Goal: Transaction & Acquisition: Purchase product/service

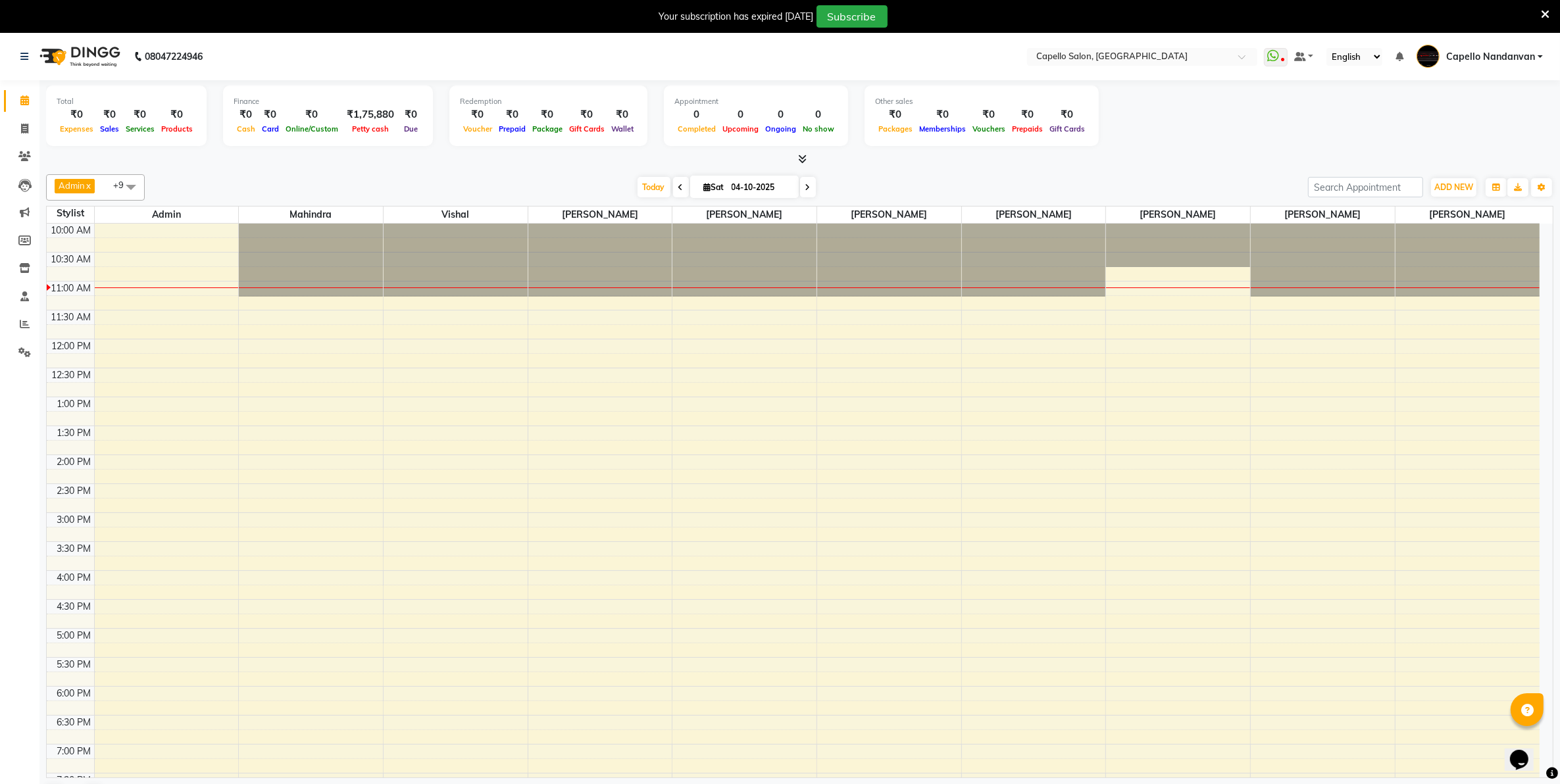
click at [1166, 153] on div at bounding box center [800, 159] width 1508 height 14
click at [1498, 134] on div "Total ₹0 Expenses ₹0 Sales ₹0 Services ₹0 Products Finance ₹0 Cash ₹0 Card ₹0 O…" at bounding box center [800, 117] width 1508 height 64
click at [17, 322] on span at bounding box center [25, 324] width 23 height 15
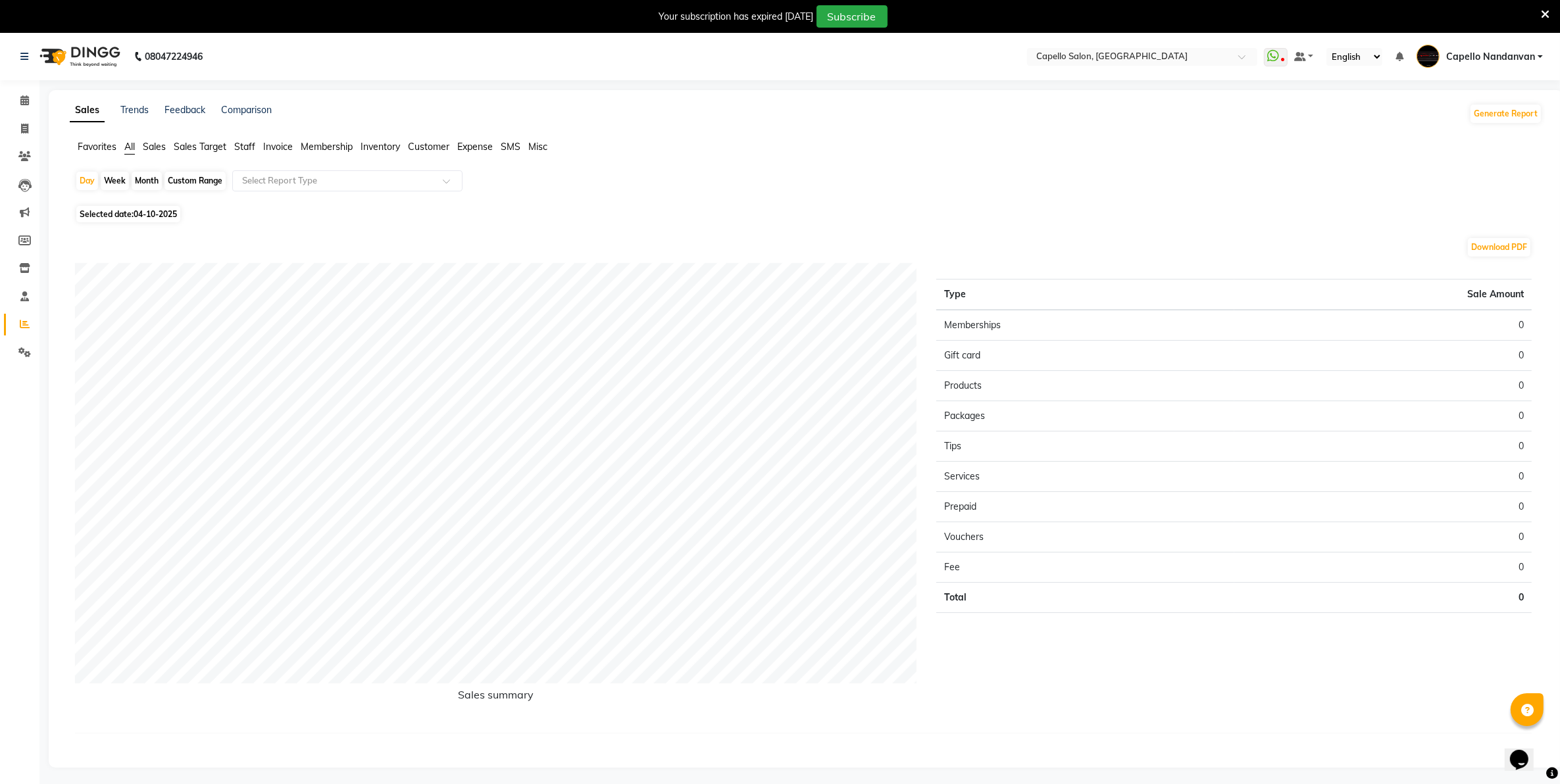
click at [143, 180] on div "Month" at bounding box center [146, 181] width 30 height 18
select select "10"
select select "2025"
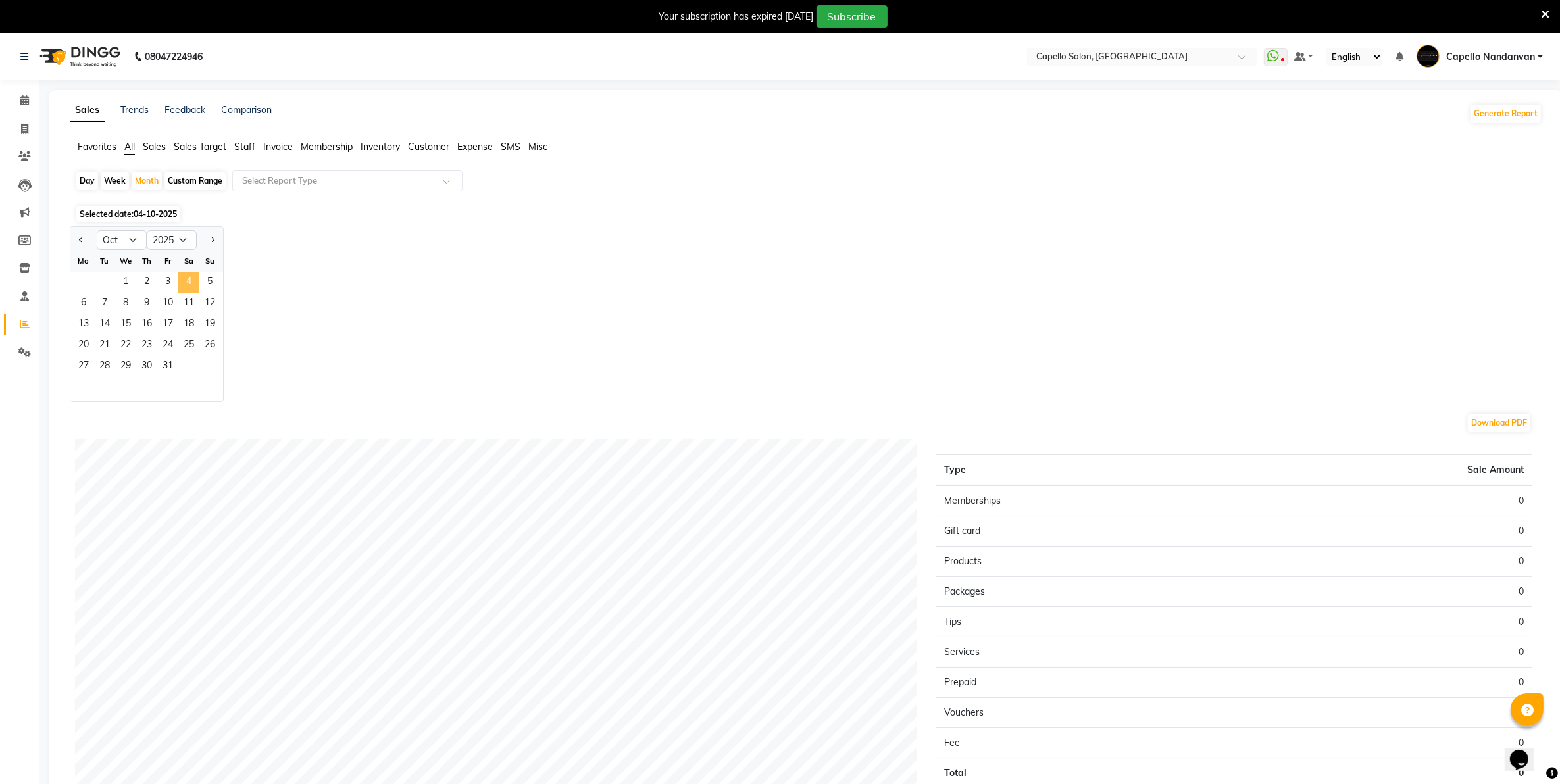
click at [181, 284] on span "4" at bounding box center [189, 283] width 21 height 21
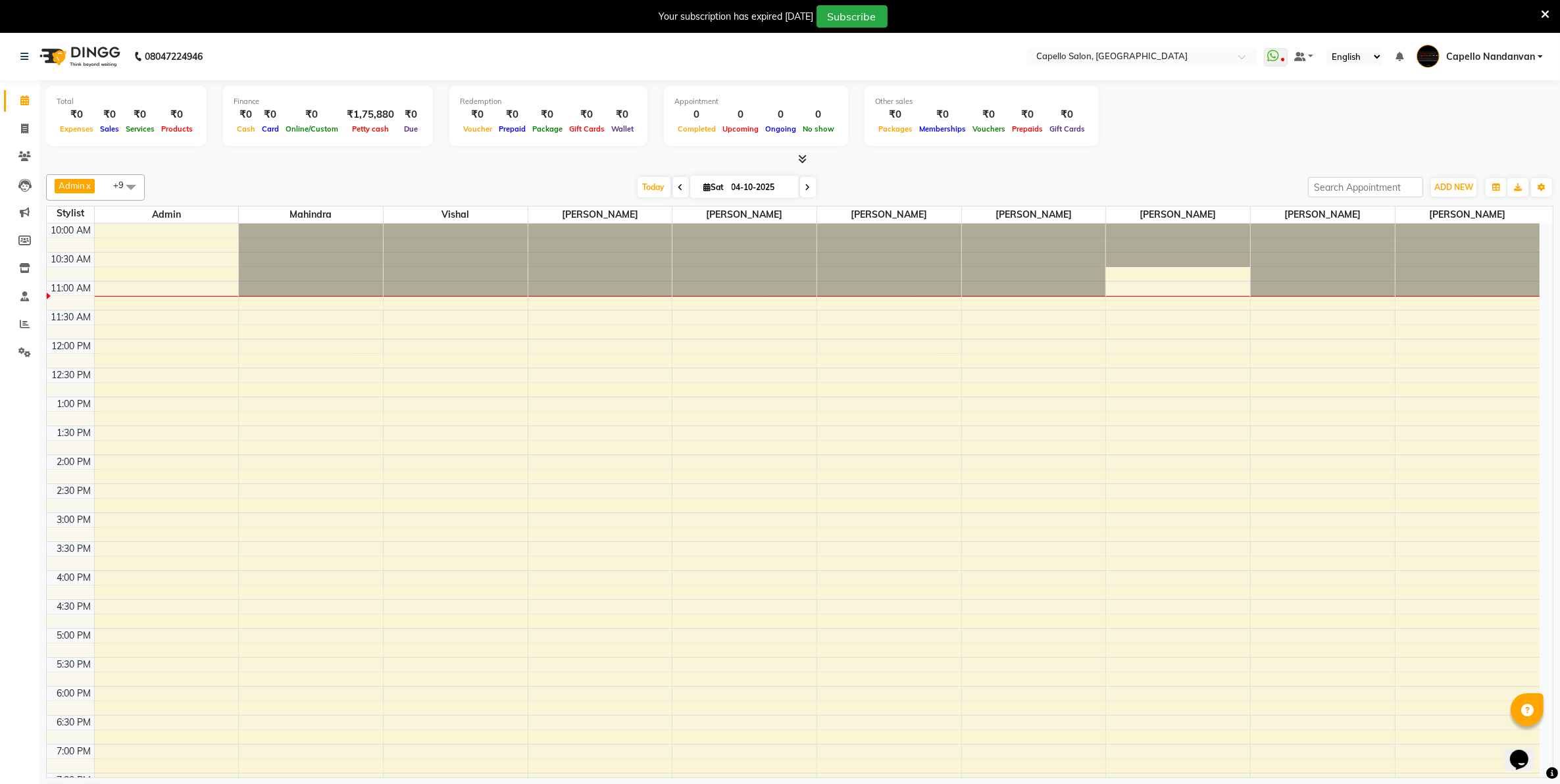
click at [1123, 128] on div "Total ₹0 Expenses ₹0 Sales ₹0 Services ₹0 Products Finance ₹0 Cash ₹0 Card ₹0 O…" at bounding box center [800, 117] width 1508 height 64
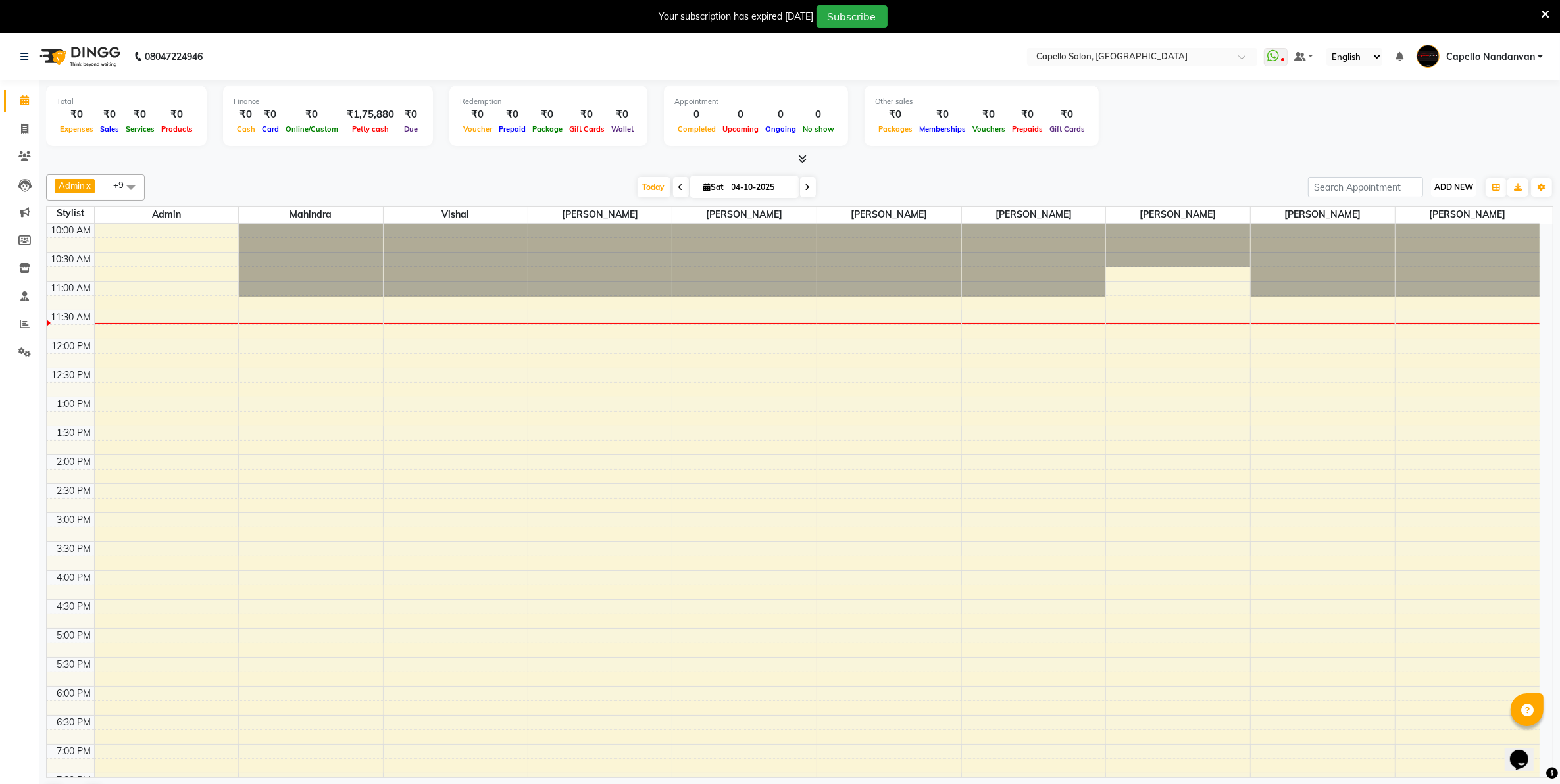
click at [1467, 192] on span "ADD NEW" at bounding box center [1454, 187] width 39 height 10
click at [1435, 266] on link "Add Attendance" at bounding box center [1424, 263] width 104 height 17
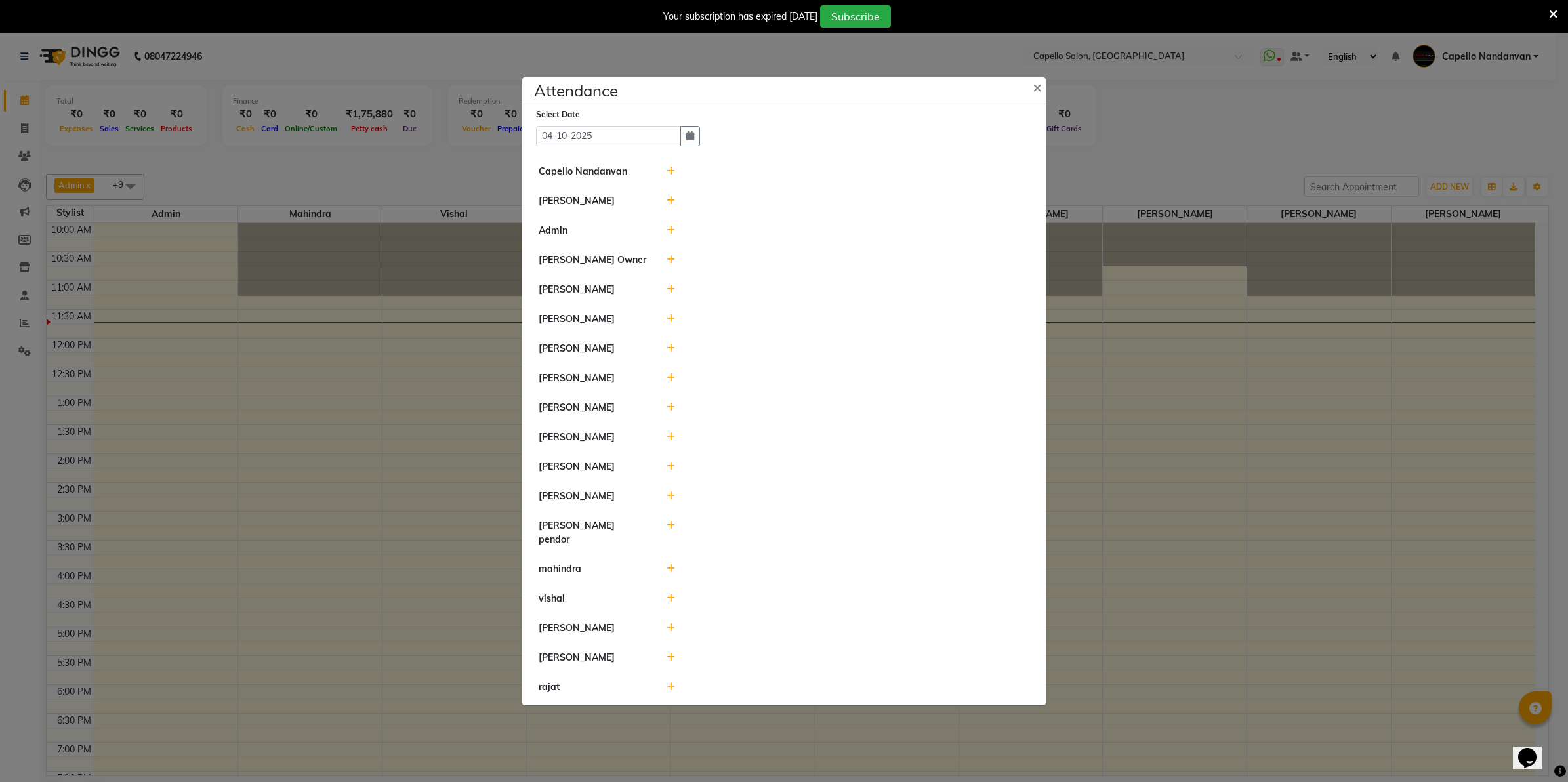
click at [671, 594] on icon at bounding box center [671, 599] width 9 height 9
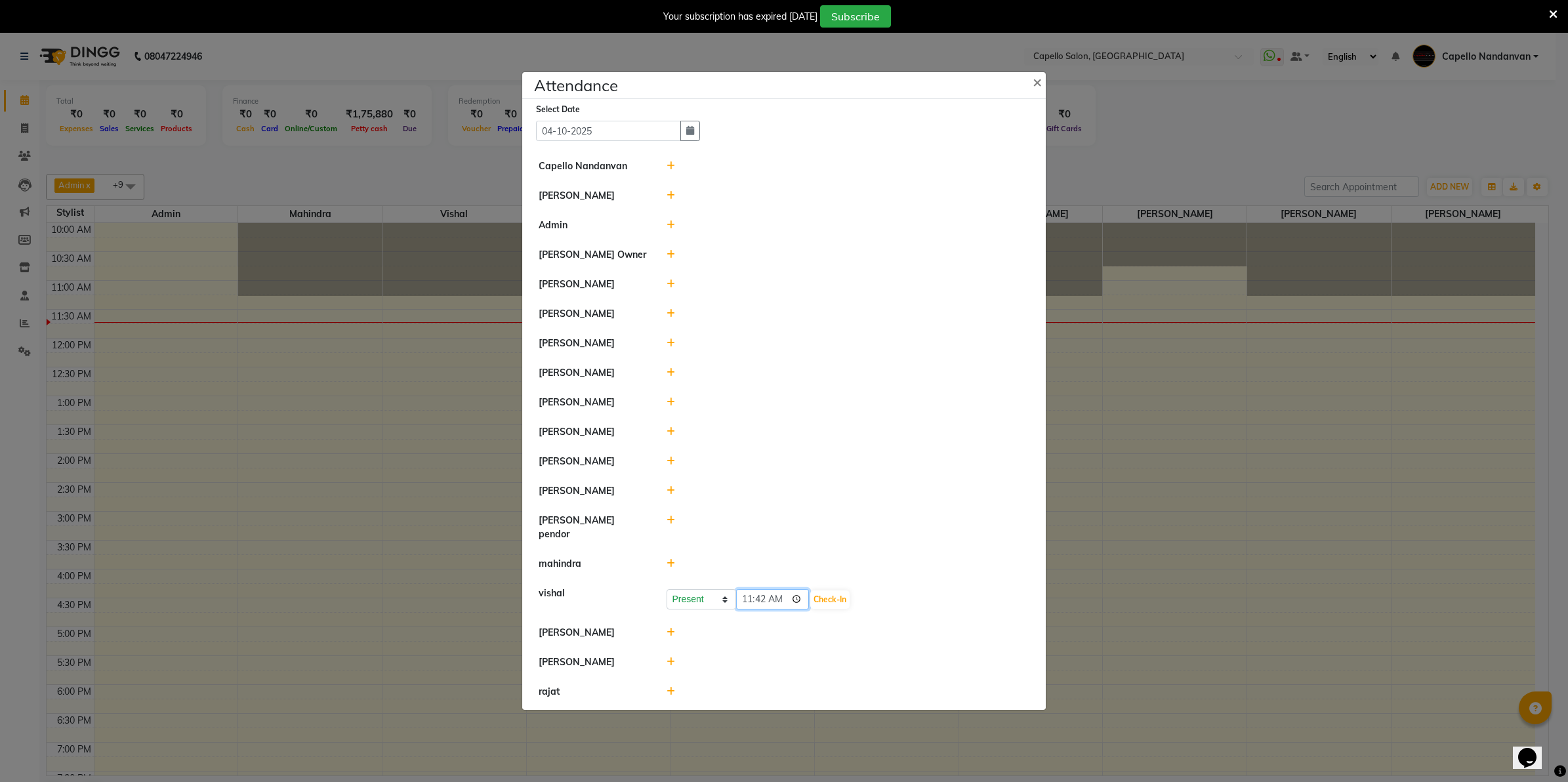
click at [746, 598] on input "11:42" at bounding box center [773, 599] width 74 height 20
type input "10:52"
click at [831, 595] on button "Check-In" at bounding box center [830, 599] width 40 height 18
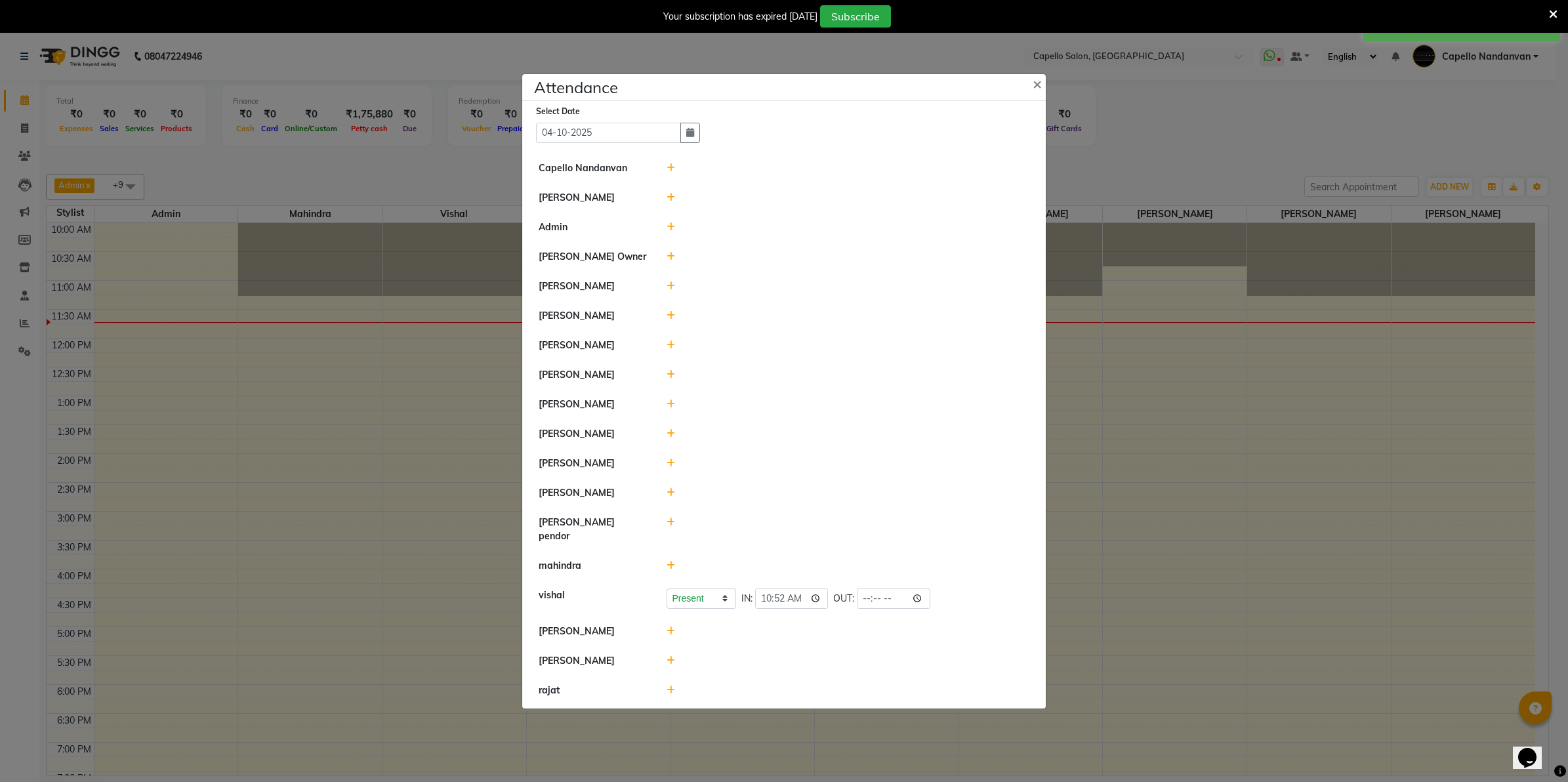
click at [672, 561] on icon at bounding box center [671, 566] width 9 height 9
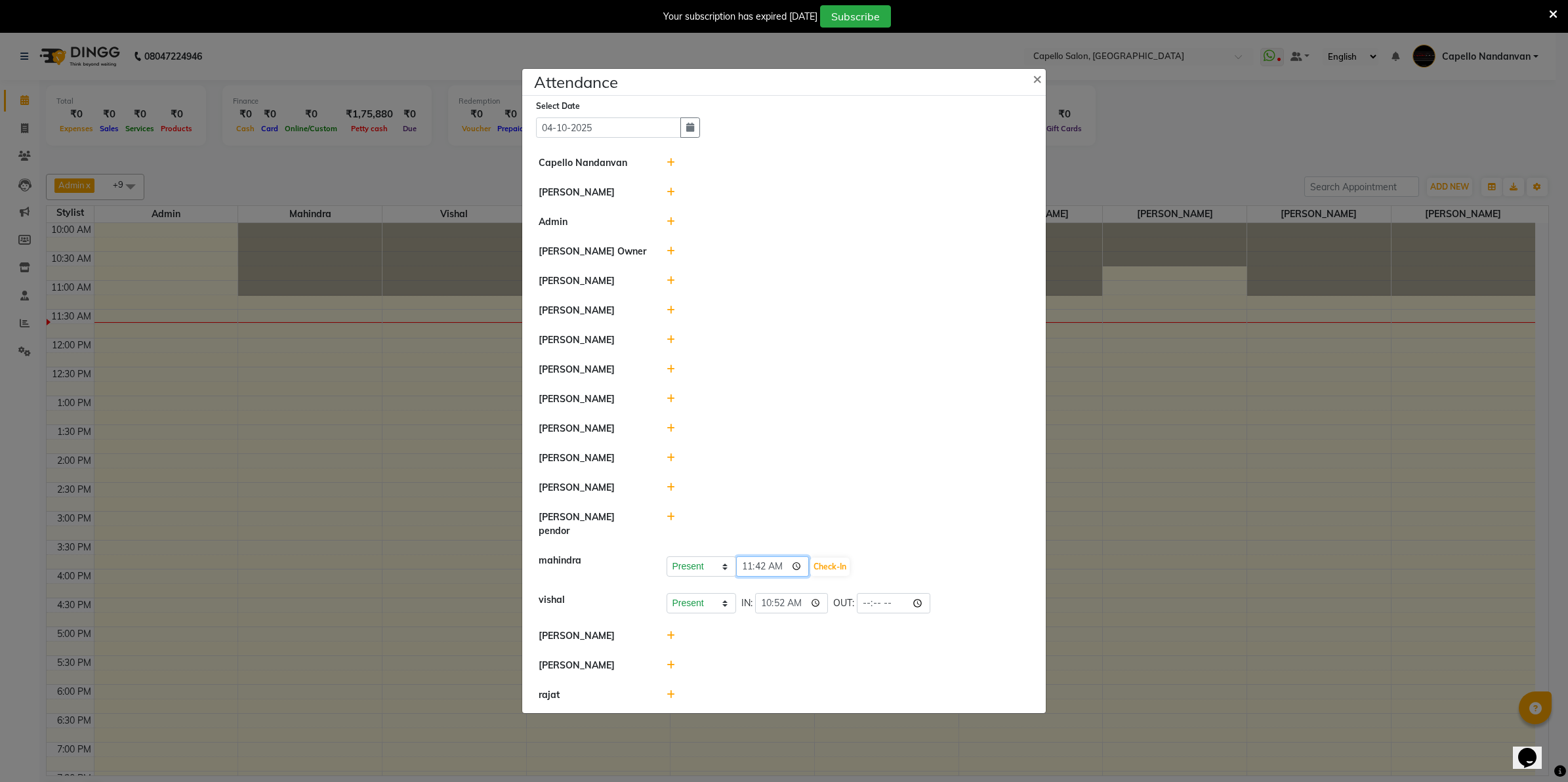
click at [742, 564] on input "11:42" at bounding box center [773, 566] width 74 height 20
type input "10:52"
click at [826, 559] on button "Check-In" at bounding box center [830, 566] width 40 height 18
click at [671, 317] on icon at bounding box center [671, 313] width 9 height 9
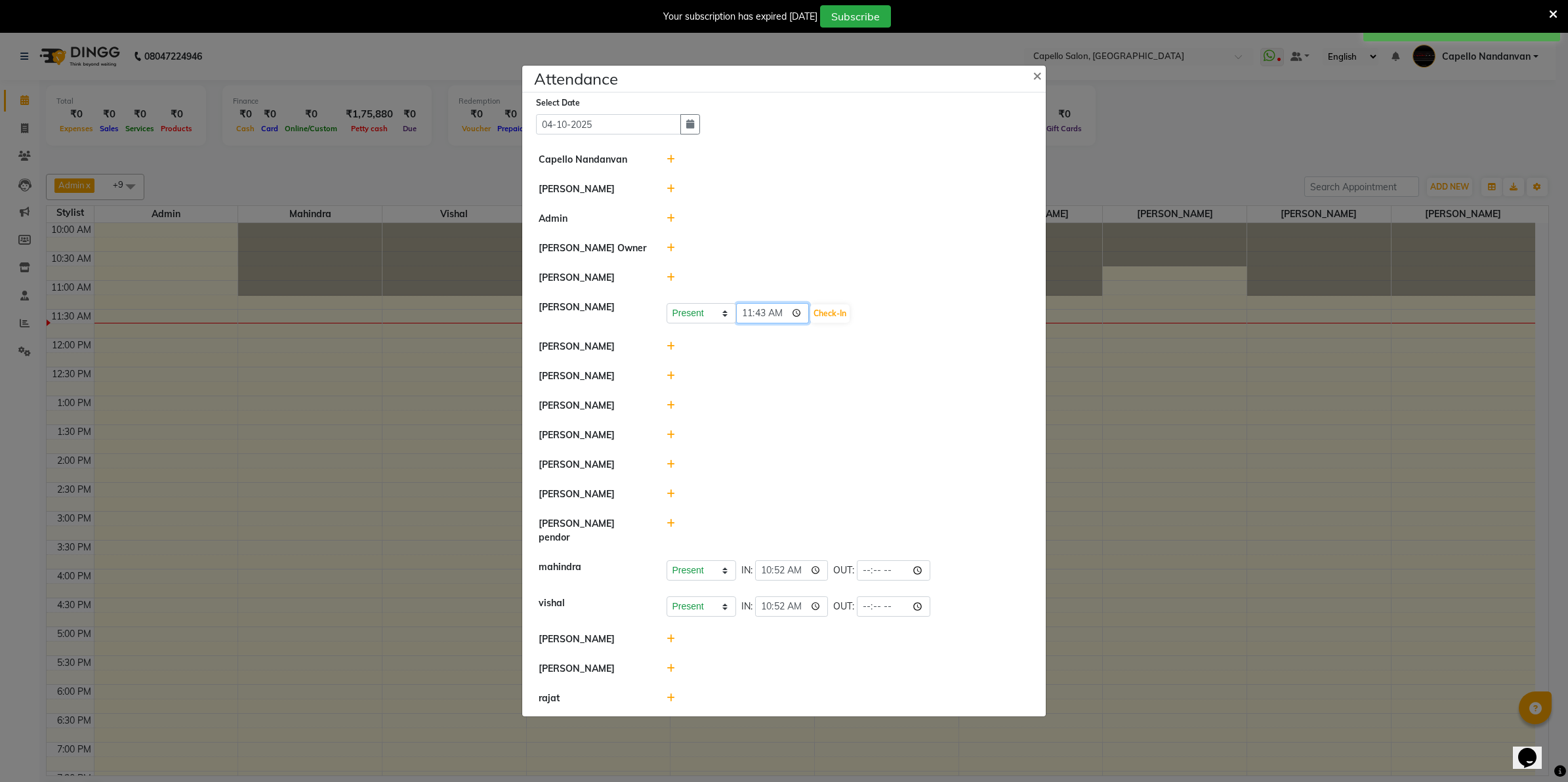
click at [752, 316] on input "11:43" at bounding box center [773, 313] width 74 height 20
type input "10:54"
click at [842, 317] on button "Check-In" at bounding box center [830, 313] width 40 height 18
click at [672, 468] on icon at bounding box center [671, 463] width 9 height 9
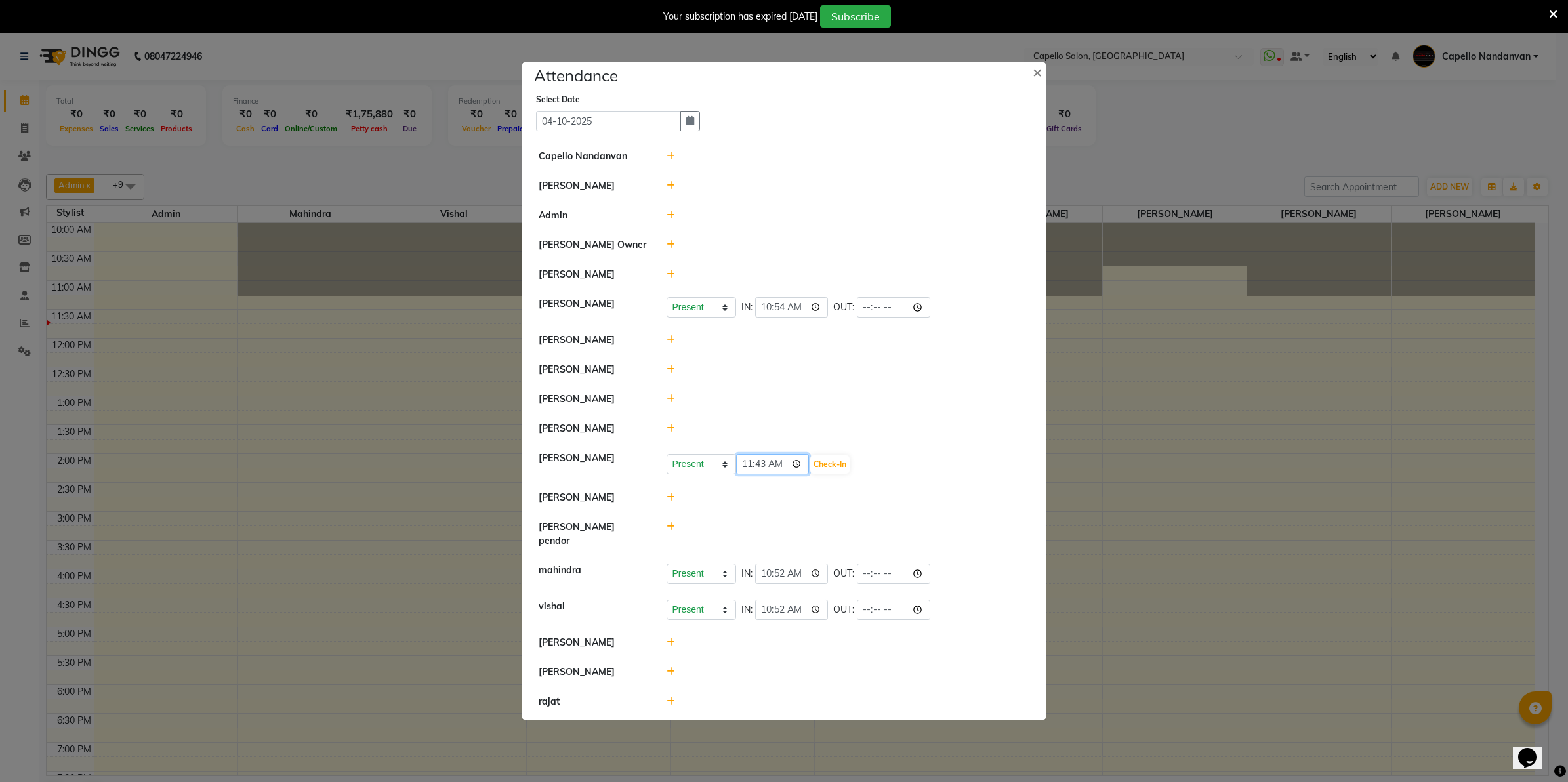
click at [756, 469] on input "11:43" at bounding box center [773, 464] width 74 height 20
click at [752, 469] on input "11:43" at bounding box center [773, 464] width 74 height 20
type input "10:56"
click at [838, 473] on button "Check-In" at bounding box center [830, 464] width 40 height 18
click at [670, 666] on icon at bounding box center [671, 671] width 9 height 9
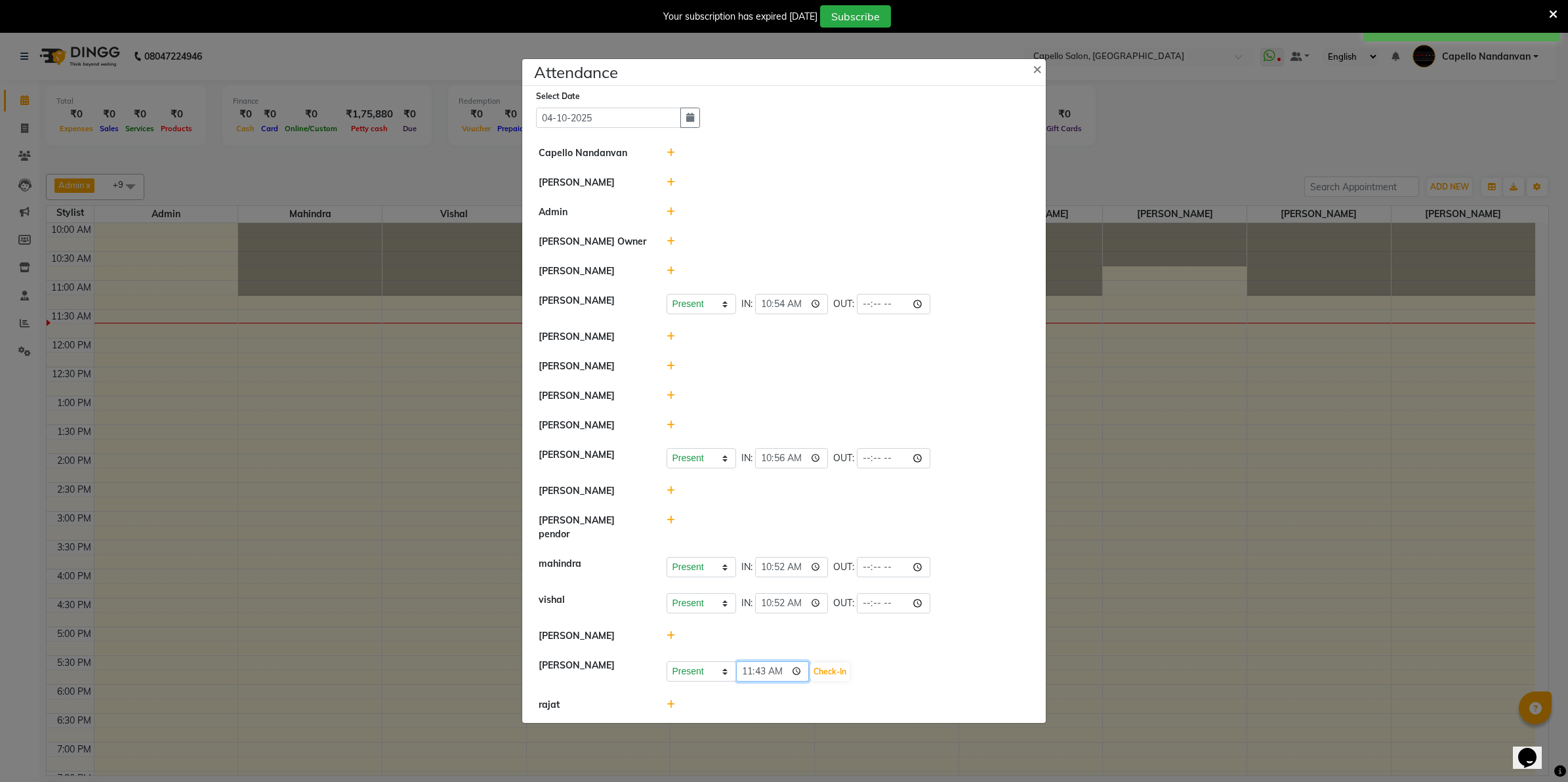
click at [758, 668] on input "11:43" at bounding box center [773, 672] width 74 height 20
type input "11:15"
click at [834, 671] on button "Check-In" at bounding box center [830, 672] width 40 height 18
click at [668, 373] on icon at bounding box center [671, 368] width 9 height 9
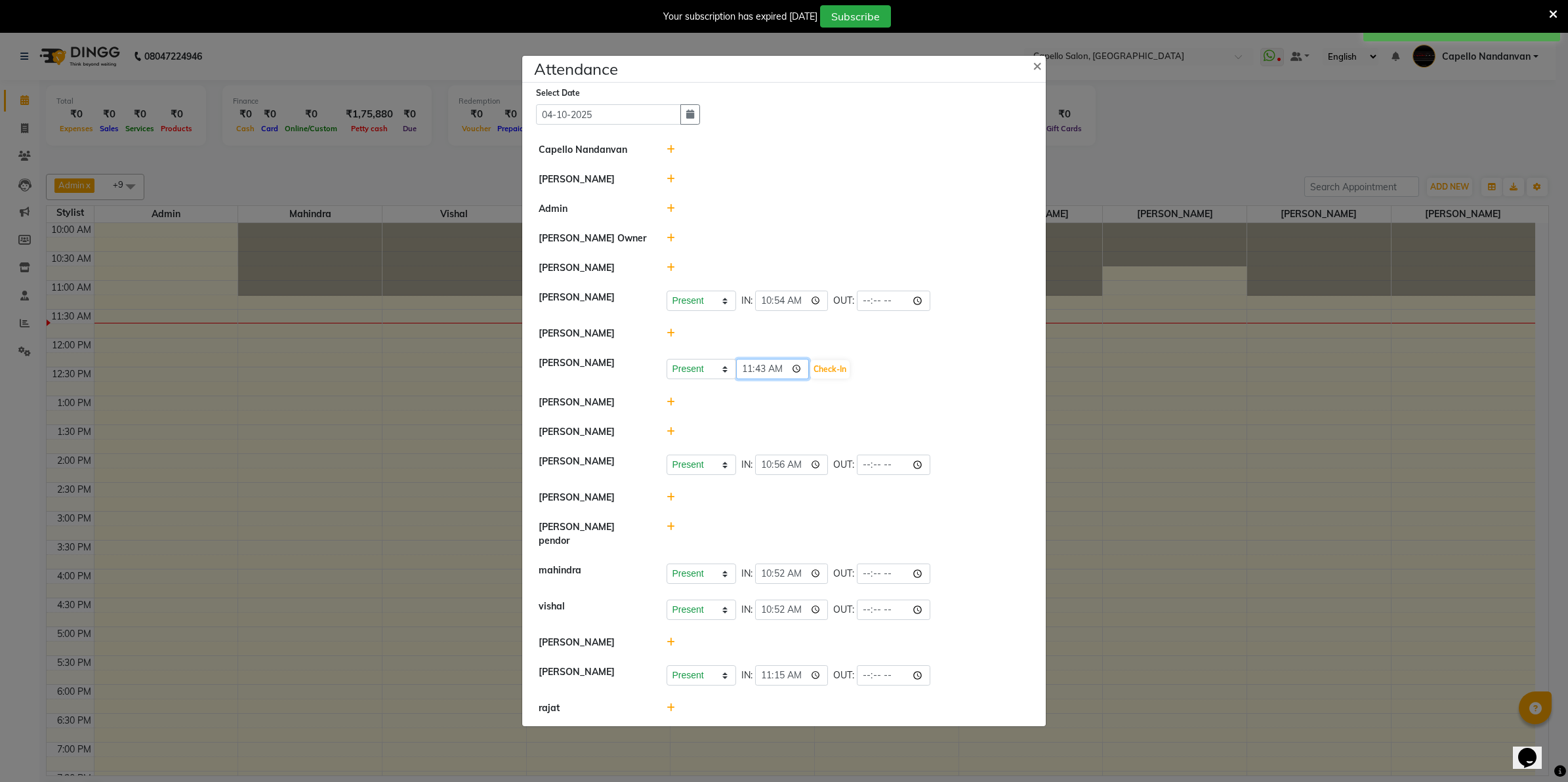
click at [765, 376] on input "11:43" at bounding box center [773, 369] width 74 height 20
type input "11:00"
click at [826, 373] on button "Check-In" at bounding box center [830, 369] width 40 height 18
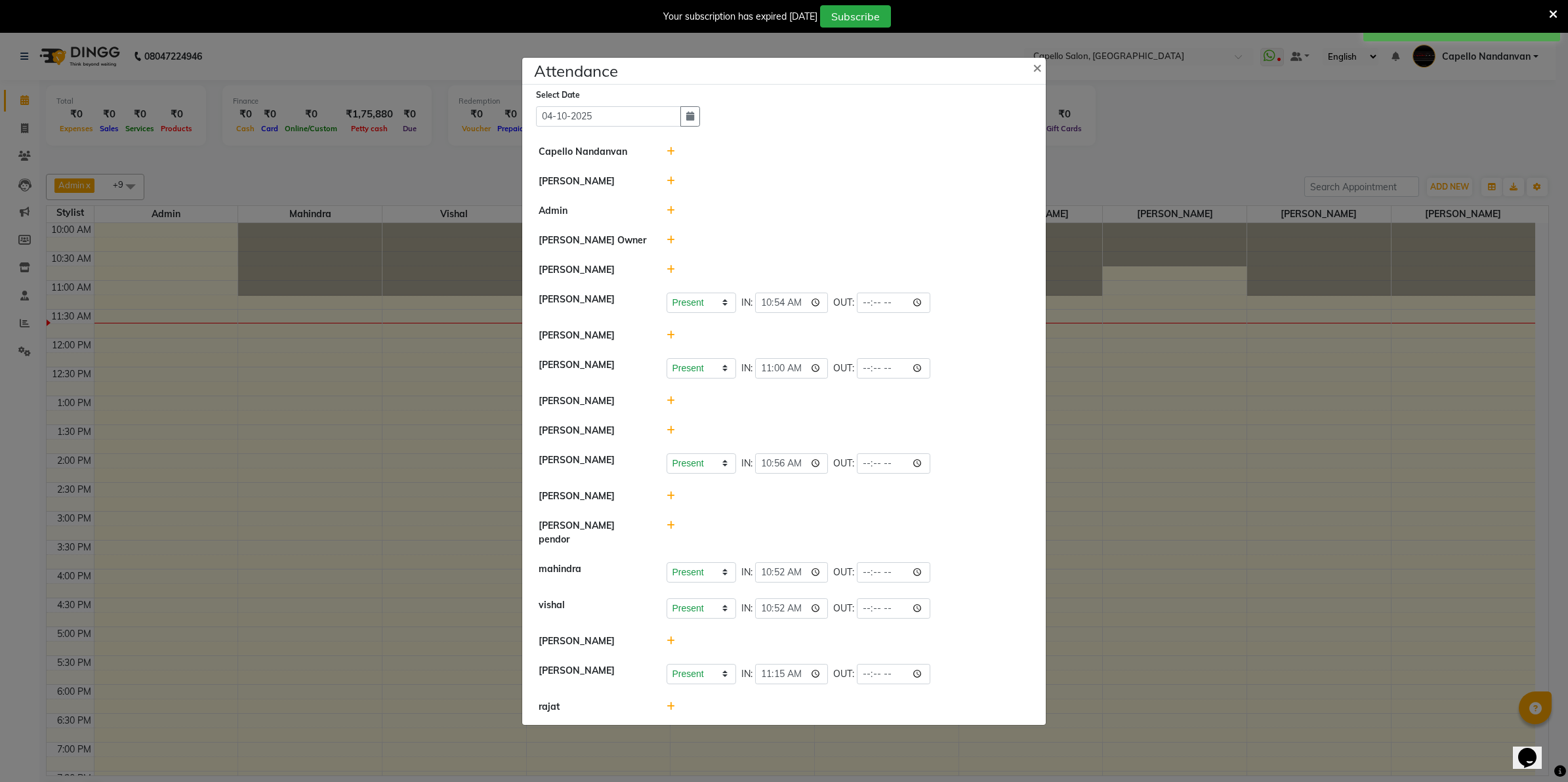
click at [672, 637] on icon at bounding box center [671, 641] width 9 height 9
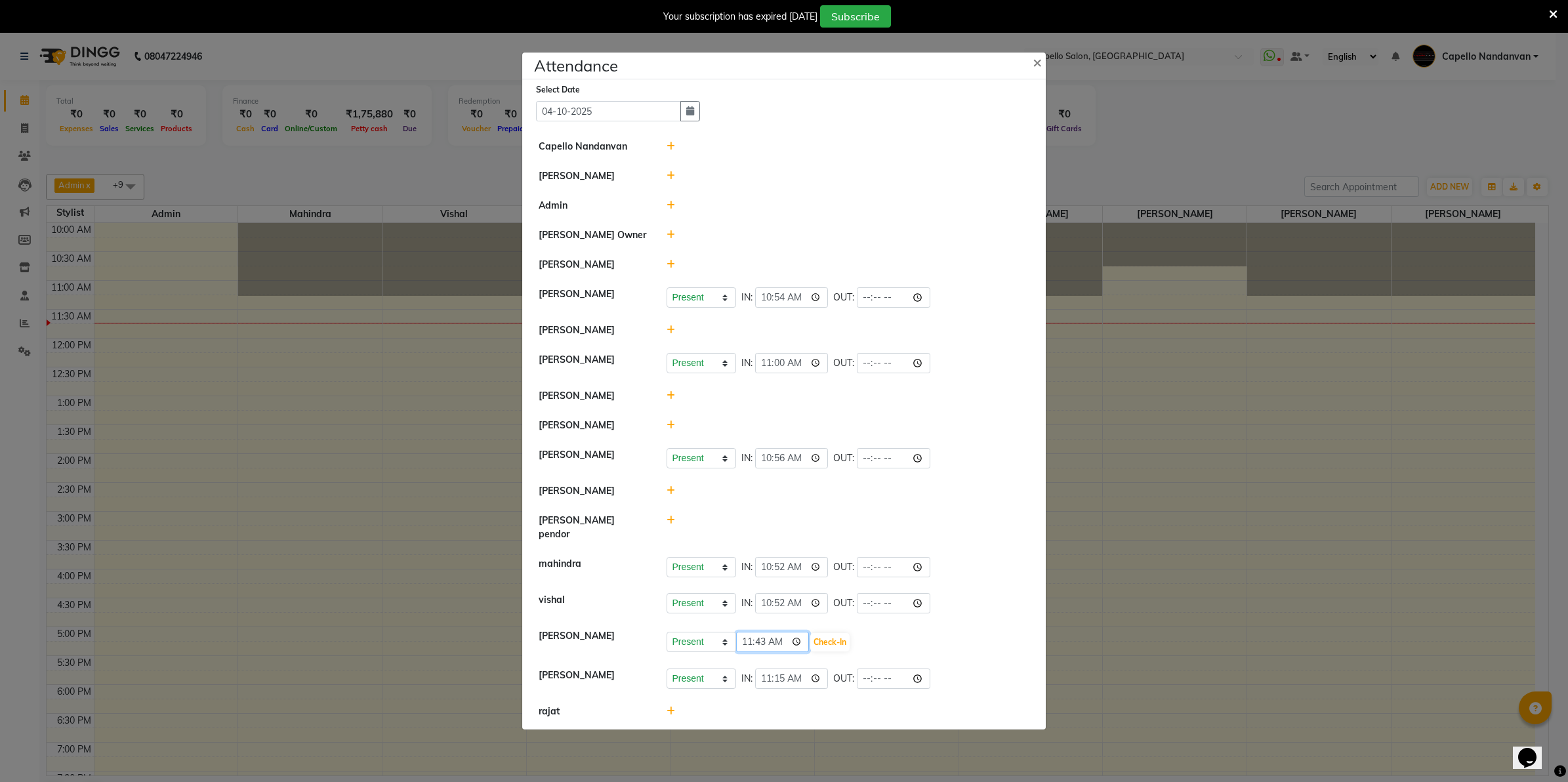
click at [757, 638] on input "11:43" at bounding box center [773, 642] width 74 height 20
type input "11:00"
click at [844, 637] on button "Check-In" at bounding box center [830, 642] width 40 height 18
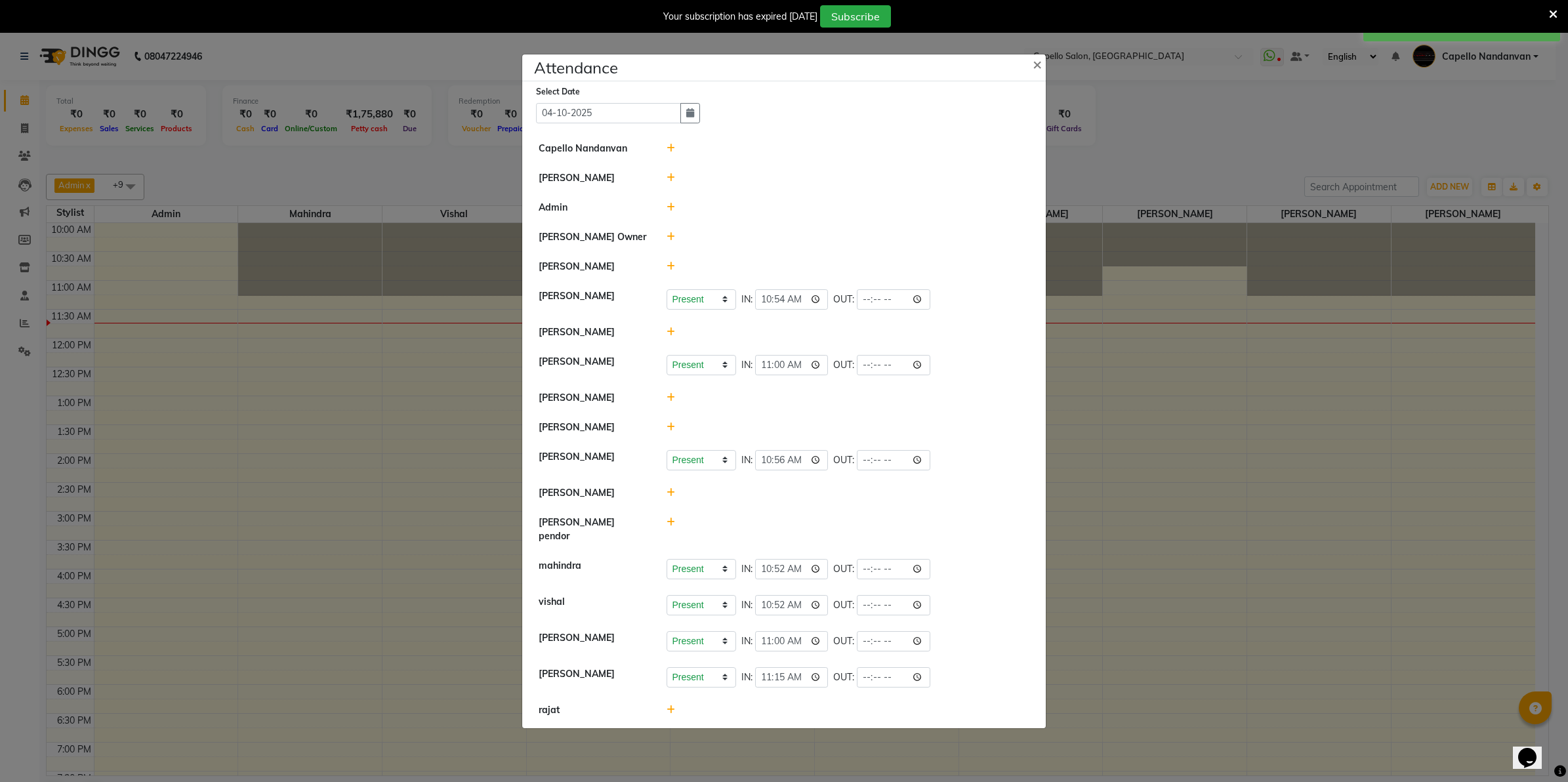
click at [670, 527] on icon at bounding box center [671, 522] width 9 height 9
click at [755, 527] on input "11:43" at bounding box center [773, 528] width 74 height 20
click at [759, 532] on input "11:43" at bounding box center [773, 528] width 74 height 20
type input "11:15"
click at [844, 532] on button "Check-In" at bounding box center [830, 528] width 40 height 18
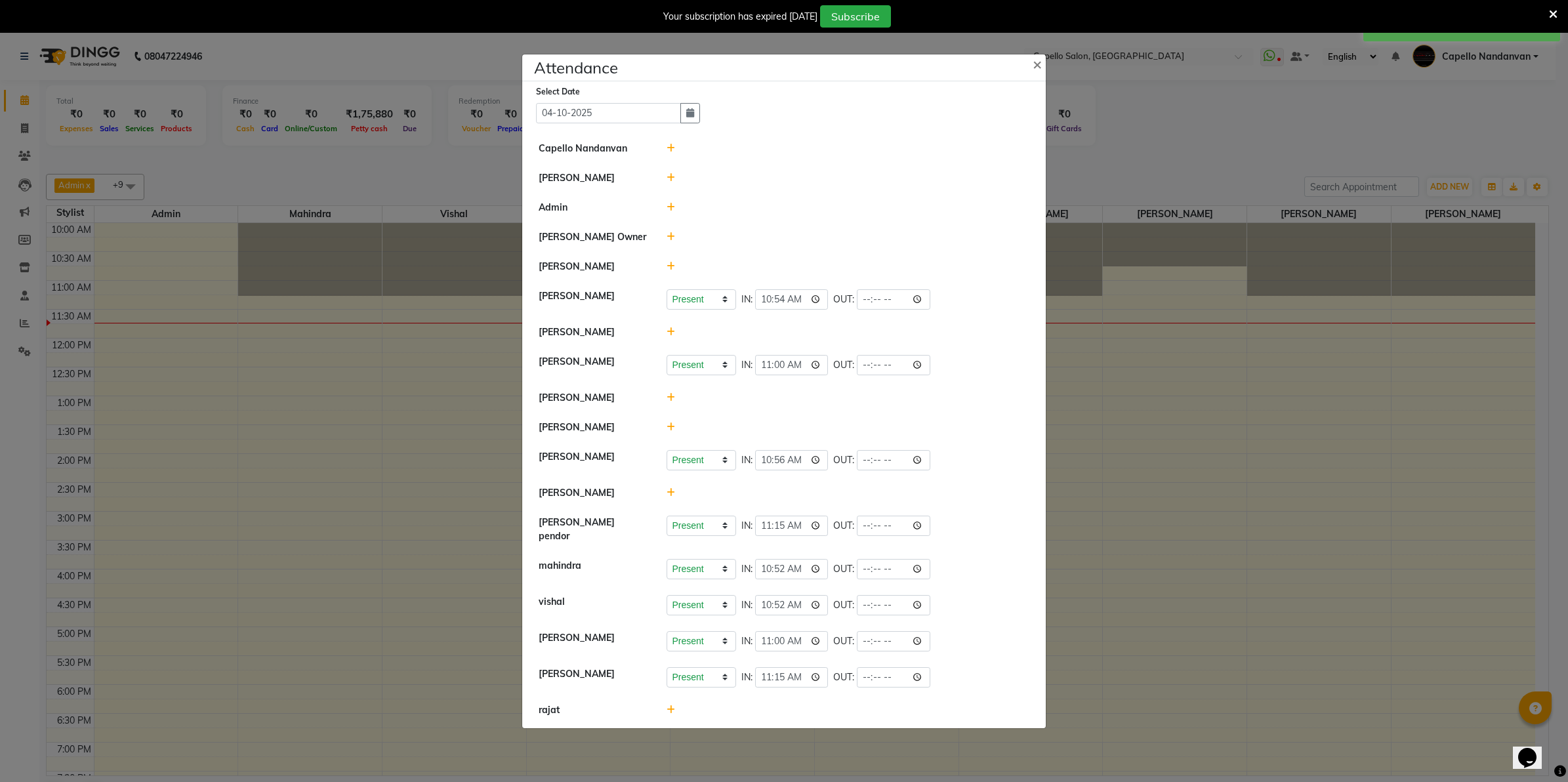
click at [670, 175] on icon at bounding box center [671, 178] width 9 height 9
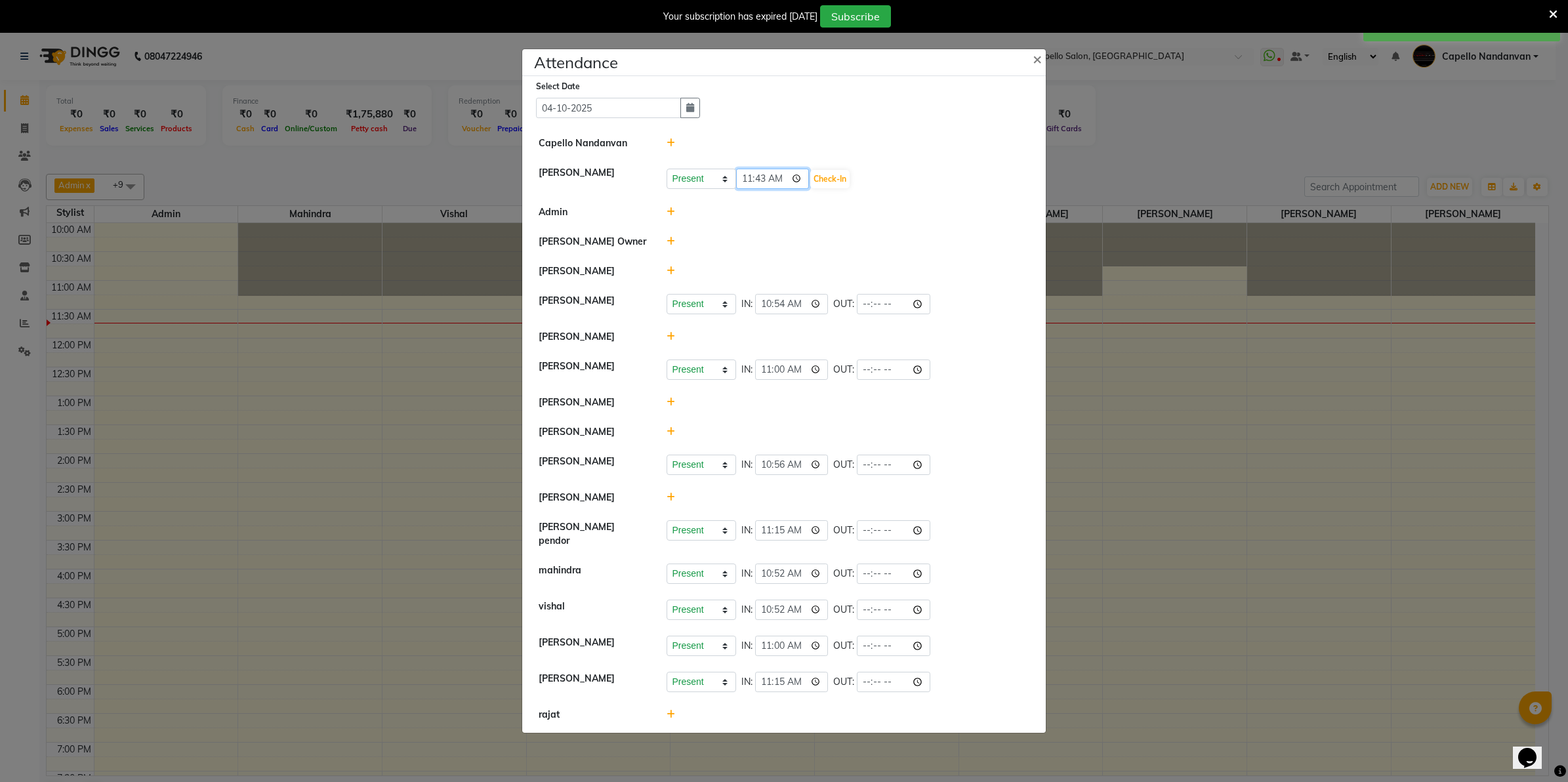
click at [759, 184] on input "11:43" at bounding box center [773, 179] width 74 height 20
type input "11:25"
click at [830, 175] on button "Check-In" at bounding box center [830, 179] width 40 height 18
click at [1196, 119] on ngb-modal-window "Attendance × Select Date [DATE] [PERSON_NAME] [PERSON_NAME] Present Absent Late…" at bounding box center [784, 391] width 1568 height 782
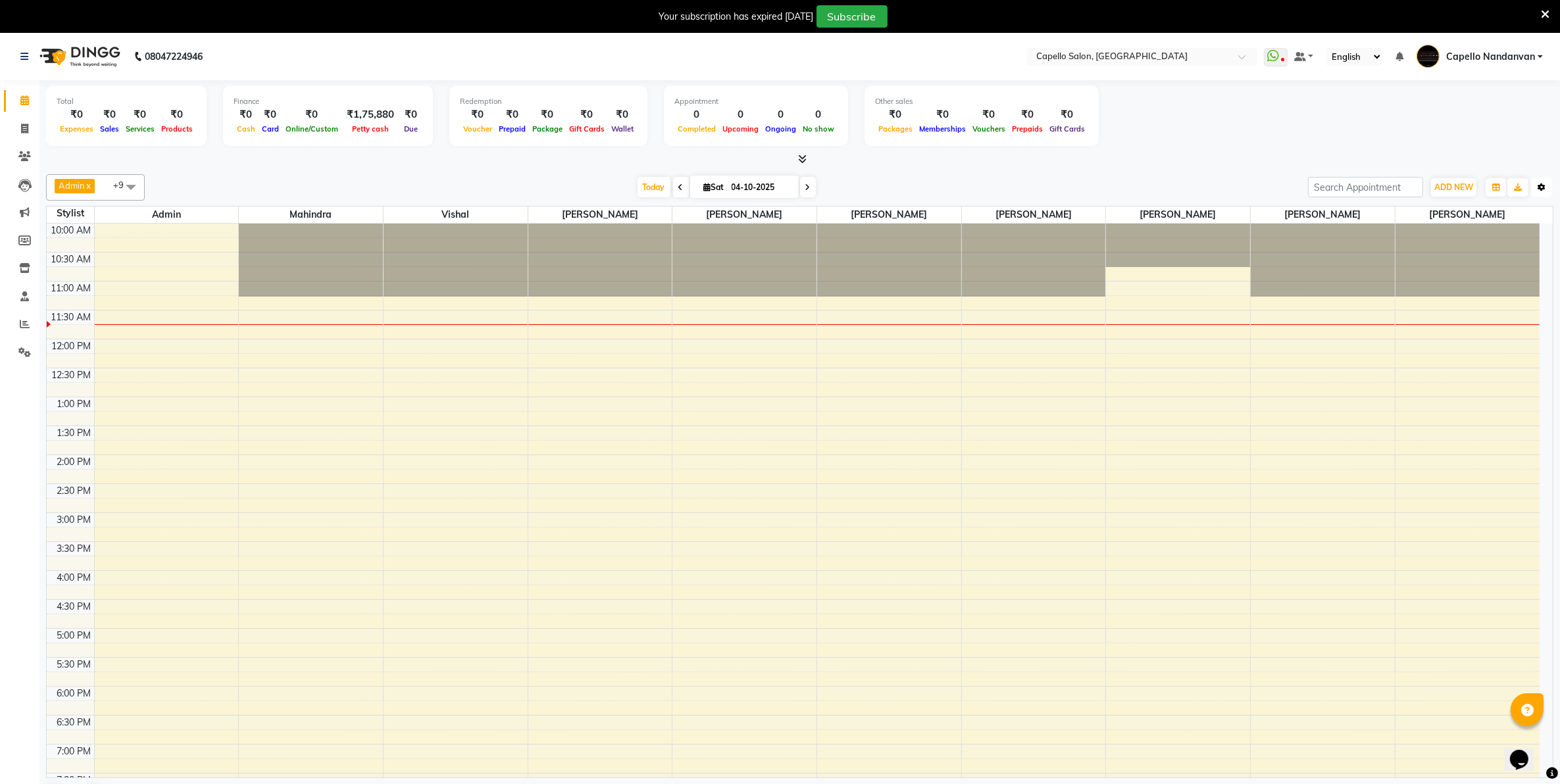
click at [1539, 189] on icon "button" at bounding box center [1542, 187] width 8 height 8
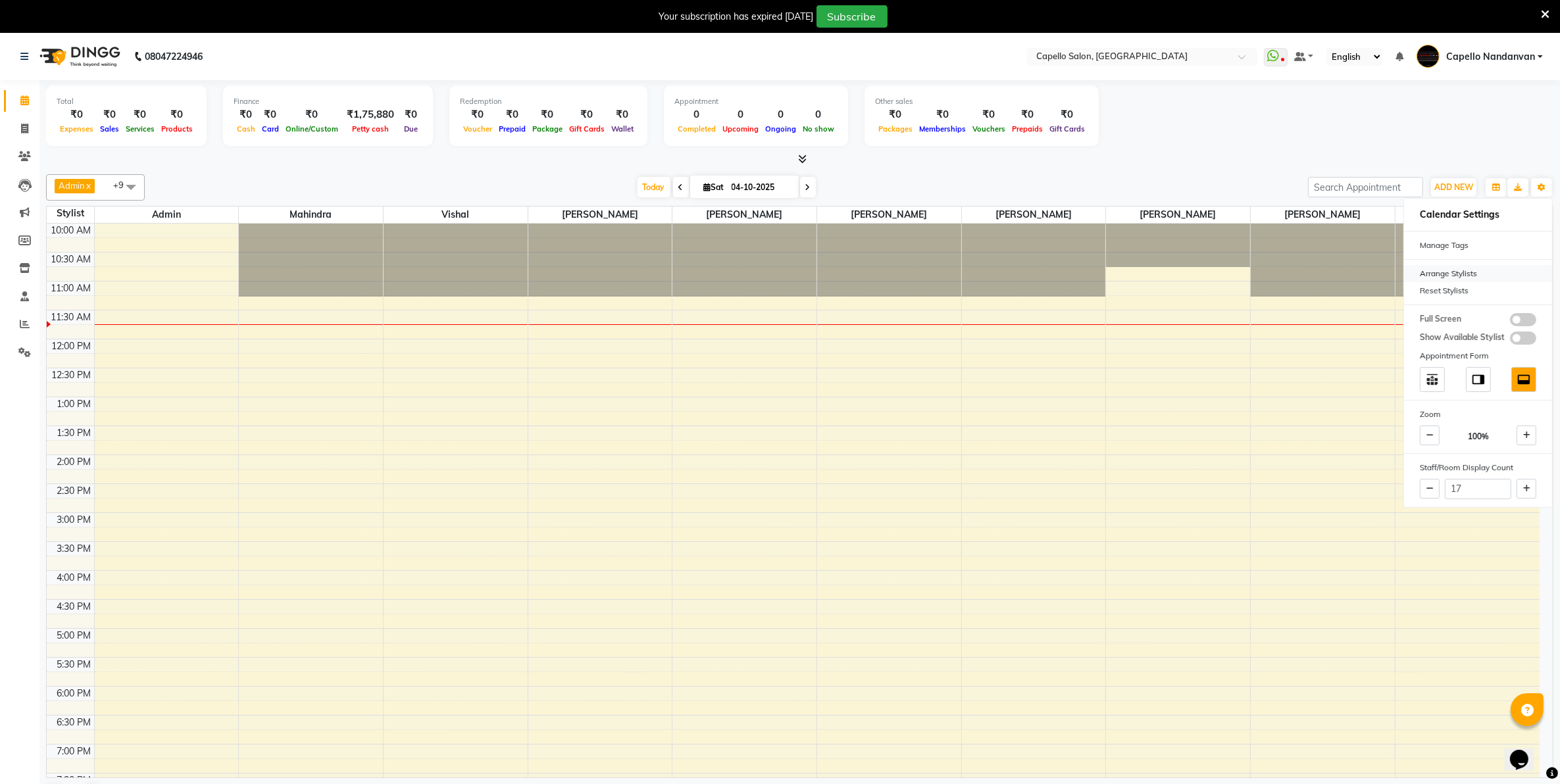
click at [1469, 270] on div "Arrange Stylists" at bounding box center [1478, 273] width 148 height 17
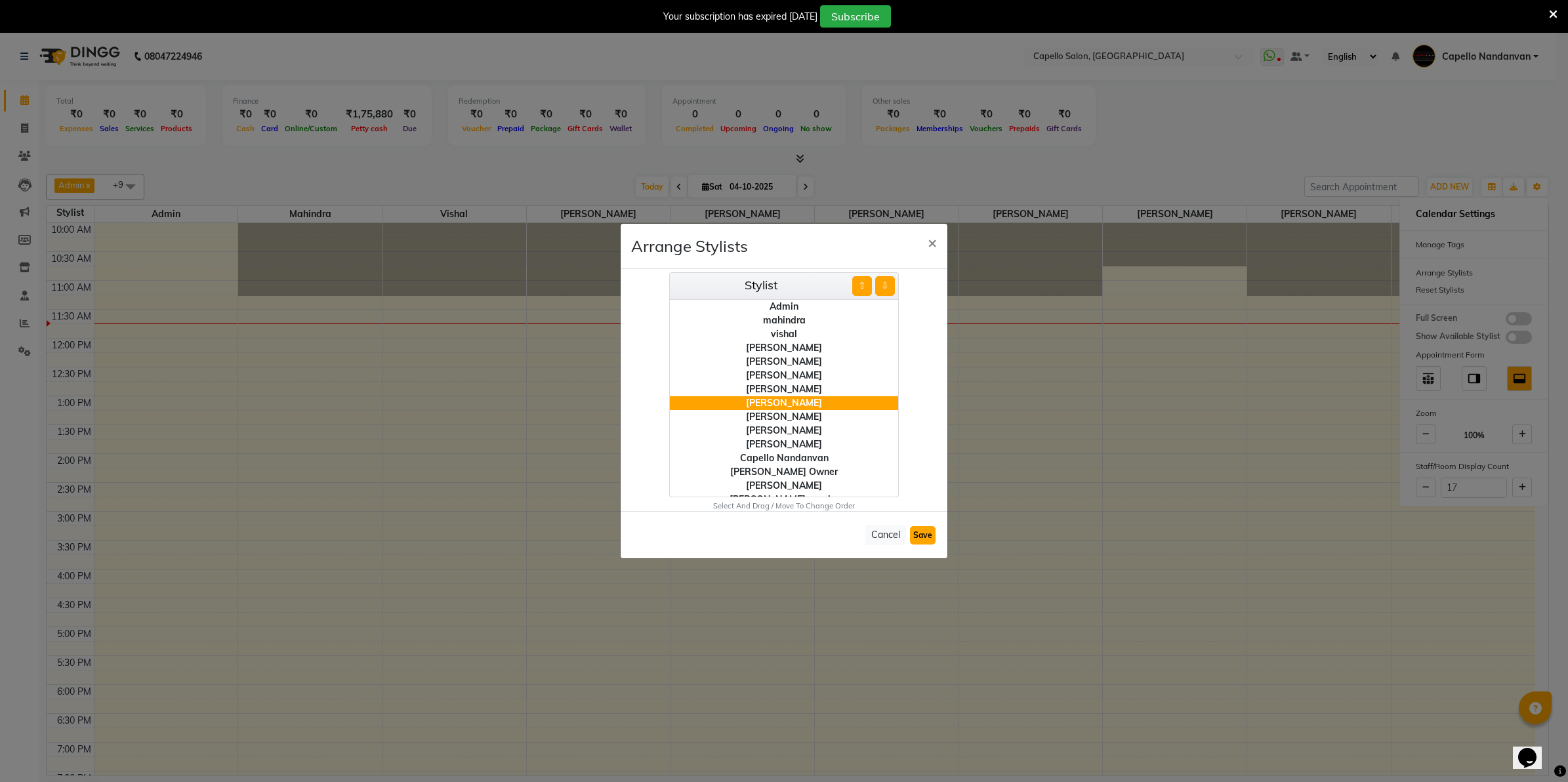
click at [914, 533] on button "Save" at bounding box center [923, 535] width 25 height 18
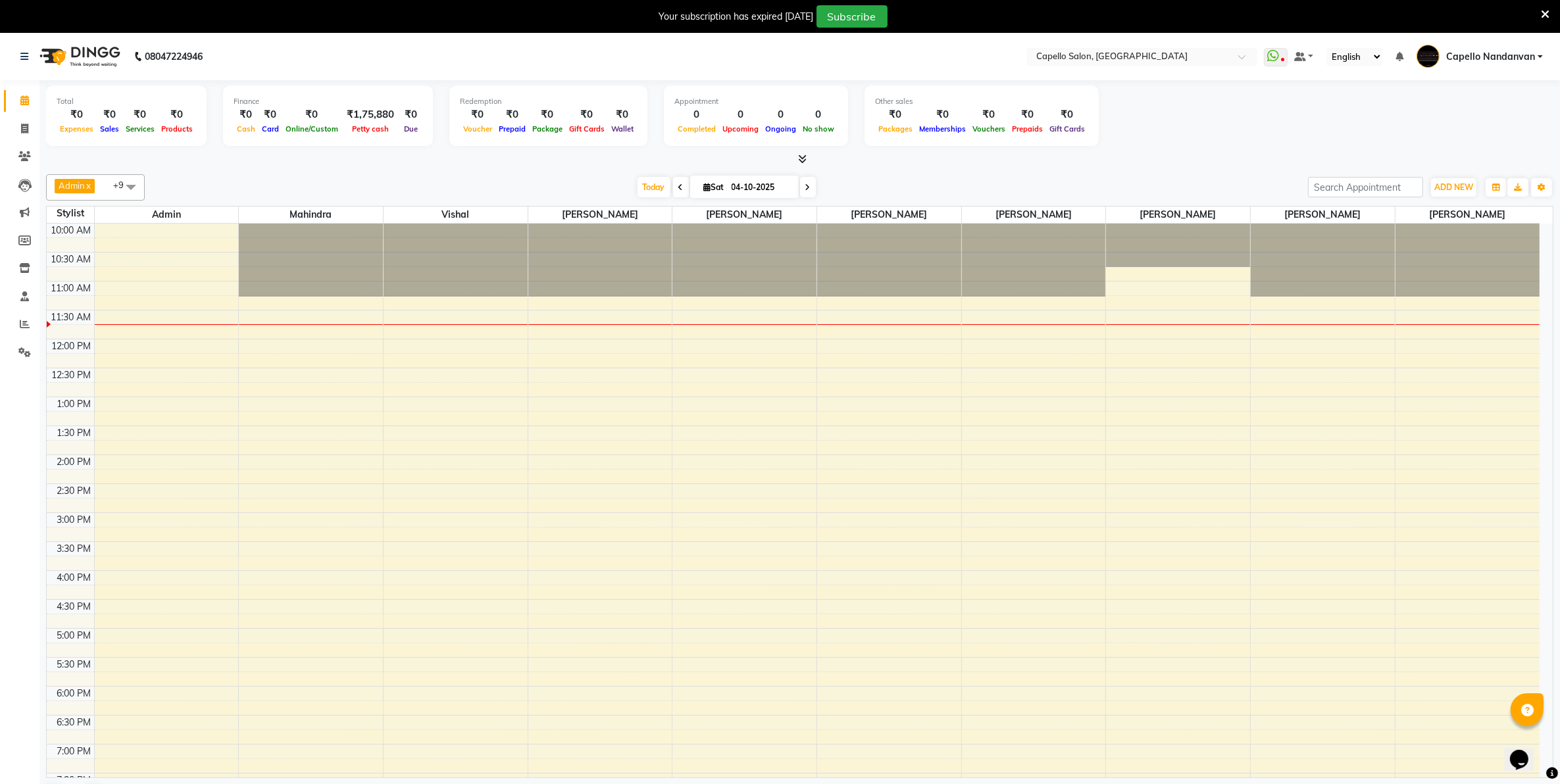
click at [130, 183] on span at bounding box center [130, 187] width 26 height 25
click at [60, 288] on div "[PERSON_NAME]" at bounding box center [95, 281] width 84 height 14
checkbox input "true"
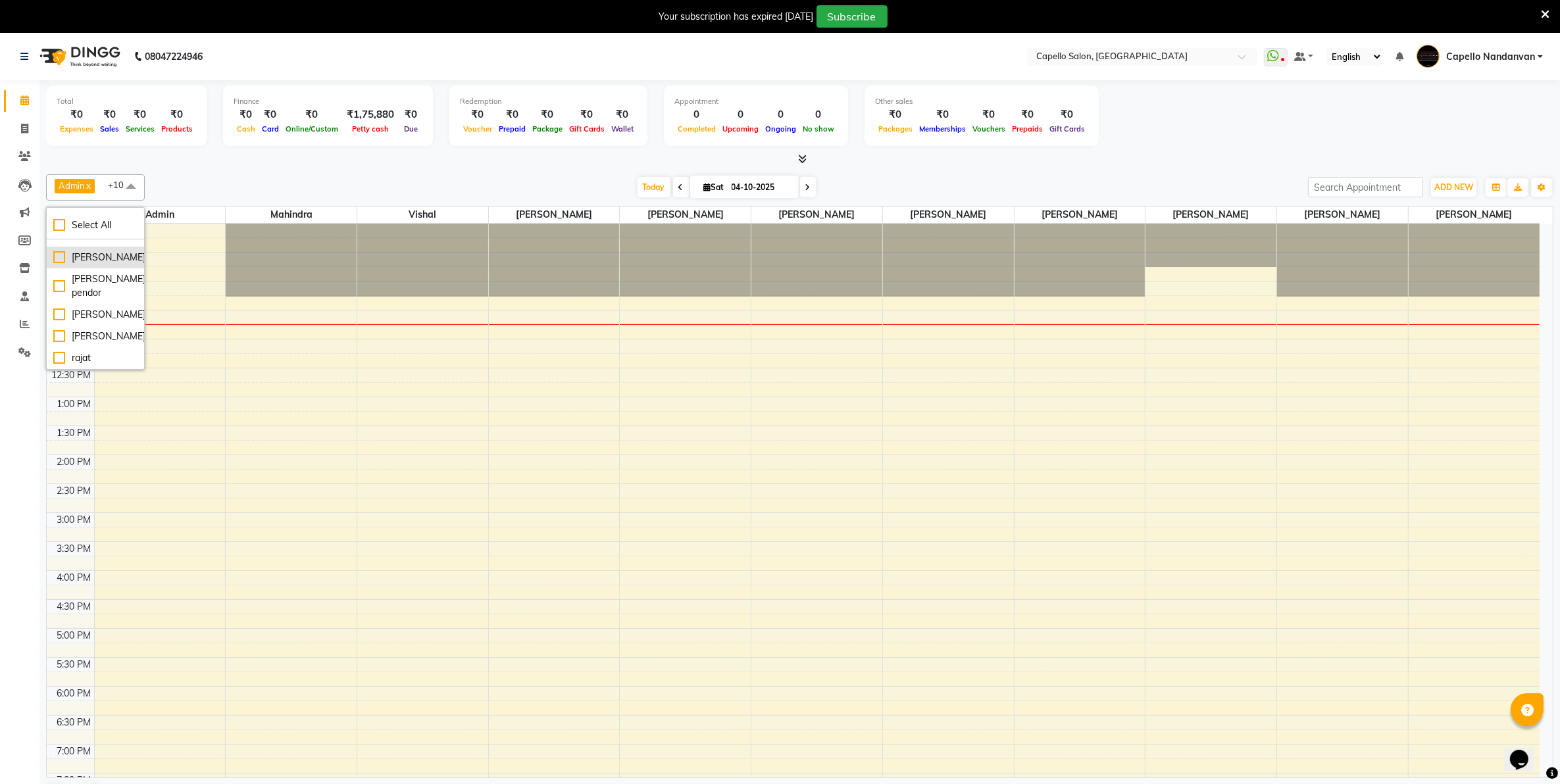
scroll to position [425, 0]
click at [1295, 93] on div "Total ₹0 Expenses ₹0 Sales ₹0 Services ₹0 Products Finance ₹0 Cash ₹0 Card ₹0 O…" at bounding box center [800, 117] width 1508 height 64
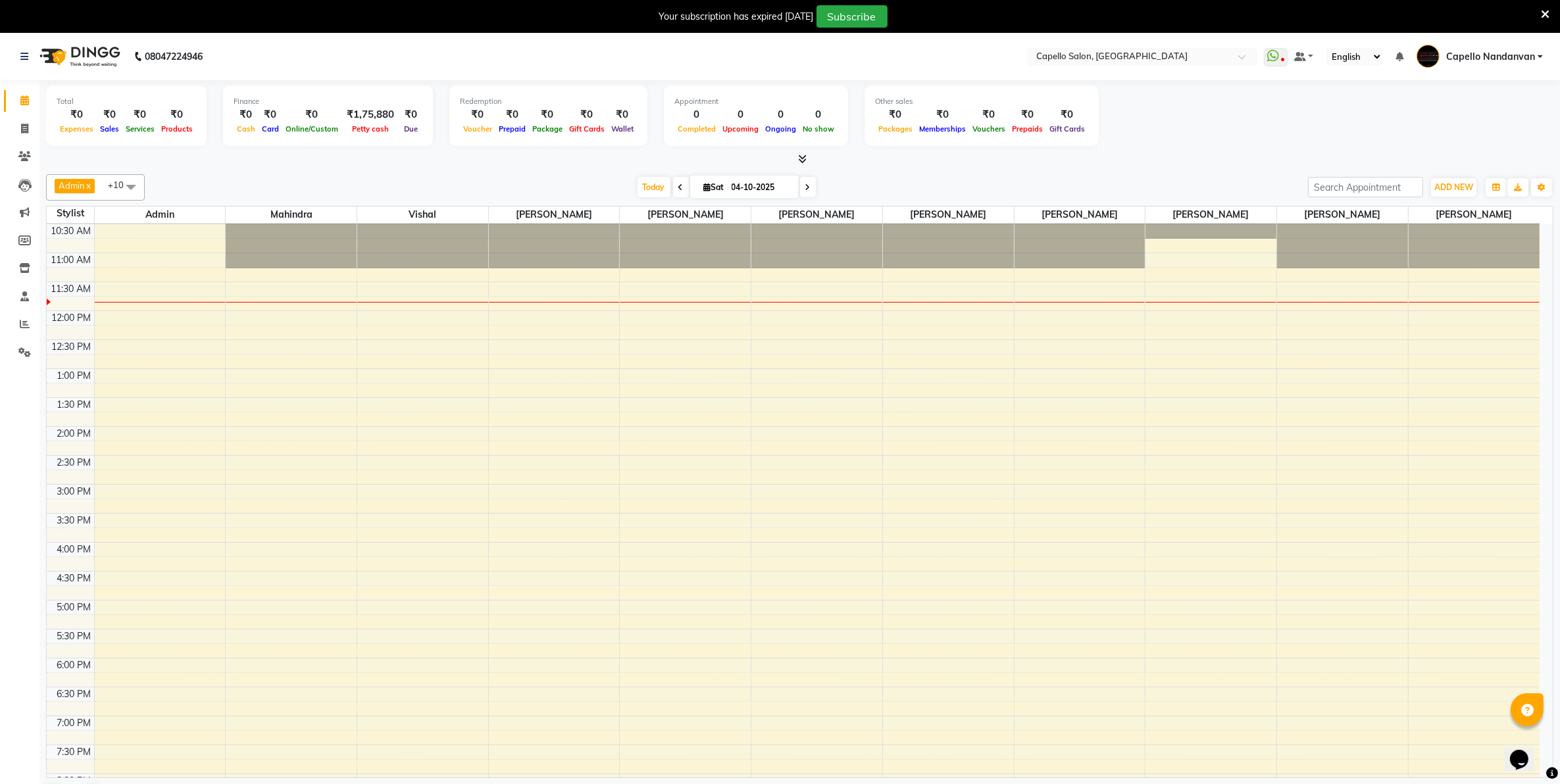
scroll to position [0, 0]
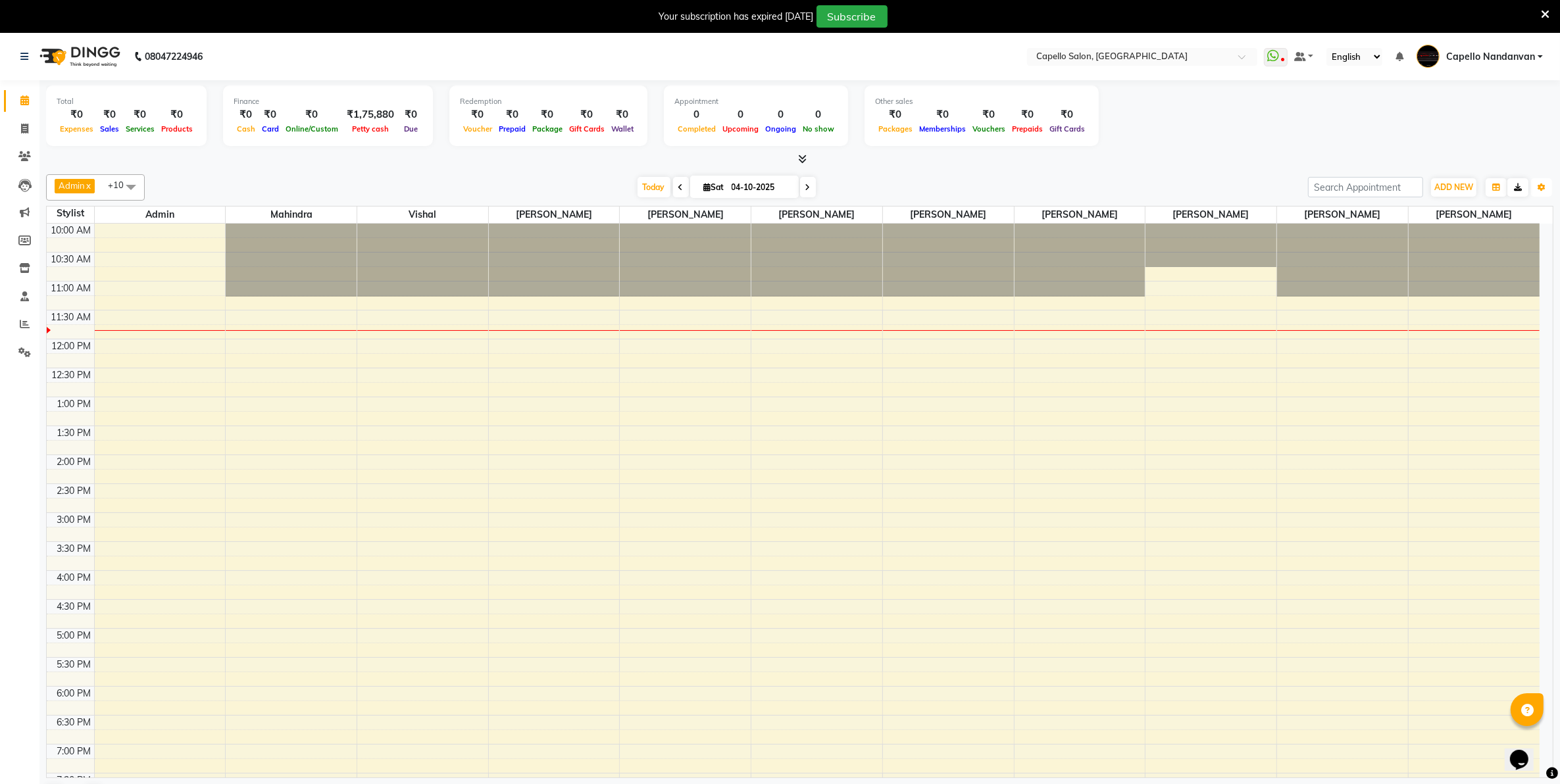
drag, startPoint x: 1539, startPoint y: 185, endPoint x: 1527, endPoint y: 192, distance: 13.9
click at [1536, 184] on button "Toggle Dropdown" at bounding box center [1541, 187] width 21 height 18
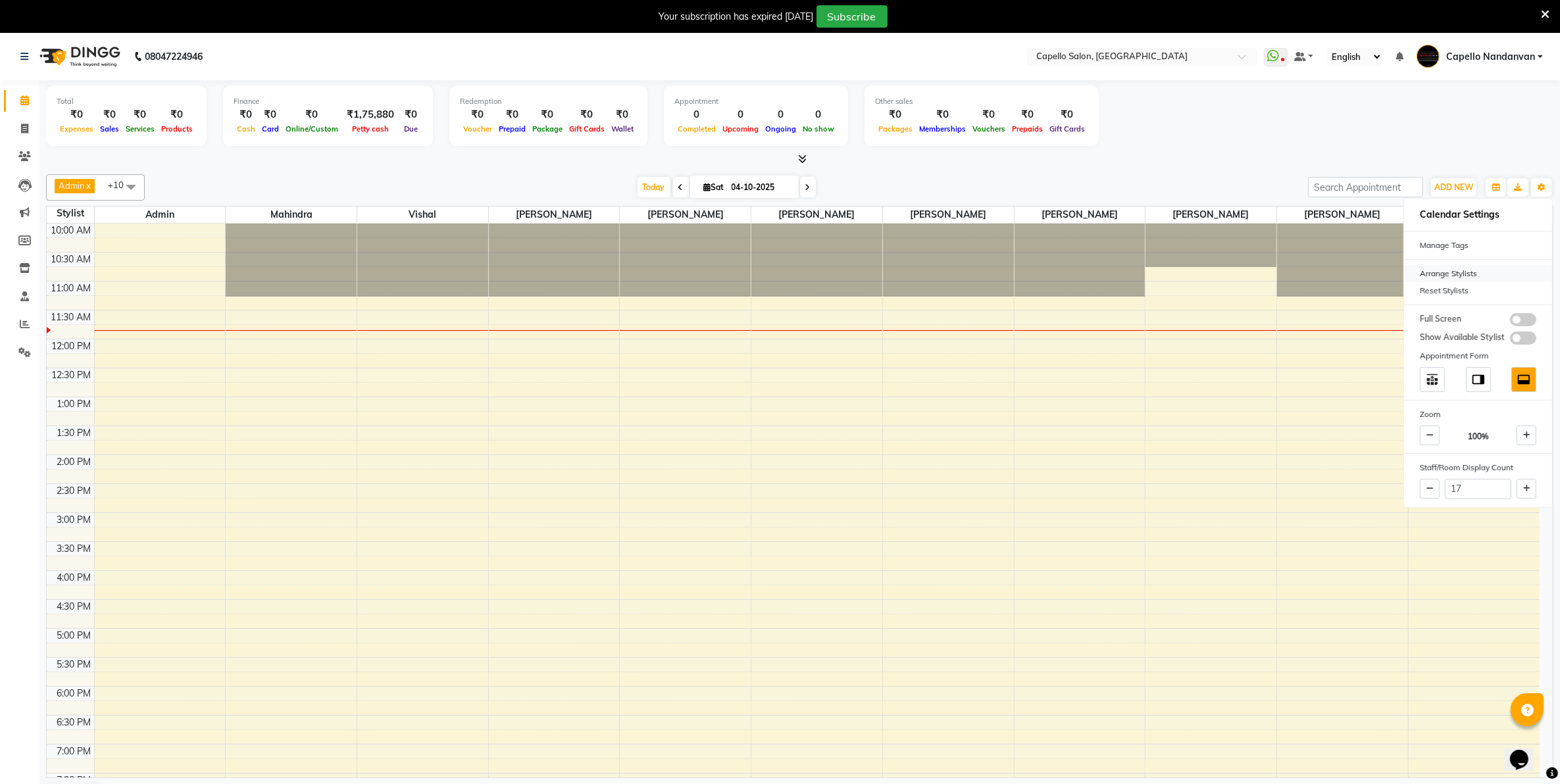
click at [1453, 275] on div "Arrange Stylists" at bounding box center [1478, 273] width 148 height 17
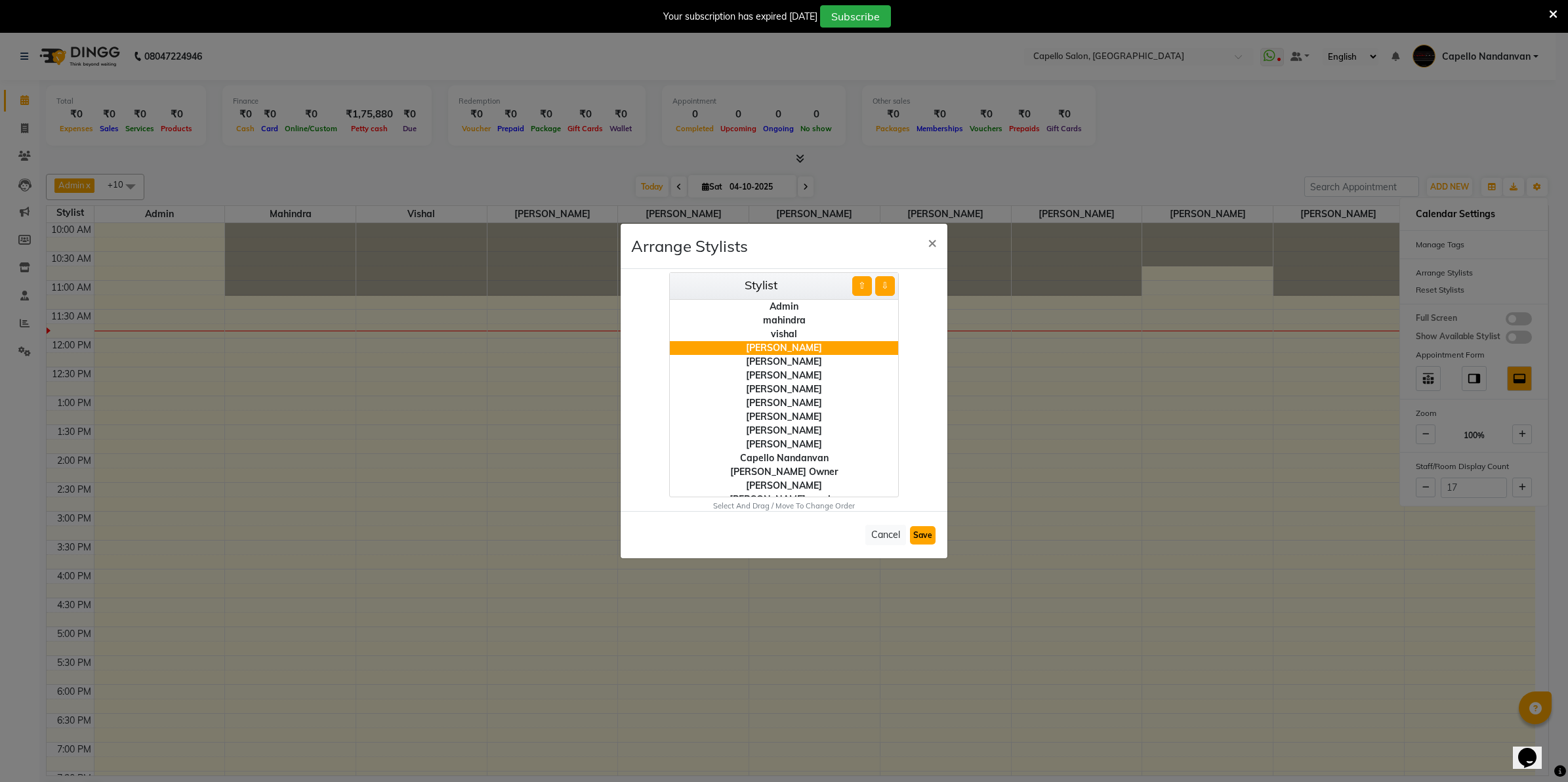
click at [929, 540] on button "Save" at bounding box center [923, 535] width 25 height 18
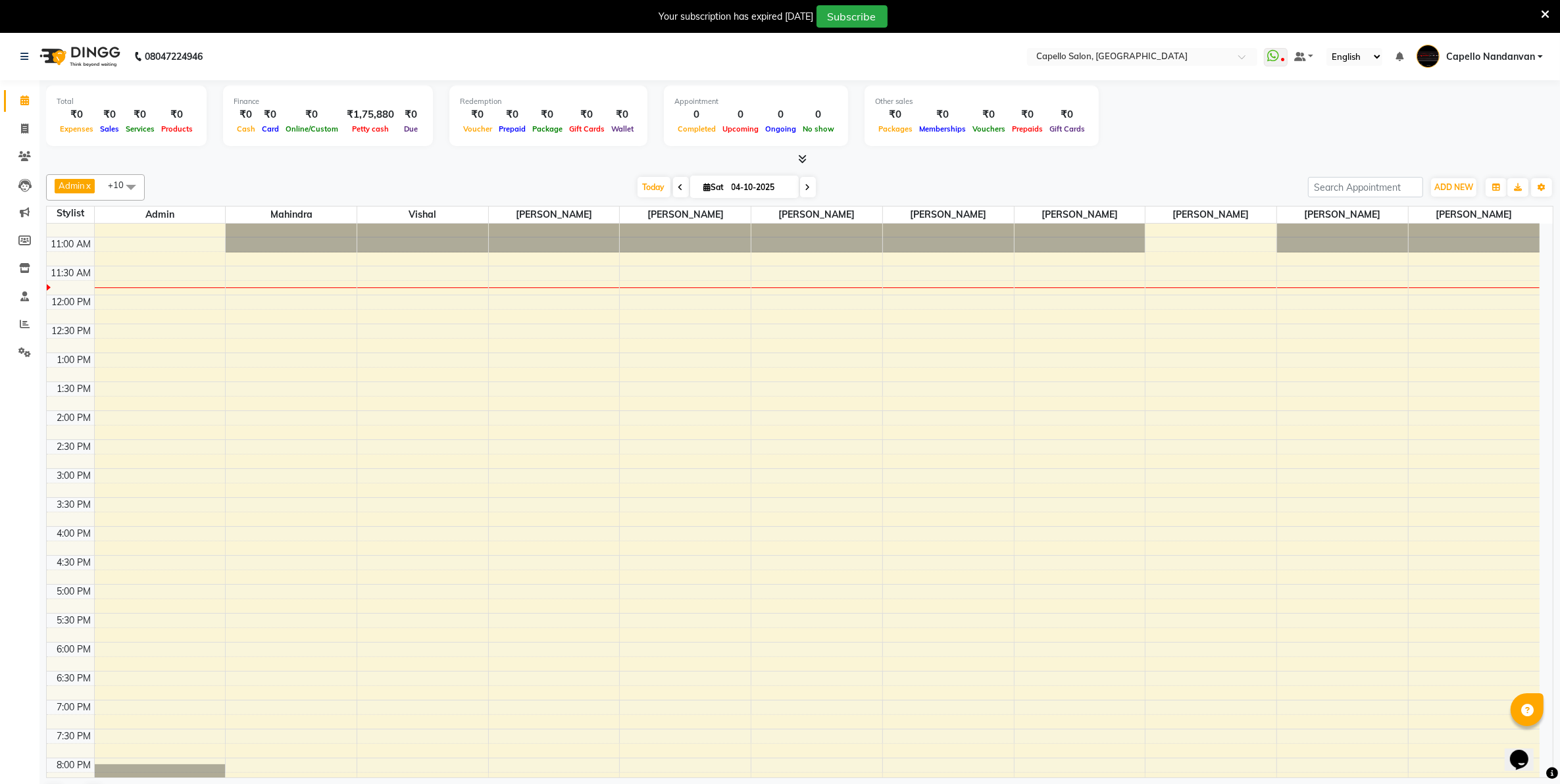
scroll to position [82, 0]
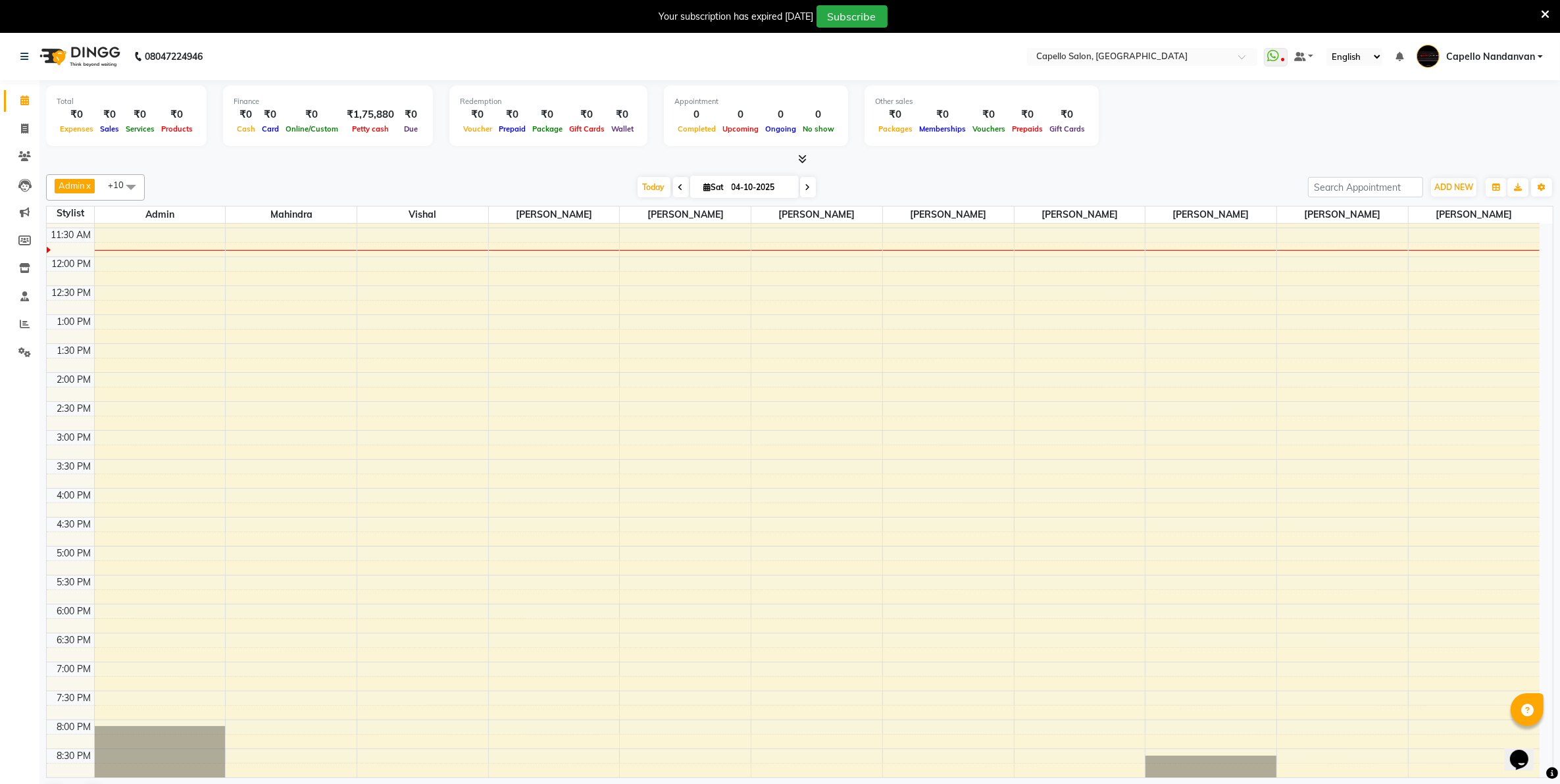
drag, startPoint x: 1185, startPoint y: 779, endPoint x: 1209, endPoint y: 780, distance: 24.0
click at [1201, 781] on div "Admin x vishal x [PERSON_NAME] x [PERSON_NAME] x [PERSON_NAME] x [PERSON_NAME] …" at bounding box center [800, 491] width 1508 height 644
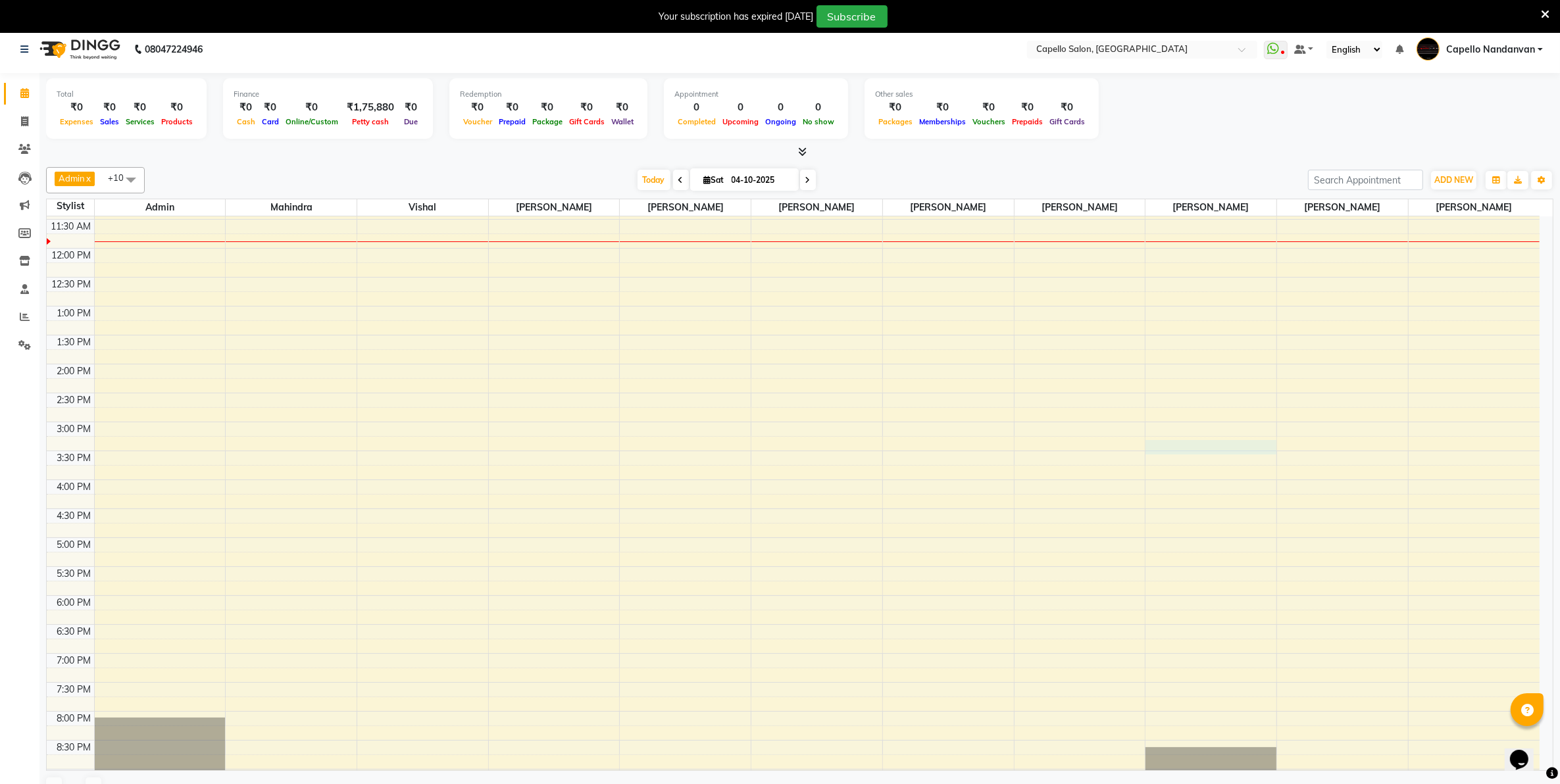
click at [1164, 443] on div "10:00 AM 10:30 AM 11:00 AM 11:30 AM 12:00 PM 12:30 PM 1:00 PM 1:30 PM 2:00 PM 2…" at bounding box center [793, 480] width 1493 height 694
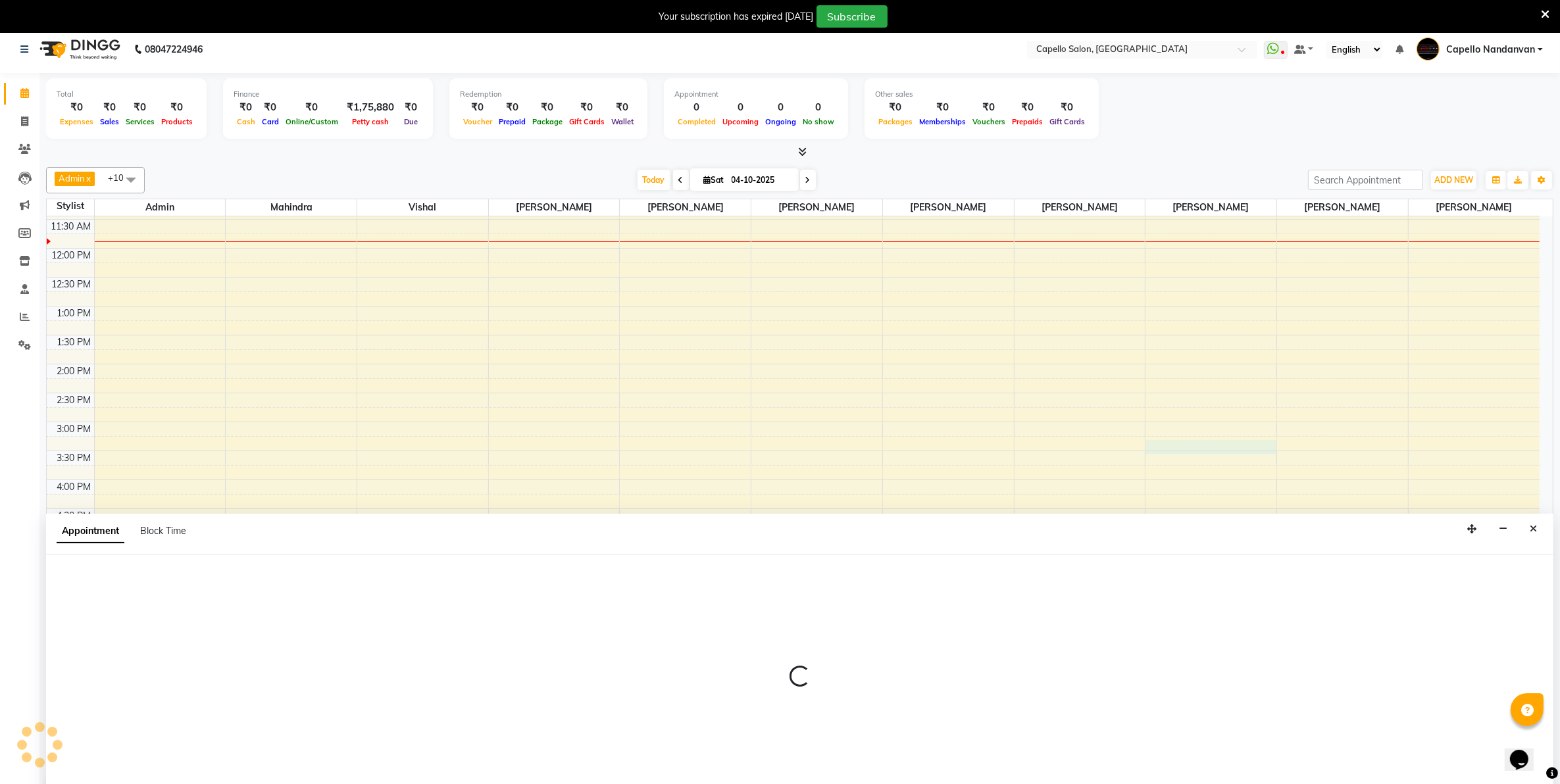
scroll to position [33, 0]
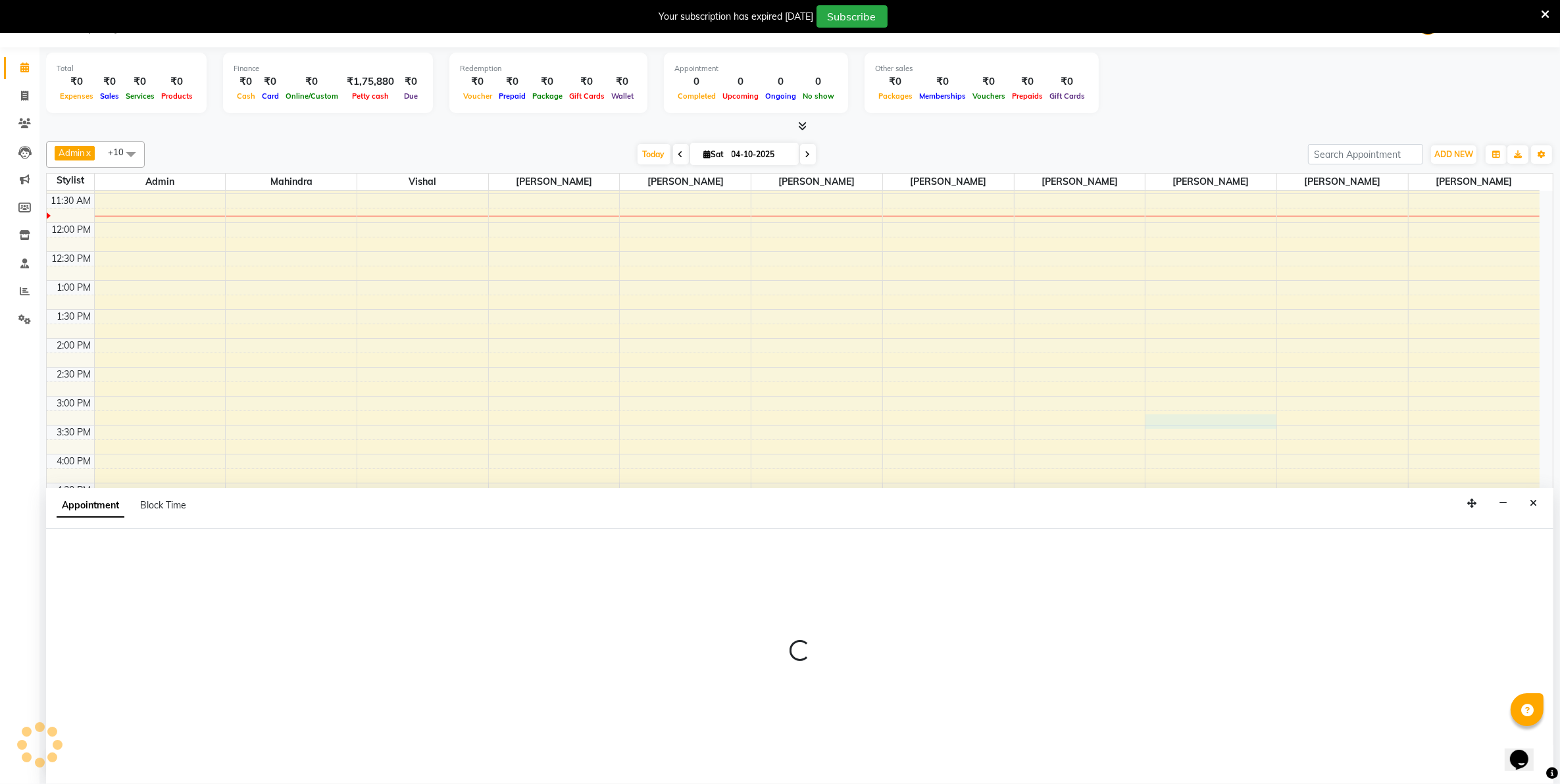
click at [1216, 115] on div "Total ₹0 Expenses ₹0 Sales ₹0 Services ₹0 Products Finance ₹0 Cash ₹0 Card ₹0 O…" at bounding box center [800, 85] width 1508 height 64
select select "14478"
select select "tentative"
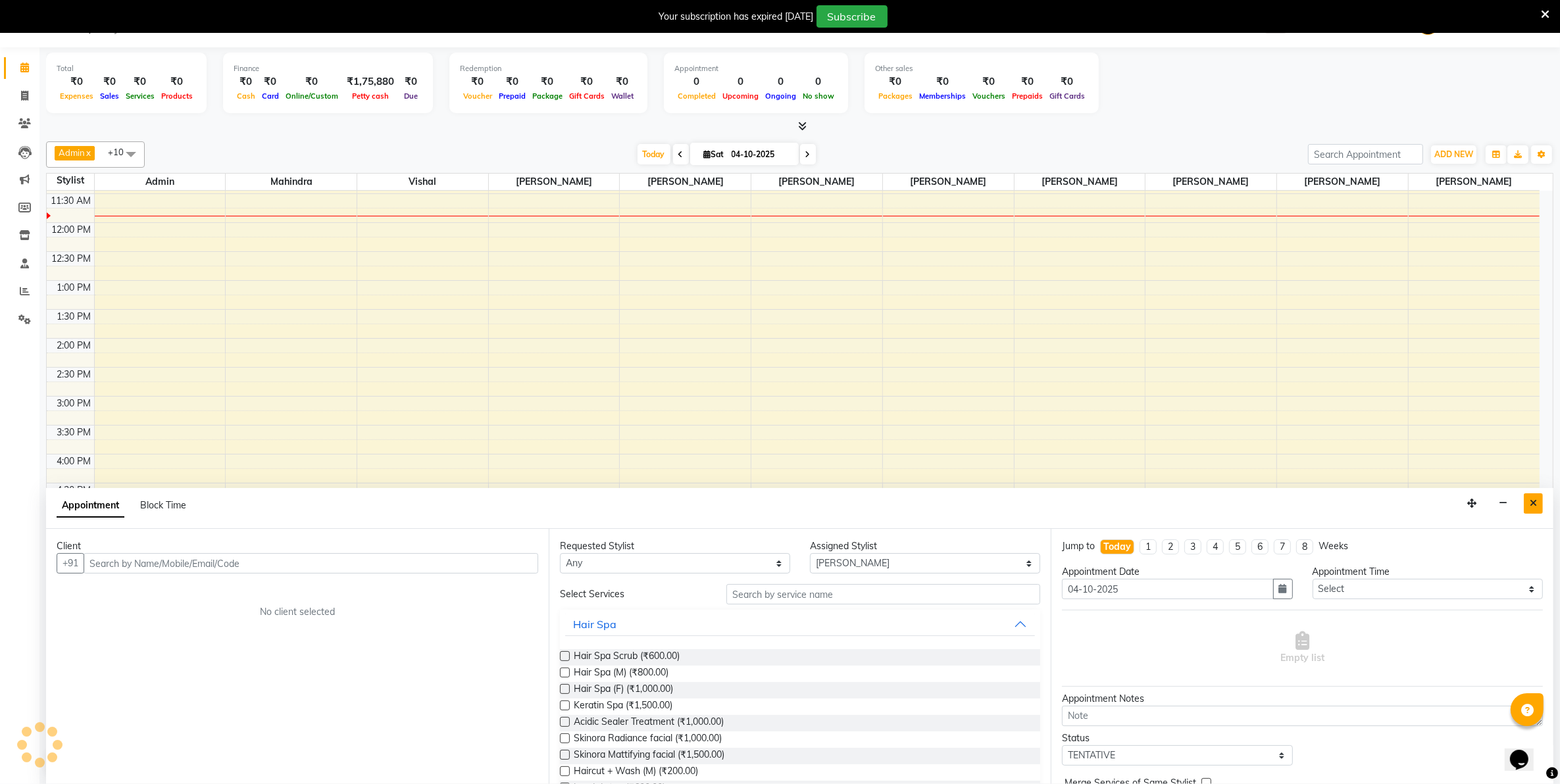
click at [1538, 507] on button "Close" at bounding box center [1534, 503] width 19 height 20
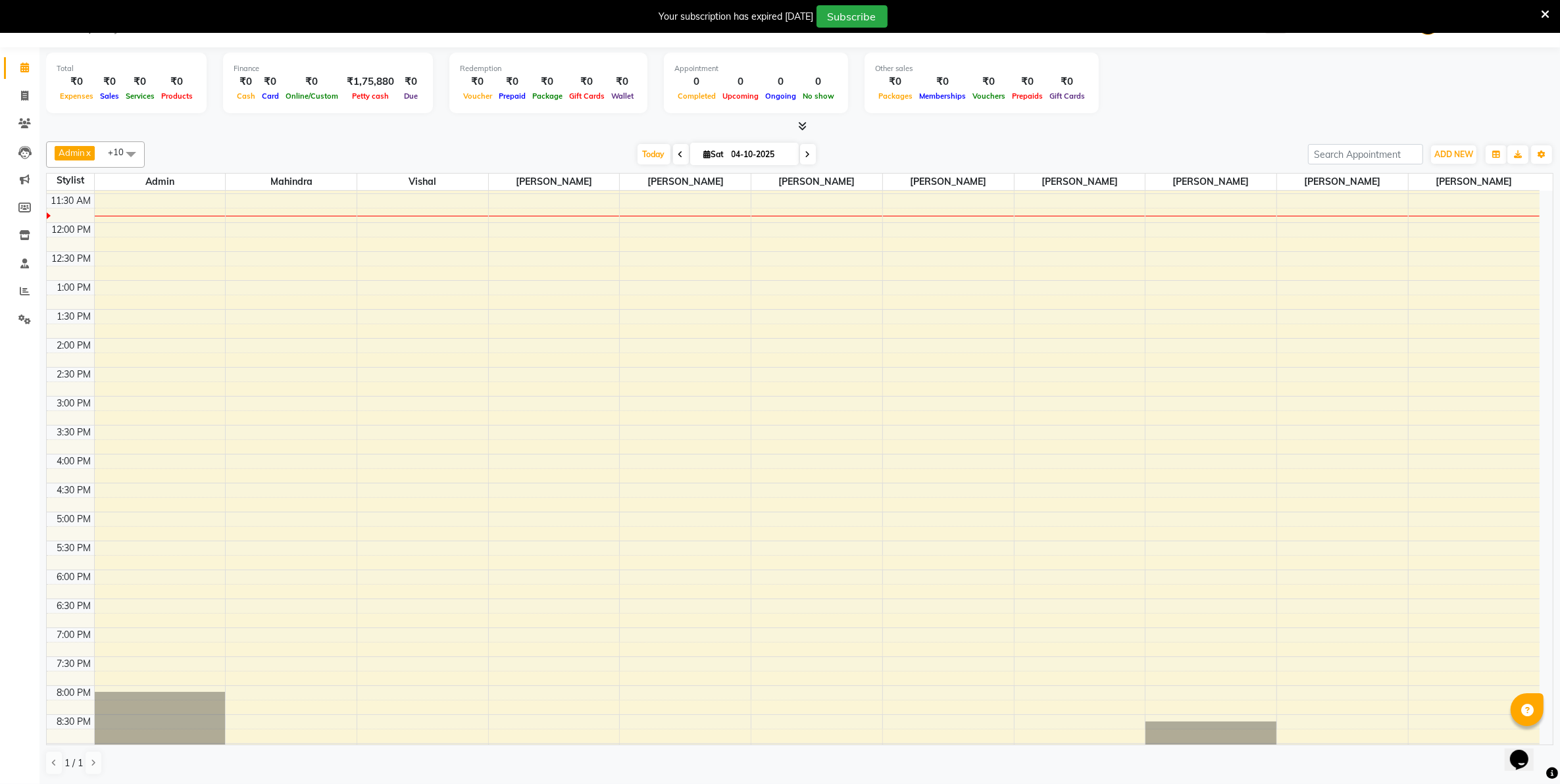
click at [1126, 133] on div at bounding box center [800, 126] width 1508 height 14
click at [1232, 87] on div "Total ₹0 Expenses ₹0 Sales ₹0 Services ₹0 Products Finance ₹0 Cash ₹0 Card ₹0 O…" at bounding box center [800, 85] width 1508 height 64
click at [11, 286] on link "Reports" at bounding box center [19, 291] width 32 height 21
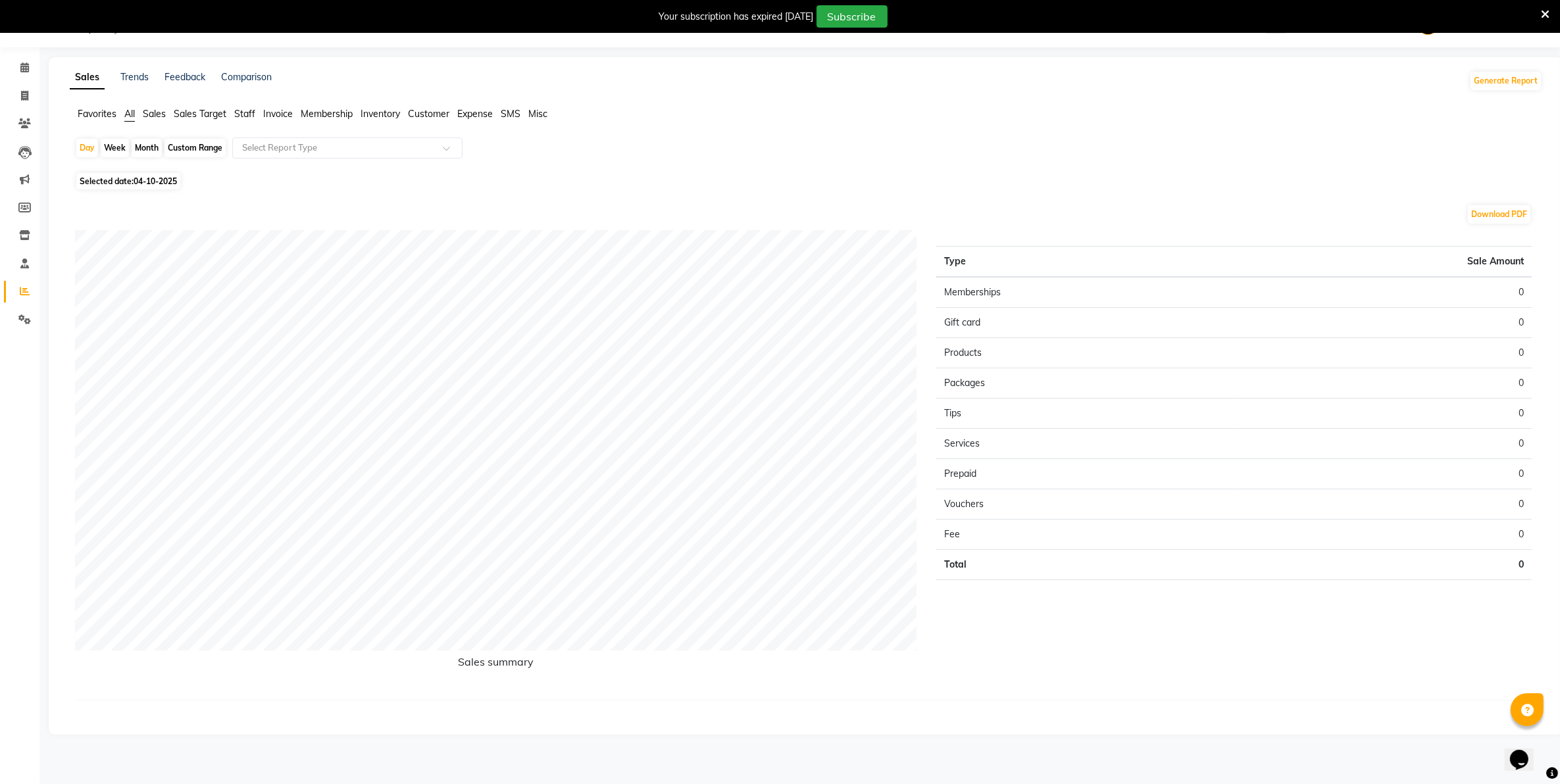
click at [150, 149] on div "Month" at bounding box center [146, 148] width 30 height 18
select select "10"
select select "2025"
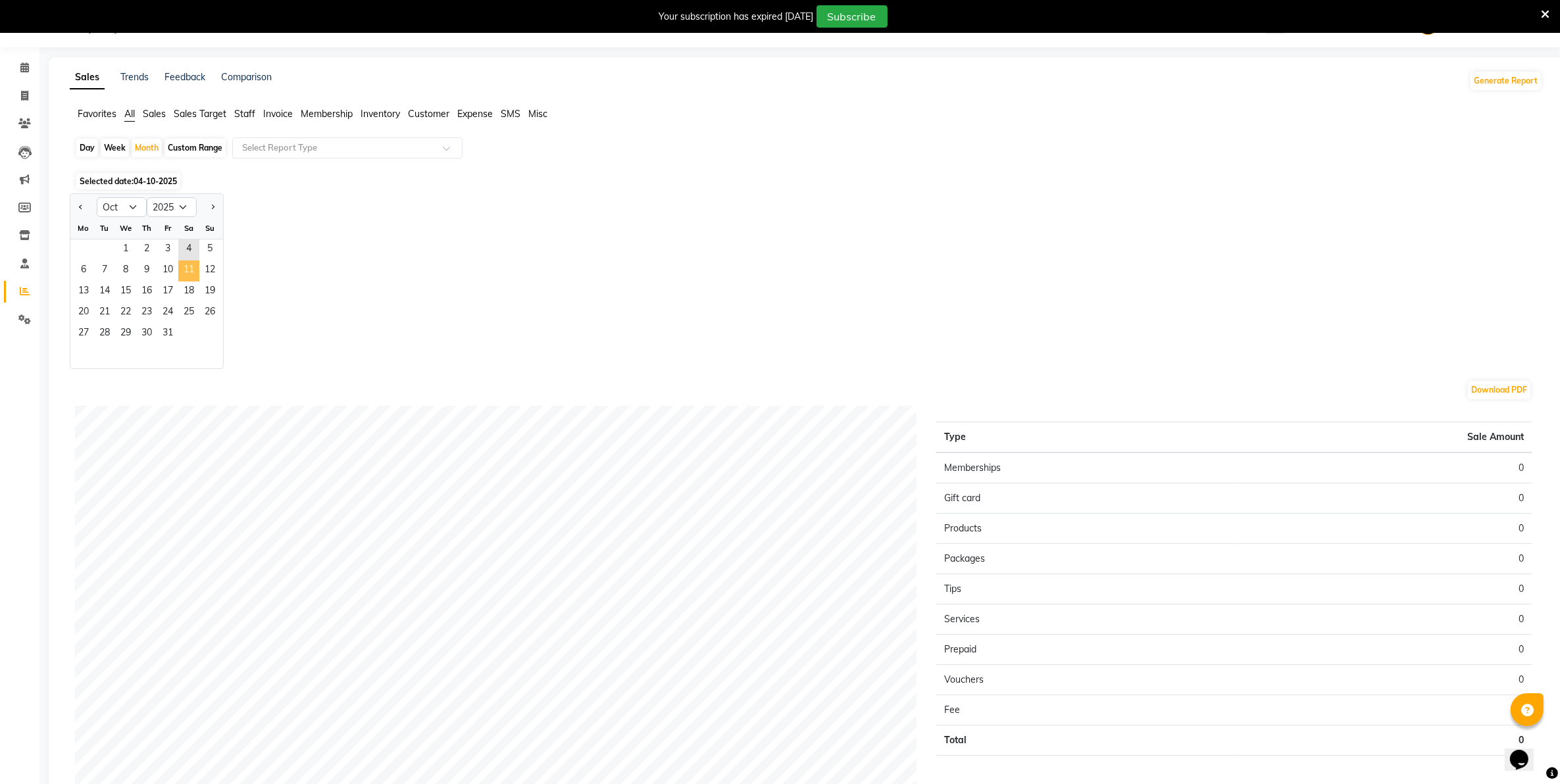
click at [189, 273] on span "11" at bounding box center [189, 271] width 21 height 21
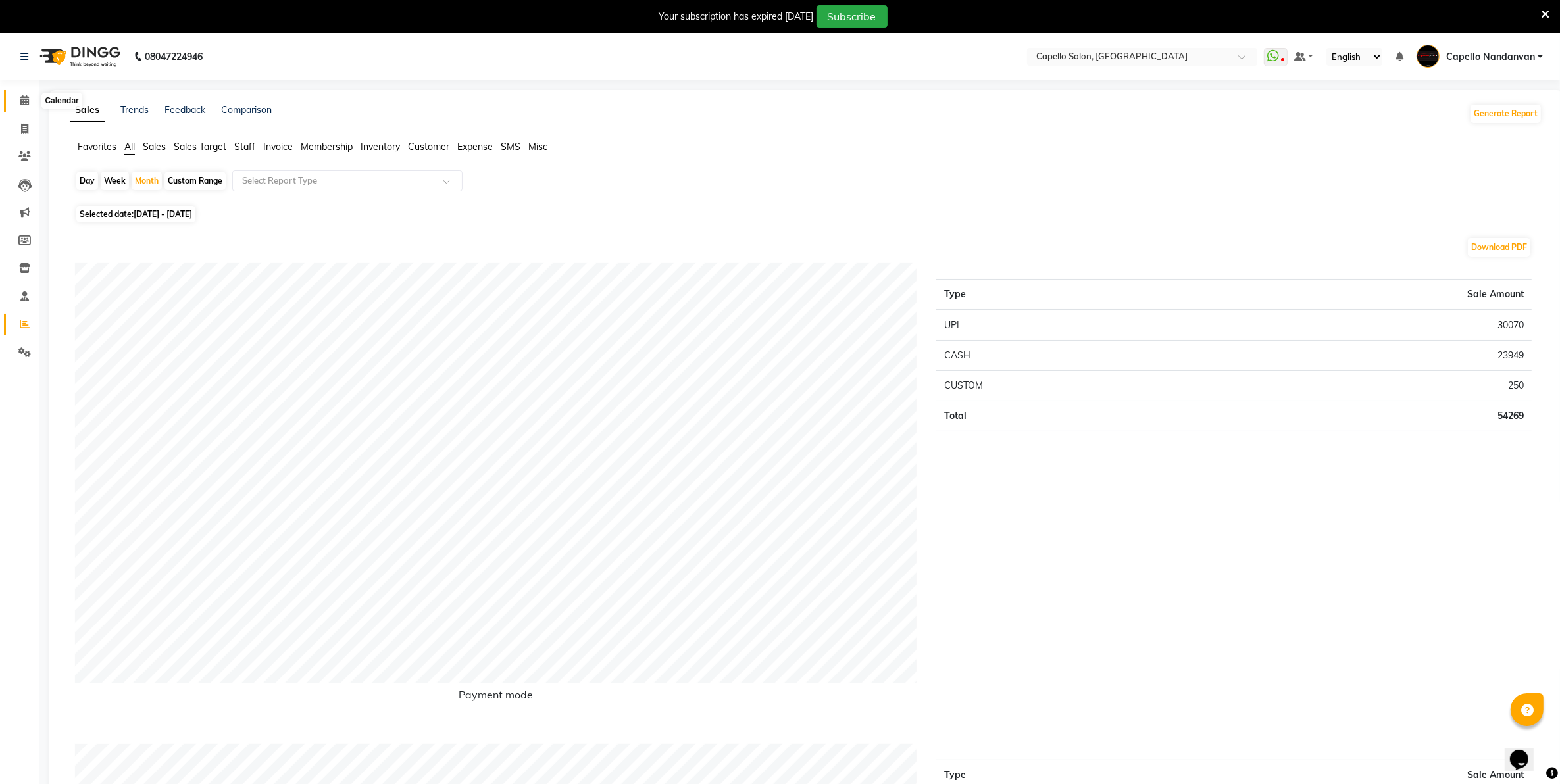
click at [35, 100] on span at bounding box center [25, 101] width 23 height 15
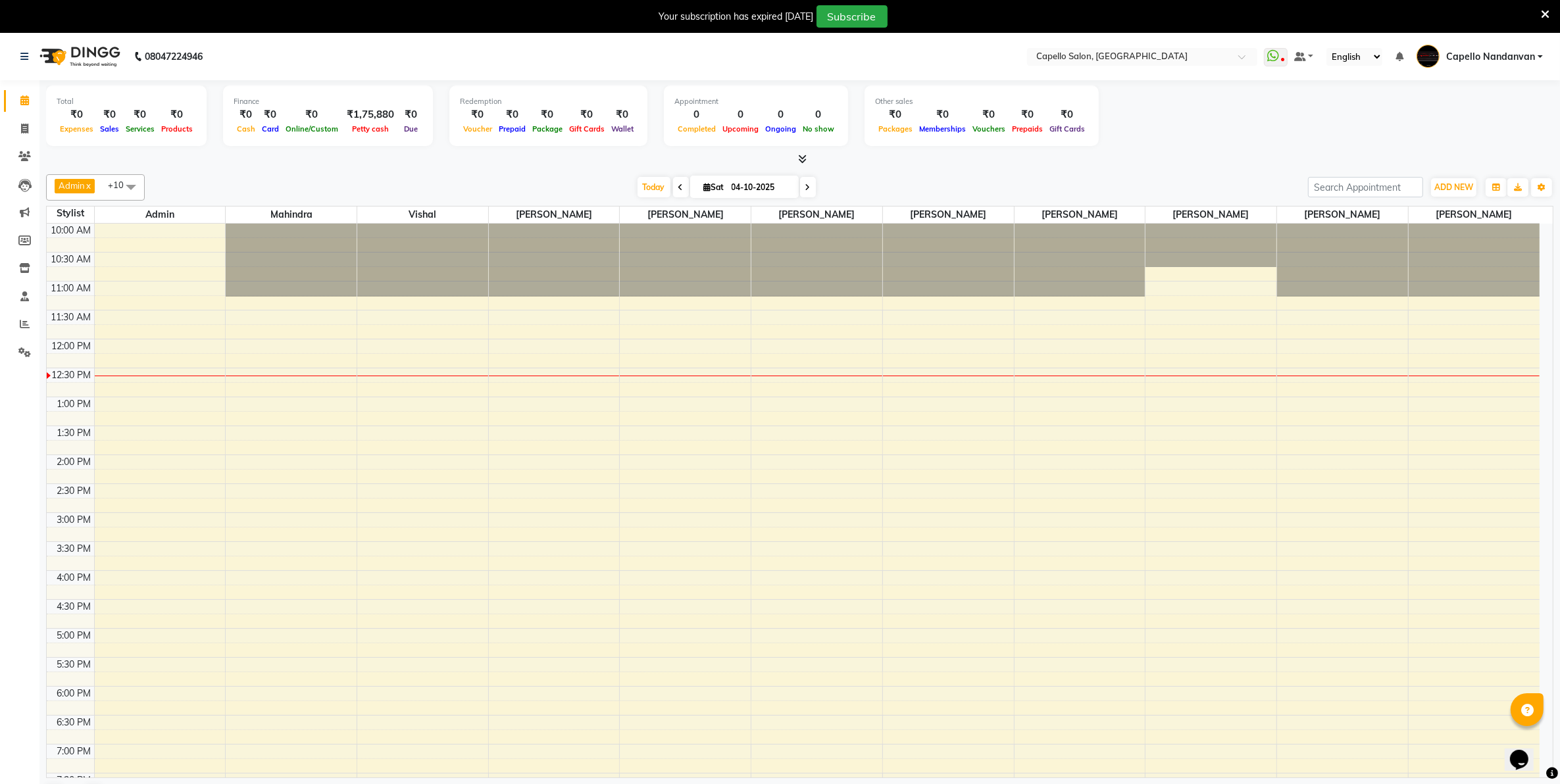
click at [1048, 158] on div at bounding box center [800, 159] width 1508 height 14
click at [1542, 13] on icon at bounding box center [1545, 15] width 9 height 12
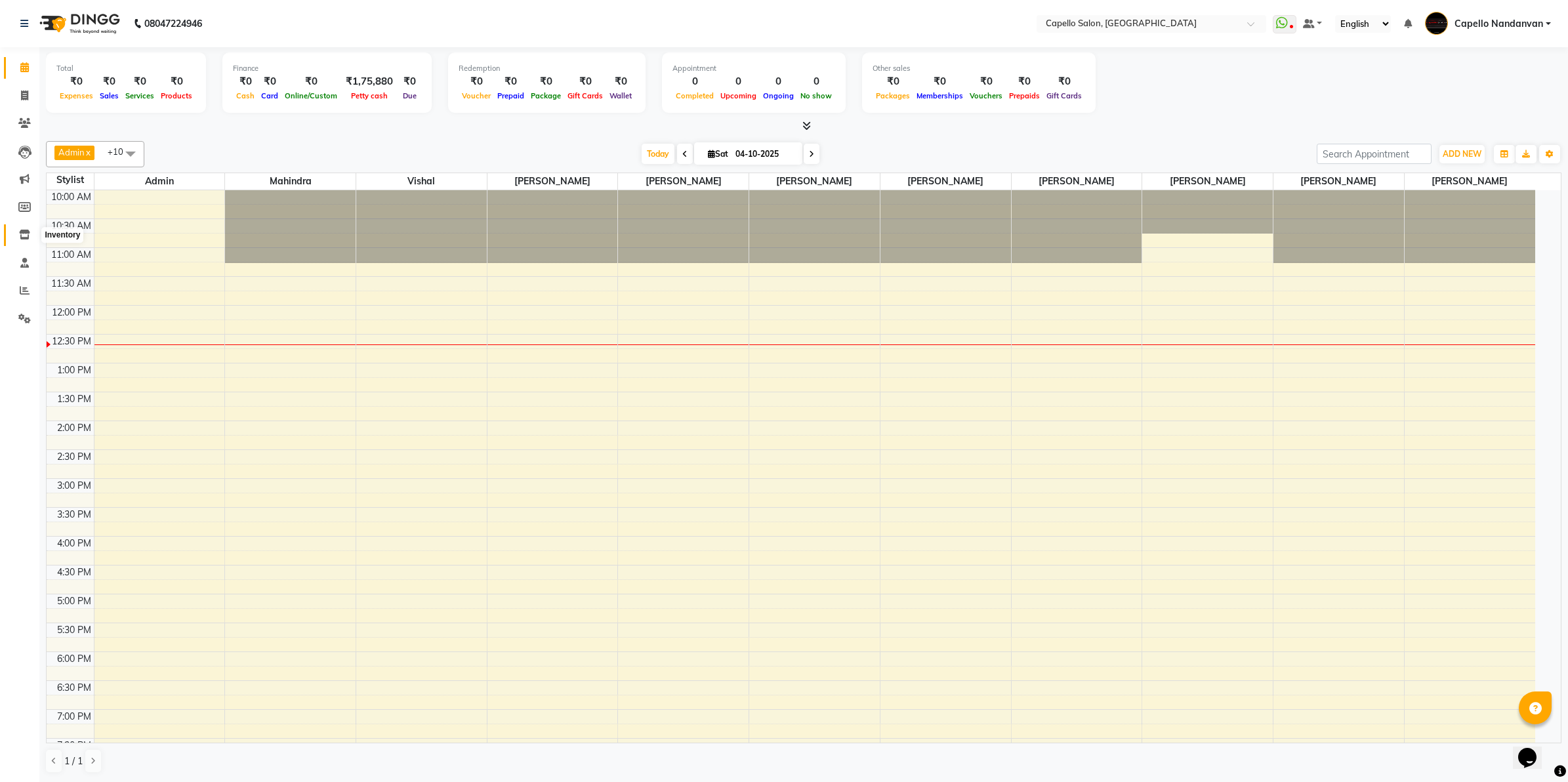
click at [16, 237] on span at bounding box center [25, 235] width 23 height 15
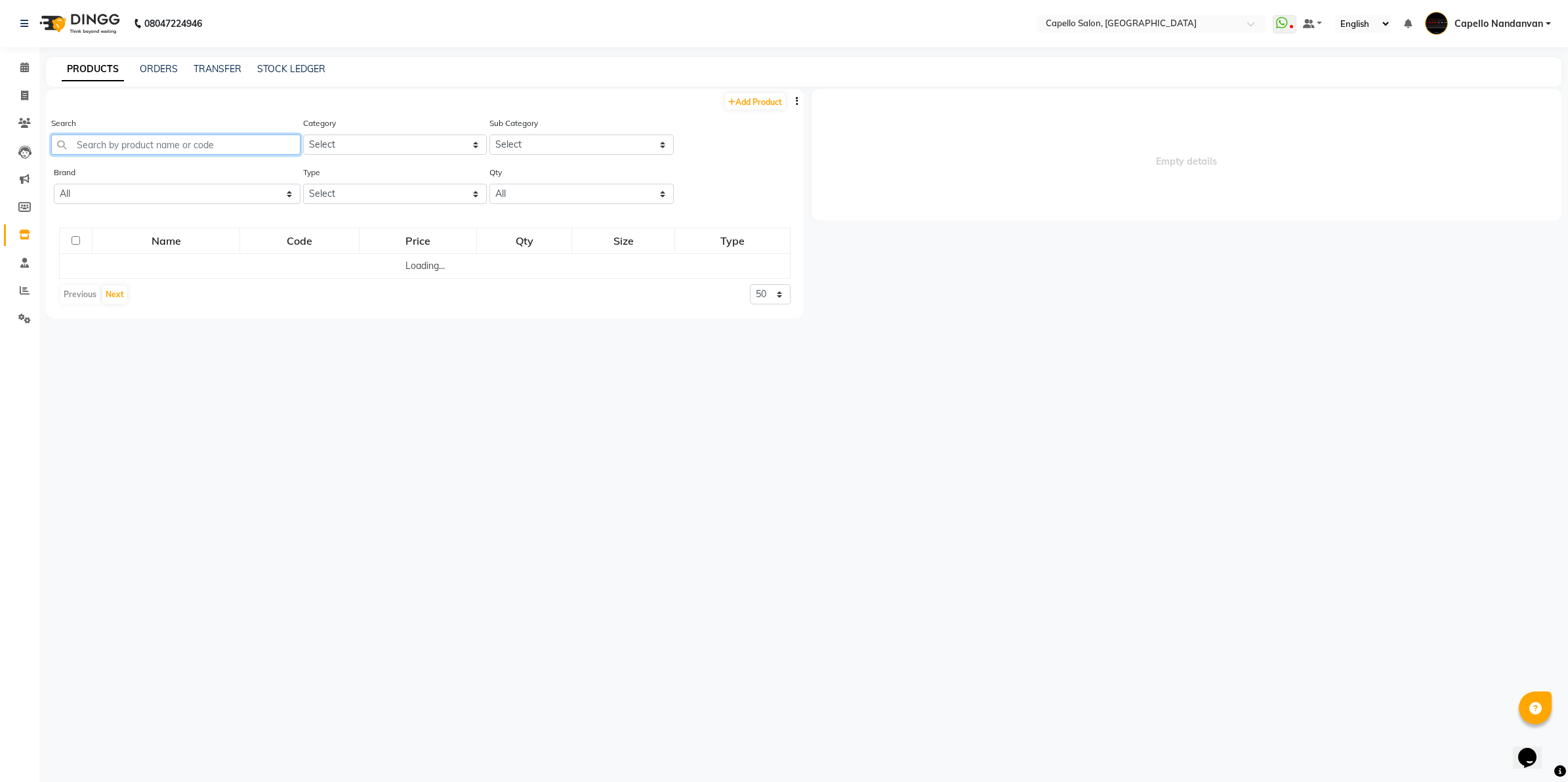
click at [132, 147] on input "text" at bounding box center [175, 145] width 249 height 20
type input "absolut"
select select
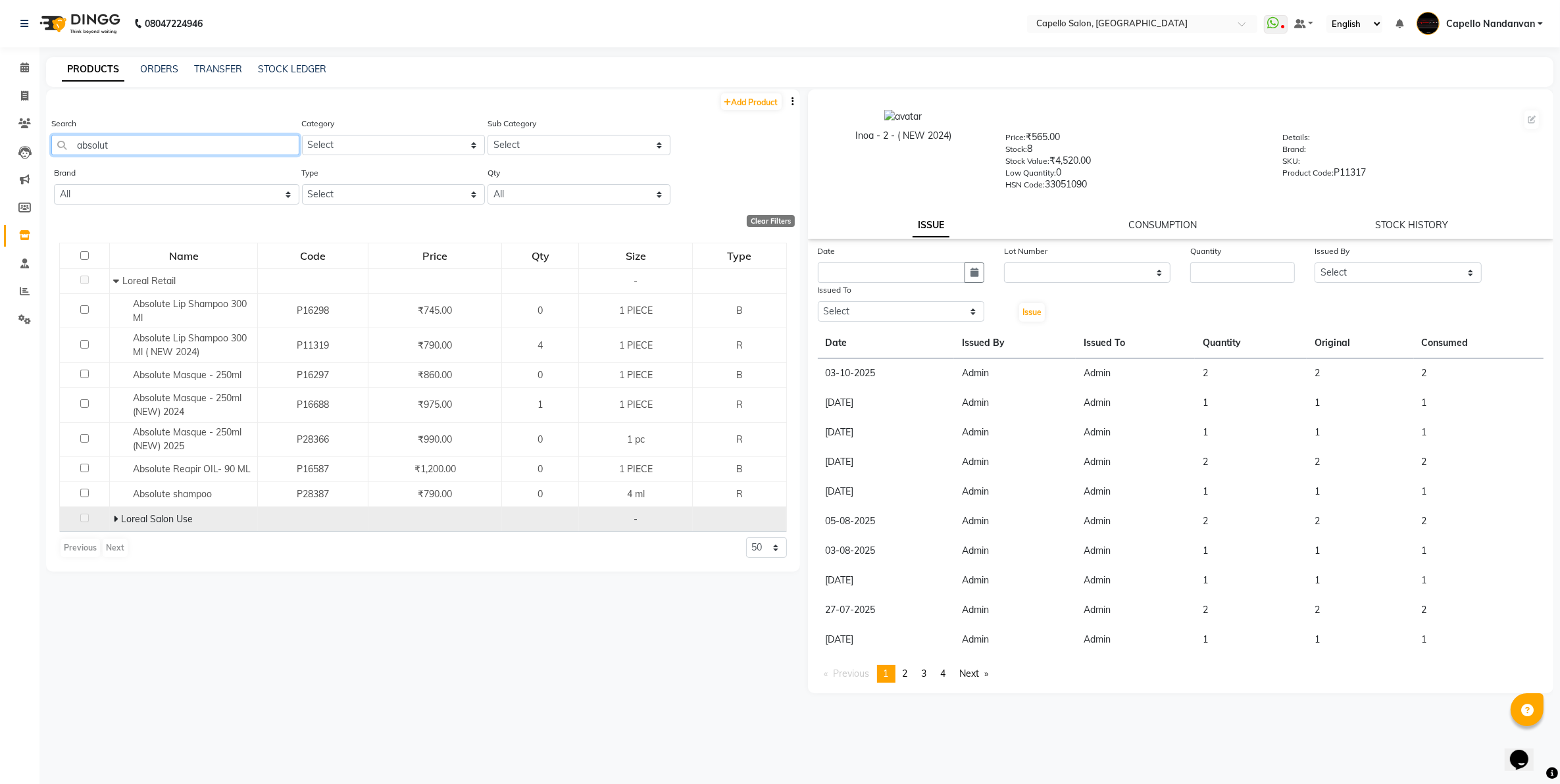
type input "absolut"
click at [116, 518] on icon at bounding box center [116, 519] width 5 height 9
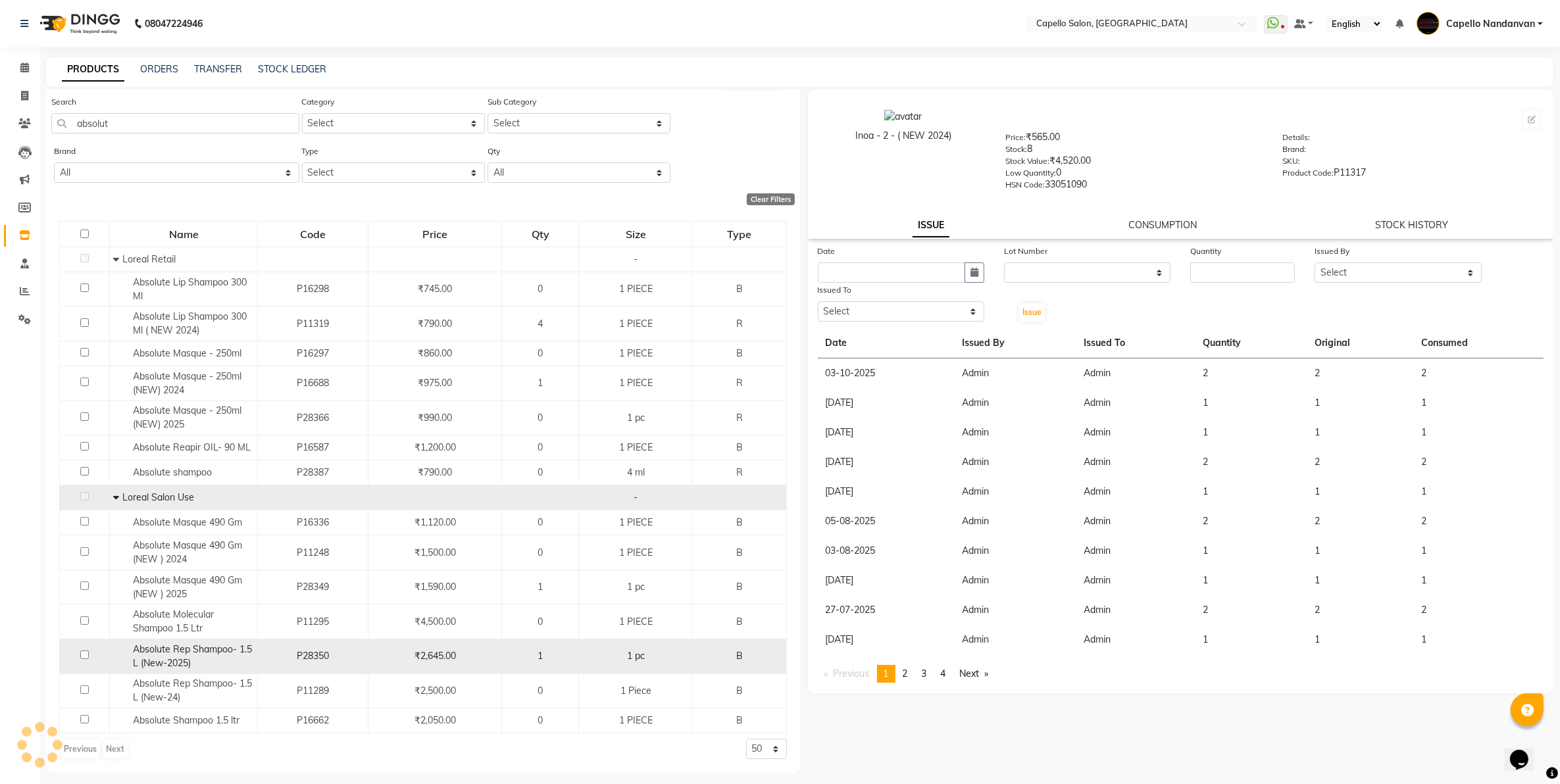
scroll to position [8, 0]
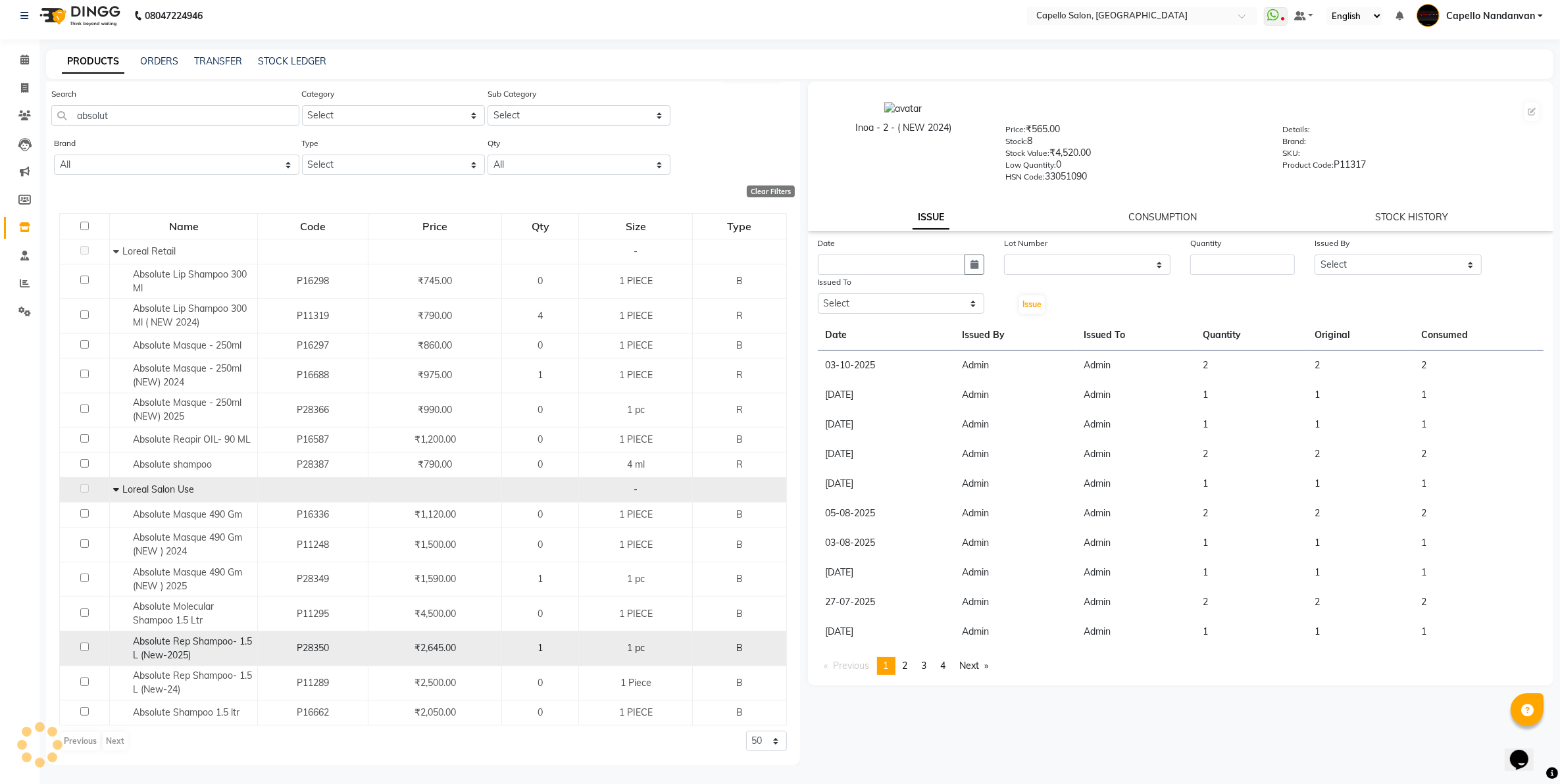
click at [226, 642] on span "Absolute Rep Shampoo- 1.5 L (New-2025)" at bounding box center [192, 648] width 119 height 26
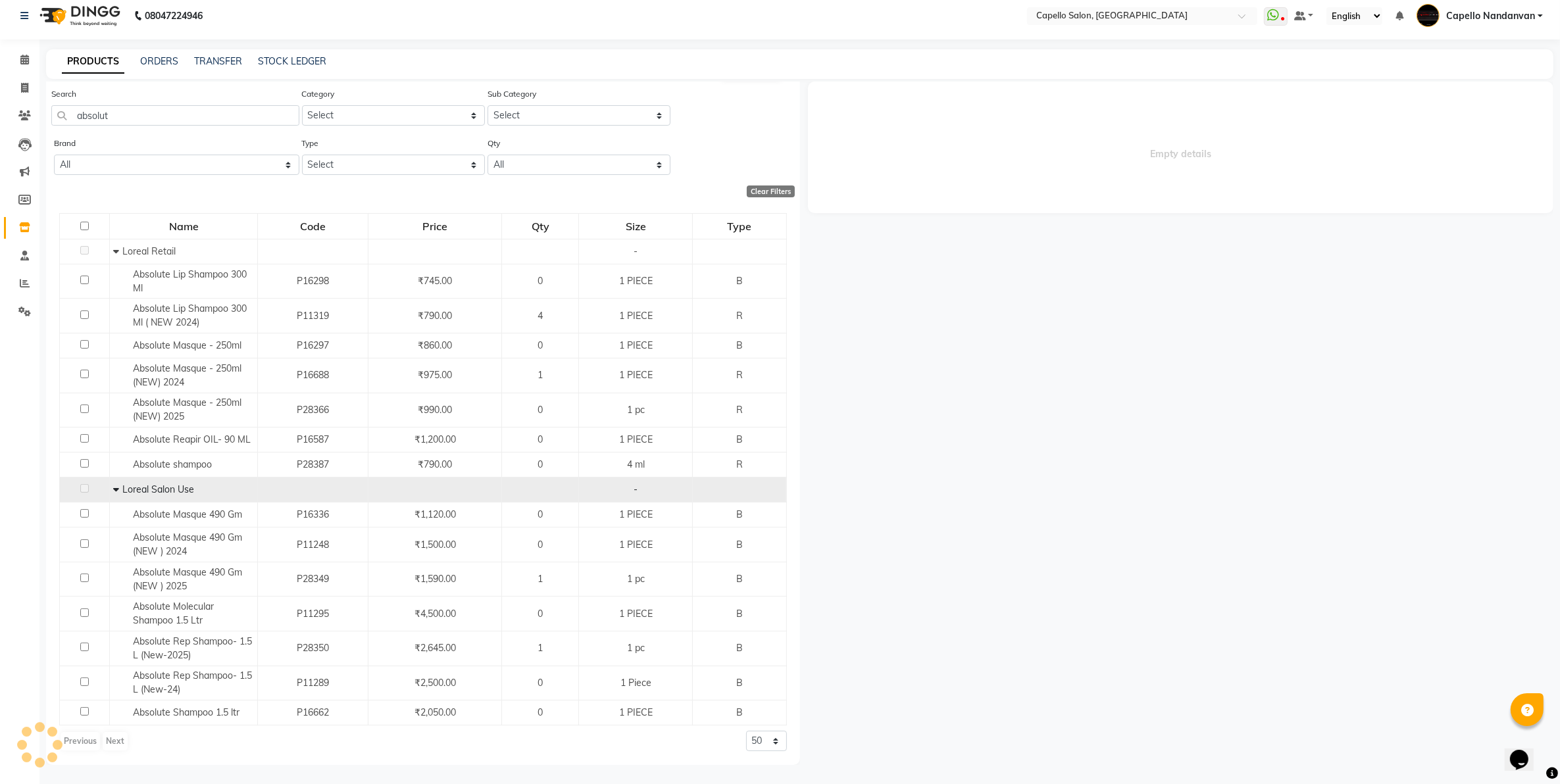
select select
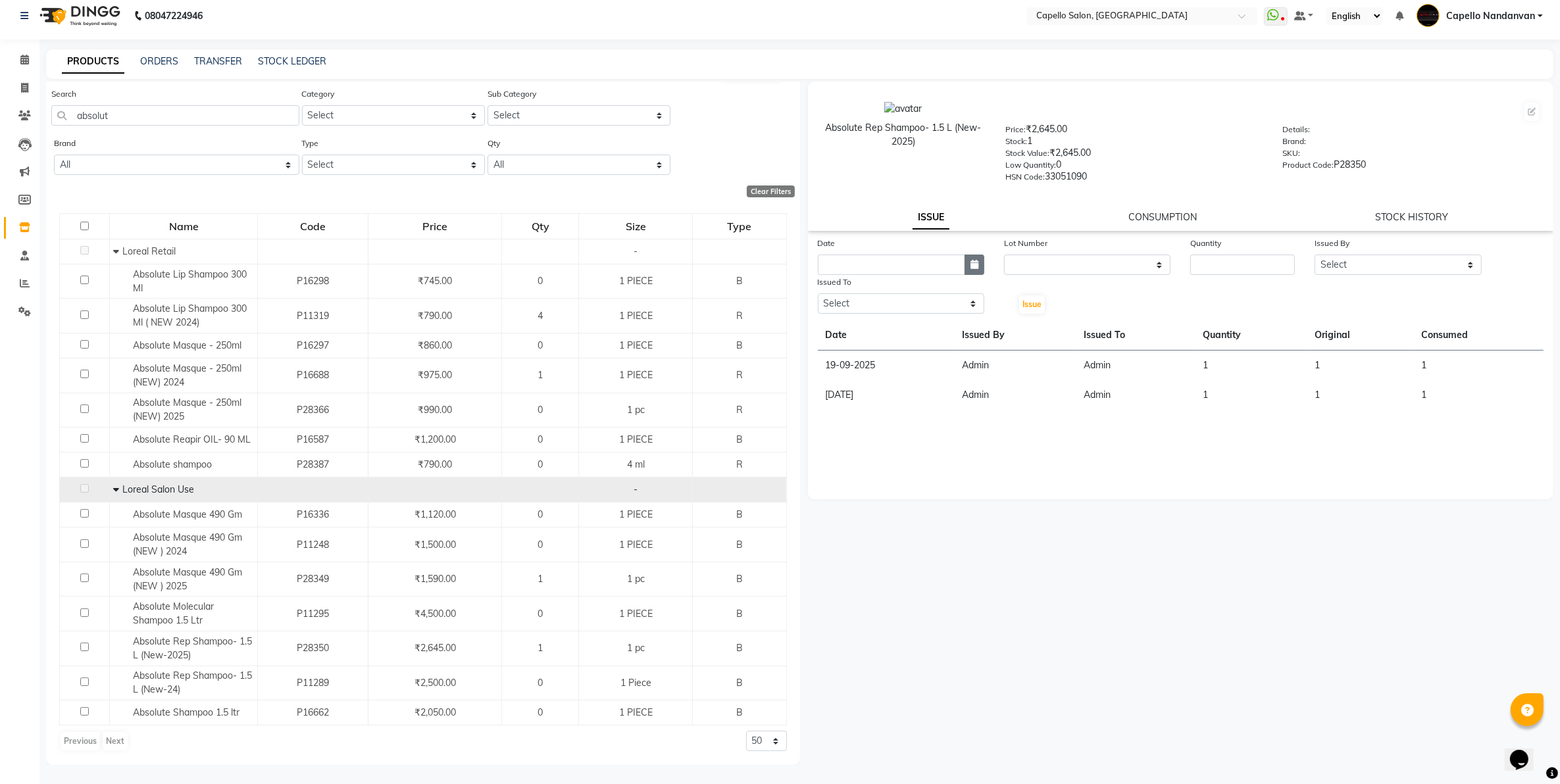
click at [966, 263] on button "button" at bounding box center [974, 264] width 19 height 20
select select "10"
select select "2025"
click at [929, 324] on div "4" at bounding box center [937, 332] width 21 height 21
type input "04-10-2025"
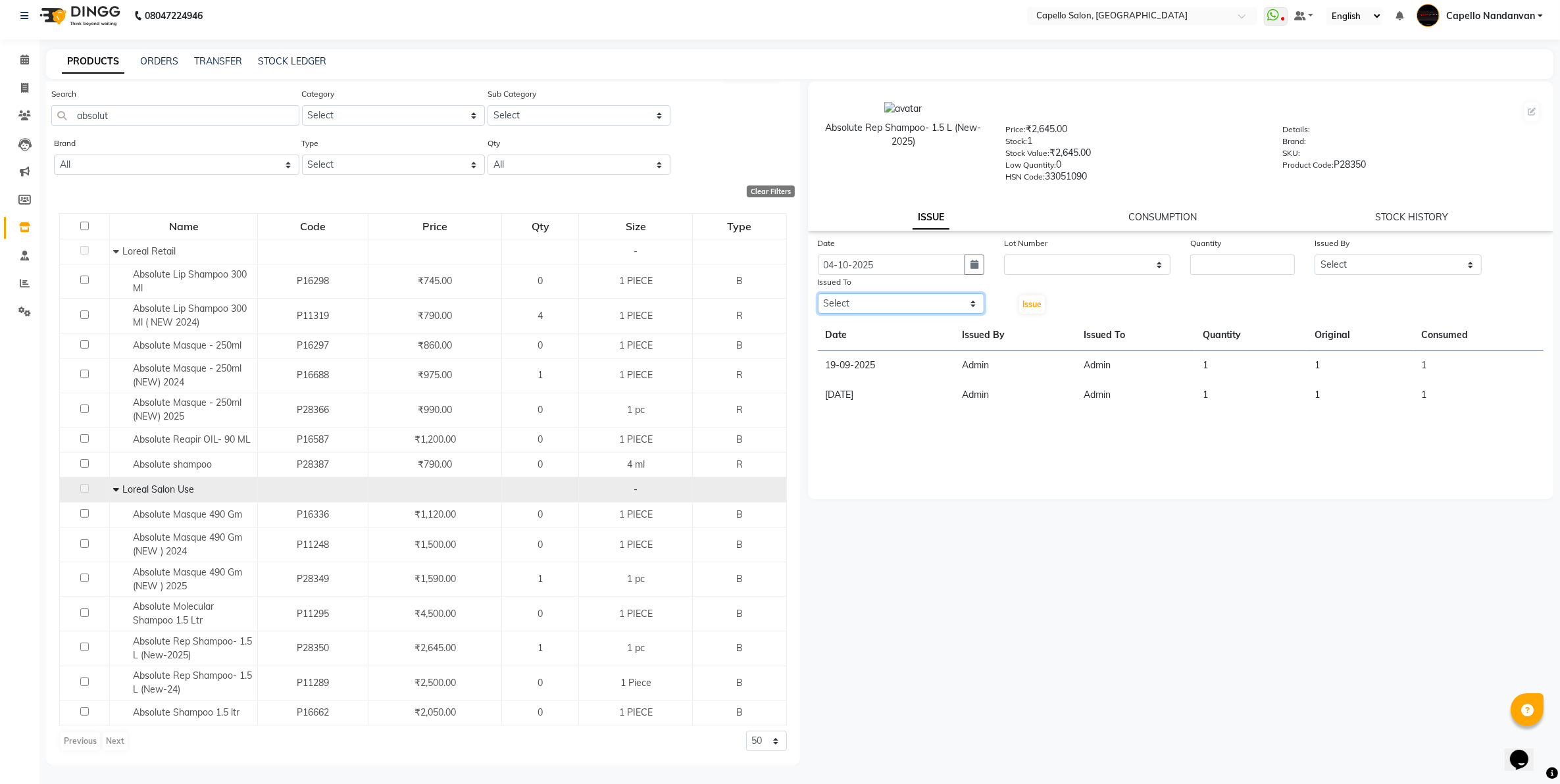
drag, startPoint x: 920, startPoint y: 295, endPoint x: 919, endPoint y: 311, distance: 16.0
click at [920, 298] on select "Select Admin [PERSON_NAME] [PERSON_NAME] [PERSON_NAME] [PERSON_NAME] Owner mahi…" at bounding box center [901, 303] width 167 height 20
select select "14650"
click at [818, 293] on select "Select Admin [PERSON_NAME] [PERSON_NAME] [PERSON_NAME] [PERSON_NAME] Owner mahi…" at bounding box center [901, 303] width 167 height 20
click at [1214, 260] on input "number" at bounding box center [1243, 264] width 105 height 20
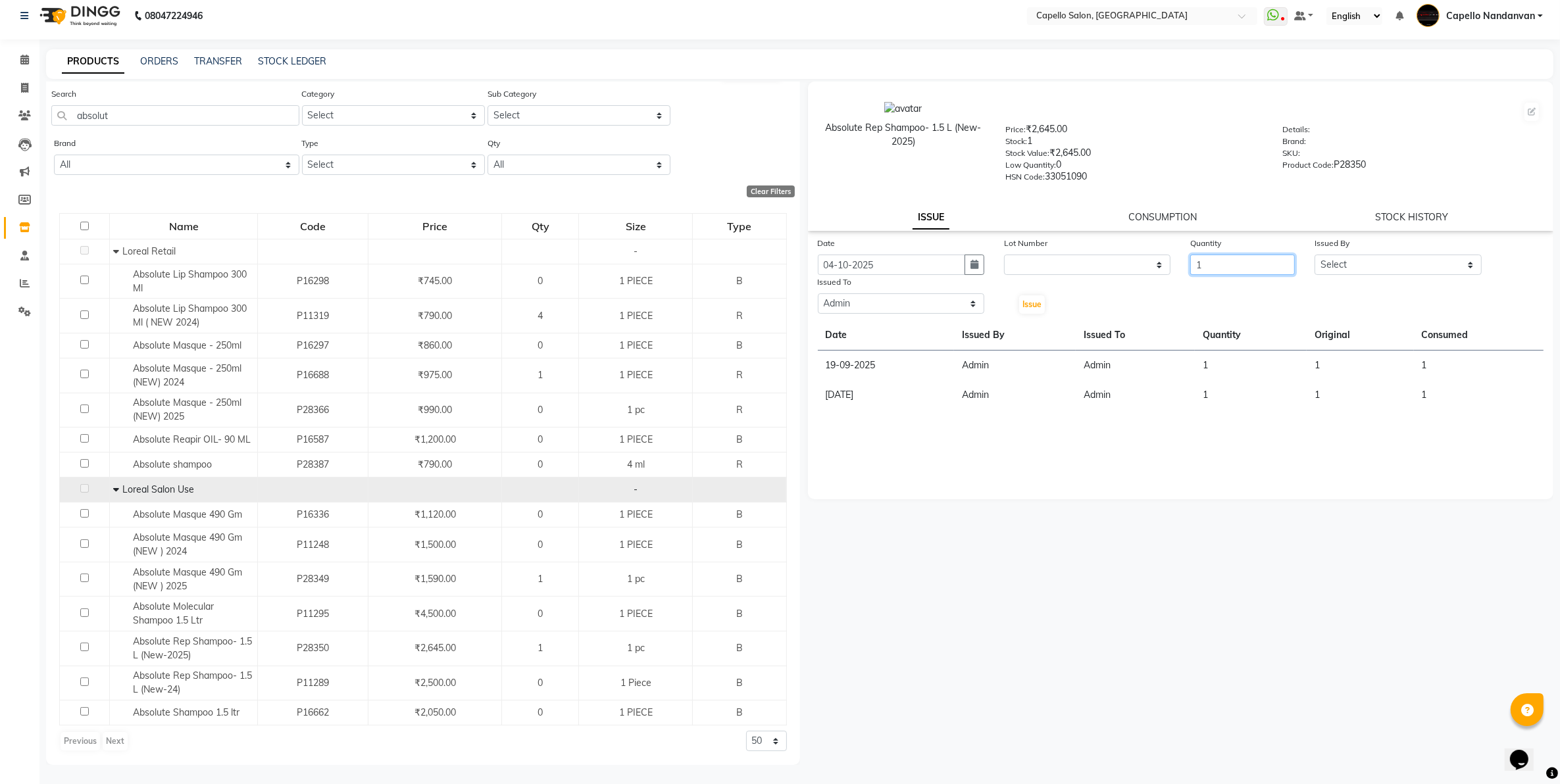
type input "1"
click at [1329, 261] on select "Select Admin [PERSON_NAME] [PERSON_NAME] [PERSON_NAME] [PERSON_NAME] Owner mahi…" at bounding box center [1398, 264] width 167 height 20
select select "14650"
click at [1315, 254] on select "Select Admin [PERSON_NAME] [PERSON_NAME] [PERSON_NAME] [PERSON_NAME] Owner mahi…" at bounding box center [1398, 264] width 167 height 20
click at [1034, 306] on span "Issue" at bounding box center [1032, 304] width 19 height 10
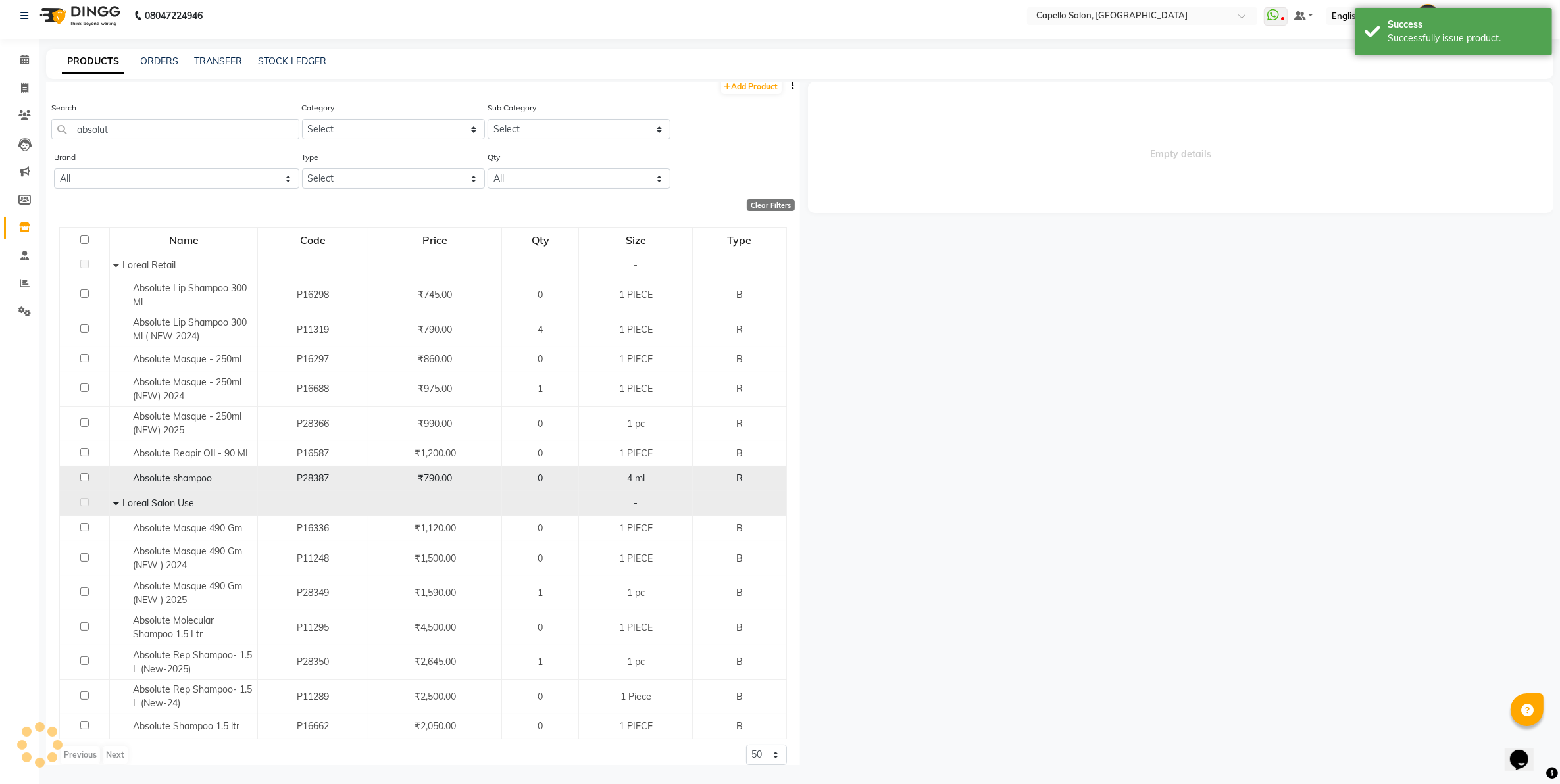
scroll to position [0, 0]
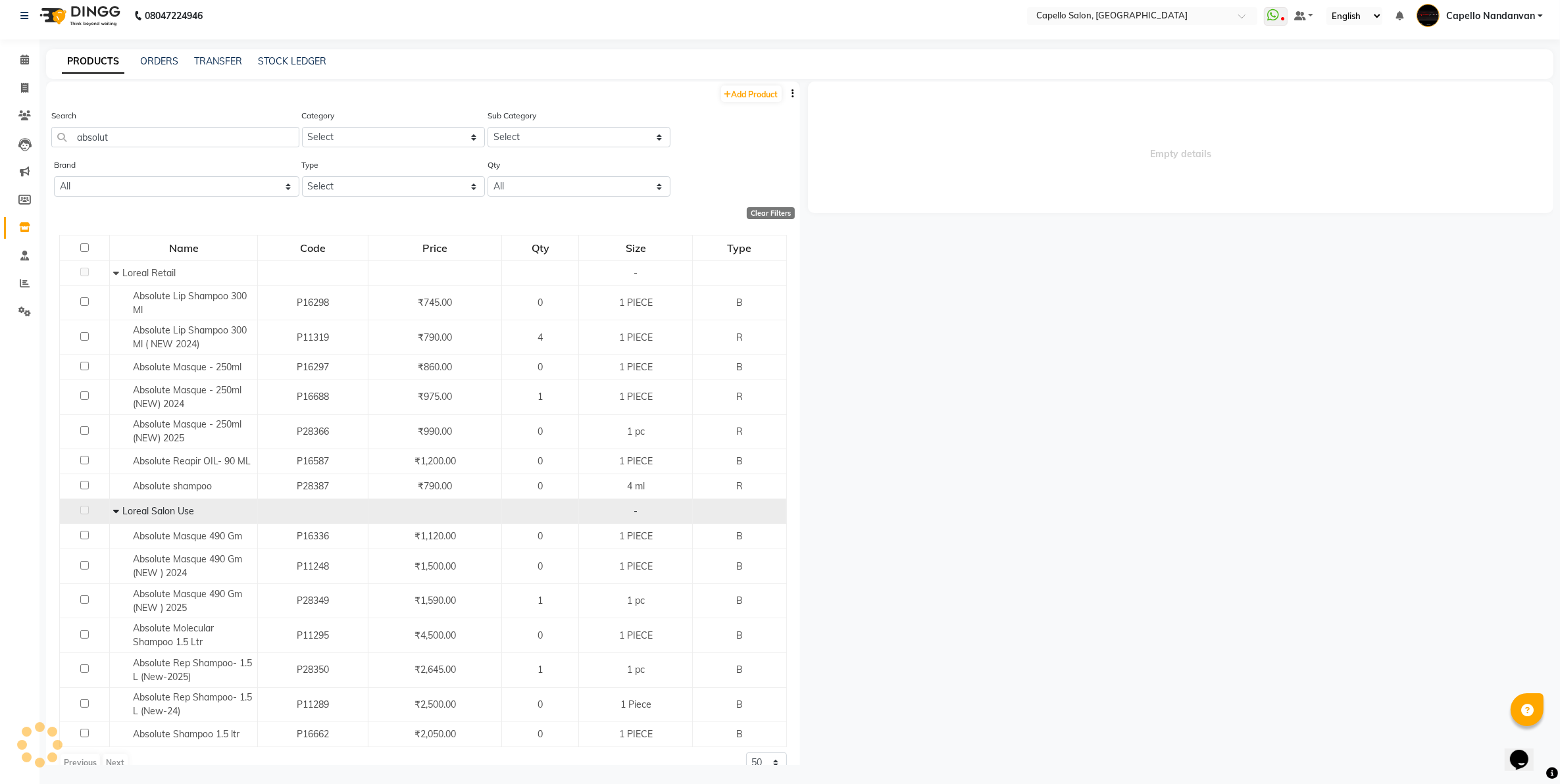
select select
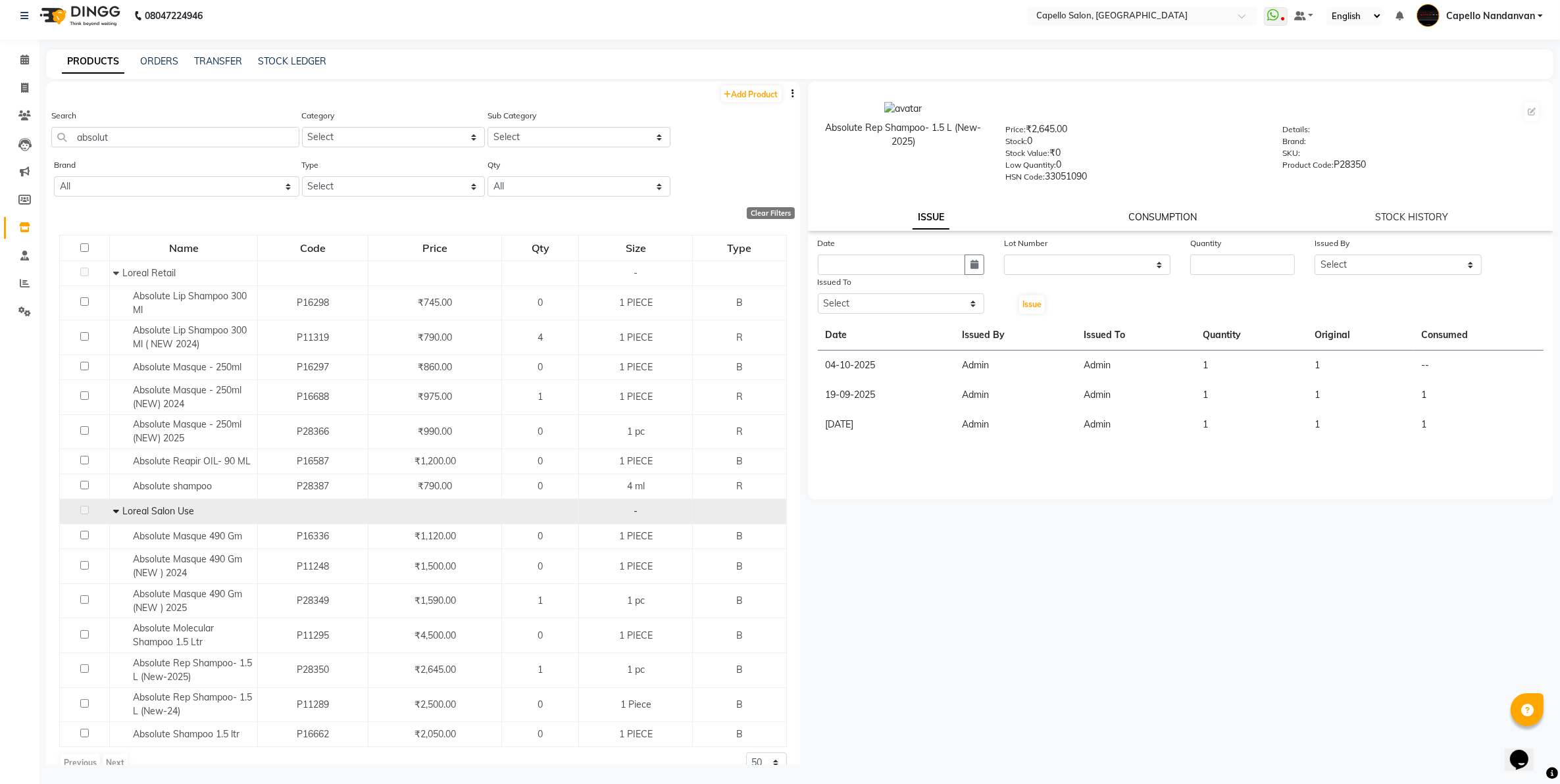
click at [1164, 211] on link "CONSUMPTION" at bounding box center [1163, 217] width 68 height 12
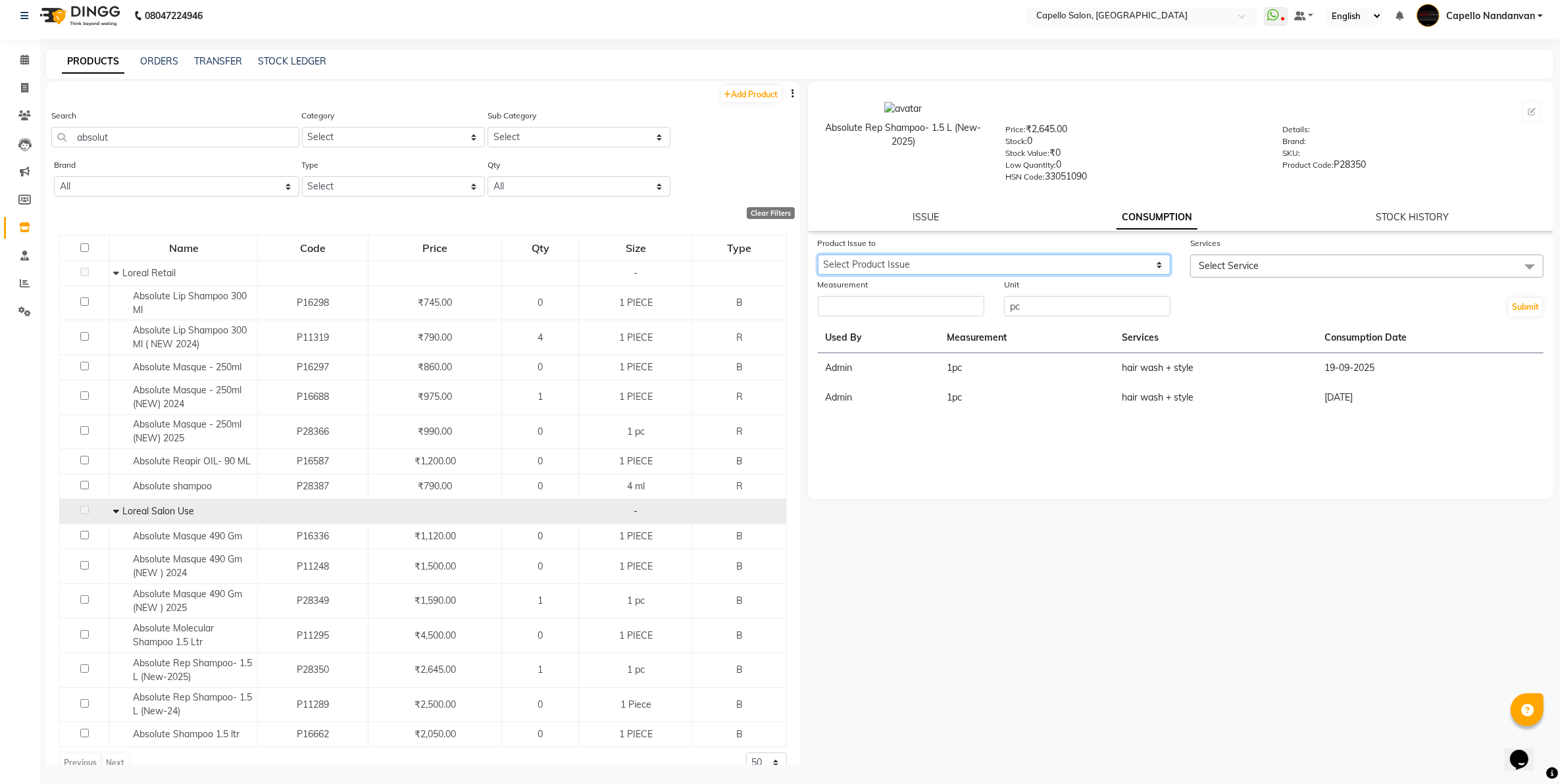
click at [1031, 260] on select "Select Product Issue [DATE], Issued to: Admin, Balance: 1" at bounding box center [995, 264] width 353 height 20
select select "1284843"
click at [818, 254] on select "Select Product Issue [DATE], Issued to: Admin, Balance: 1" at bounding box center [995, 264] width 353 height 20
click at [928, 309] on input "number" at bounding box center [901, 306] width 167 height 20
type input "1"
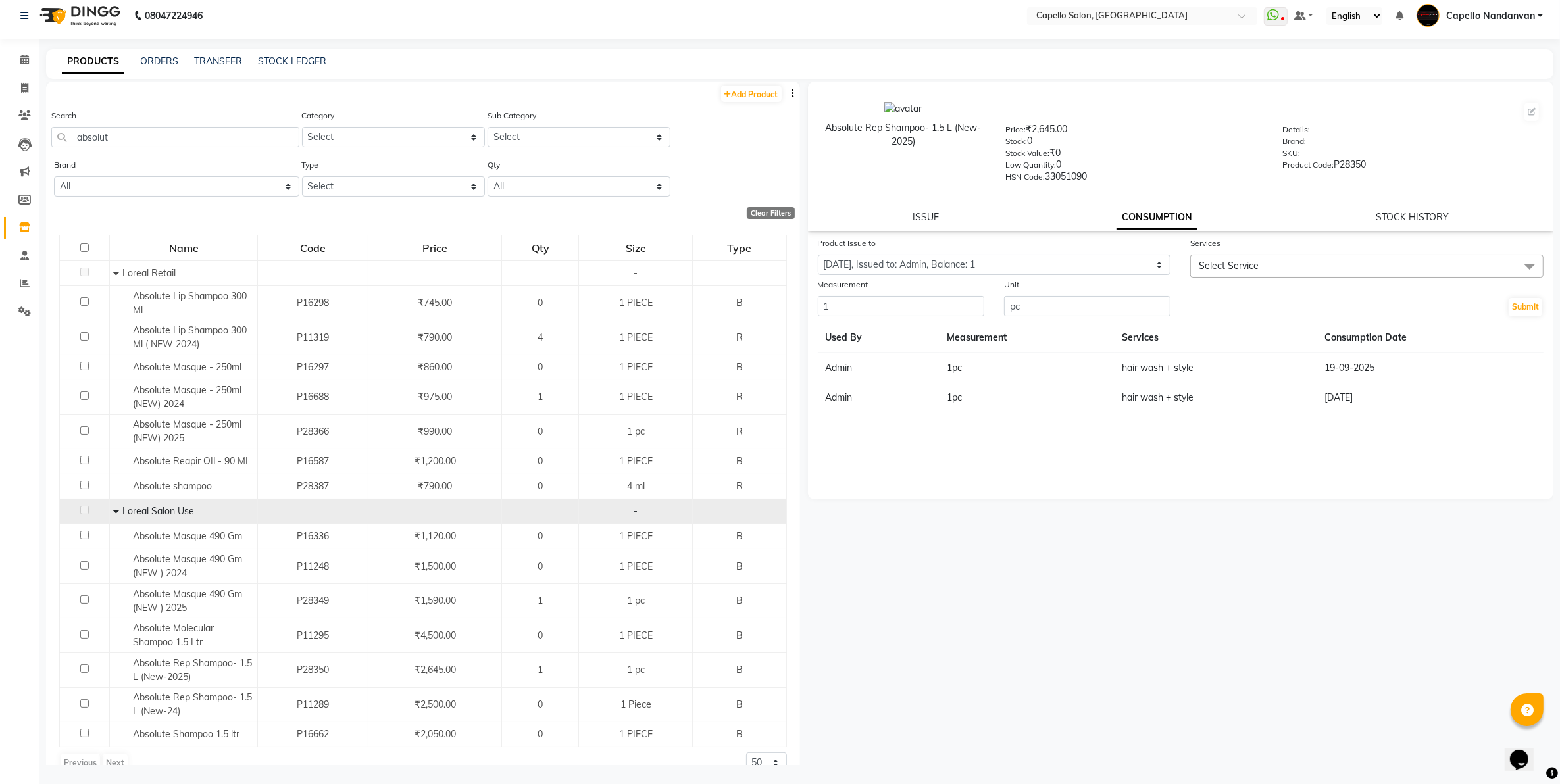
click at [1328, 264] on span "Select Service" at bounding box center [1367, 266] width 353 height 23
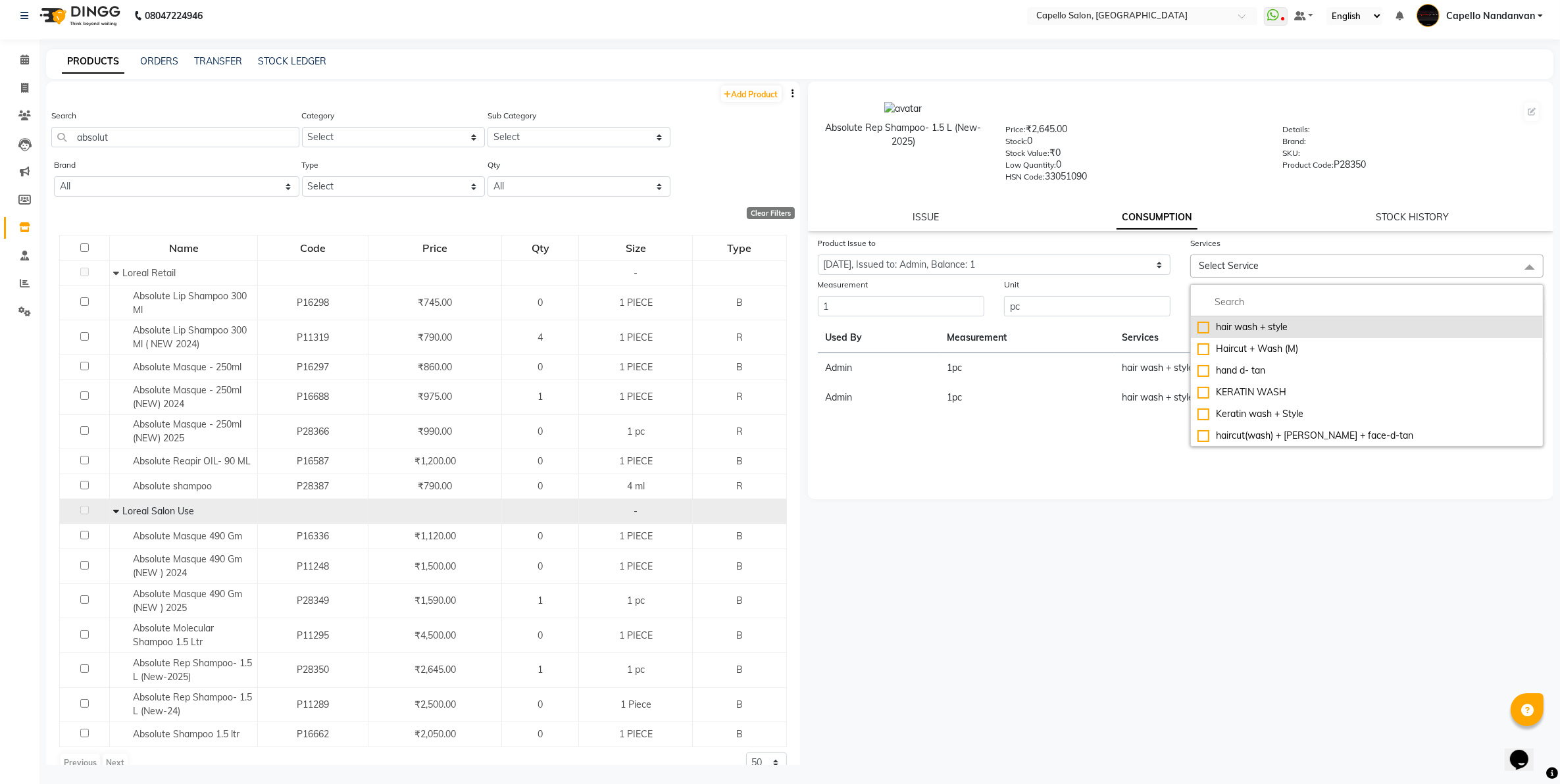
click at [1273, 328] on div "hair wash + style" at bounding box center [1367, 327] width 339 height 14
checkbox input "true"
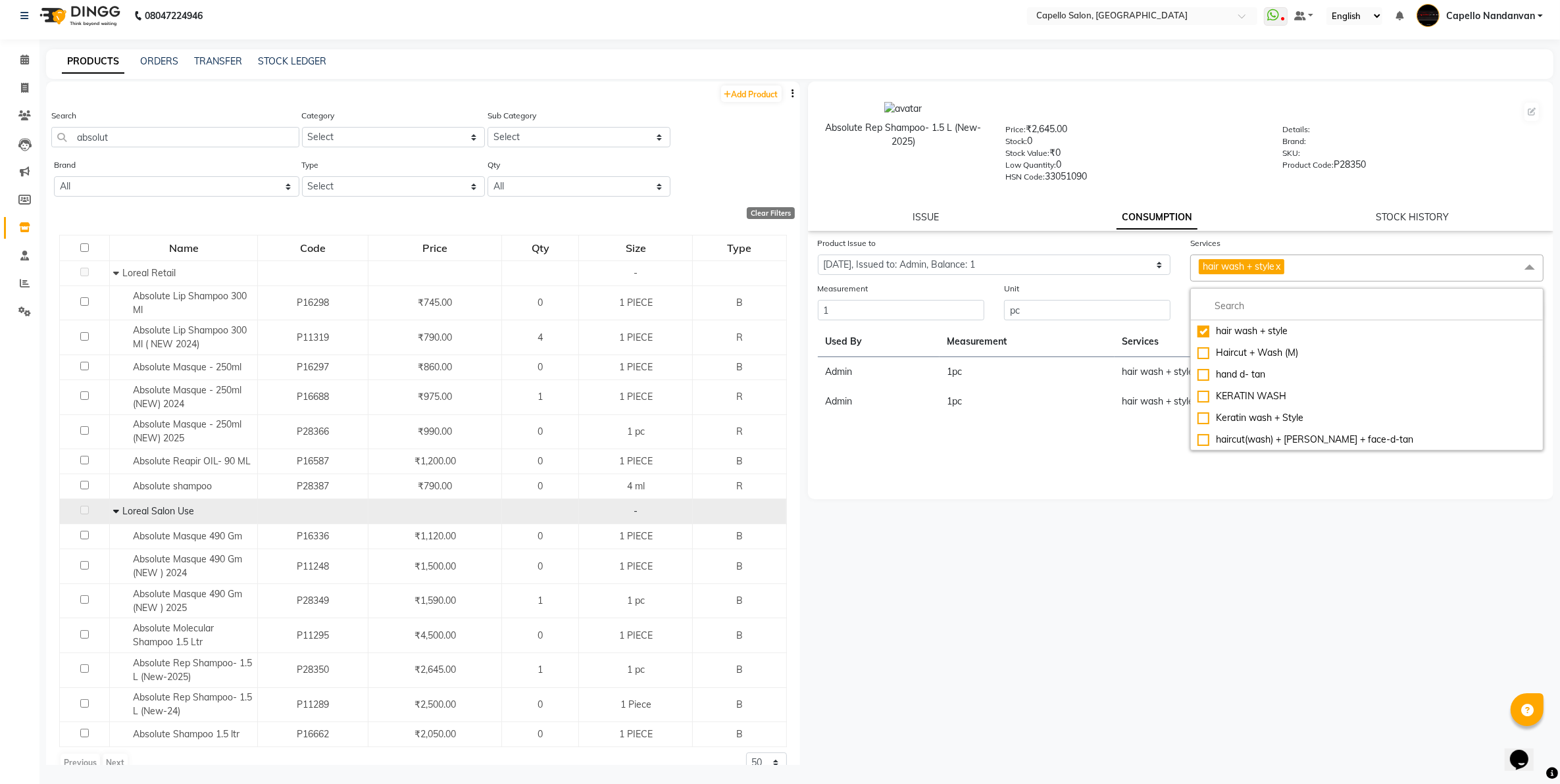
click at [1315, 189] on div "Absolute Rep Shampoo- 1.5 L (New-2025) Price: ₹2,645.00 Stock: 0 Stock Value: ₹…" at bounding box center [1181, 141] width 766 height 107
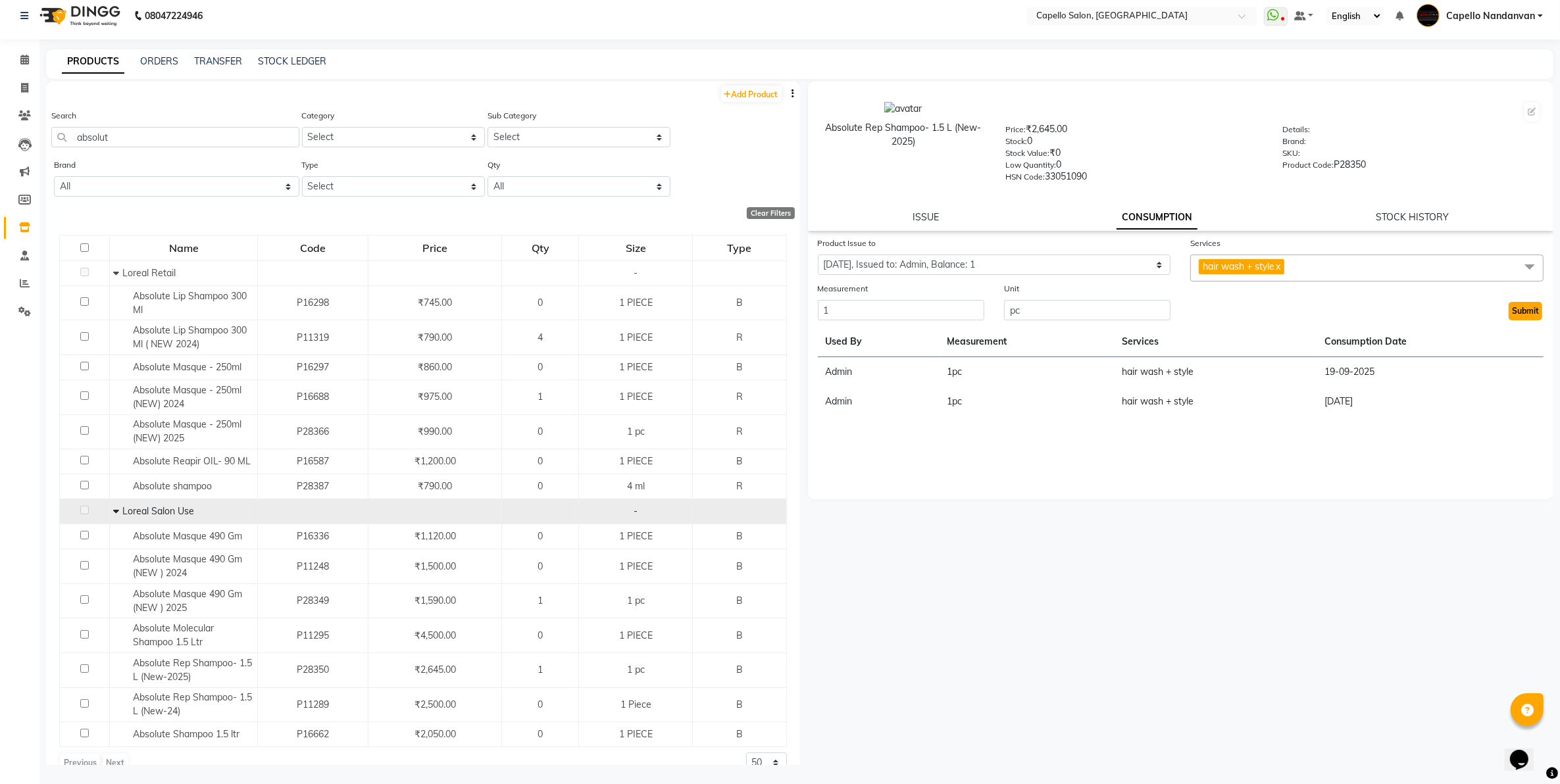
click at [1534, 311] on button "Submit" at bounding box center [1526, 311] width 34 height 18
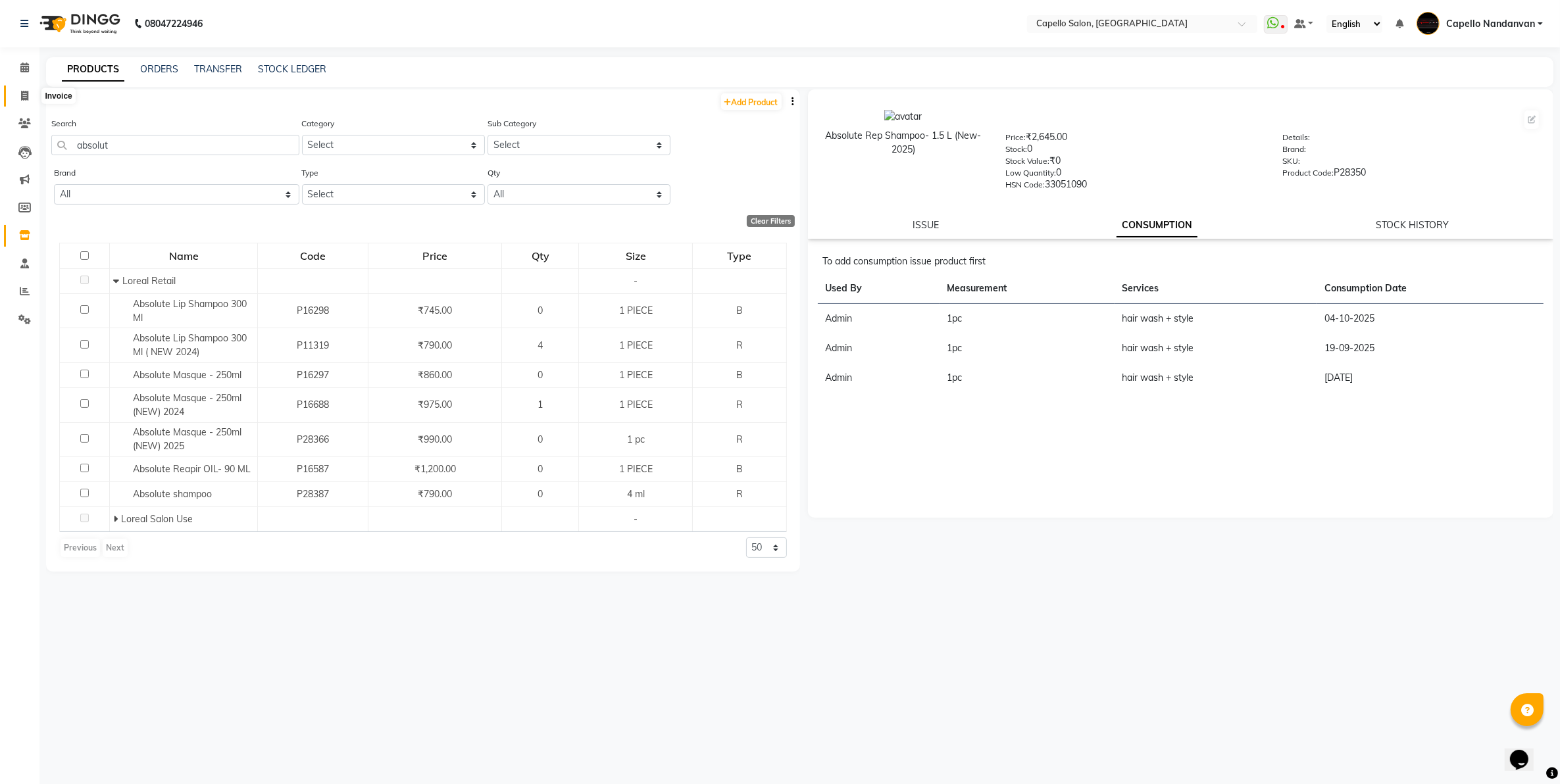
click at [26, 91] on icon at bounding box center [24, 95] width 7 height 10
select select "service"
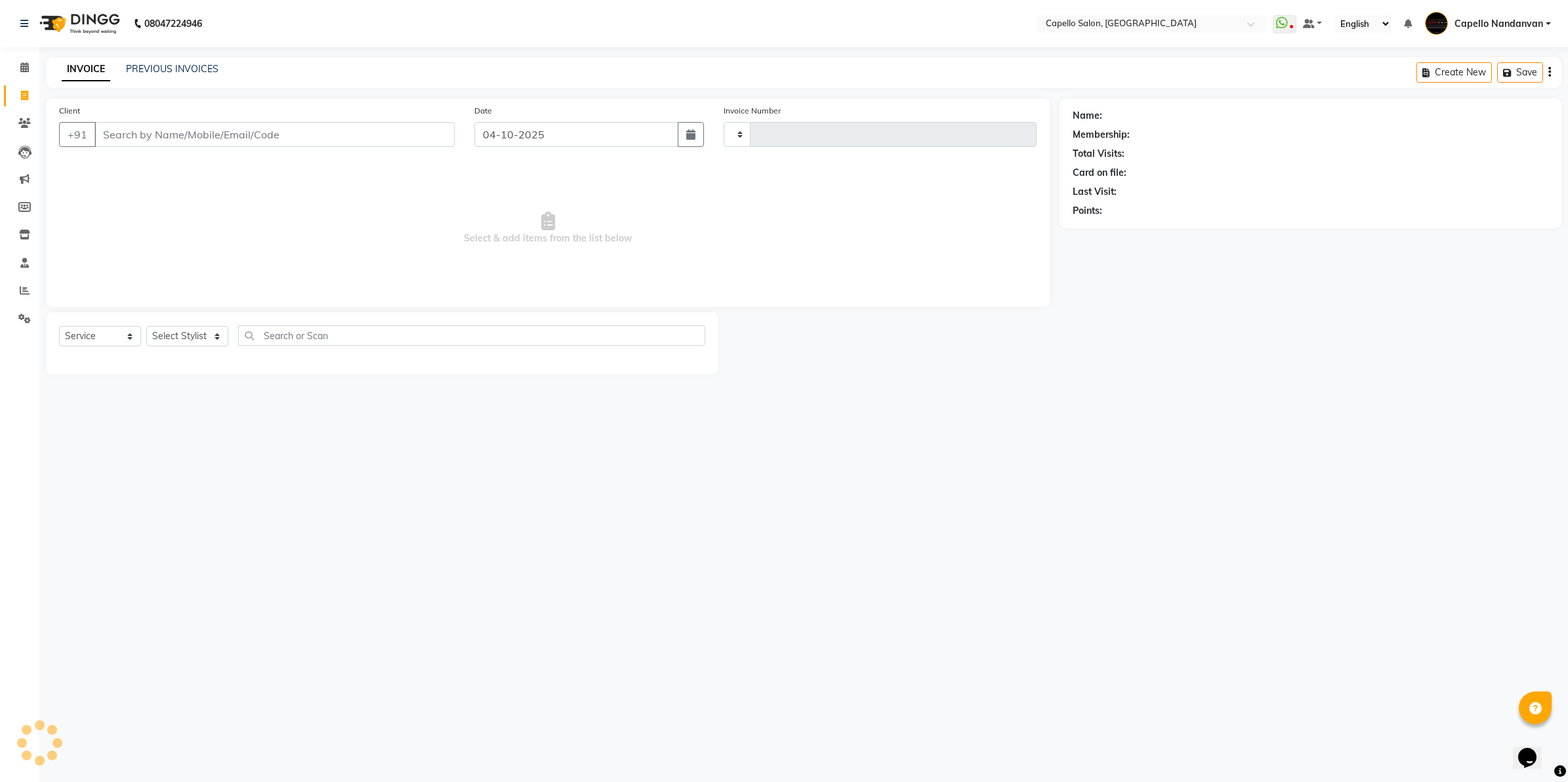
click at [143, 137] on input "Client" at bounding box center [275, 134] width 360 height 25
type input "9172891761"
type input "4687"
select select "830"
type input "9172891761"
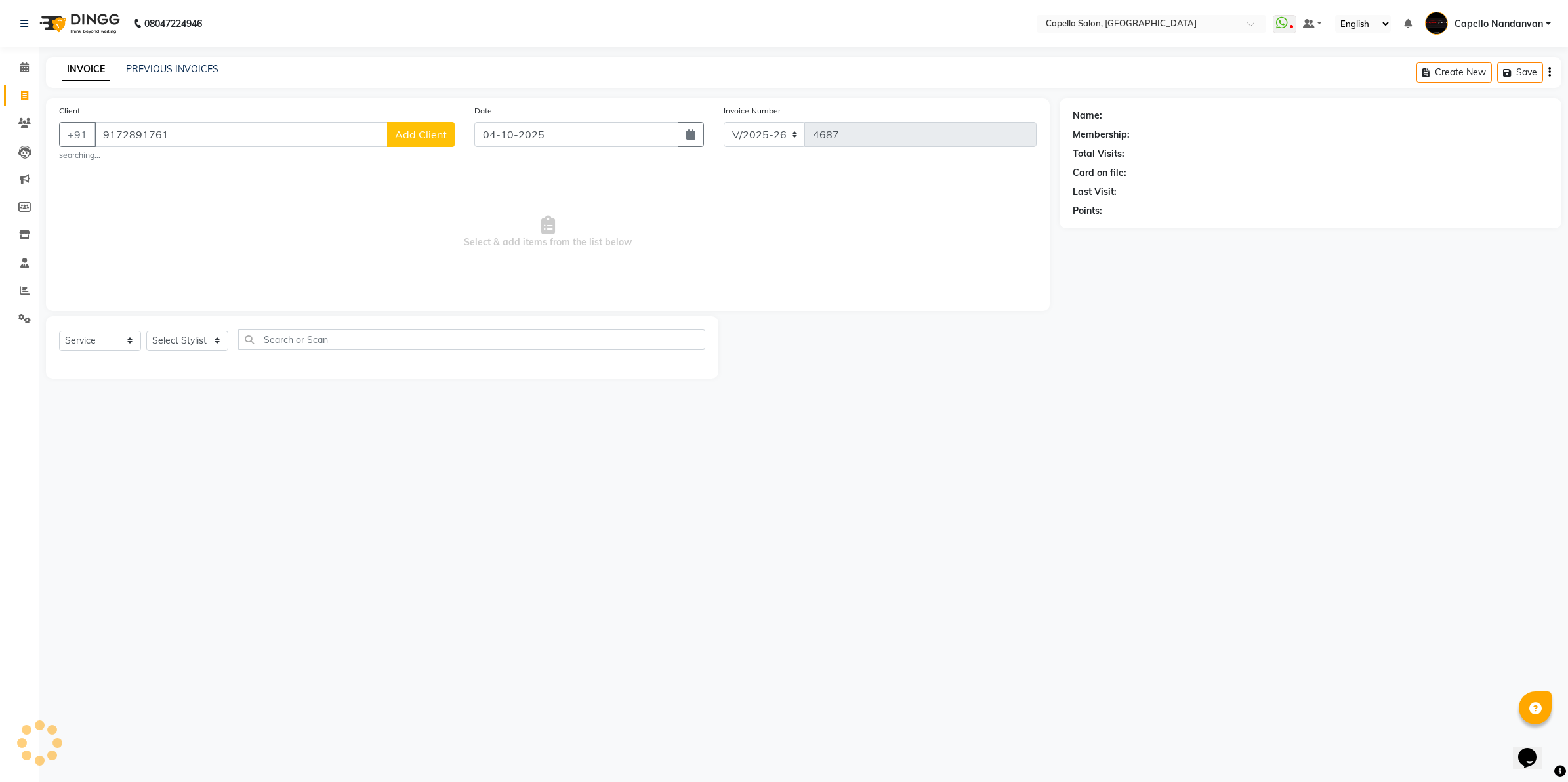
click at [408, 135] on span "Add Client" at bounding box center [420, 135] width 52 height 13
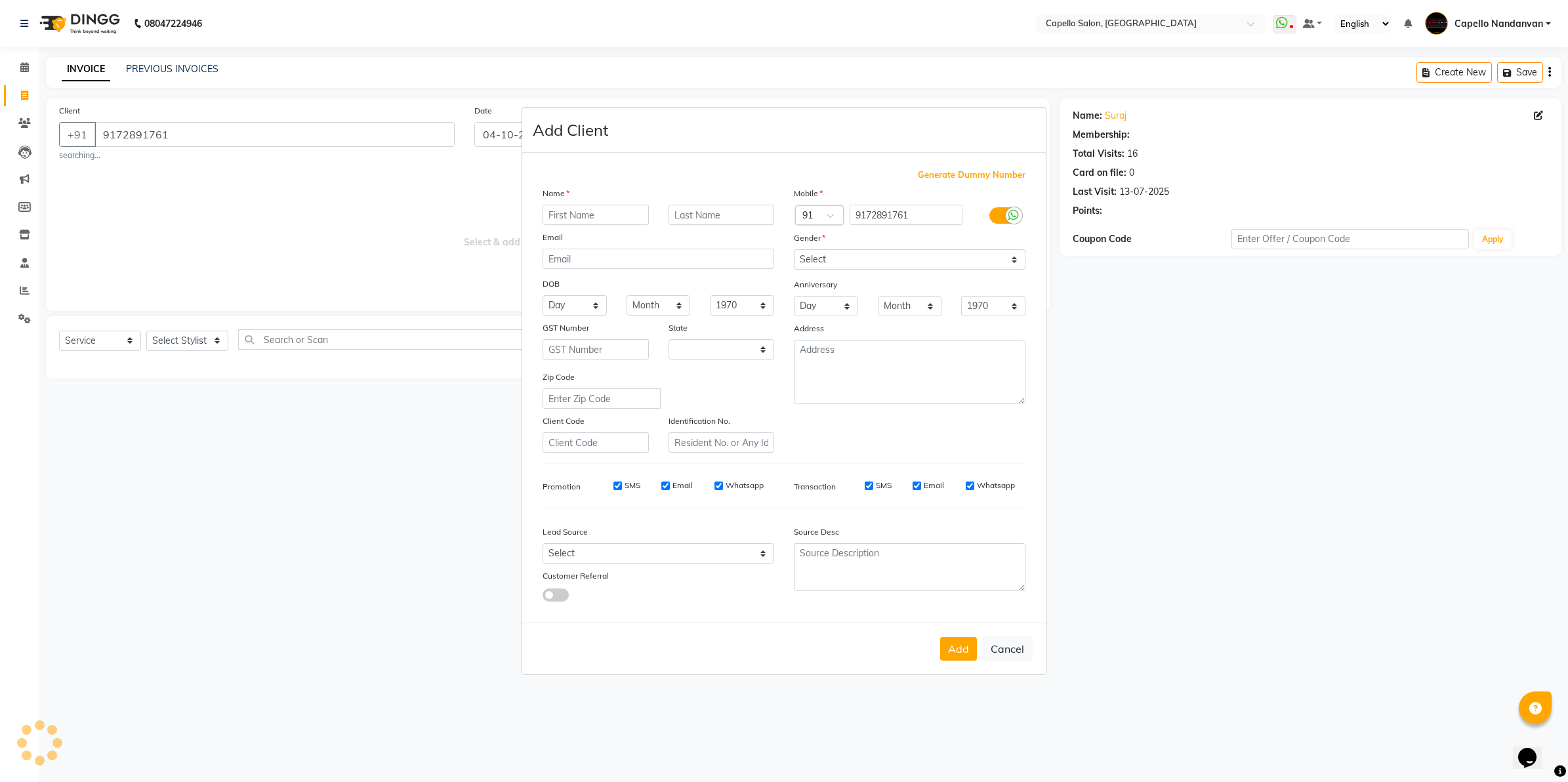
select select "22"
click at [1158, 489] on ngb-modal-window "Add Client Generate Dummy Number Name Email DOB Day 01 02 03 04 05 06 07 08 09 …" at bounding box center [784, 391] width 1568 height 782
click at [1021, 646] on button "Cancel" at bounding box center [1007, 649] width 50 height 25
select select
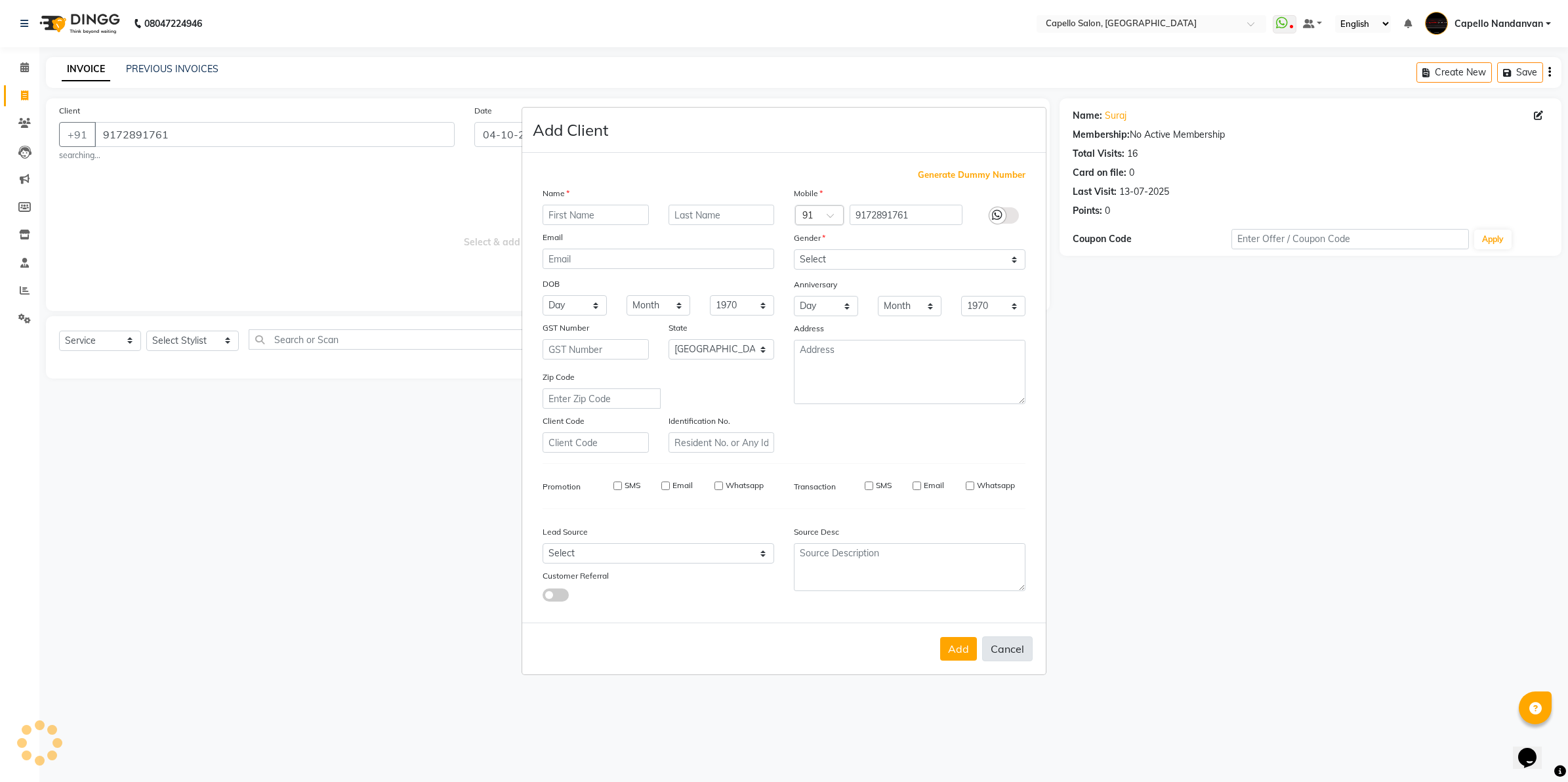
select select
select select "null"
select select
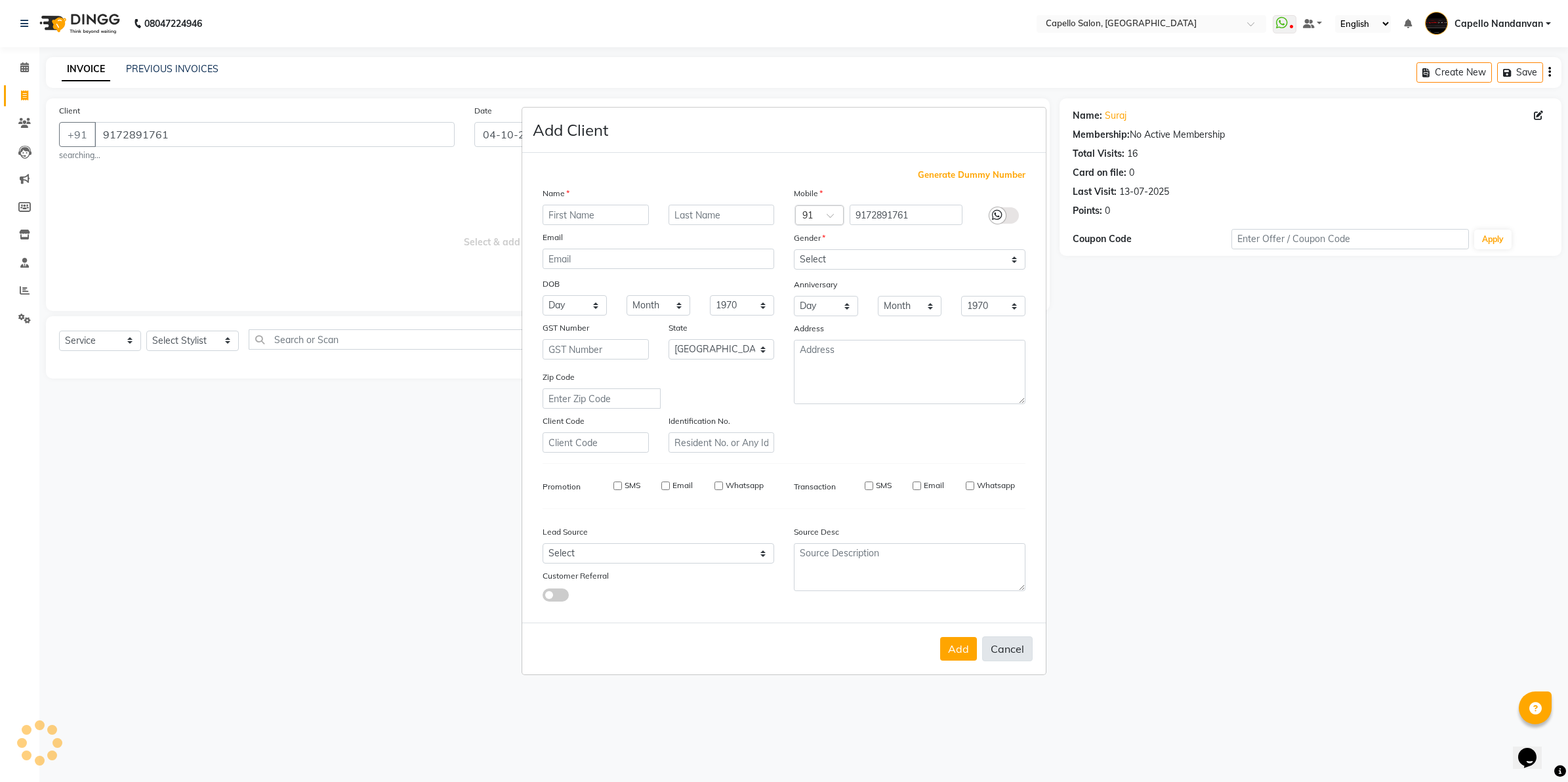
select select
checkbox input "false"
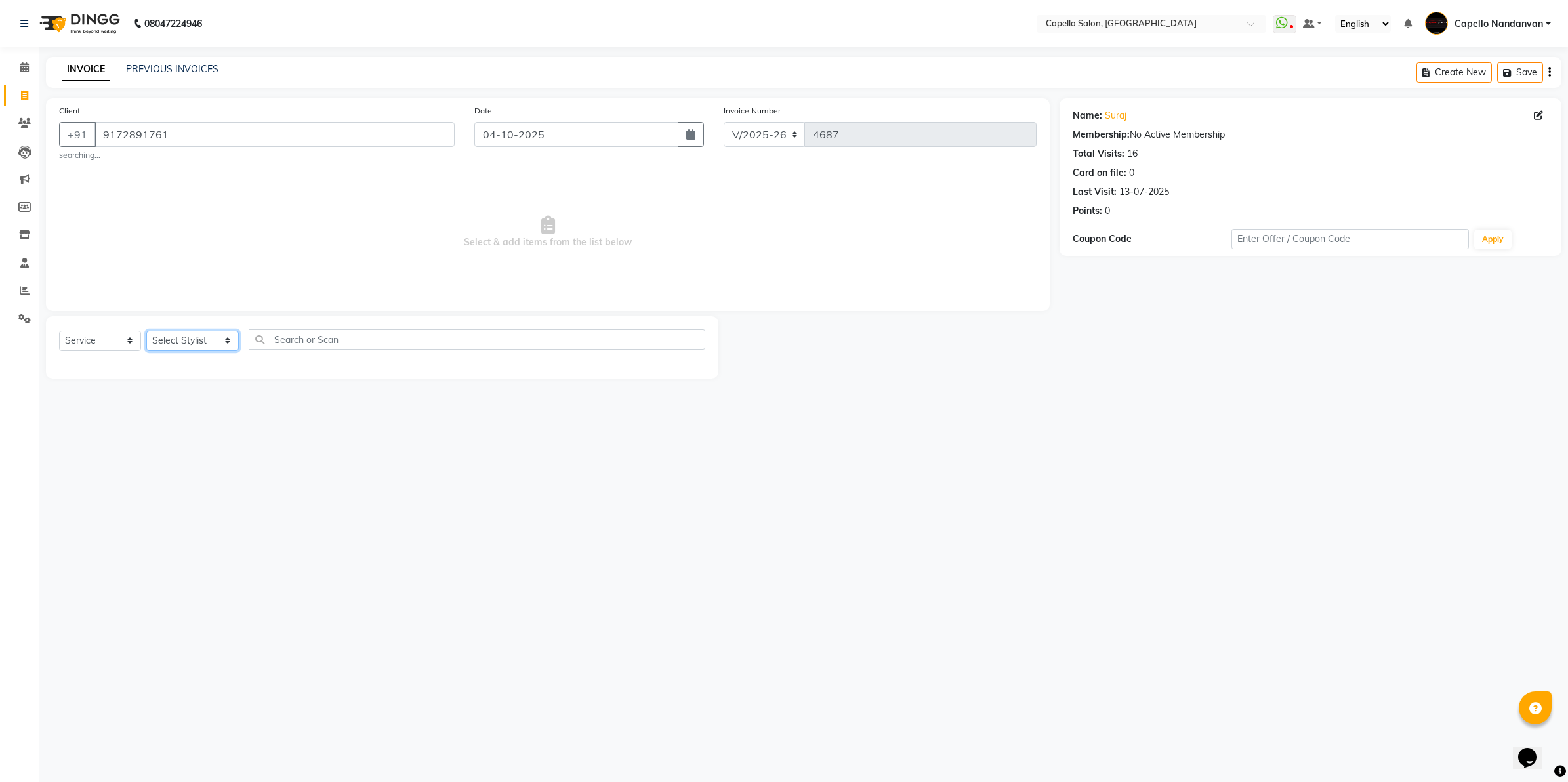
click at [208, 337] on select "Select Stylist Admin [PERSON_NAME] [PERSON_NAME] [PERSON_NAME] [PERSON_NAME] Ow…" at bounding box center [193, 341] width 92 height 20
select select "66495"
click at [147, 331] on select "Select Stylist Admin [PERSON_NAME] [PERSON_NAME] [PERSON_NAME] [PERSON_NAME] Ow…" at bounding box center [193, 341] width 92 height 20
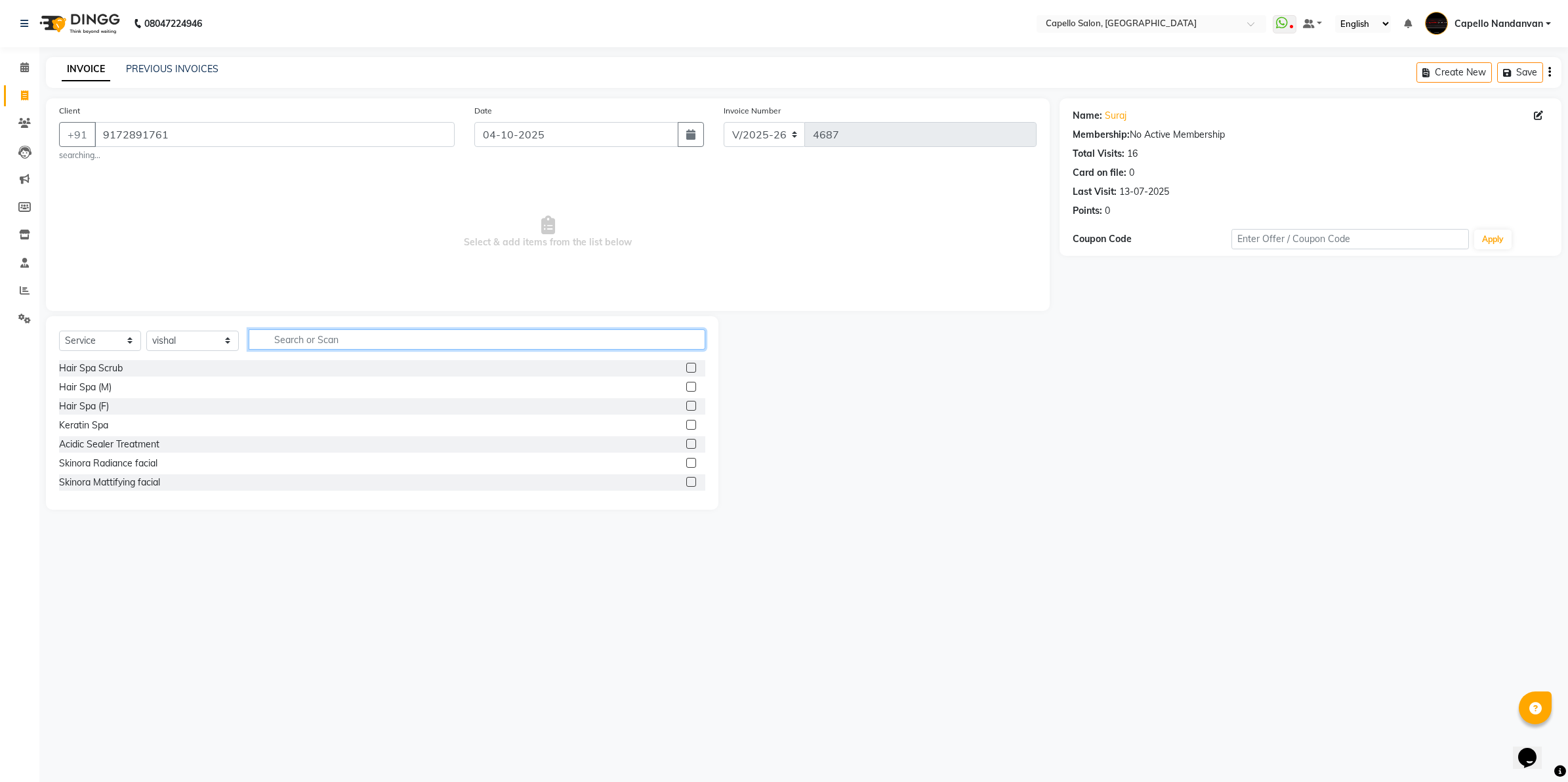
click at [287, 346] on input "text" at bounding box center [477, 339] width 457 height 20
type input "cut"
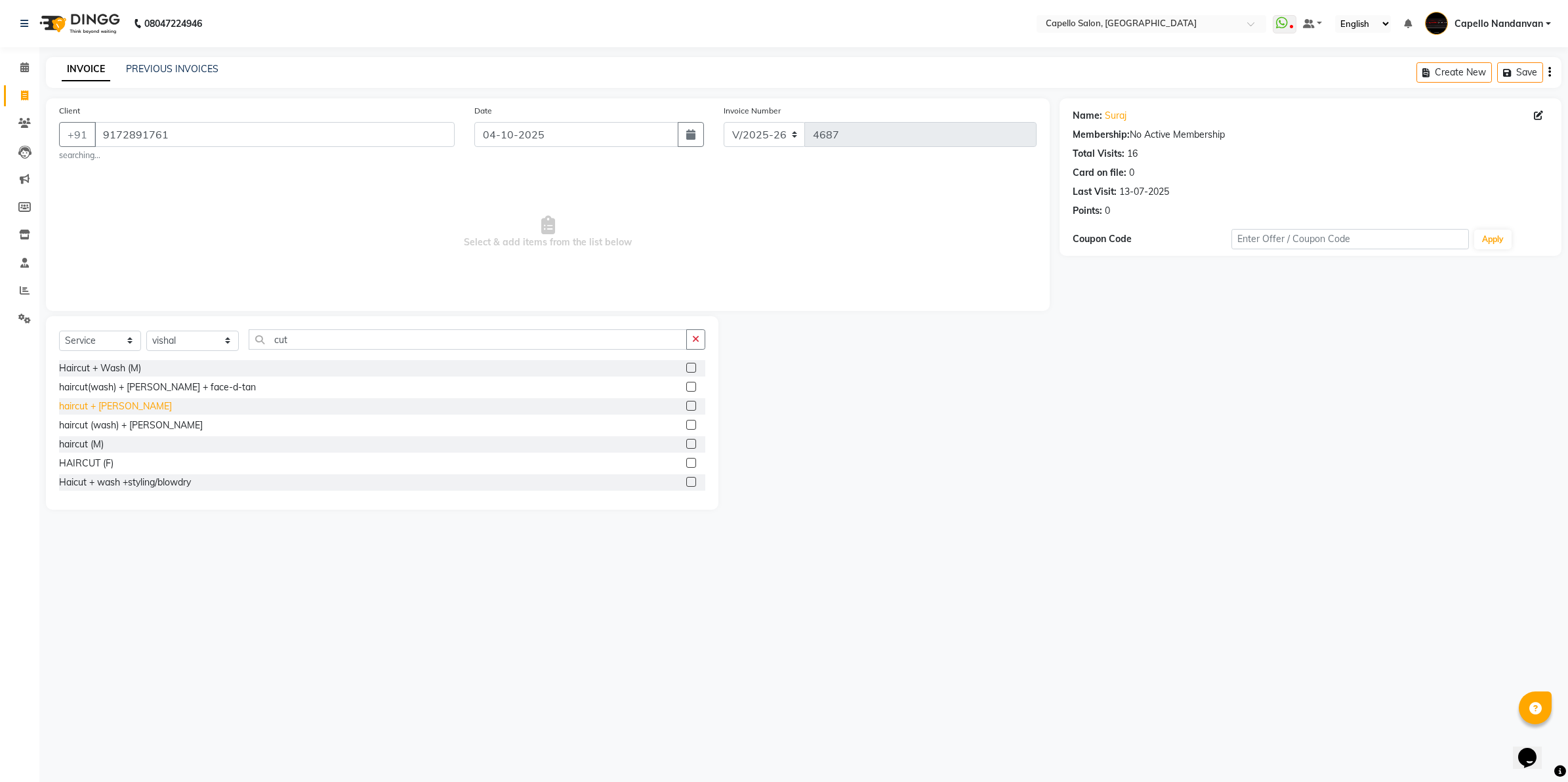
click at [85, 404] on div "haircut + [PERSON_NAME]" at bounding box center [115, 406] width 113 height 14
checkbox input "false"
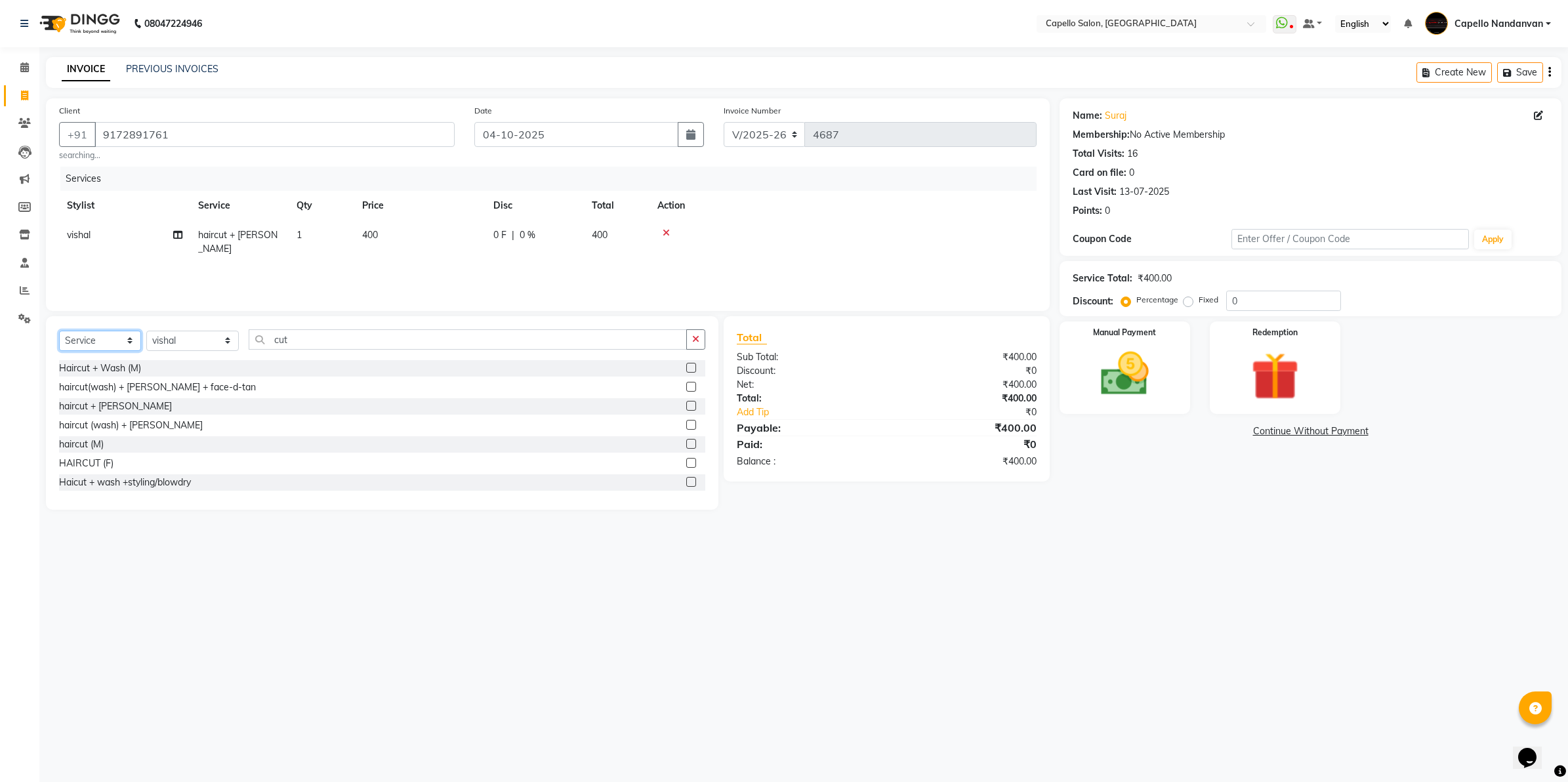
click at [100, 333] on select "Select Service Product Membership Package Voucher Prepaid Gift Card" at bounding box center [100, 341] width 82 height 20
select select "product"
click at [59, 331] on select "Select Service Product Membership Package Voucher Prepaid Gift Card" at bounding box center [100, 341] width 82 height 20
click at [355, 342] on input "cut" at bounding box center [467, 339] width 439 height 20
type input "c"
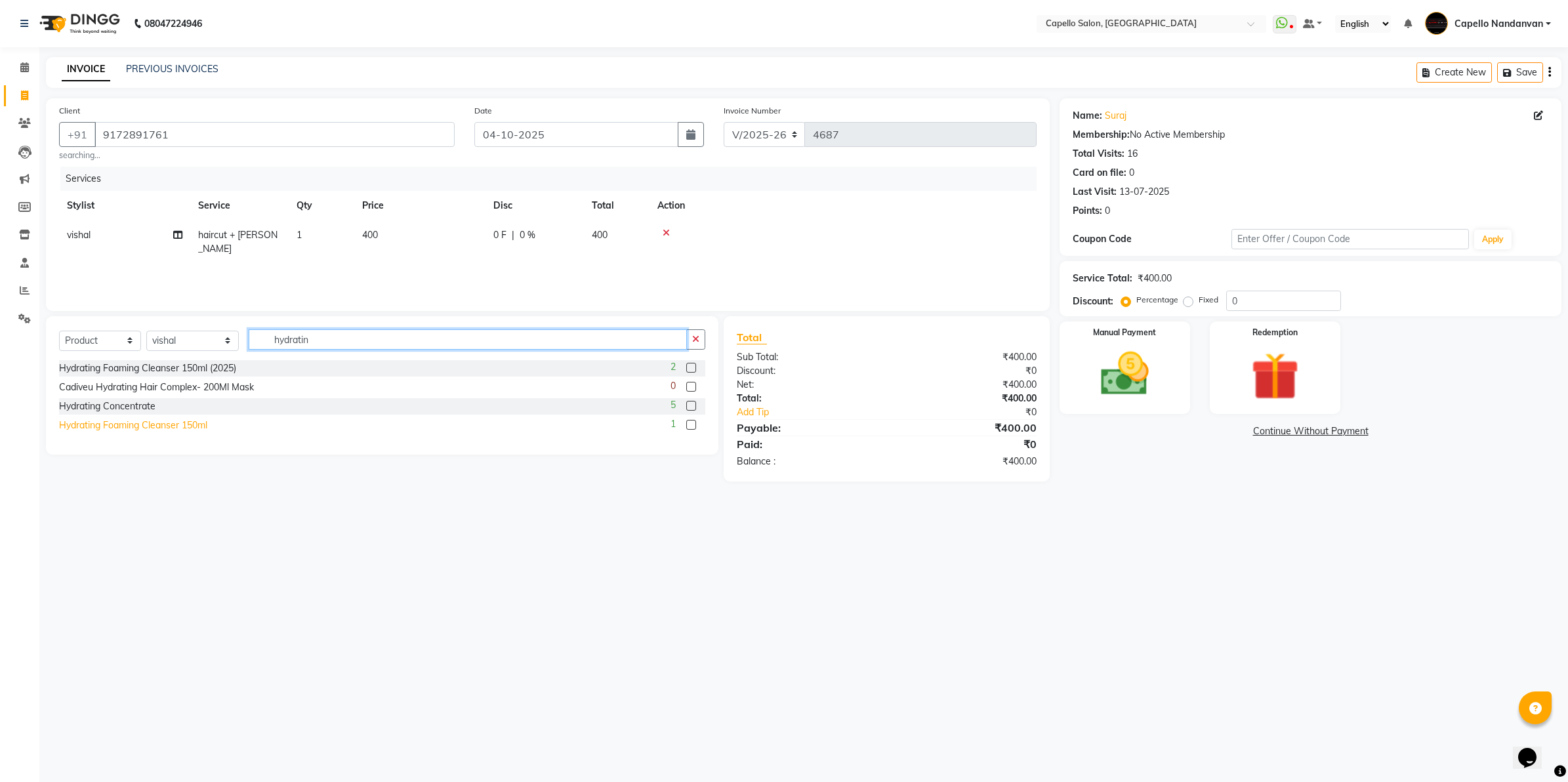
type input "hydratin"
click at [193, 422] on div "Hydrating Foaming Cleanser 150ml" at bounding box center [133, 425] width 148 height 14
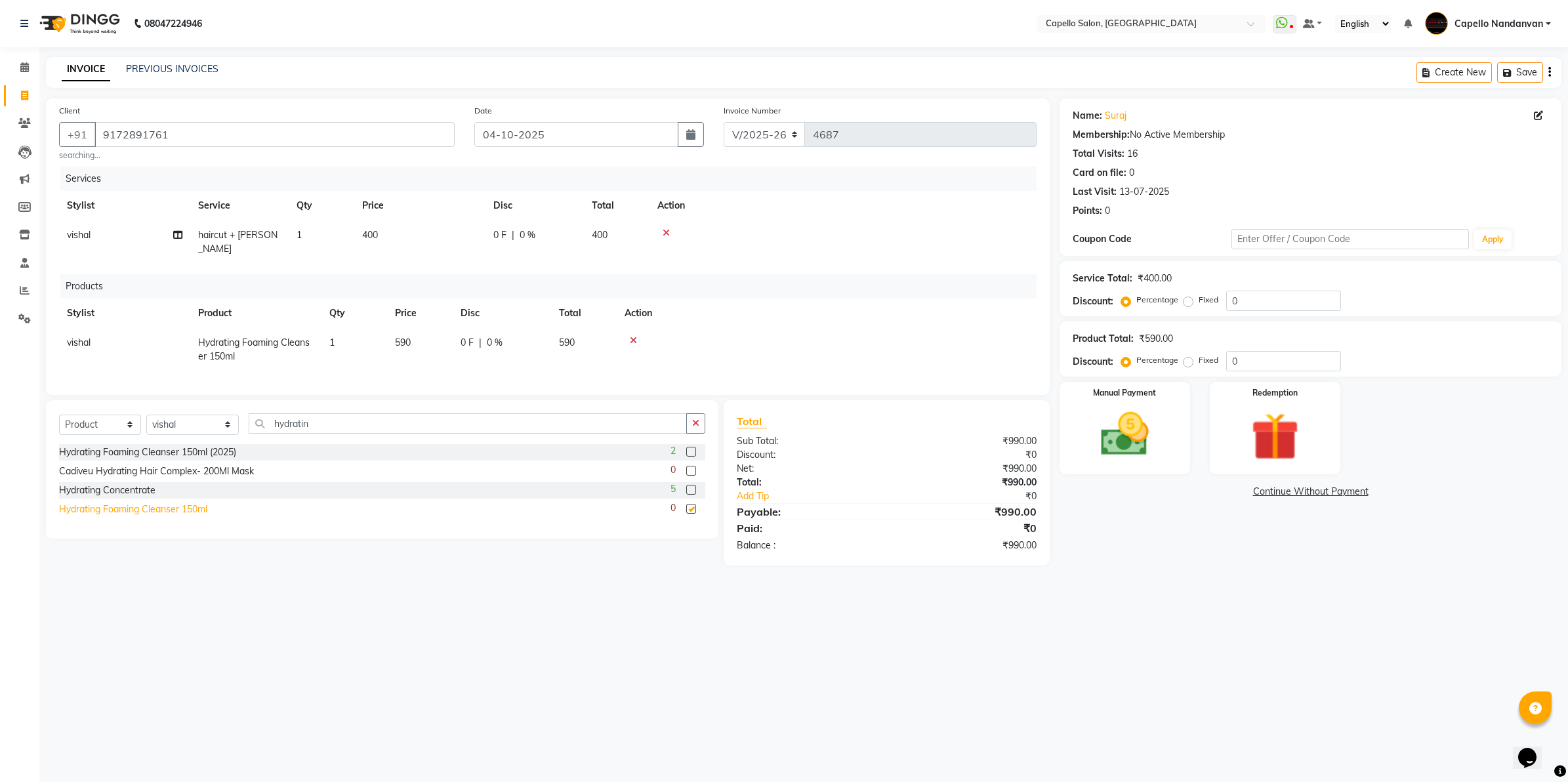
checkbox input "false"
click at [1261, 360] on input "0" at bounding box center [1283, 361] width 114 height 20
type input "3"
click at [1191, 647] on div "08047224946 Select Location × [GEOGRAPHIC_DATA], [GEOGRAPHIC_DATA] WhatsApp Sta…" at bounding box center [784, 391] width 1568 height 782
click at [1160, 420] on img at bounding box center [1125, 435] width 82 height 58
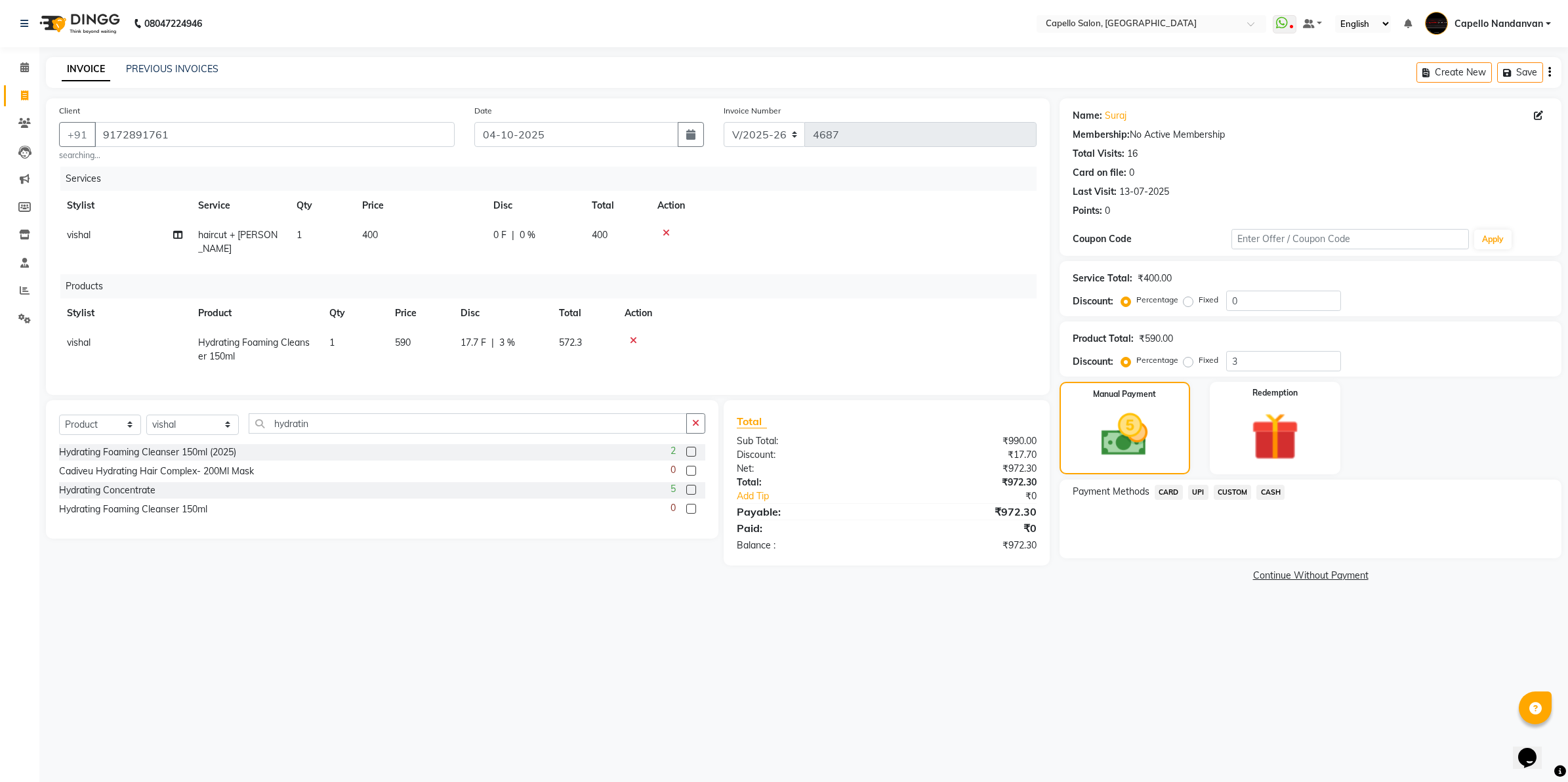
click at [1197, 491] on span "UPI" at bounding box center [1198, 492] width 20 height 15
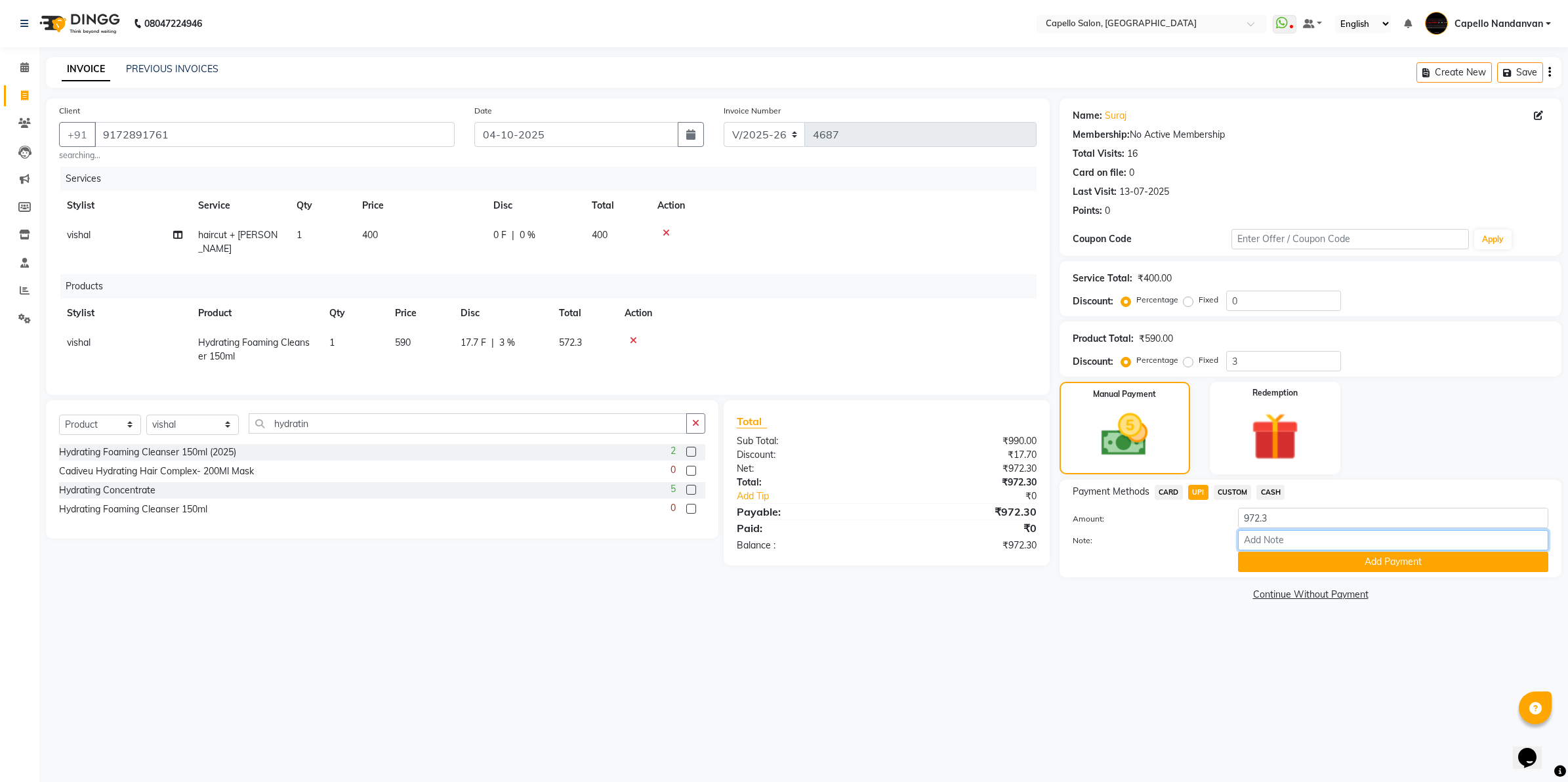
click at [1274, 549] on input "Note:" at bounding box center [1393, 540] width 311 height 20
click at [1263, 562] on button "Add Payment" at bounding box center [1393, 562] width 311 height 20
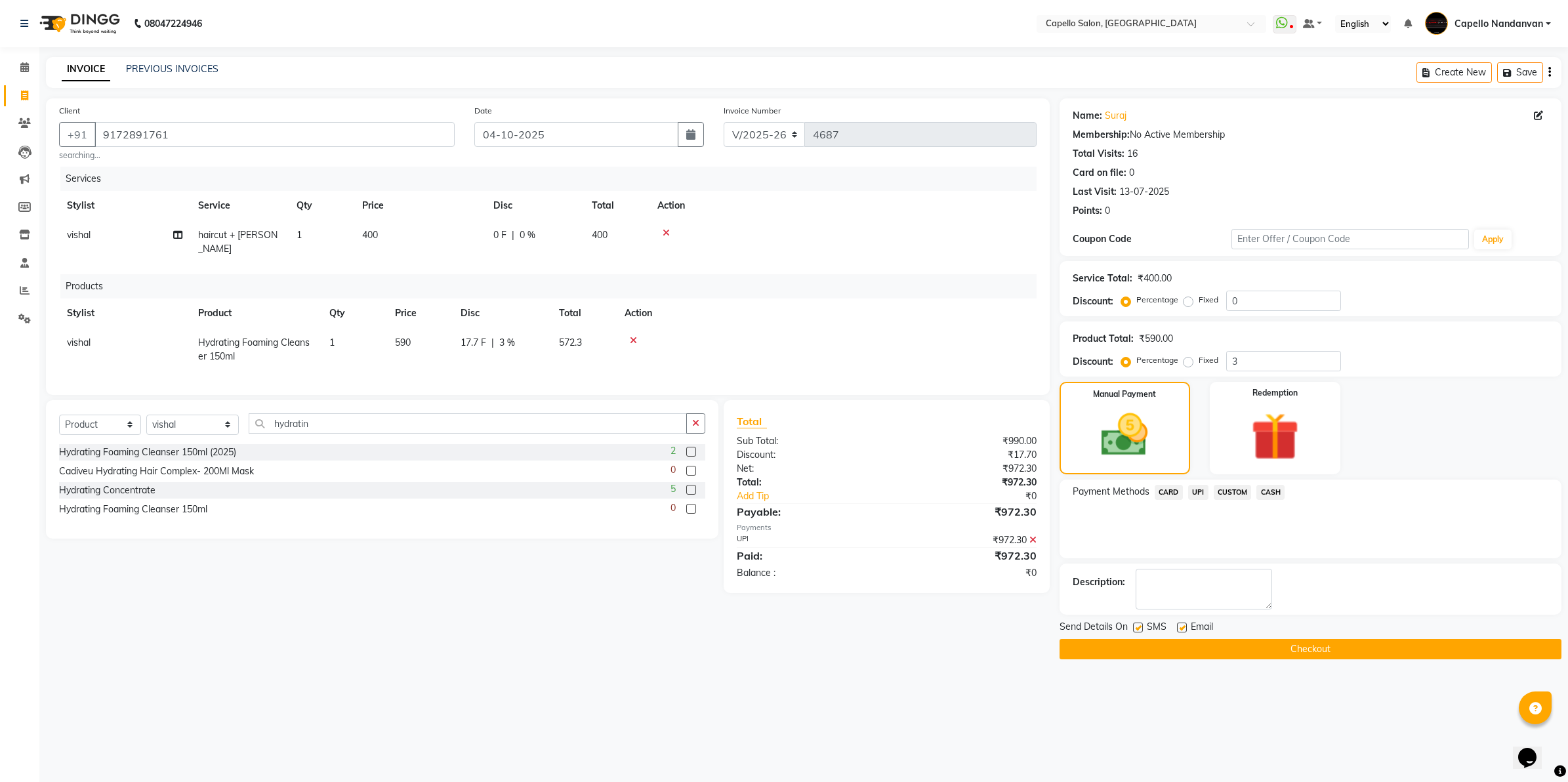
click at [1263, 646] on button "Checkout" at bounding box center [1311, 649] width 502 height 20
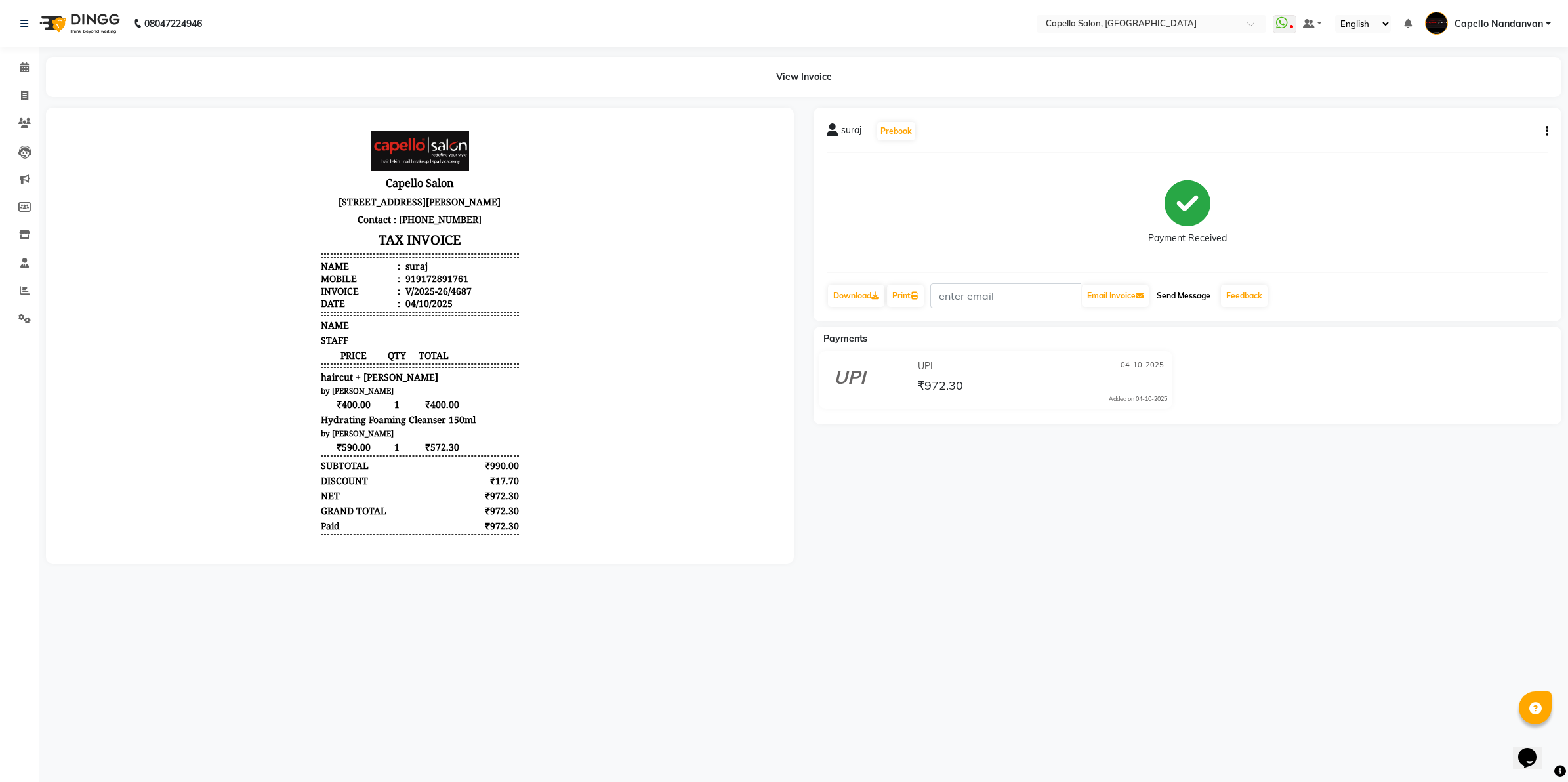
click at [1189, 297] on button "Send Message" at bounding box center [1184, 295] width 64 height 22
click at [21, 64] on icon at bounding box center [24, 67] width 9 height 10
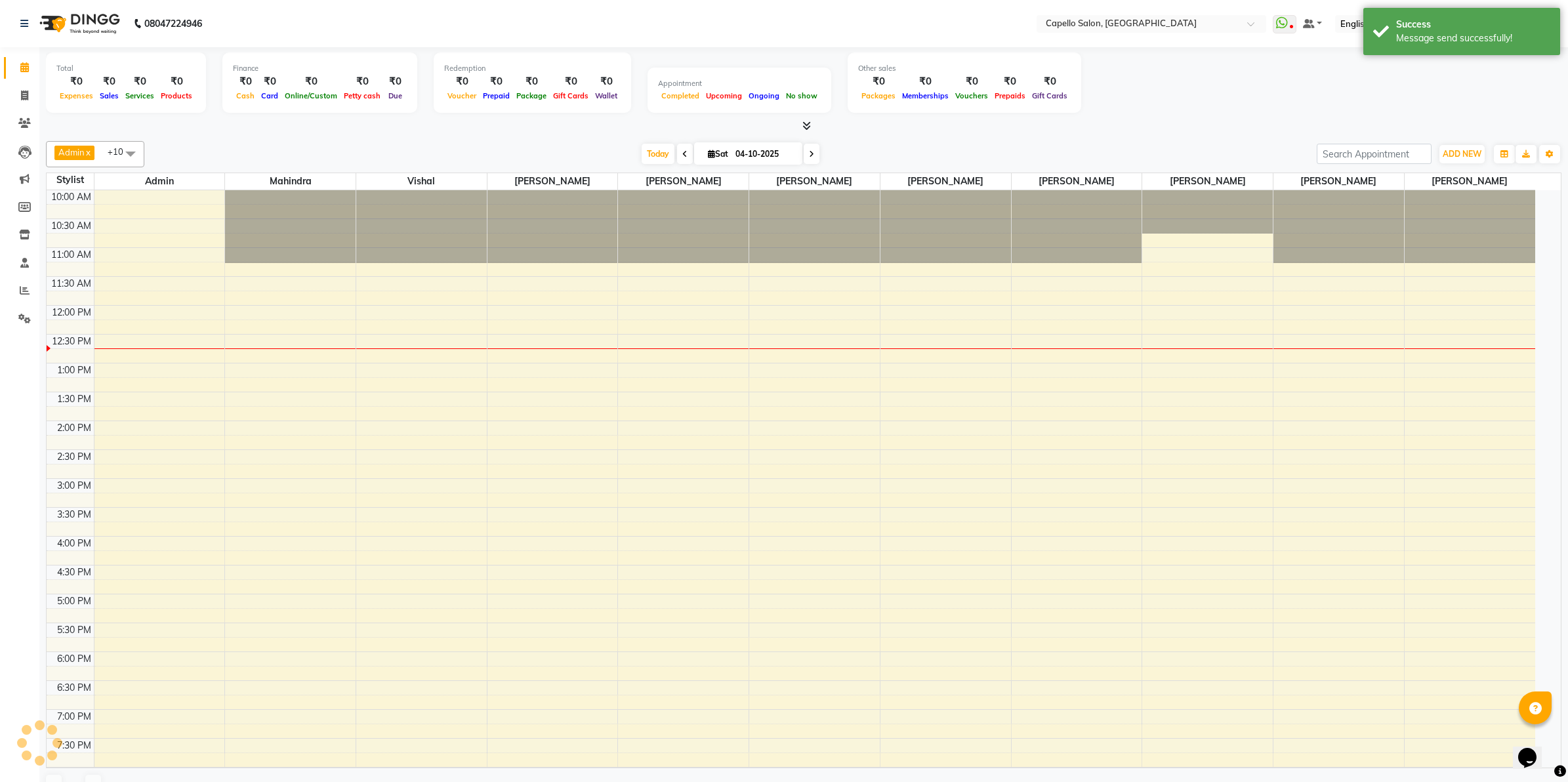
scroll to position [115, 0]
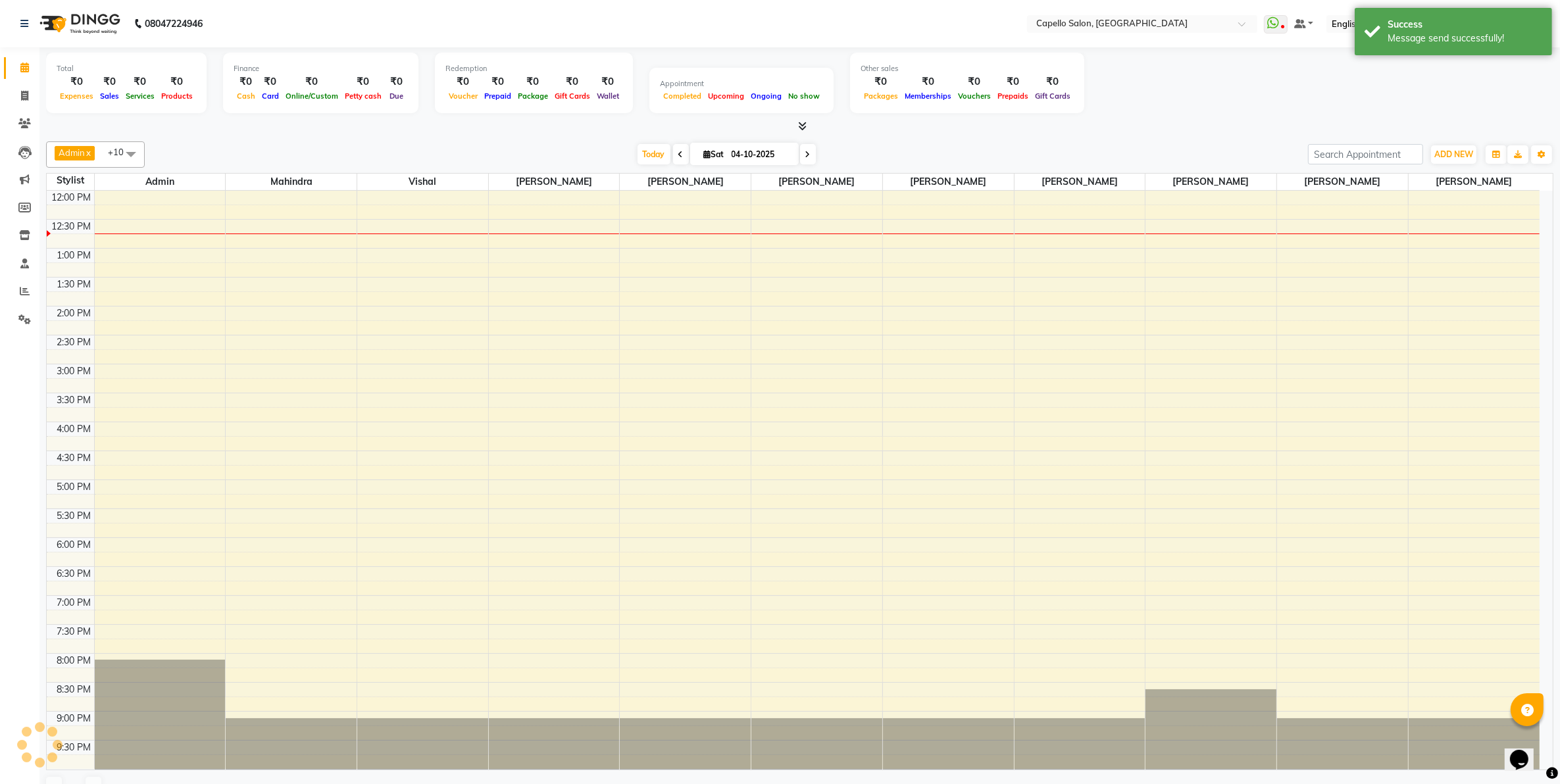
click at [21, 64] on icon at bounding box center [24, 67] width 9 height 10
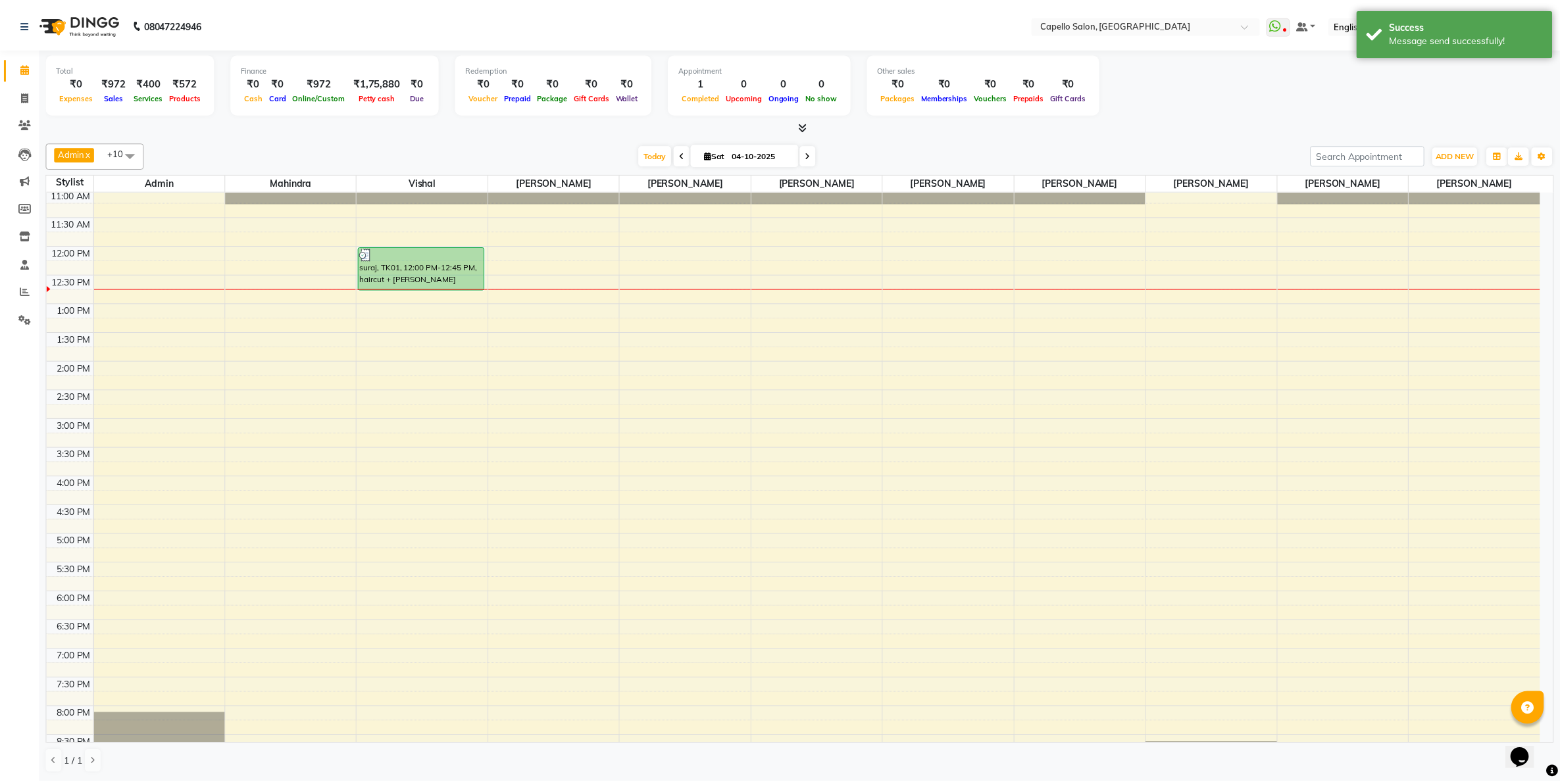
scroll to position [0, 0]
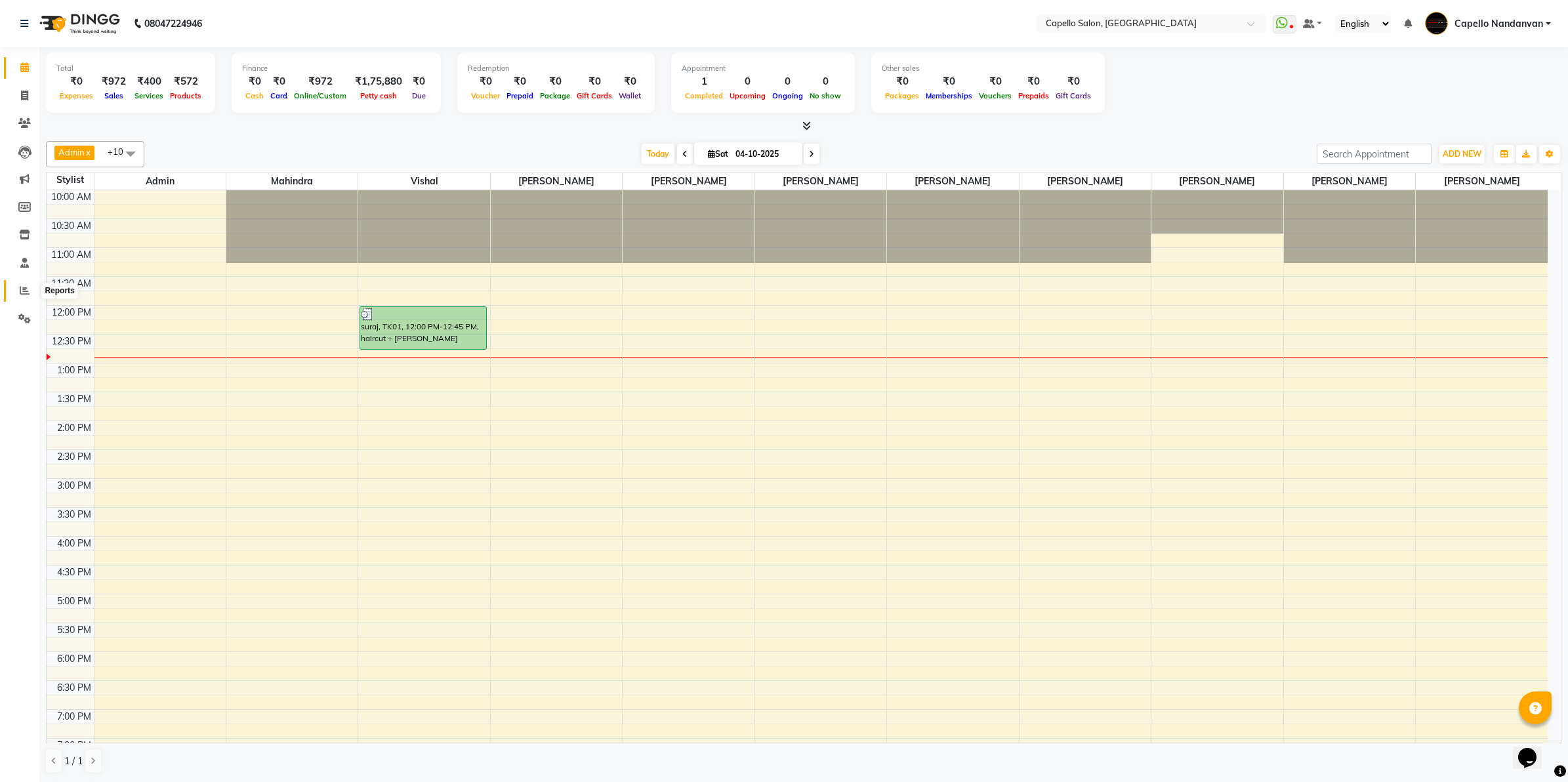
click at [31, 294] on span at bounding box center [25, 291] width 23 height 15
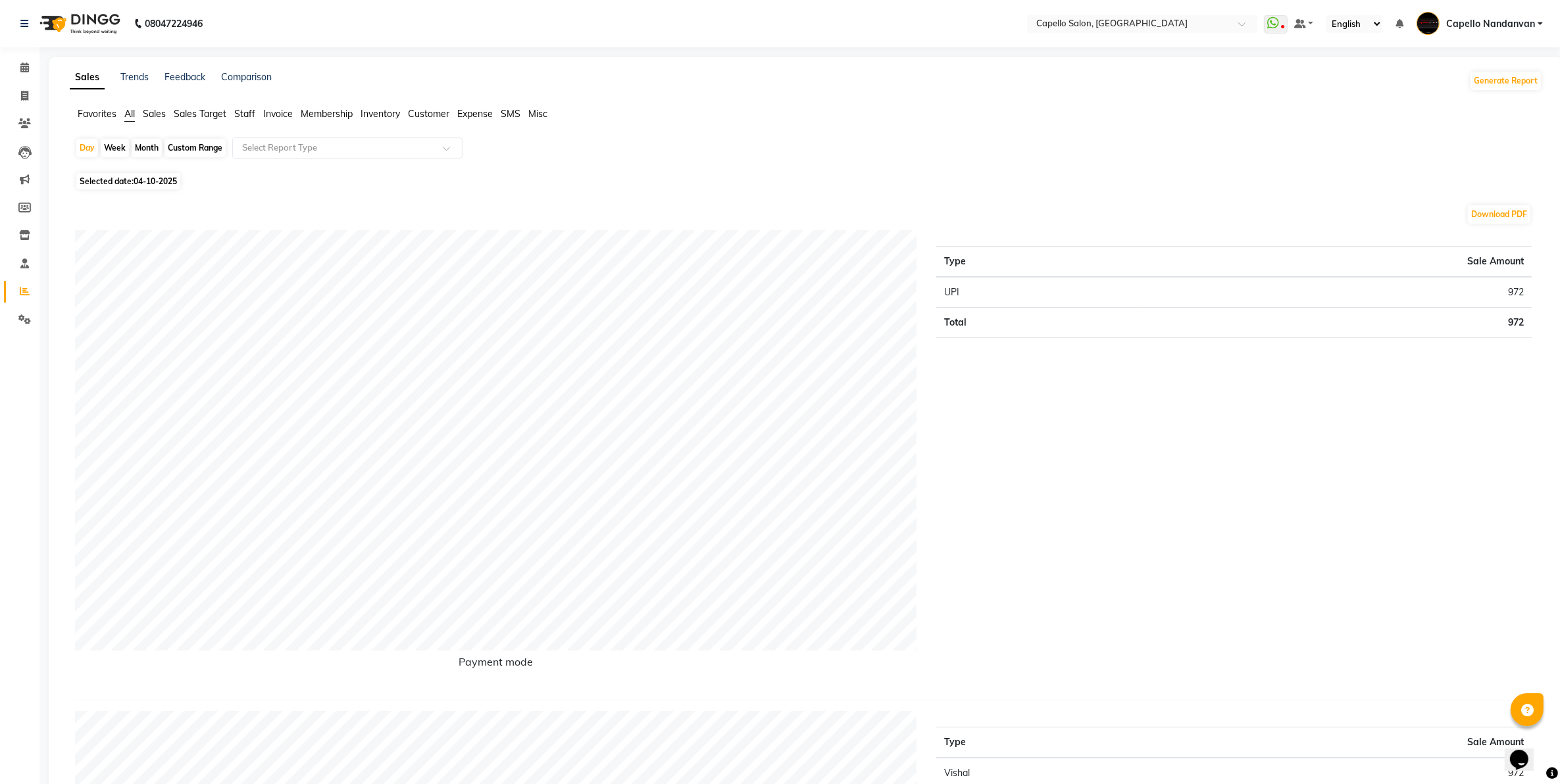
click at [156, 148] on div "Month" at bounding box center [146, 148] width 30 height 18
select select "10"
select select "2025"
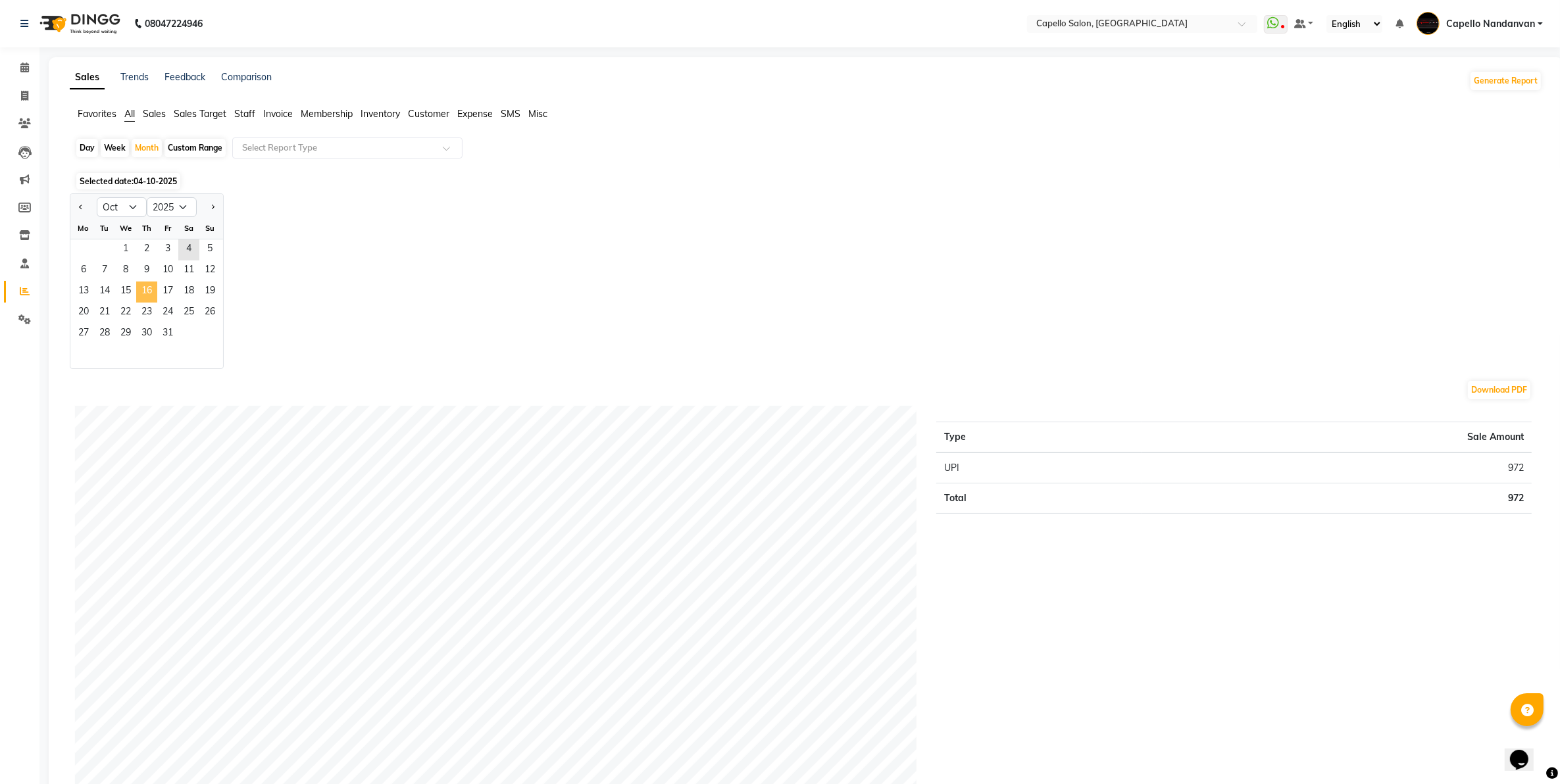
click at [152, 289] on span "16" at bounding box center [146, 291] width 21 height 21
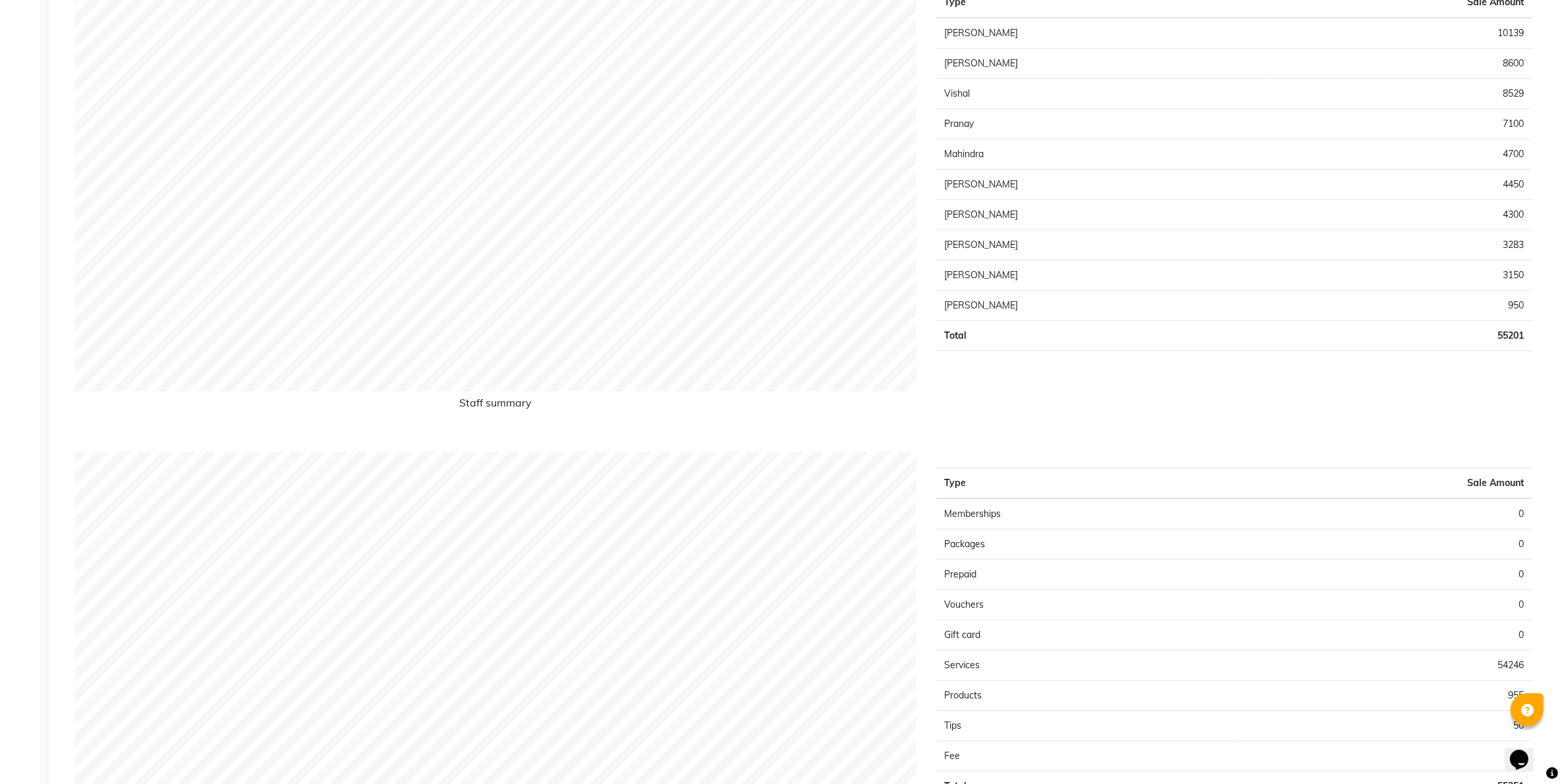
scroll to position [575, 0]
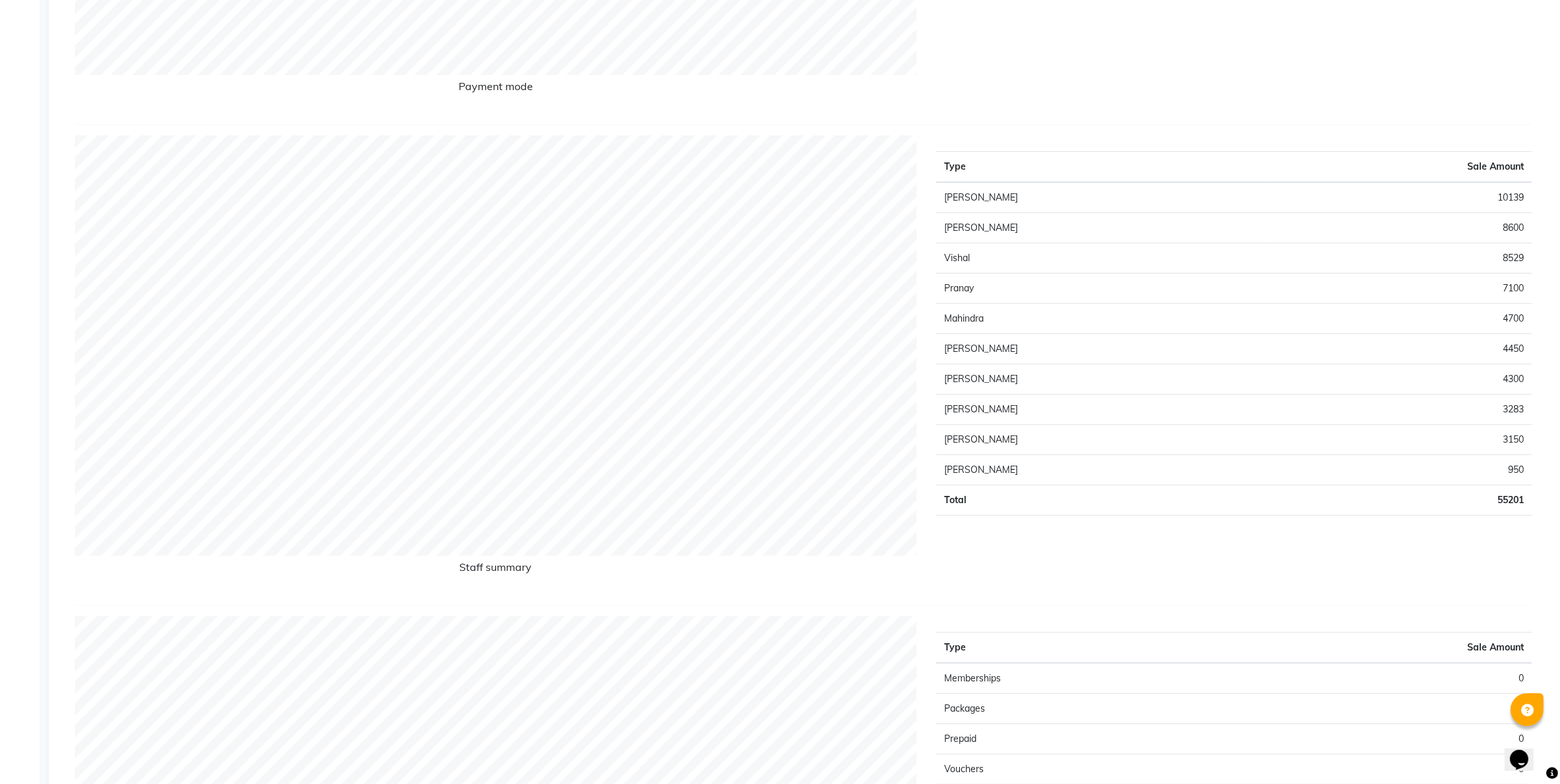
drag, startPoint x: 1061, startPoint y: 76, endPoint x: 1054, endPoint y: 68, distance: 10.6
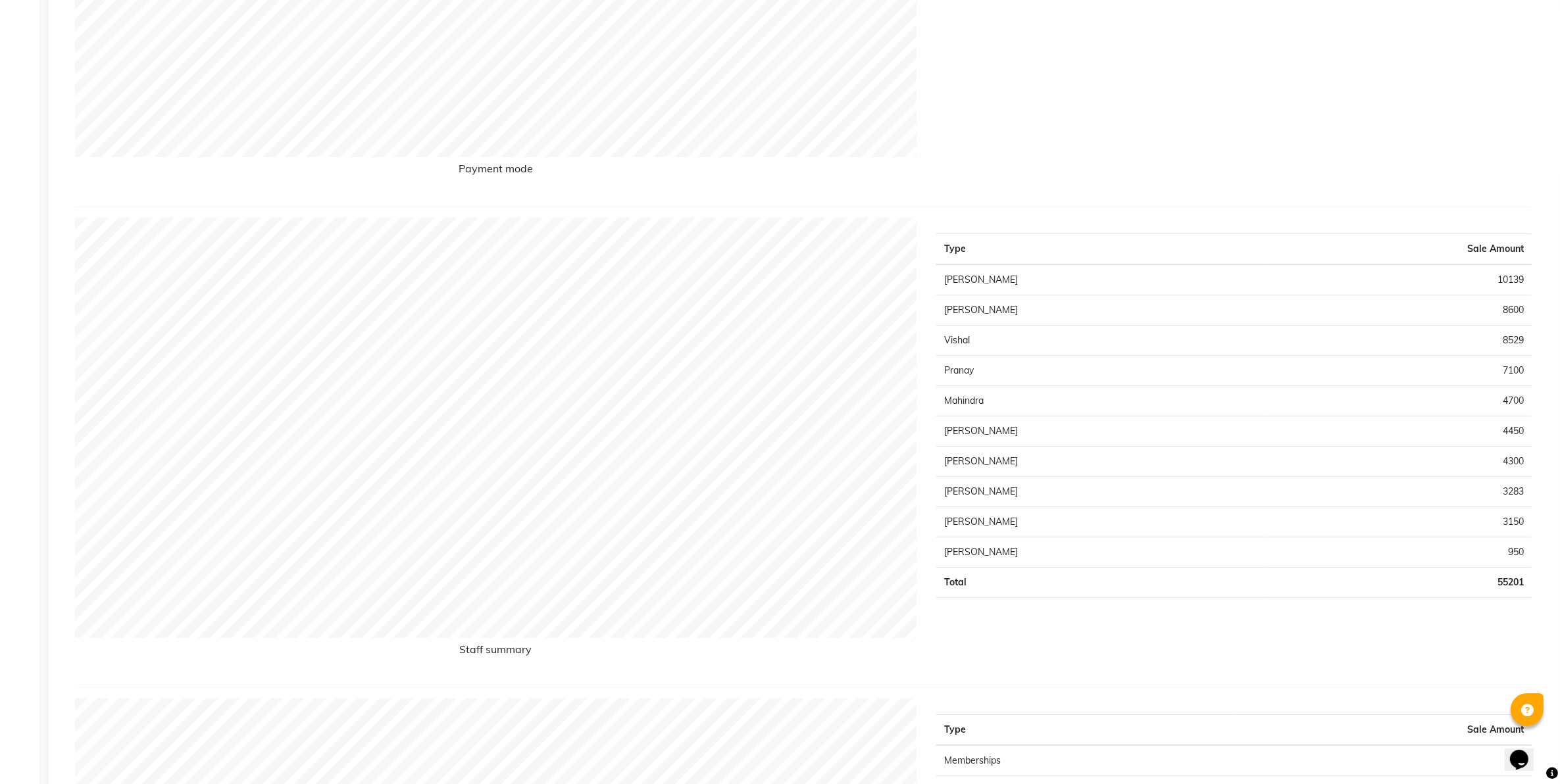
scroll to position [0, 0]
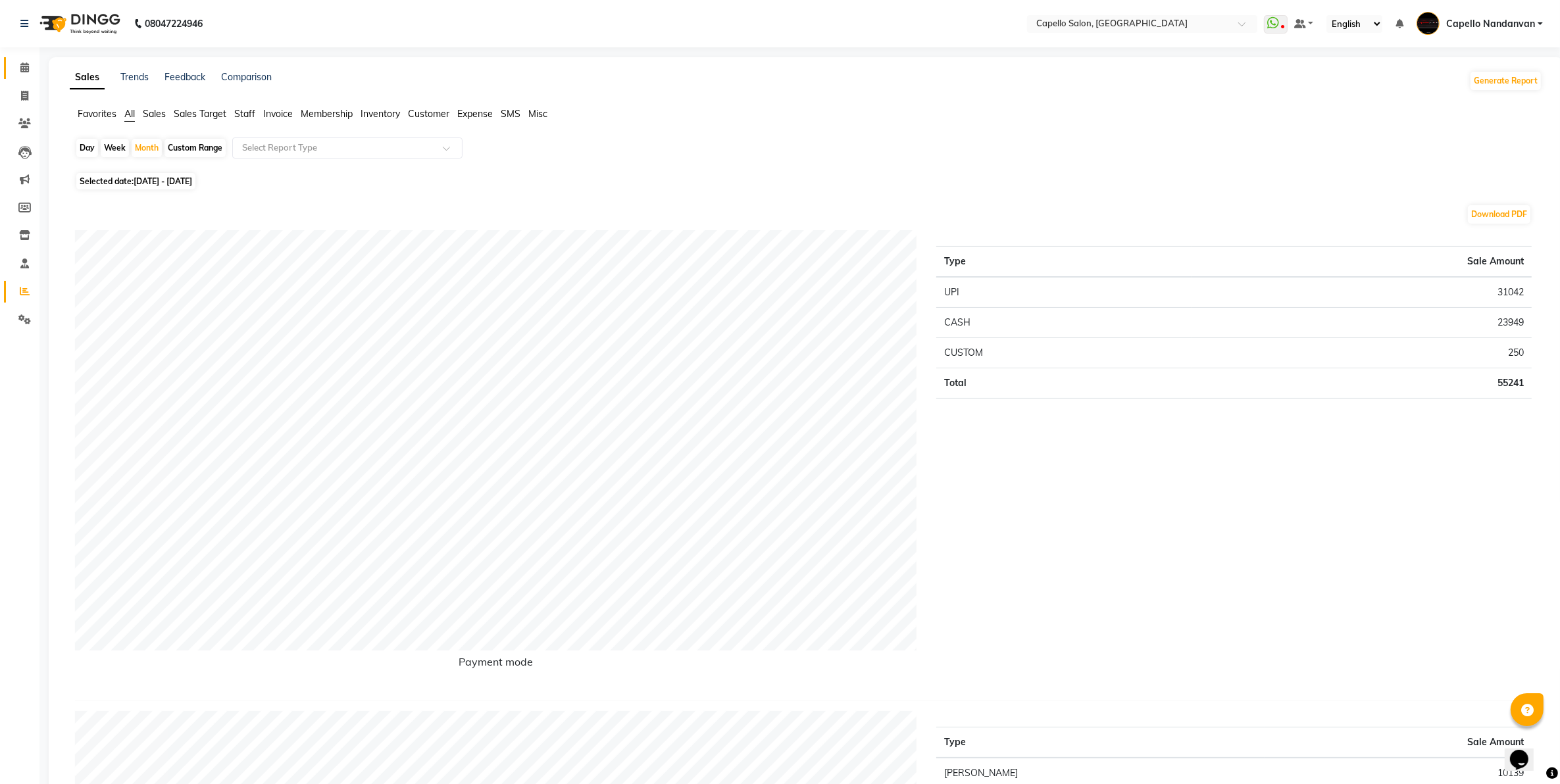
click at [21, 77] on link "Calendar" at bounding box center [19, 68] width 32 height 21
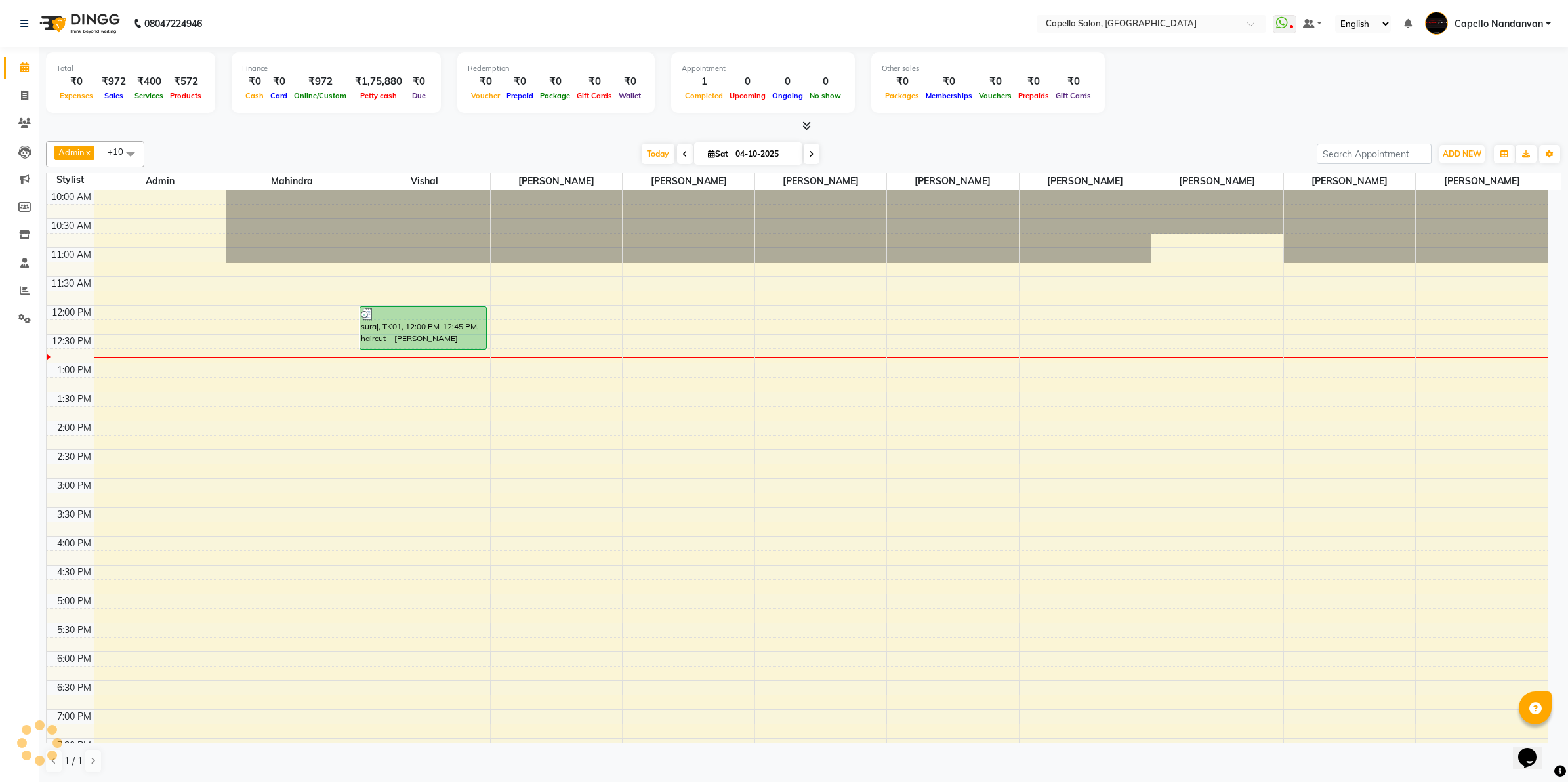
scroll to position [116, 0]
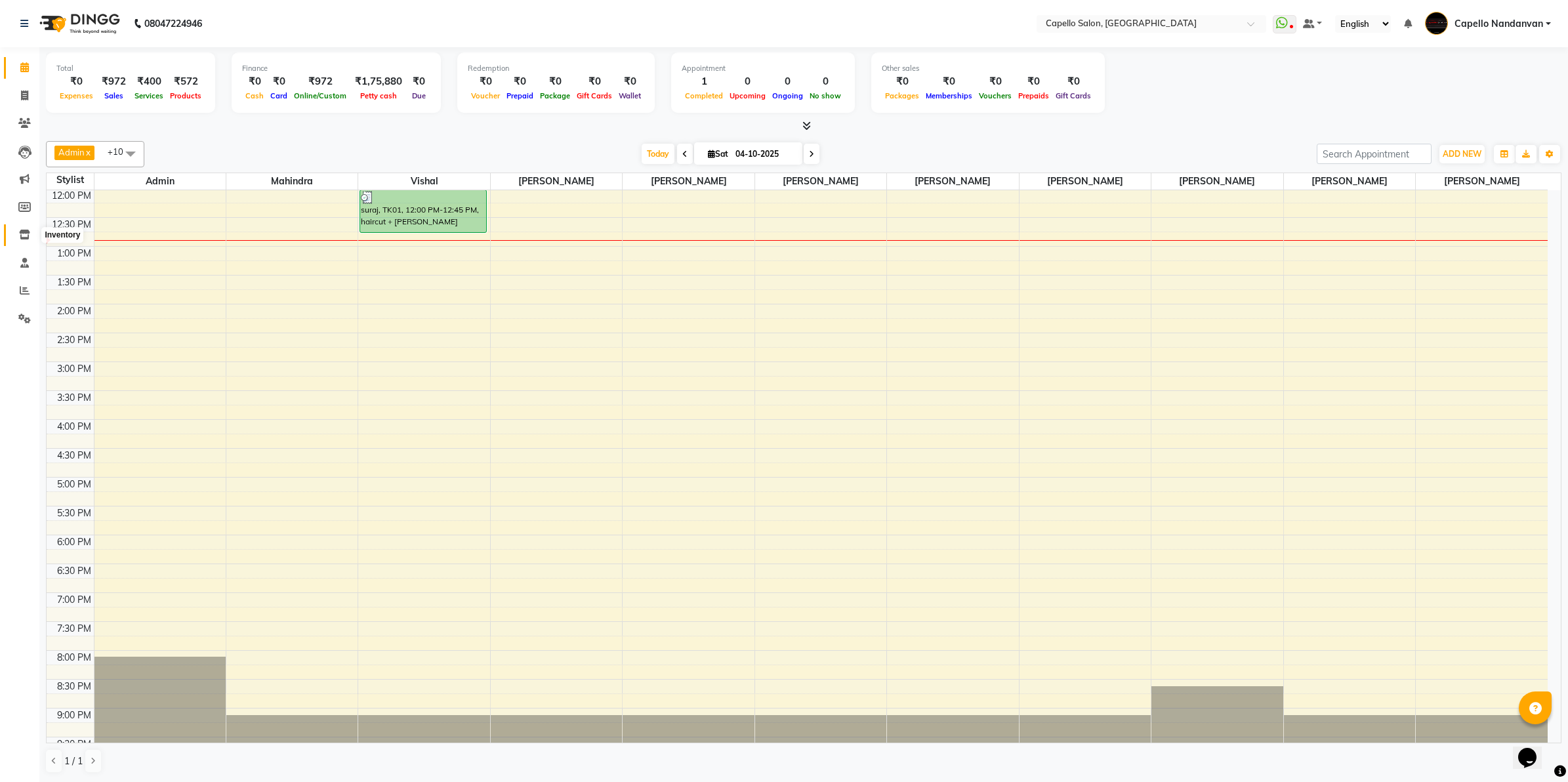
click at [33, 234] on span at bounding box center [25, 235] width 23 height 15
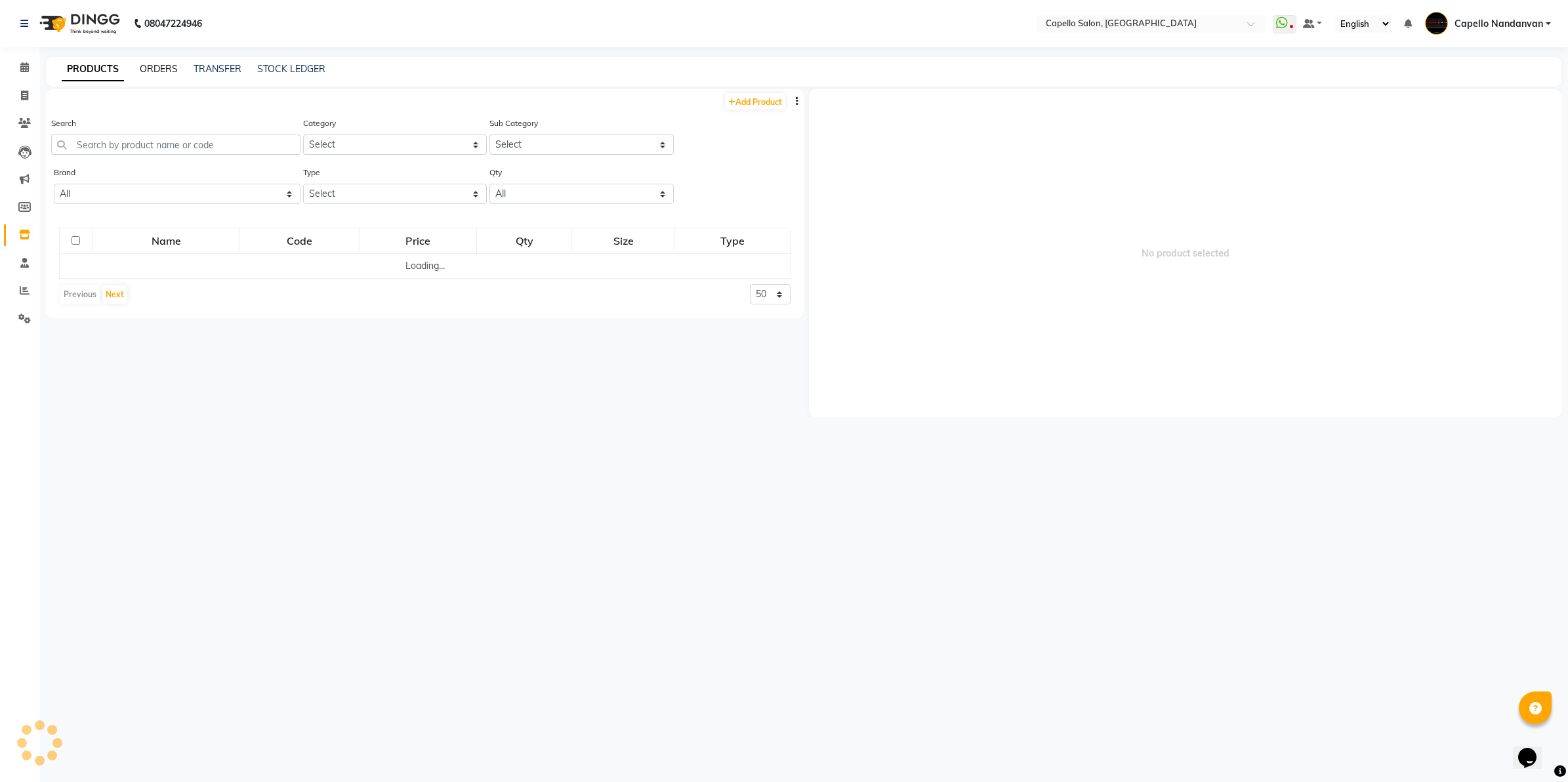
click at [158, 73] on link "ORDERS" at bounding box center [159, 69] width 38 height 12
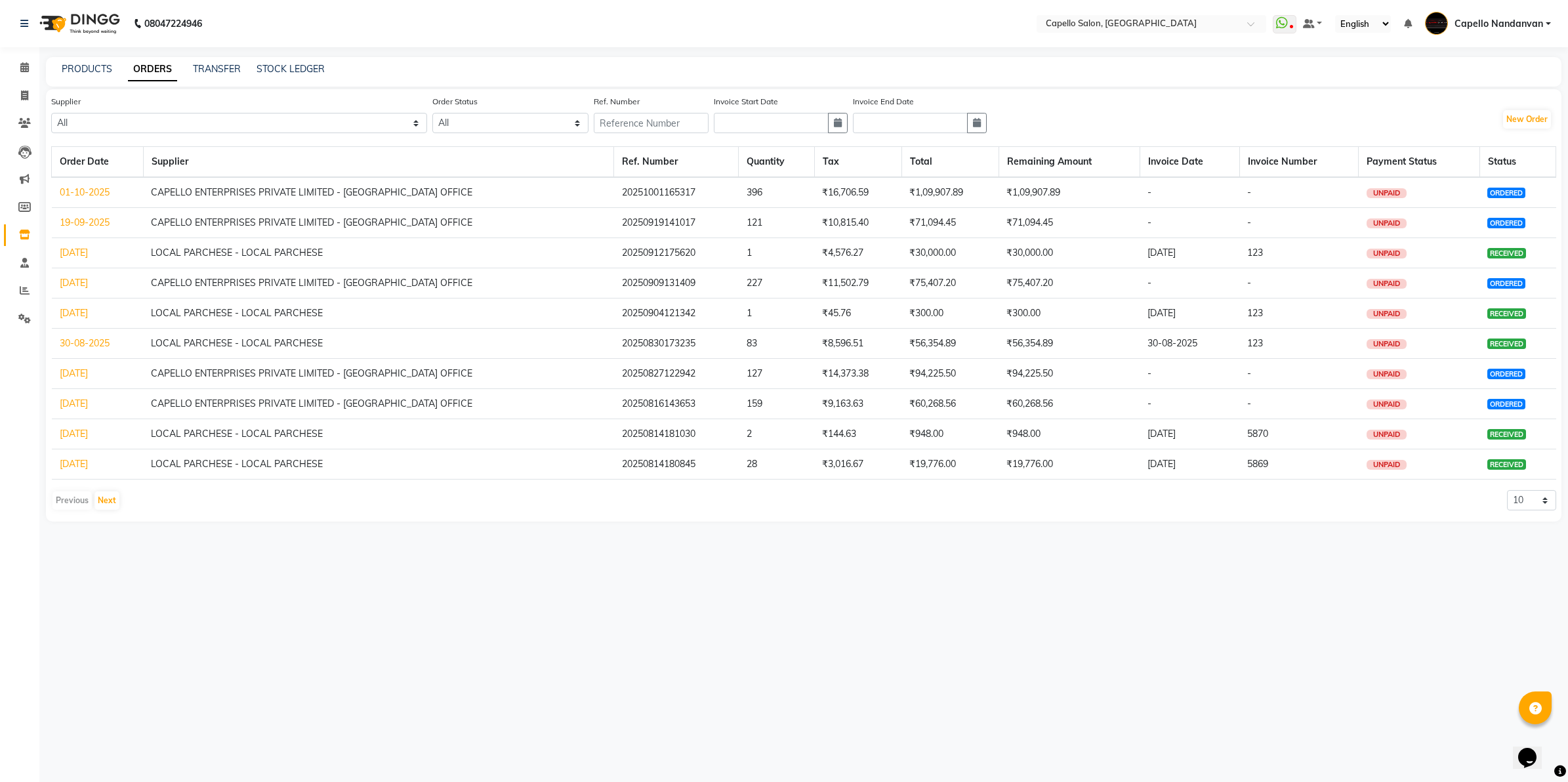
click at [218, 62] on div "TRANSFER" at bounding box center [217, 69] width 48 height 14
click at [217, 64] on link "TRANSFER" at bounding box center [217, 69] width 48 height 12
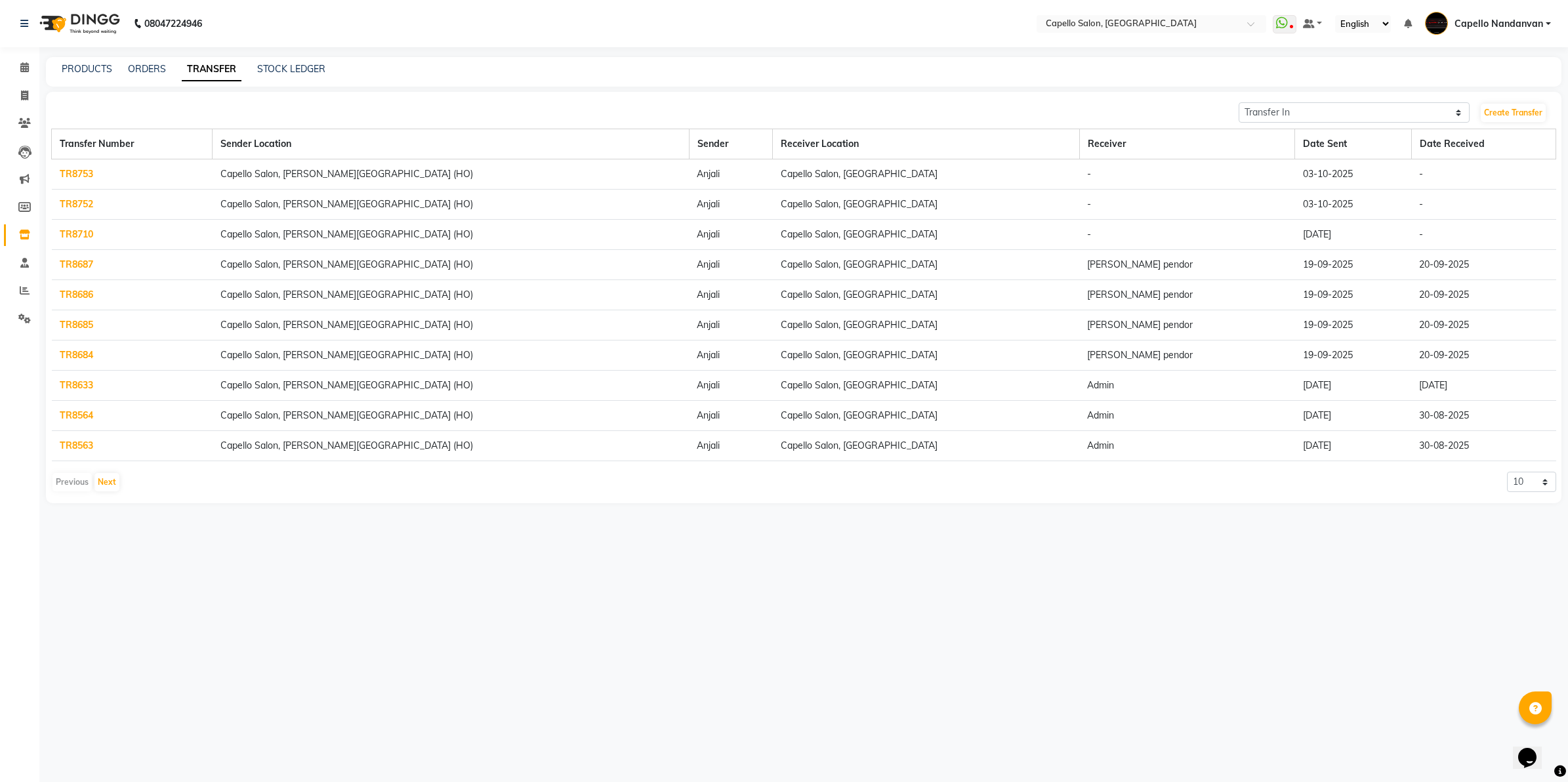
click at [64, 234] on link "TR8710" at bounding box center [76, 234] width 33 height 12
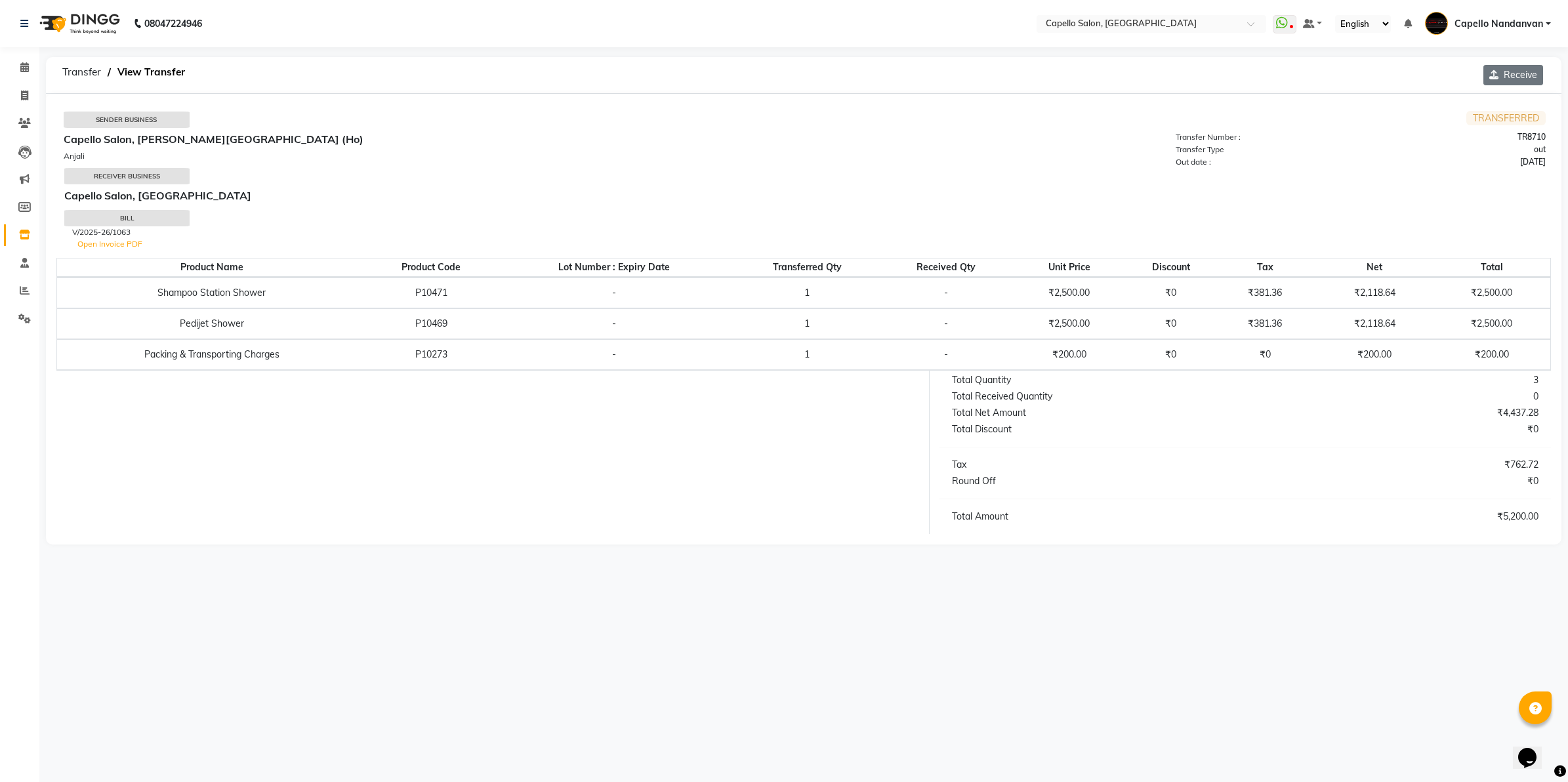
click at [1500, 77] on icon "button" at bounding box center [1496, 75] width 15 height 9
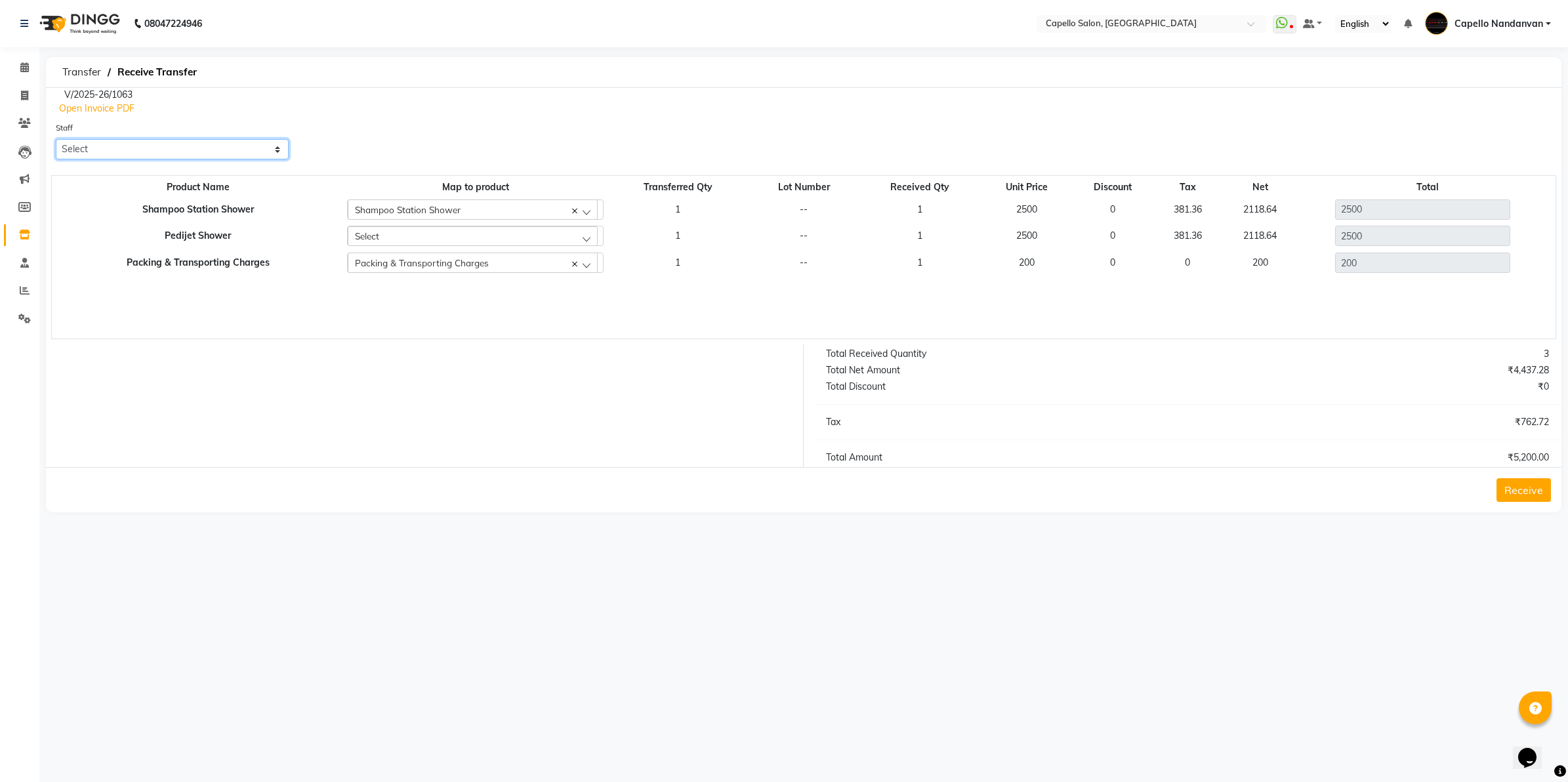
click at [247, 154] on select "Select Admin [PERSON_NAME] [PERSON_NAME] [PERSON_NAME] [PERSON_NAME] Owner mahi…" at bounding box center [172, 149] width 233 height 20
select select "43804"
click at [56, 139] on select "Select Admin [PERSON_NAME] [PERSON_NAME] [PERSON_NAME] [PERSON_NAME] Owner mahi…" at bounding box center [172, 149] width 233 height 20
click at [1520, 487] on button "Receive" at bounding box center [1523, 489] width 54 height 23
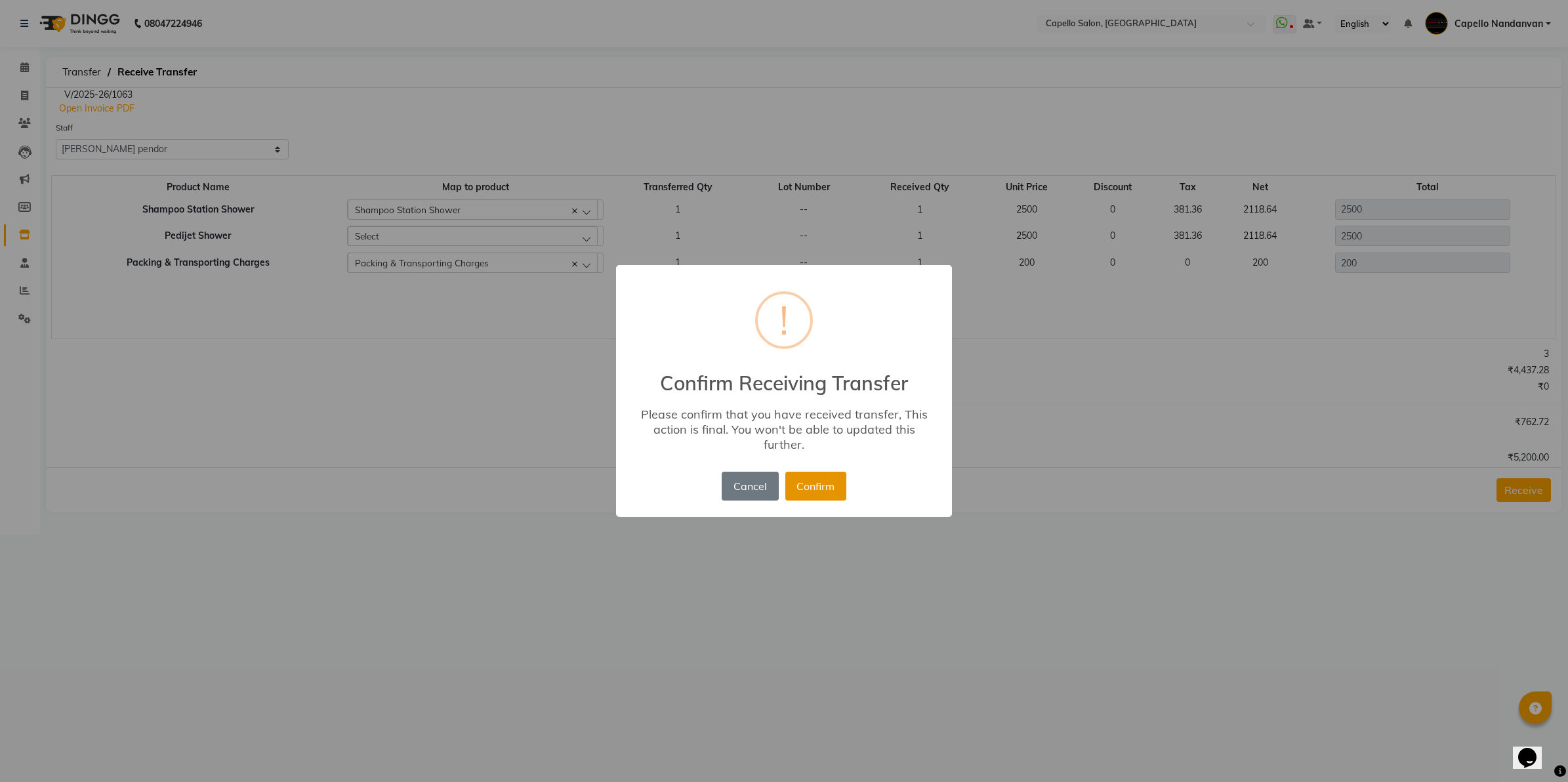
click at [832, 483] on button "Confirm" at bounding box center [815, 486] width 61 height 29
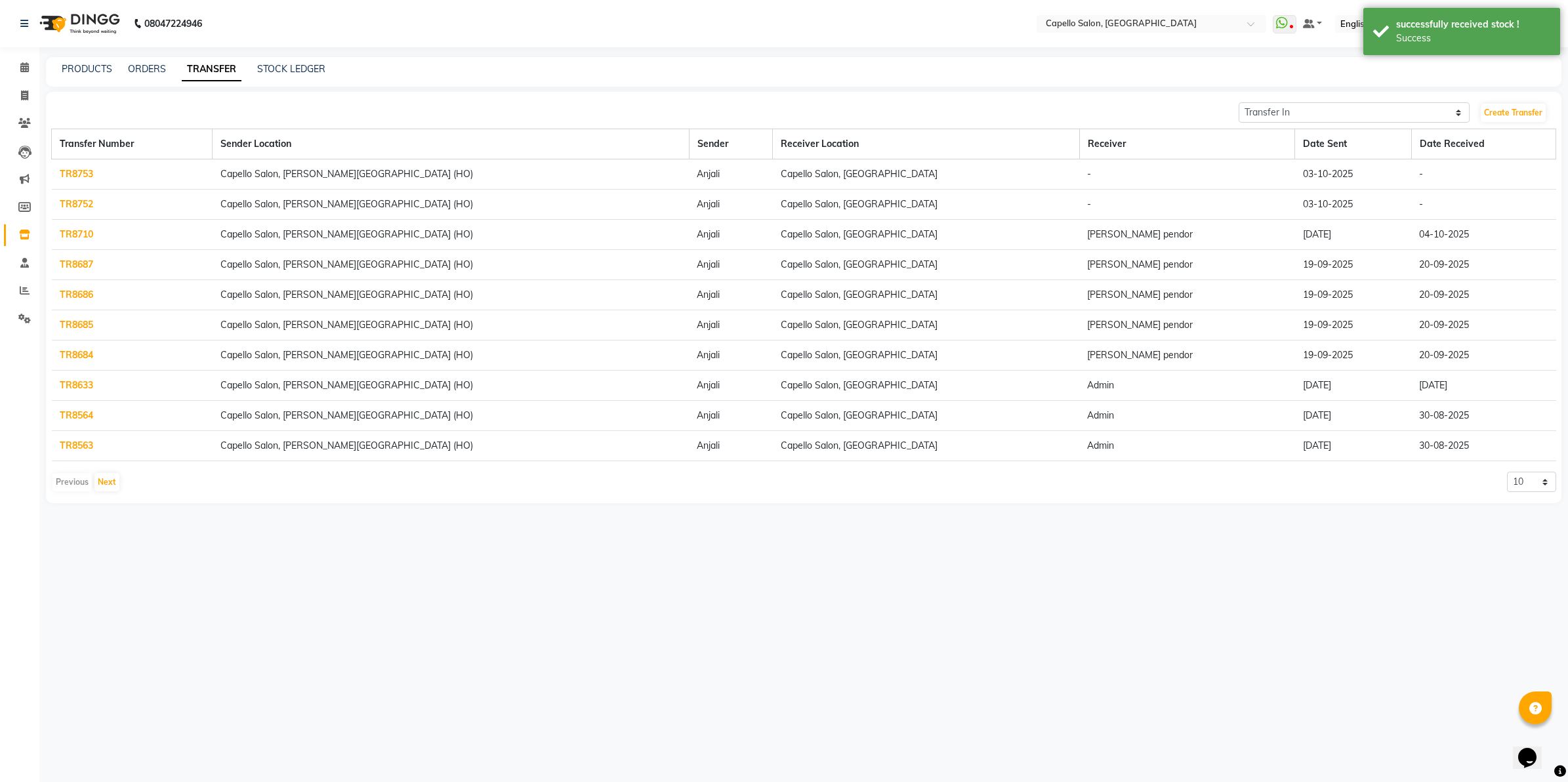
click at [69, 205] on link "TR8752" at bounding box center [76, 204] width 33 height 12
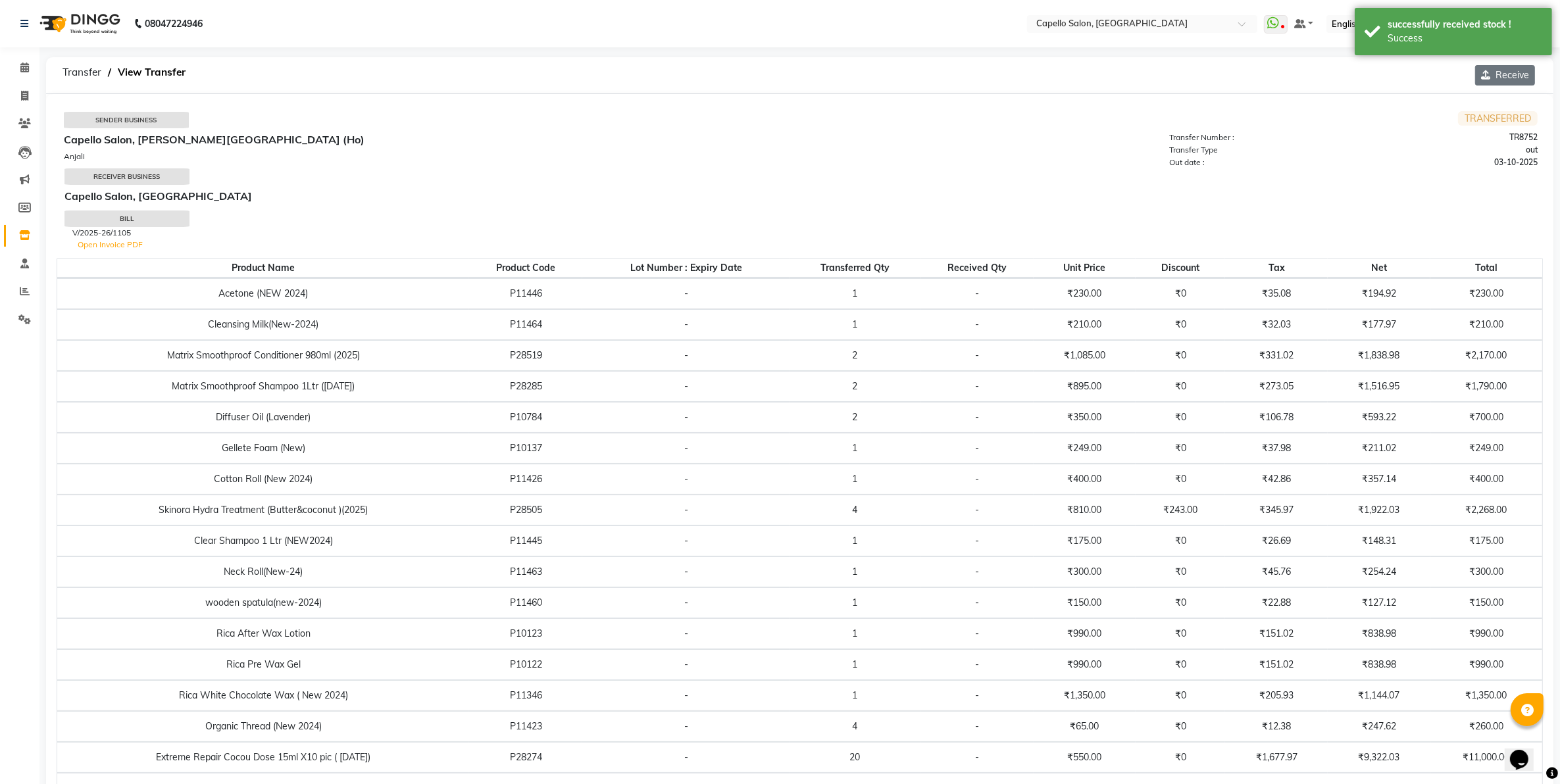
click at [1517, 84] on button "Receive" at bounding box center [1505, 75] width 60 height 20
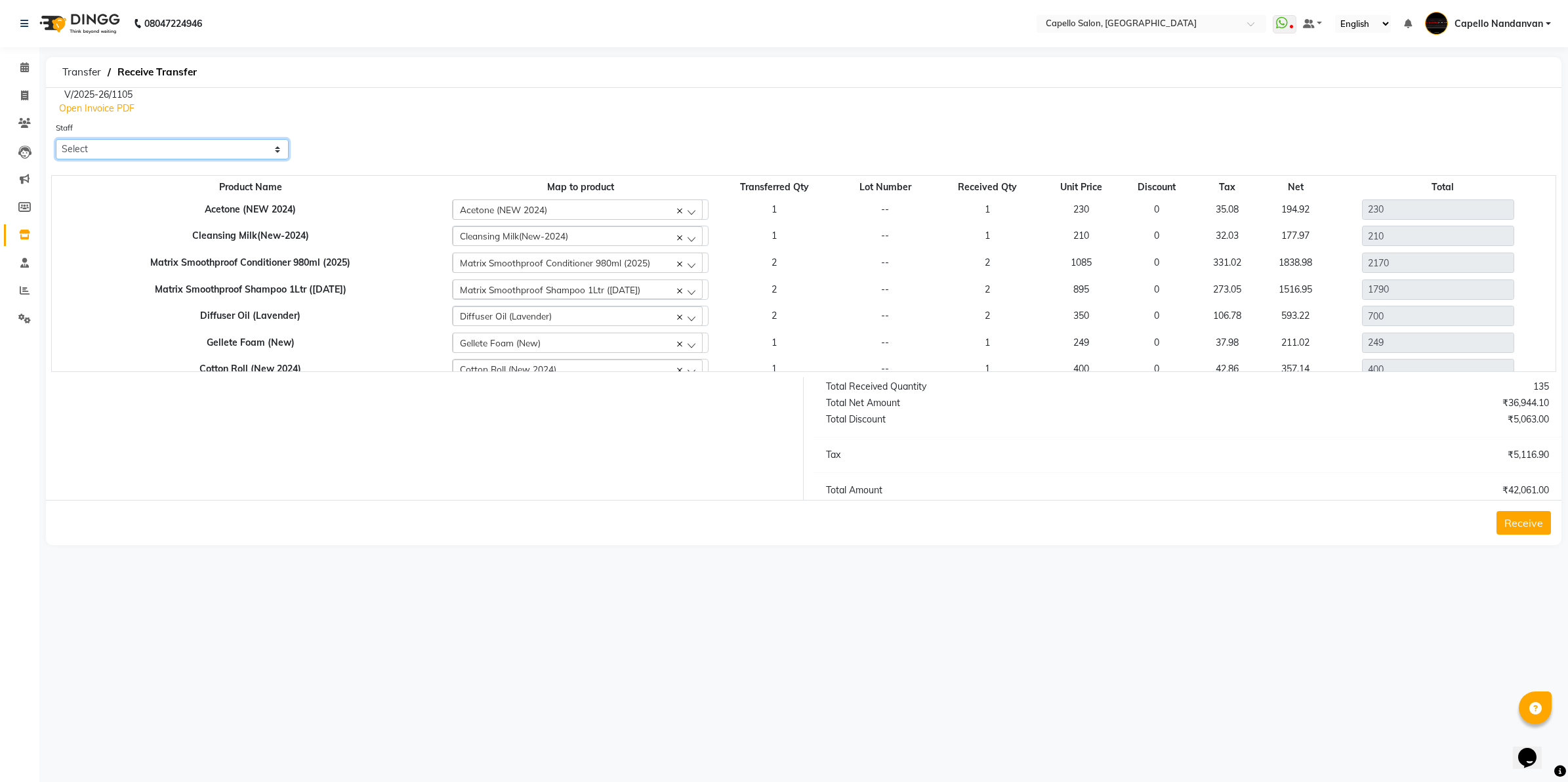
click at [192, 155] on select "Select Admin [PERSON_NAME] [PERSON_NAME] [PERSON_NAME] [PERSON_NAME] Owner mahi…" at bounding box center [172, 149] width 233 height 20
select select "43804"
click at [56, 139] on select "Select Admin [PERSON_NAME] [PERSON_NAME] [PERSON_NAME] [PERSON_NAME] Owner mahi…" at bounding box center [172, 149] width 233 height 20
click at [1510, 530] on button "Receive" at bounding box center [1523, 522] width 54 height 23
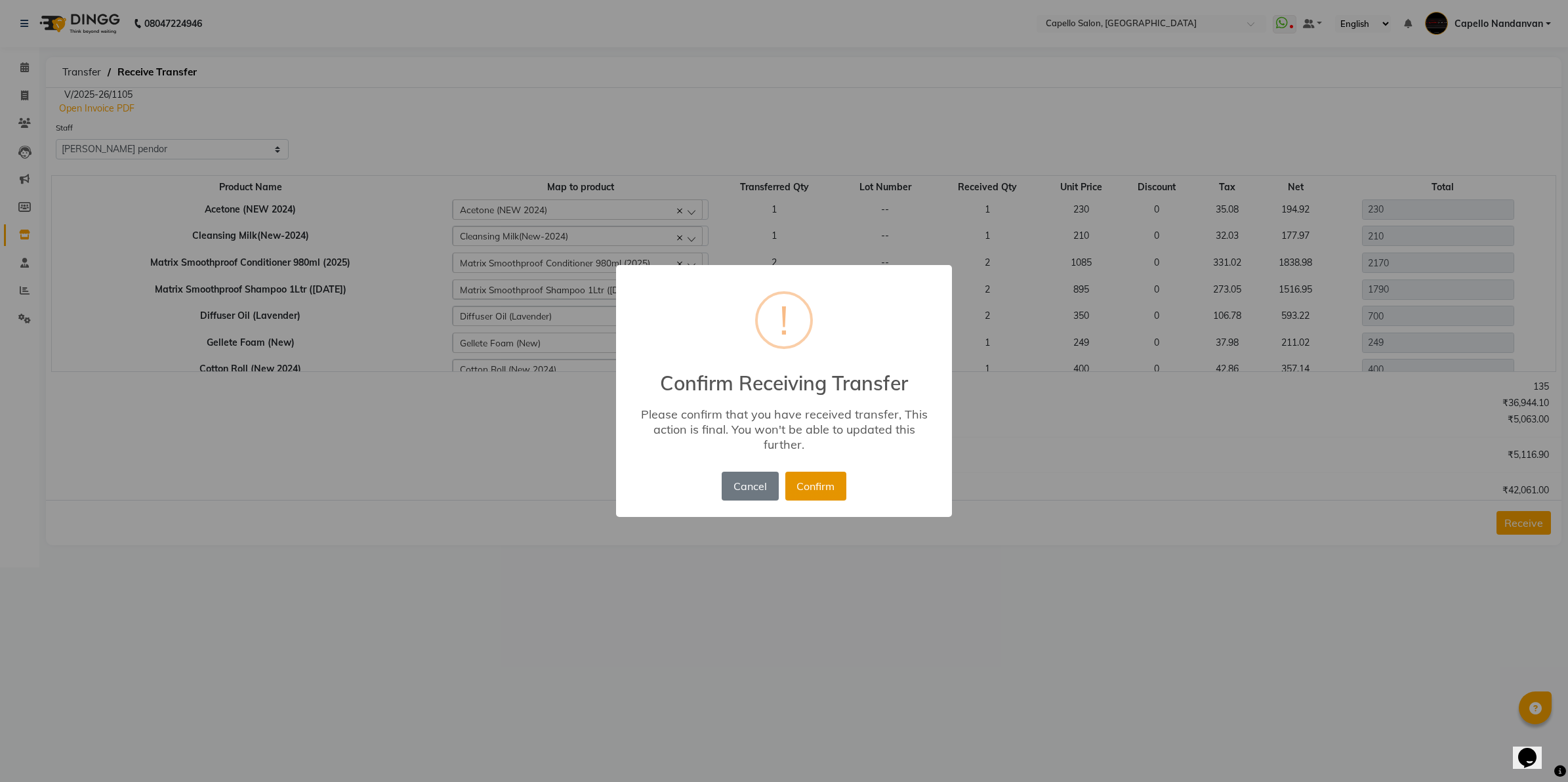
click at [821, 487] on button "Confirm" at bounding box center [815, 486] width 61 height 29
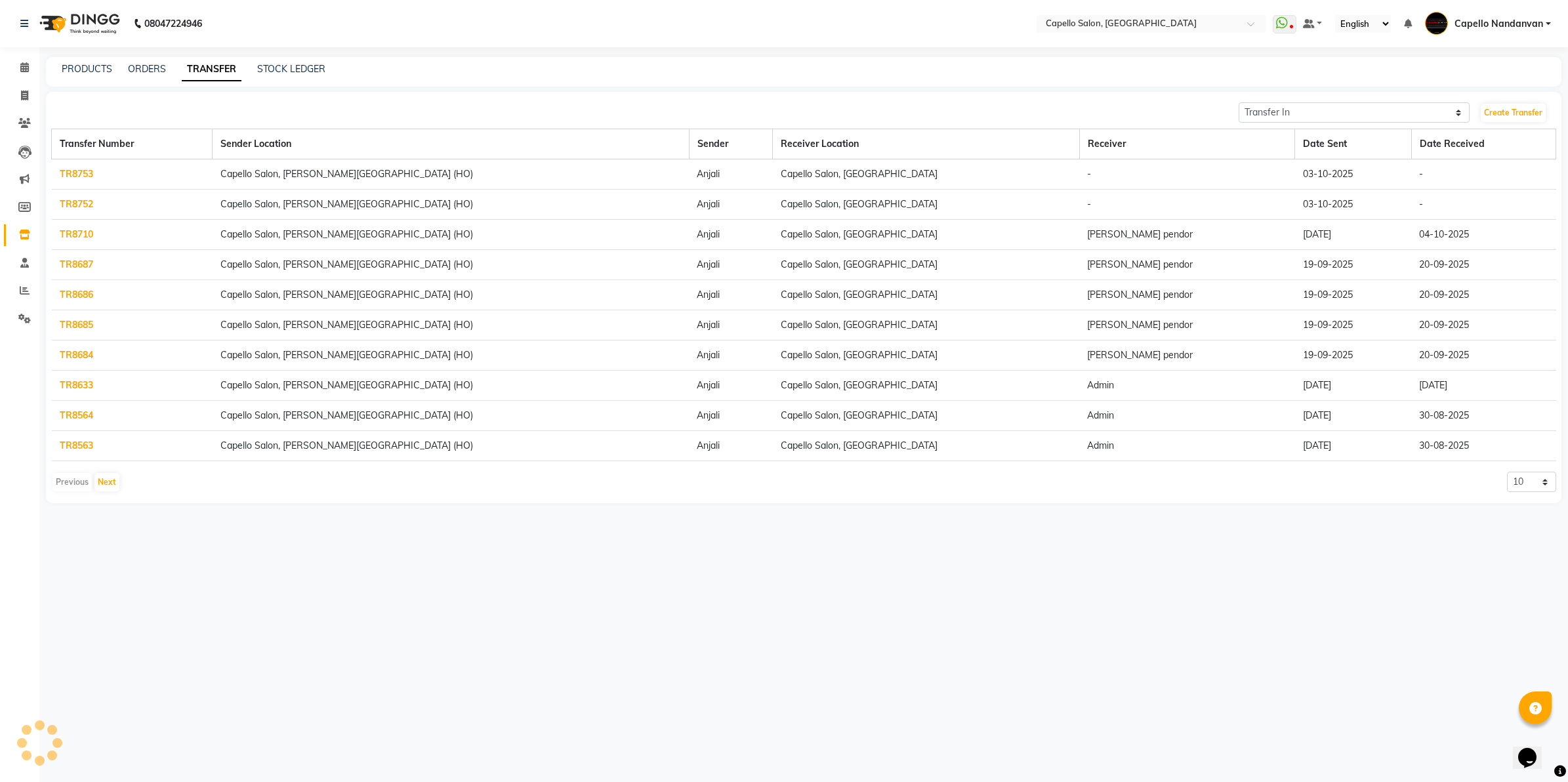
click at [74, 173] on link "TR8753" at bounding box center [76, 174] width 33 height 12
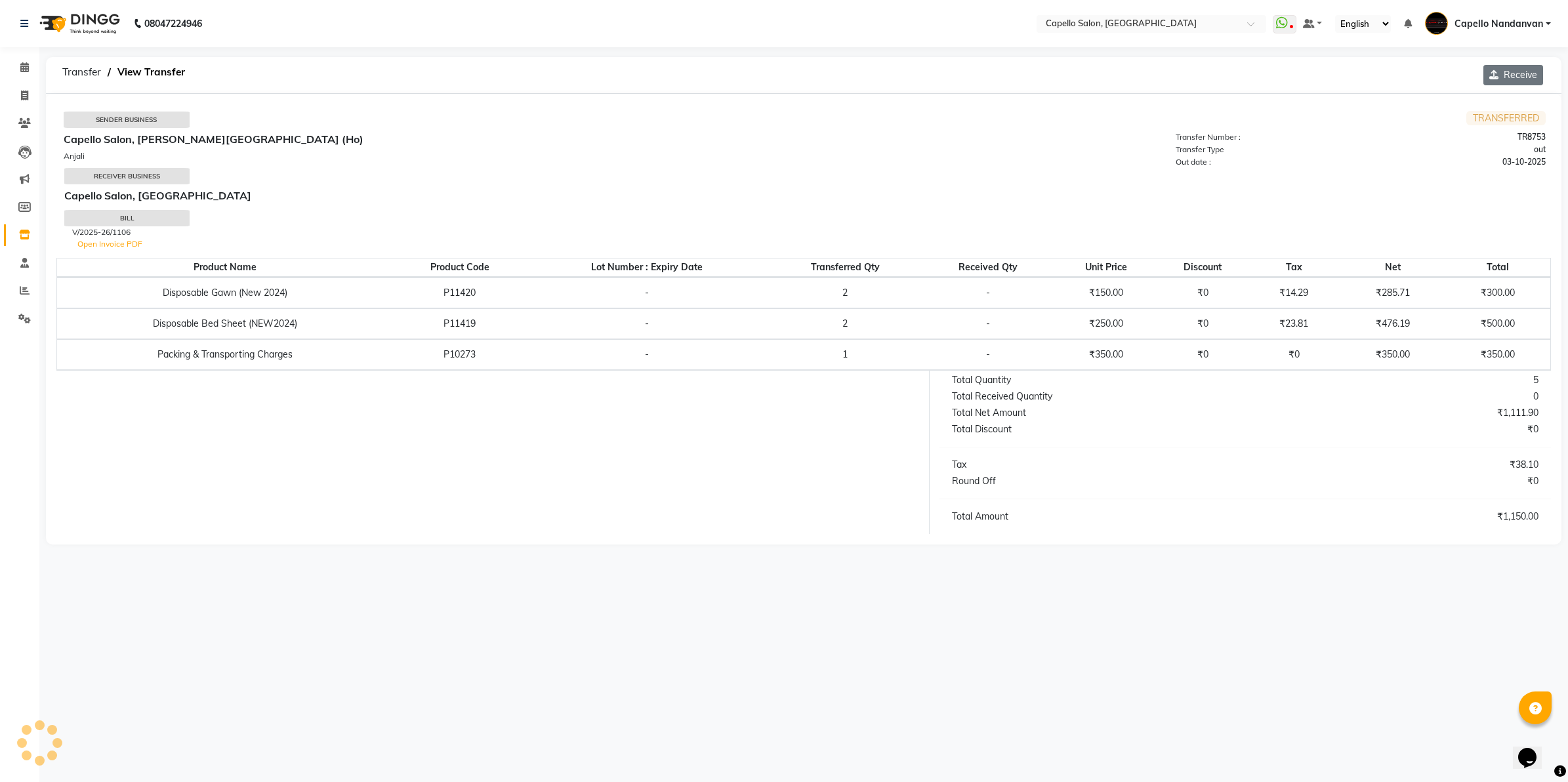
click at [1506, 71] on button "Receive" at bounding box center [1513, 75] width 60 height 20
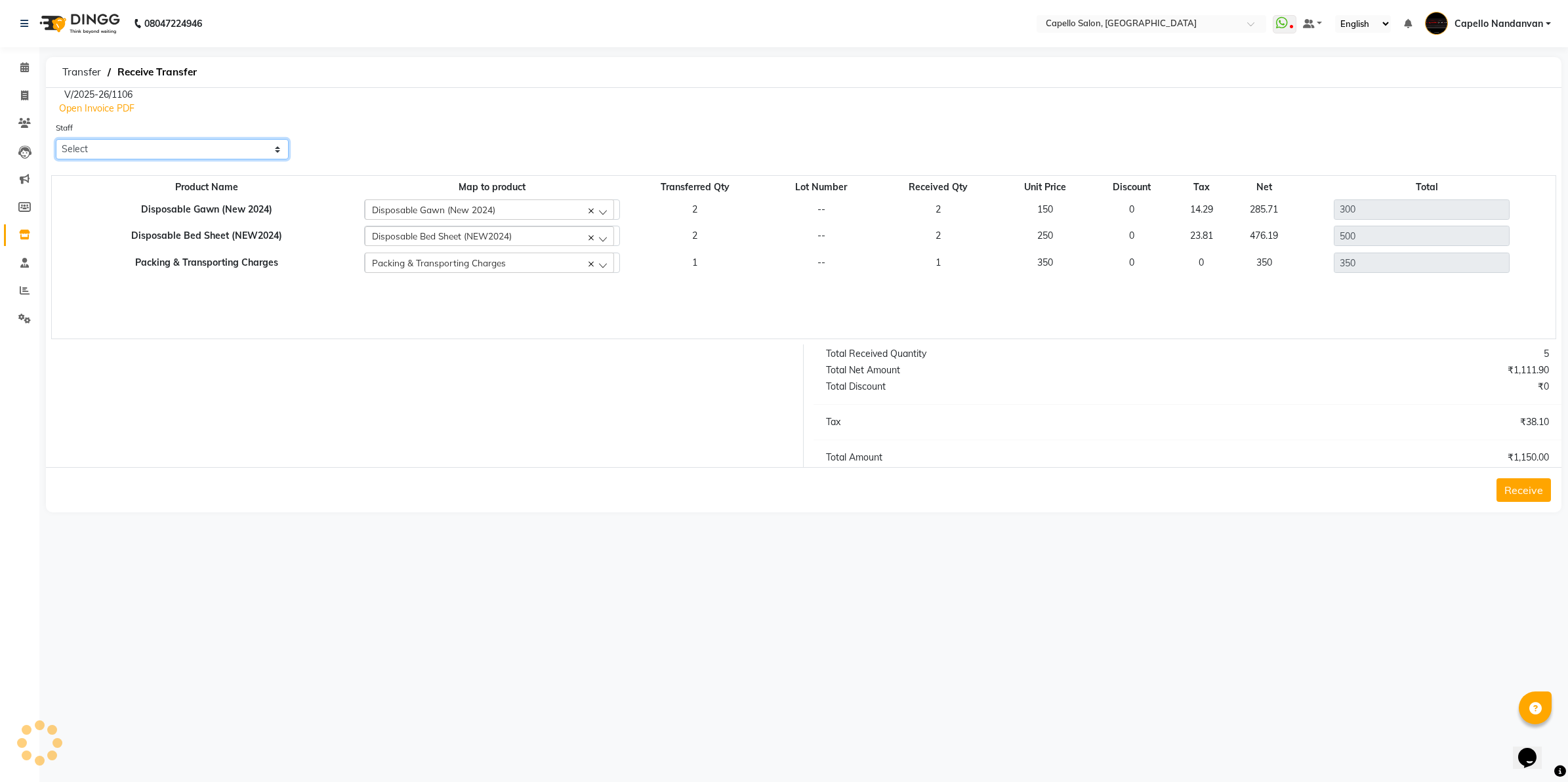
click at [137, 152] on select "Select Admin [PERSON_NAME] [PERSON_NAME] [PERSON_NAME] [PERSON_NAME] Owner mahi…" at bounding box center [172, 149] width 233 height 20
select select "43804"
click at [56, 139] on select "Select Admin [PERSON_NAME] [PERSON_NAME] [PERSON_NAME] [PERSON_NAME] Owner mahi…" at bounding box center [172, 149] width 233 height 20
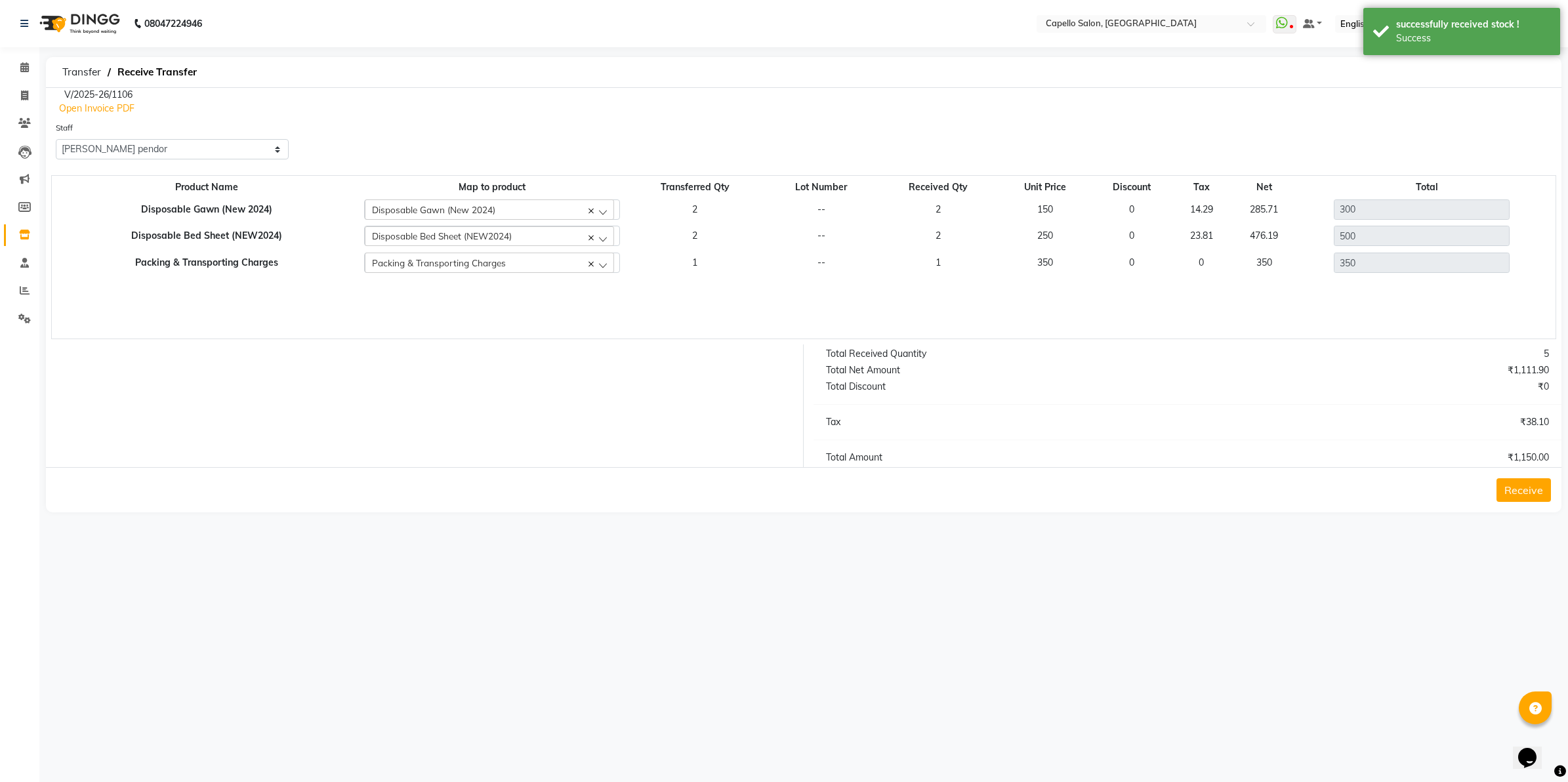
click at [1516, 483] on button "Receive" at bounding box center [1523, 489] width 54 height 23
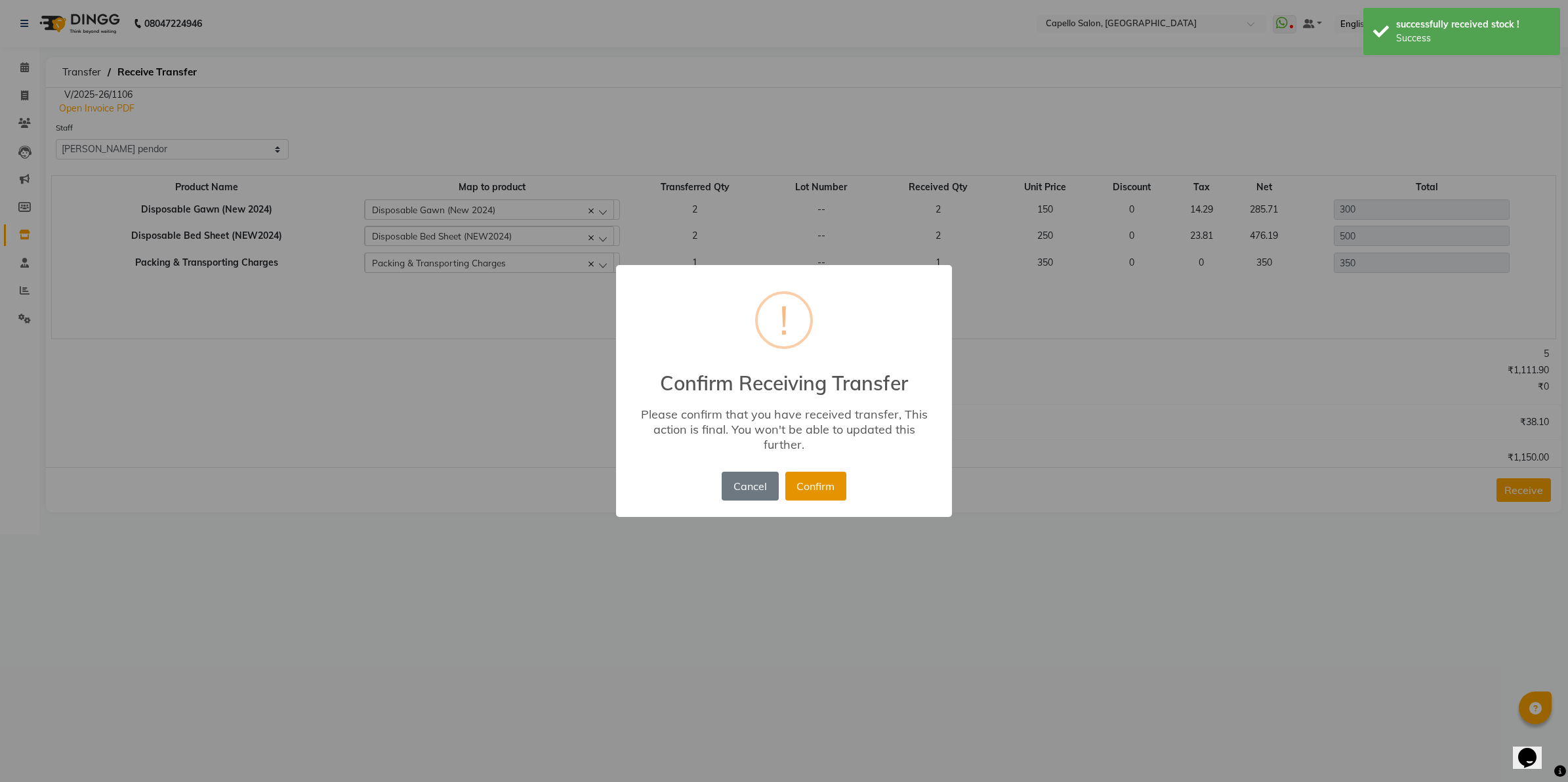
click at [819, 483] on button "Confirm" at bounding box center [815, 486] width 61 height 29
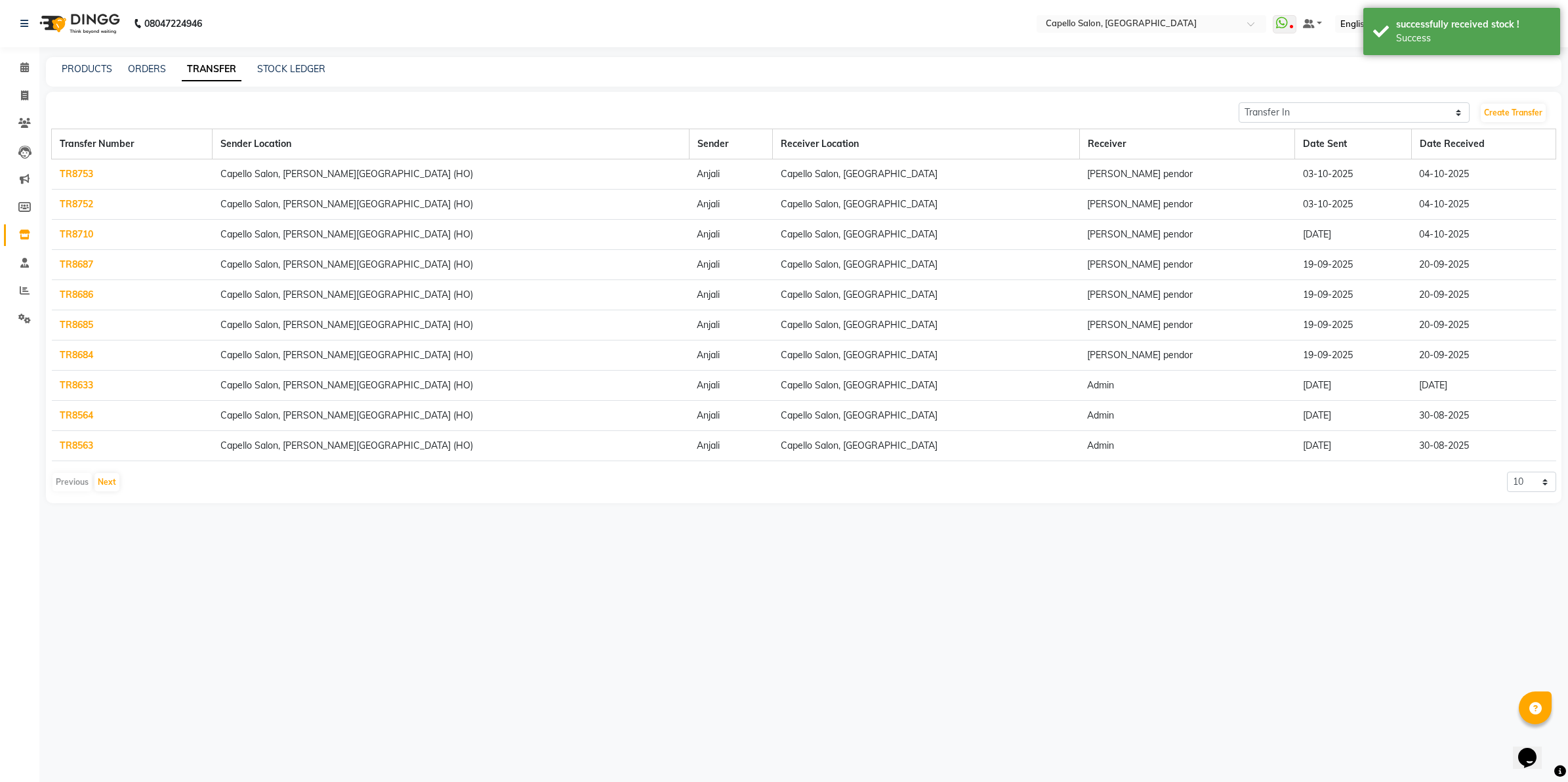
click at [122, 483] on div "Previous Next 10 20 50 100" at bounding box center [803, 482] width 1505 height 21
click at [110, 487] on button "Next" at bounding box center [106, 482] width 25 height 18
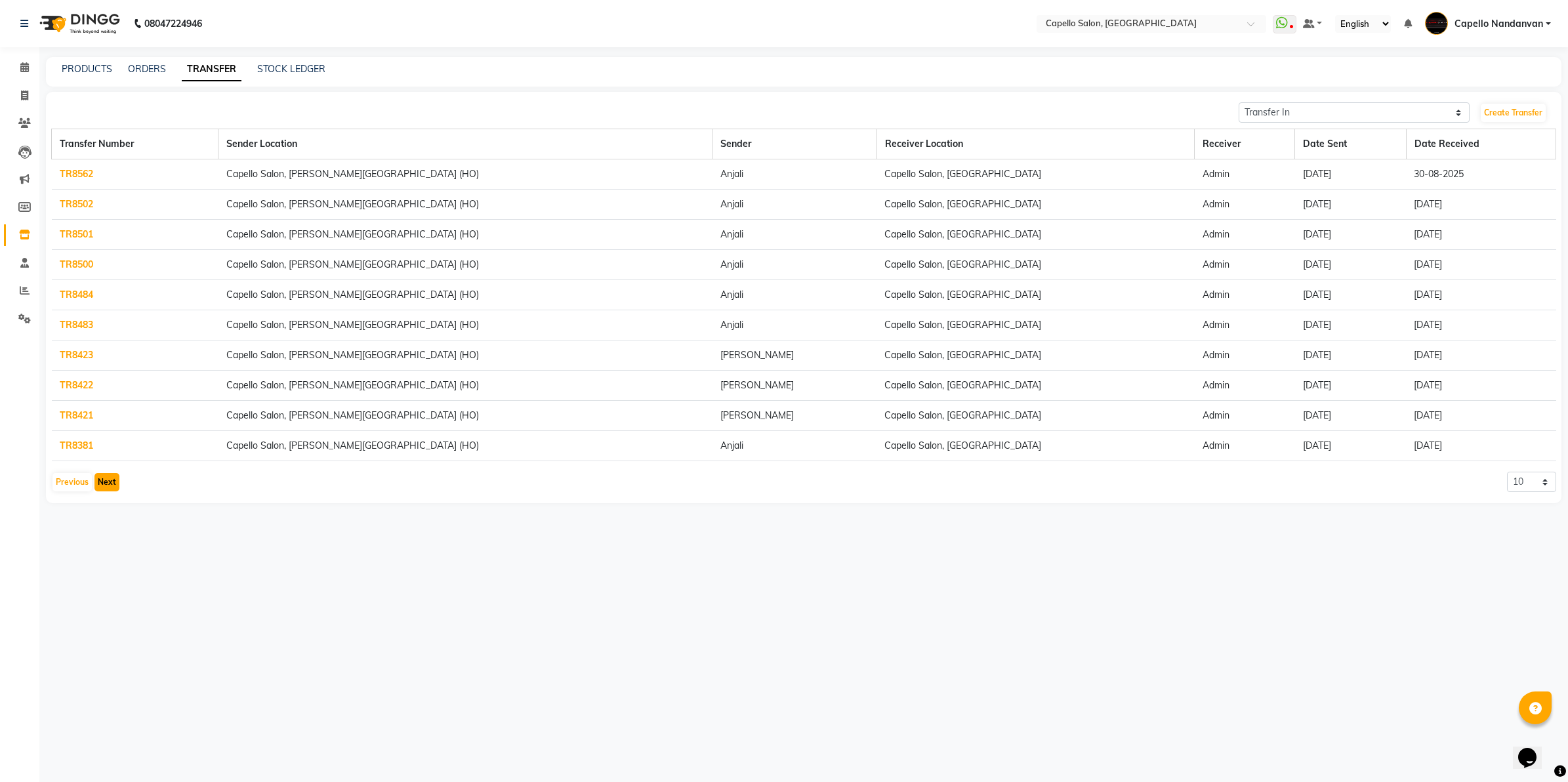
click at [110, 487] on button "Next" at bounding box center [106, 482] width 25 height 18
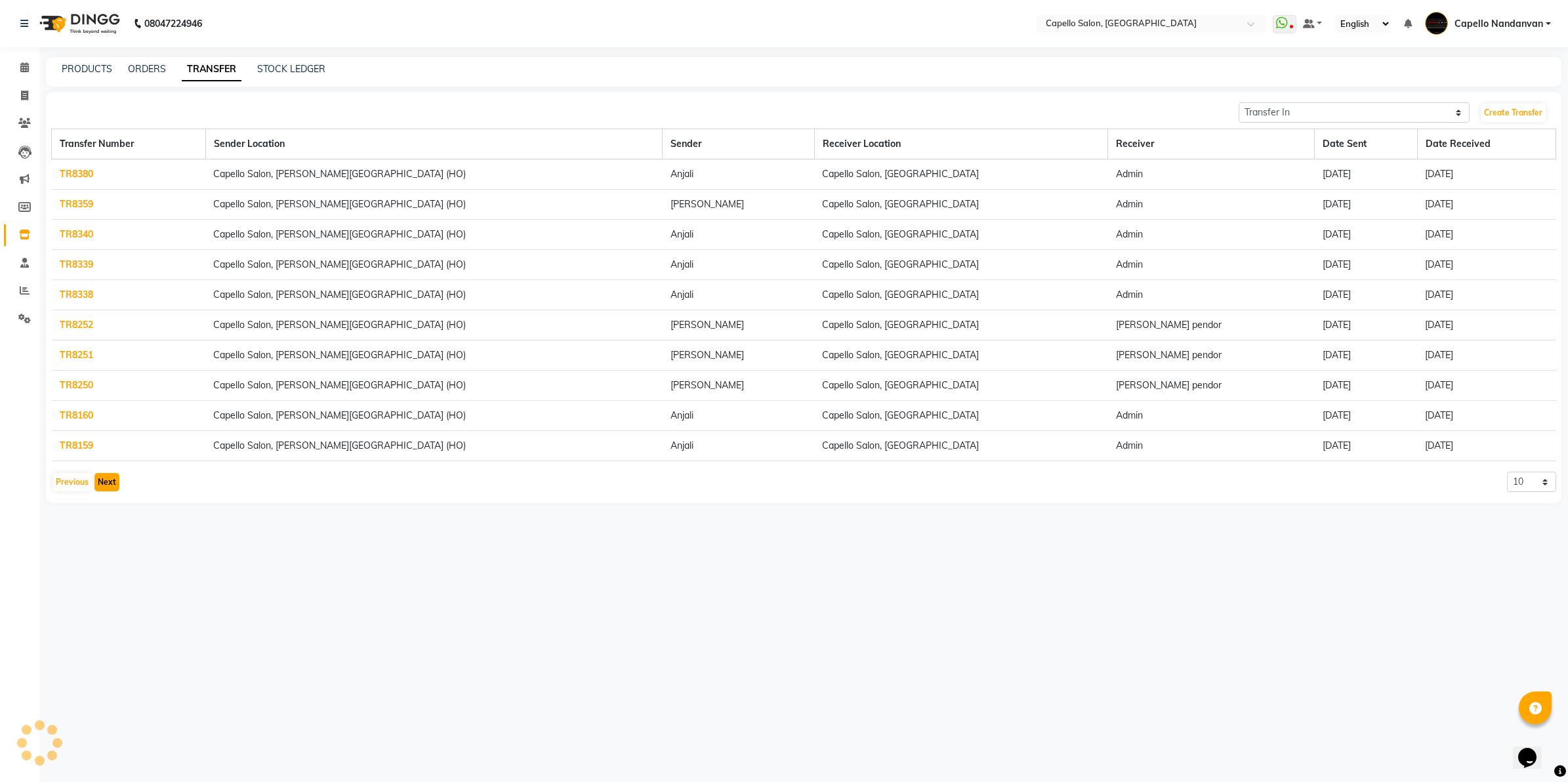
click at [110, 487] on button "Next" at bounding box center [106, 482] width 25 height 18
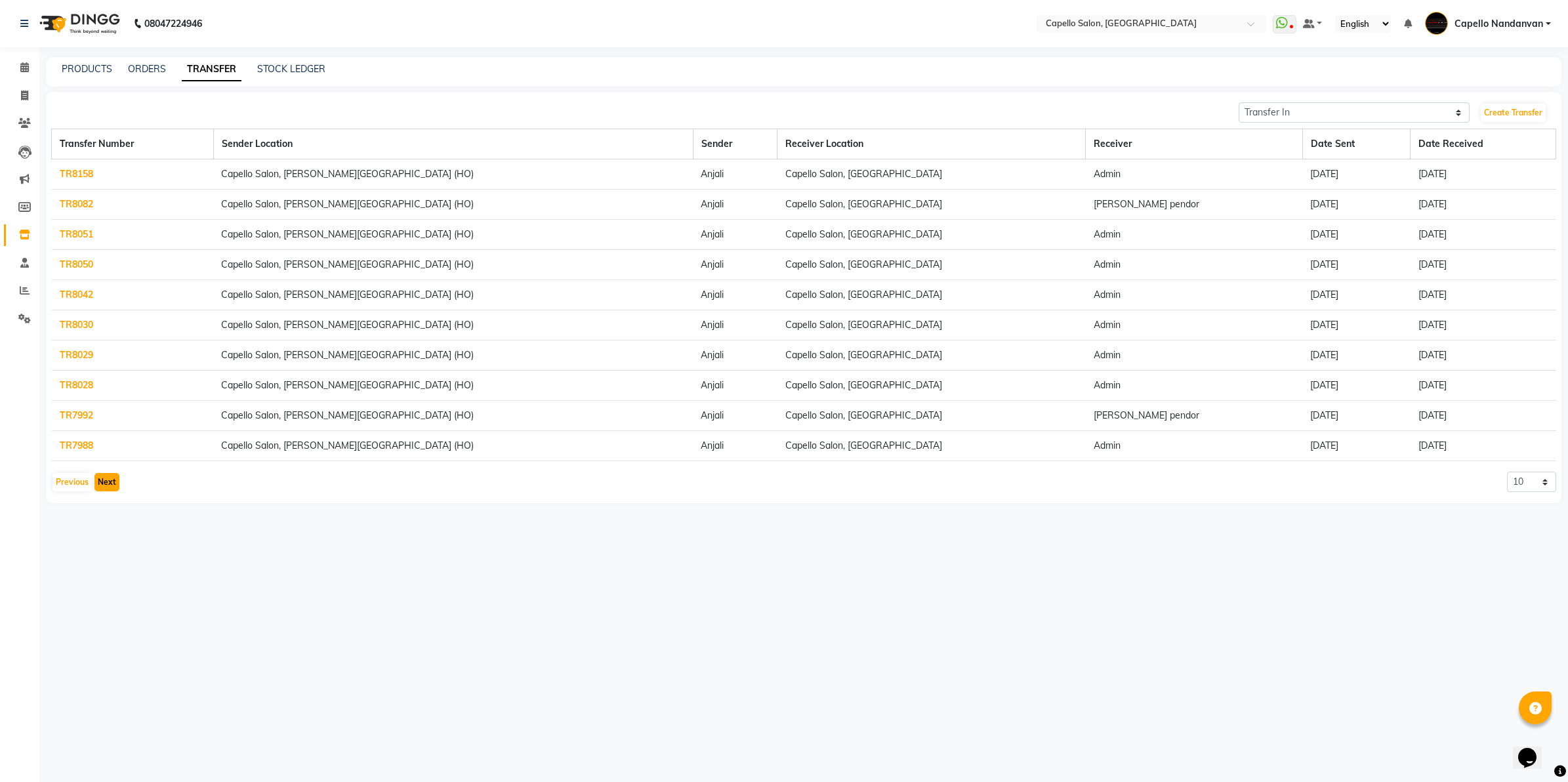
click at [110, 487] on button "Next" at bounding box center [106, 482] width 25 height 18
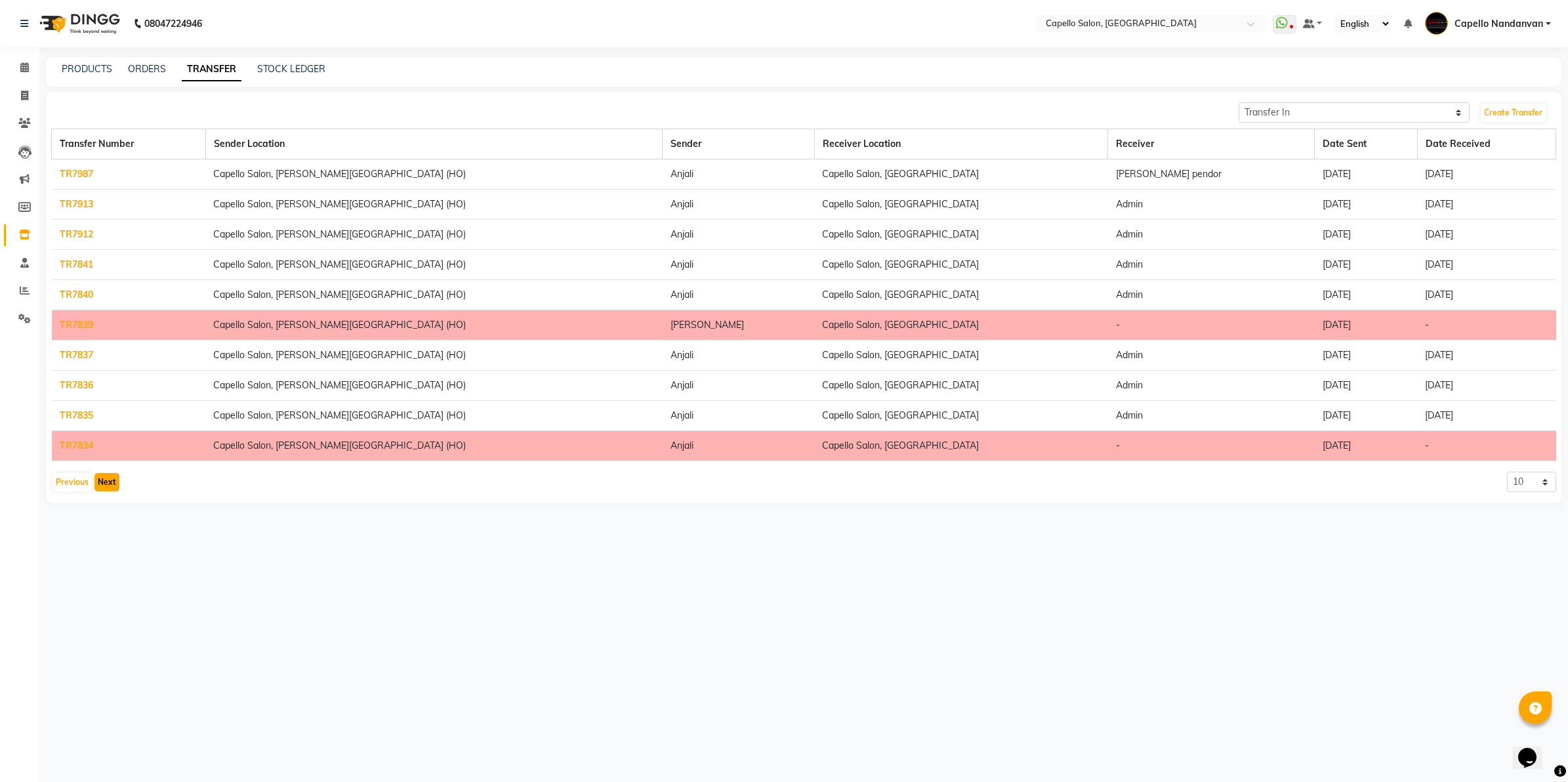
click at [110, 487] on button "Next" at bounding box center [106, 482] width 25 height 18
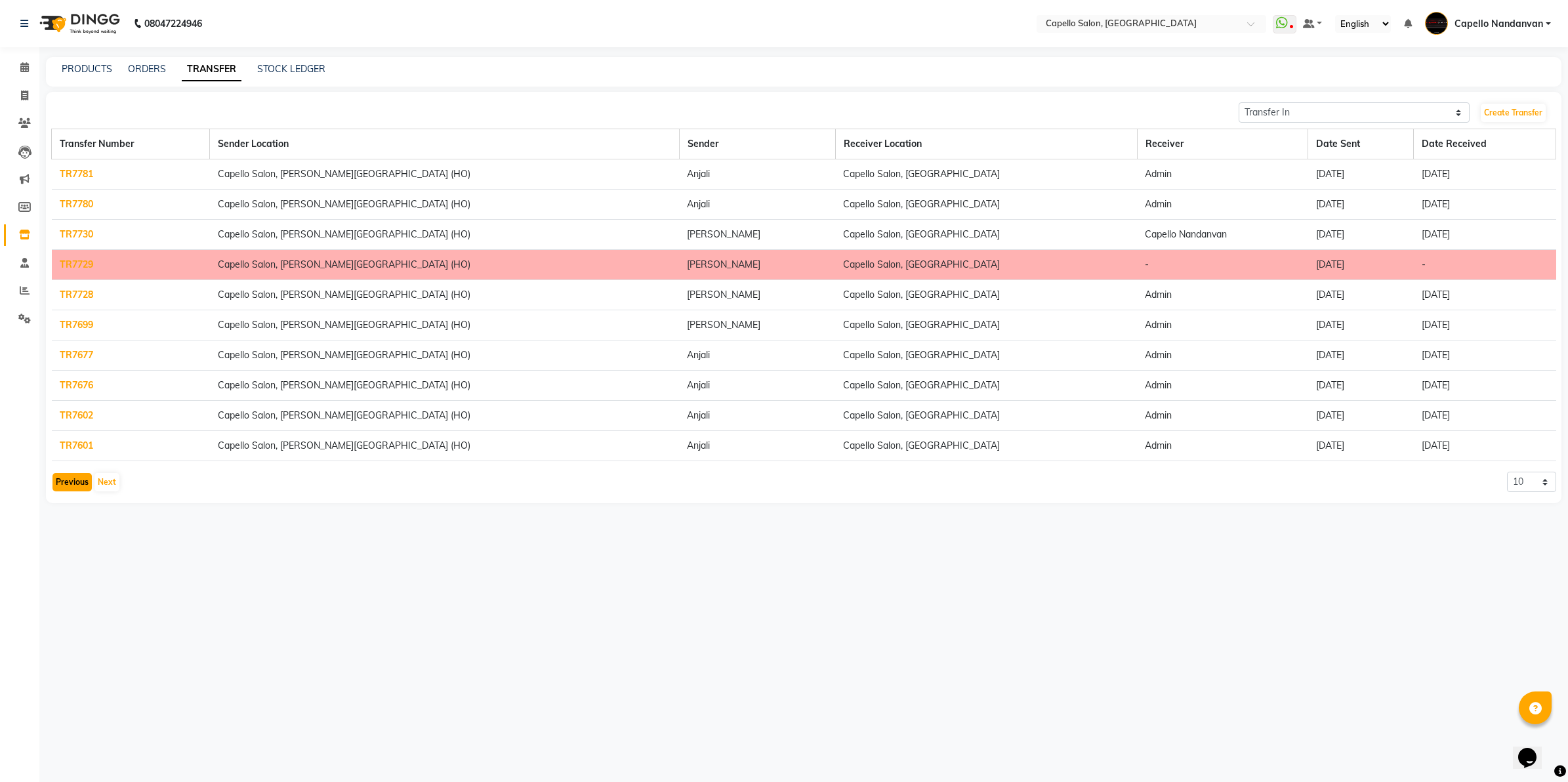
click at [67, 485] on button "Previous" at bounding box center [72, 482] width 40 height 18
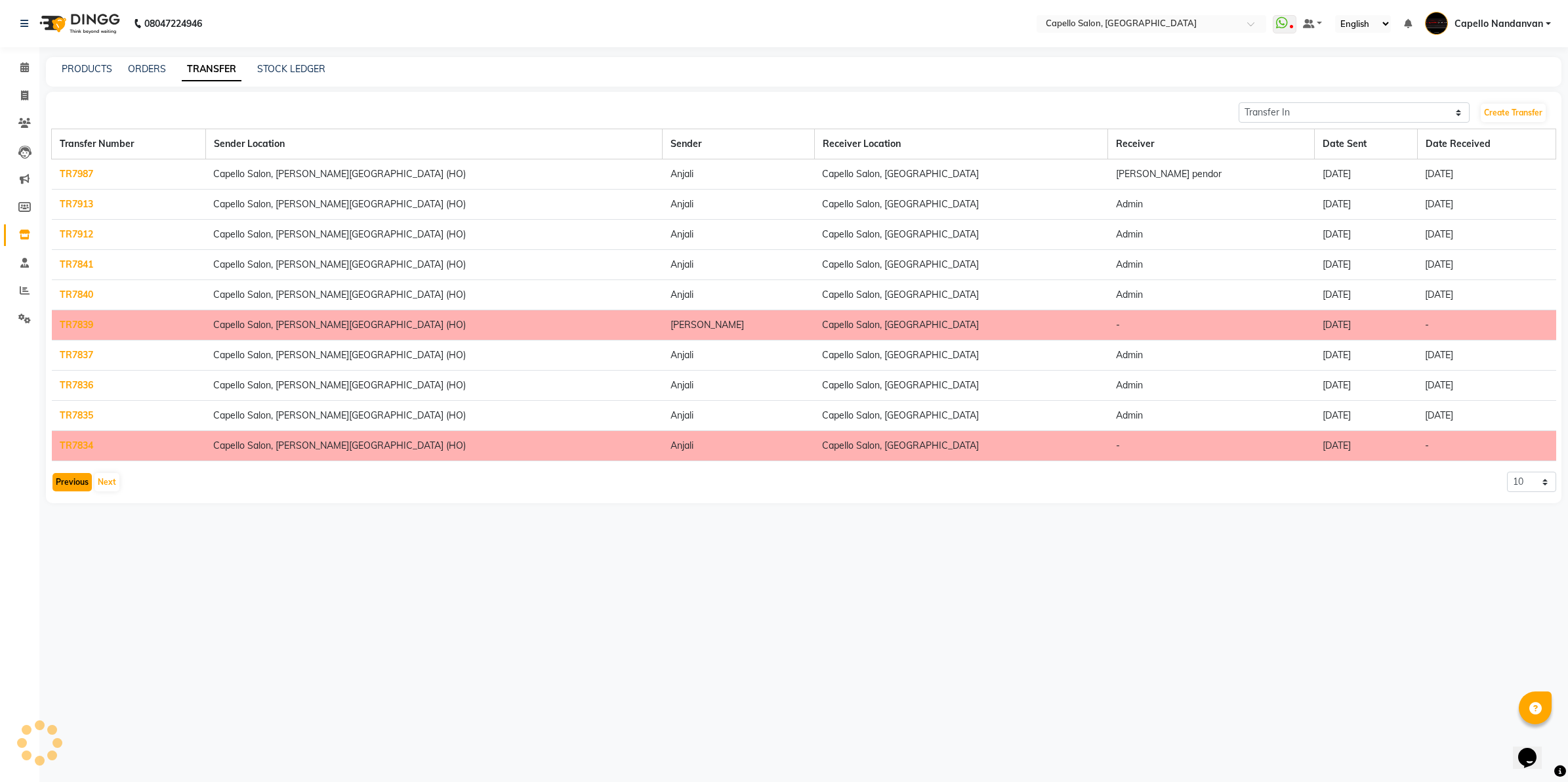
click at [67, 485] on button "Previous" at bounding box center [72, 482] width 40 height 18
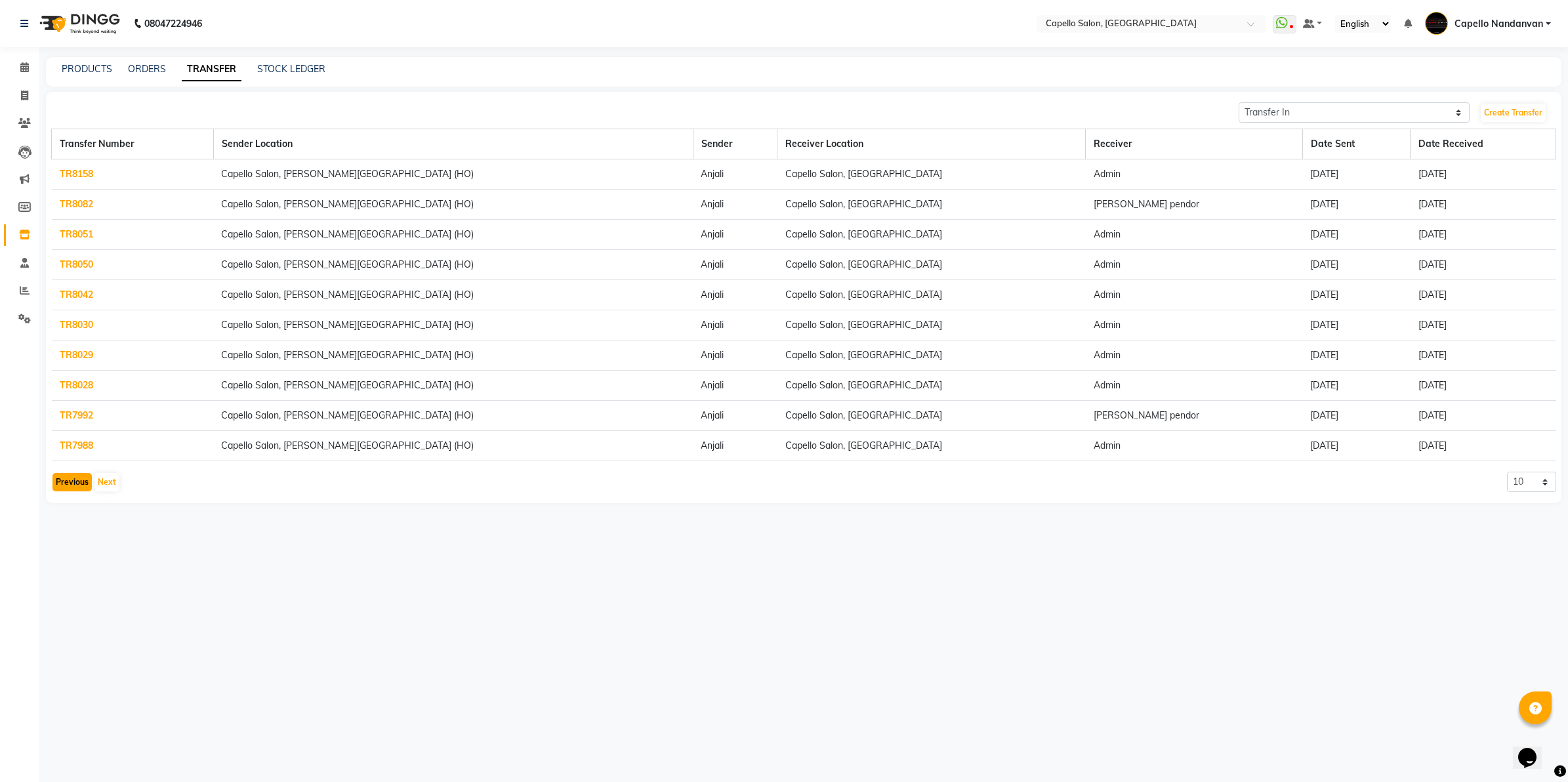
click at [67, 485] on button "Previous" at bounding box center [72, 482] width 40 height 18
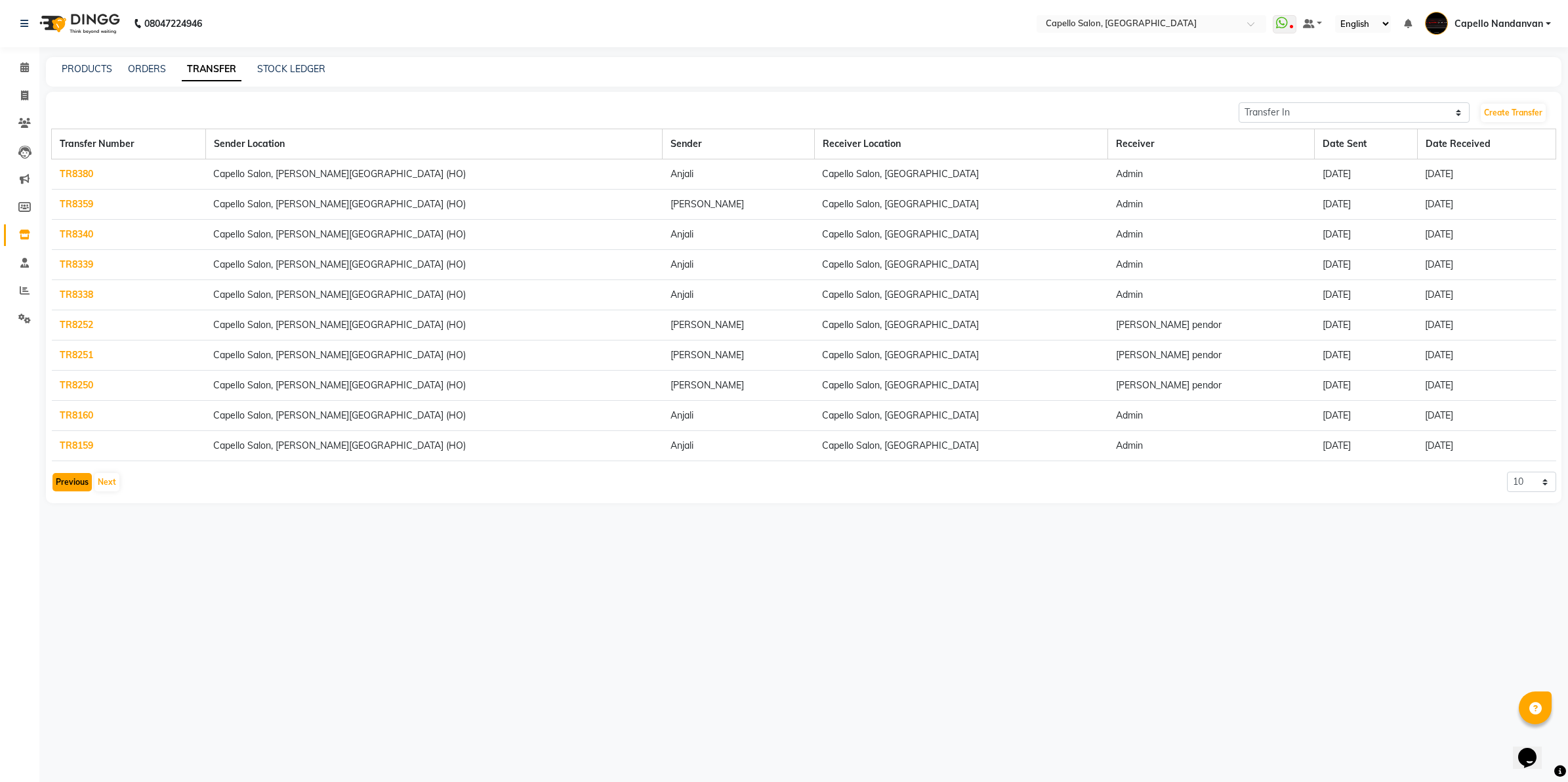
click at [67, 485] on button "Previous" at bounding box center [72, 482] width 40 height 18
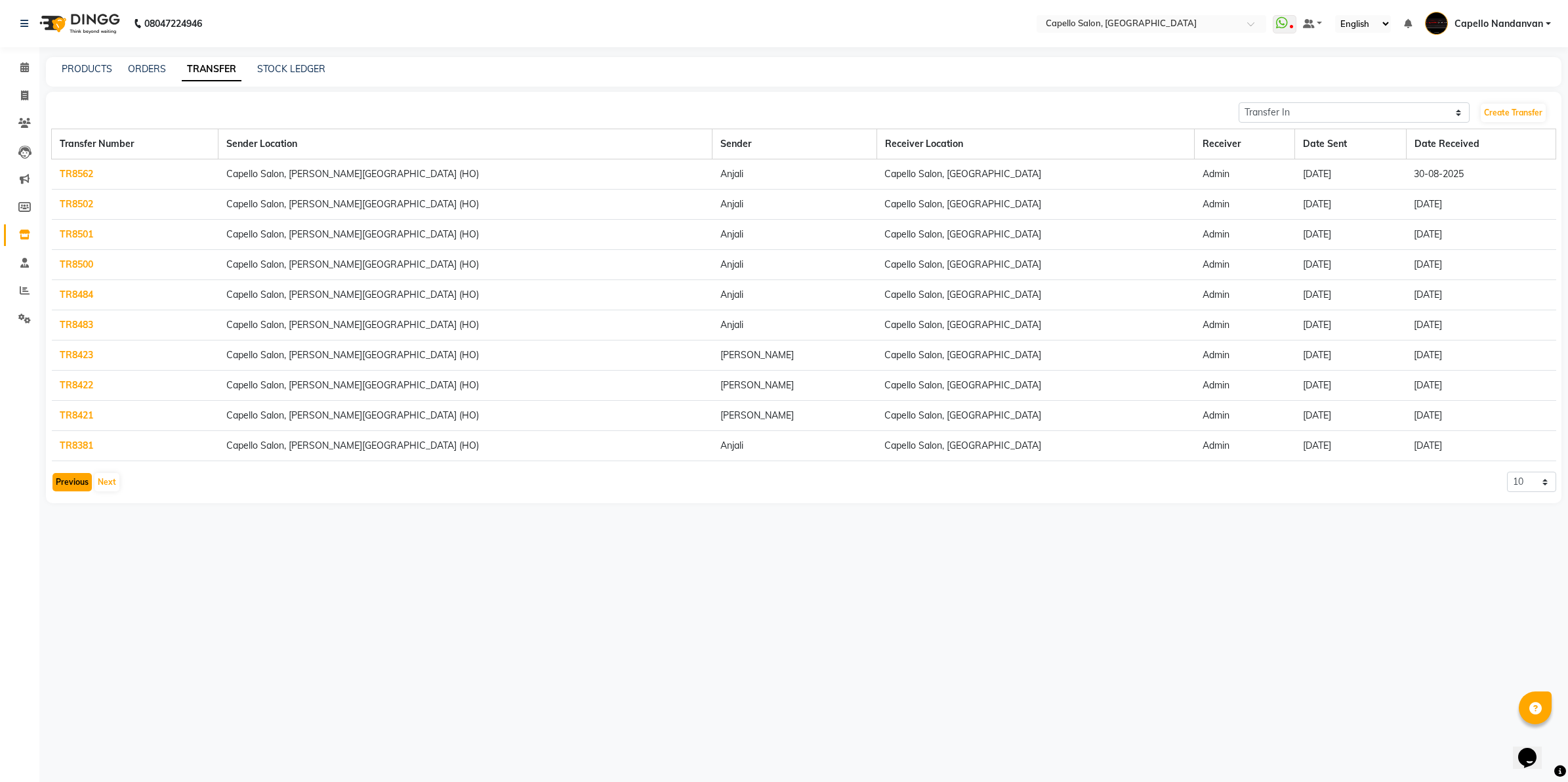
click at [67, 485] on button "Previous" at bounding box center [72, 482] width 40 height 18
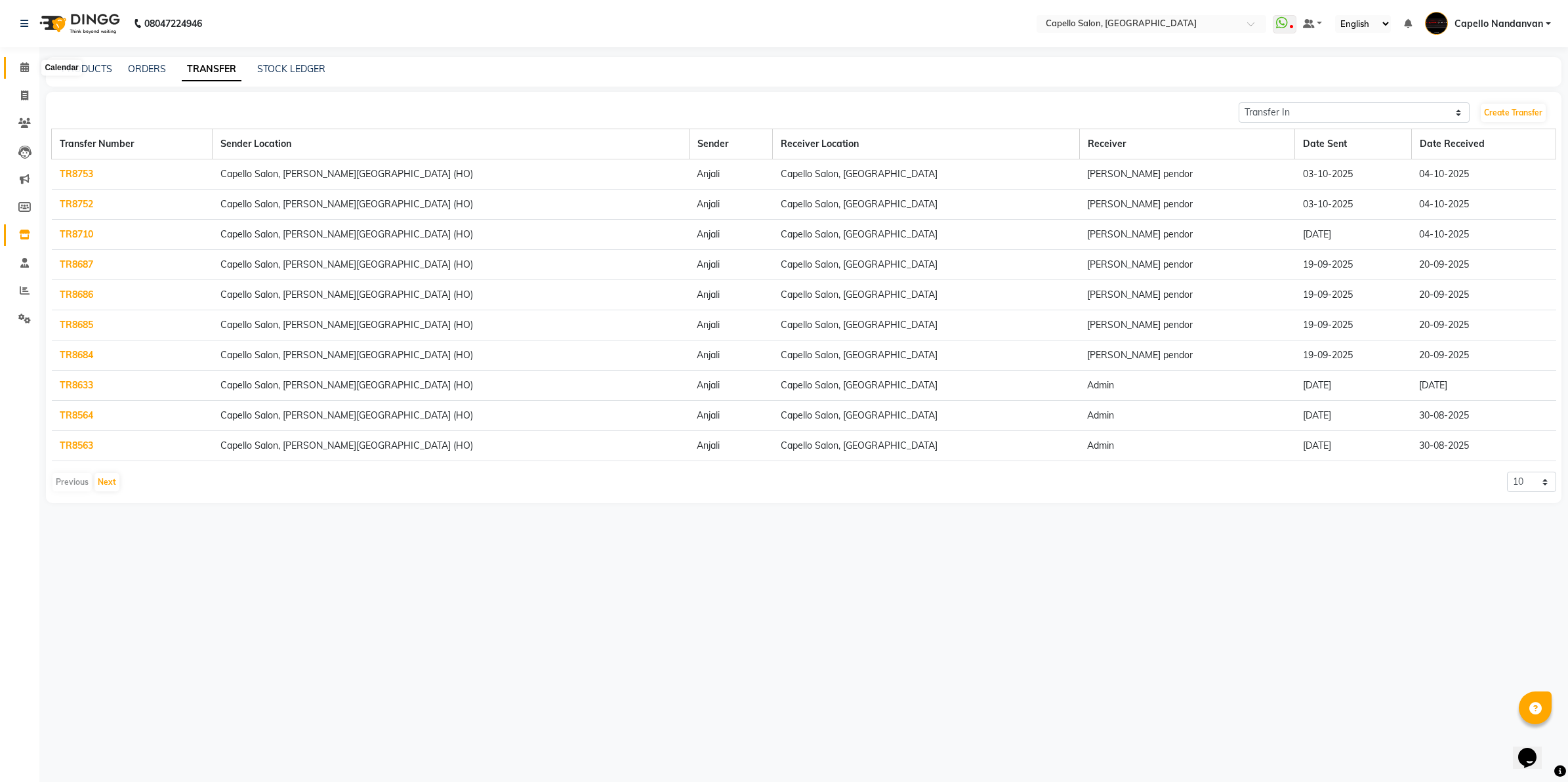
click at [21, 73] on span at bounding box center [25, 68] width 23 height 15
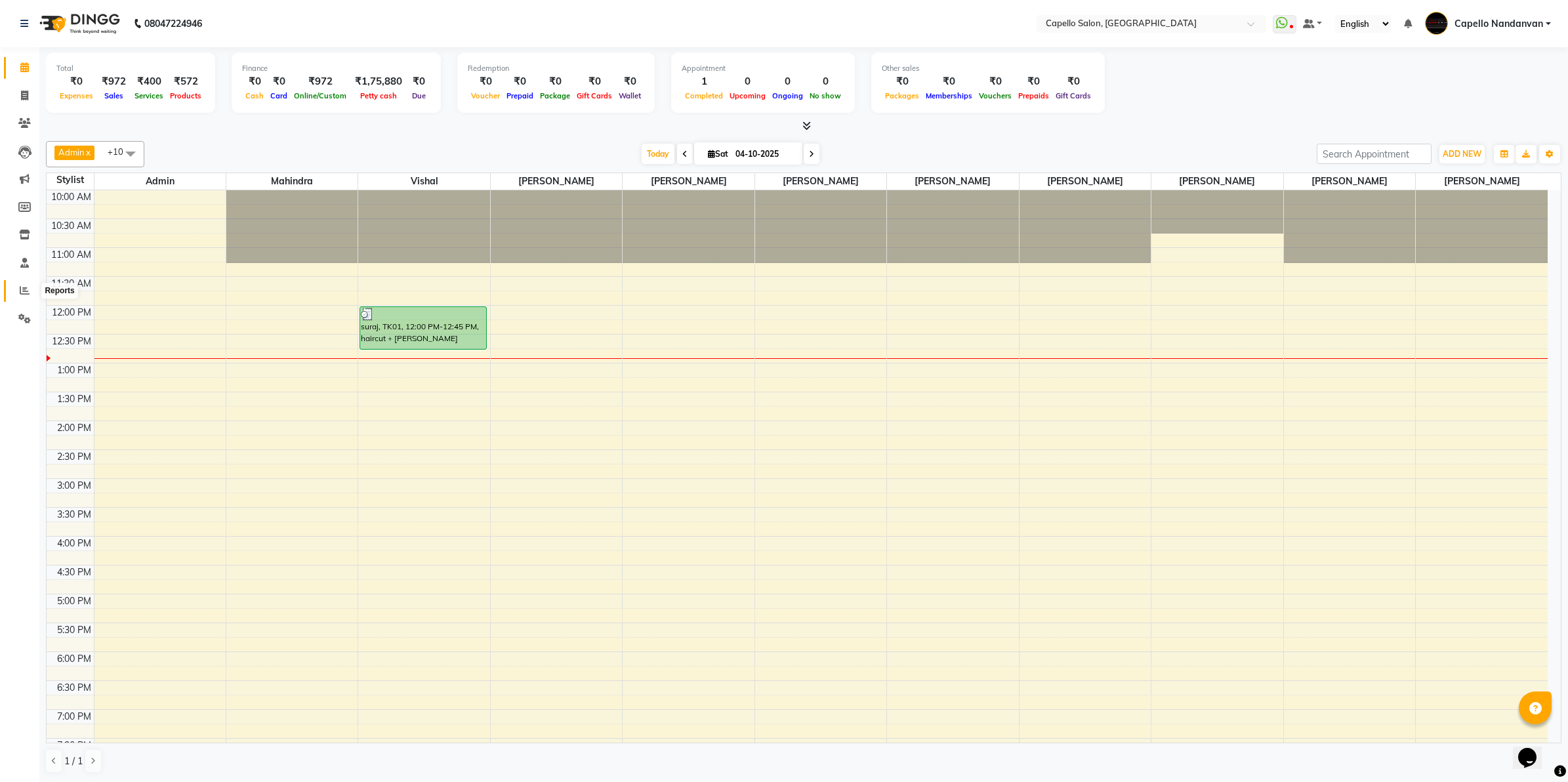
click at [17, 289] on span at bounding box center [25, 291] width 23 height 15
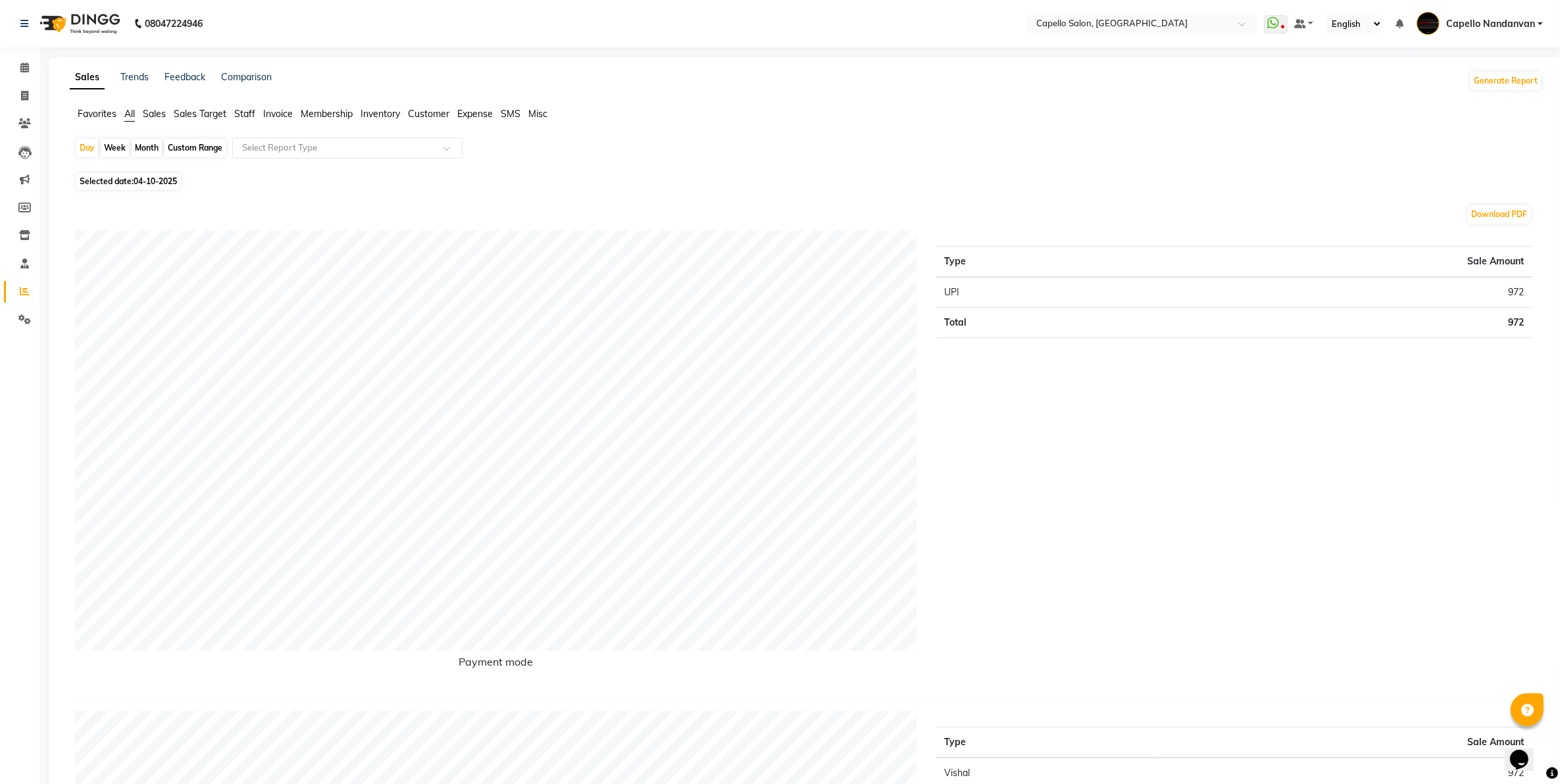
click at [148, 150] on div "Month" at bounding box center [146, 148] width 30 height 18
select select "10"
select select "2025"
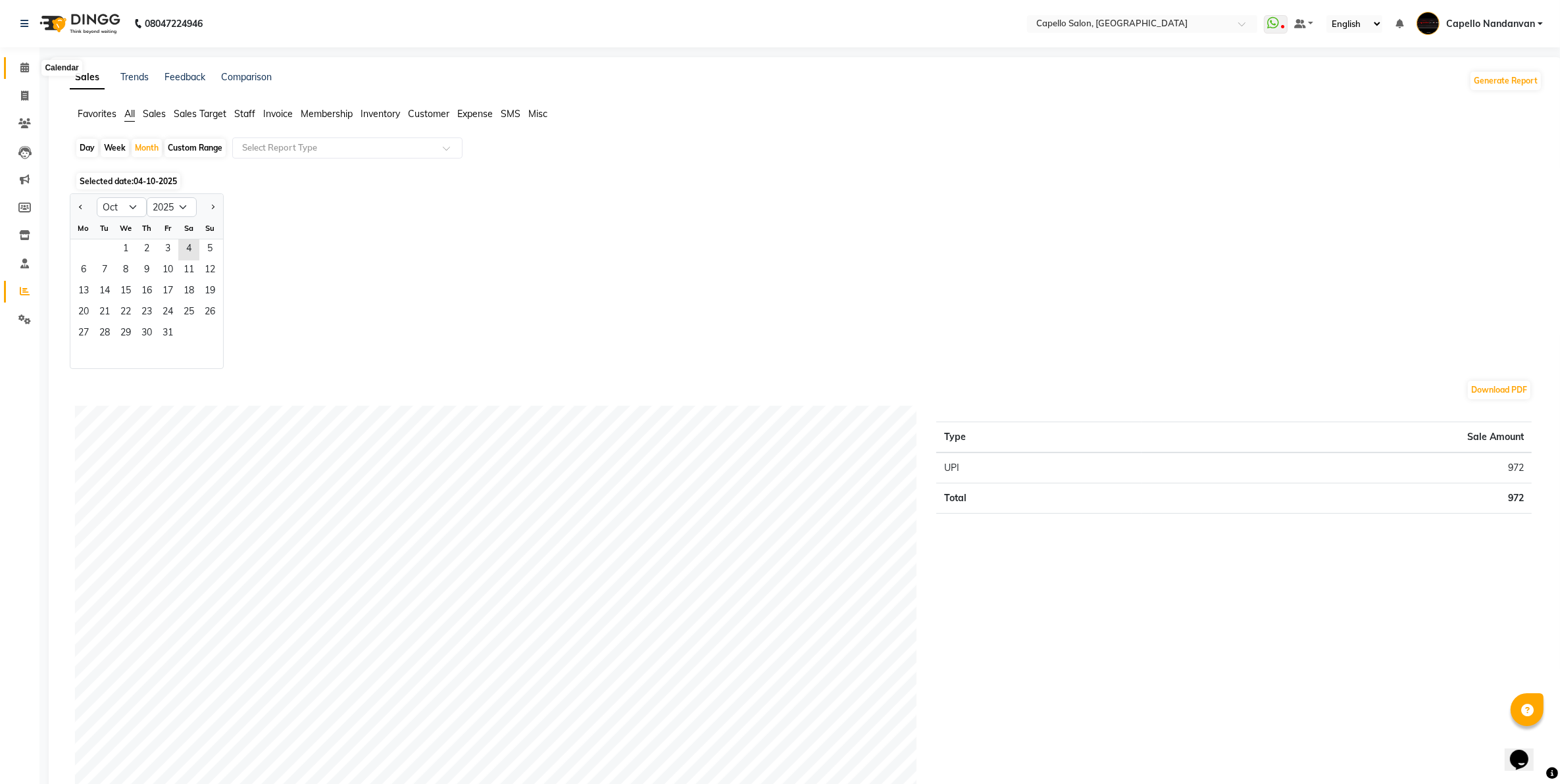
click at [24, 70] on icon at bounding box center [24, 67] width 9 height 10
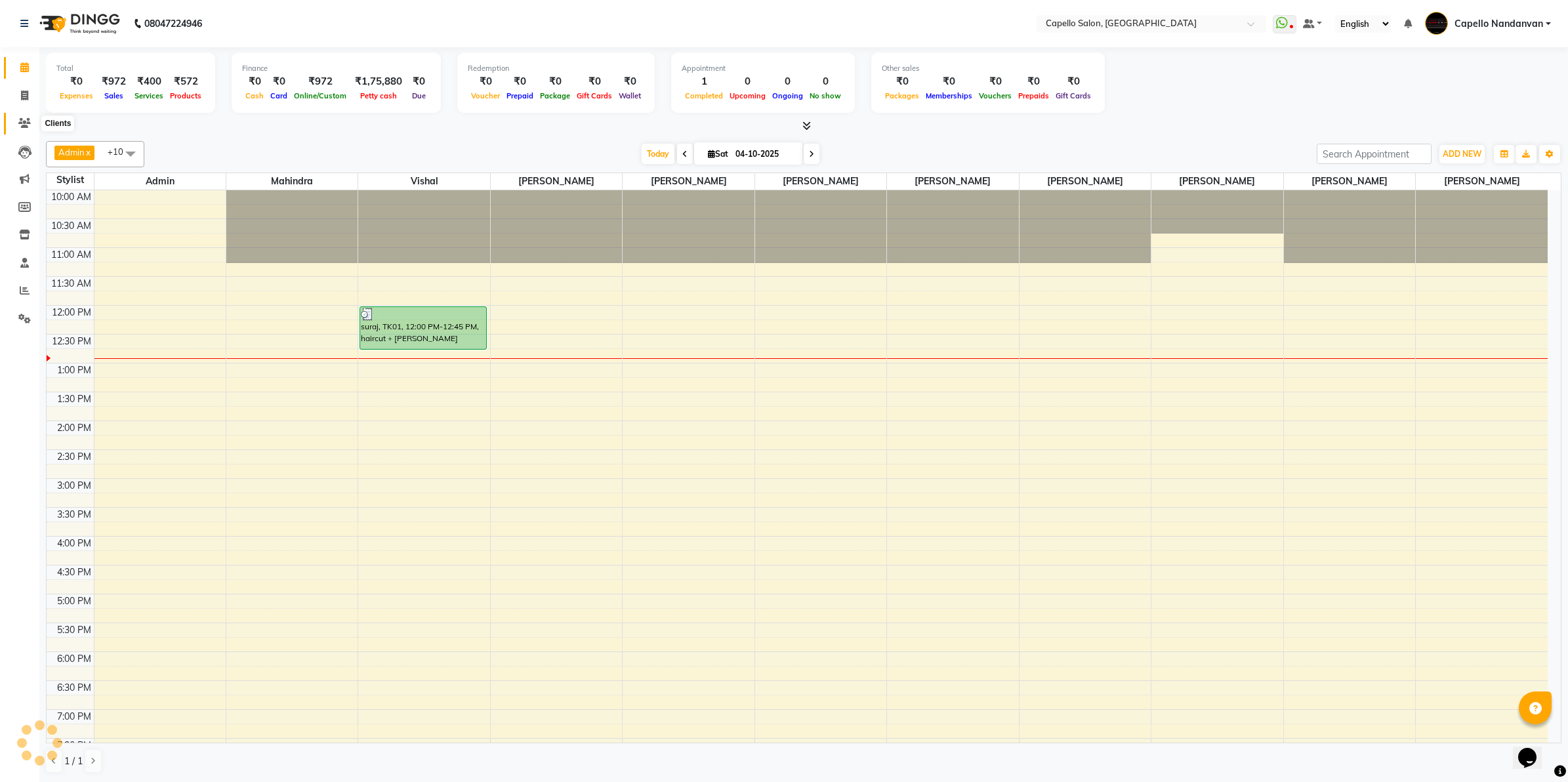
click at [21, 129] on span at bounding box center [25, 123] width 23 height 15
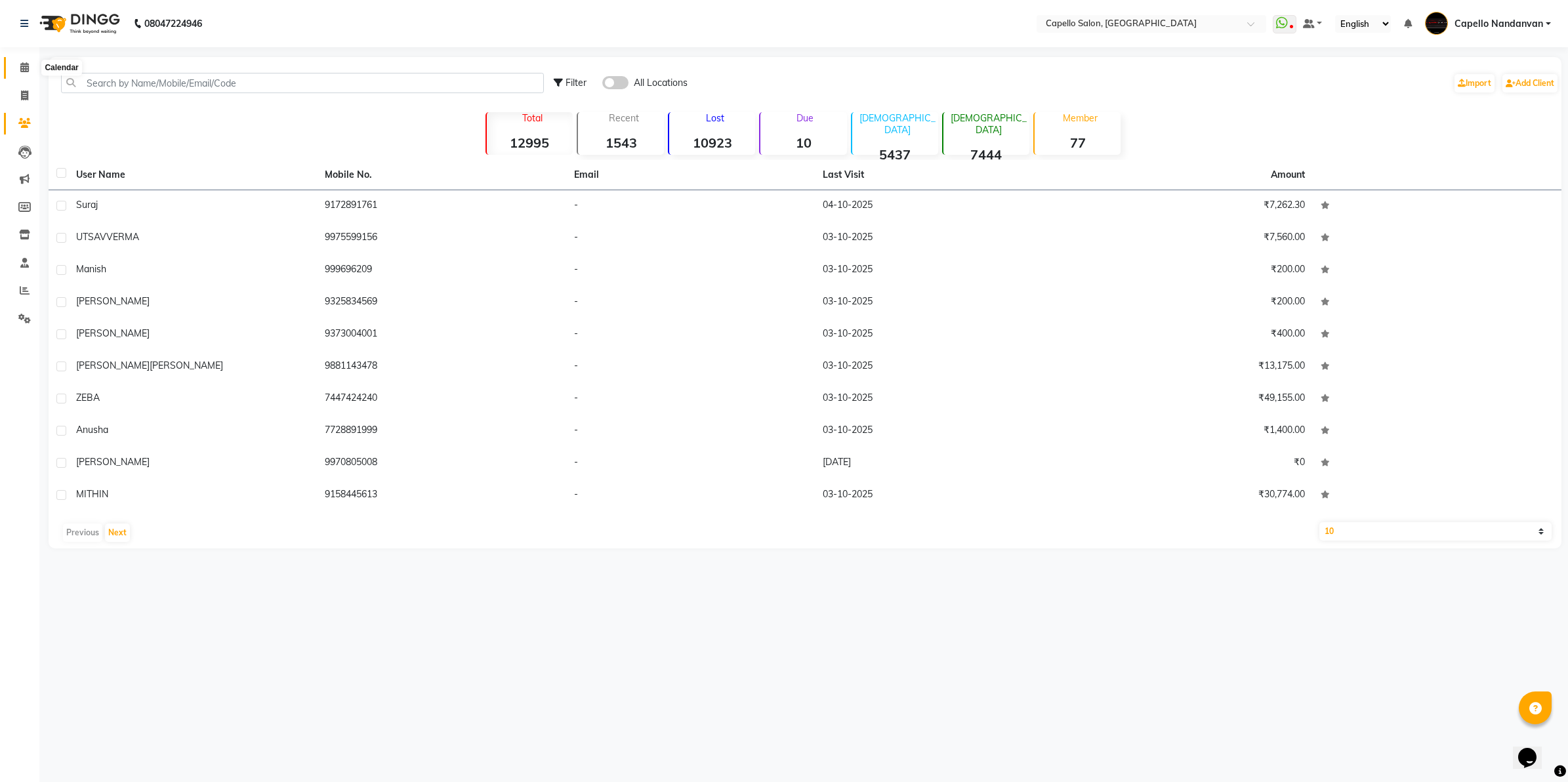
click at [15, 66] on span at bounding box center [25, 68] width 23 height 15
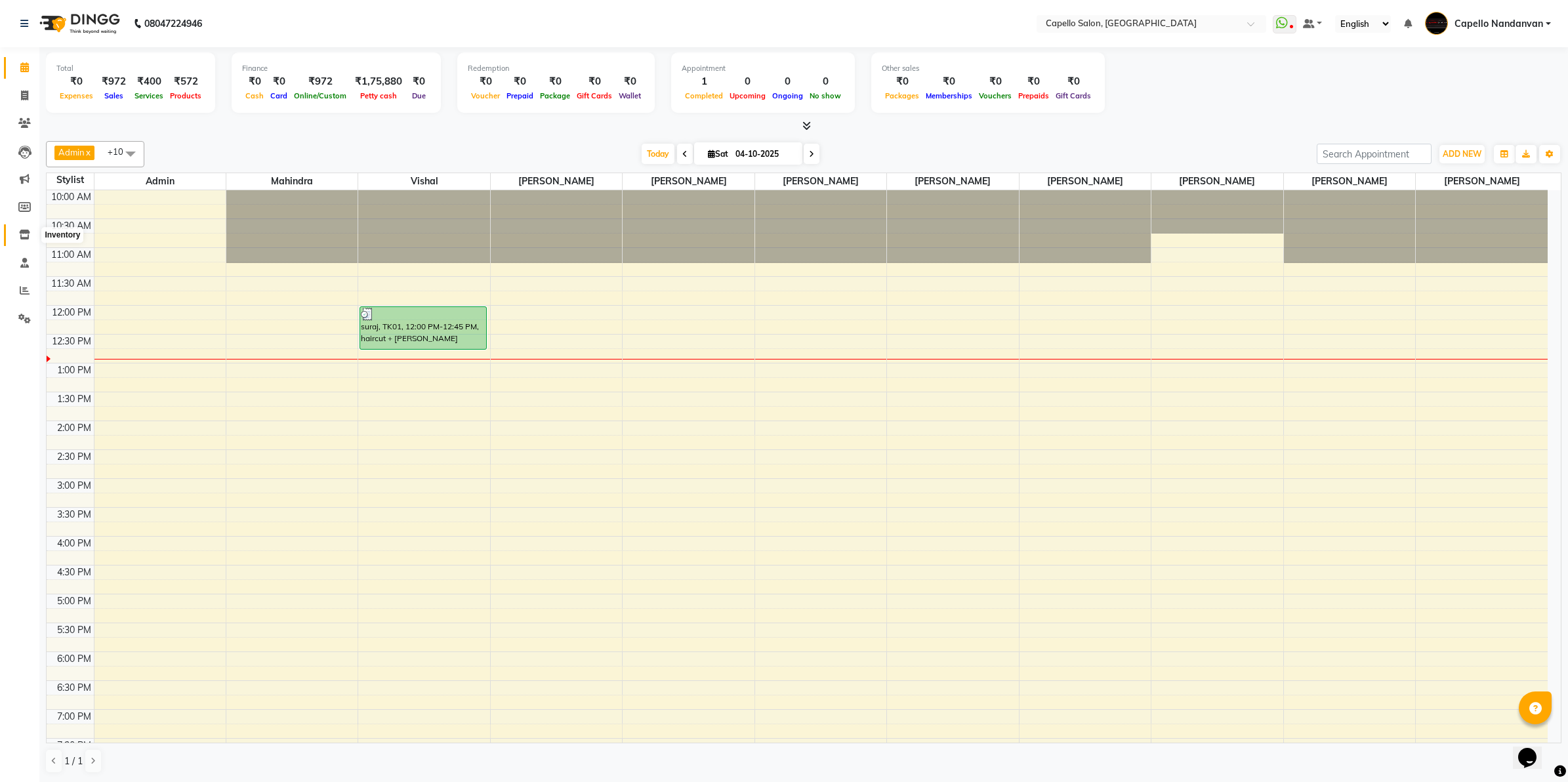
click at [20, 234] on icon at bounding box center [24, 234] width 11 height 10
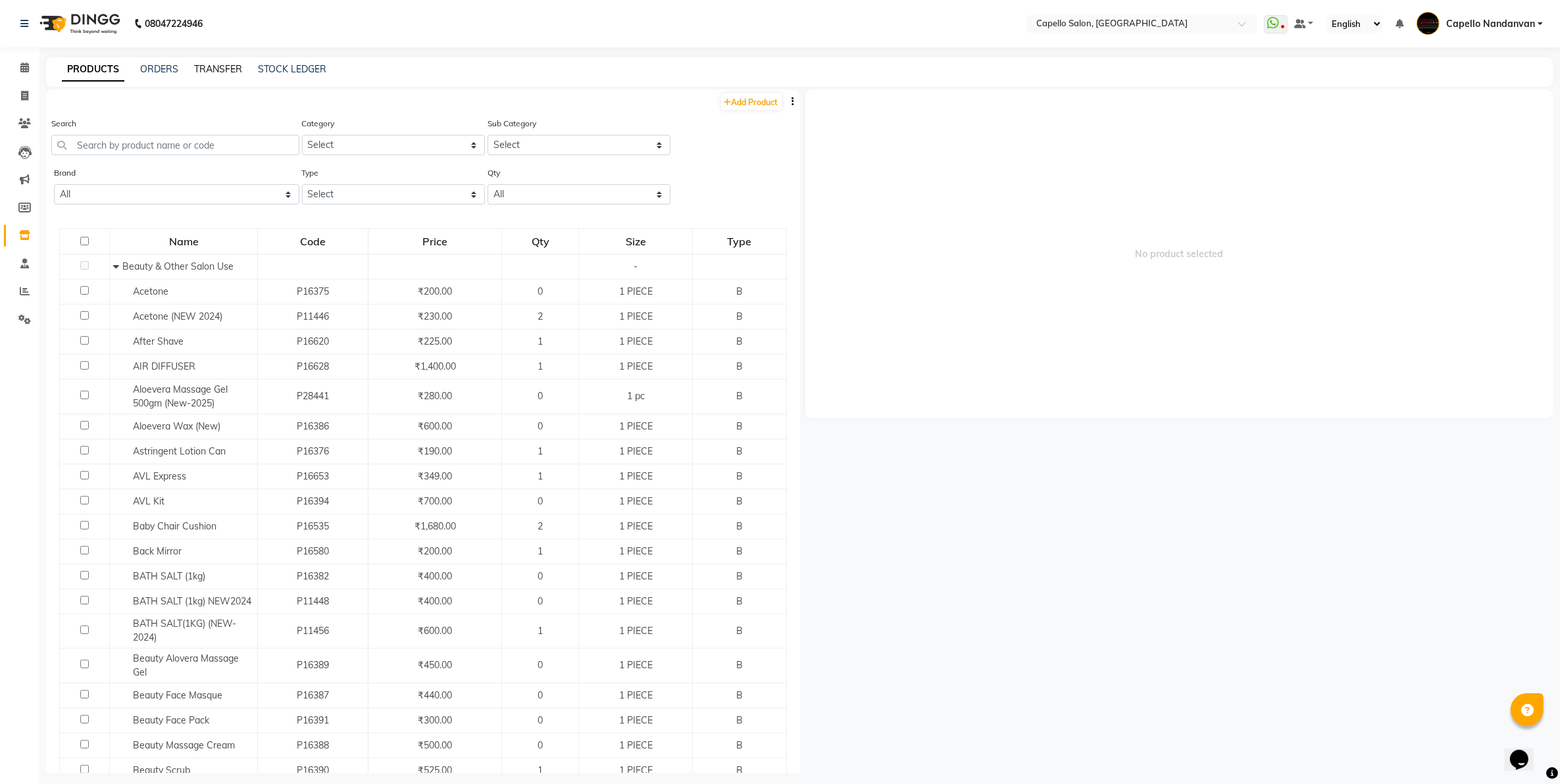
click at [212, 69] on link "TRANSFER" at bounding box center [218, 69] width 48 height 12
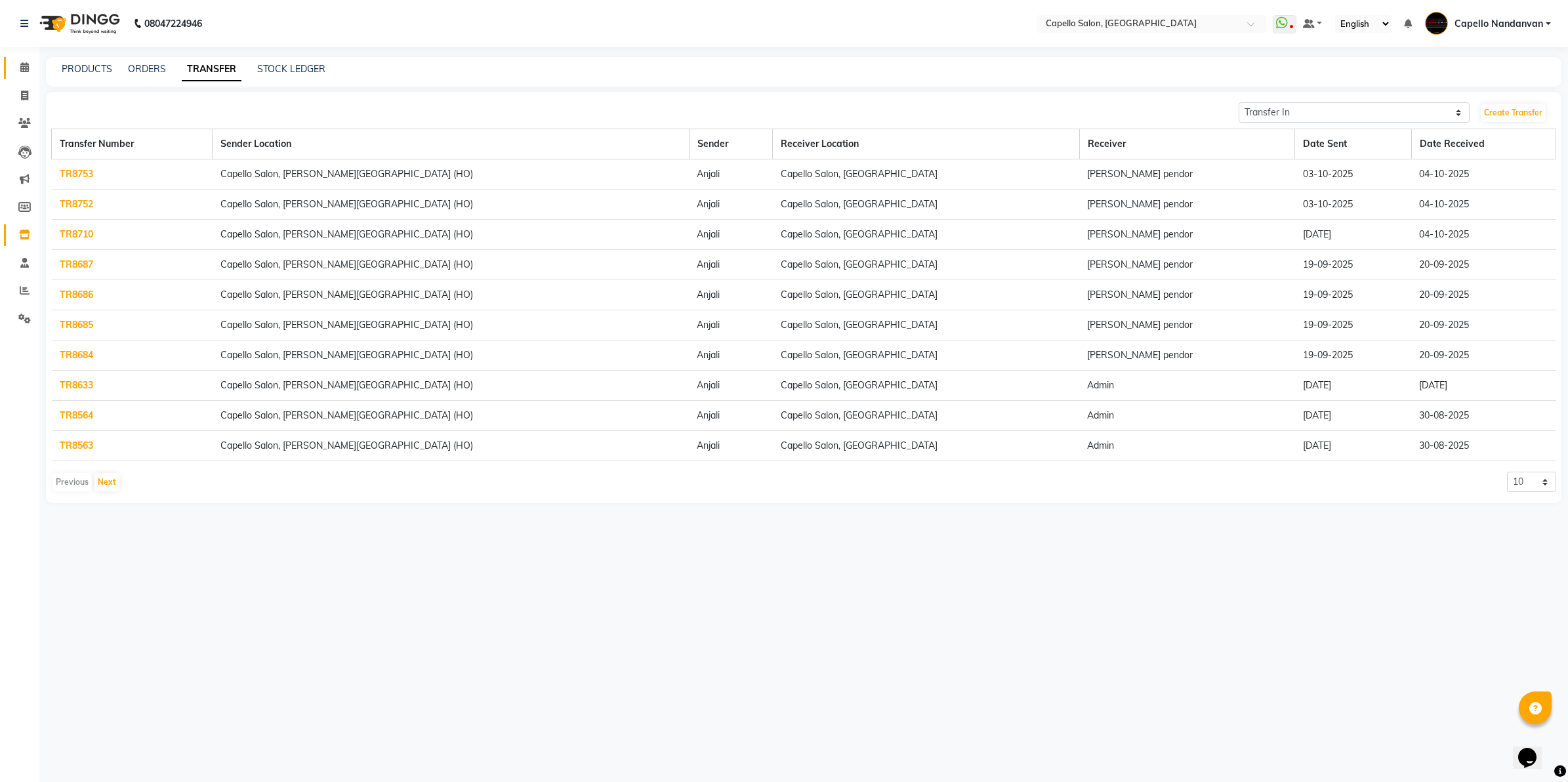
click at [26, 76] on link "Calendar" at bounding box center [19, 68] width 31 height 21
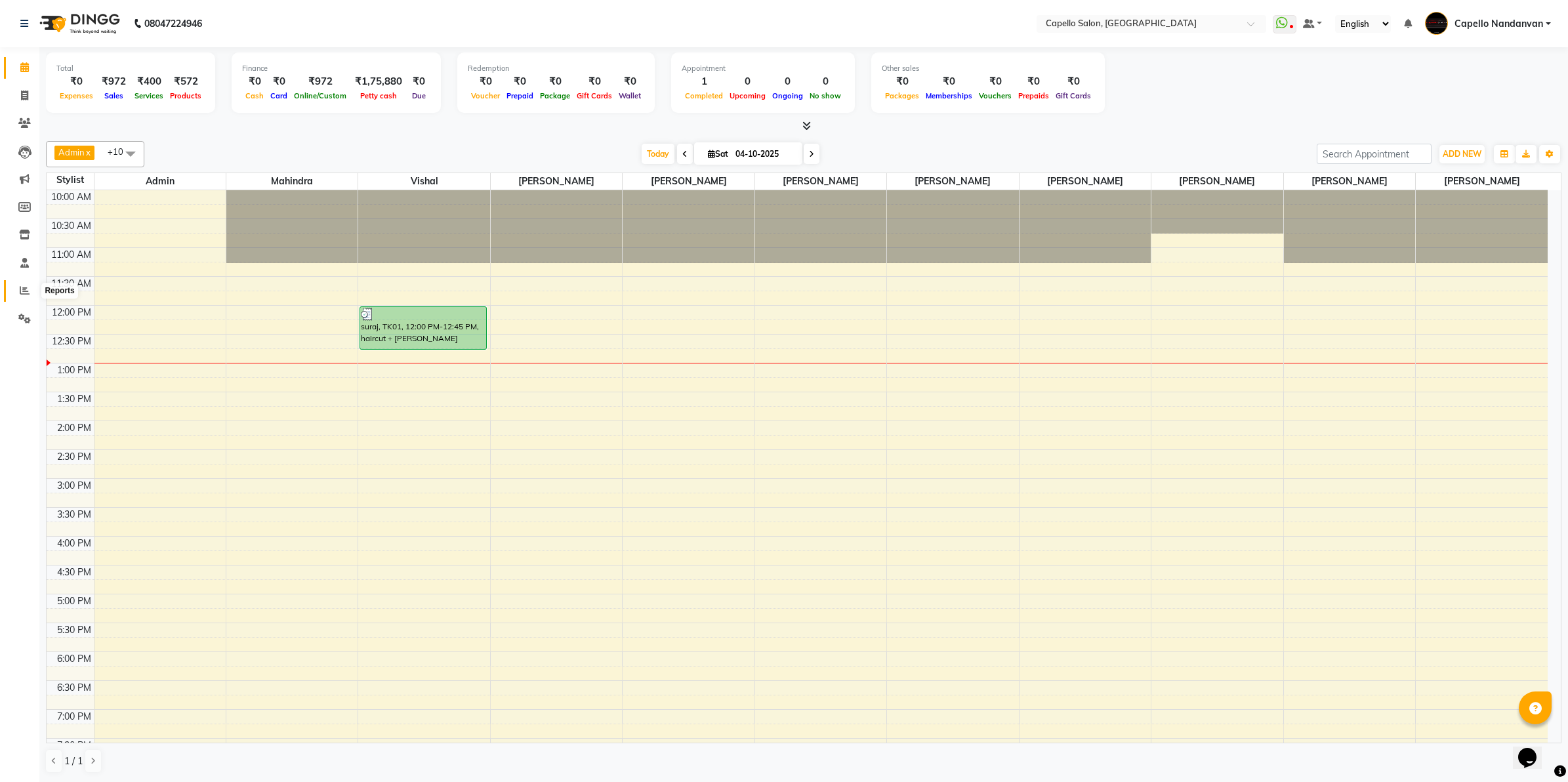
click at [13, 291] on span at bounding box center [25, 291] width 23 height 15
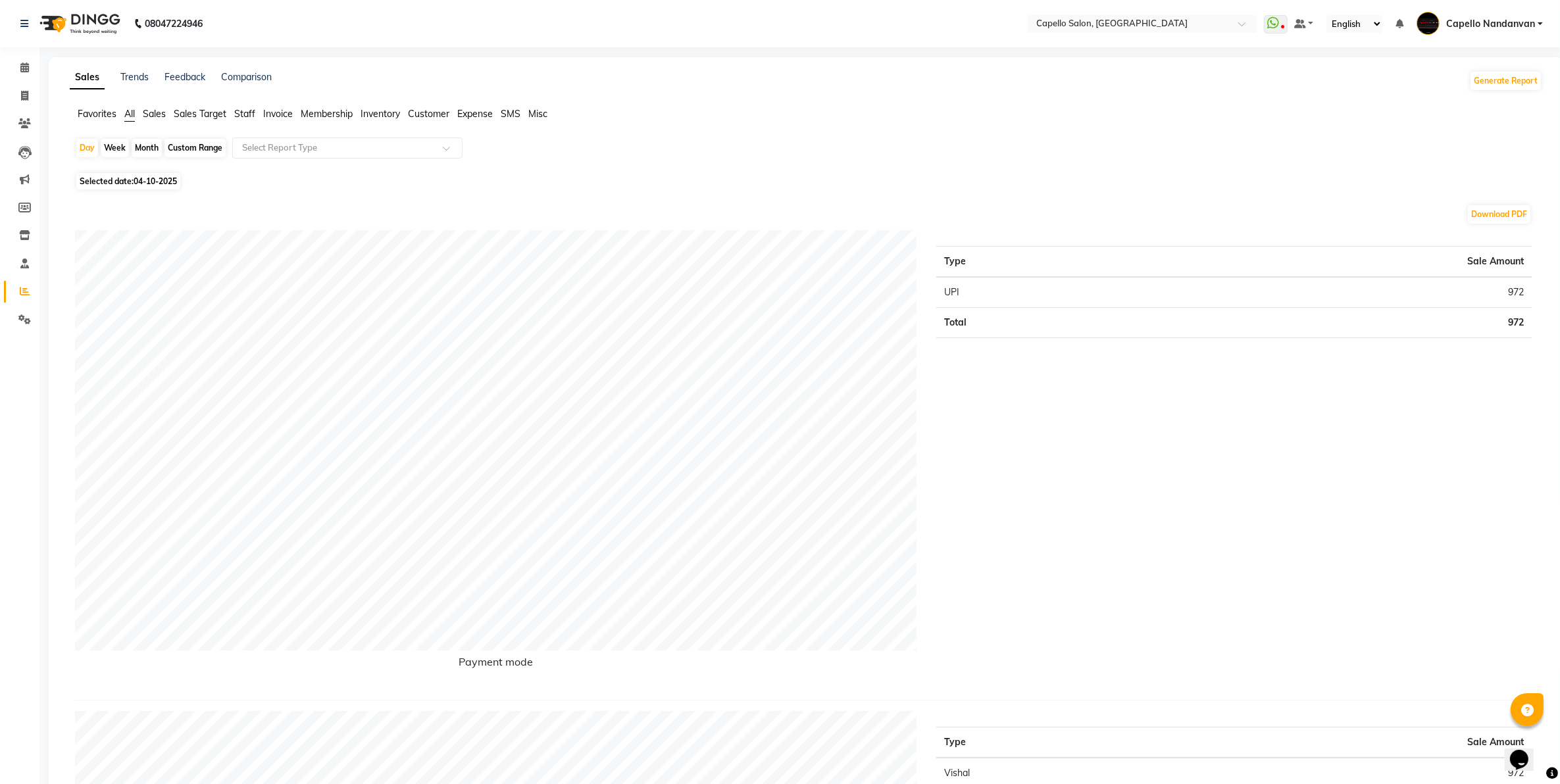
click at [140, 151] on div "Month" at bounding box center [146, 148] width 30 height 18
select select "10"
select select "2025"
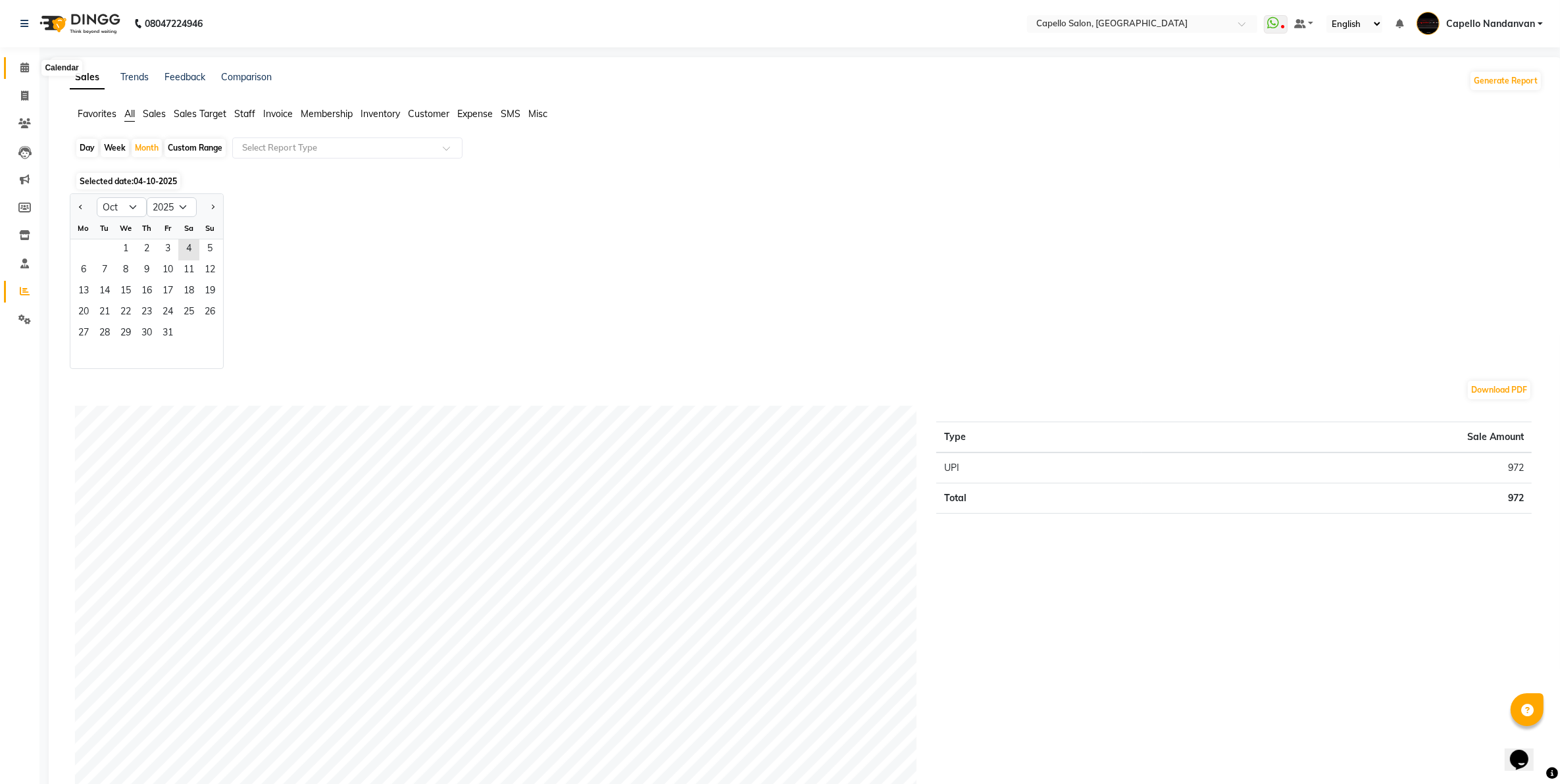
click at [25, 66] on icon at bounding box center [24, 67] width 9 height 10
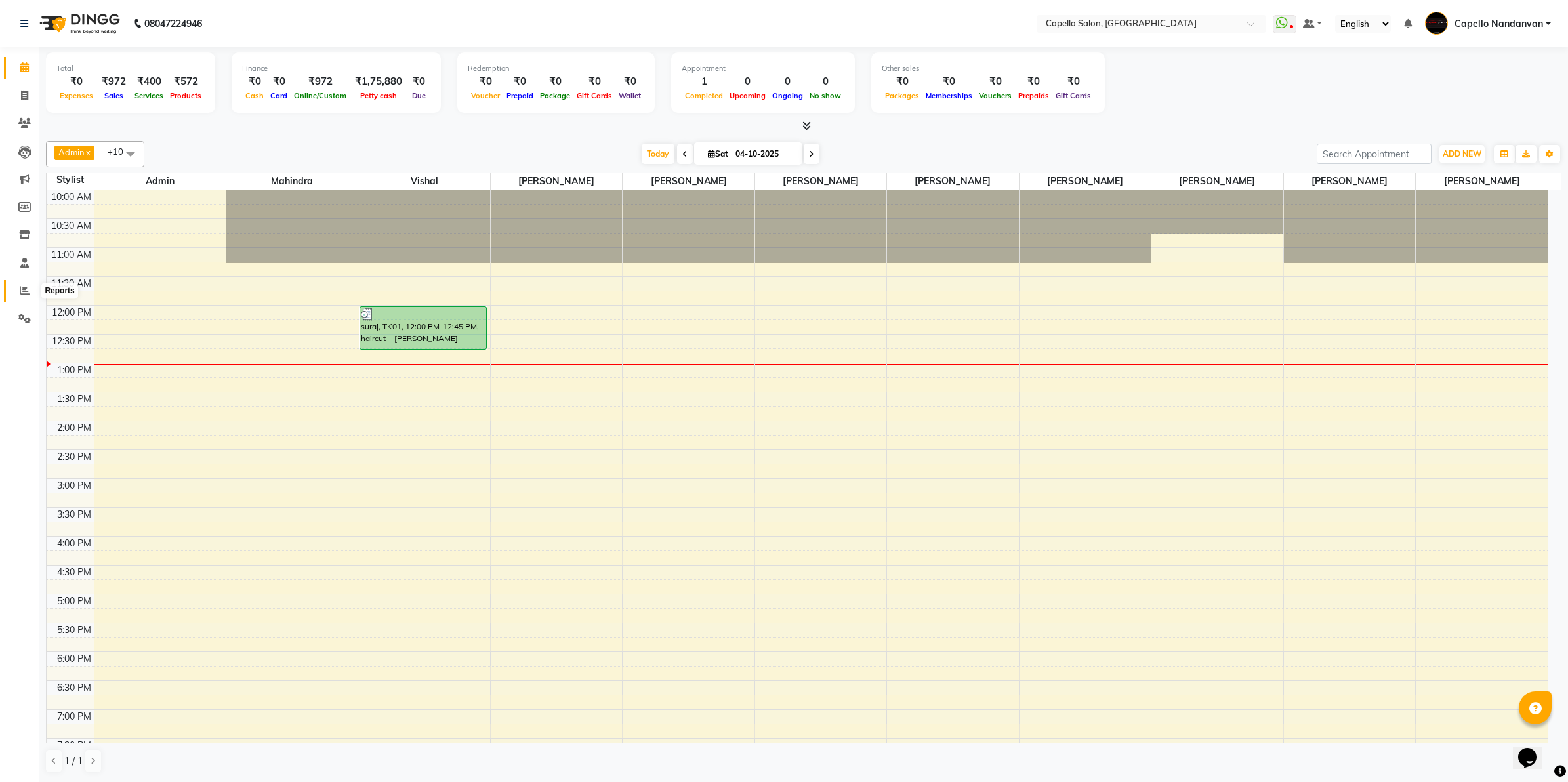
click at [11, 284] on link "Reports" at bounding box center [19, 291] width 31 height 21
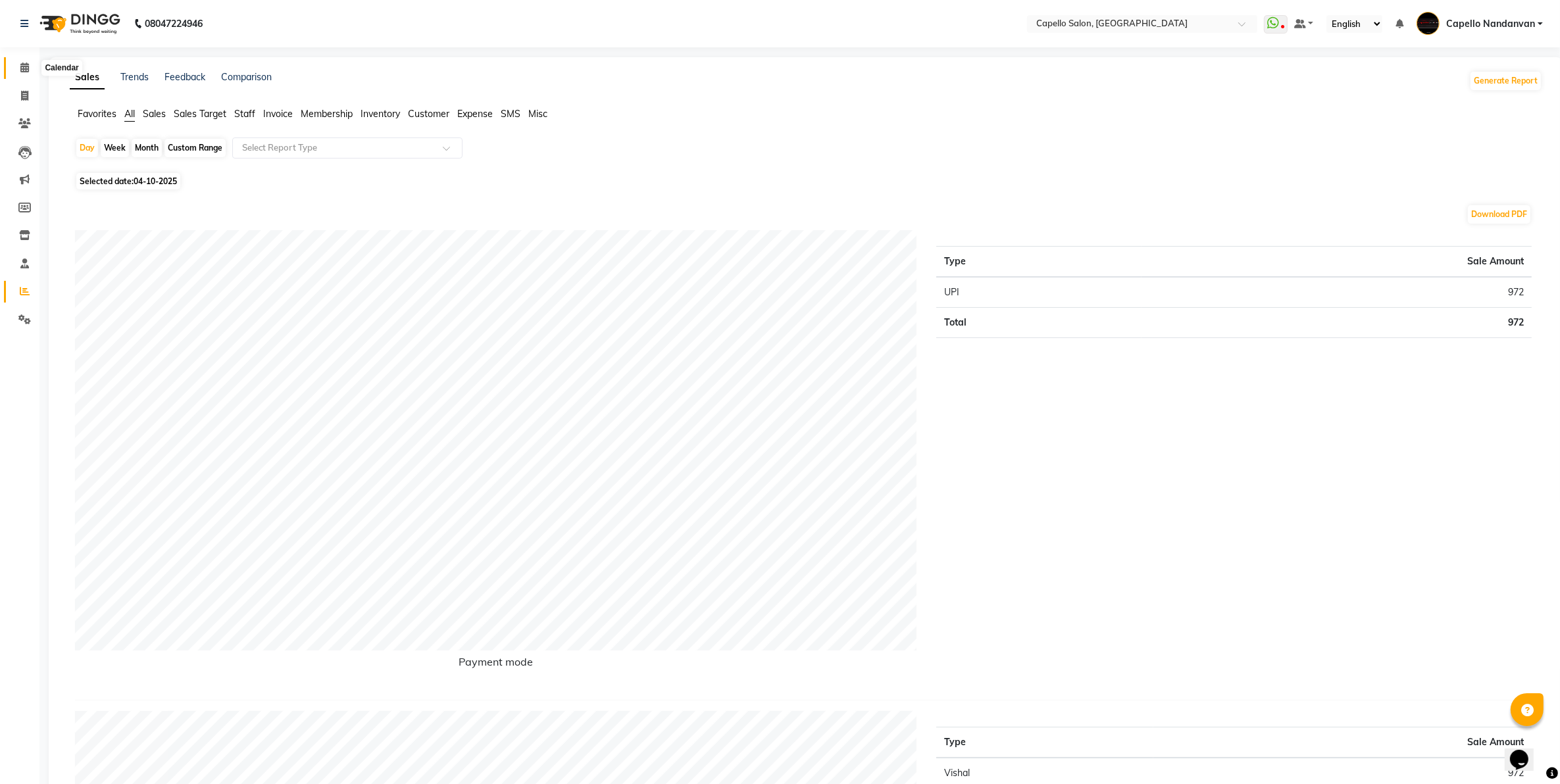
click at [21, 68] on icon at bounding box center [24, 67] width 9 height 10
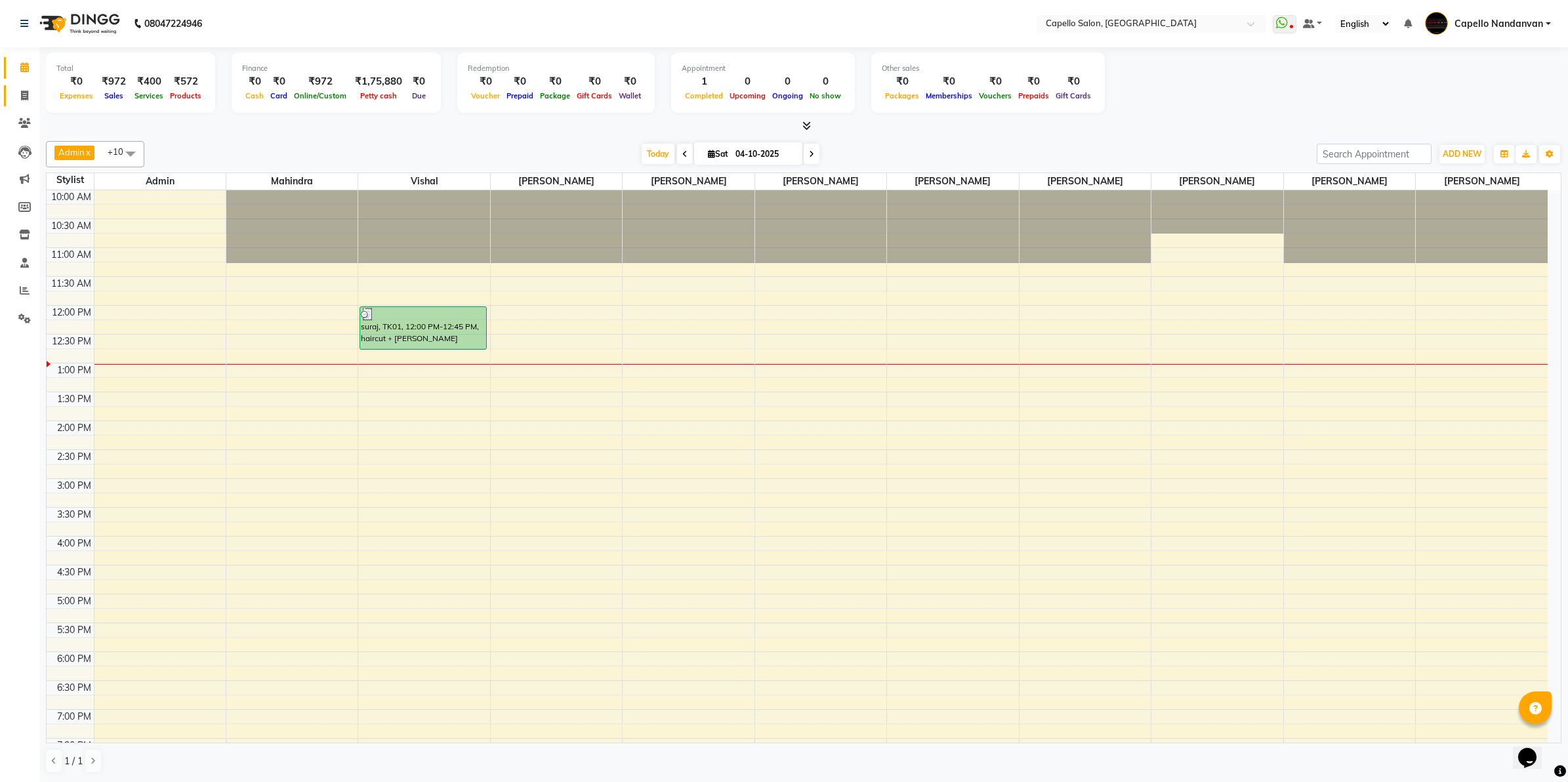
click at [18, 103] on link "Invoice" at bounding box center [19, 96] width 31 height 21
select select "service"
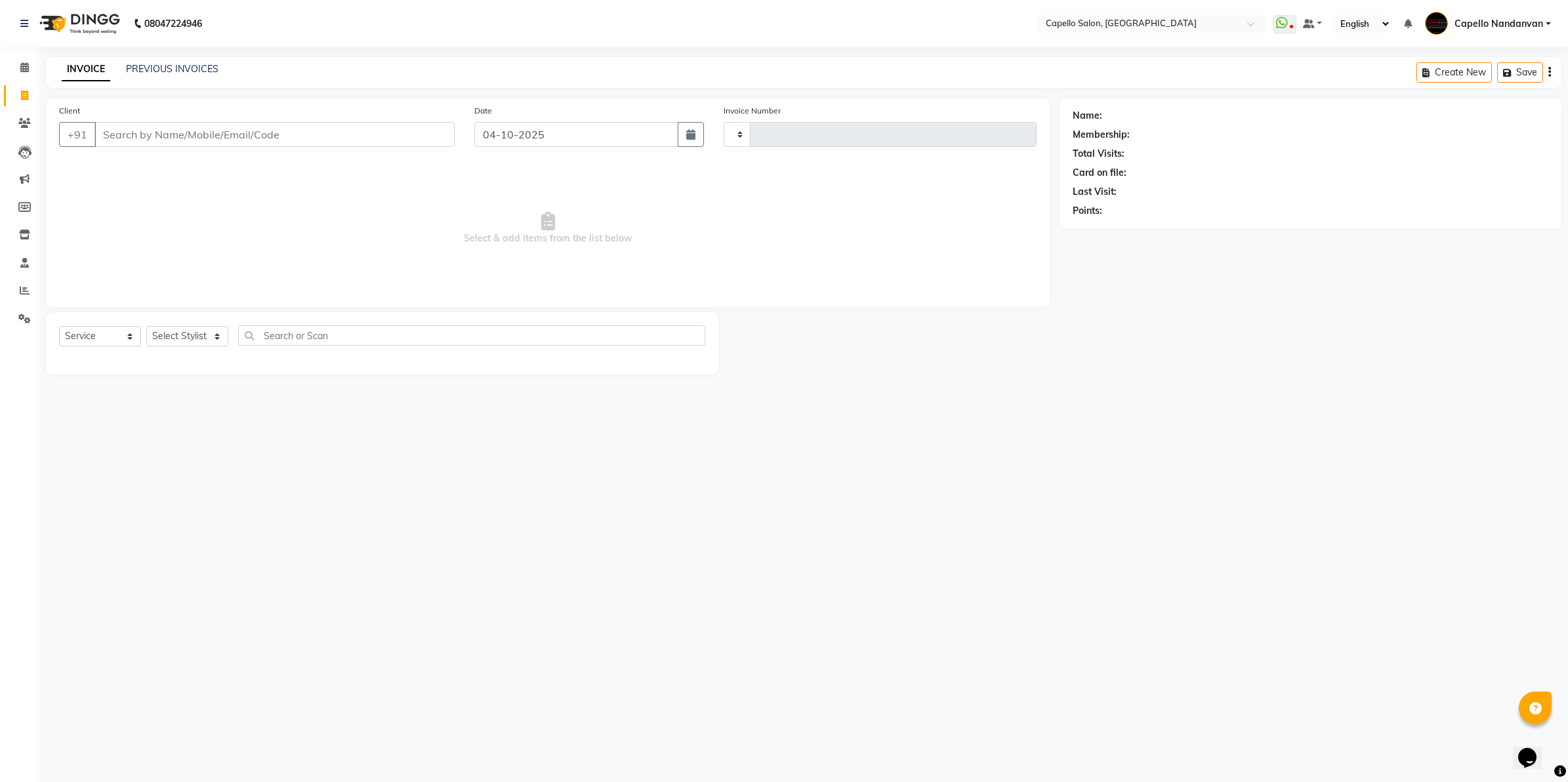
type input "4688"
select select "830"
click at [161, 69] on link "PREVIOUS INVOICES" at bounding box center [172, 69] width 92 height 12
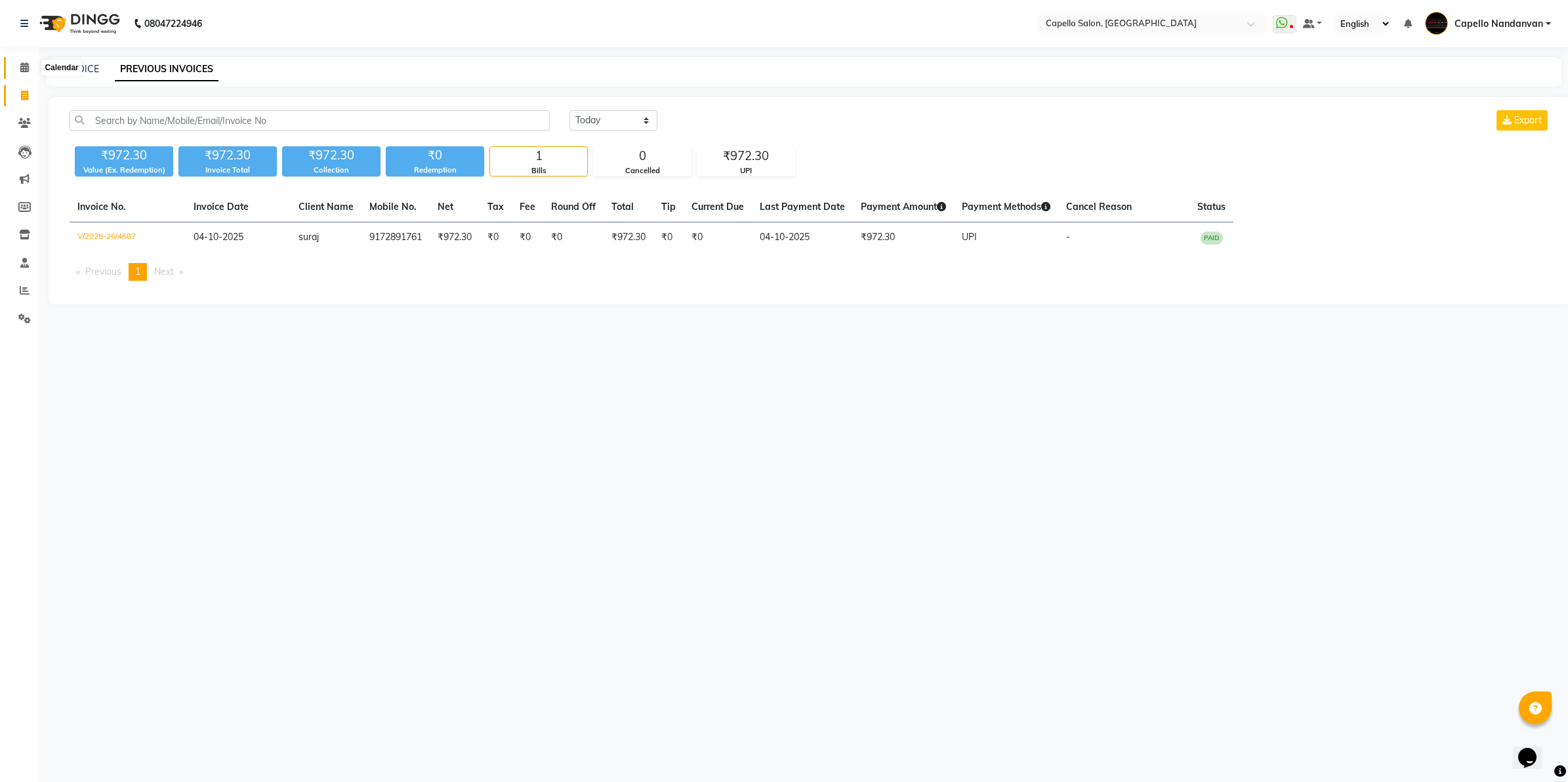
click at [21, 62] on icon at bounding box center [24, 67] width 9 height 10
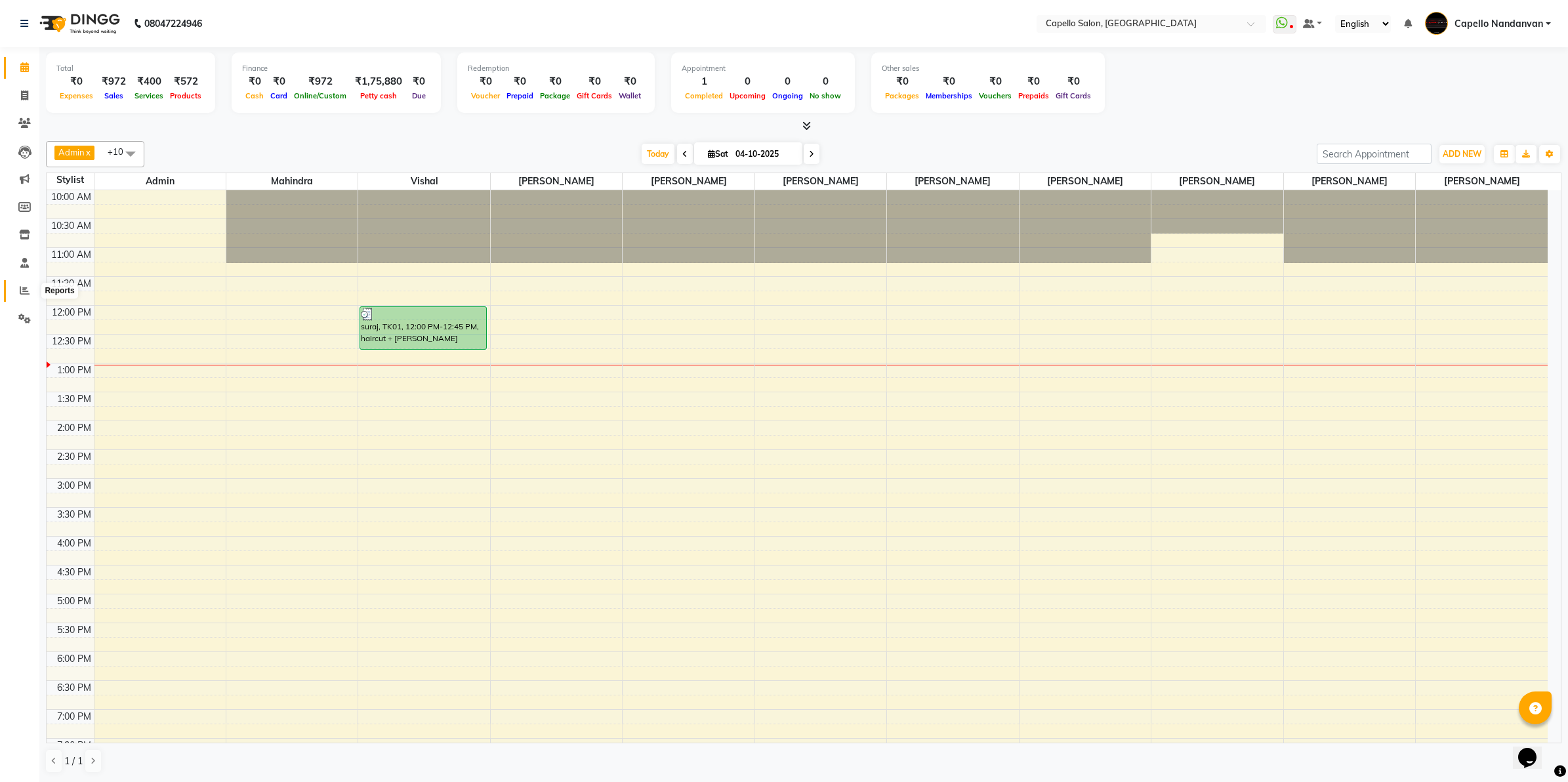
click at [21, 290] on icon at bounding box center [24, 290] width 10 height 10
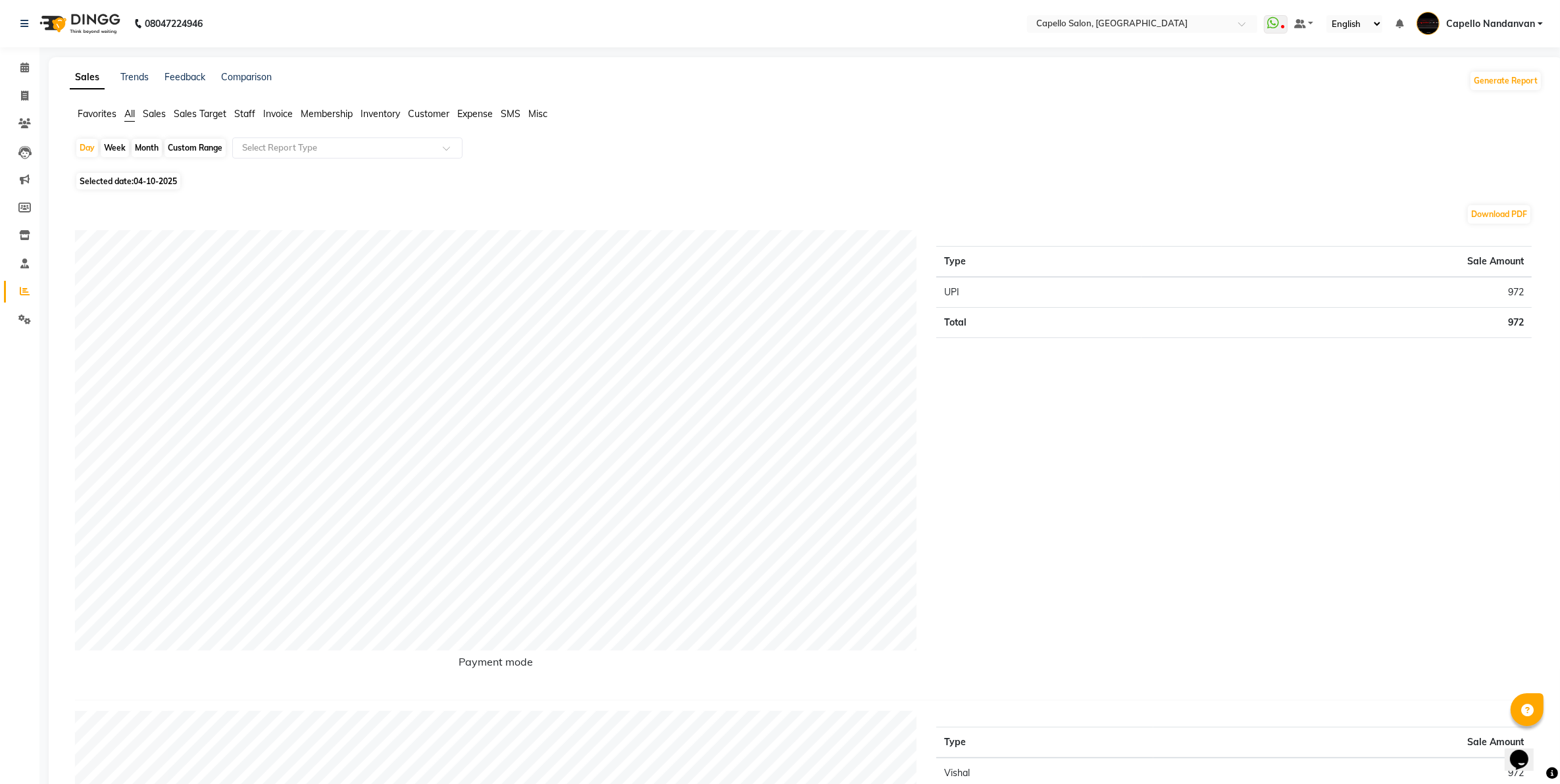
click at [143, 152] on div "Month" at bounding box center [146, 148] width 30 height 18
select select "10"
select select "2025"
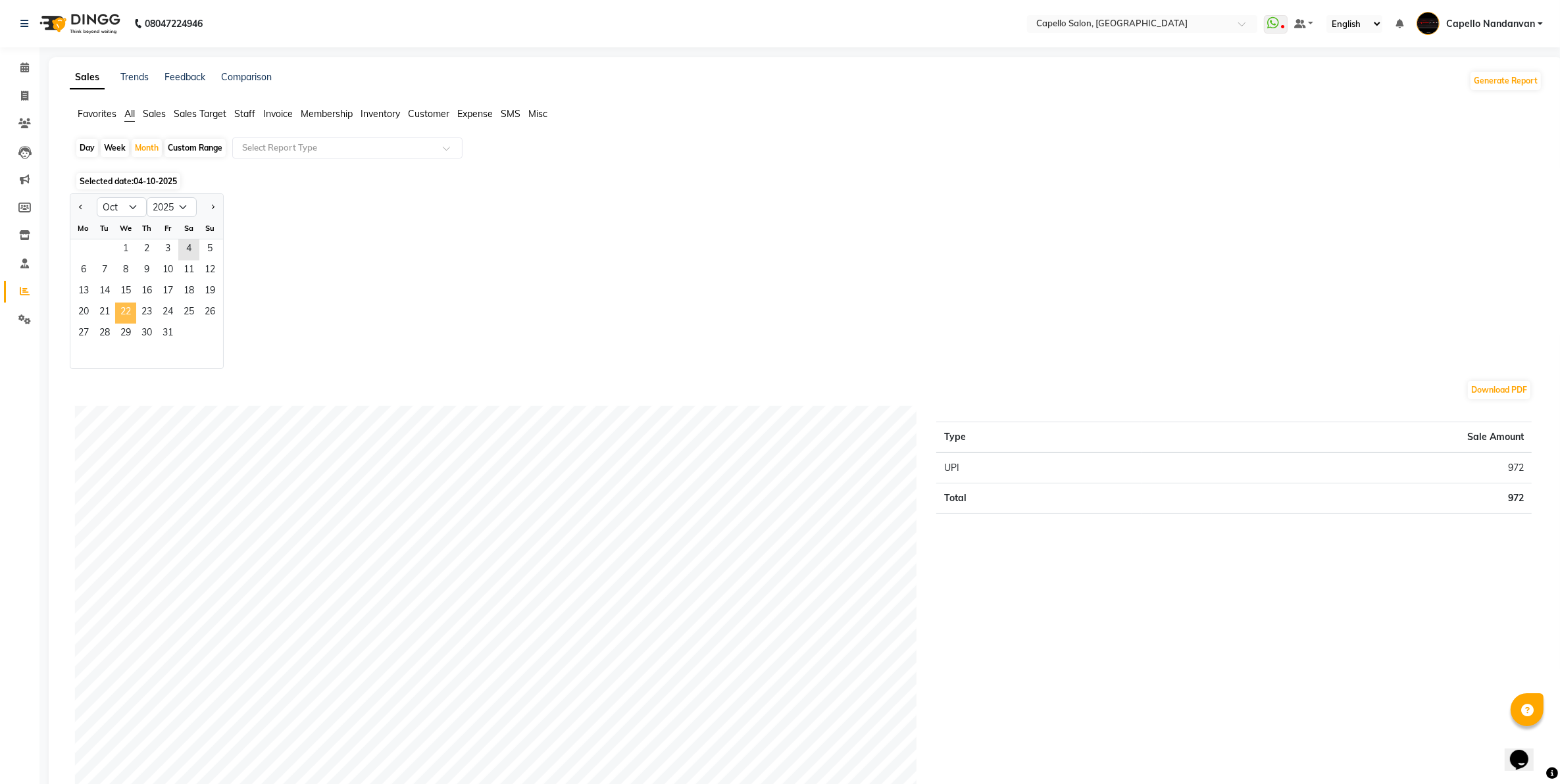
click at [128, 320] on span "22" at bounding box center [125, 313] width 21 height 21
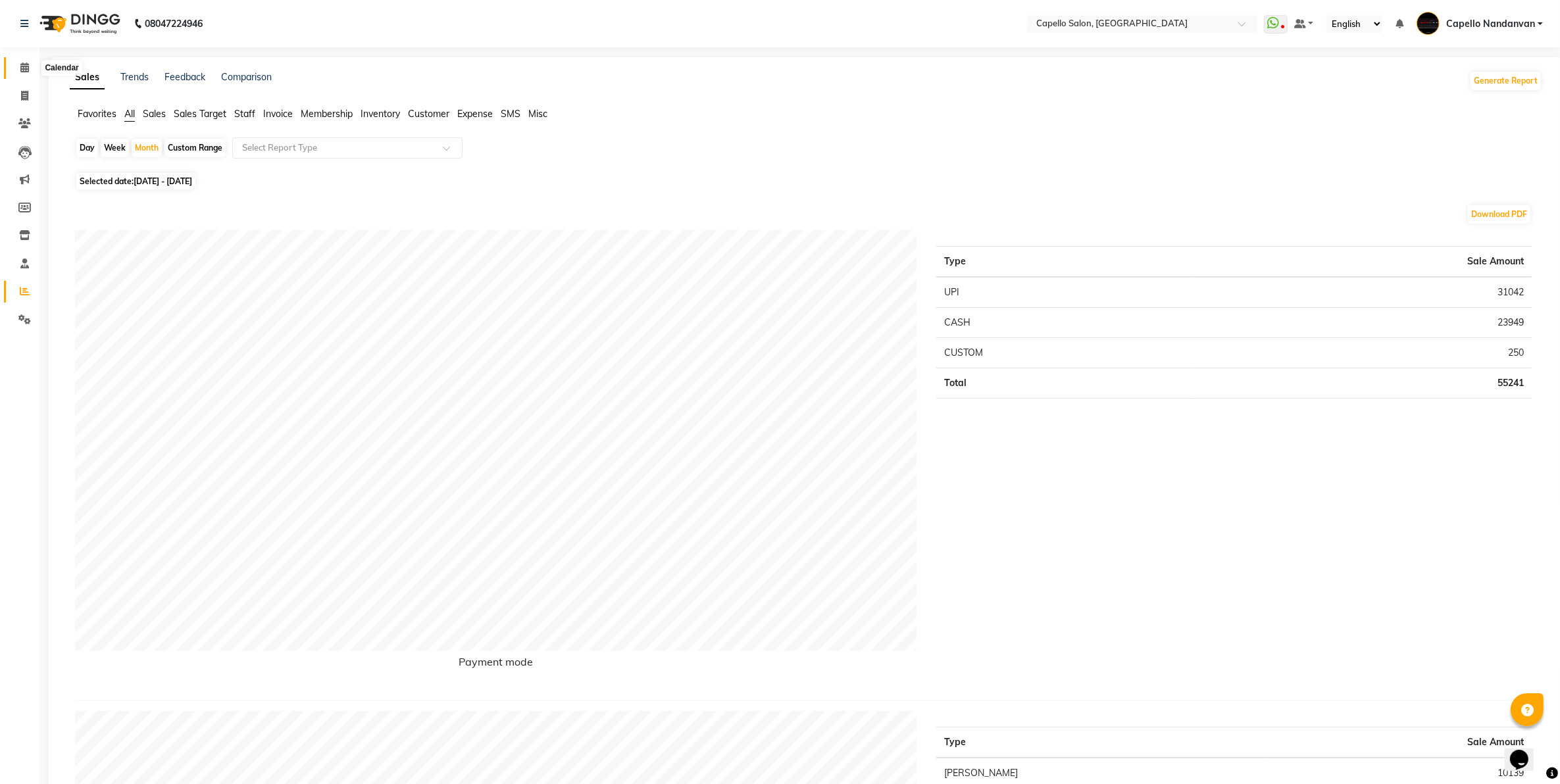
click at [25, 61] on span at bounding box center [25, 68] width 23 height 15
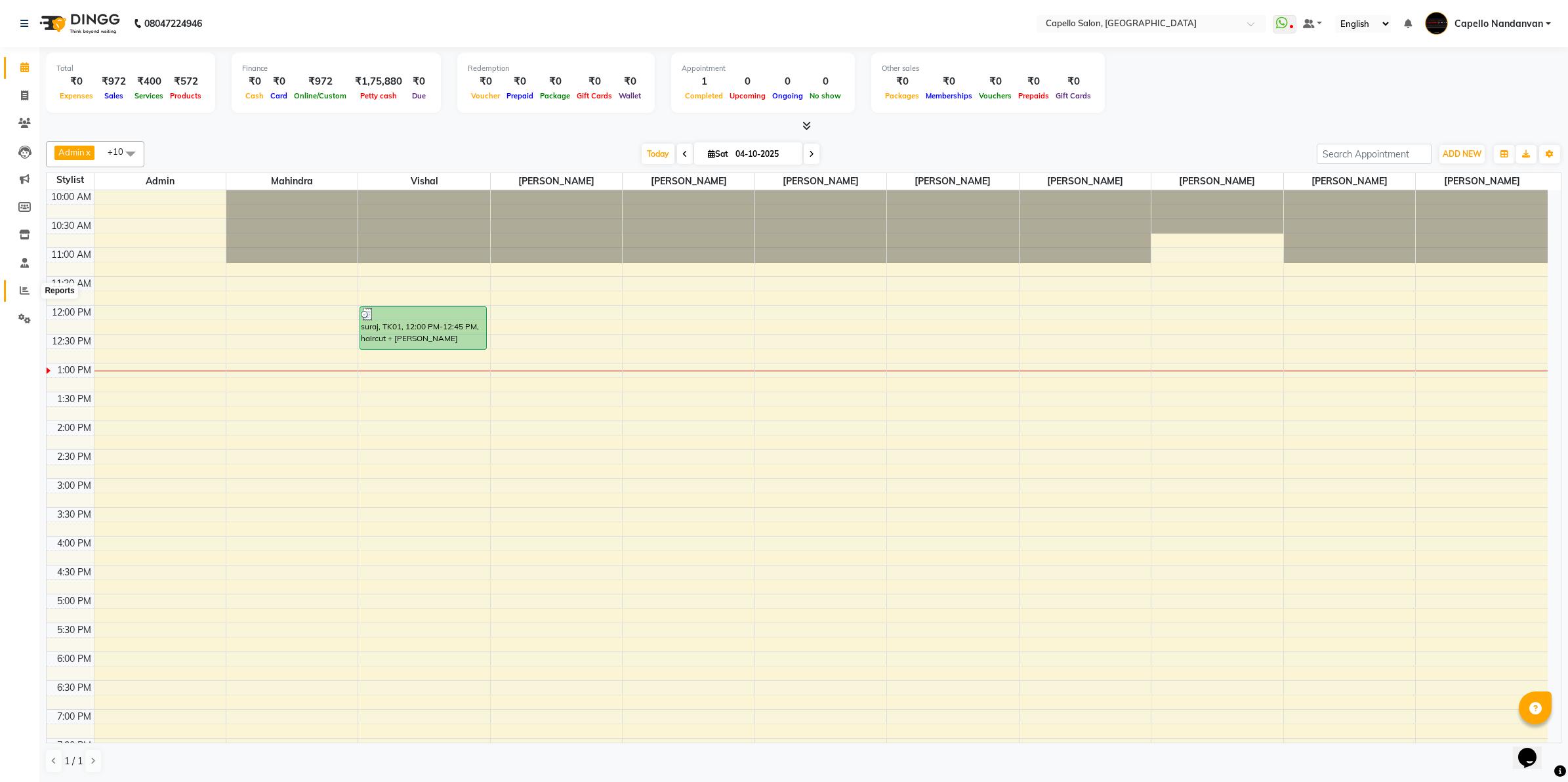
click at [21, 292] on icon at bounding box center [24, 290] width 10 height 10
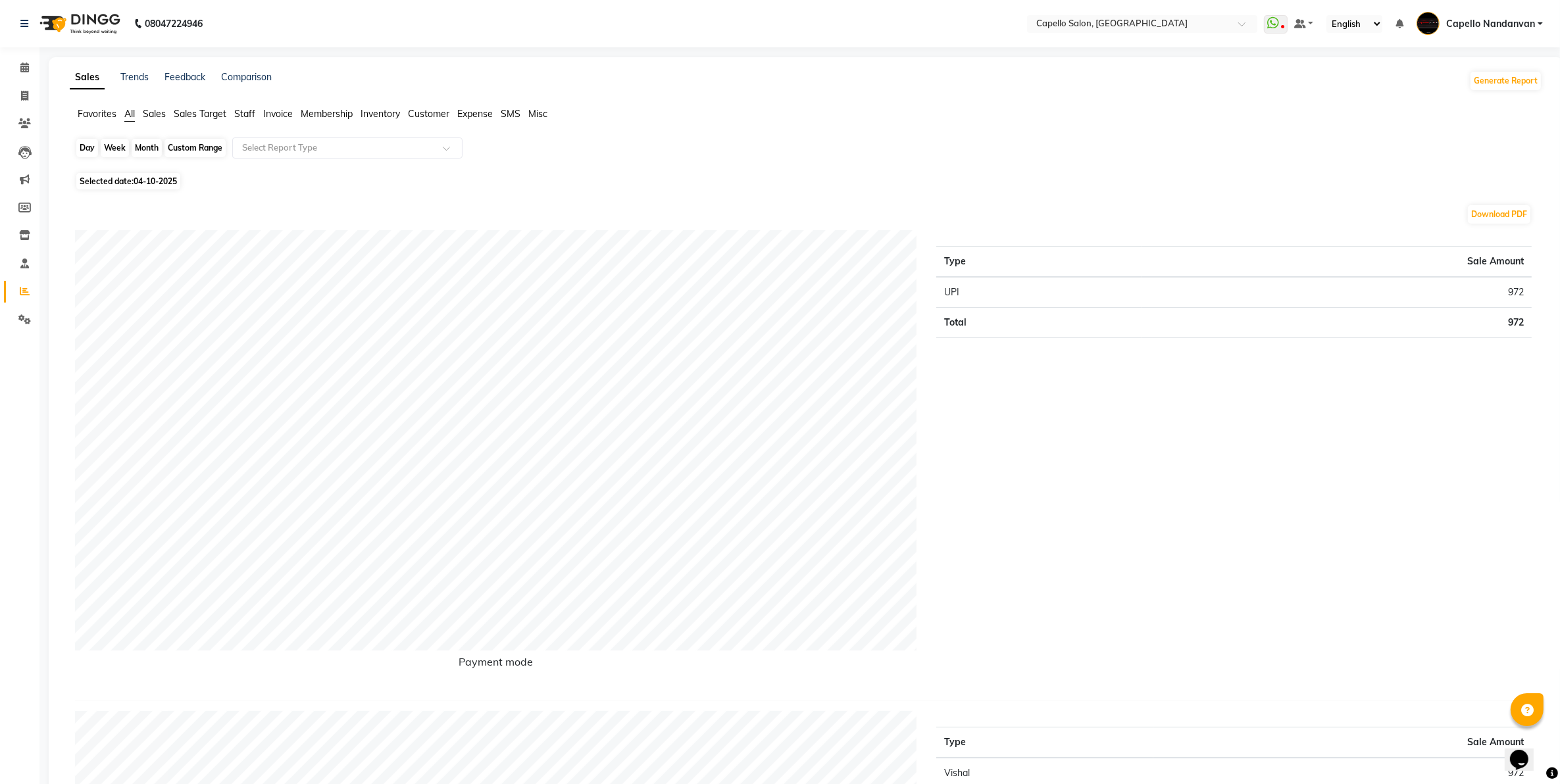
click at [84, 152] on div "Day" at bounding box center [87, 148] width 21 height 18
select select "10"
select select "2025"
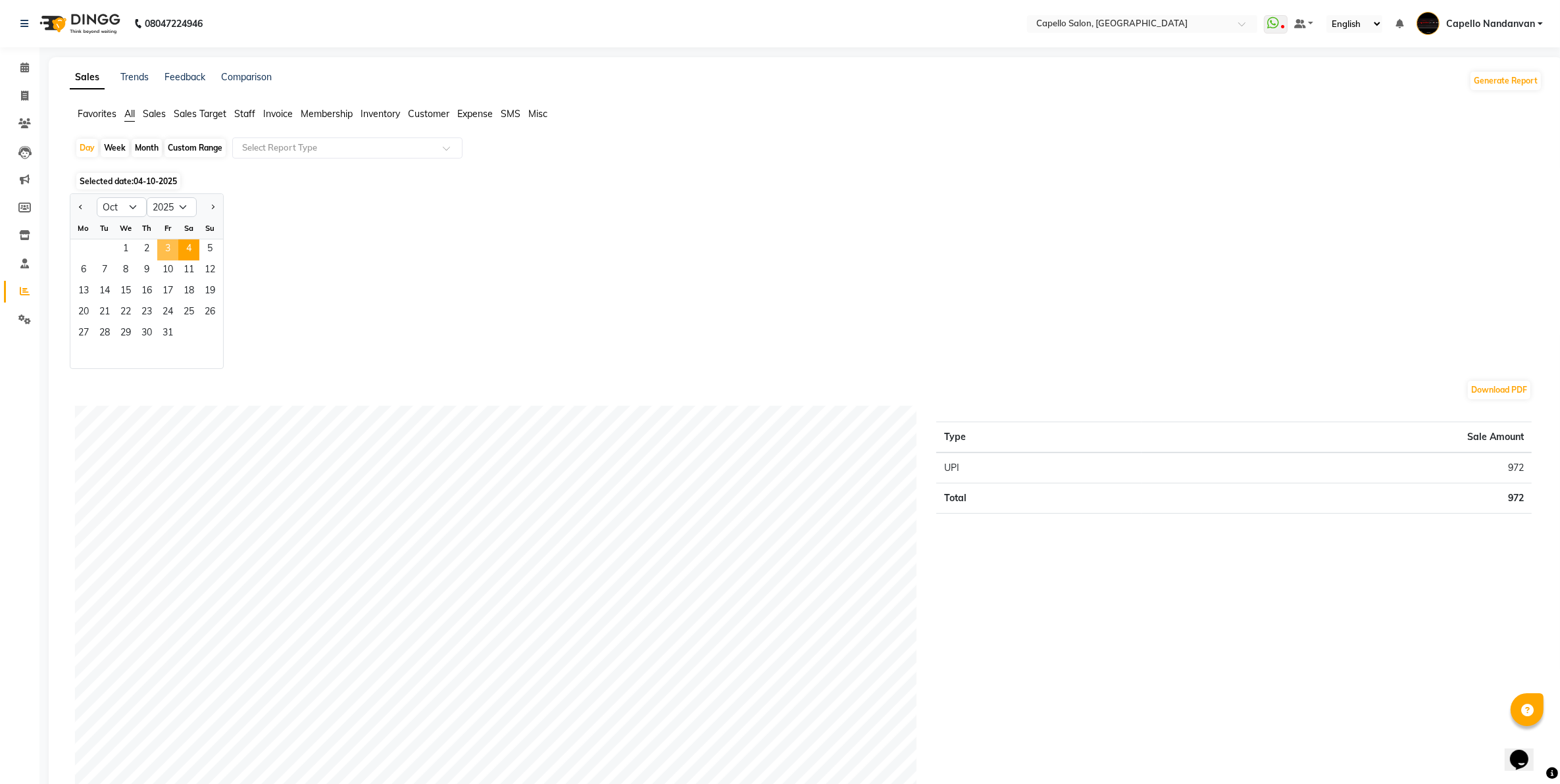
click at [165, 246] on span "3" at bounding box center [167, 250] width 21 height 21
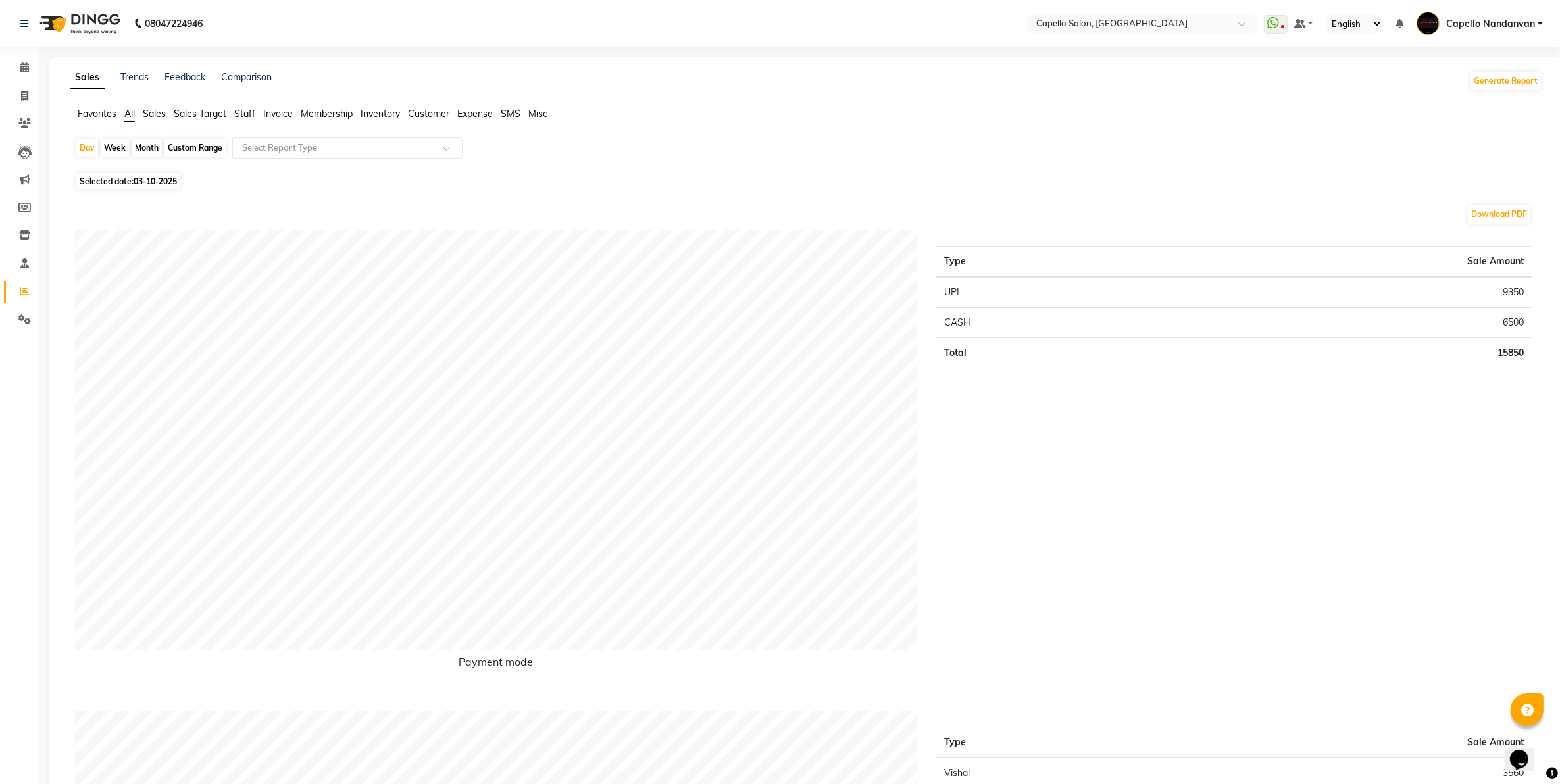
click at [152, 151] on div "Month" at bounding box center [146, 148] width 30 height 18
select select "10"
select select "2025"
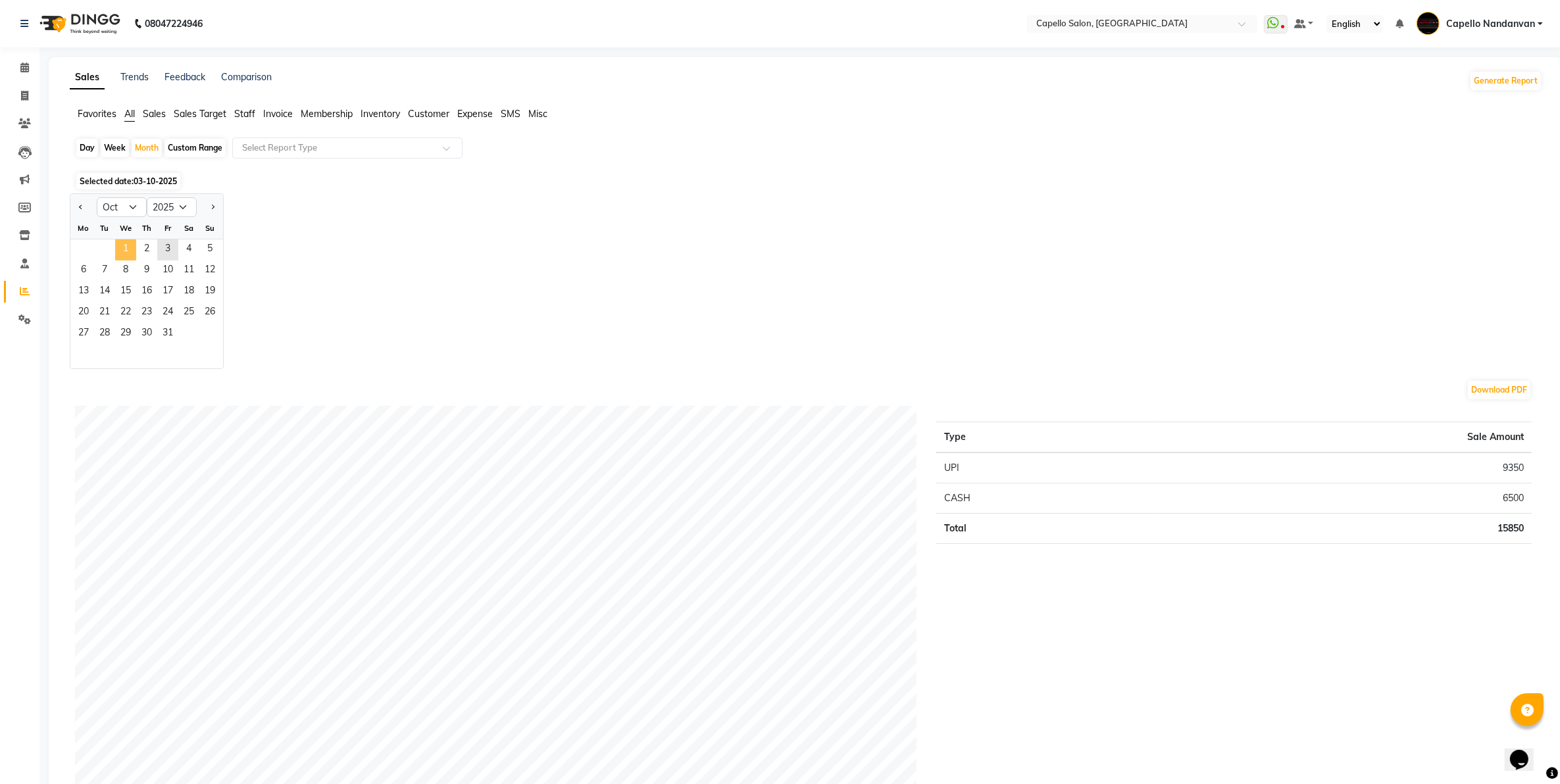
click at [127, 250] on span "1" at bounding box center [125, 250] width 21 height 21
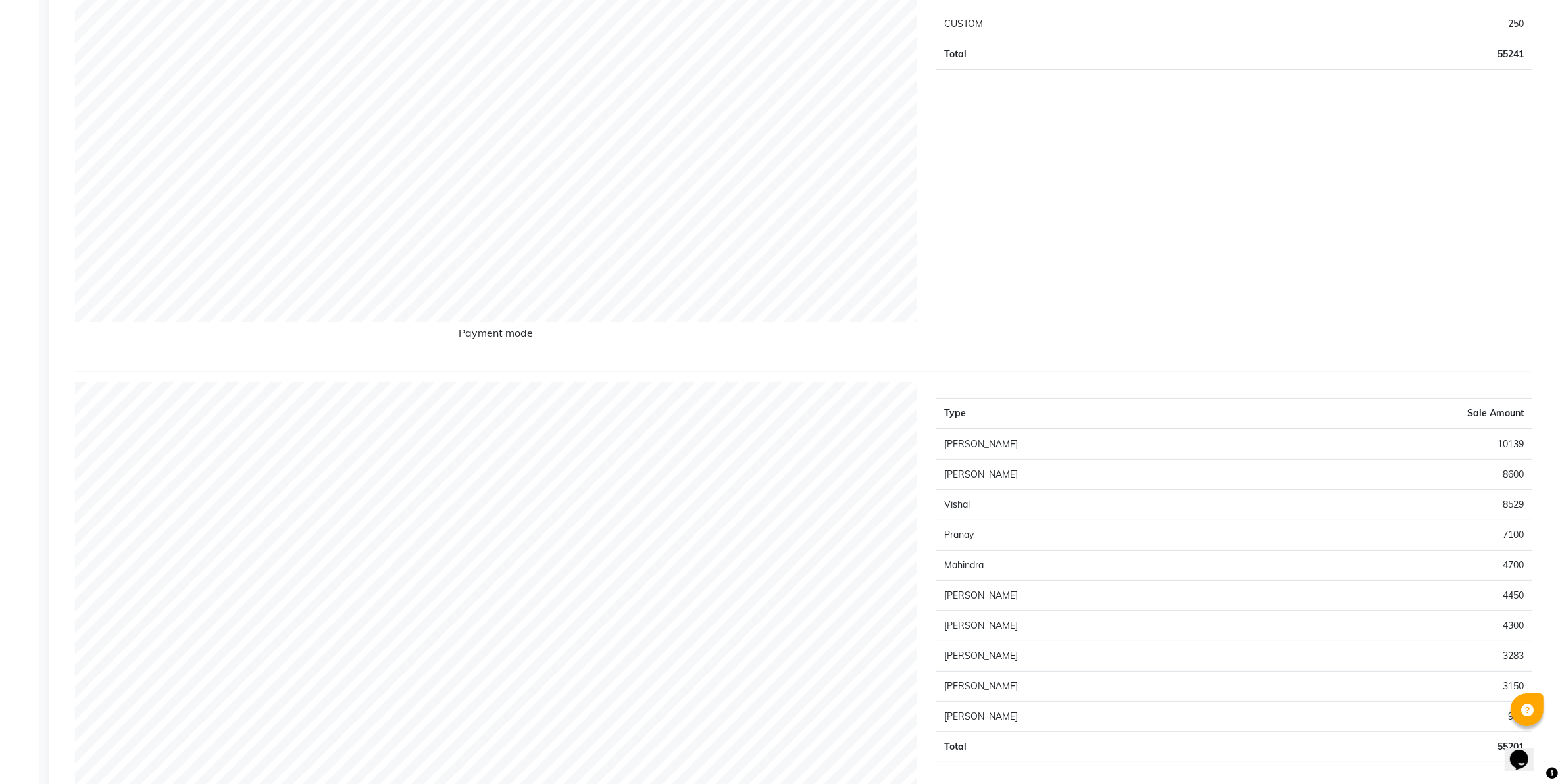
scroll to position [411, 0]
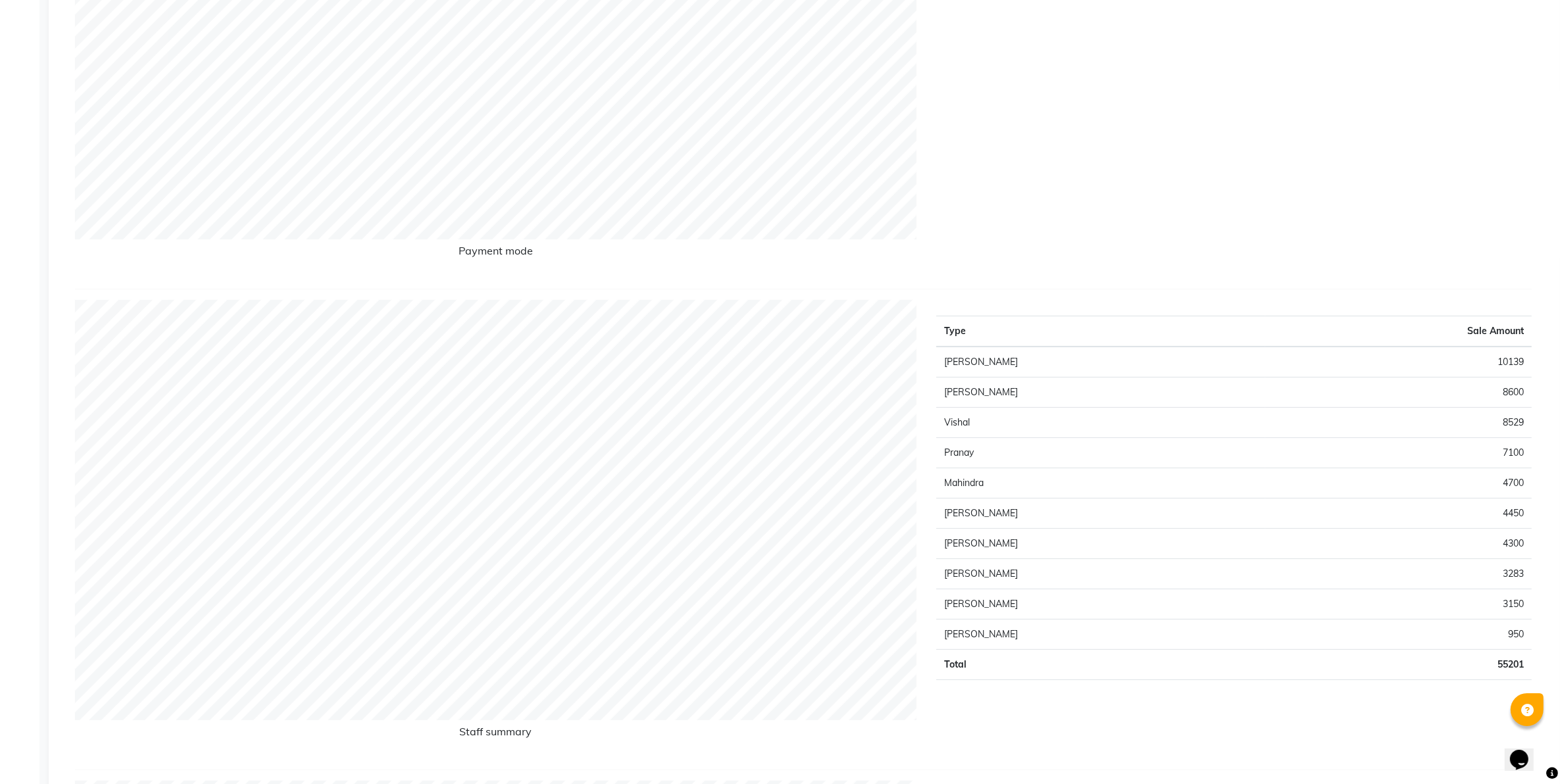
click at [1208, 258] on div "Type Sale Amount UPI 31042 CASH 23949 CUSTOM 250 Total 55241" at bounding box center [1234, 49] width 615 height 459
click at [1155, 266] on div "Type Sale Amount UPI 31042 CASH 23949 CUSTOM 250 Total 55241" at bounding box center [1234, 49] width 615 height 459
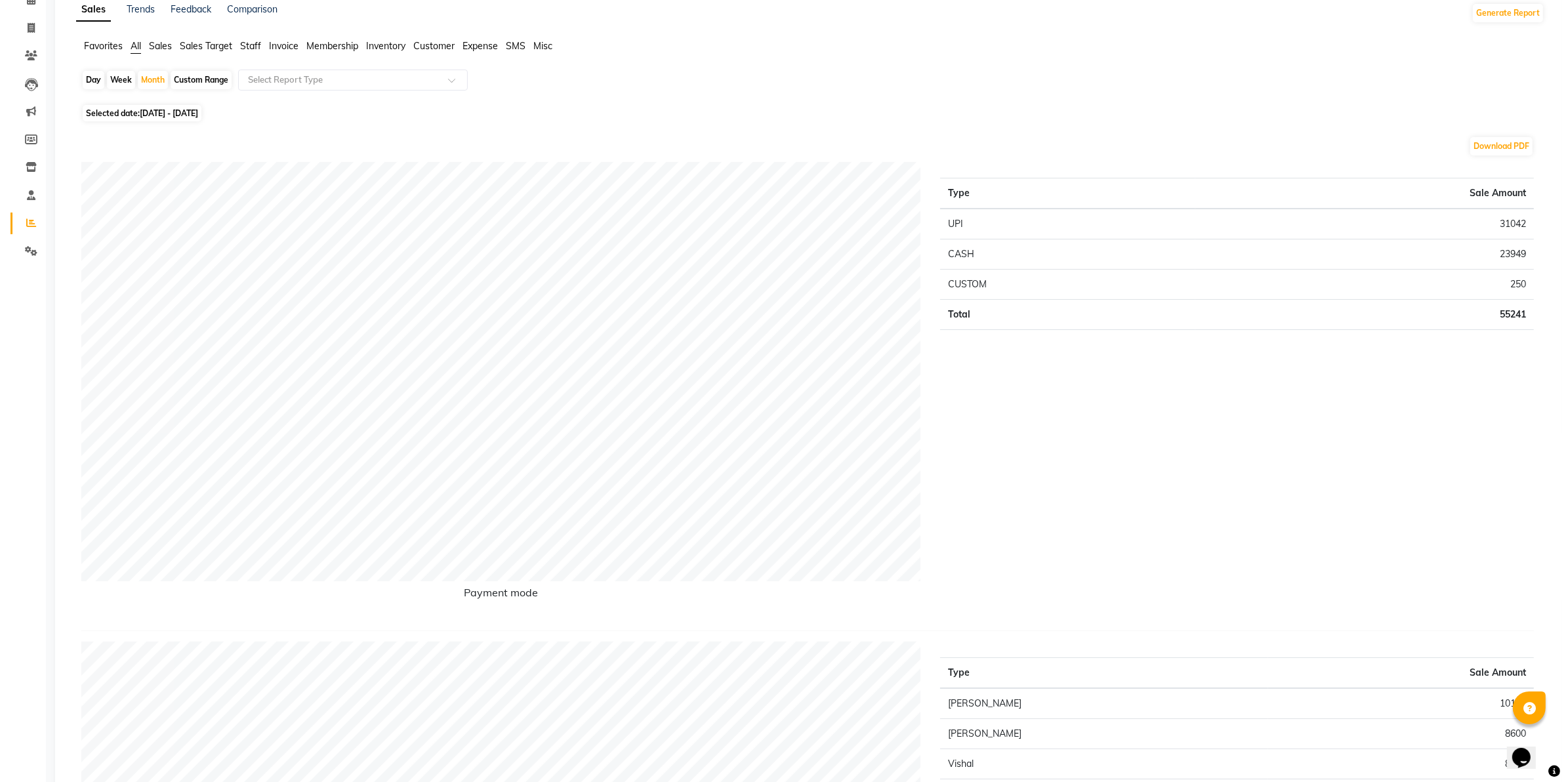
scroll to position [0, 0]
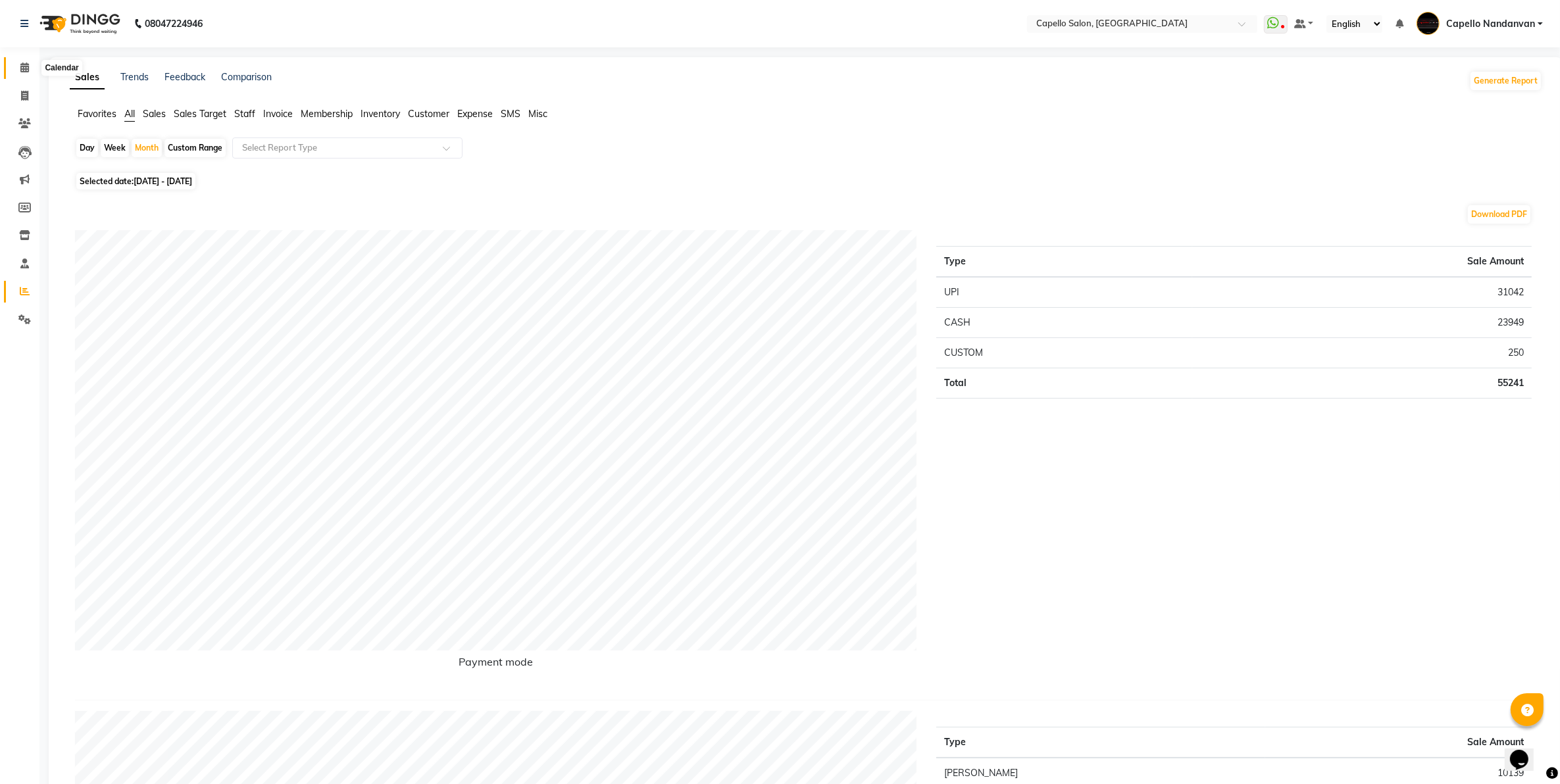
click at [20, 67] on icon at bounding box center [24, 67] width 9 height 10
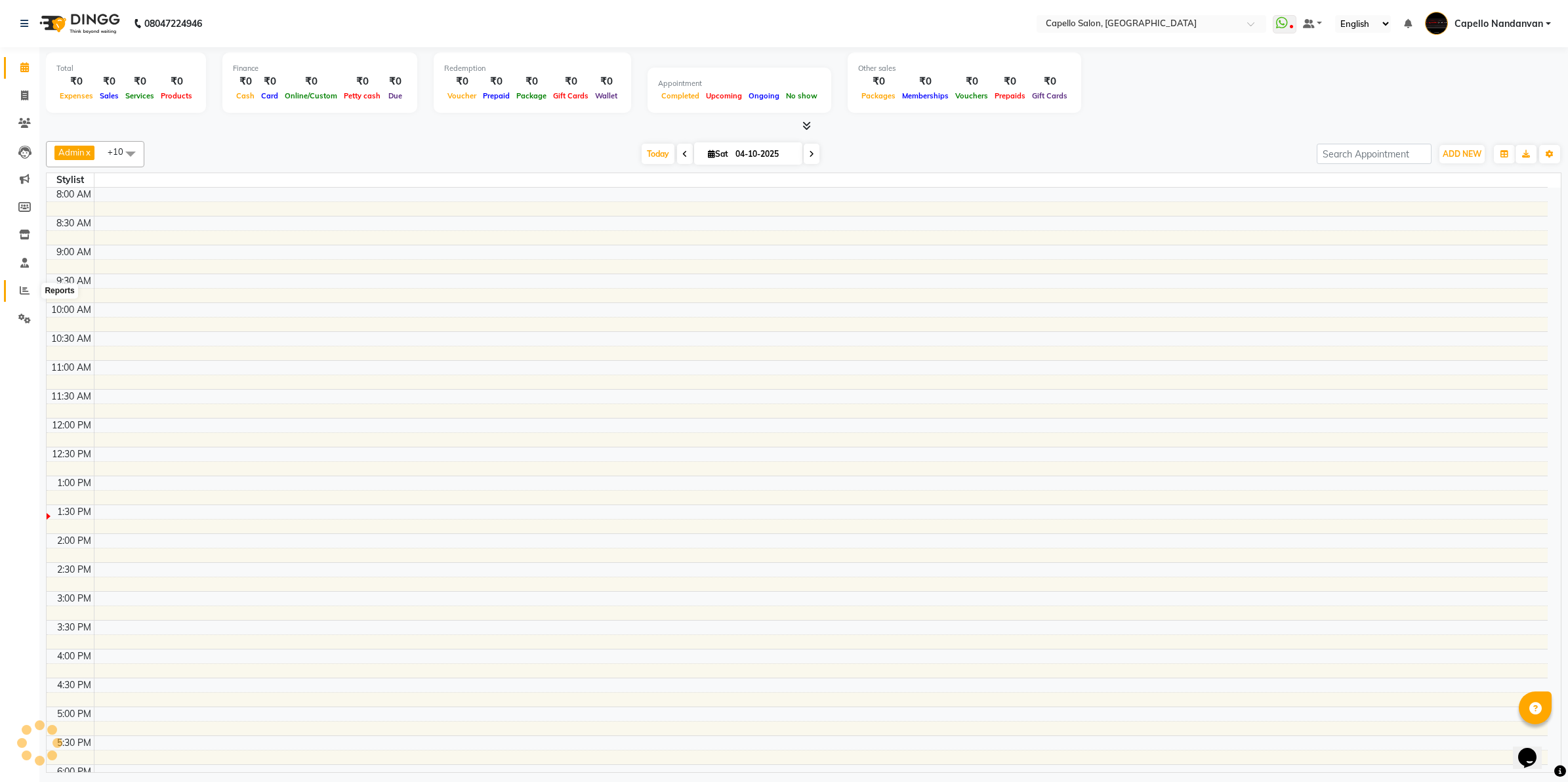
click at [19, 293] on icon at bounding box center [24, 290] width 10 height 10
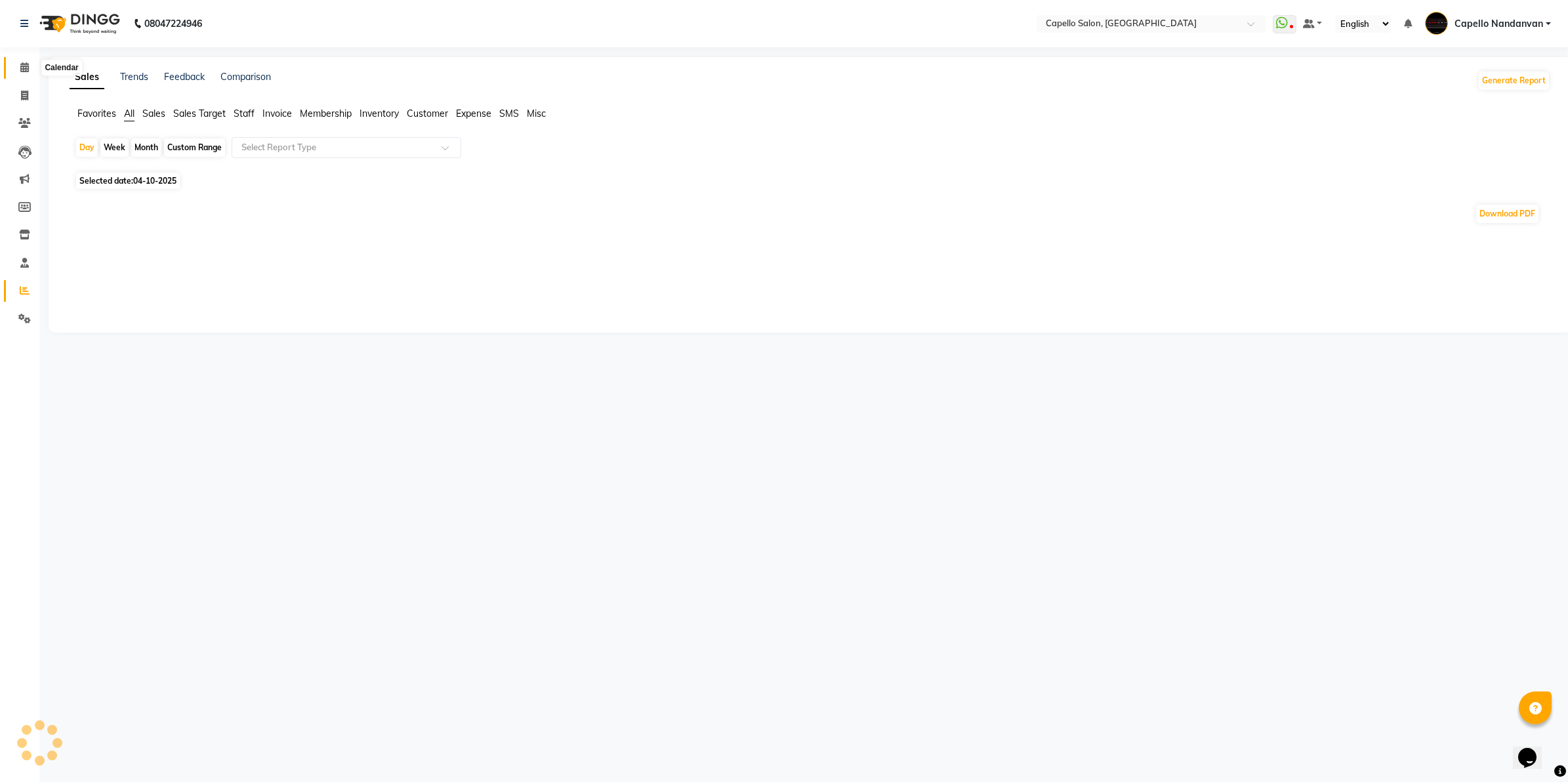
click at [20, 69] on icon at bounding box center [24, 67] width 9 height 10
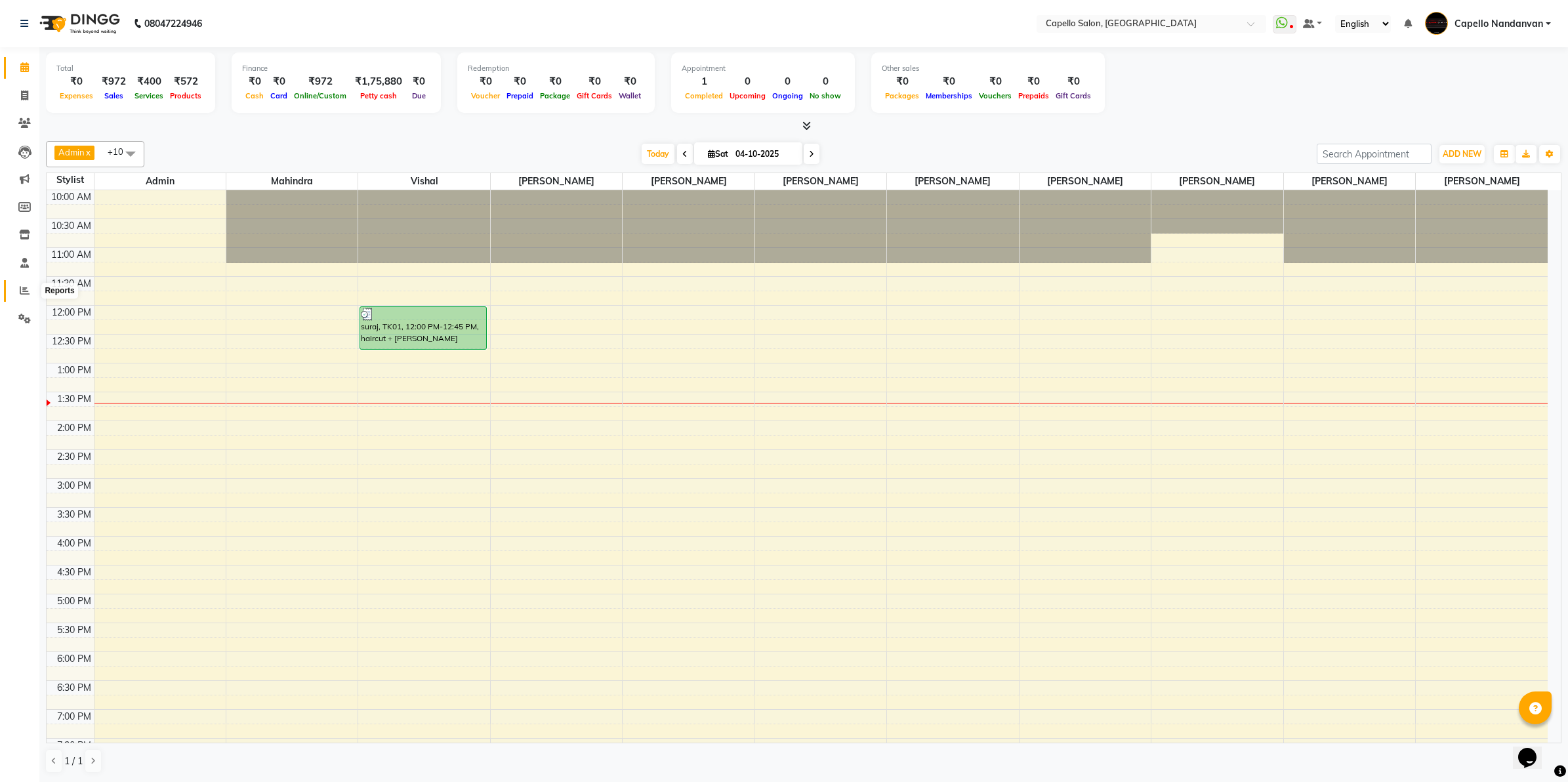
click at [19, 287] on icon at bounding box center [24, 290] width 10 height 10
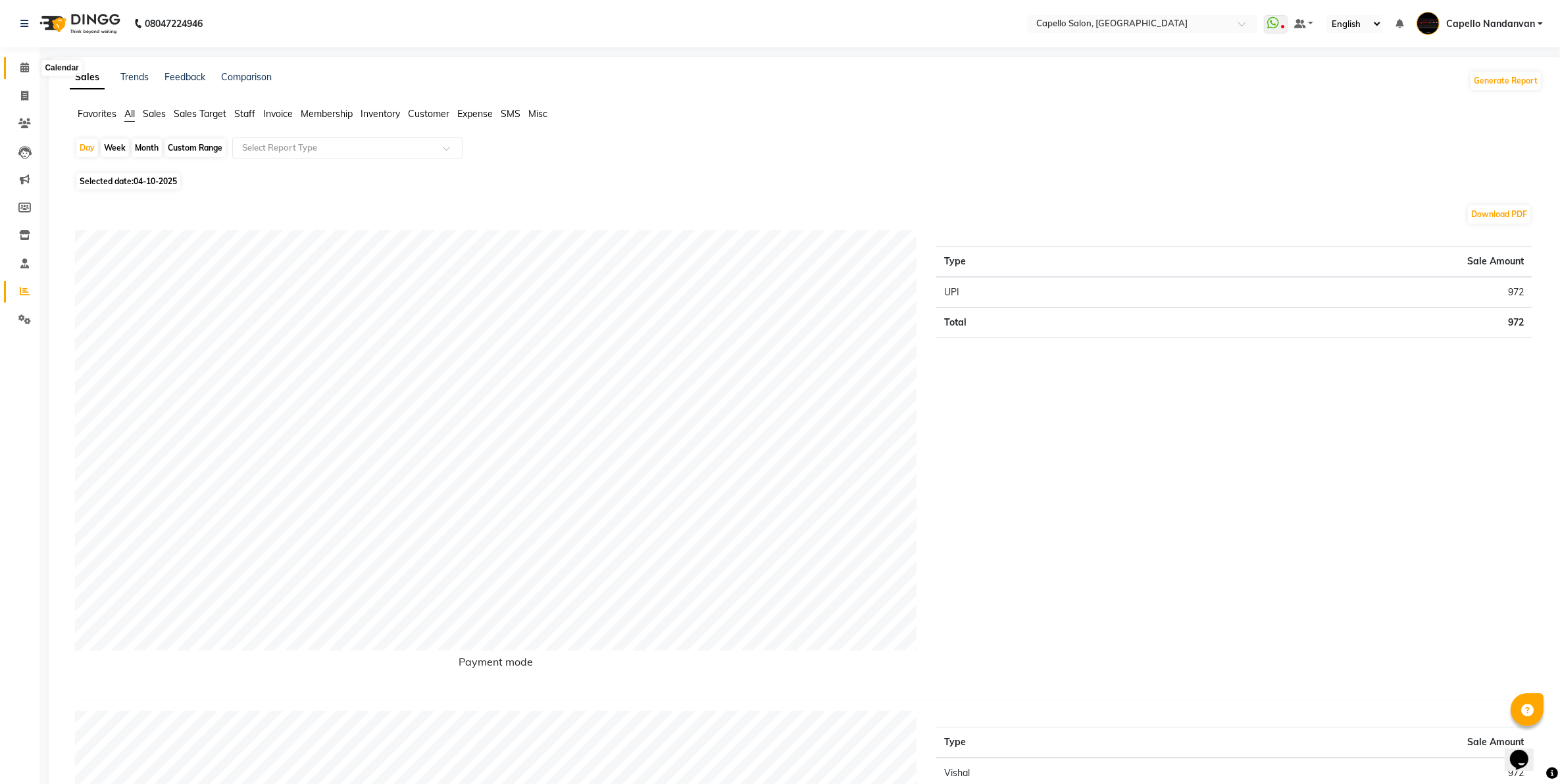
click at [25, 66] on icon at bounding box center [24, 67] width 9 height 10
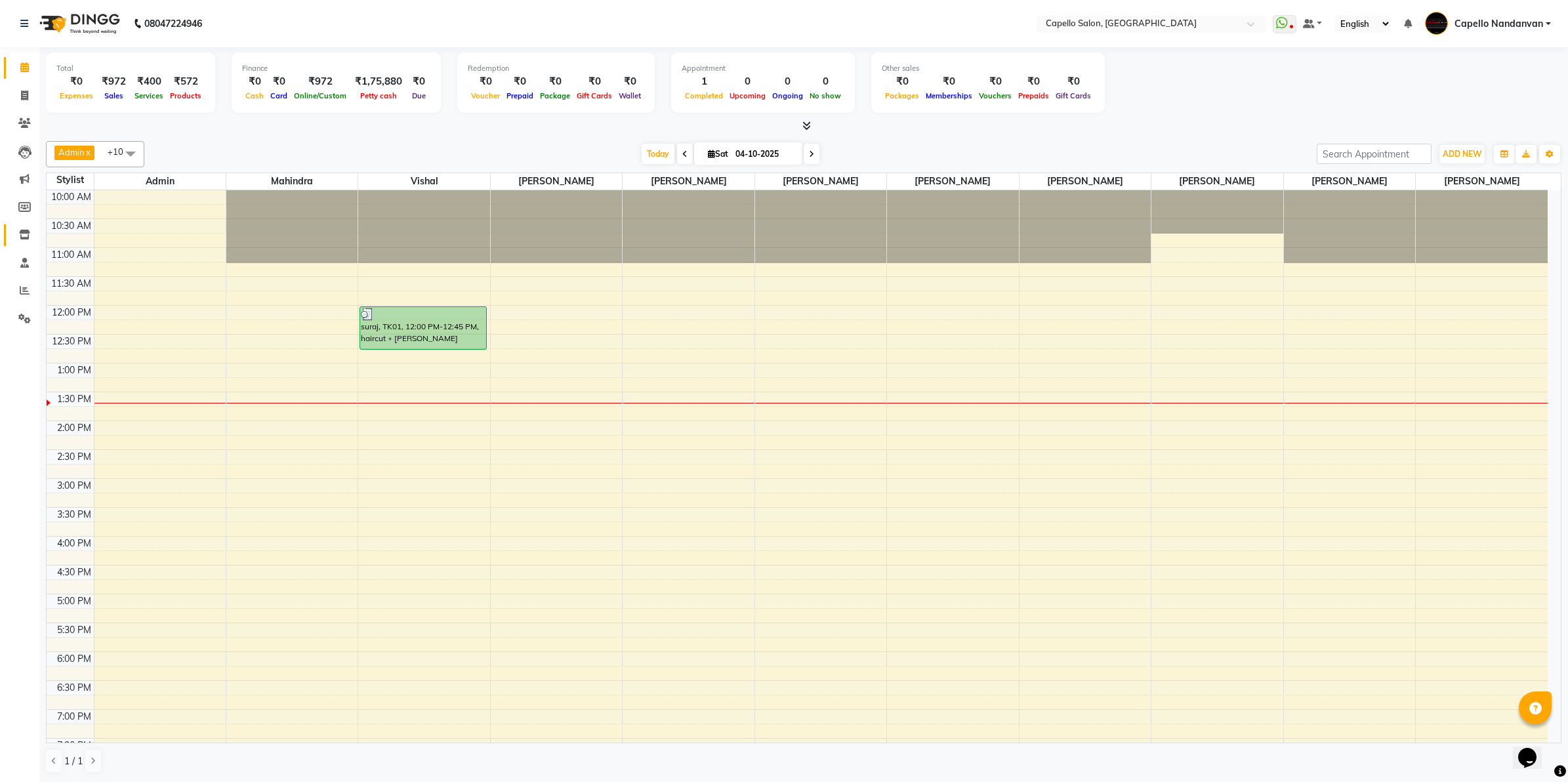
click at [21, 244] on link "Inventory" at bounding box center [19, 235] width 31 height 21
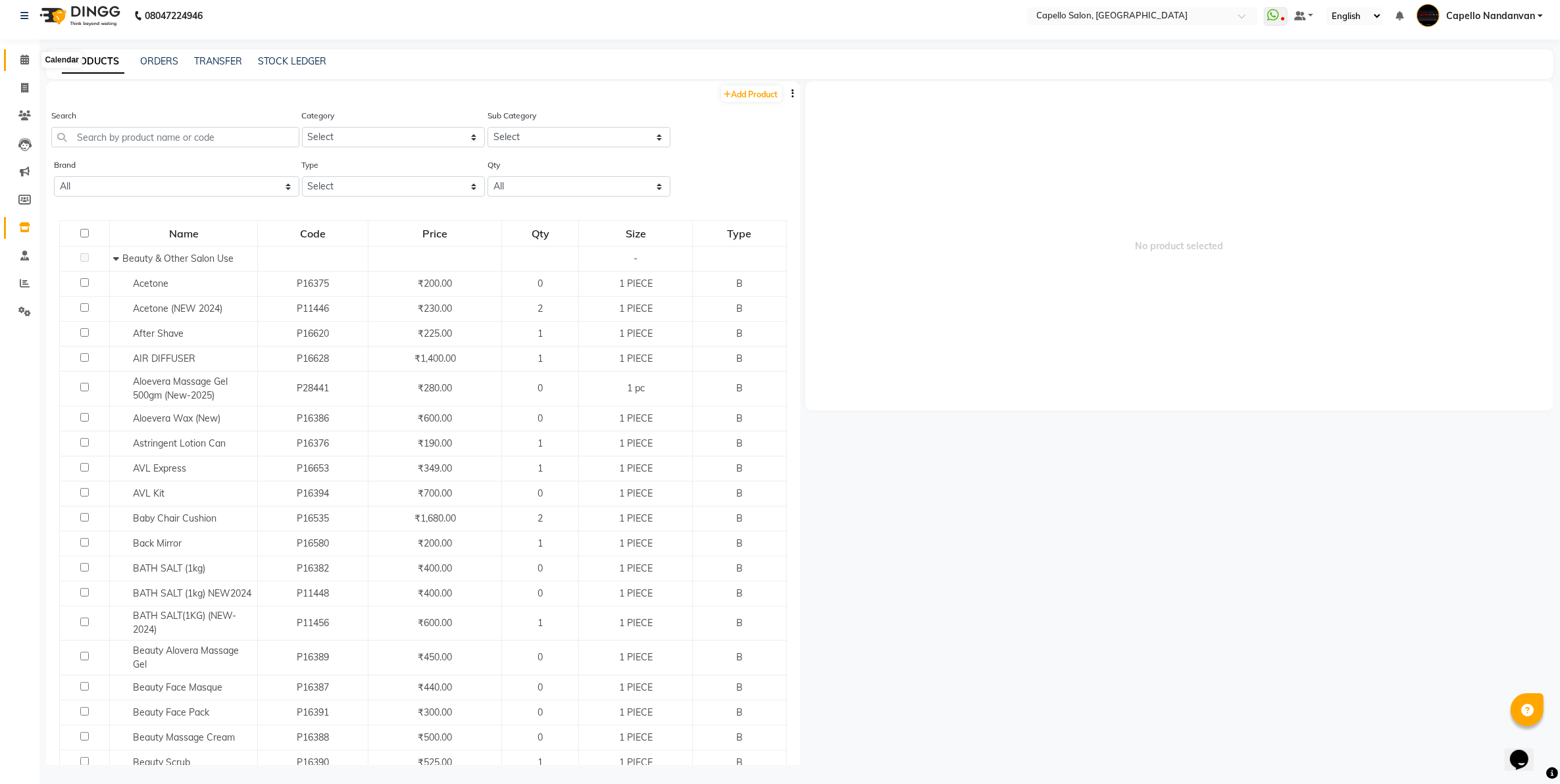
click at [20, 60] on icon at bounding box center [24, 59] width 9 height 10
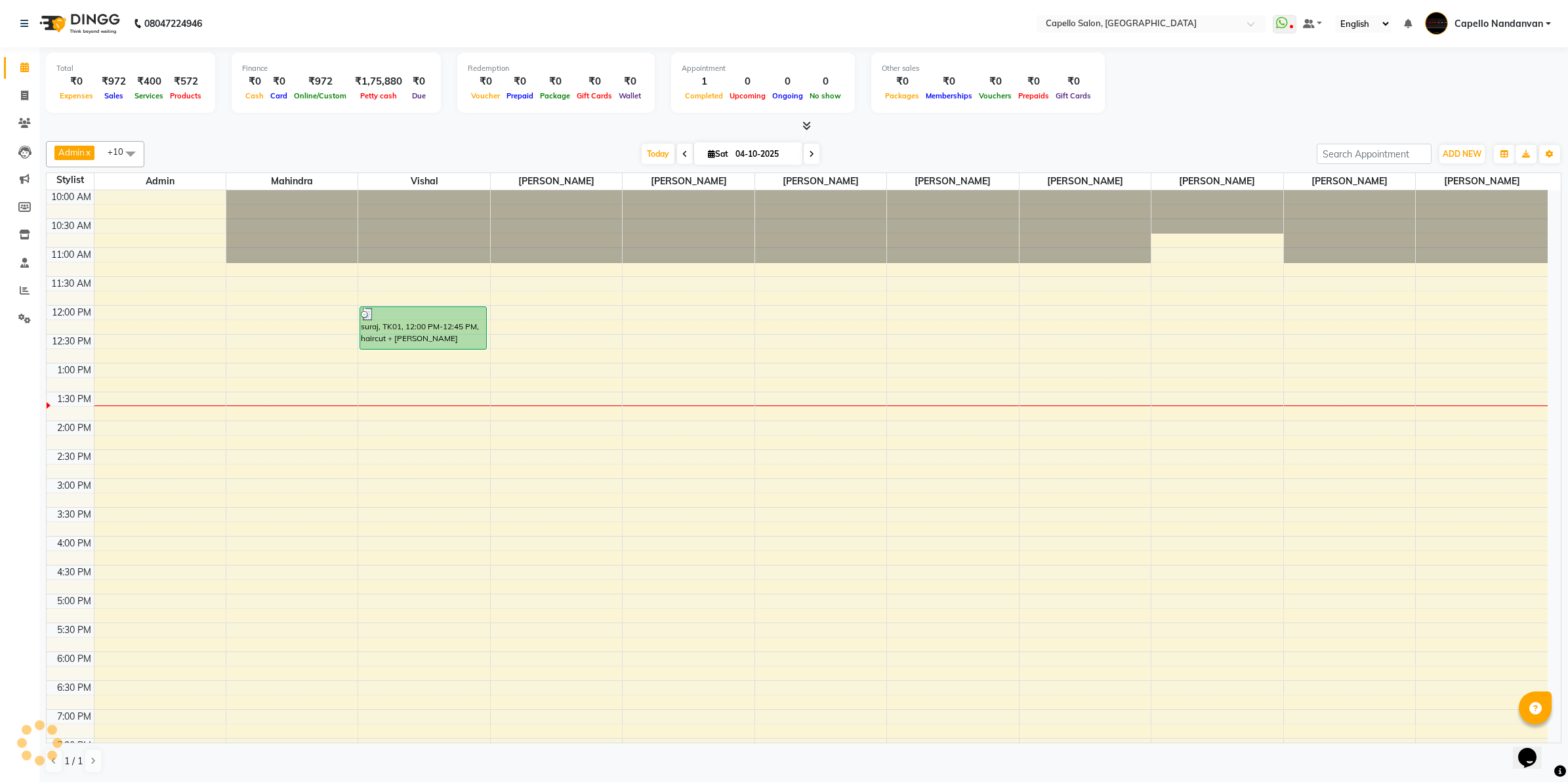
click at [1212, 110] on div "Total ₹0 Expenses ₹972 Sales ₹400 Services ₹572 Products Finance ₹0 Cash ₹0 Car…" at bounding box center [804, 84] width 1516 height 64
click at [17, 224] on link "Inventory" at bounding box center [19, 235] width 31 height 21
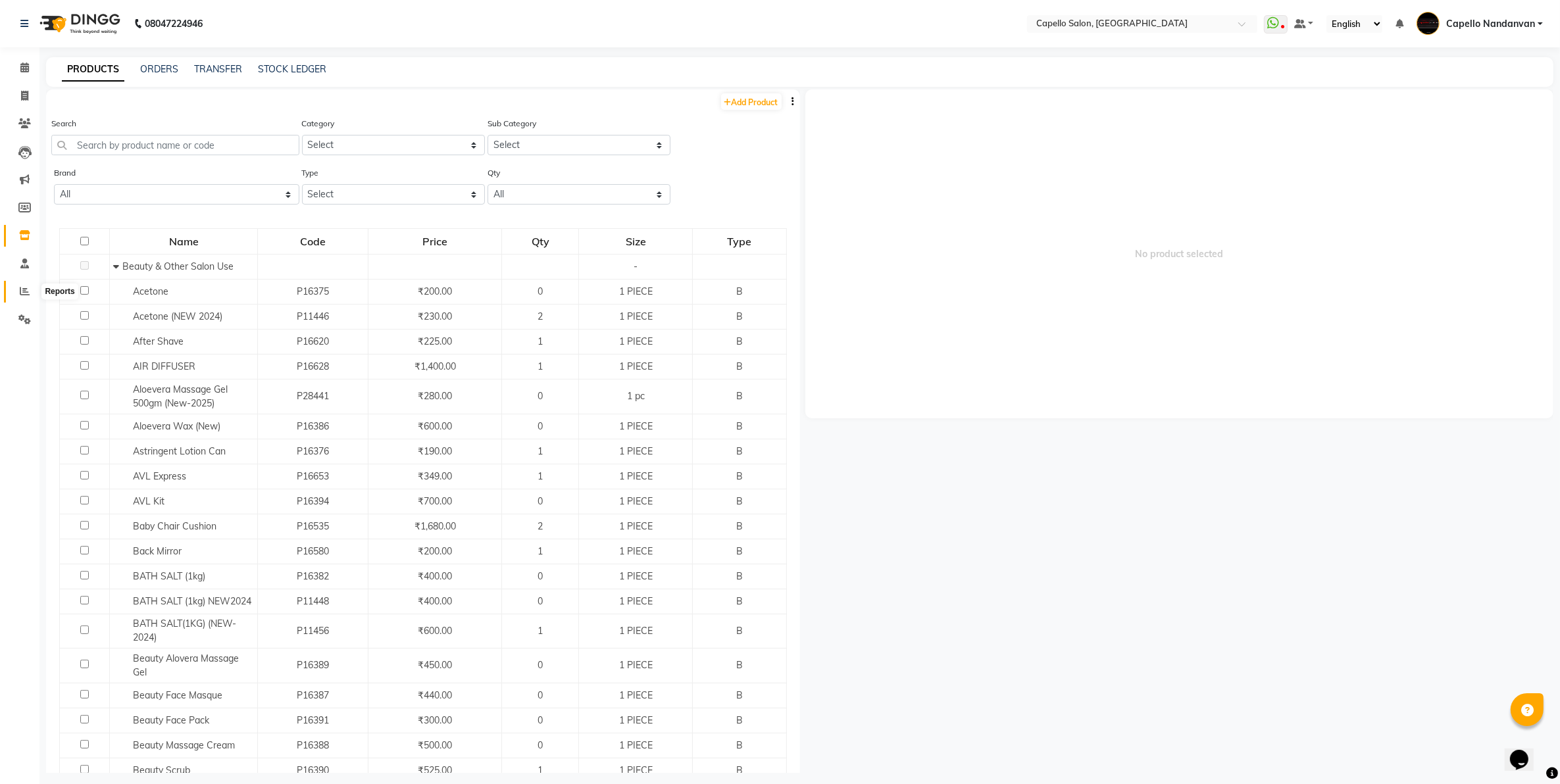
click at [15, 284] on span at bounding box center [25, 291] width 23 height 15
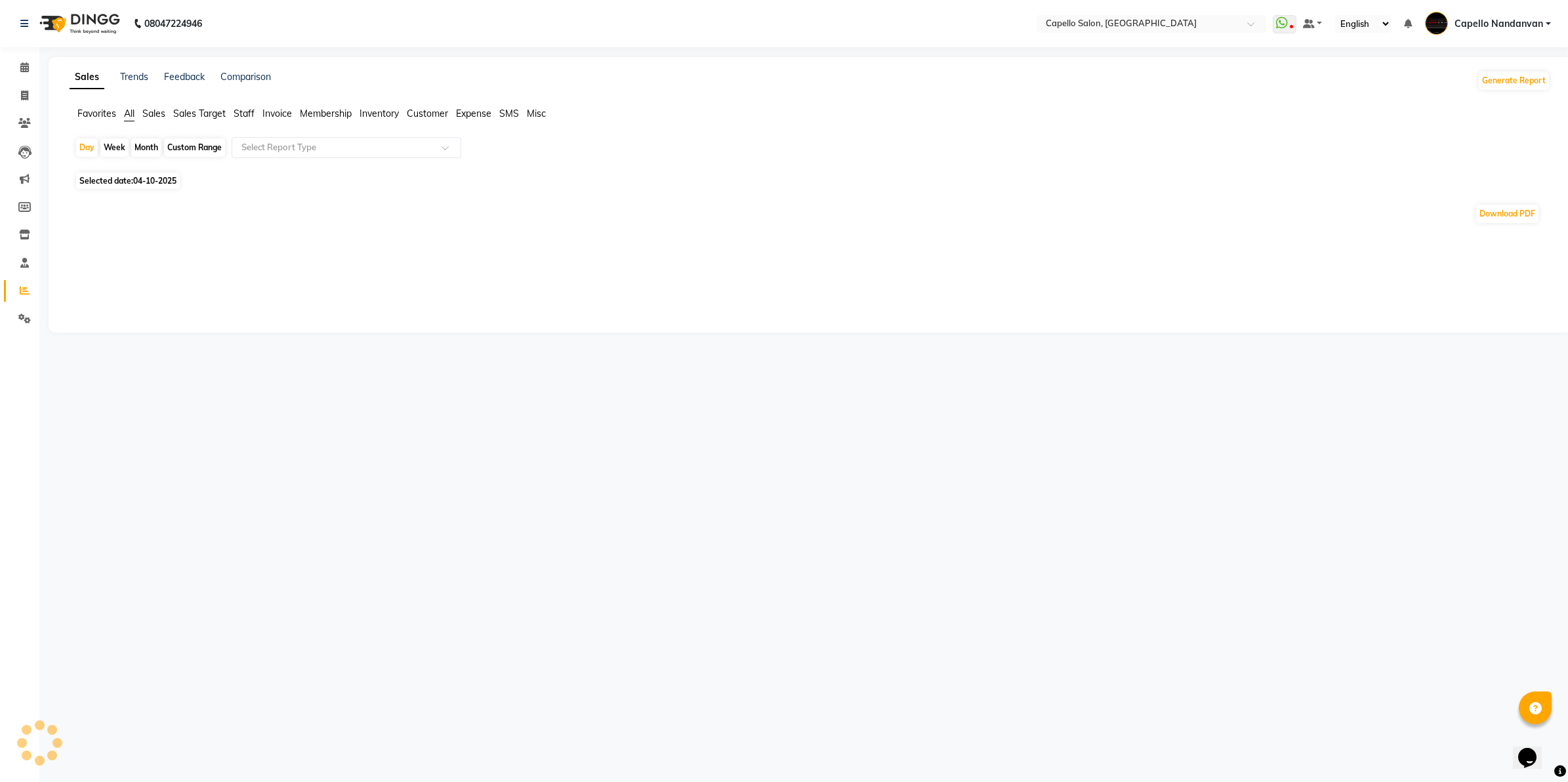
click at [158, 113] on span "Sales" at bounding box center [154, 114] width 23 height 12
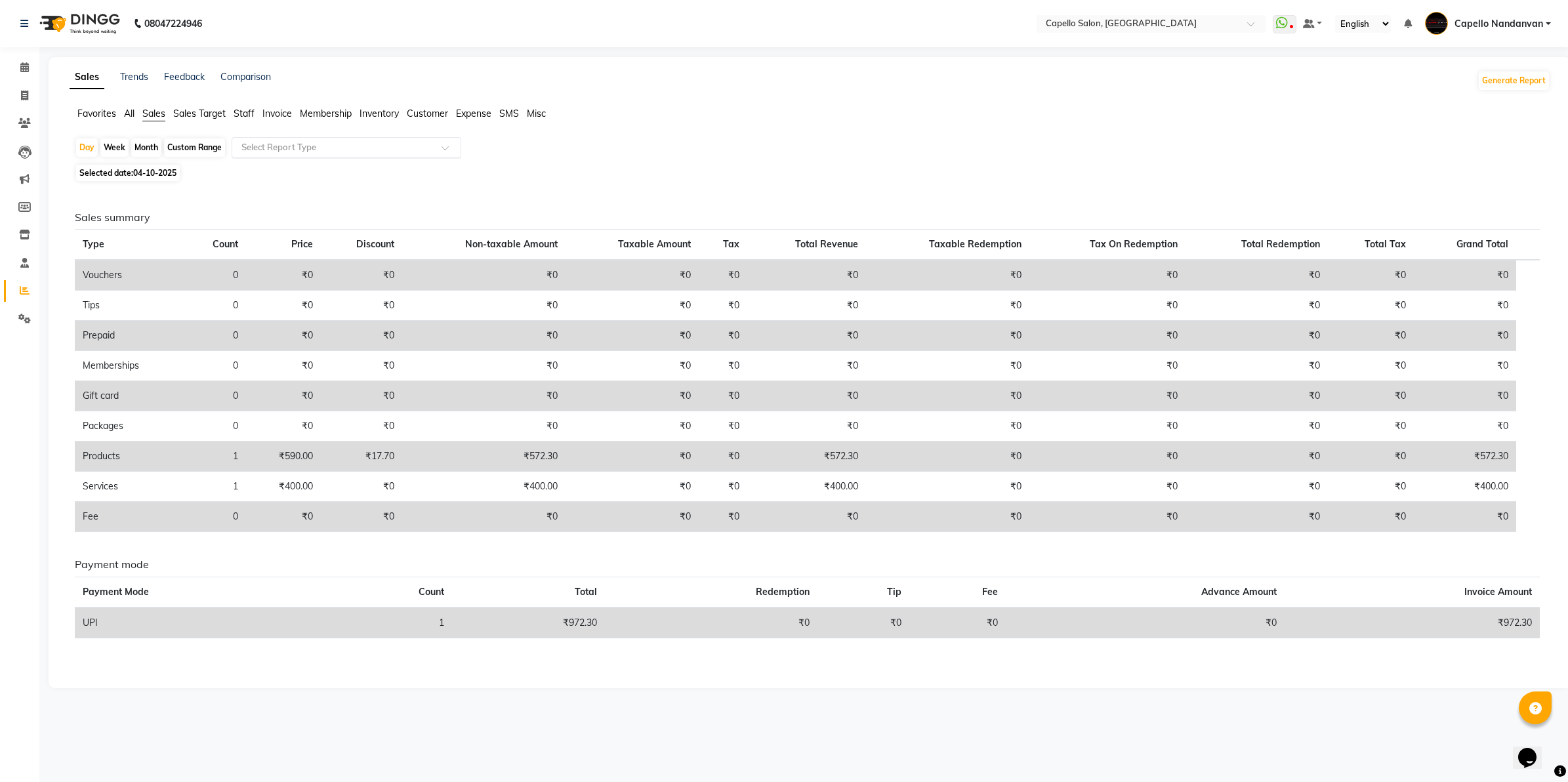
click at [266, 143] on input "text" at bounding box center [333, 148] width 189 height 13
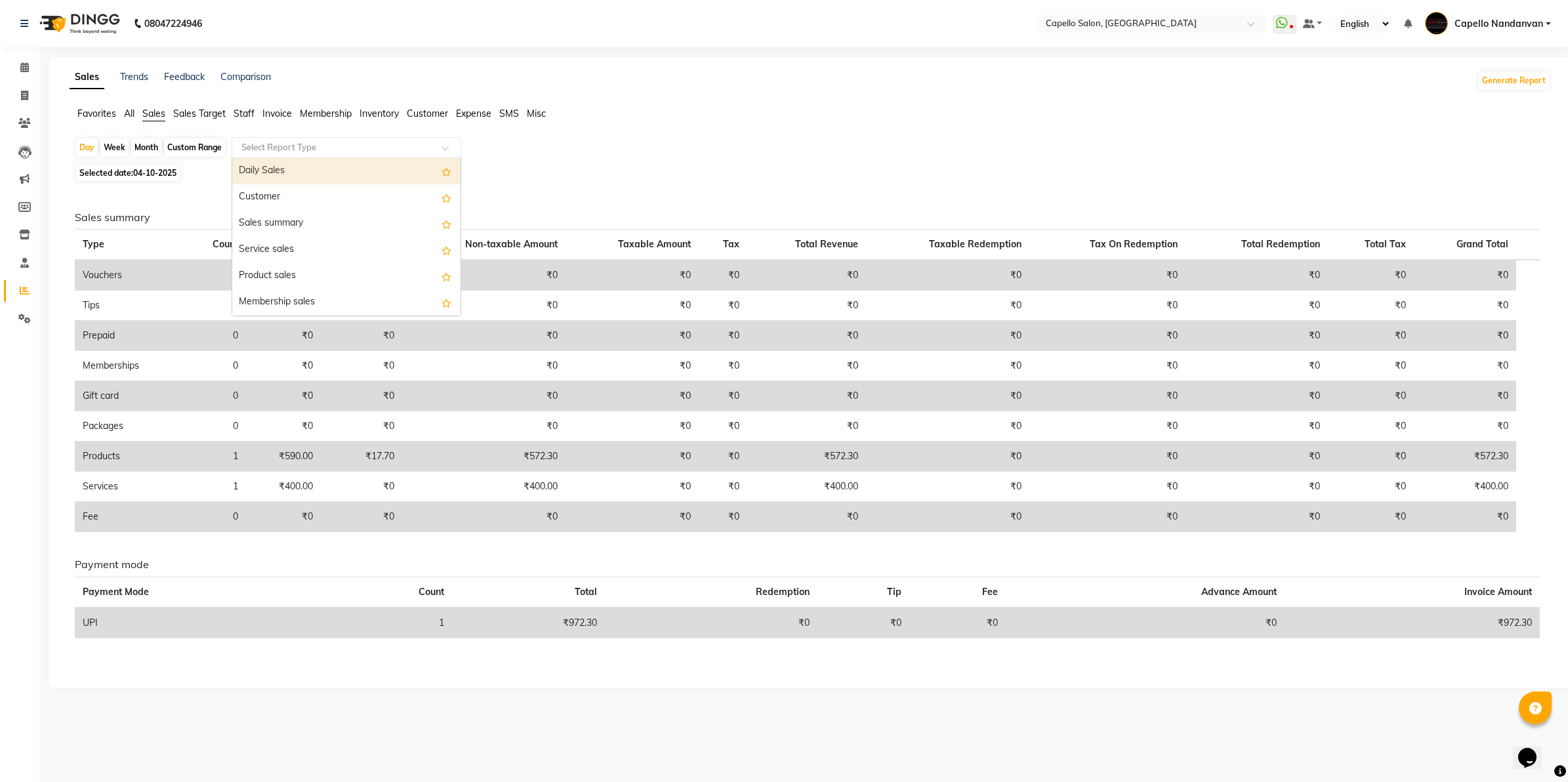
click at [126, 110] on span "All" at bounding box center [129, 114] width 11 height 12
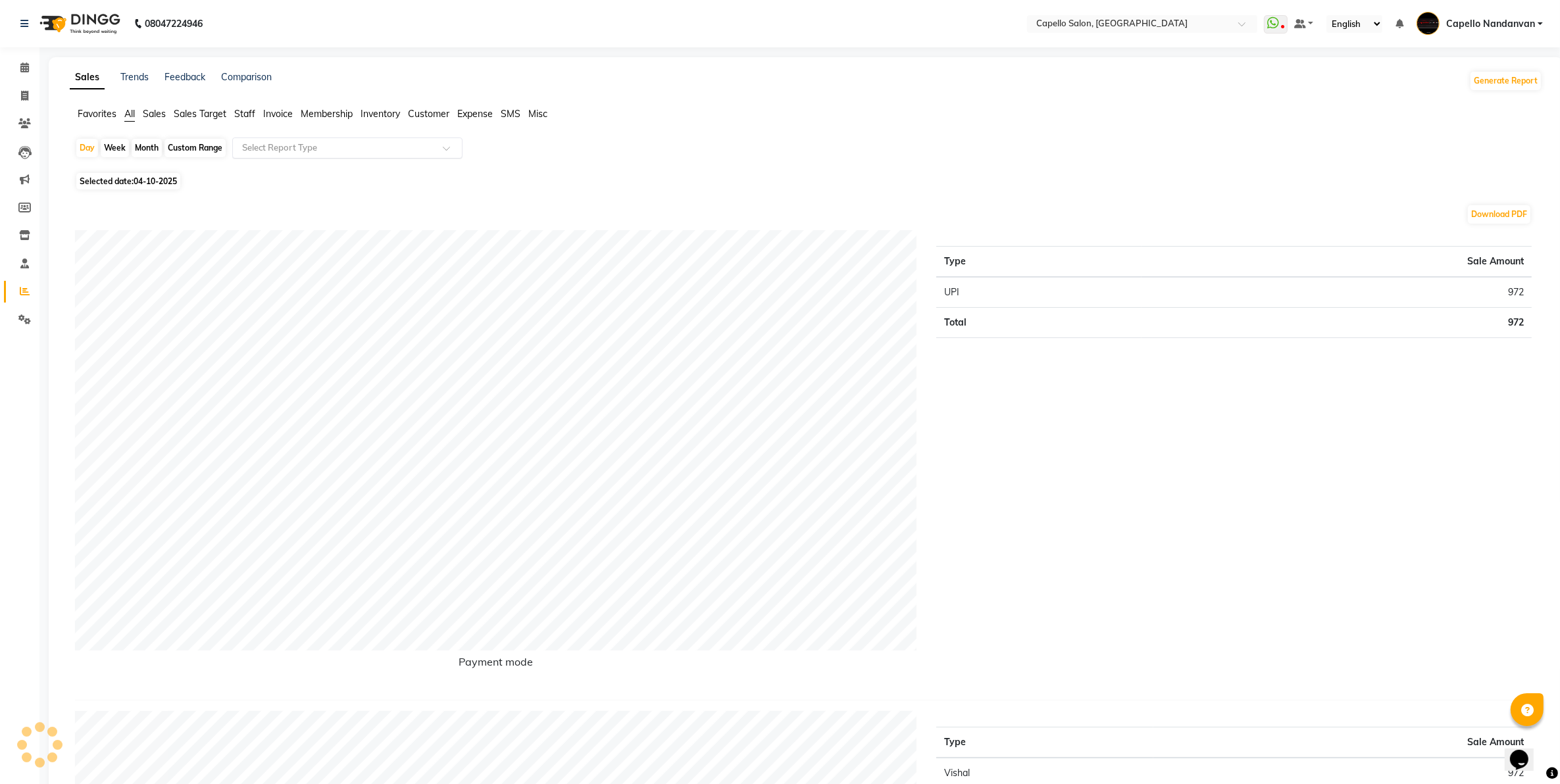
click at [271, 146] on input "text" at bounding box center [334, 148] width 189 height 13
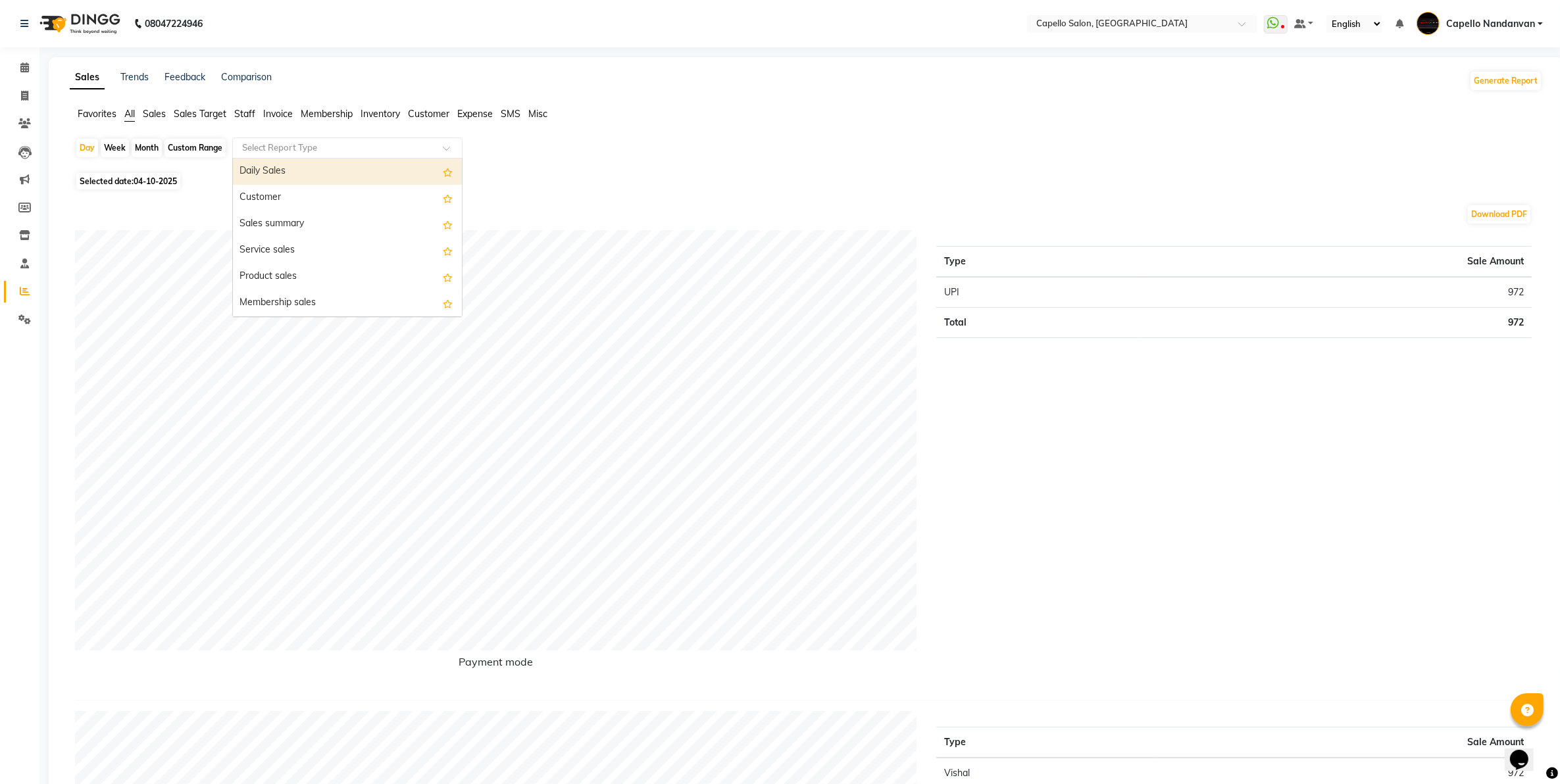
click at [331, 152] on input "text" at bounding box center [334, 148] width 189 height 13
click at [344, 145] on input "text" at bounding box center [334, 148] width 189 height 13
type input "product"
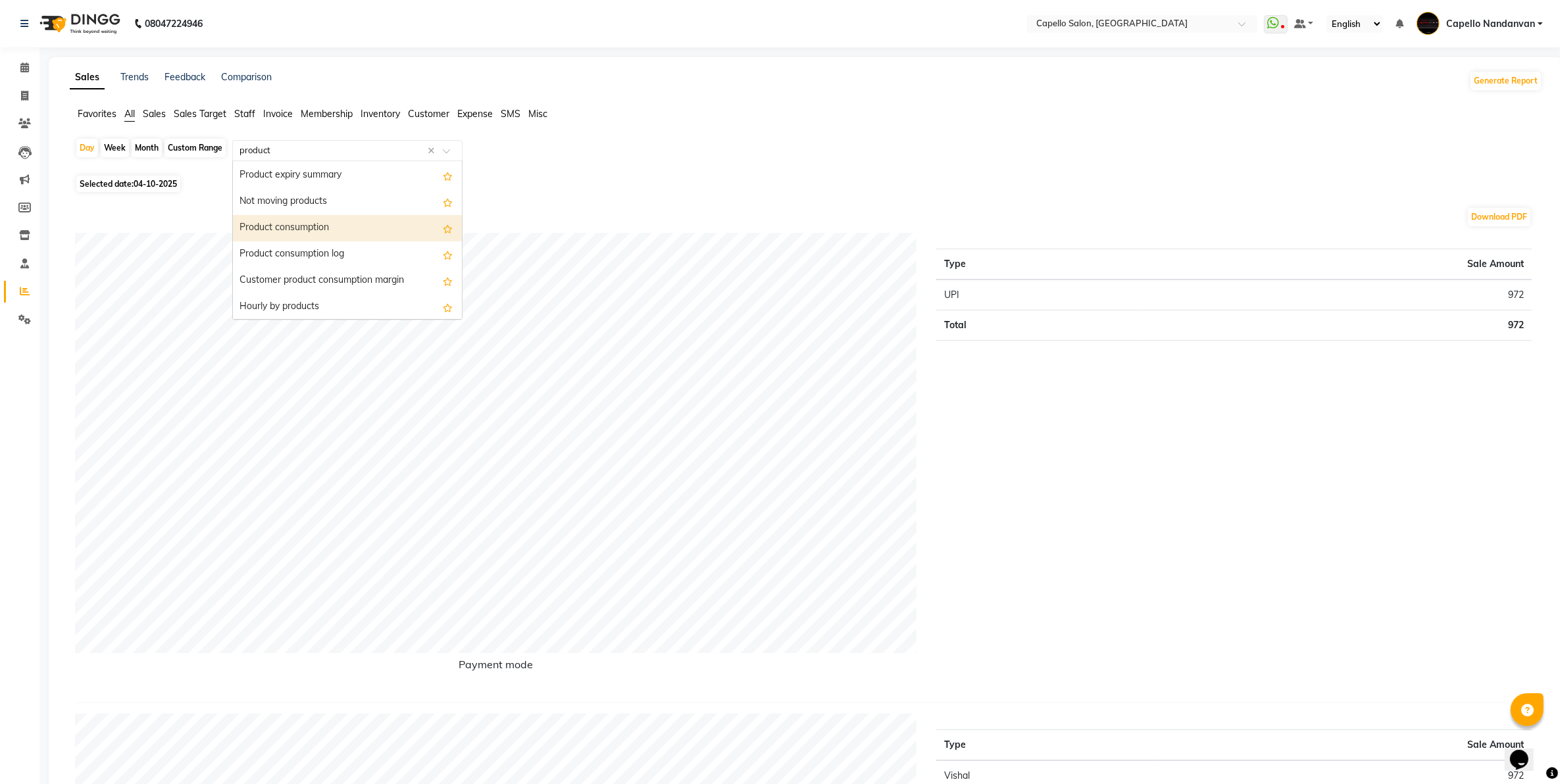
click at [310, 228] on div "Product consumption" at bounding box center [347, 228] width 229 height 26
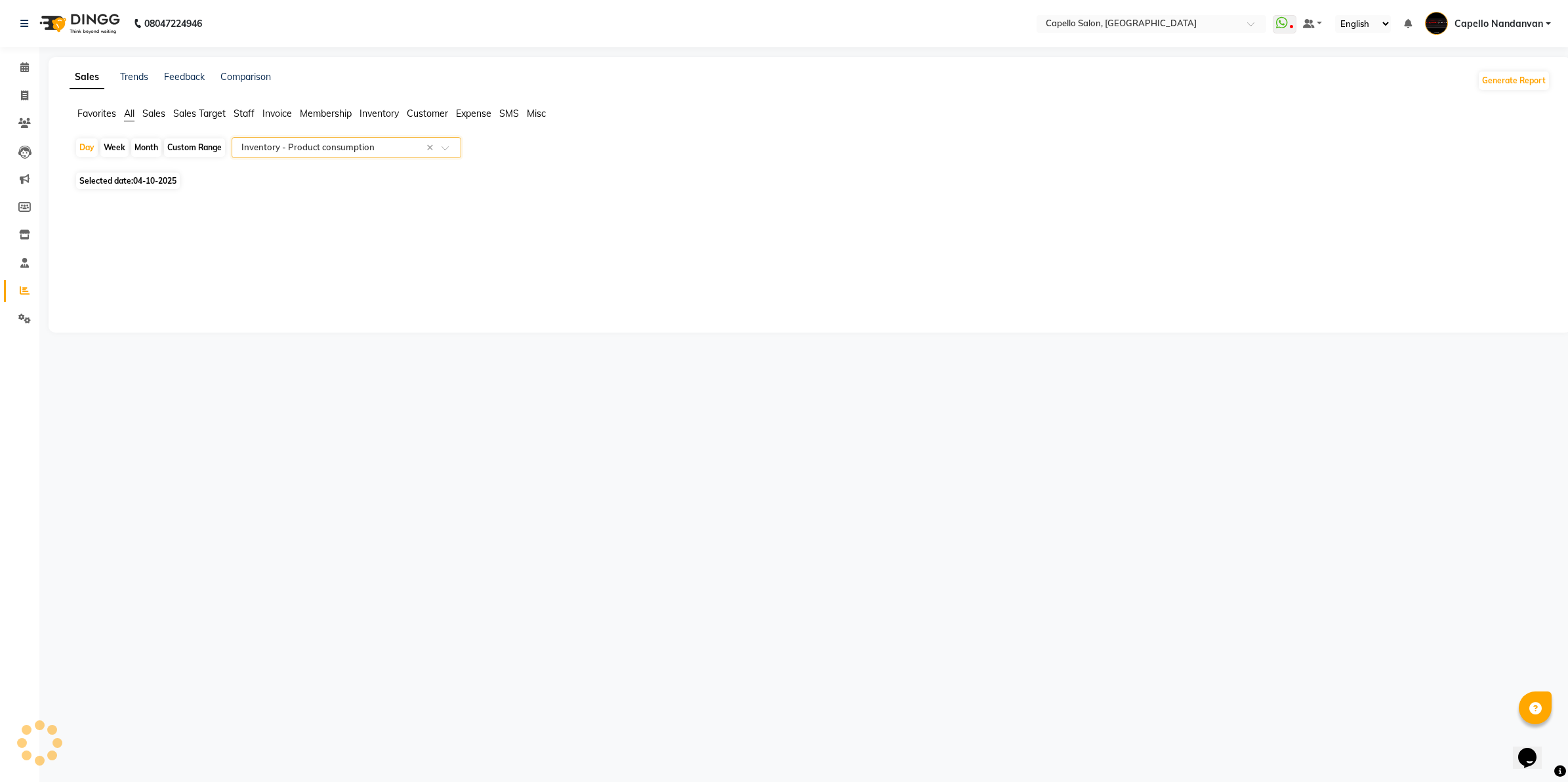
select select "full_report"
select select "csv"
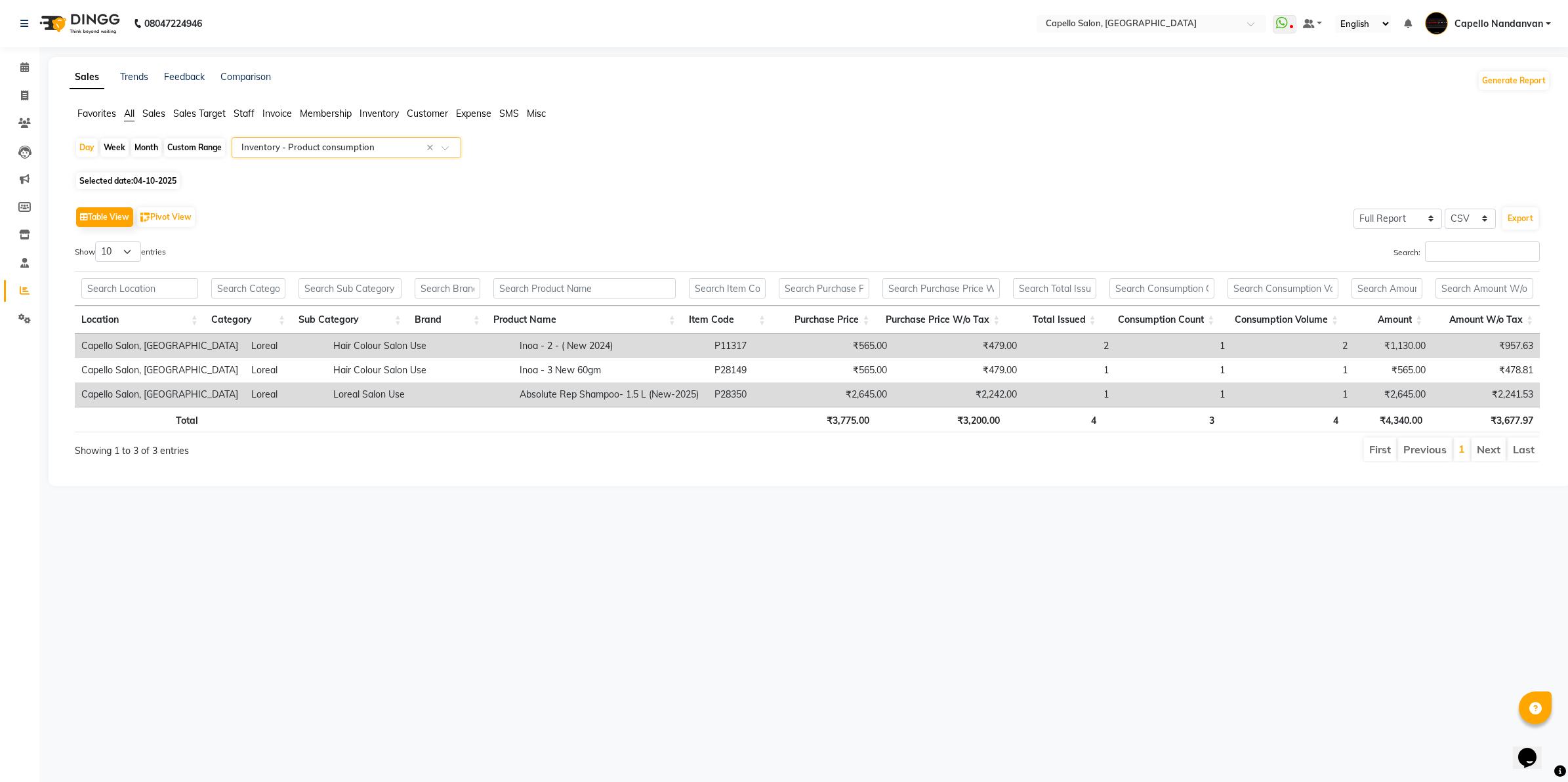
click at [142, 148] on div "Month" at bounding box center [146, 147] width 30 height 18
select select "10"
select select "2025"
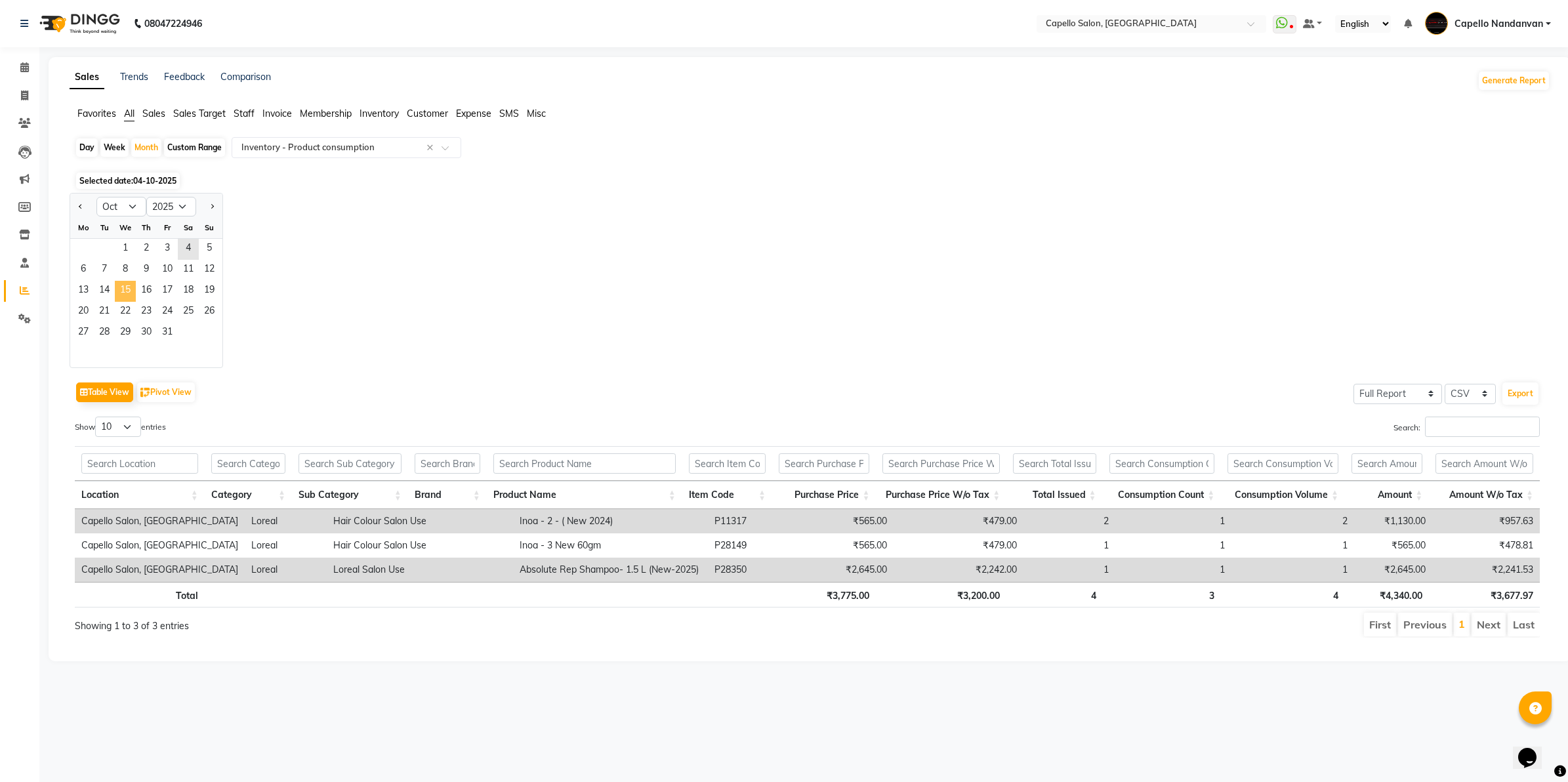
click at [116, 294] on span "15" at bounding box center [125, 291] width 21 height 21
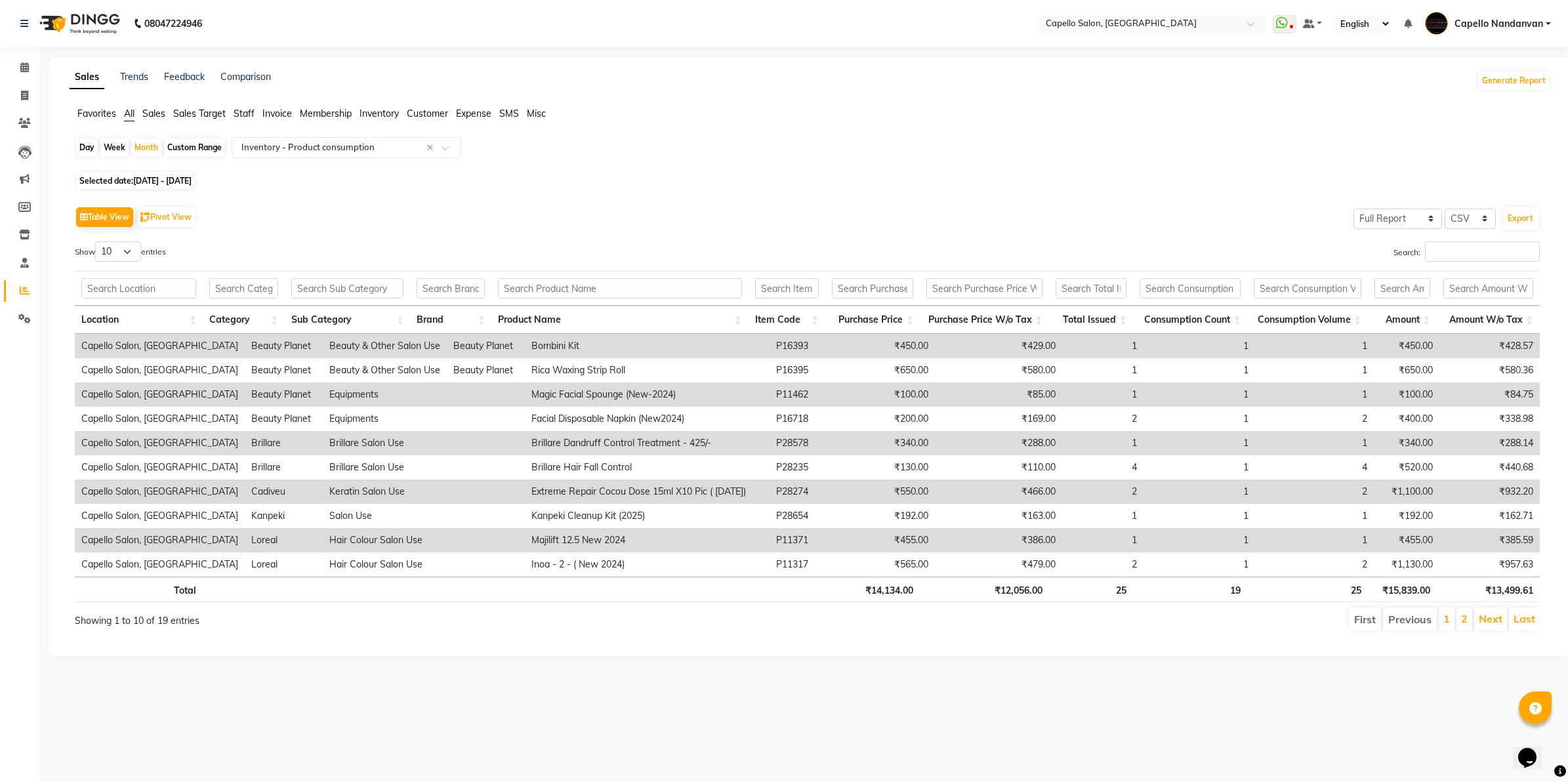
click at [10, 246] on li "Inventory" at bounding box center [19, 235] width 40 height 28
click at [17, 63] on span at bounding box center [25, 68] width 23 height 15
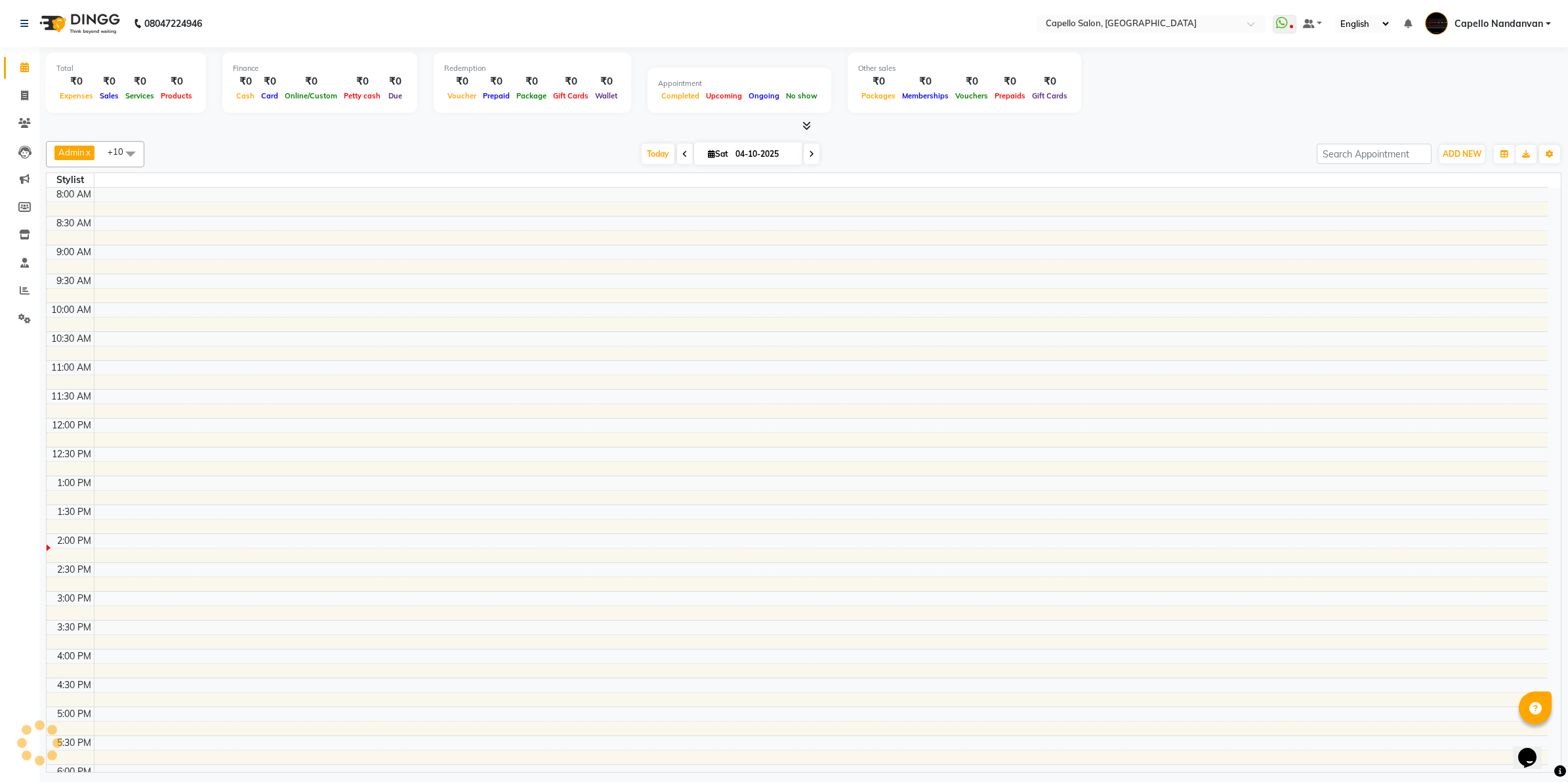
click at [17, 63] on span at bounding box center [25, 68] width 23 height 15
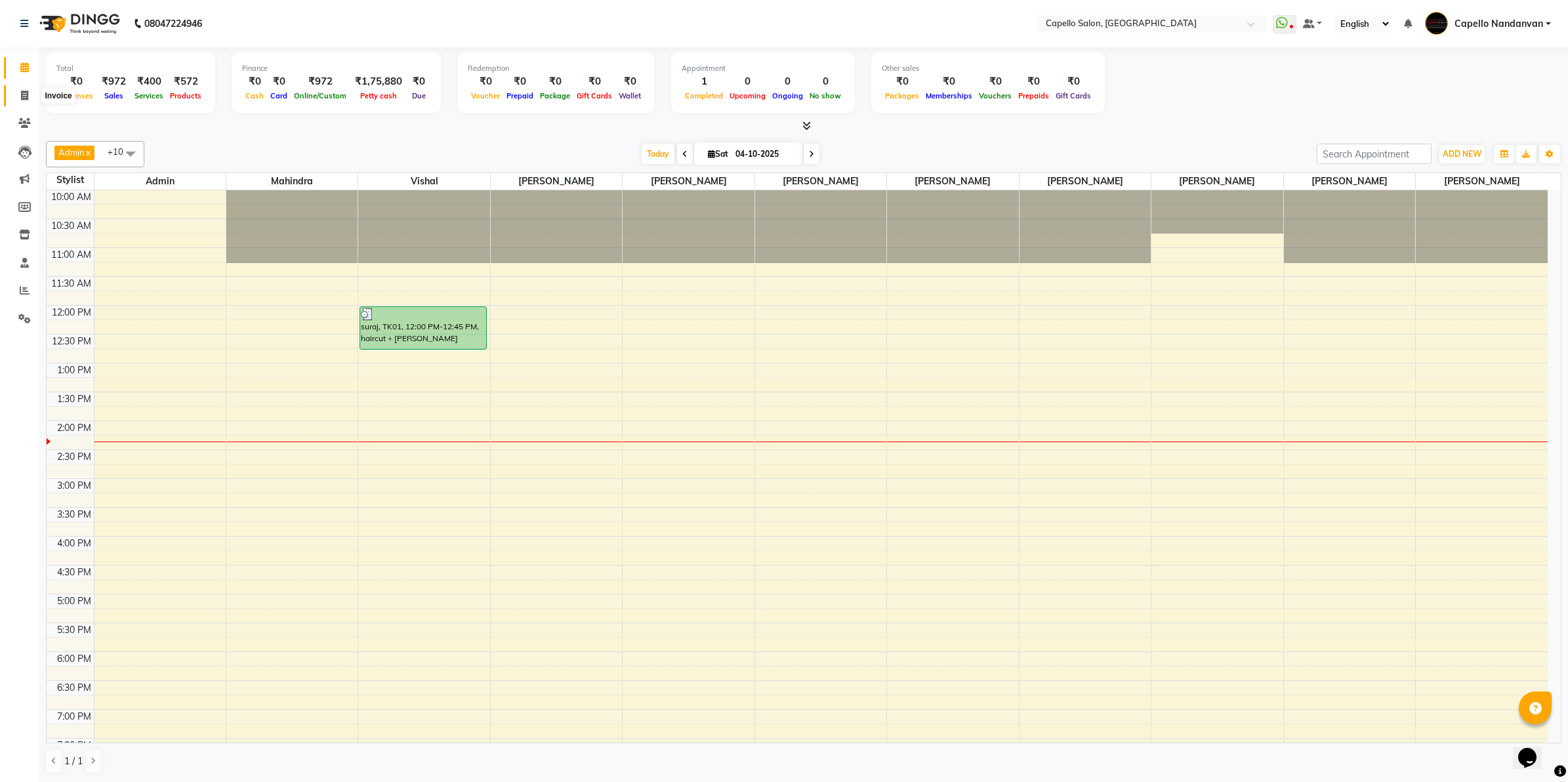
click at [25, 94] on icon at bounding box center [24, 95] width 7 height 10
select select "service"
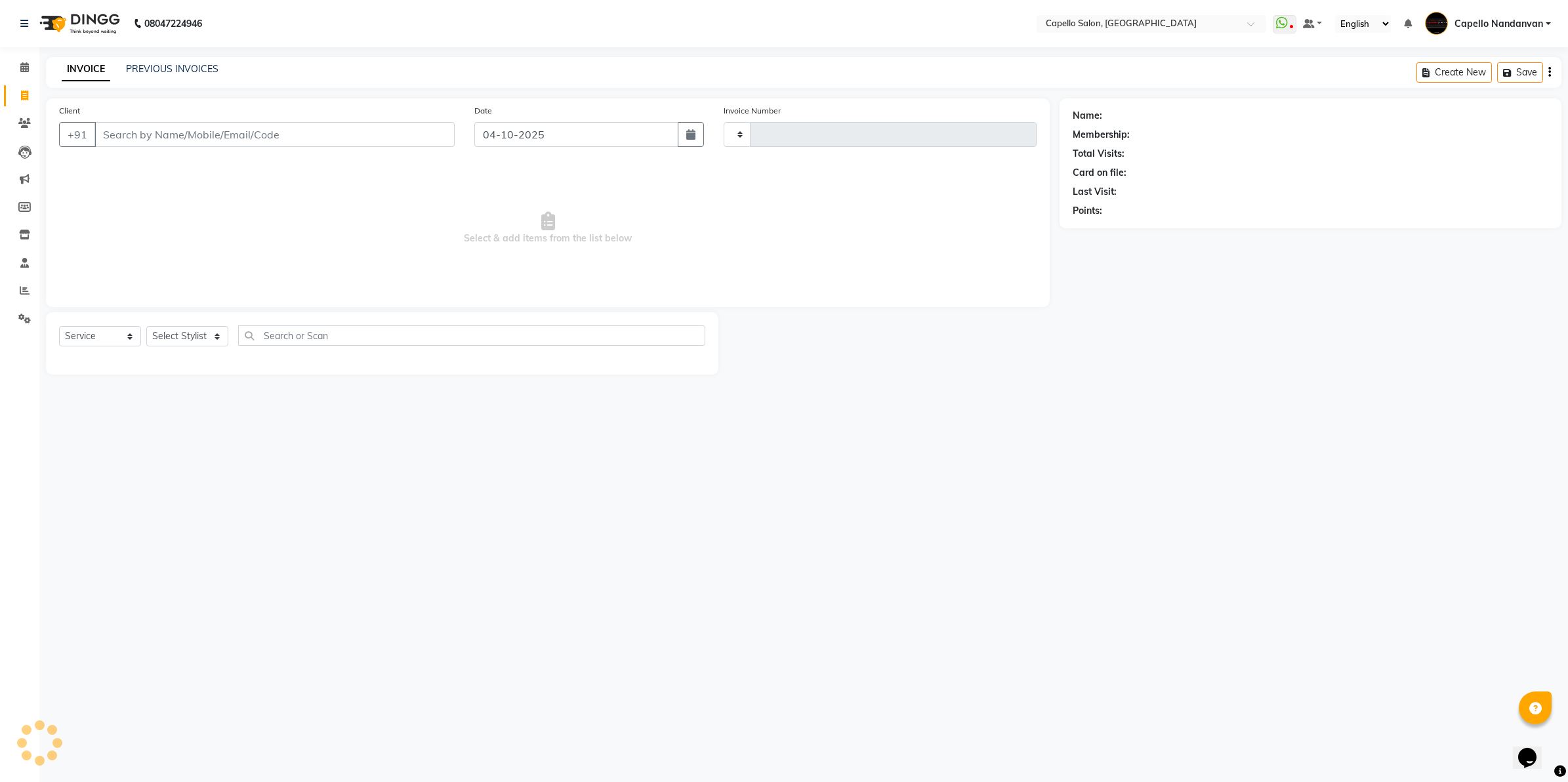
type input "4688"
select select "830"
click at [187, 138] on input "Client" at bounding box center [275, 134] width 360 height 25
type input "8793951025"
click at [208, 331] on select "Select Stylist Admin [PERSON_NAME] [PERSON_NAME] [PERSON_NAME] [PERSON_NAME] Ow…" at bounding box center [193, 341] width 92 height 20
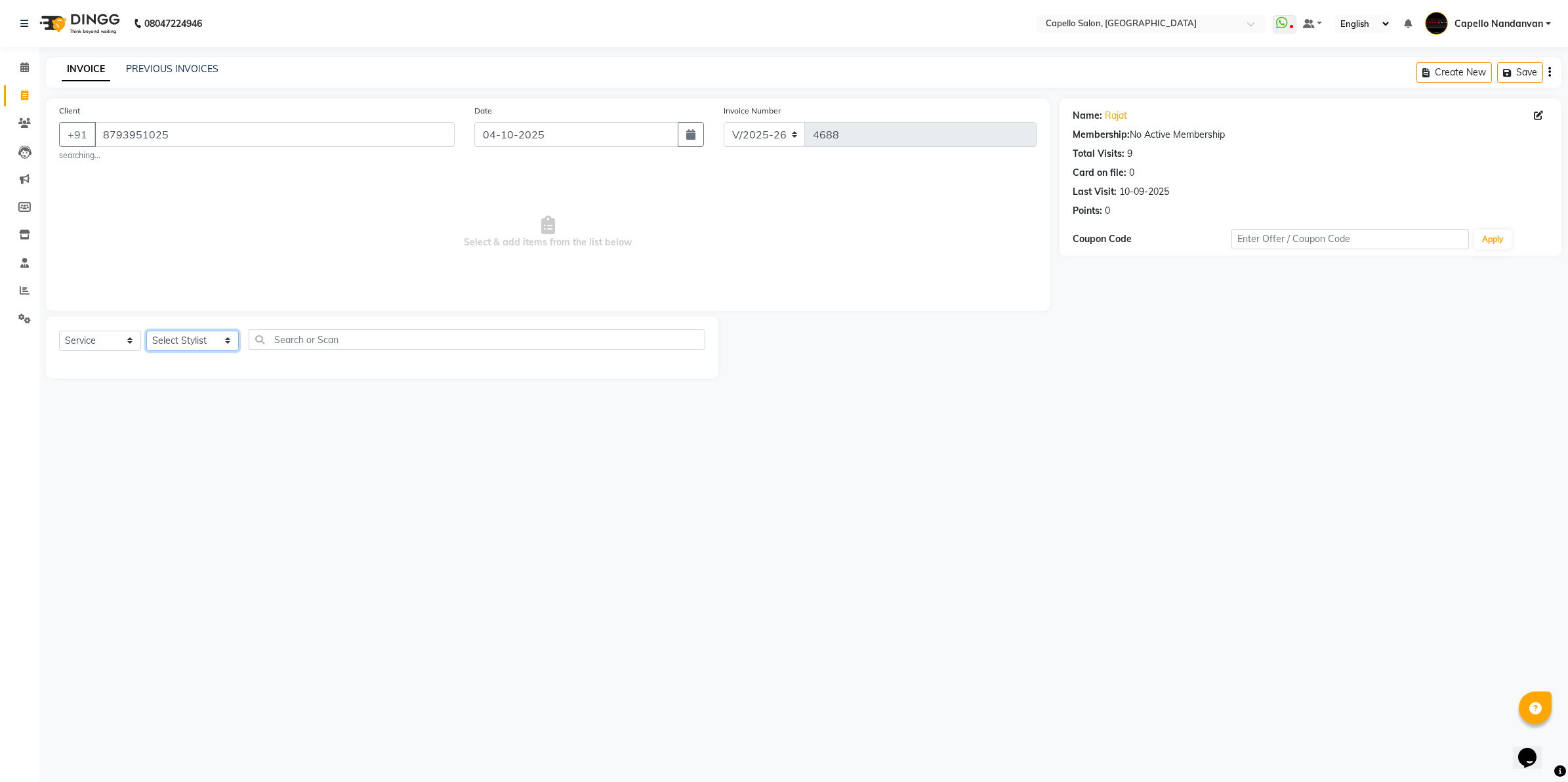
select select "51223"
click at [147, 331] on select "Select Stylist Admin [PERSON_NAME] [PERSON_NAME] [PERSON_NAME] [PERSON_NAME] Ow…" at bounding box center [193, 341] width 92 height 20
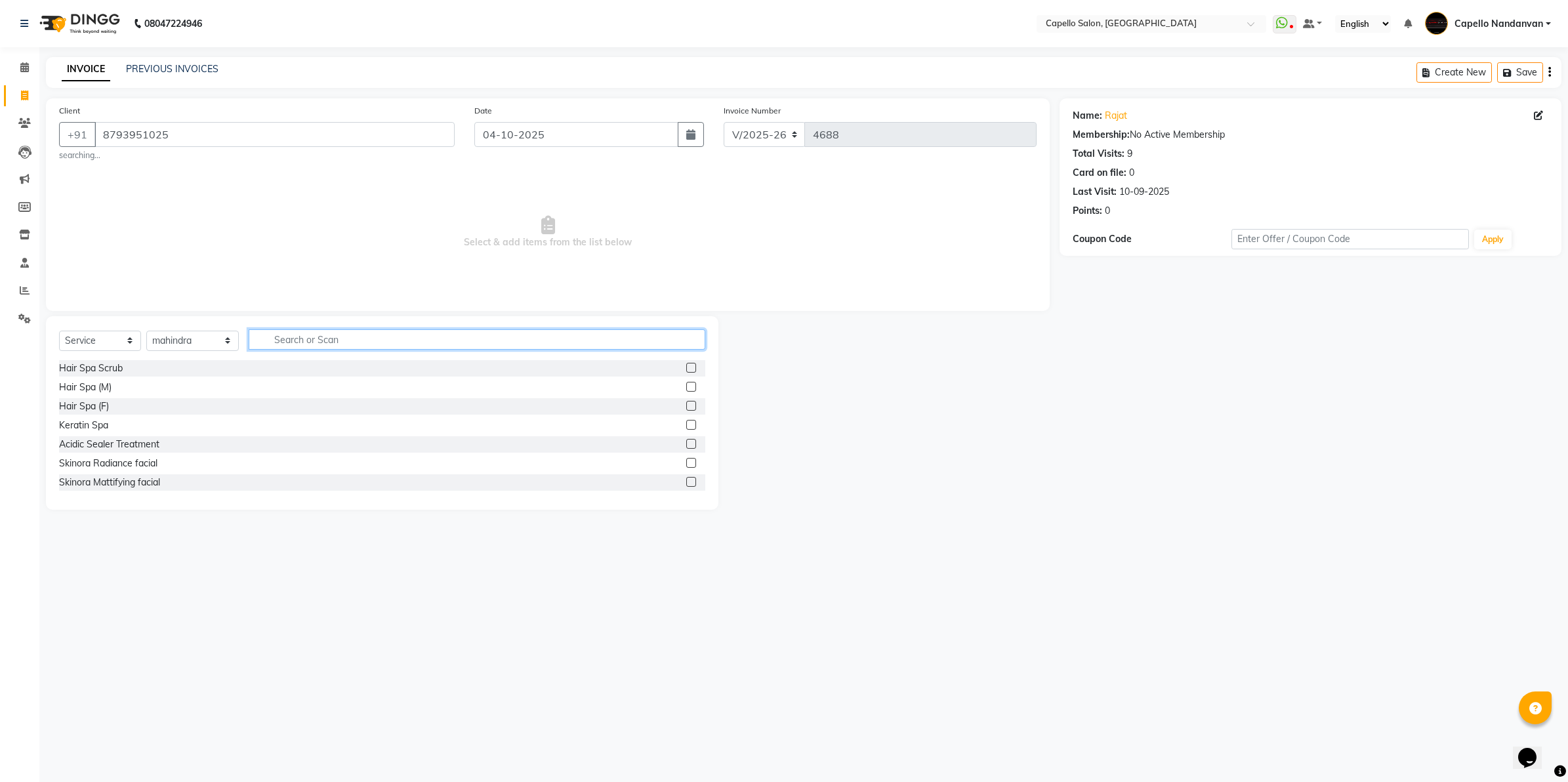
click at [296, 339] on input "text" at bounding box center [477, 339] width 457 height 20
type input "face"
click at [76, 431] on div "Face D-Tan" at bounding box center [83, 425] width 48 height 14
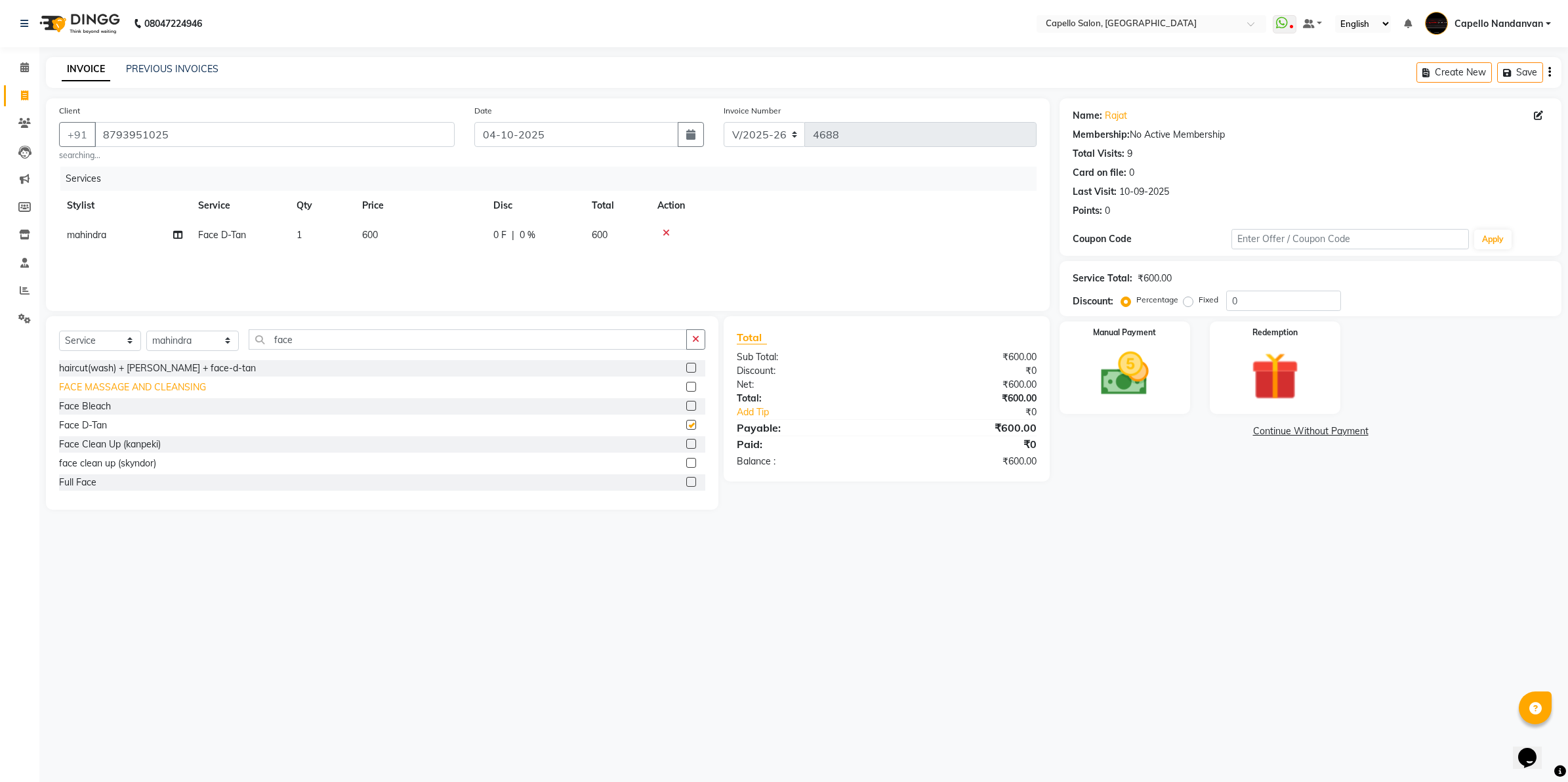
checkbox input "false"
click at [309, 336] on input "face" at bounding box center [467, 339] width 439 height 20
type input "f"
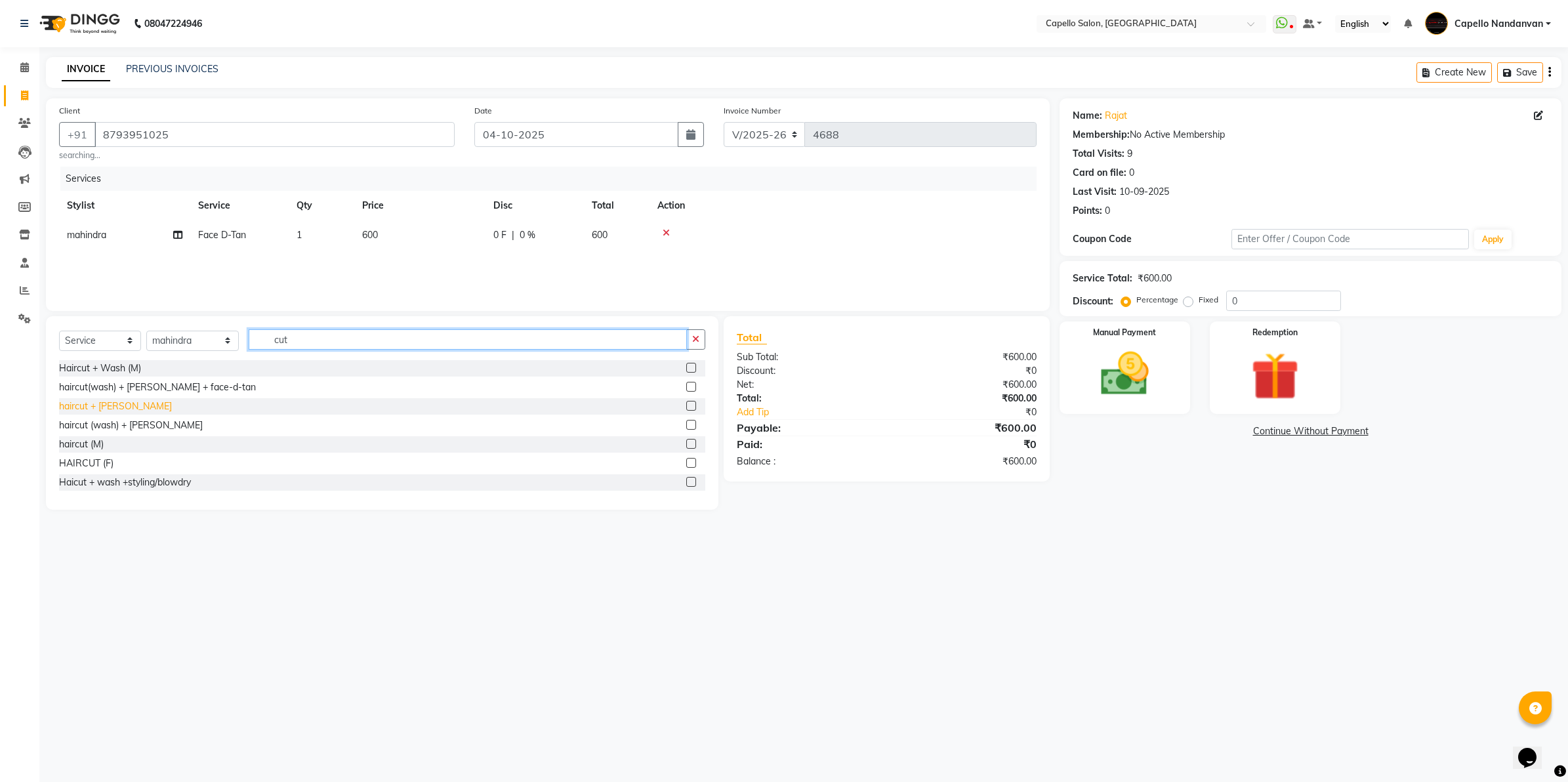
type input "cut"
click at [109, 410] on div "haircut + [PERSON_NAME]" at bounding box center [115, 406] width 113 height 14
checkbox input "false"
click at [311, 348] on input "cut" at bounding box center [467, 345] width 439 height 20
type input "c"
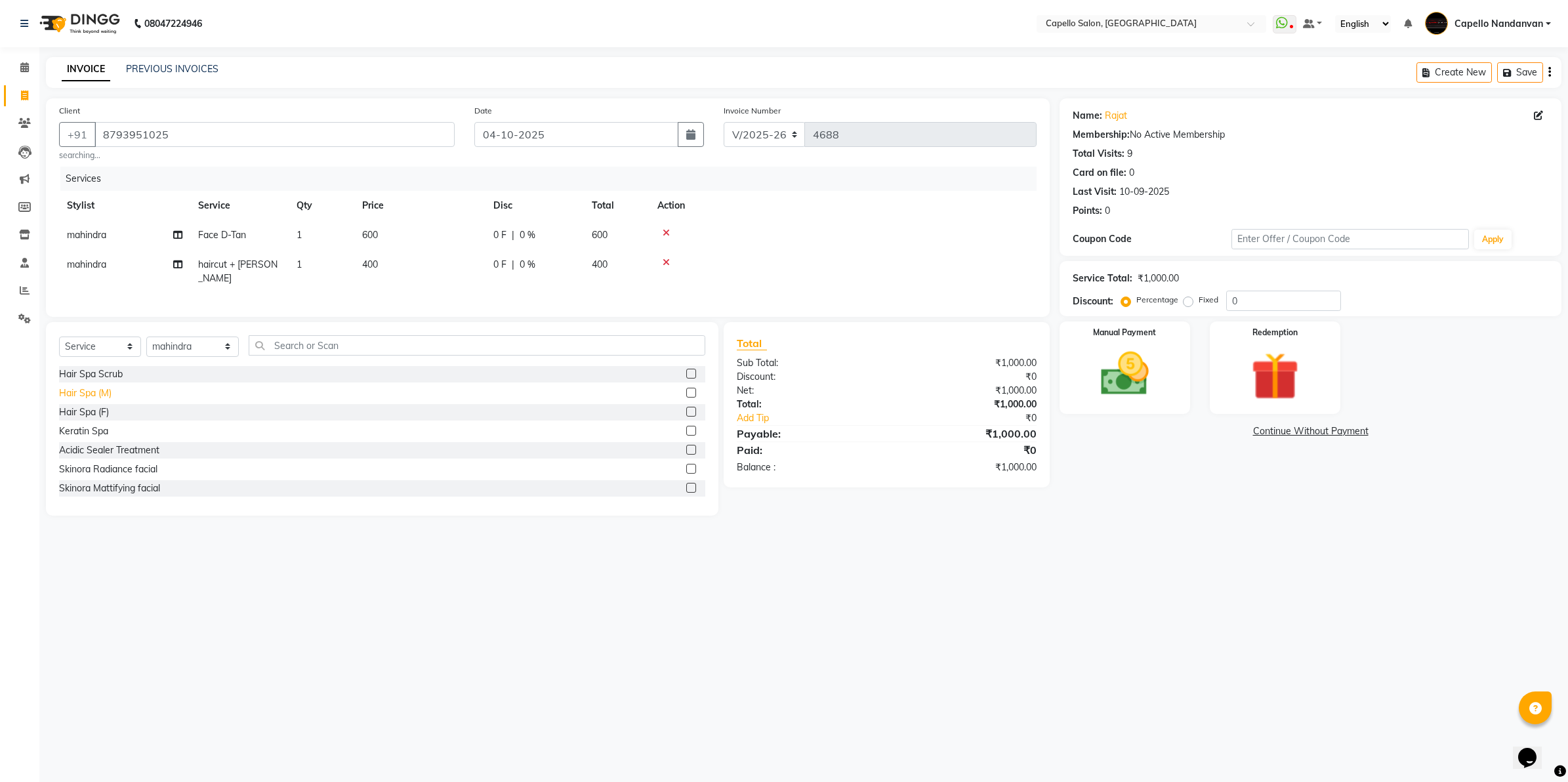
click at [102, 386] on div "Hair Spa (M)" at bounding box center [85, 393] width 52 height 14
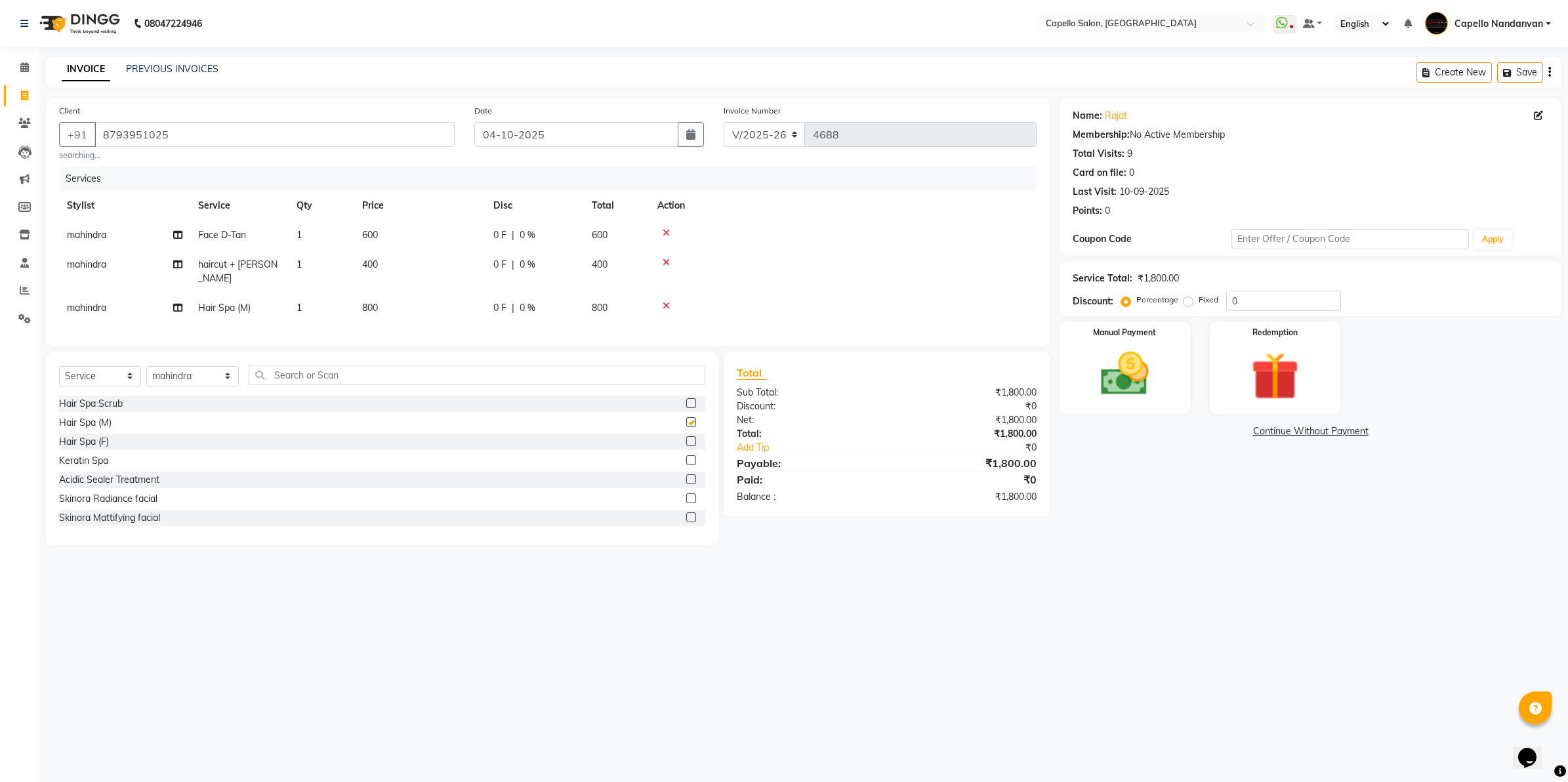
checkbox input "false"
click at [438, 293] on td "800" at bounding box center [420, 308] width 131 height 29
select select "51223"
click at [434, 295] on input "800" at bounding box center [481, 297] width 115 height 20
type input "1000"
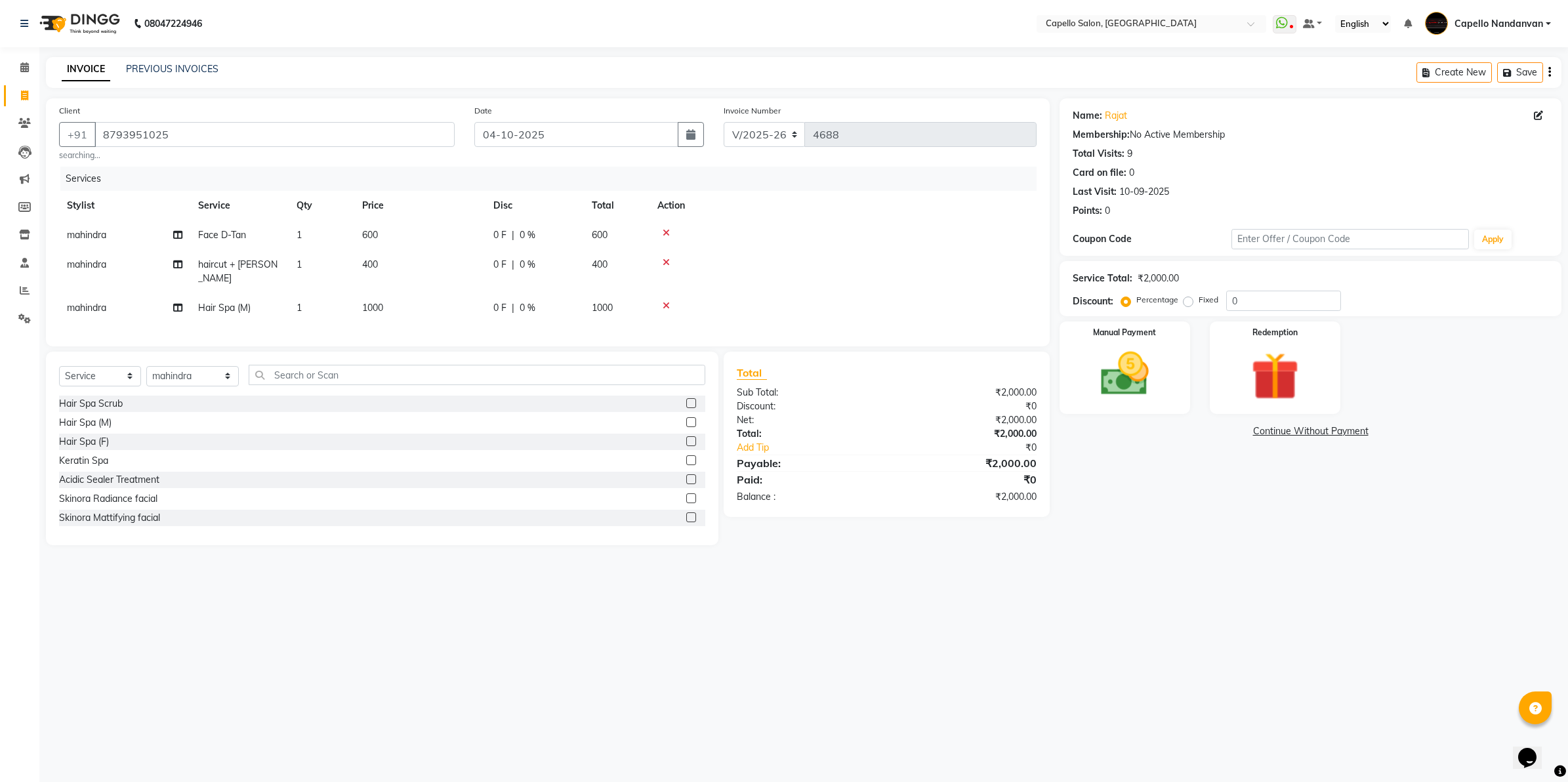
click at [440, 683] on div "08047224946 Select Location × [GEOGRAPHIC_DATA], [GEOGRAPHIC_DATA] WhatsApp Sta…" at bounding box center [784, 391] width 1568 height 782
click at [218, 262] on span "haircut + [PERSON_NAME]" at bounding box center [238, 271] width 80 height 25
select select "51223"
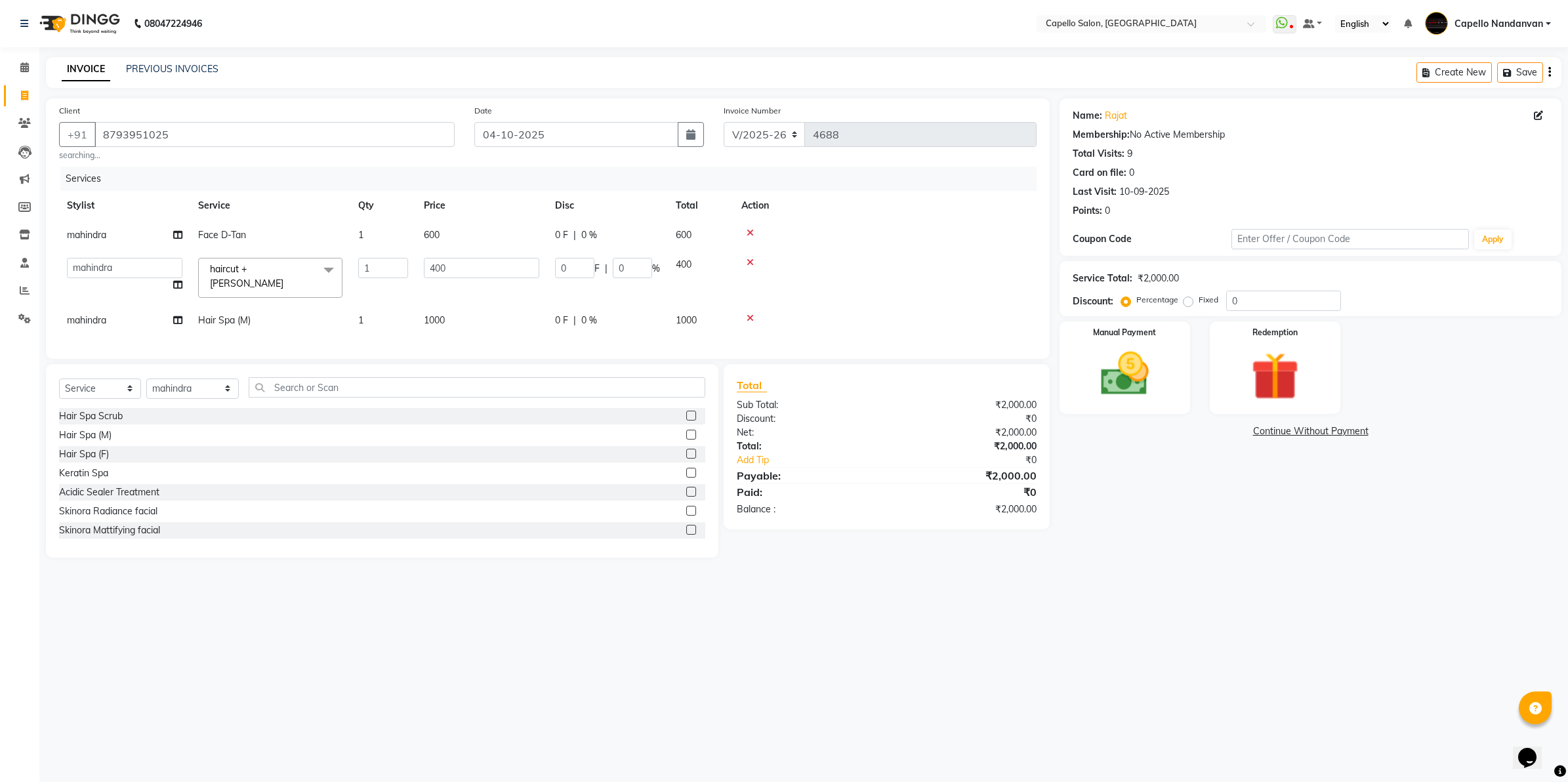
click at [258, 262] on span "haircut + [PERSON_NAME] x" at bounding box center [264, 277] width 115 height 28
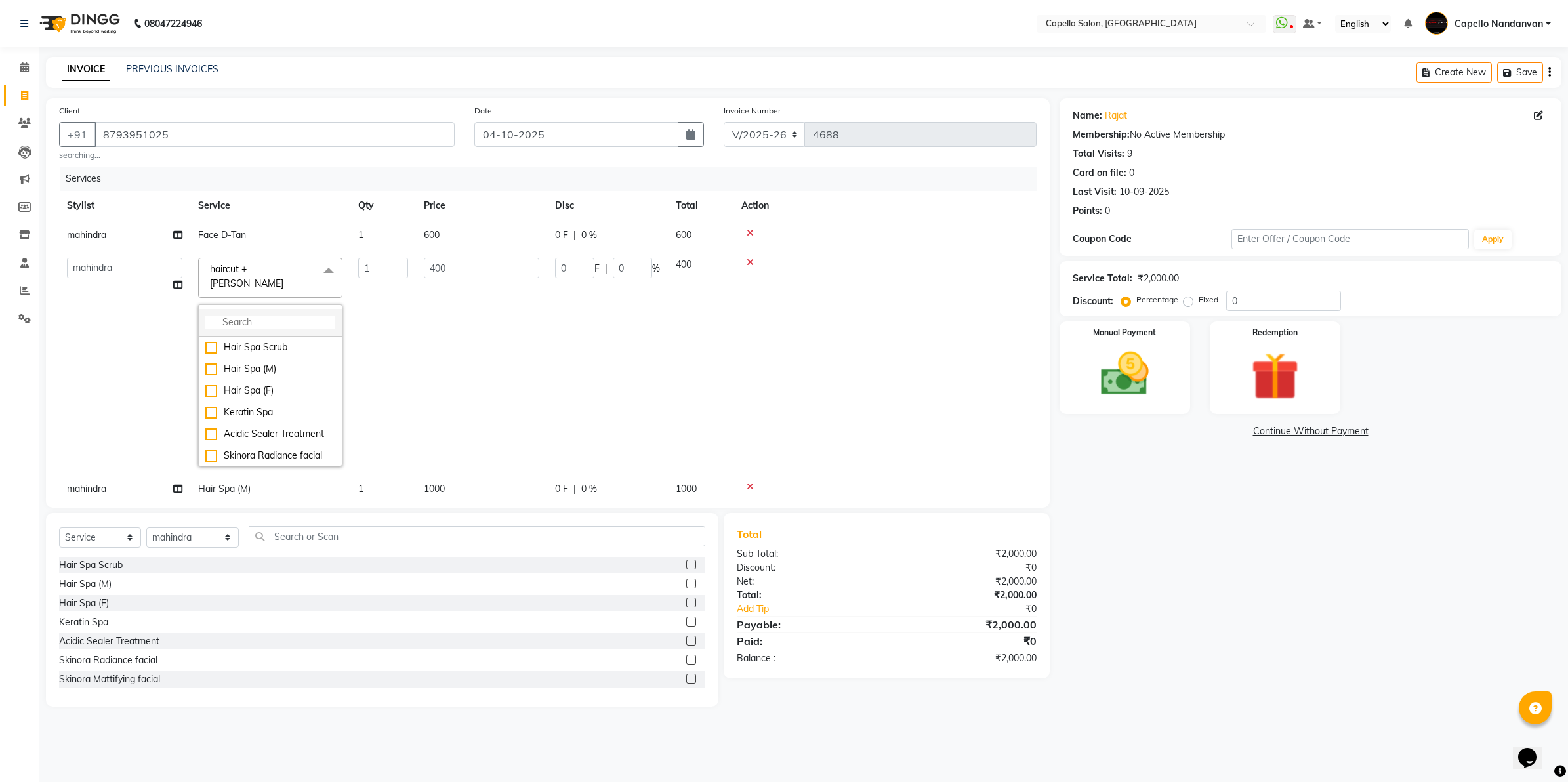
click at [258, 315] on input "multiselect-search" at bounding box center [270, 322] width 130 height 14
type input "beard"
click at [277, 461] on div "Beard Trim/Shave" at bounding box center [270, 467] width 130 height 14
checkbox input "false"
checkbox input "true"
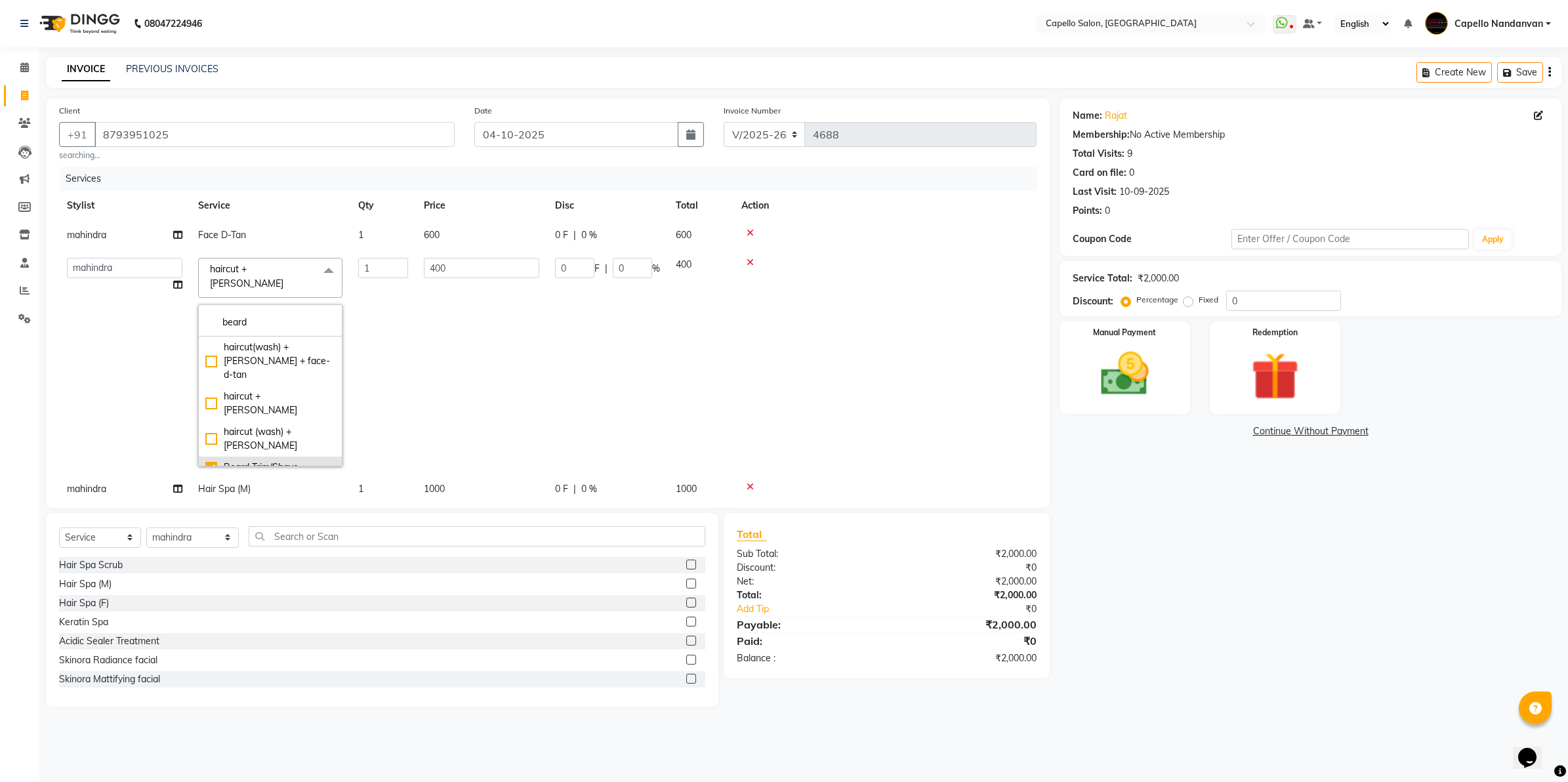
type input "200"
click at [437, 414] on td "200" at bounding box center [481, 355] width 131 height 210
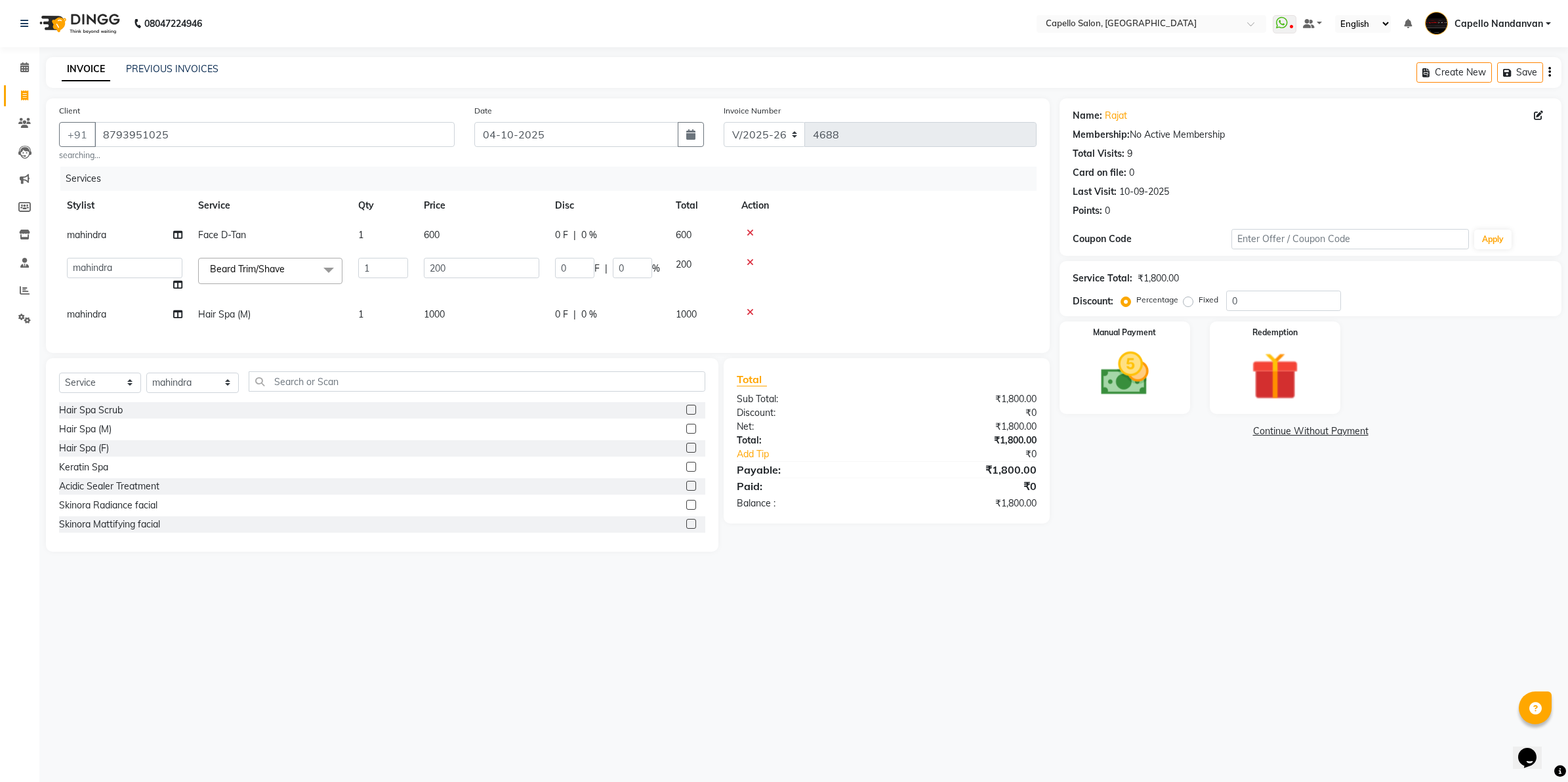
click at [467, 240] on td "600" at bounding box center [481, 235] width 131 height 29
select select "51223"
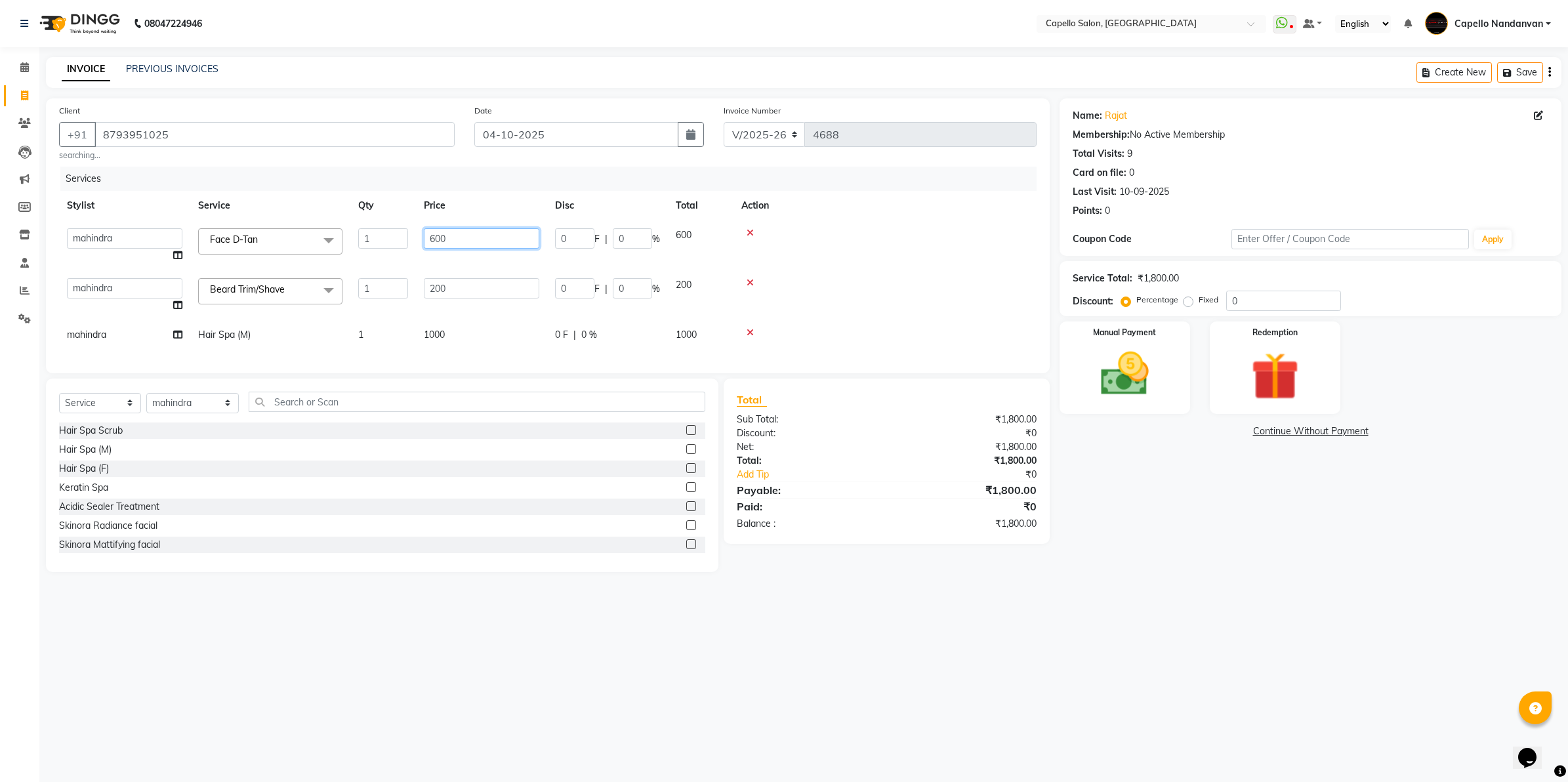
click at [434, 236] on input "600" at bounding box center [481, 238] width 115 height 20
type input "500"
click at [510, 185] on div "Services" at bounding box center [553, 179] width 986 height 24
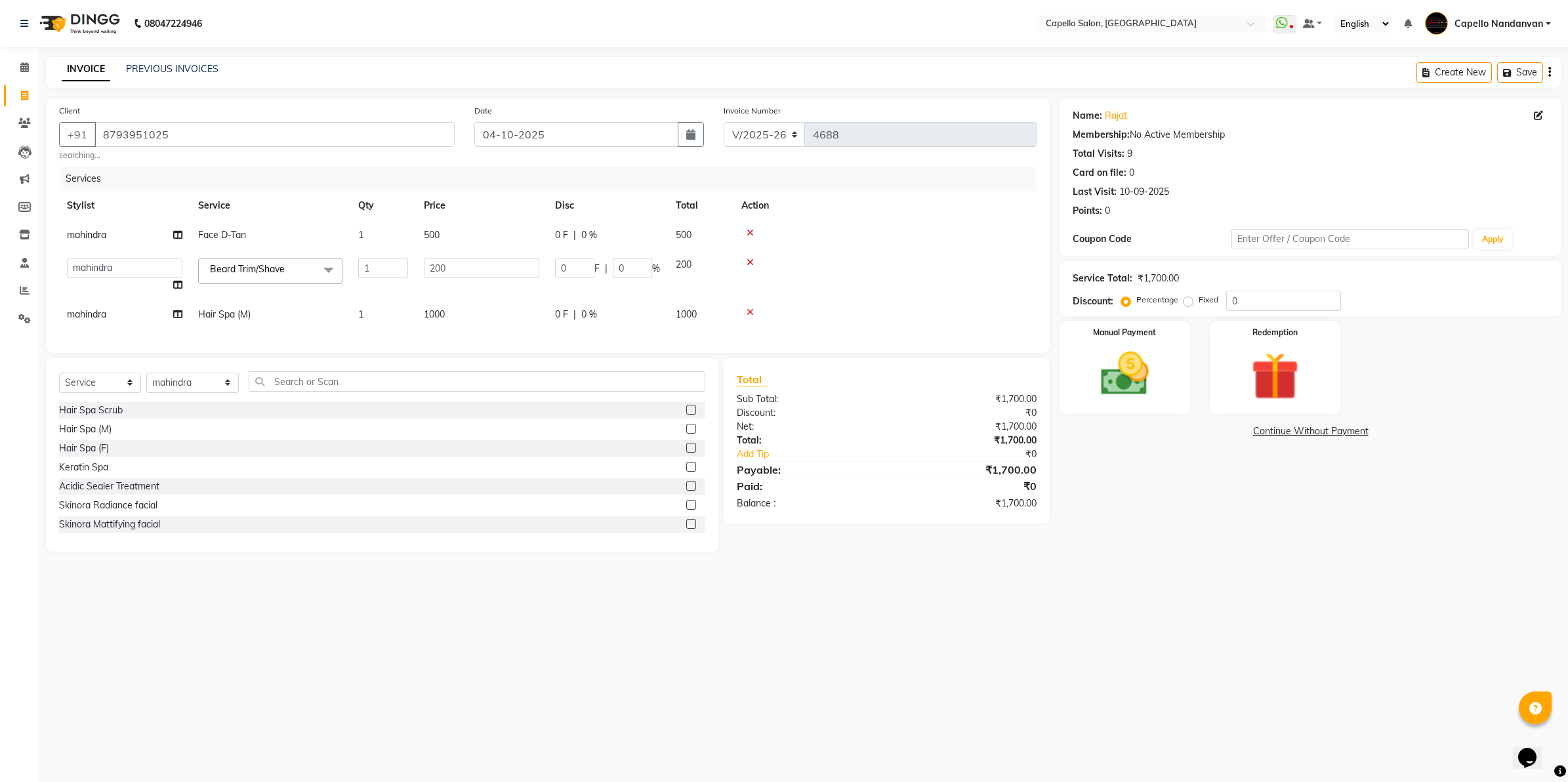
click at [693, 765] on div "08047224946 Select Location × [GEOGRAPHIC_DATA], [GEOGRAPHIC_DATA] WhatsApp Sta…" at bounding box center [784, 391] width 1568 height 782
click at [706, 628] on div "08047224946 Select Location × [GEOGRAPHIC_DATA], [GEOGRAPHIC_DATA] WhatsApp Sta…" at bounding box center [784, 391] width 1568 height 782
click at [447, 235] on td "500" at bounding box center [481, 235] width 131 height 29
select select "51223"
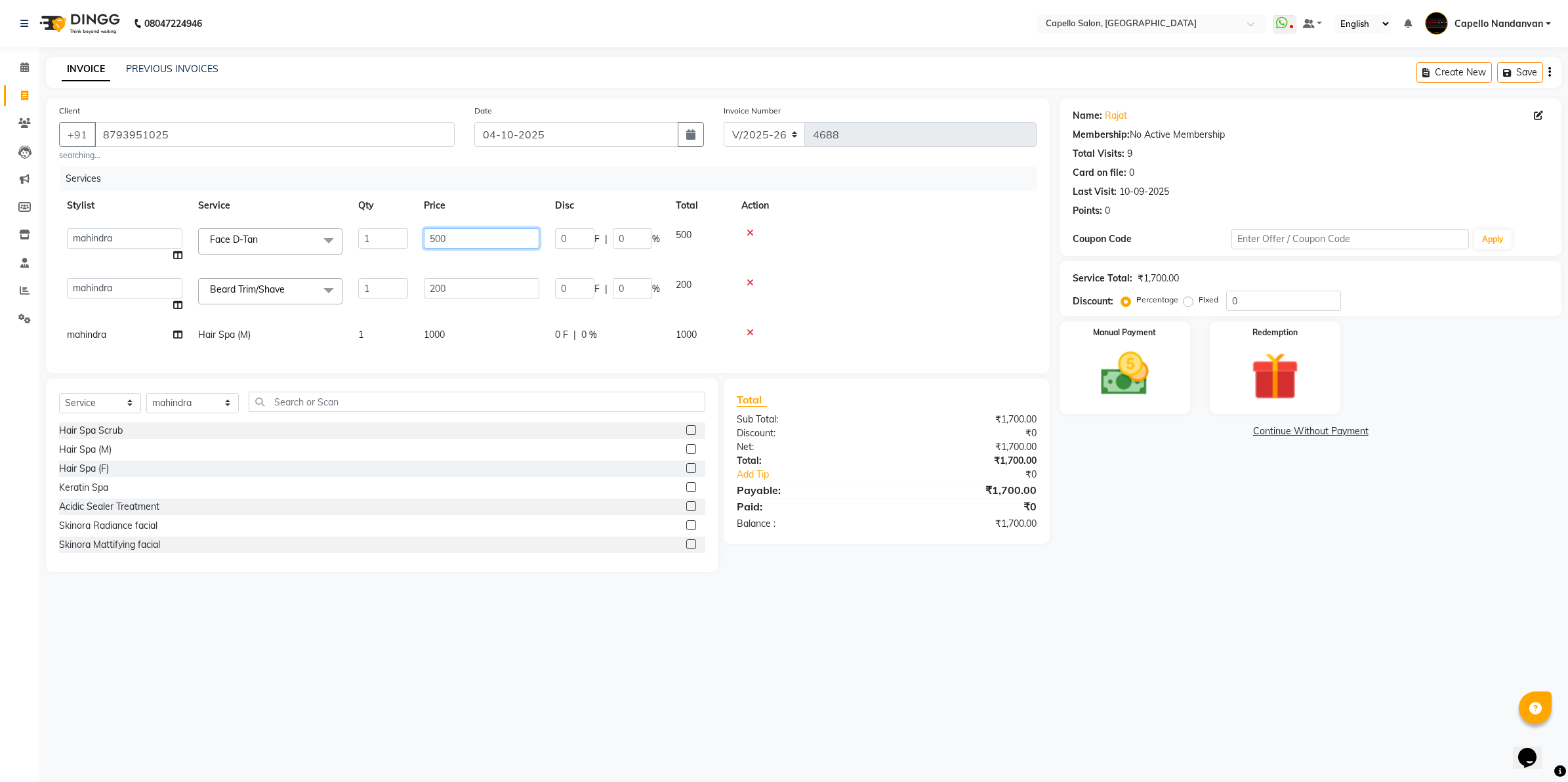
click at [435, 233] on input "500" at bounding box center [481, 238] width 115 height 20
type input "600"
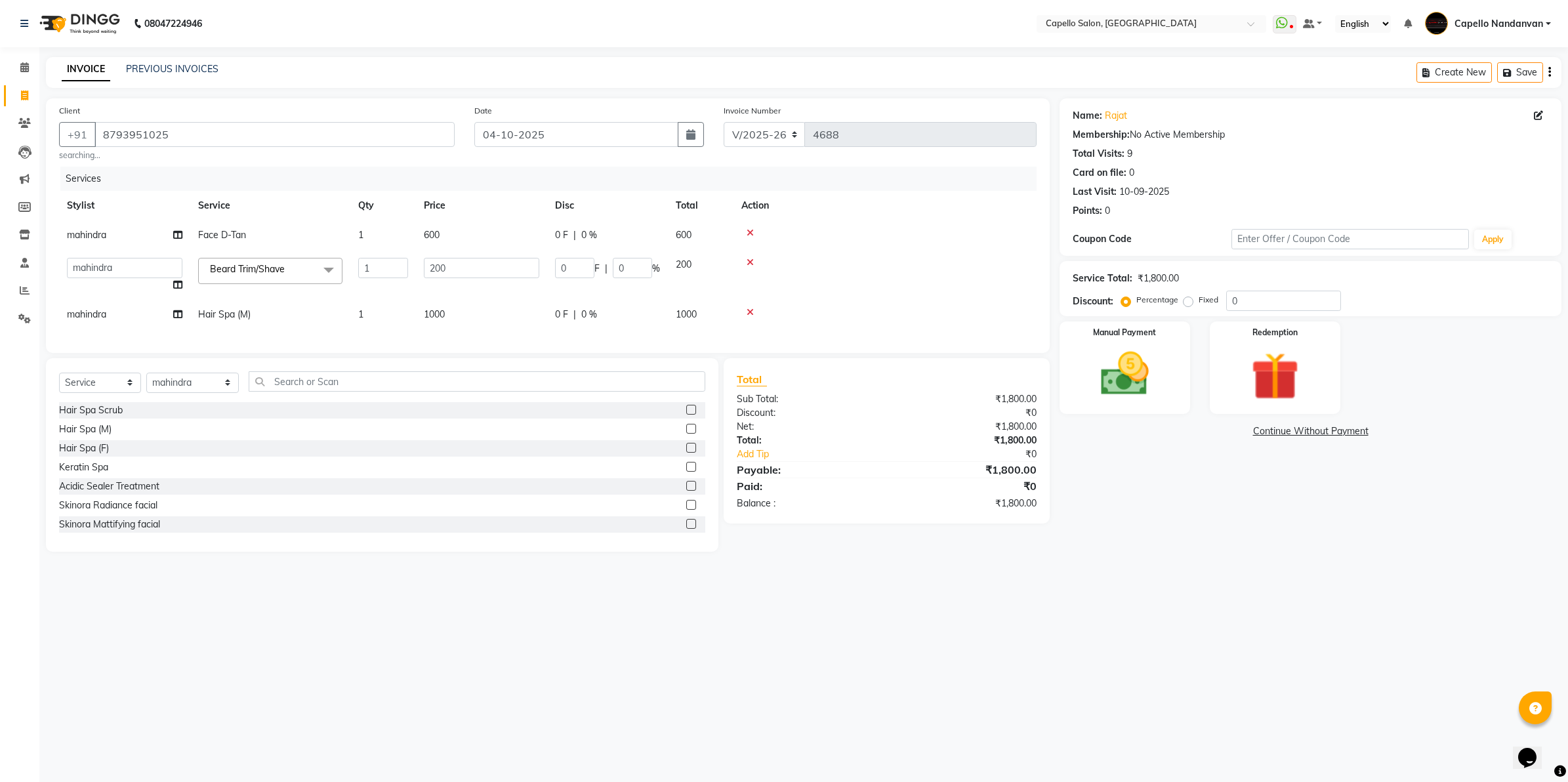
click at [933, 242] on td at bounding box center [885, 235] width 303 height 29
click at [1140, 351] on img at bounding box center [1125, 374] width 82 height 58
click at [1199, 430] on span "UPI" at bounding box center [1198, 432] width 20 height 15
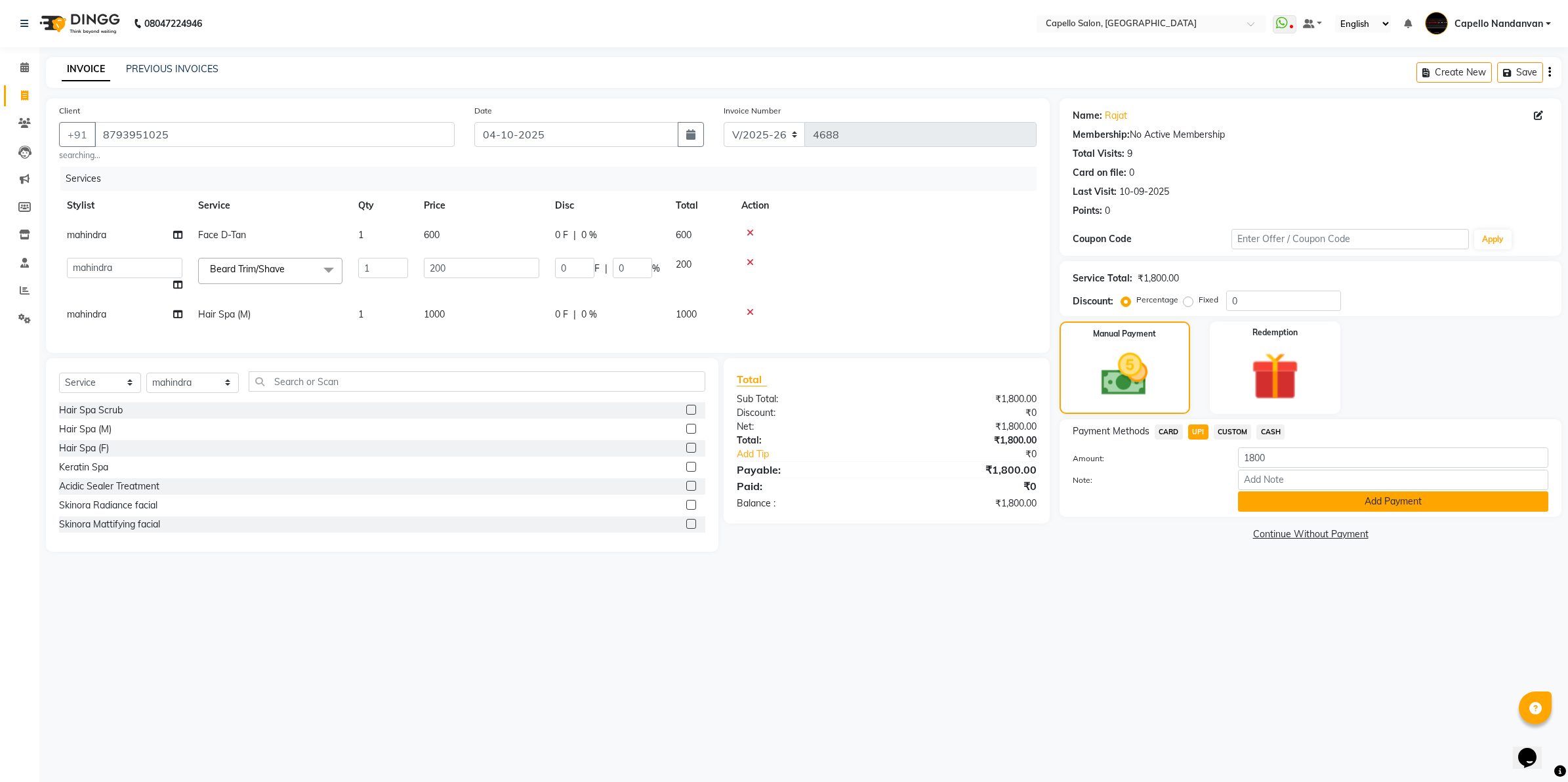
click at [1250, 495] on button "Add Payment" at bounding box center [1393, 501] width 311 height 20
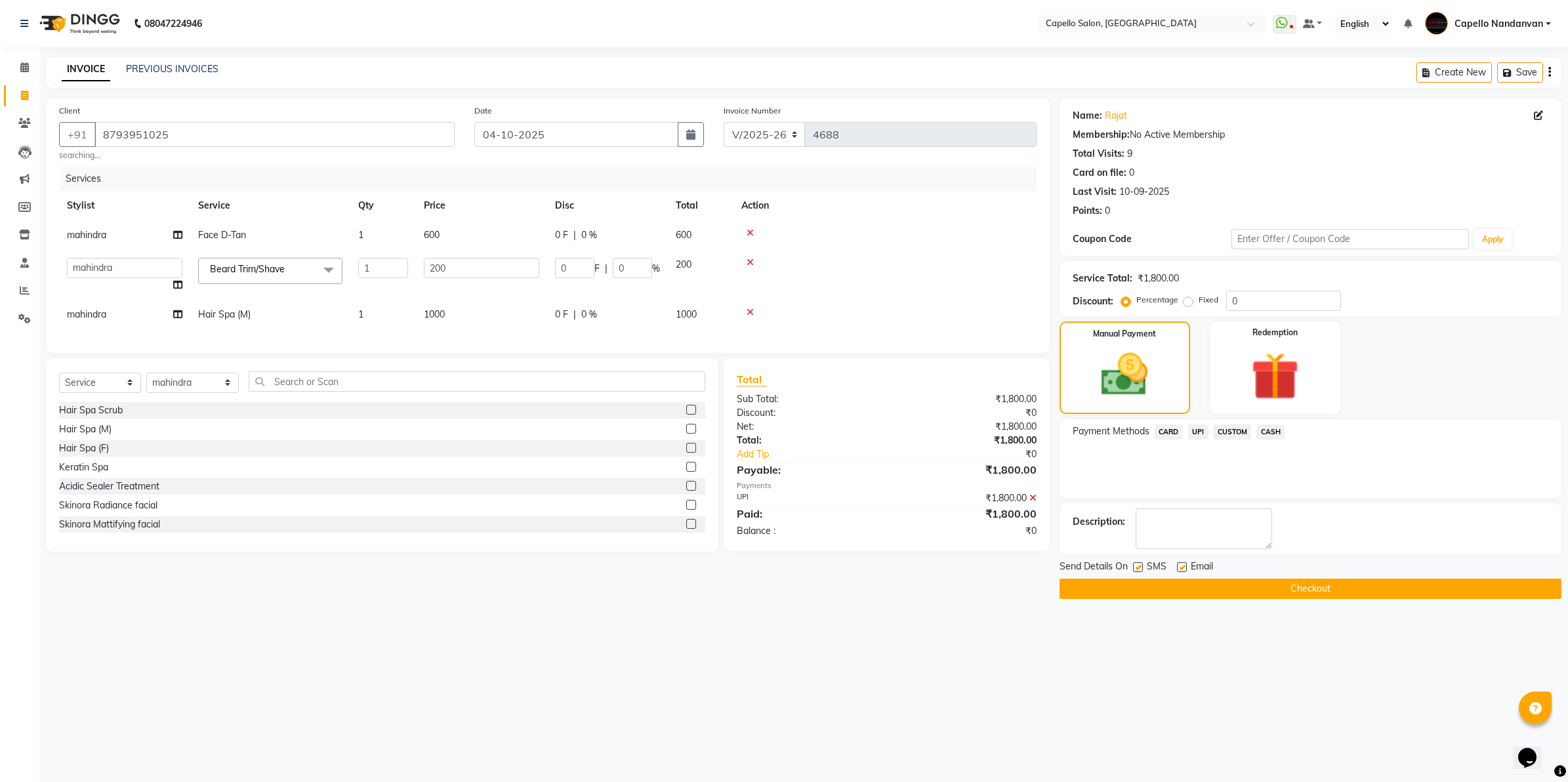
click at [1231, 587] on button "Checkout" at bounding box center [1311, 589] width 502 height 20
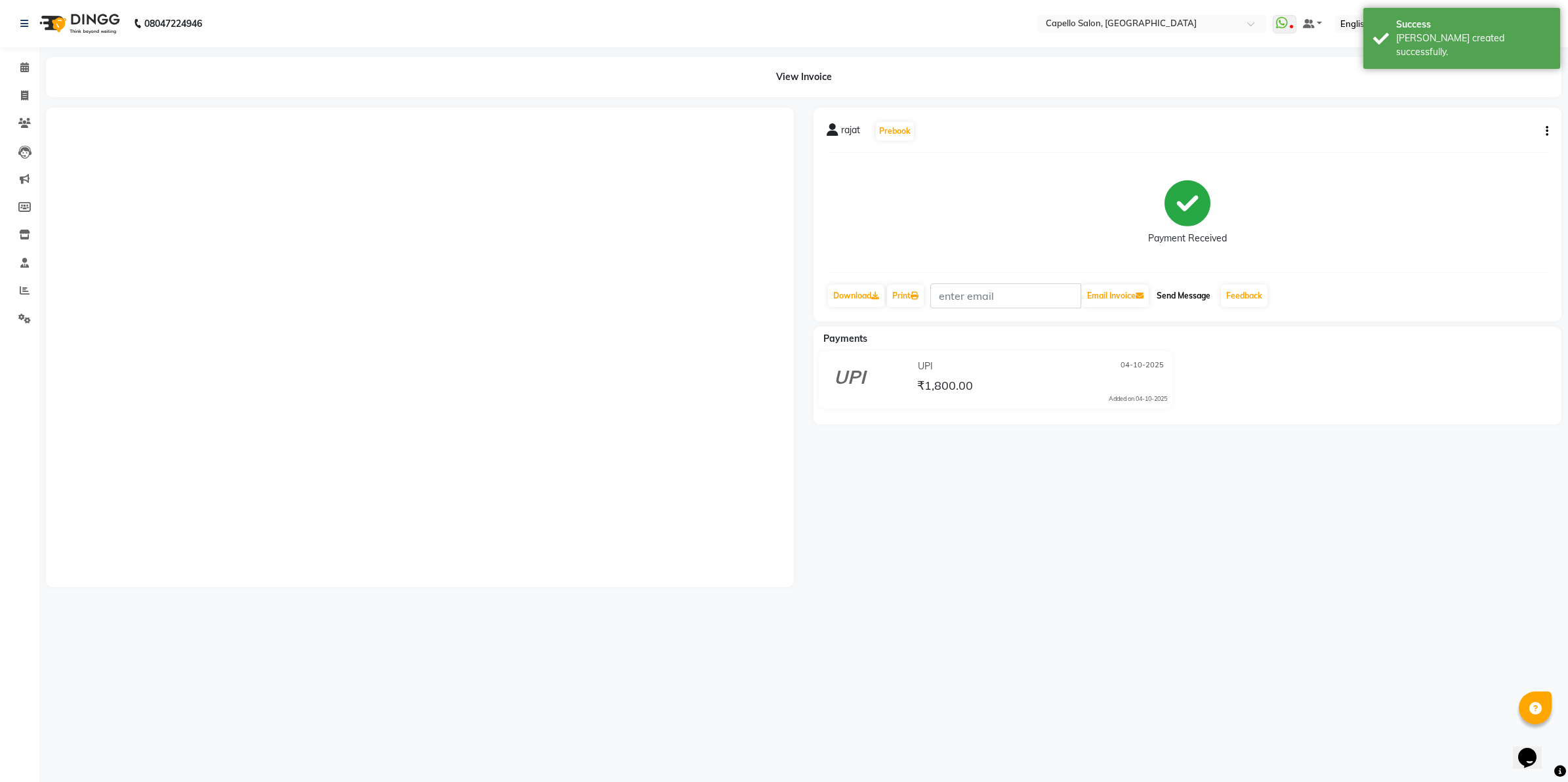
click at [1198, 302] on button "Send Message" at bounding box center [1184, 295] width 64 height 22
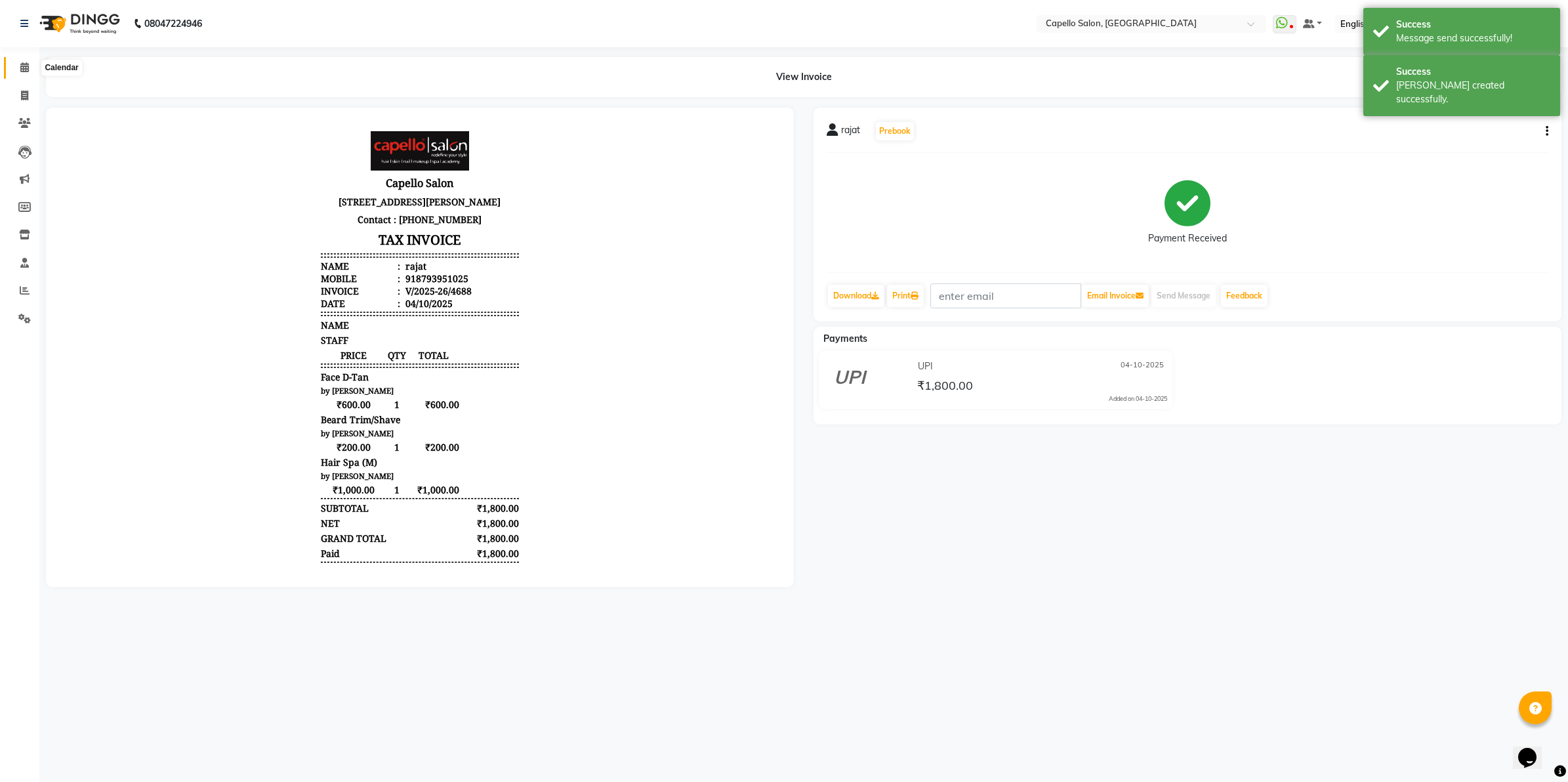
click at [20, 62] on icon at bounding box center [24, 67] width 9 height 10
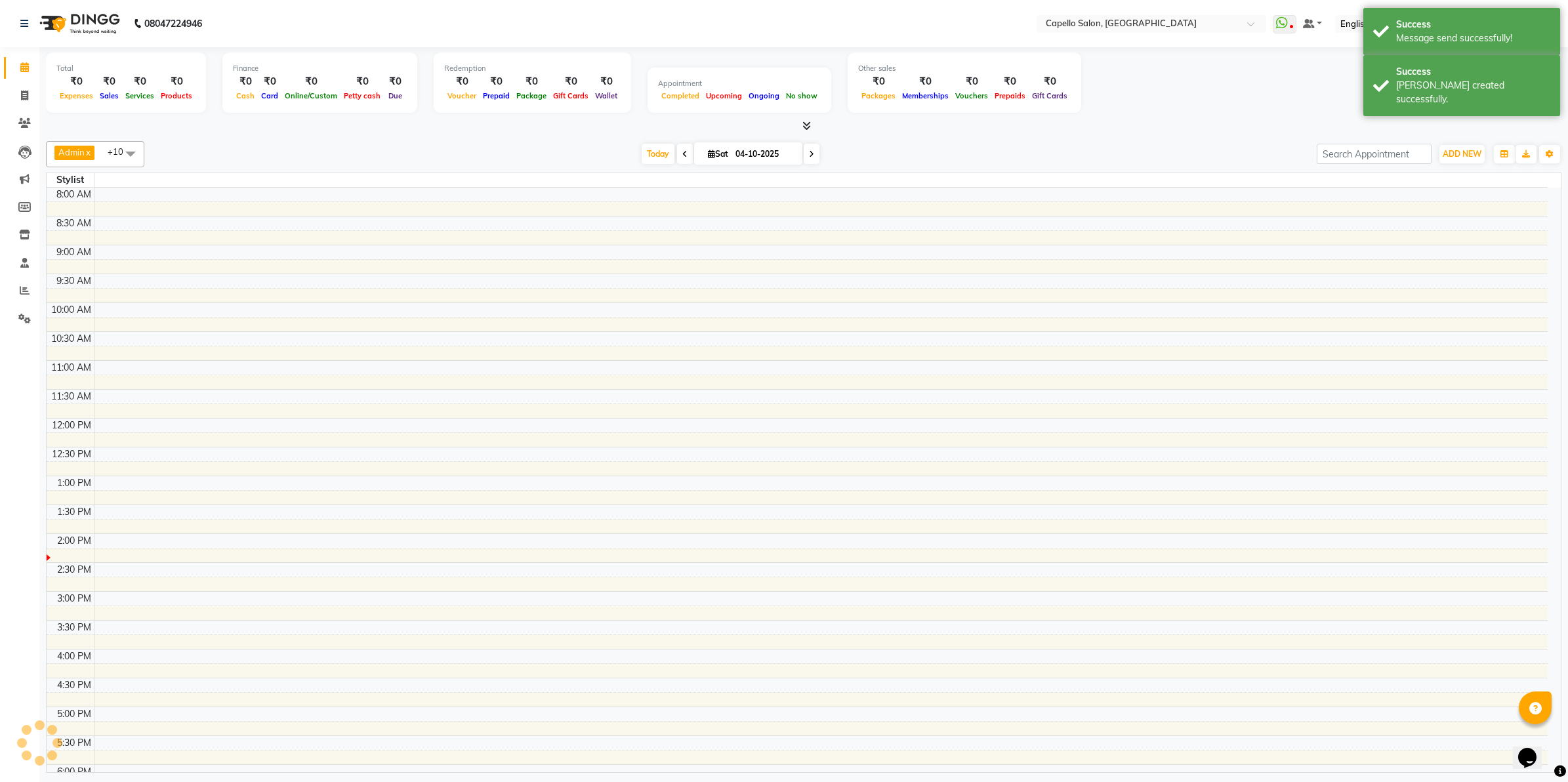
click at [20, 62] on icon at bounding box center [24, 67] width 9 height 10
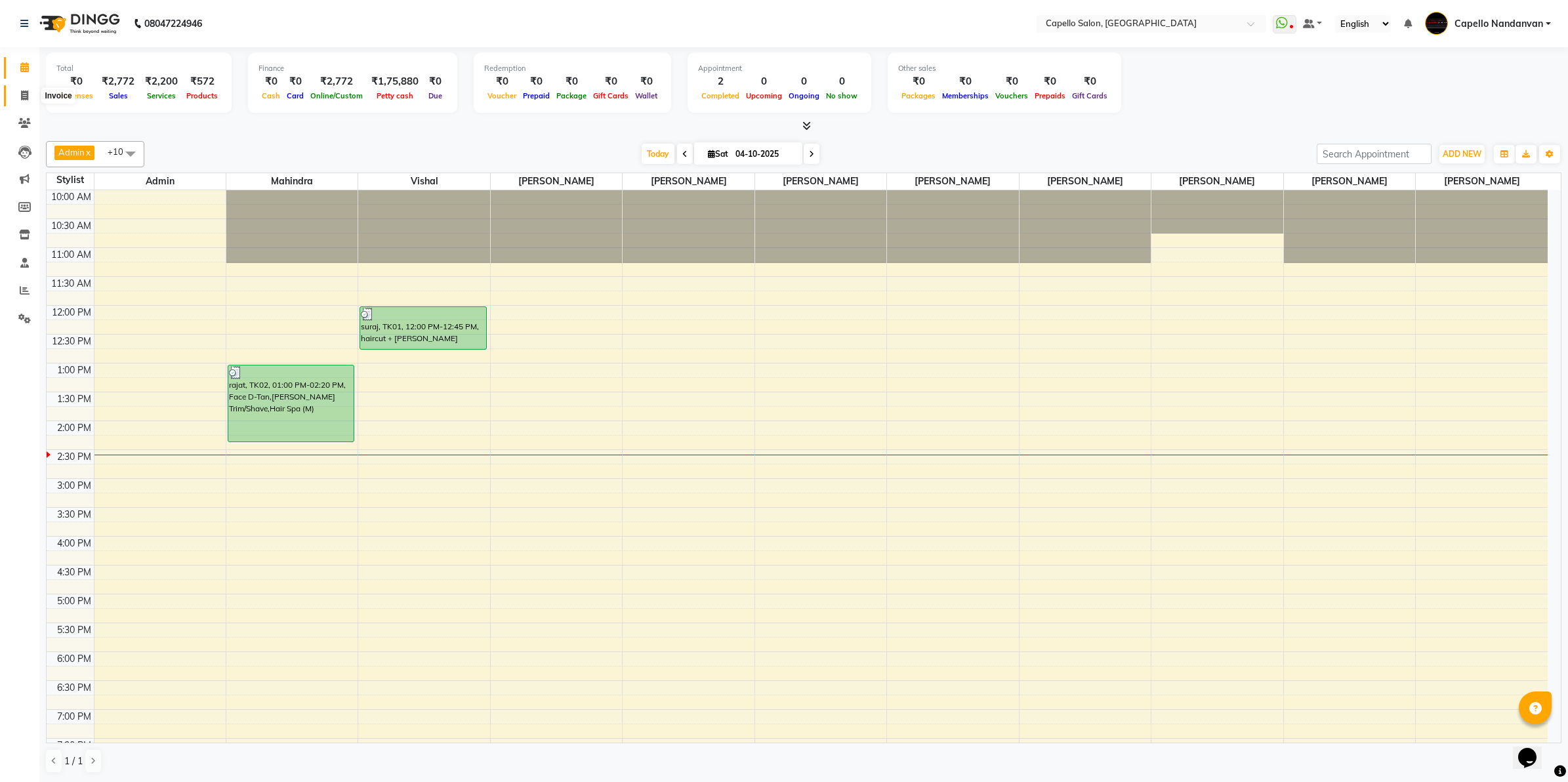
click at [18, 94] on span at bounding box center [25, 96] width 23 height 15
select select "service"
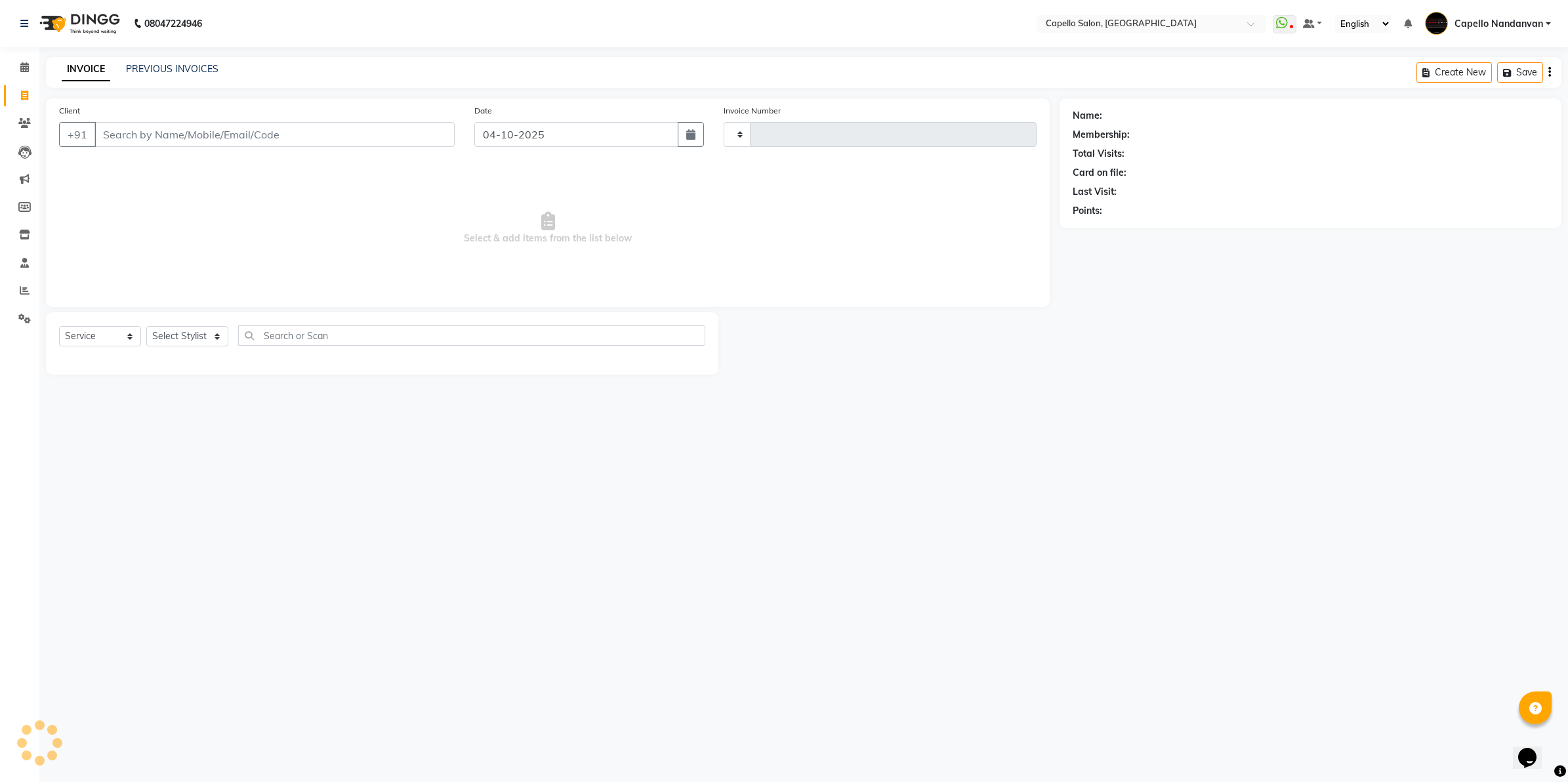
type input "4689"
select select "830"
click at [187, 339] on select "Select Stylist" at bounding box center [187, 336] width 82 height 20
select select "42453"
click at [147, 326] on select "Select Stylist Admin [PERSON_NAME] [PERSON_NAME] [PERSON_NAME] [PERSON_NAME] Ow…" at bounding box center [193, 336] width 92 height 20
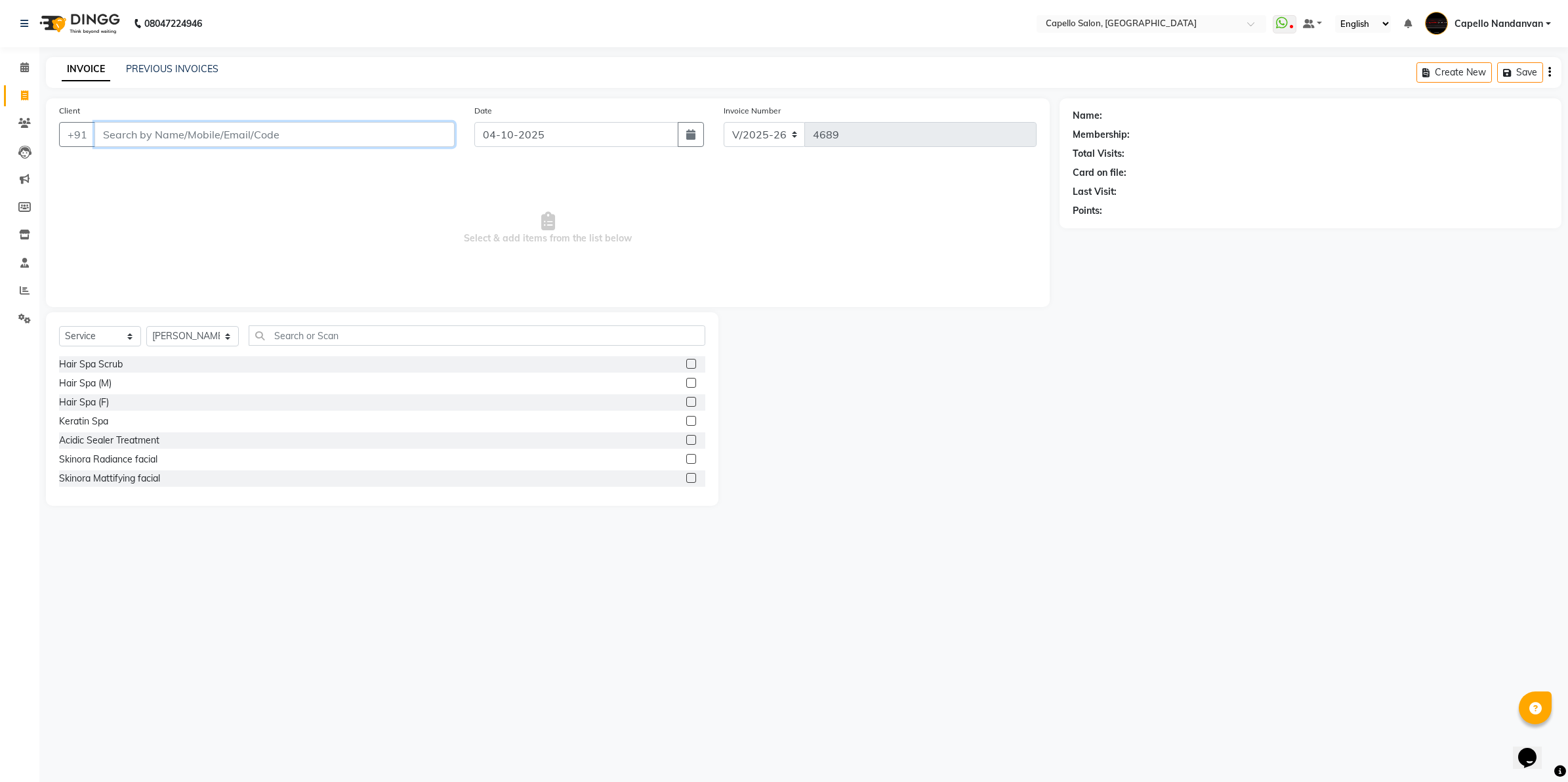
click at [171, 138] on input "Client" at bounding box center [275, 134] width 360 height 25
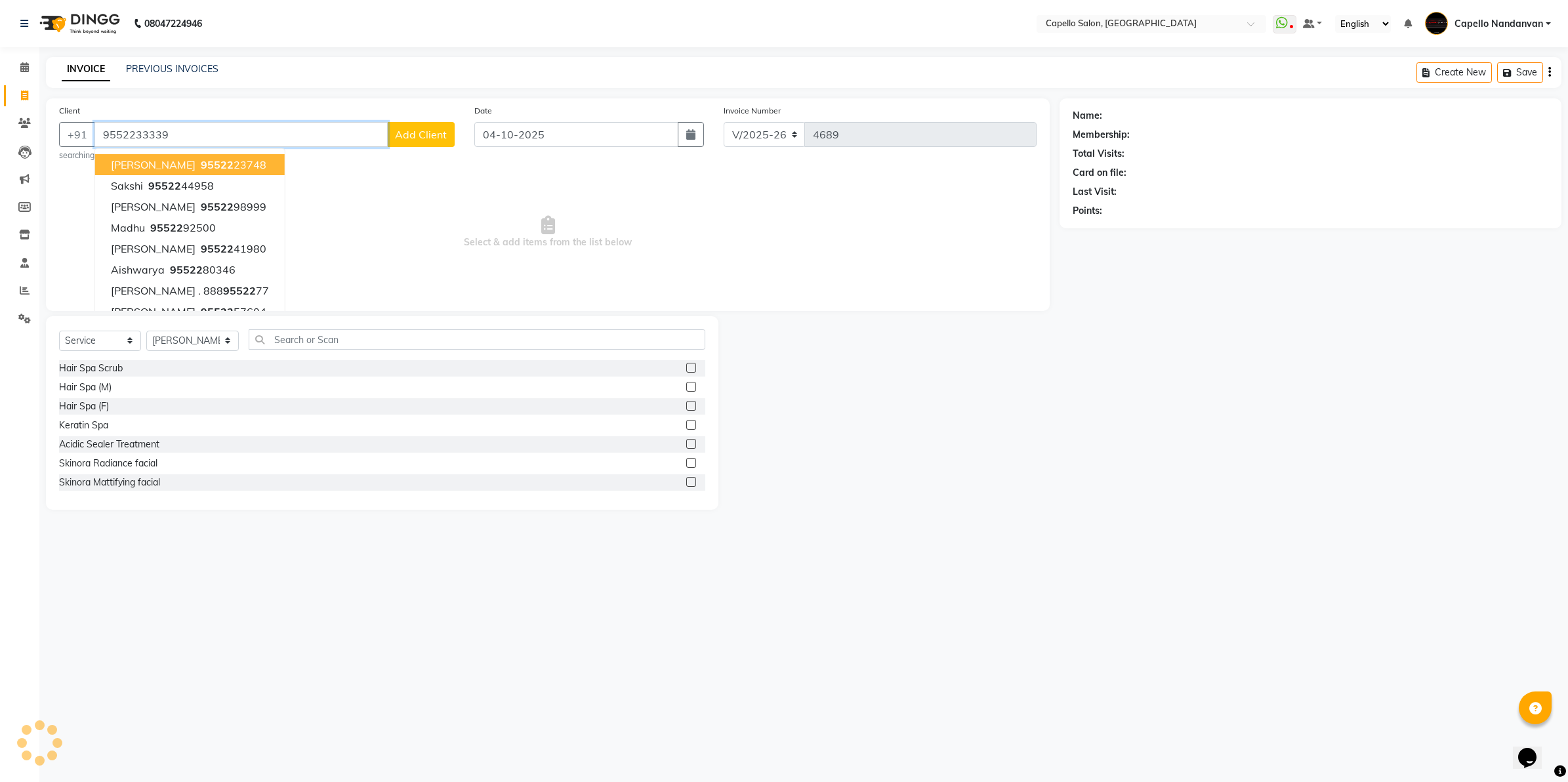
type input "9552233339"
click at [402, 135] on span "Add Client" at bounding box center [420, 135] width 52 height 13
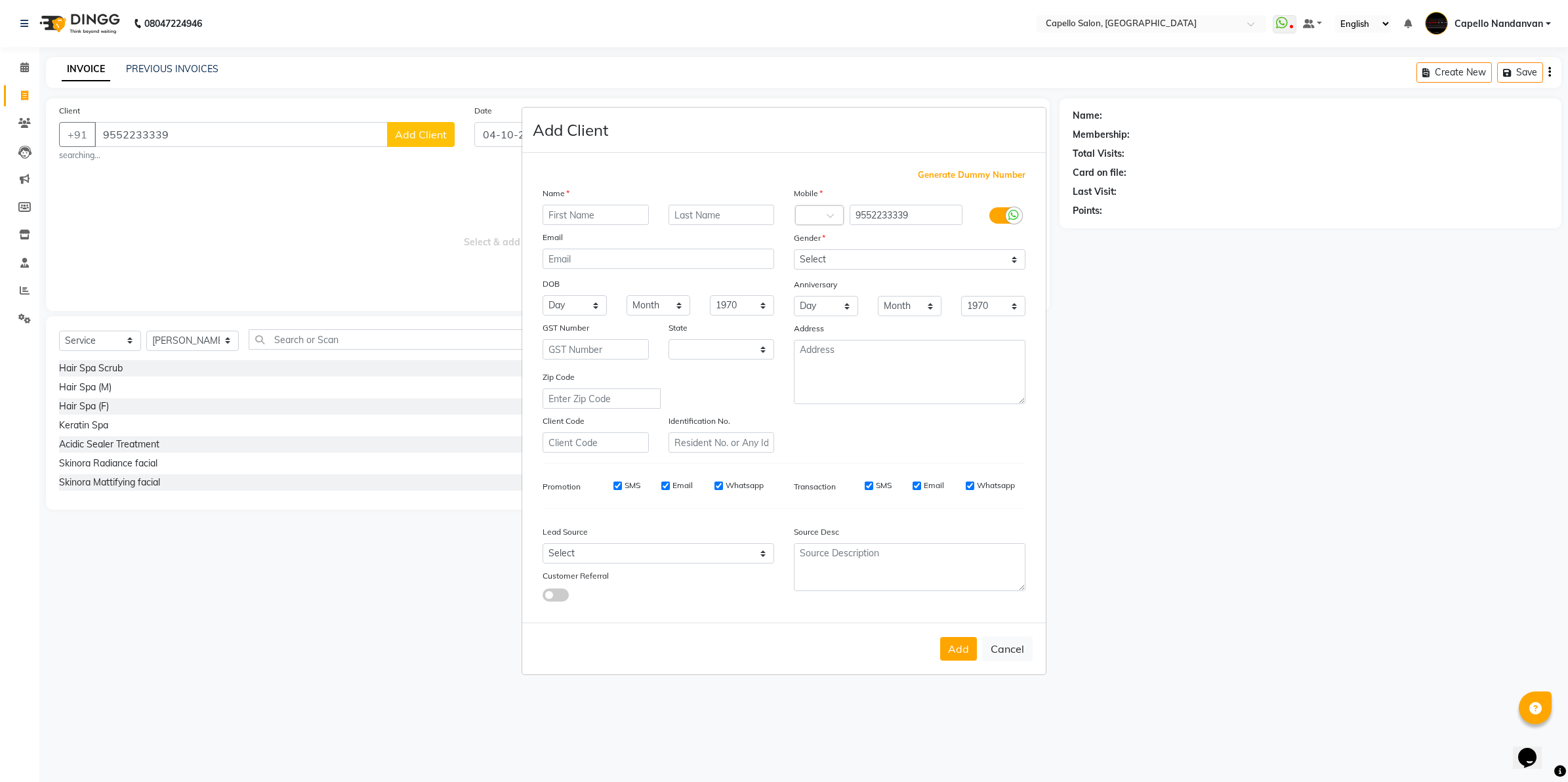
select select "22"
type input "jay"
drag, startPoint x: 891, startPoint y: 259, endPoint x: 887, endPoint y: 273, distance: 14.6
click at [891, 260] on select "Select [DEMOGRAPHIC_DATA] [DEMOGRAPHIC_DATA] Other Prefer Not To Say" at bounding box center [910, 259] width 232 height 20
select select "[DEMOGRAPHIC_DATA]"
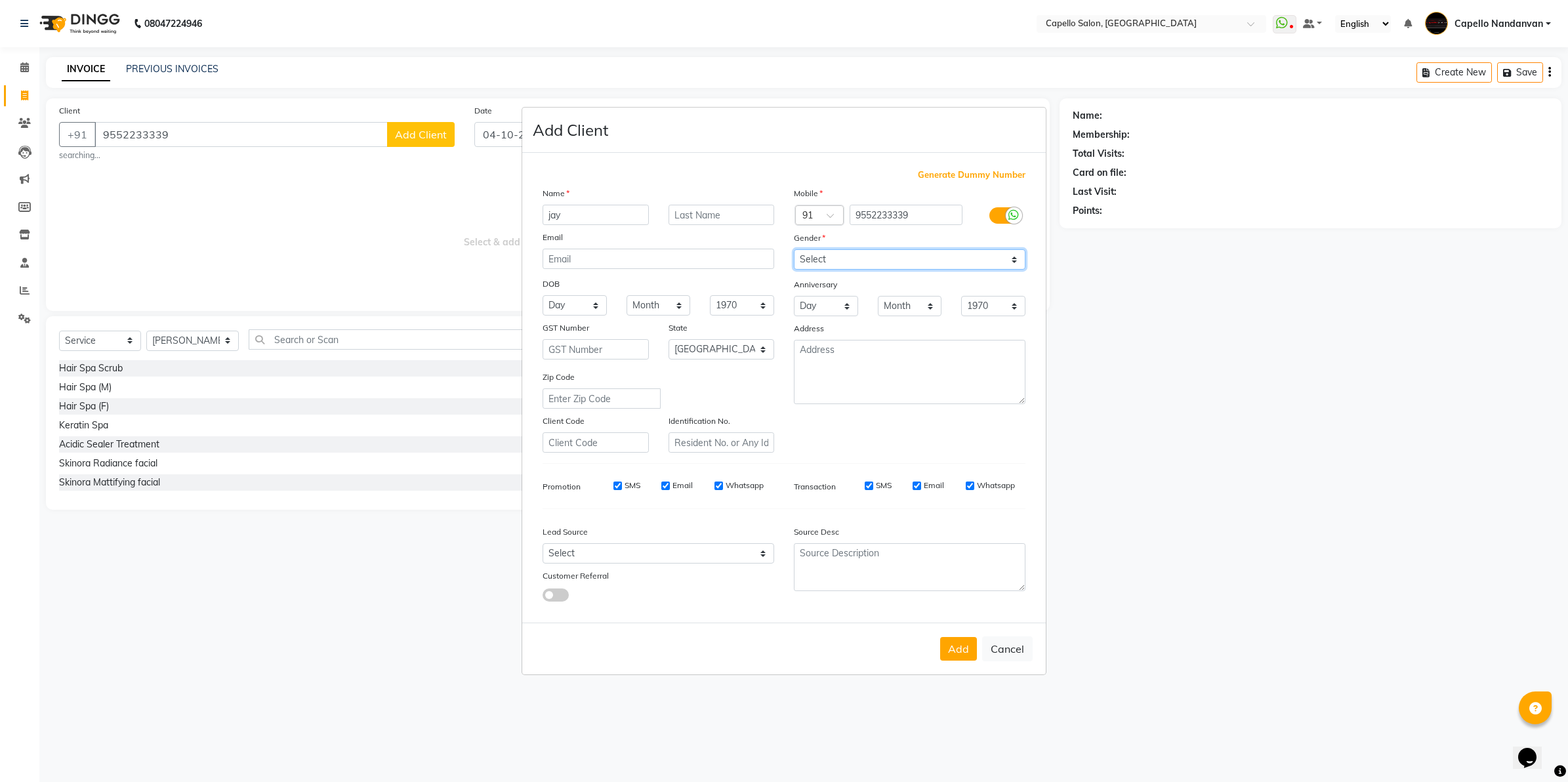
click at [794, 250] on select "Select [DEMOGRAPHIC_DATA] [DEMOGRAPHIC_DATA] Other Prefer Not To Say" at bounding box center [910, 259] width 232 height 20
click at [959, 638] on button "Add" at bounding box center [958, 649] width 37 height 23
select select
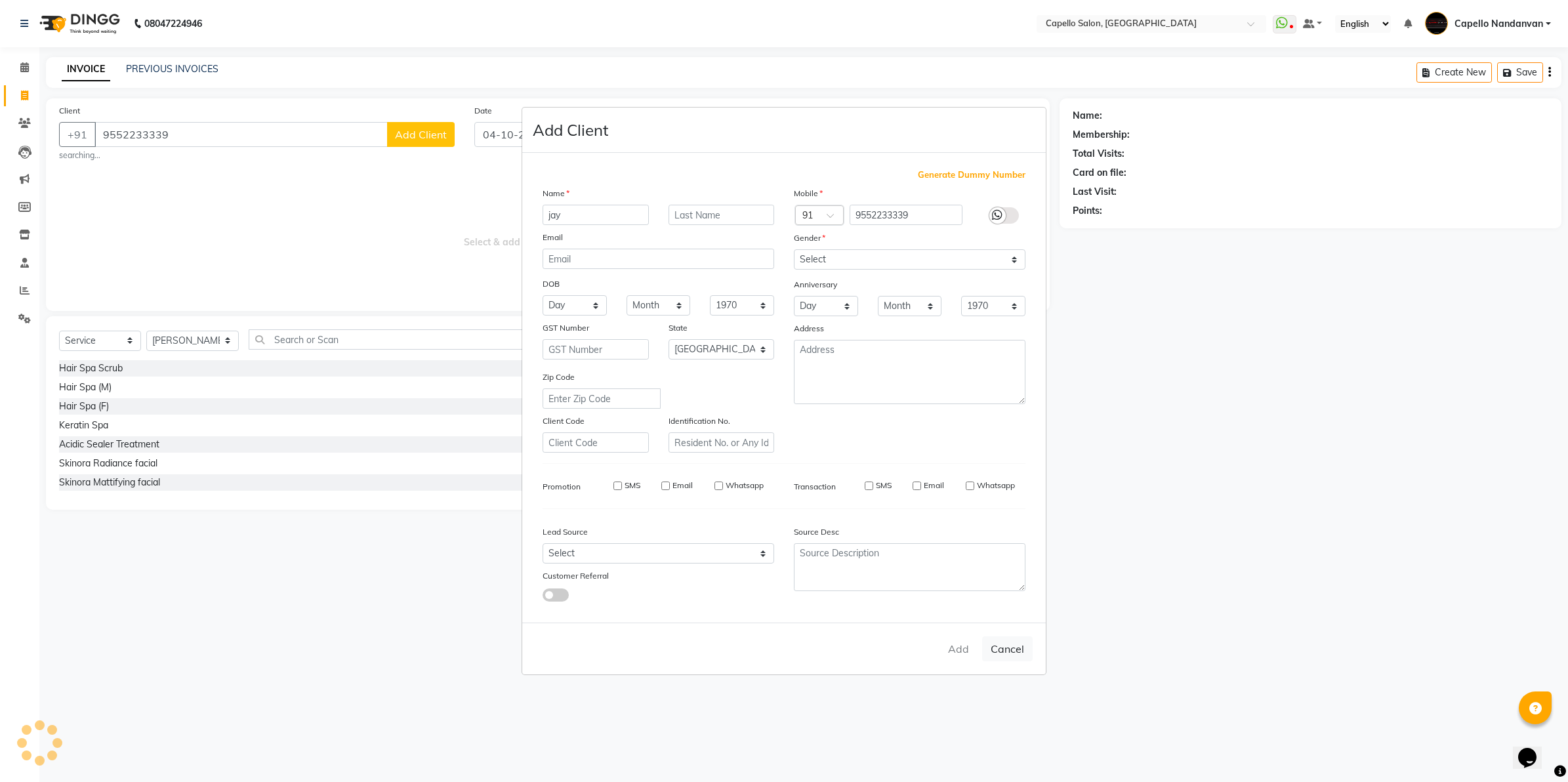
select select "null"
select select
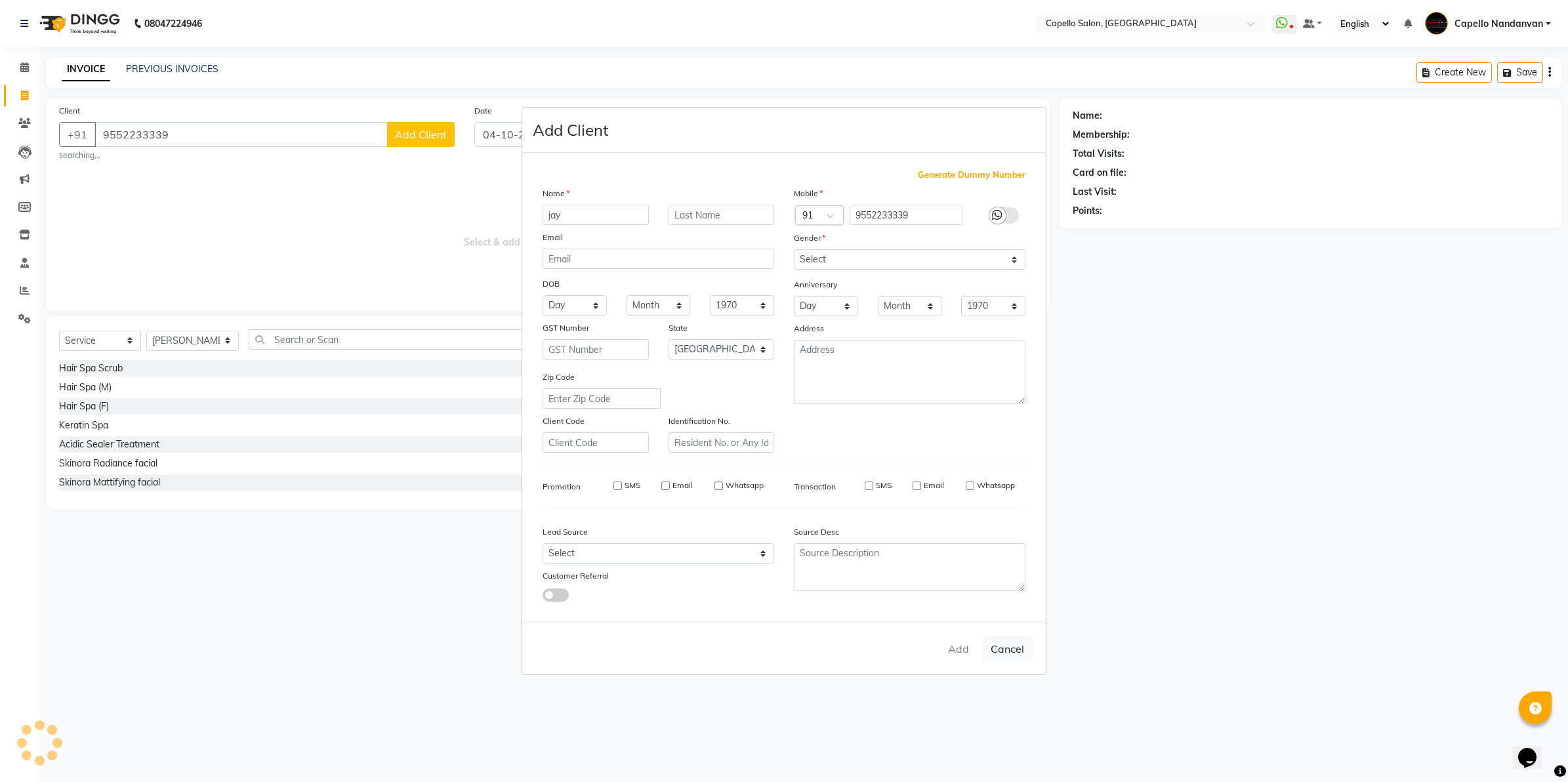
checkbox input "false"
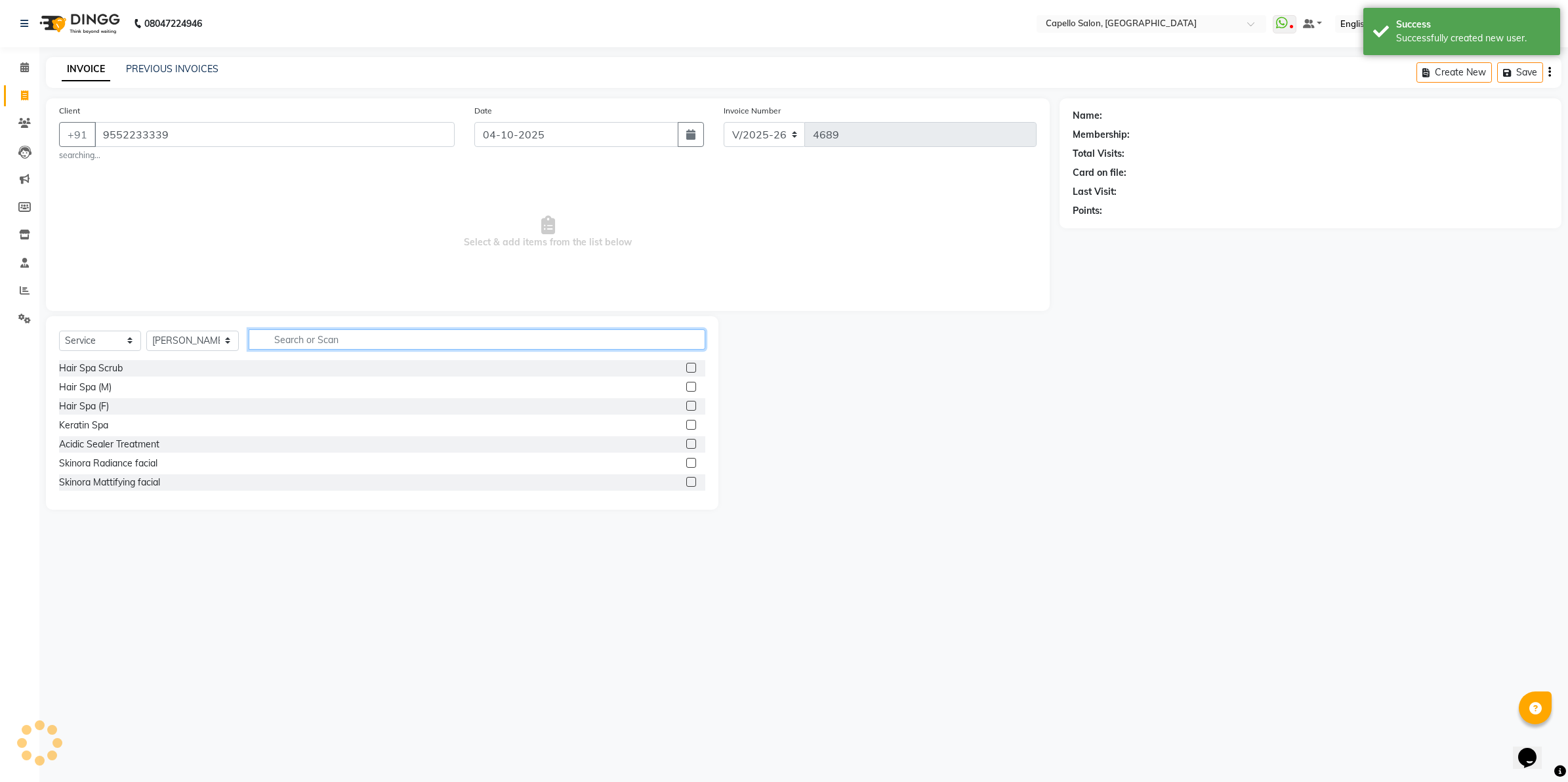
click at [282, 339] on input "text" at bounding box center [477, 339] width 457 height 20
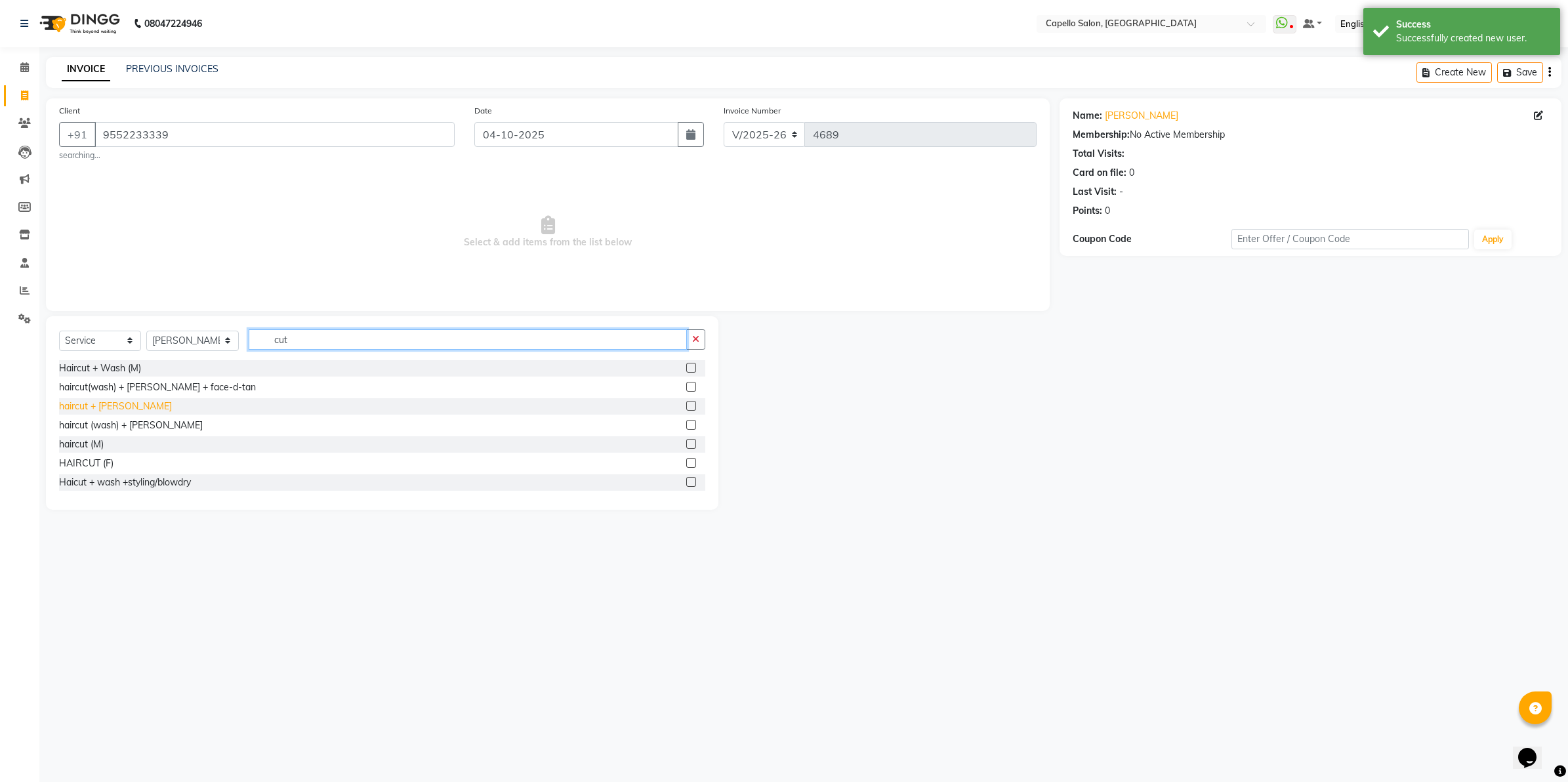
type input "cut"
click at [97, 405] on div "haircut + [PERSON_NAME]" at bounding box center [115, 406] width 113 height 14
checkbox input "false"
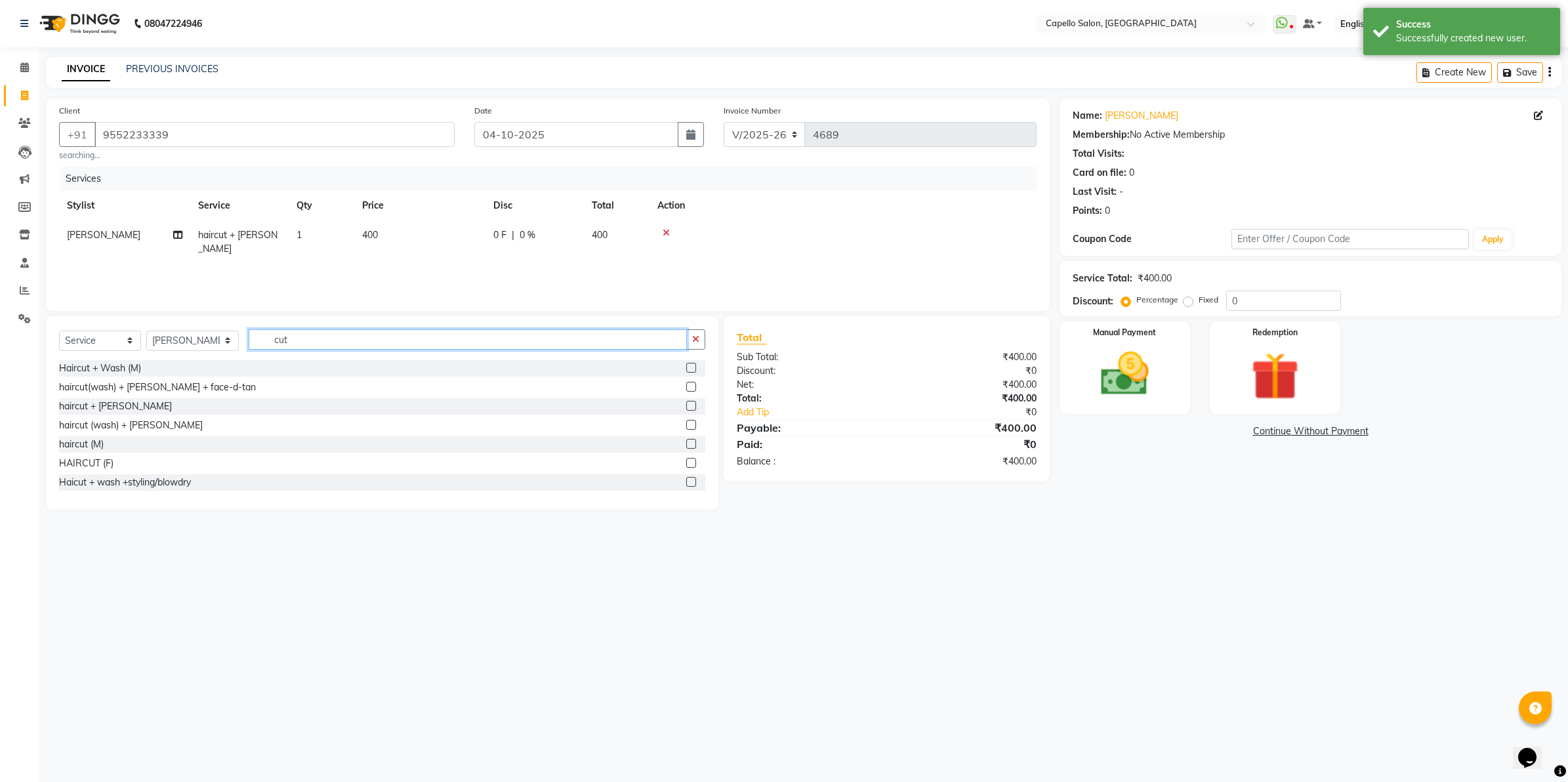
click at [297, 338] on input "cut" at bounding box center [467, 339] width 439 height 20
type input "c"
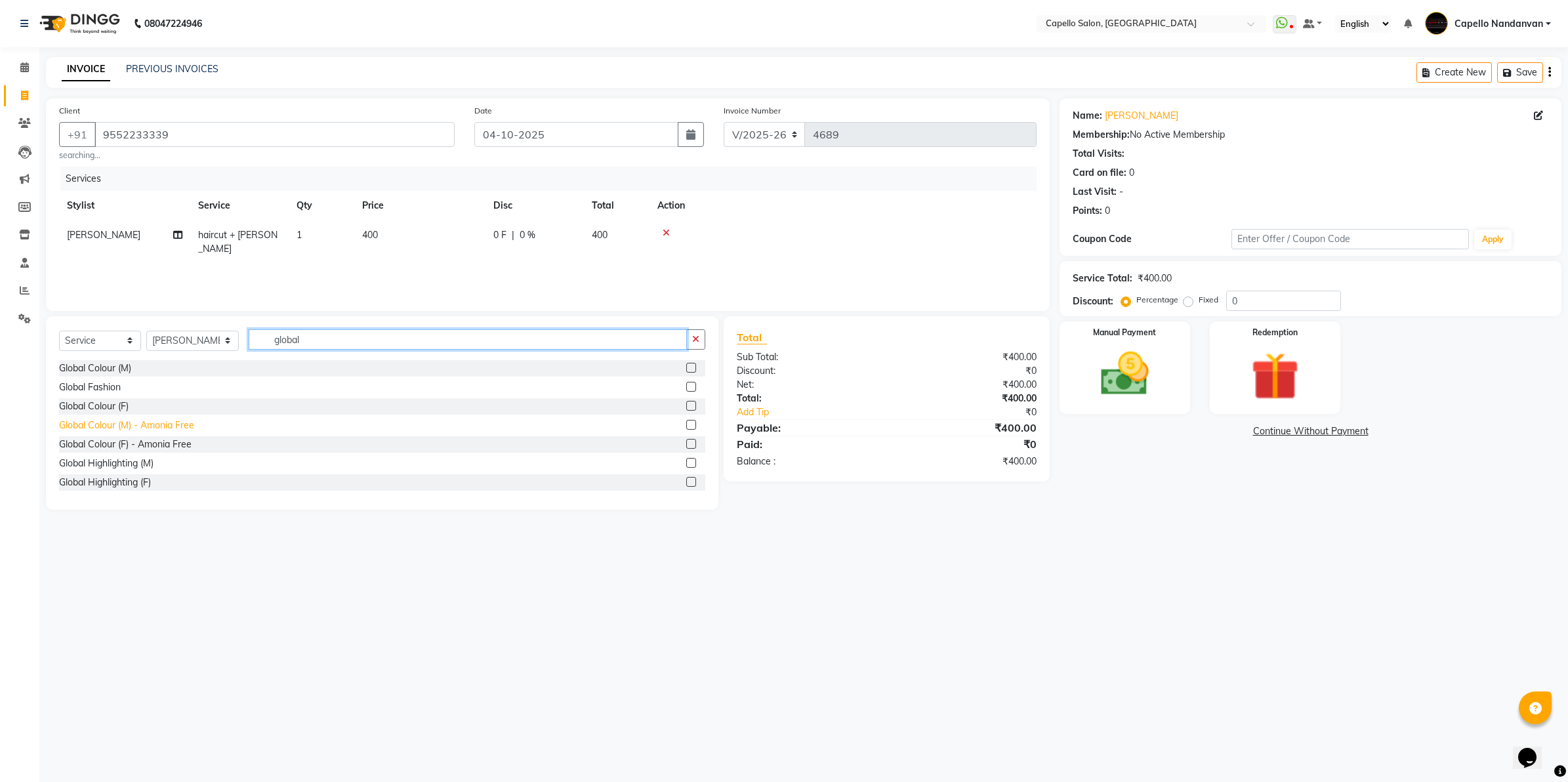
type input "global"
click at [175, 422] on div "Global Colour (M) - Amonia Free" at bounding box center [127, 425] width 135 height 14
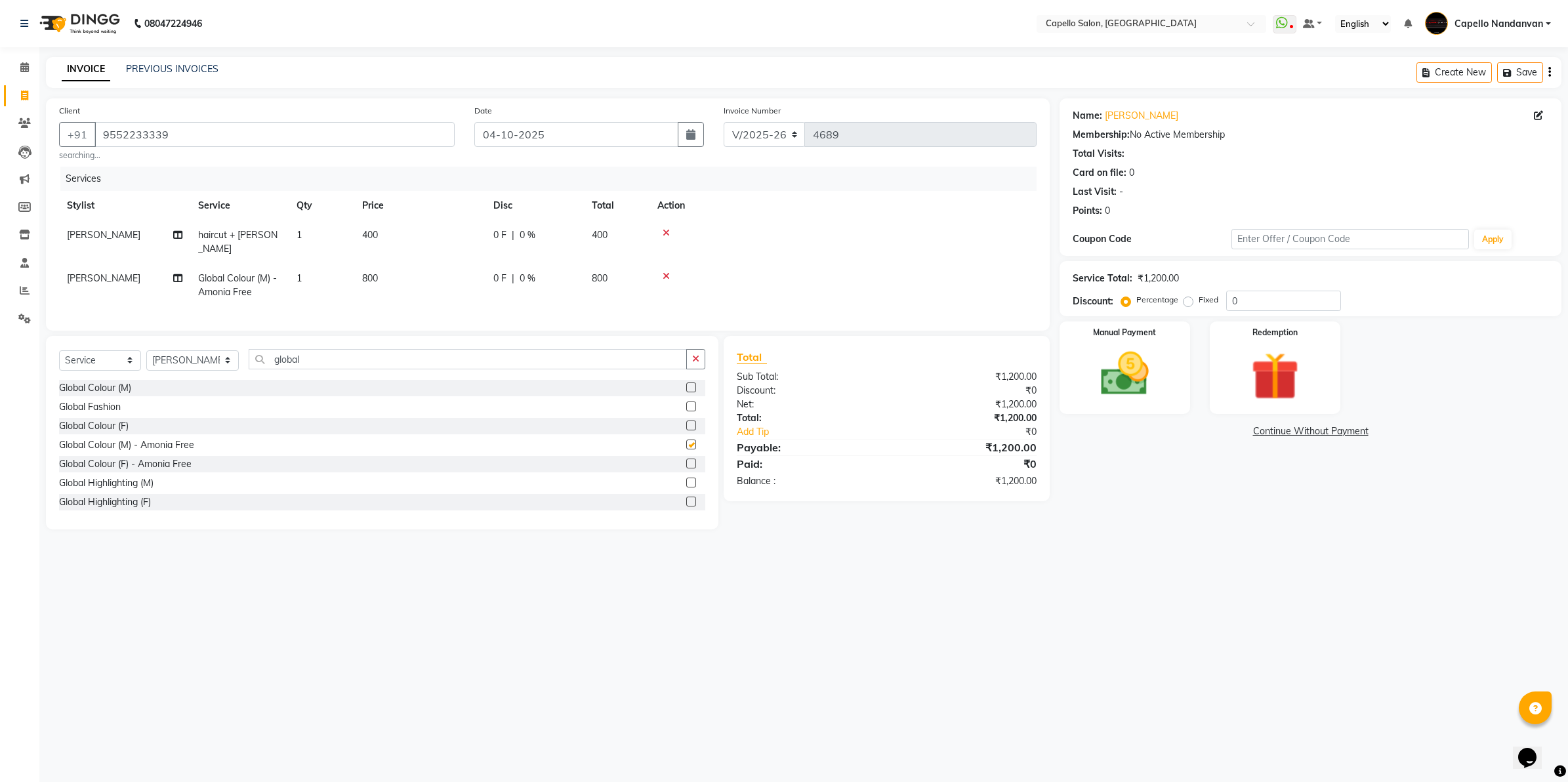
checkbox input "false"
click at [379, 264] on td "800" at bounding box center [420, 285] width 131 height 44
select select "42453"
click at [435, 272] on input "800" at bounding box center [481, 268] width 115 height 20
type input "1200"
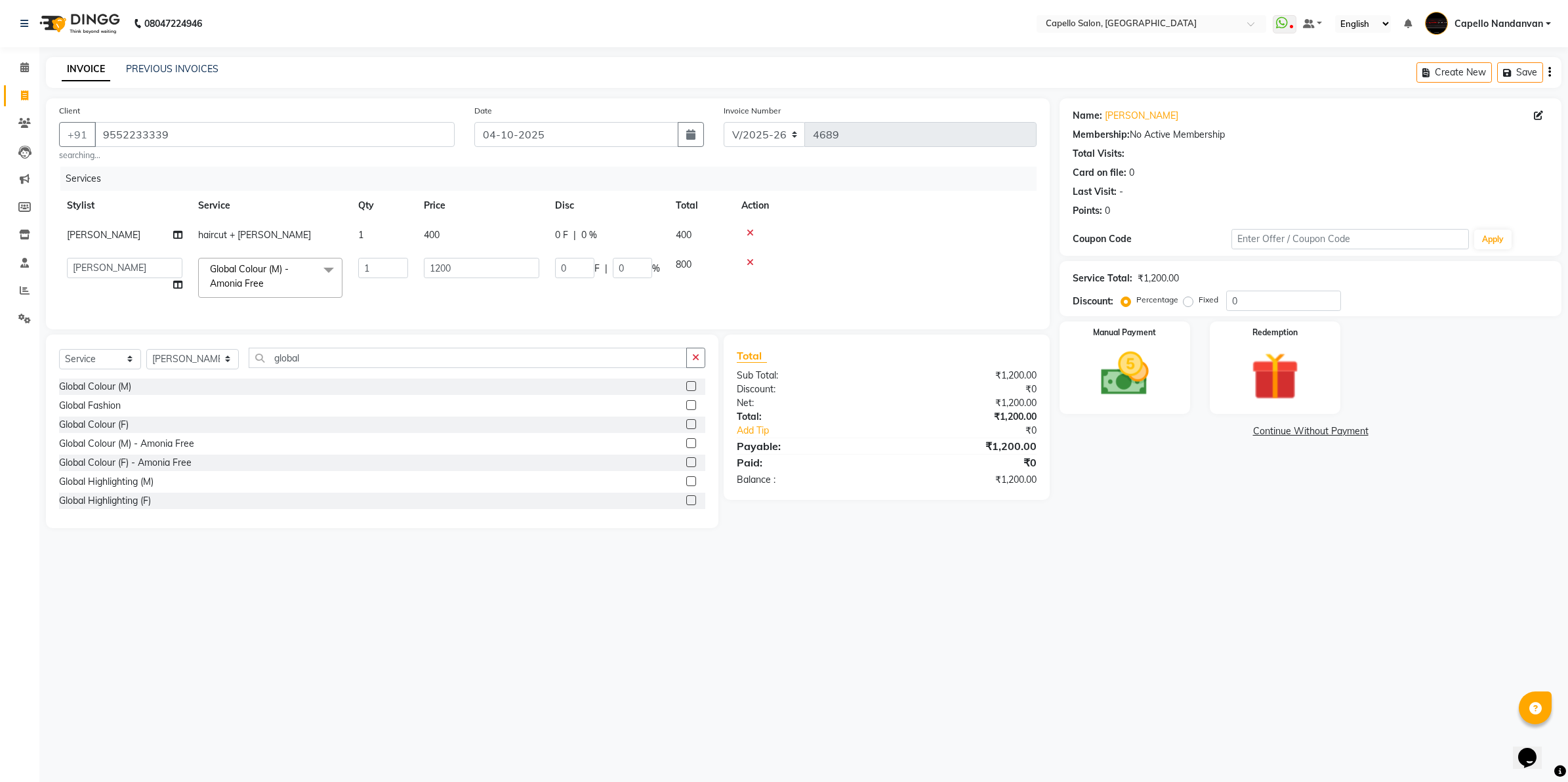
click at [559, 611] on div "08047224946 Select Location × [GEOGRAPHIC_DATA], [GEOGRAPHIC_DATA] WhatsApp Sta…" at bounding box center [784, 391] width 1568 height 782
click at [1100, 386] on img at bounding box center [1125, 374] width 82 height 58
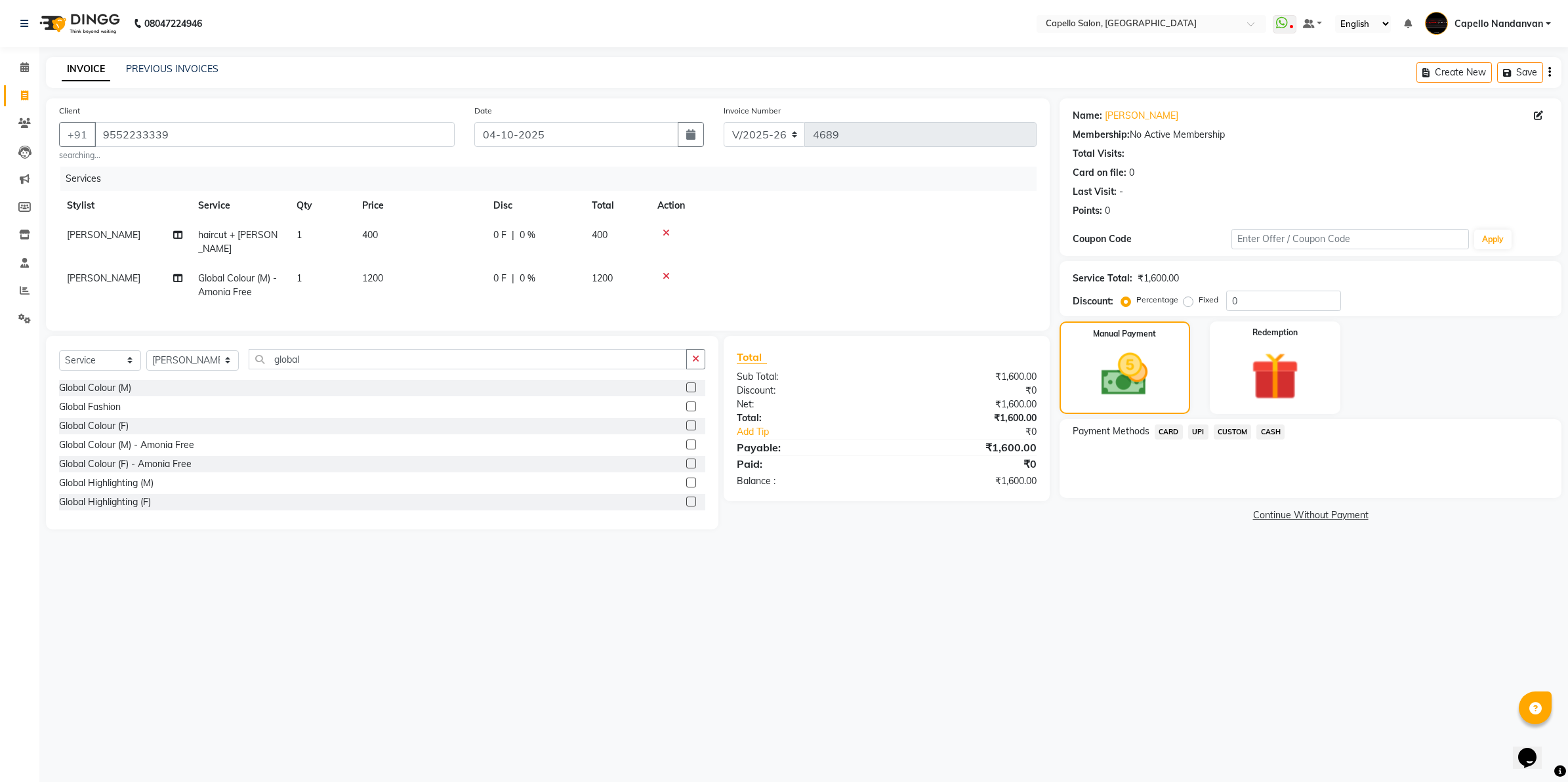
click at [1205, 432] on span "UPI" at bounding box center [1198, 432] width 20 height 15
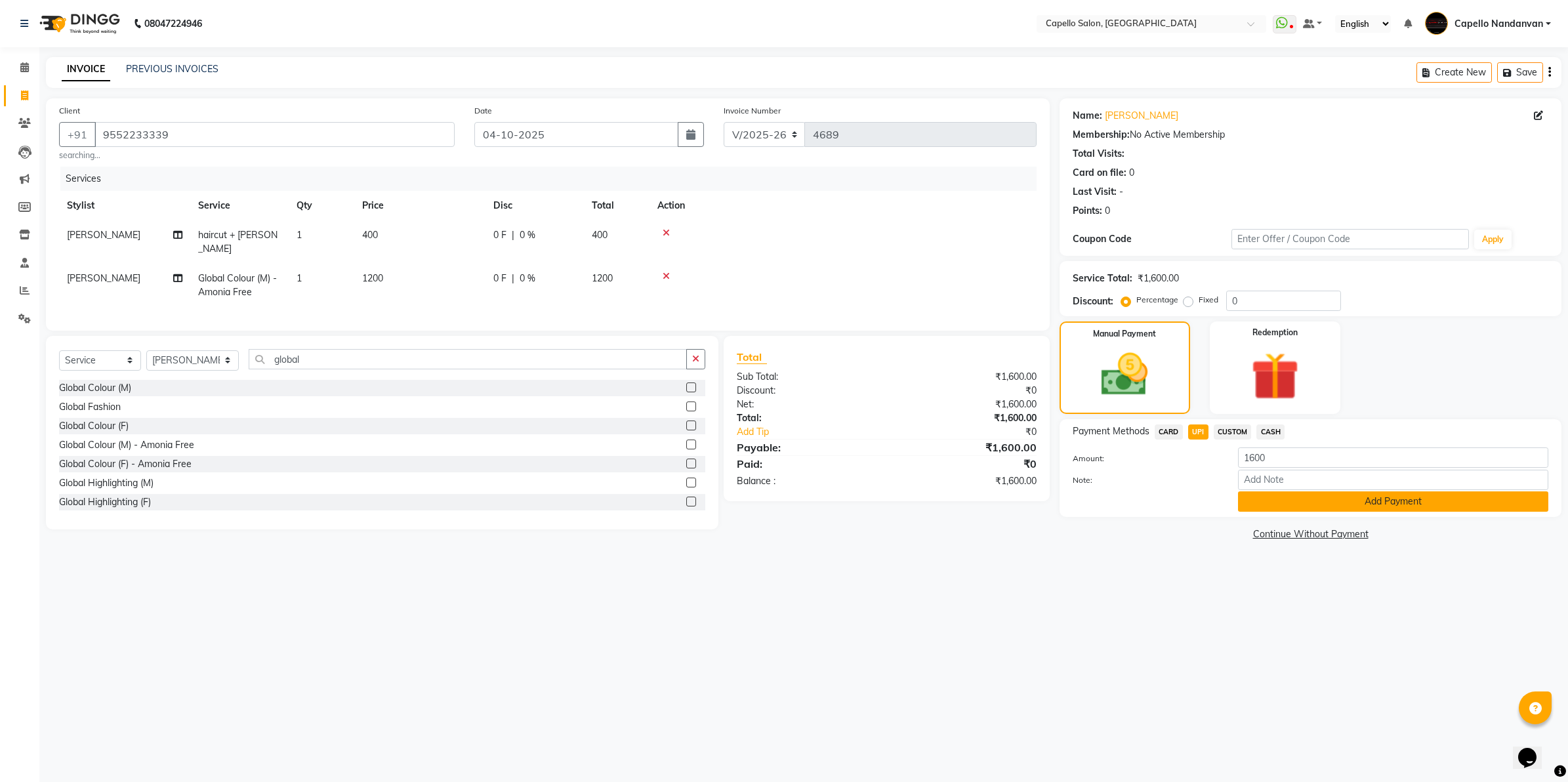
click at [1277, 496] on button "Add Payment" at bounding box center [1393, 501] width 311 height 20
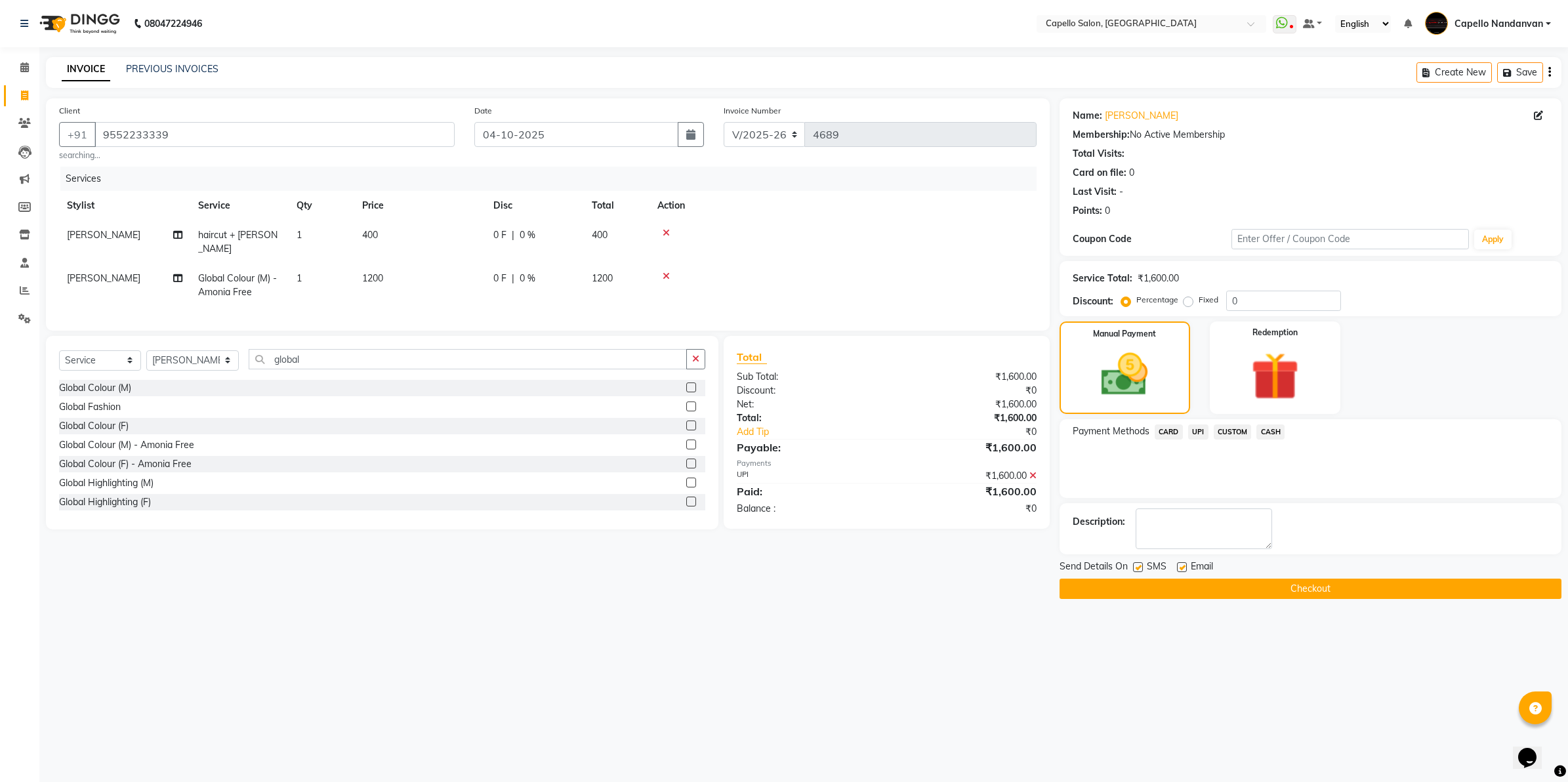
drag, startPoint x: 1293, startPoint y: 587, endPoint x: 1293, endPoint y: 578, distance: 9.0
click at [1293, 581] on button "Checkout" at bounding box center [1311, 589] width 502 height 20
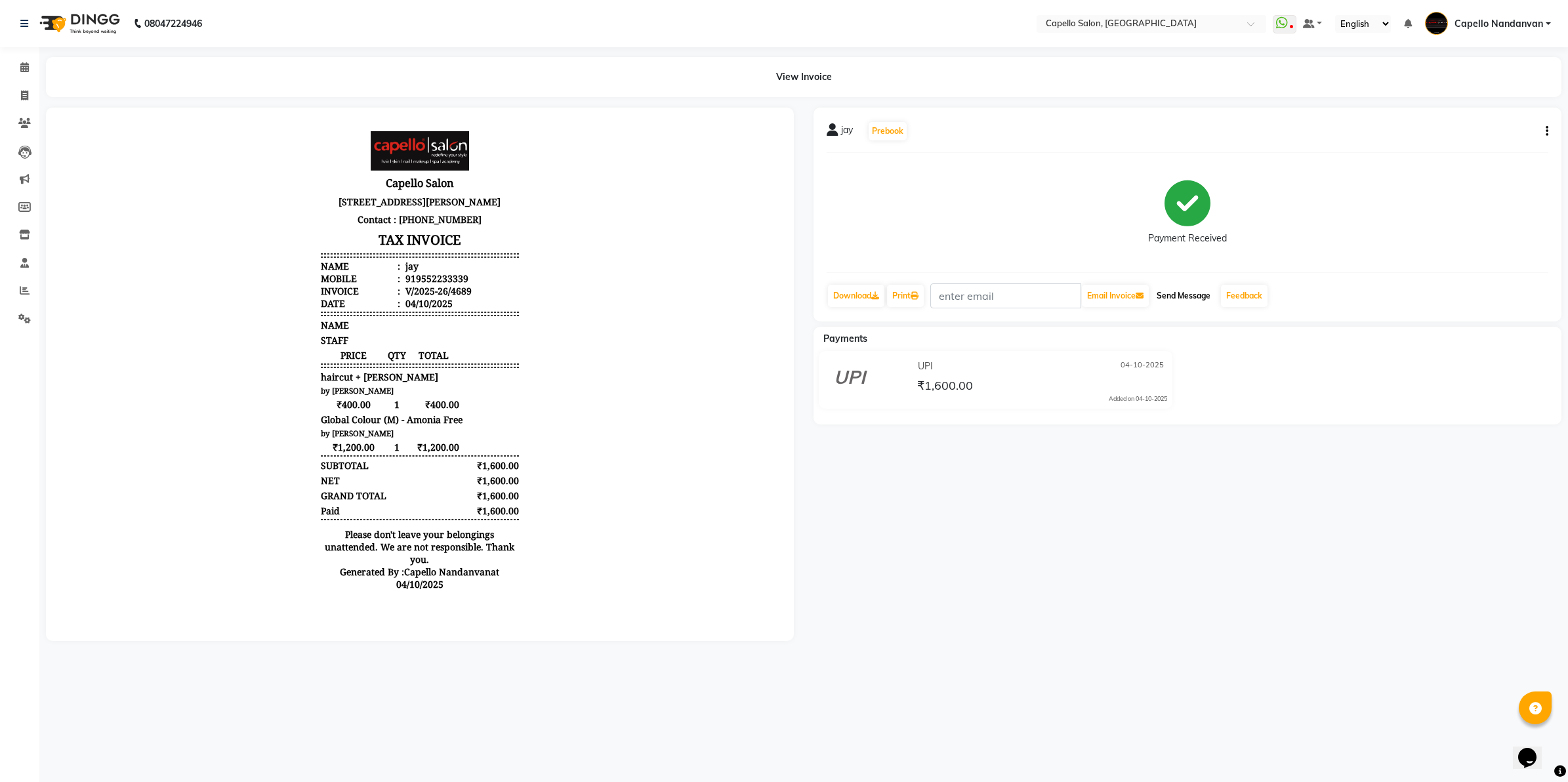
click at [1195, 293] on button "Send Message" at bounding box center [1184, 295] width 64 height 22
click at [27, 68] on icon at bounding box center [24, 67] width 9 height 10
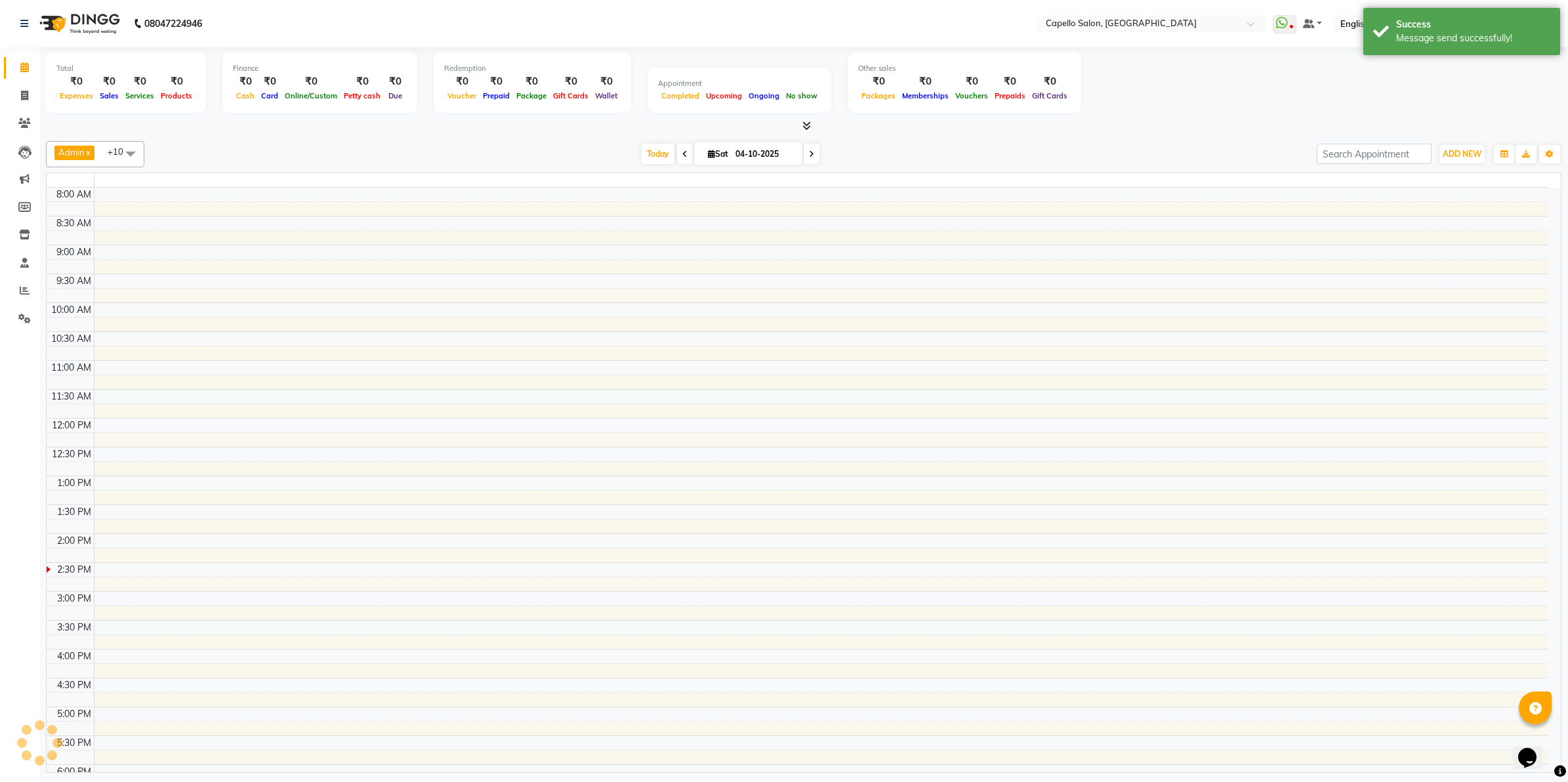
click at [27, 68] on icon at bounding box center [24, 67] width 9 height 10
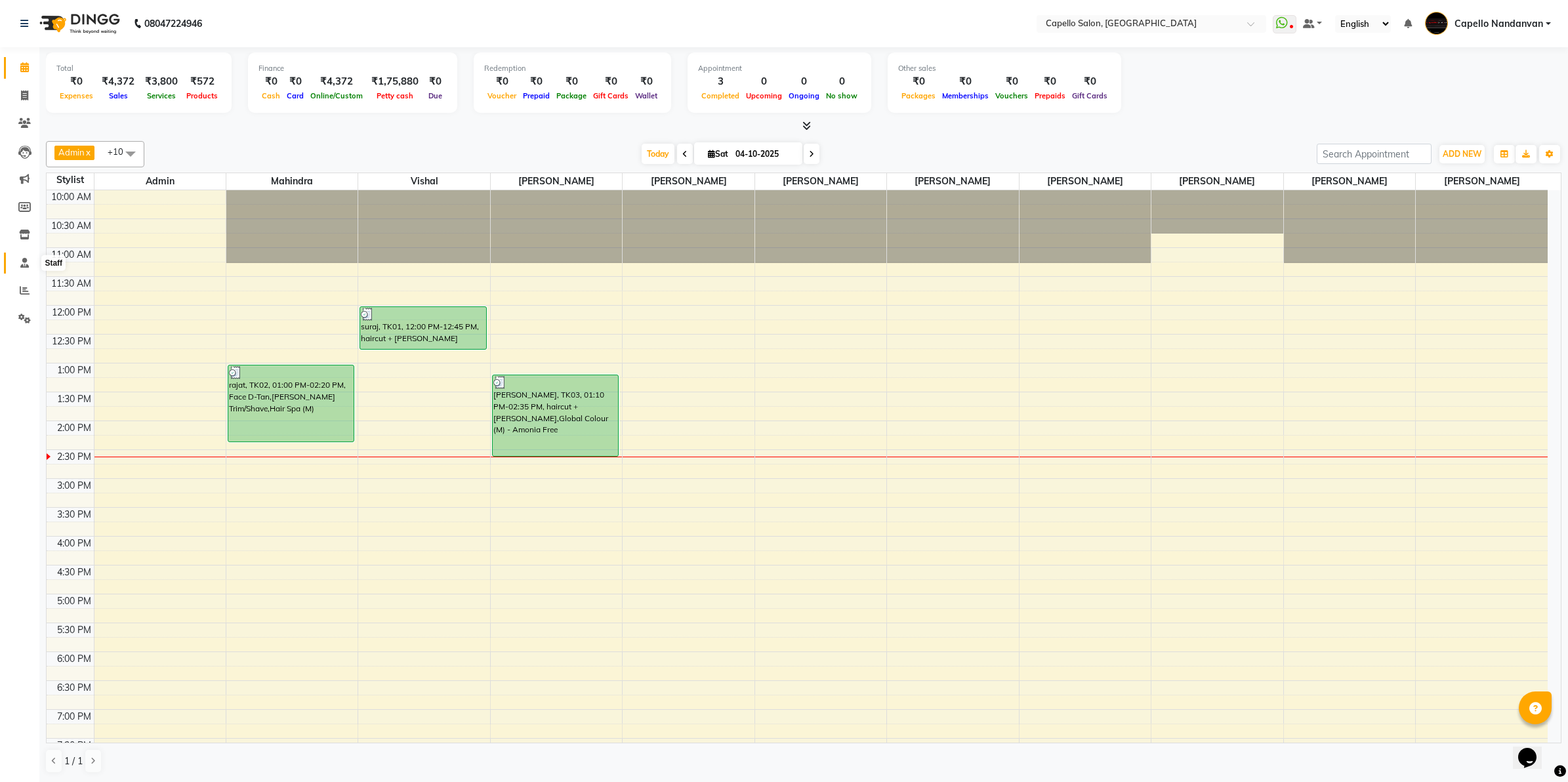
click at [15, 260] on span at bounding box center [25, 263] width 23 height 15
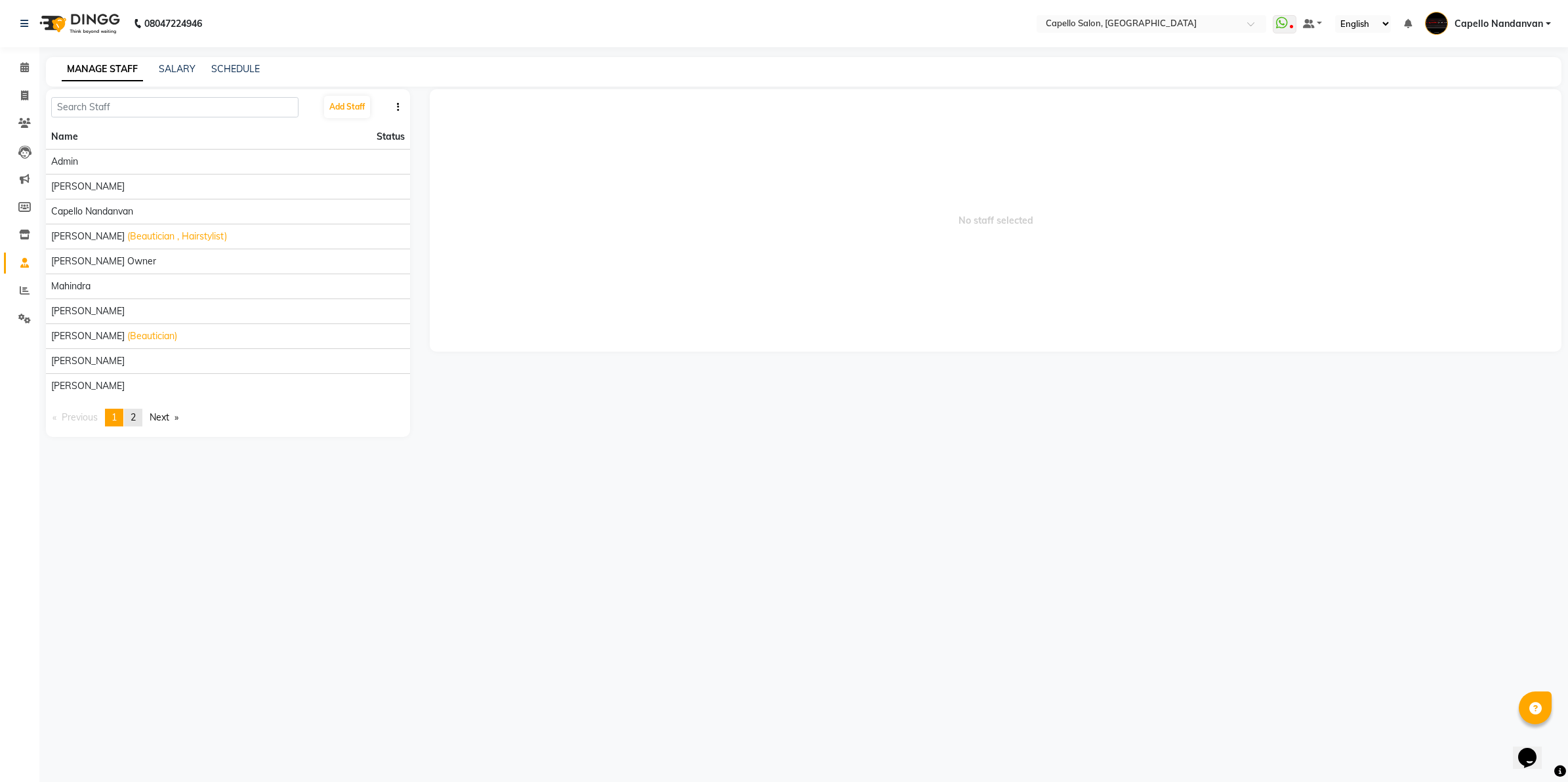
click at [135, 414] on span "2" at bounding box center [133, 417] width 5 height 12
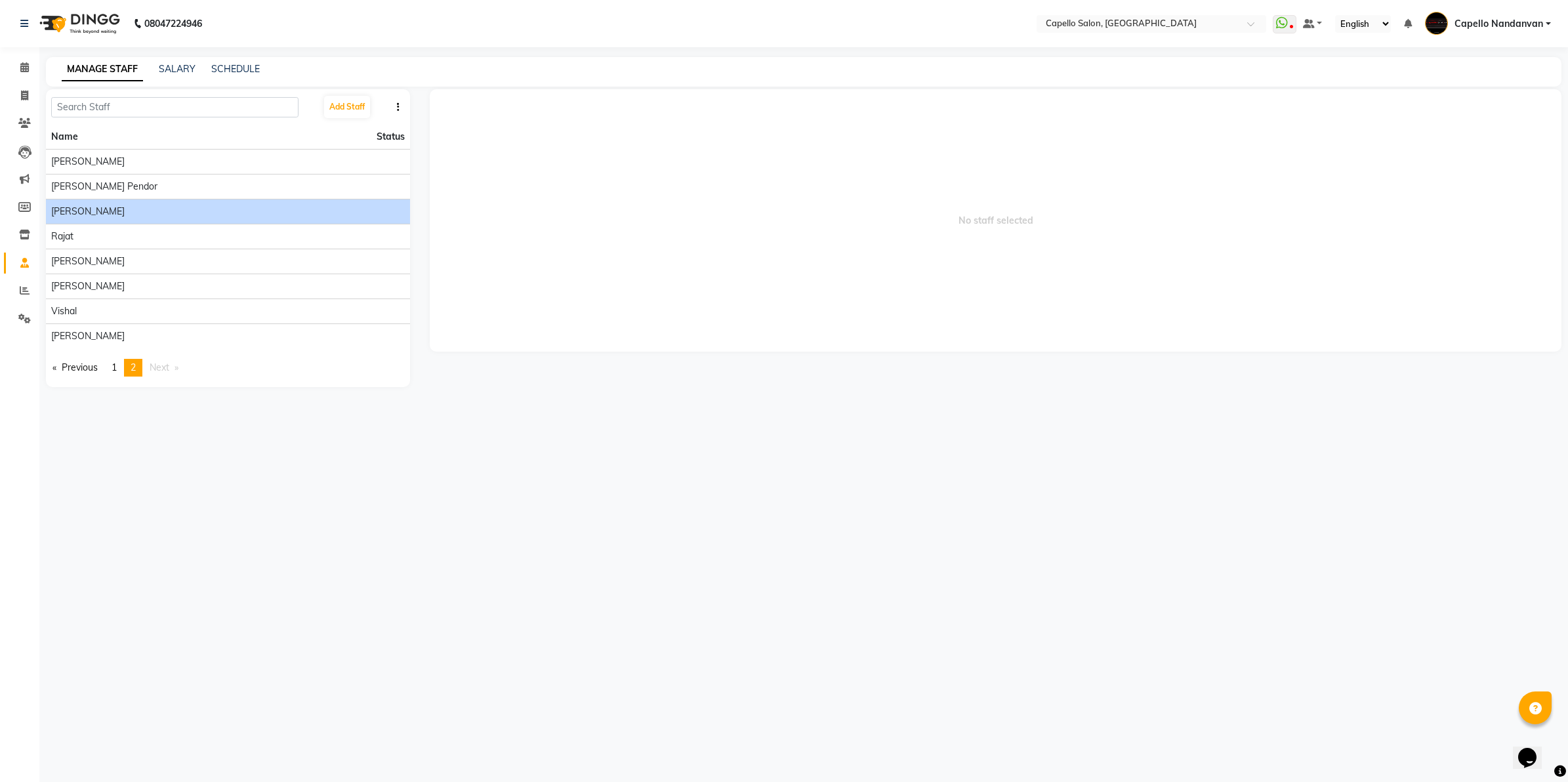
click at [225, 214] on div "[PERSON_NAME]" at bounding box center [228, 212] width 354 height 14
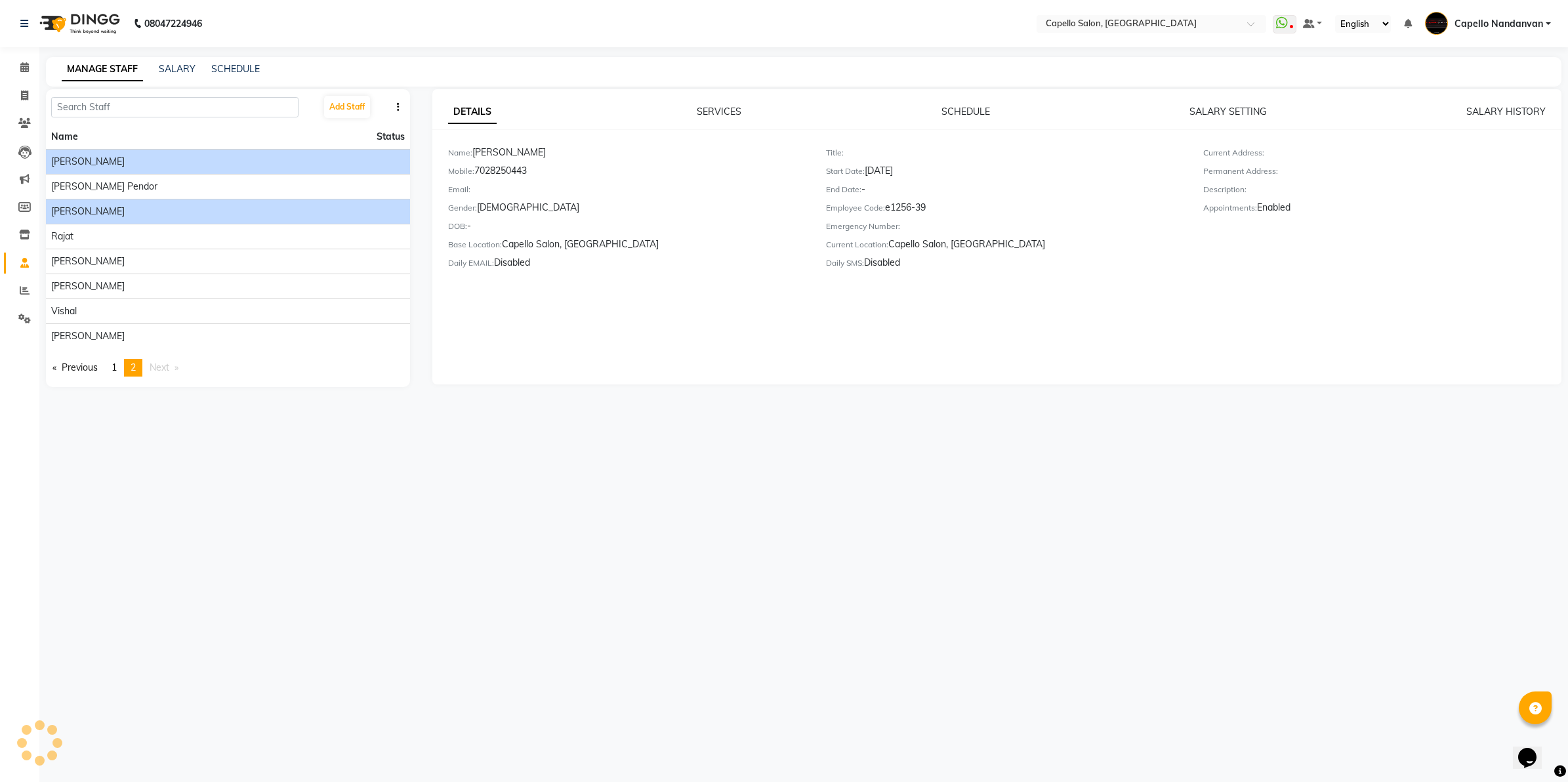
click at [216, 172] on li "[PERSON_NAME]" at bounding box center [228, 161] width 364 height 25
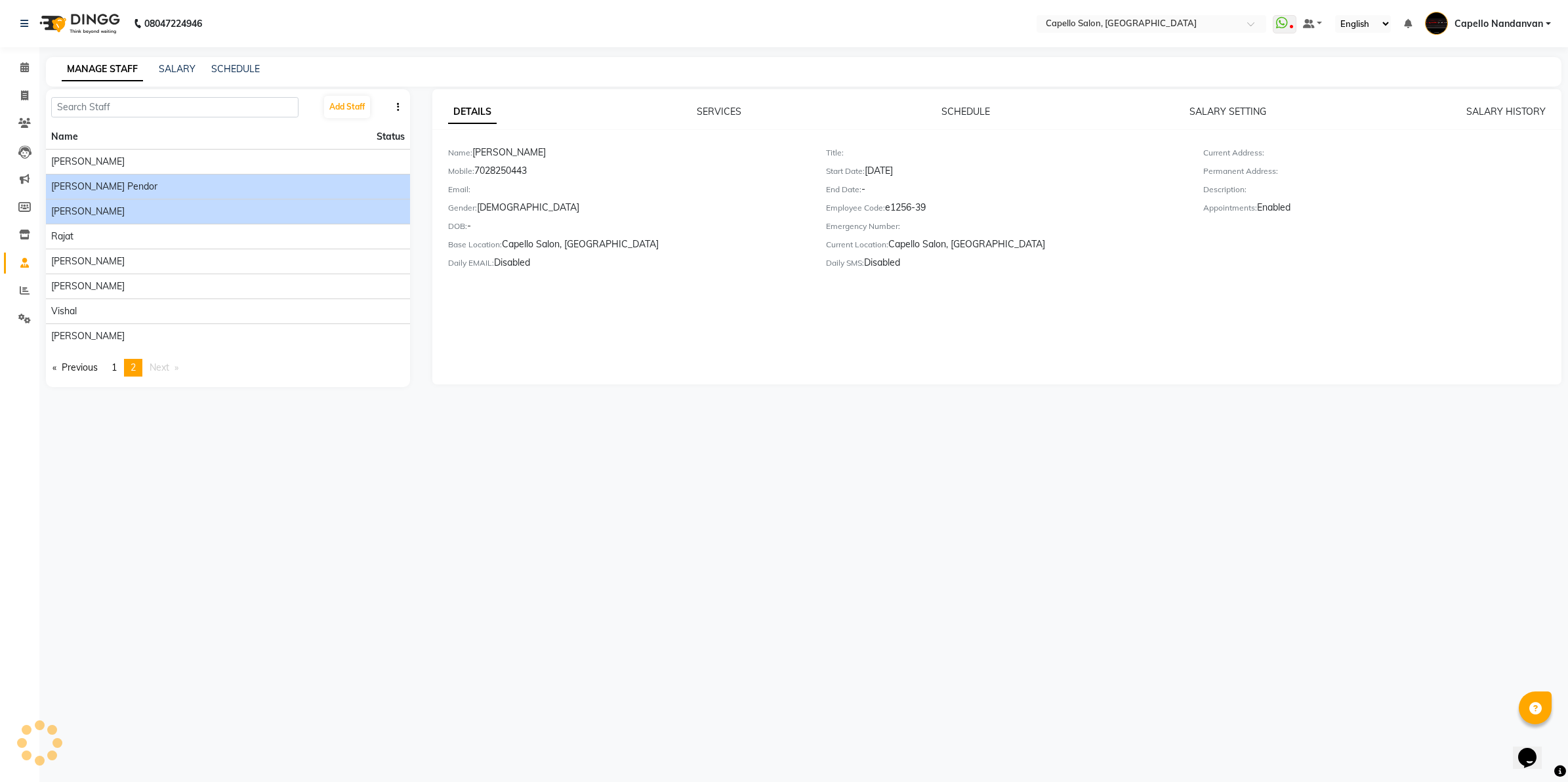
click at [201, 197] on li "[PERSON_NAME] pendor" at bounding box center [228, 186] width 364 height 25
click at [135, 194] on li "[PERSON_NAME] pendor" at bounding box center [228, 186] width 364 height 25
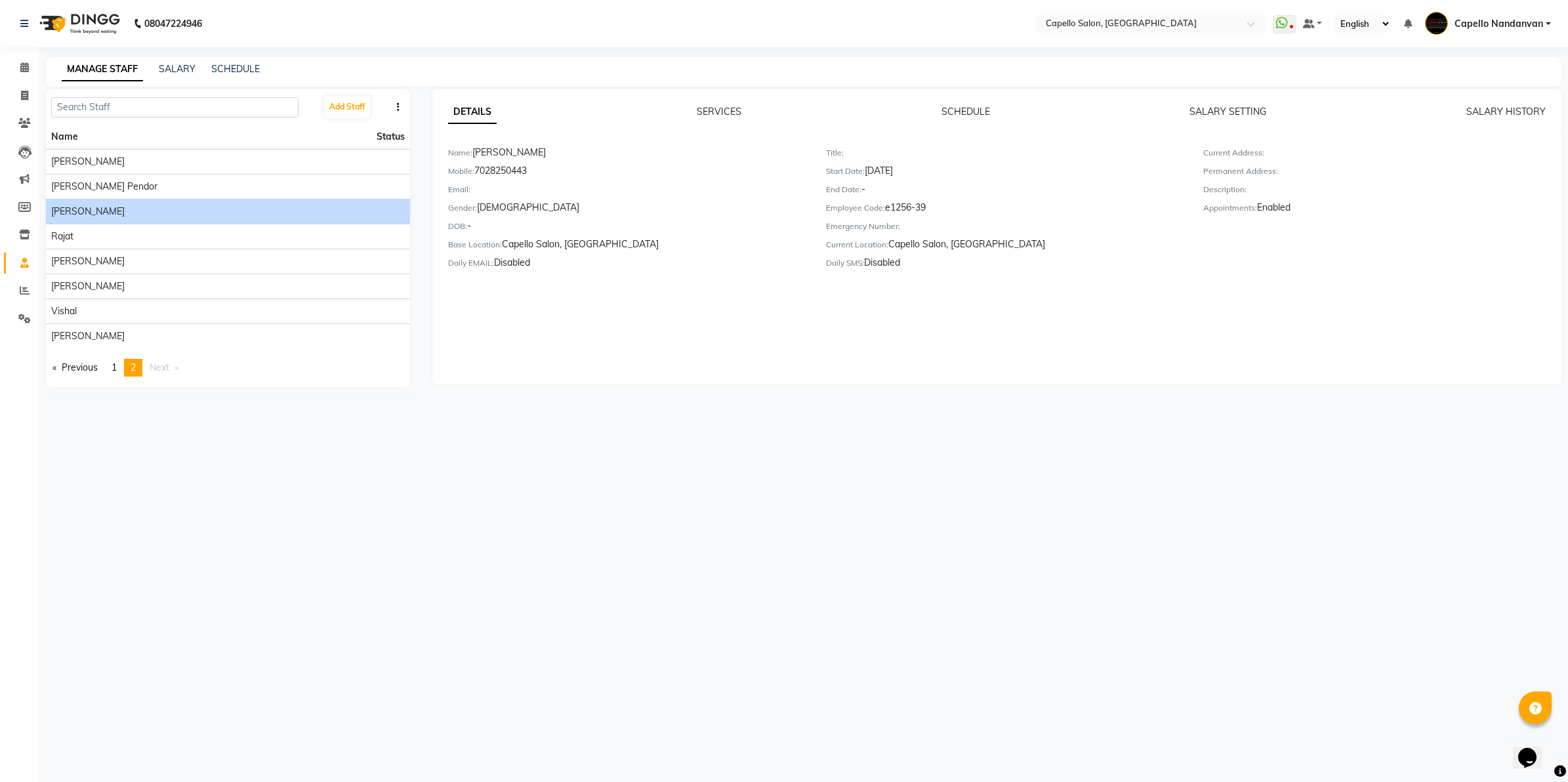
click at [222, 483] on div "08047224946 Select Location × [GEOGRAPHIC_DATA], [GEOGRAPHIC_DATA] WhatsApp Sta…" at bounding box center [784, 391] width 1568 height 782
click at [85, 182] on span "[PERSON_NAME] pendor" at bounding box center [104, 187] width 106 height 14
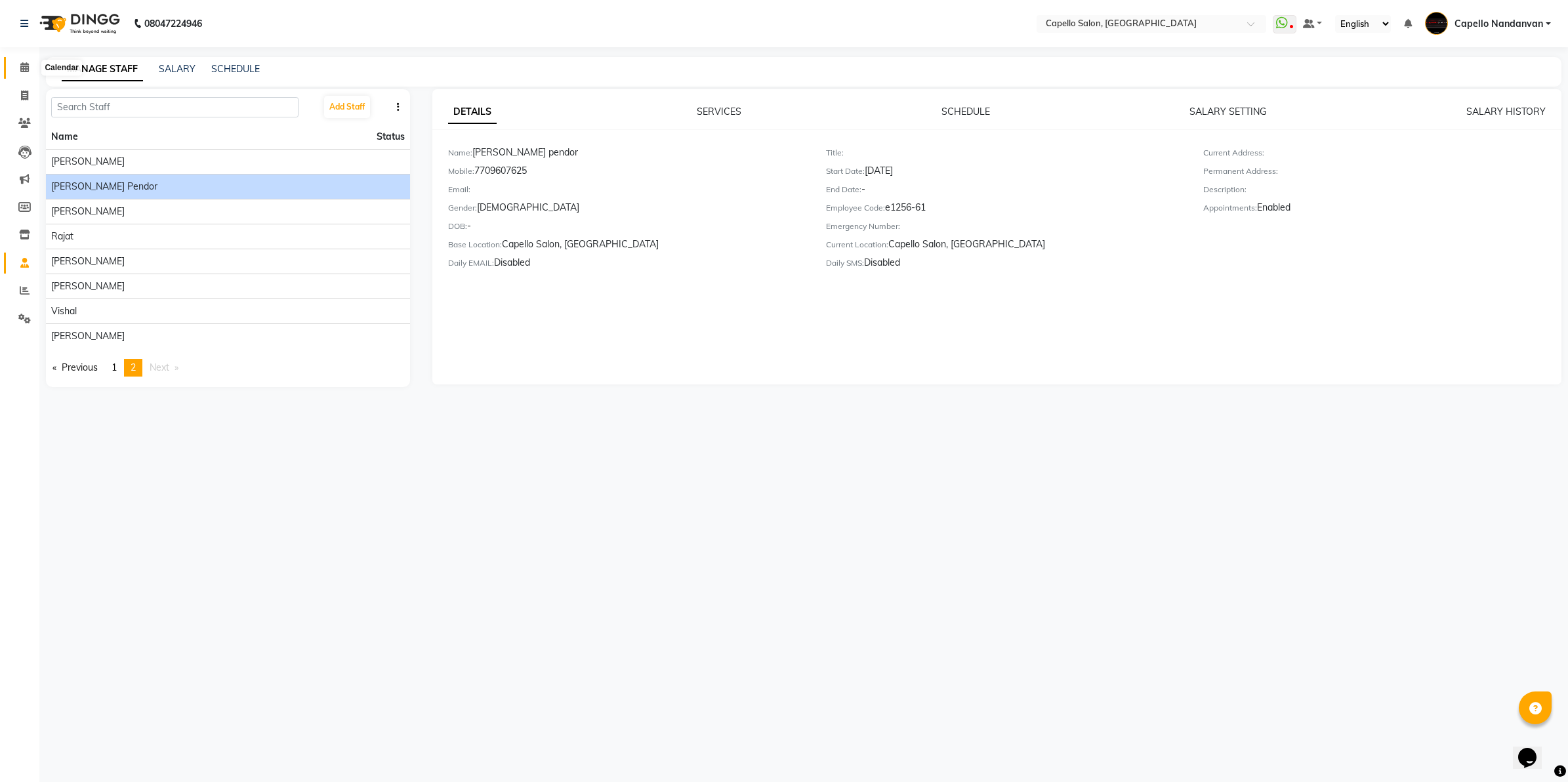
click at [34, 67] on span at bounding box center [25, 68] width 23 height 15
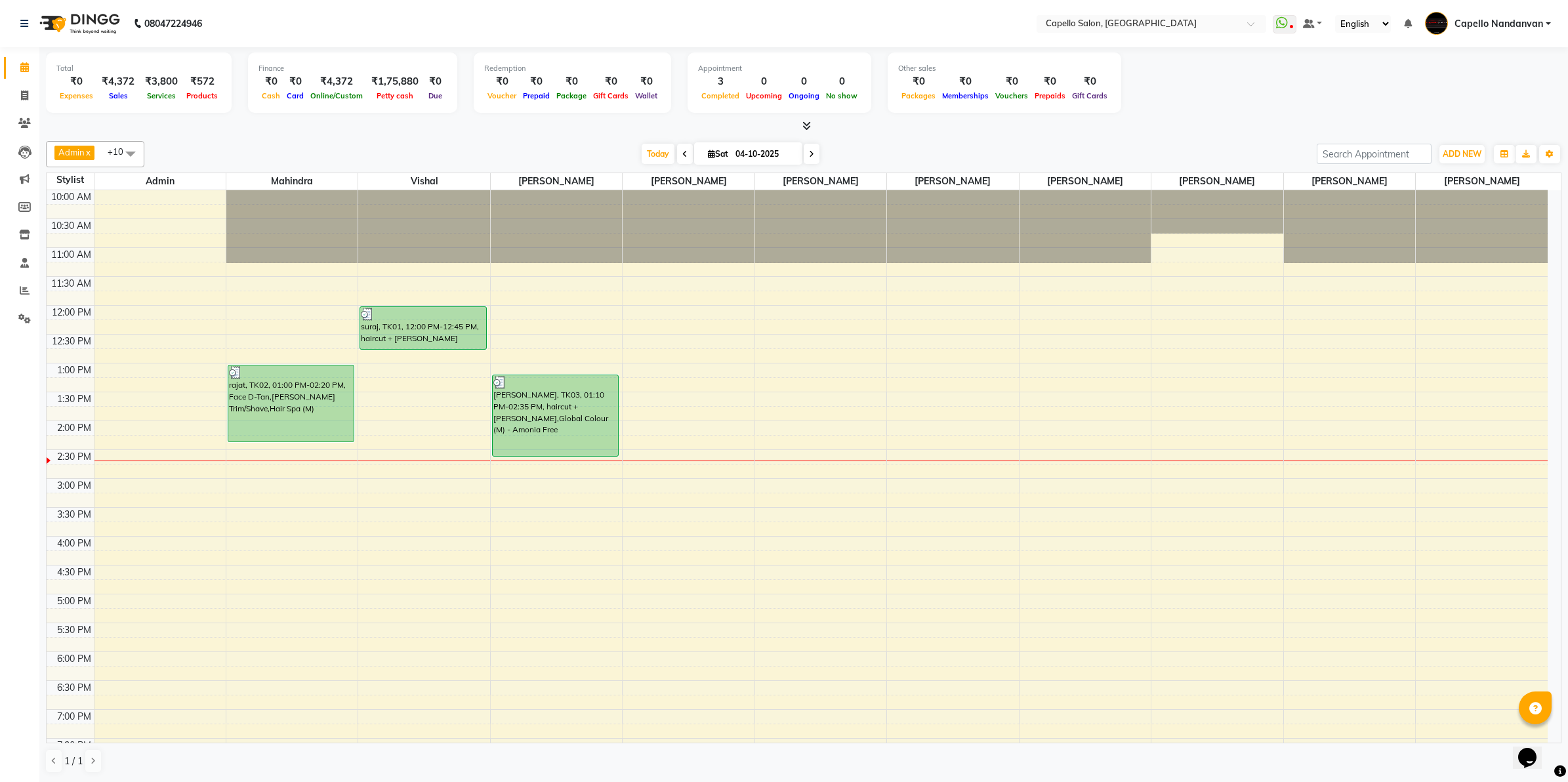
click at [1165, 125] on div at bounding box center [804, 126] width 1516 height 14
drag, startPoint x: 855, startPoint y: 333, endPoint x: 786, endPoint y: 408, distance: 101.9
drag, startPoint x: 786, startPoint y: 408, endPoint x: 21, endPoint y: 94, distance: 826.9
click at [21, 94] on icon at bounding box center [24, 95] width 7 height 10
select select "service"
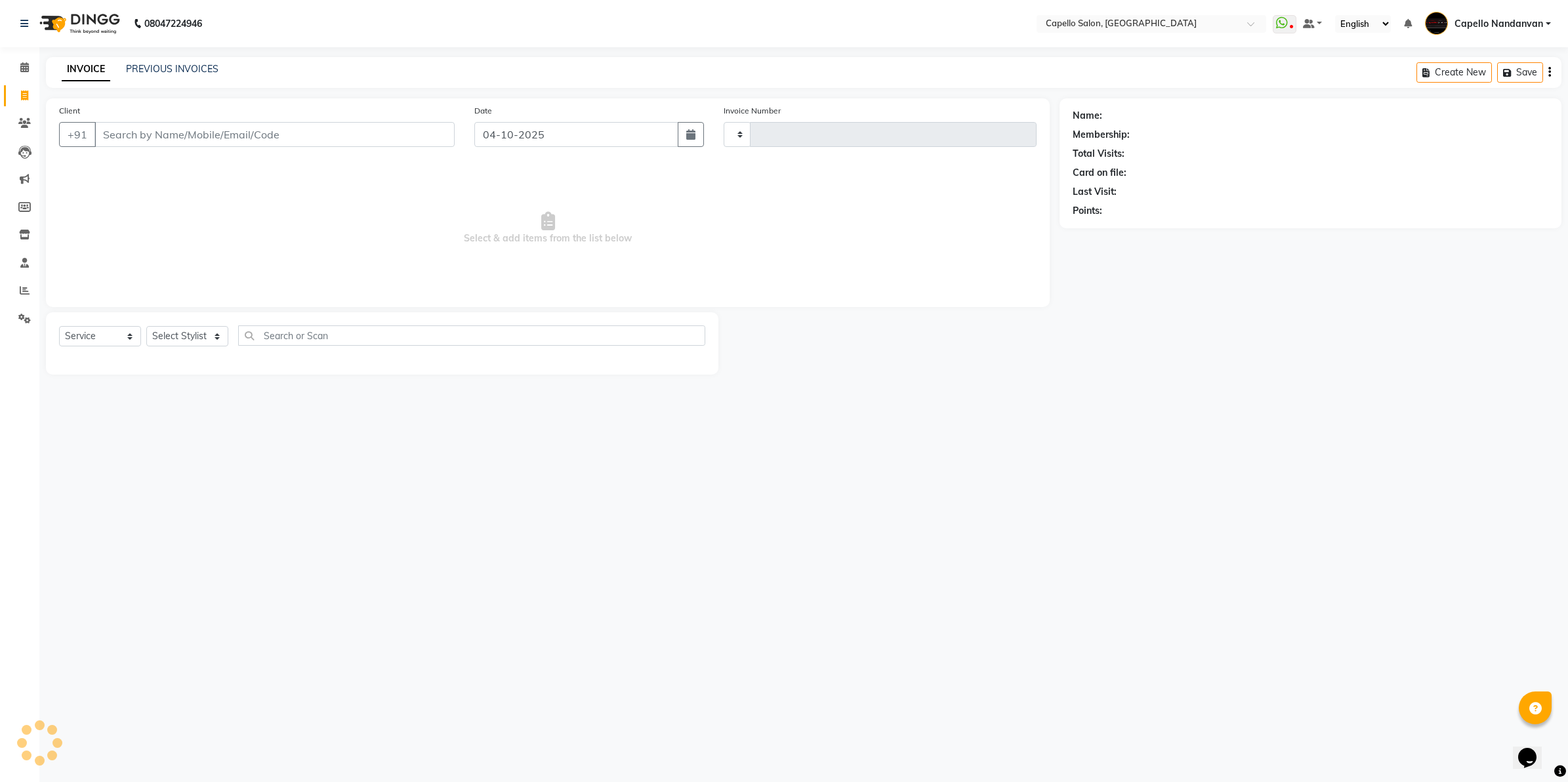
type input "4690"
select select "830"
type input "7020433223"
click at [404, 136] on span "Add Client" at bounding box center [420, 135] width 52 height 13
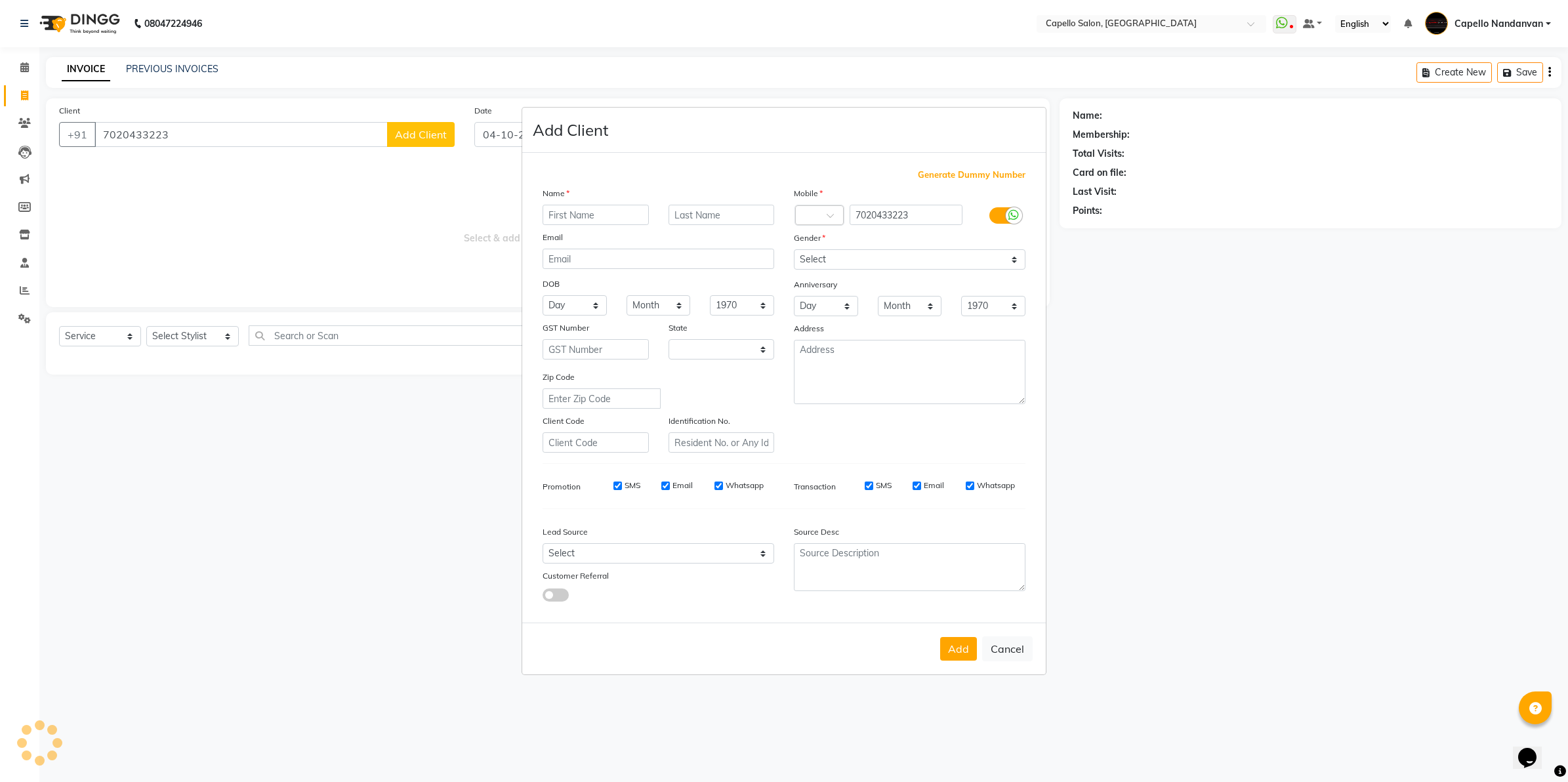
select select "22"
click at [568, 216] on input "text" at bounding box center [595, 215] width 106 height 20
type input "k"
type input "s"
type input "kishan"
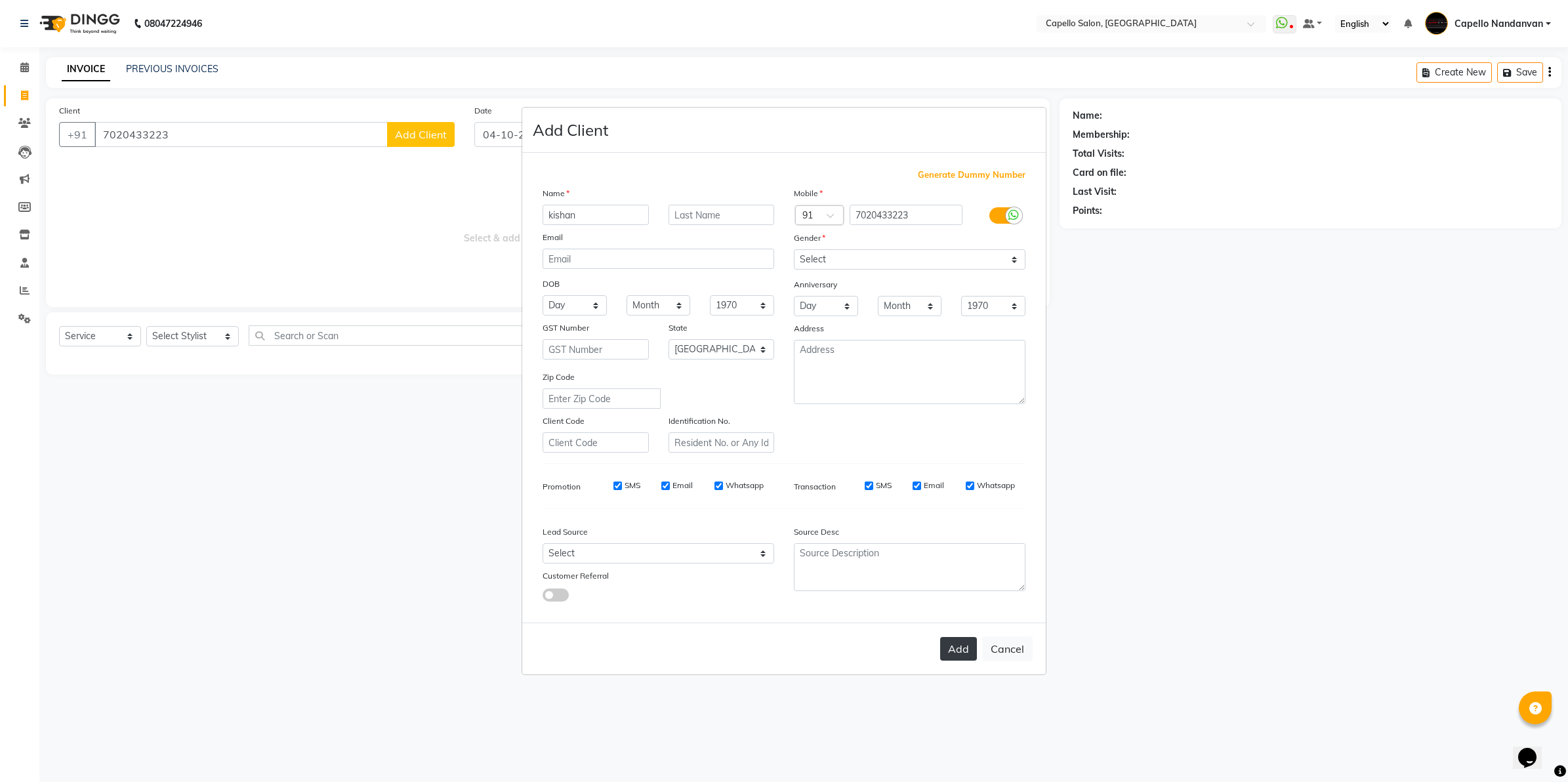
click at [955, 649] on button "Add" at bounding box center [958, 649] width 37 height 23
click at [1012, 266] on select "Select [DEMOGRAPHIC_DATA] [DEMOGRAPHIC_DATA] Other Prefer Not To Say" at bounding box center [910, 259] width 232 height 20
select select "[DEMOGRAPHIC_DATA]"
click at [794, 250] on select "Select [DEMOGRAPHIC_DATA] [DEMOGRAPHIC_DATA] Other Prefer Not To Say" at bounding box center [910, 259] width 232 height 20
click at [951, 643] on button "Add" at bounding box center [958, 649] width 37 height 23
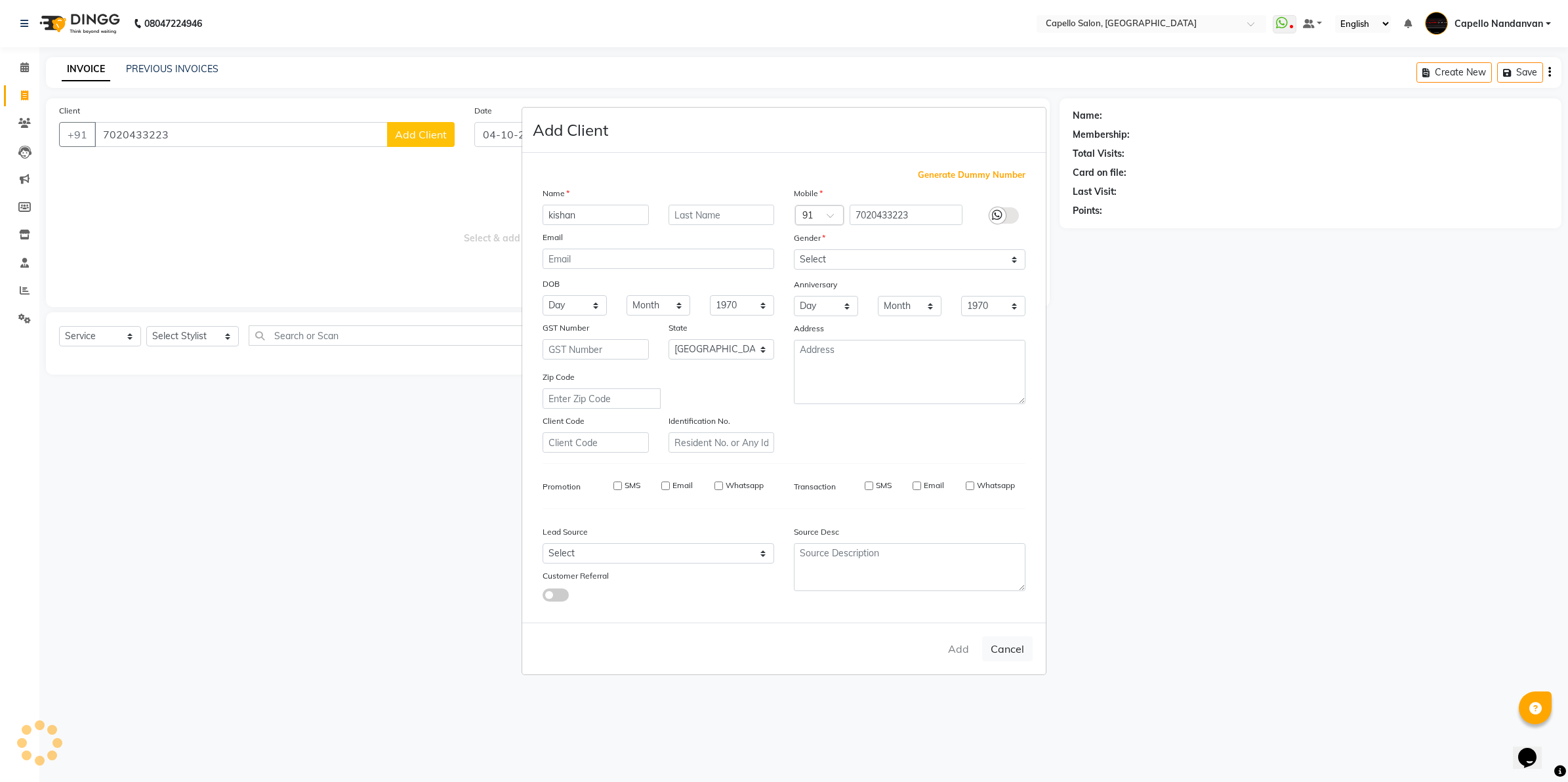
select select
select select "null"
select select
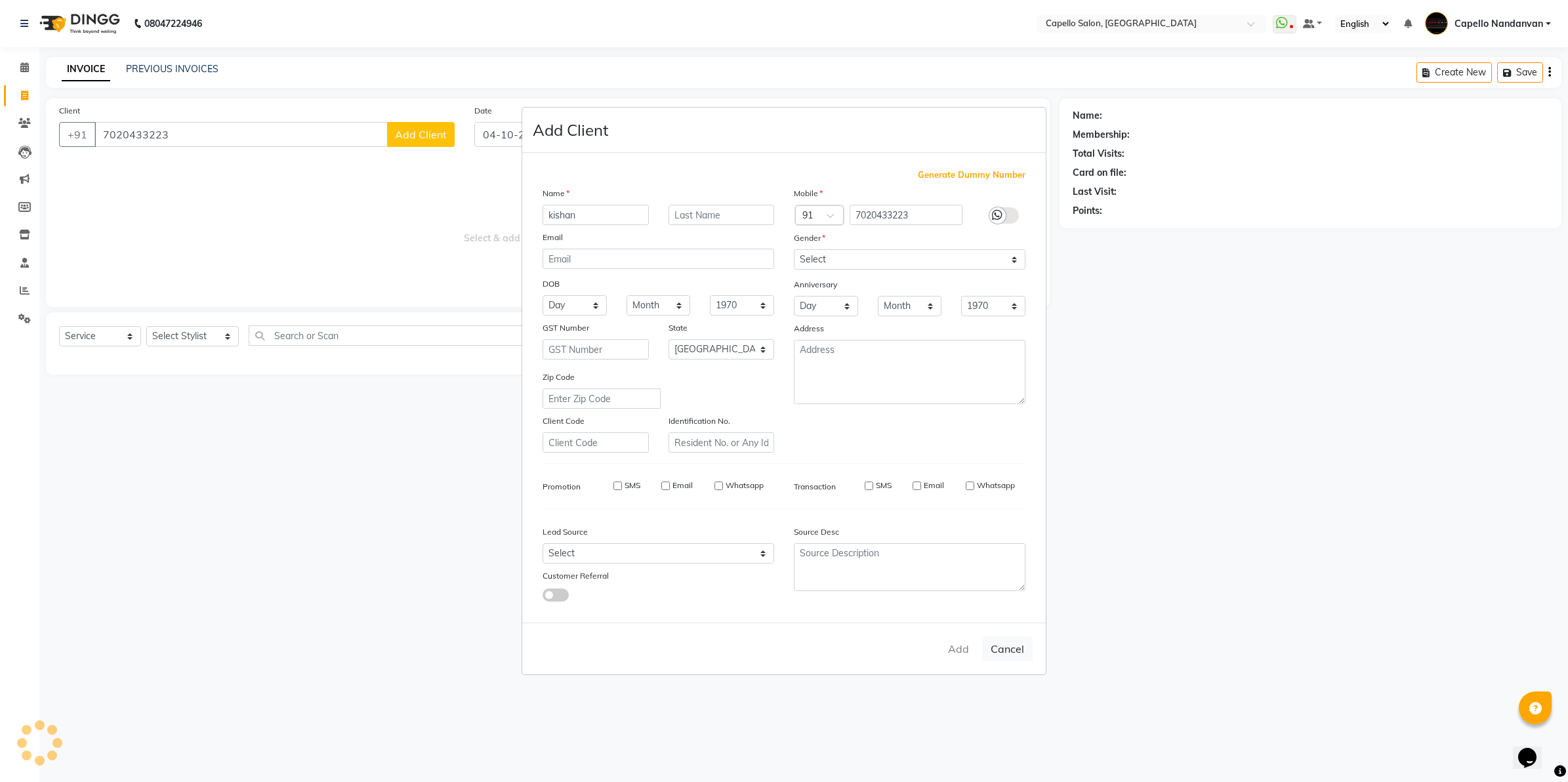
select select
checkbox input "false"
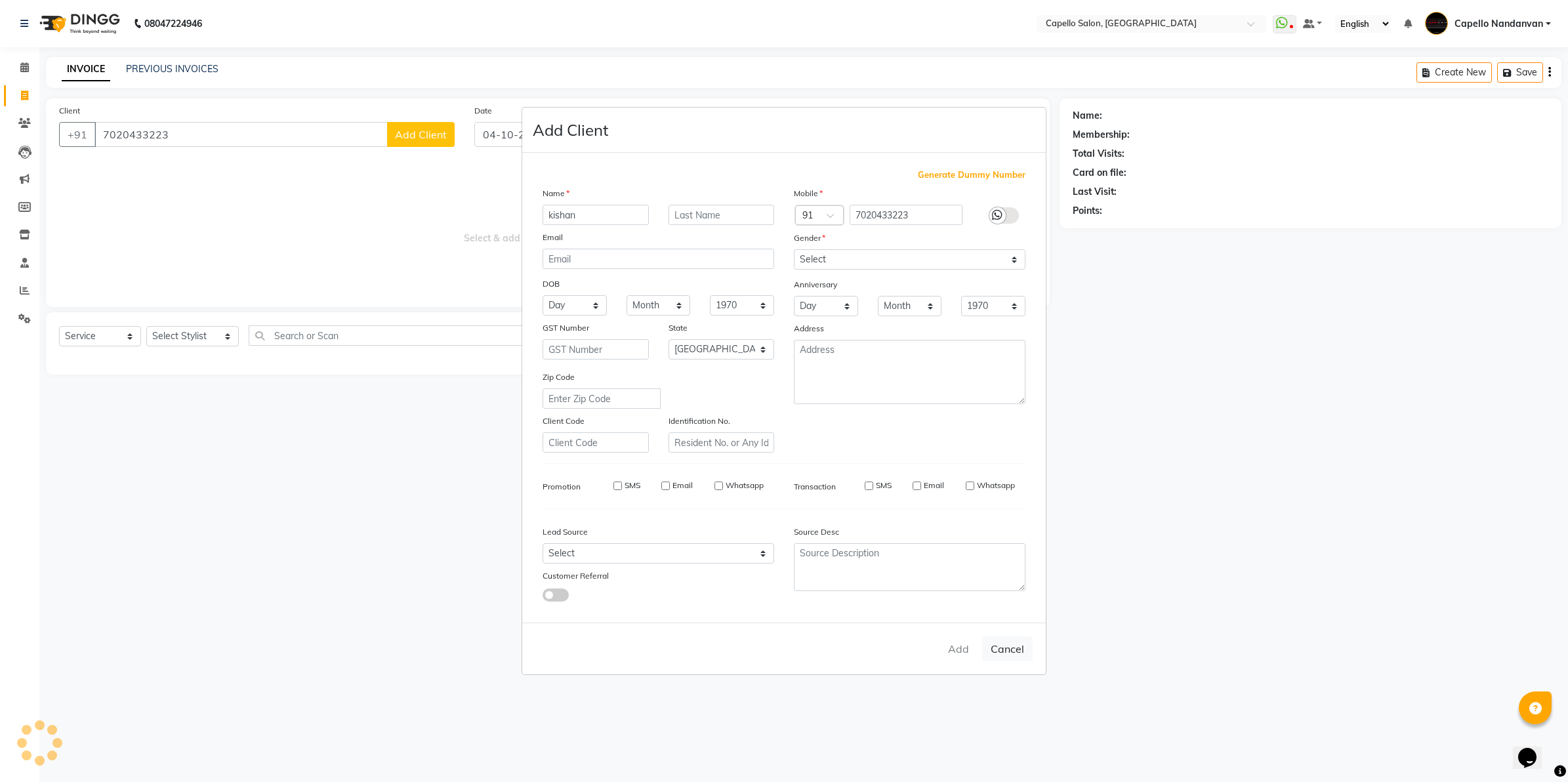
checkbox input "false"
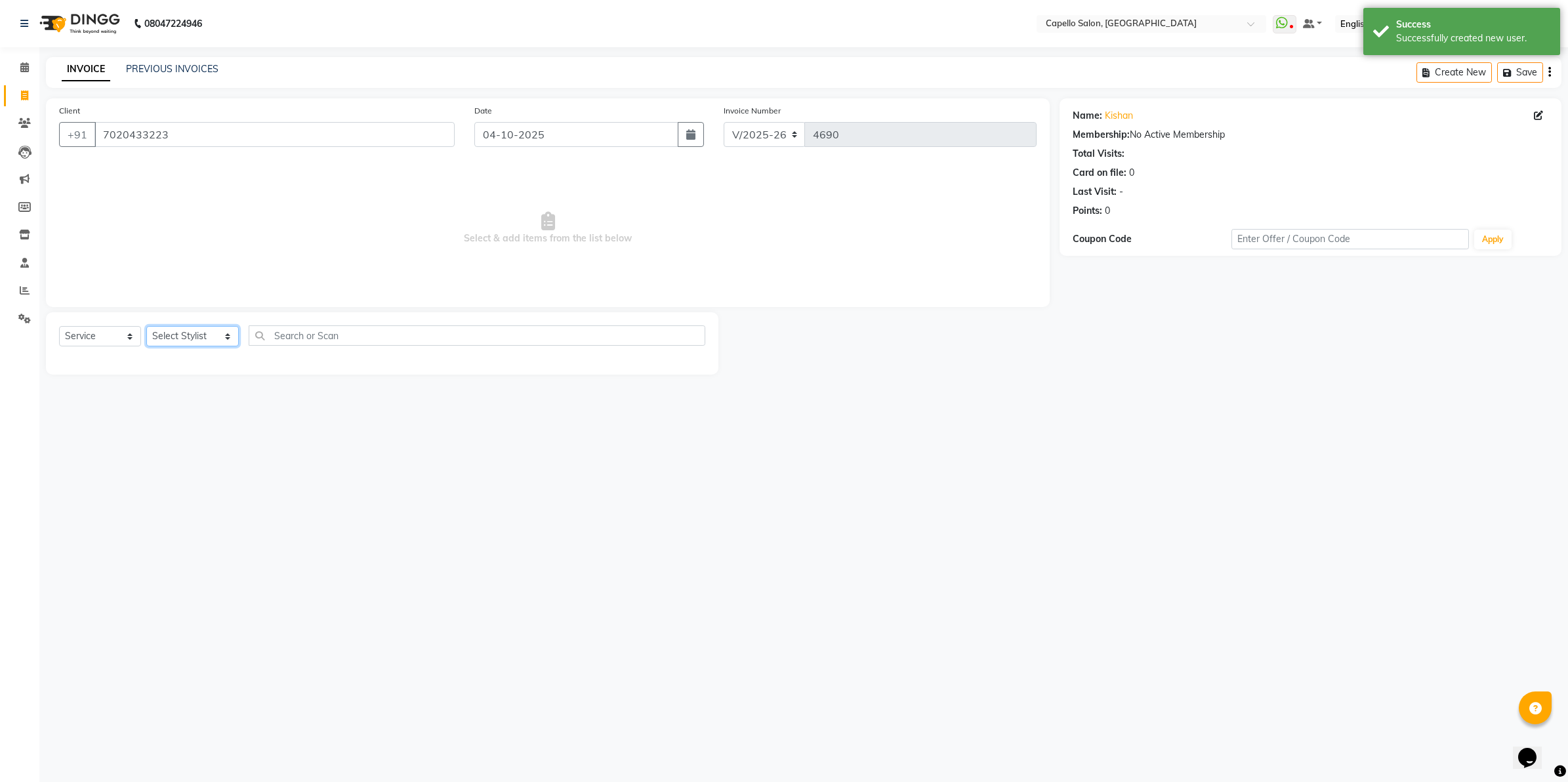
click at [218, 337] on select "Select Stylist Admin [PERSON_NAME] [PERSON_NAME] [PERSON_NAME] [PERSON_NAME] Ow…" at bounding box center [193, 336] width 92 height 20
select select "83973"
click at [147, 326] on select "Select Stylist Admin [PERSON_NAME] [PERSON_NAME] [PERSON_NAME] [PERSON_NAME] Ow…" at bounding box center [193, 336] width 92 height 20
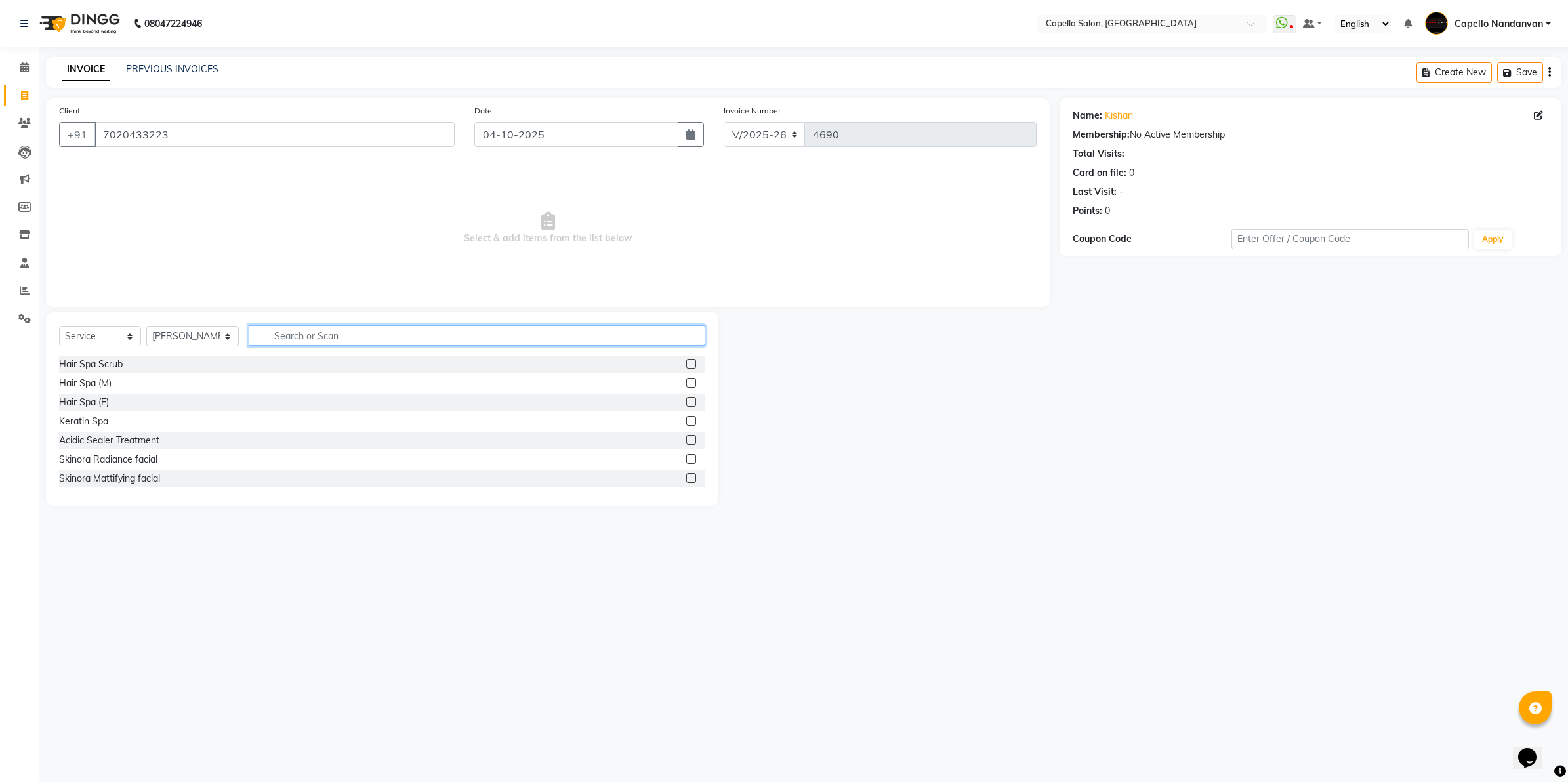
click at [322, 337] on input "text" at bounding box center [477, 335] width 457 height 20
type input "cut"
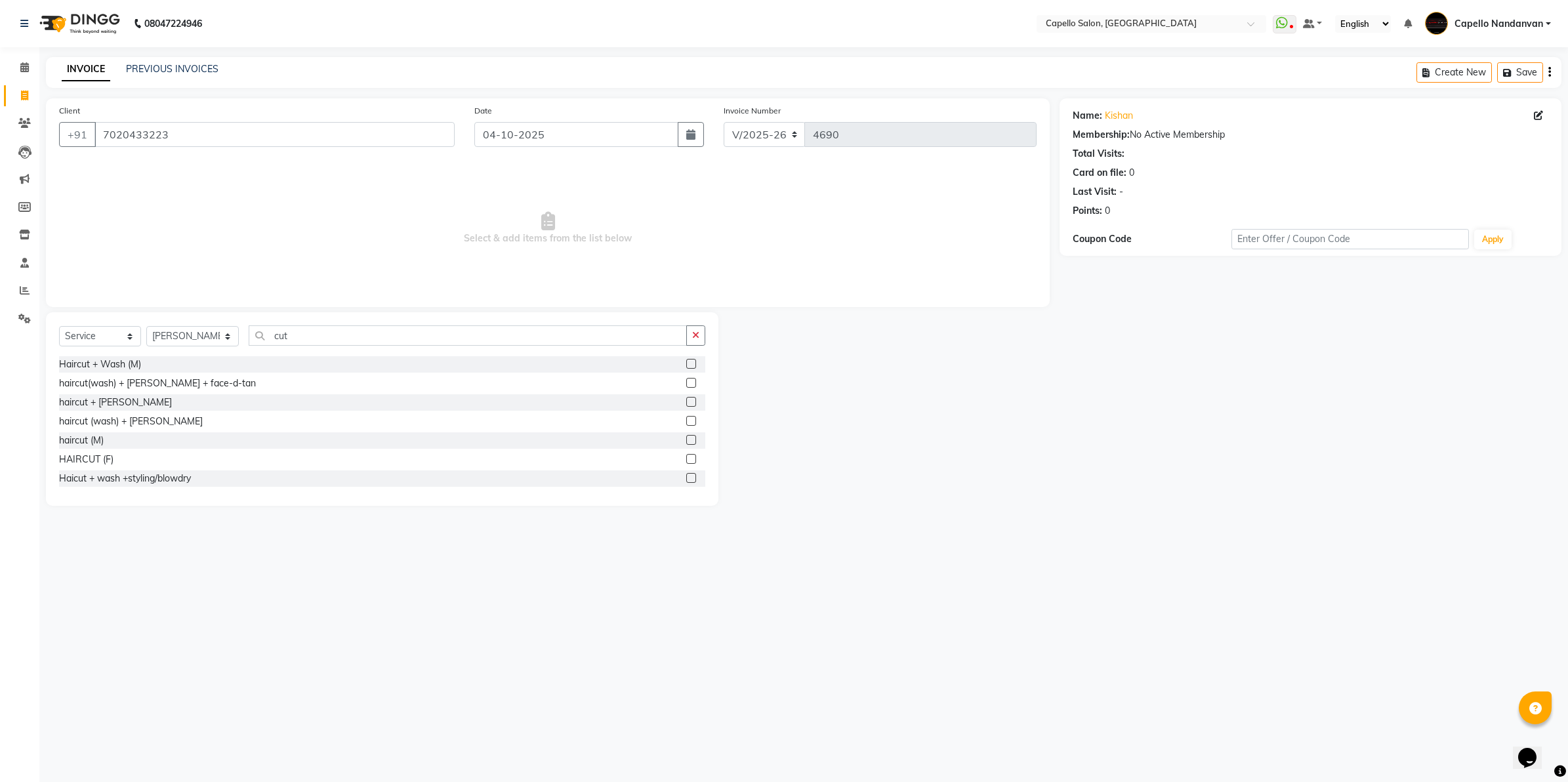
click at [686, 362] on label at bounding box center [691, 364] width 10 height 10
click at [686, 362] on input "checkbox" at bounding box center [690, 364] width 9 height 9
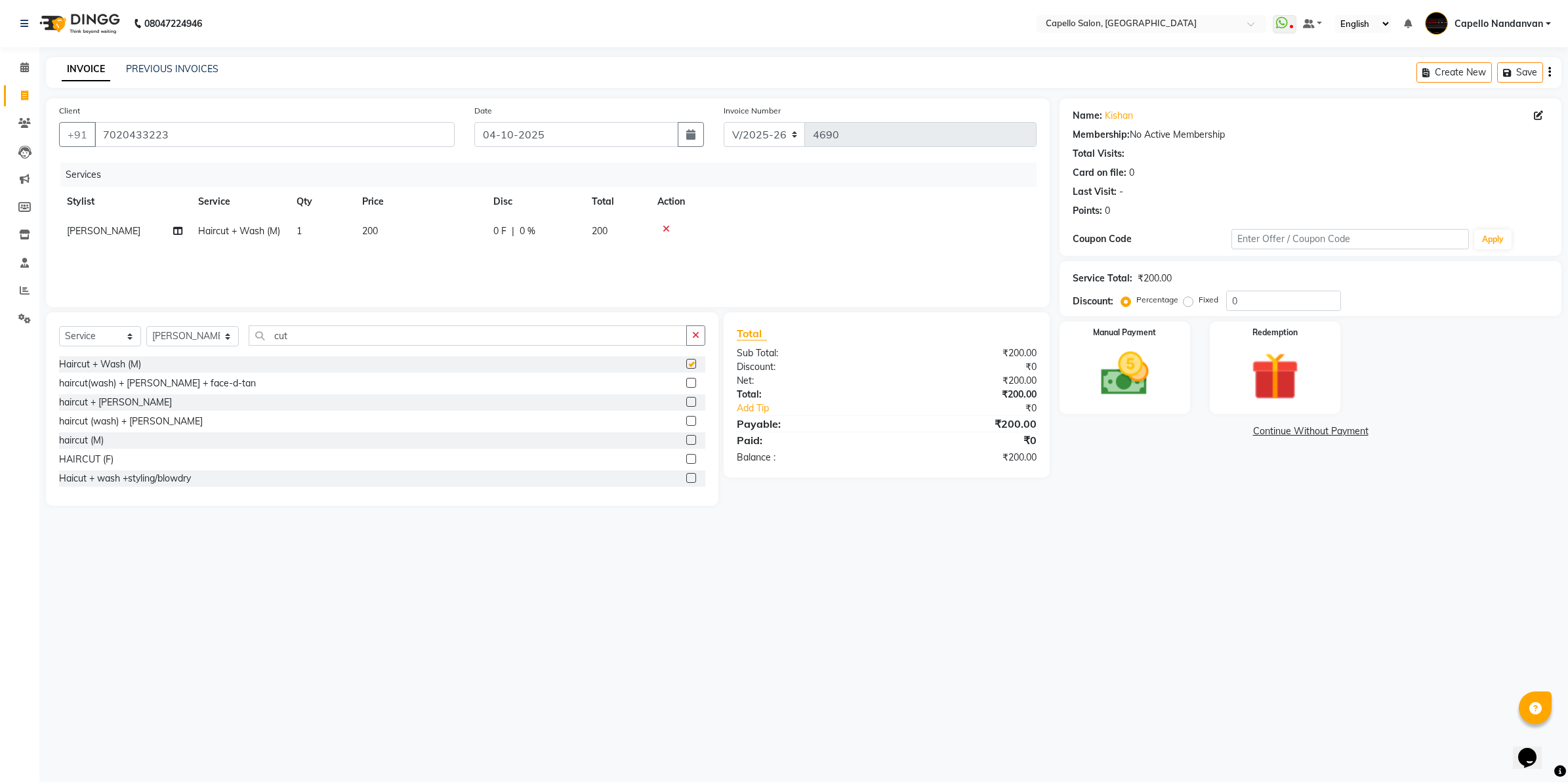
checkbox input "false"
click at [1122, 369] on img at bounding box center [1125, 374] width 82 height 58
click at [1271, 428] on span "CASH" at bounding box center [1271, 432] width 28 height 15
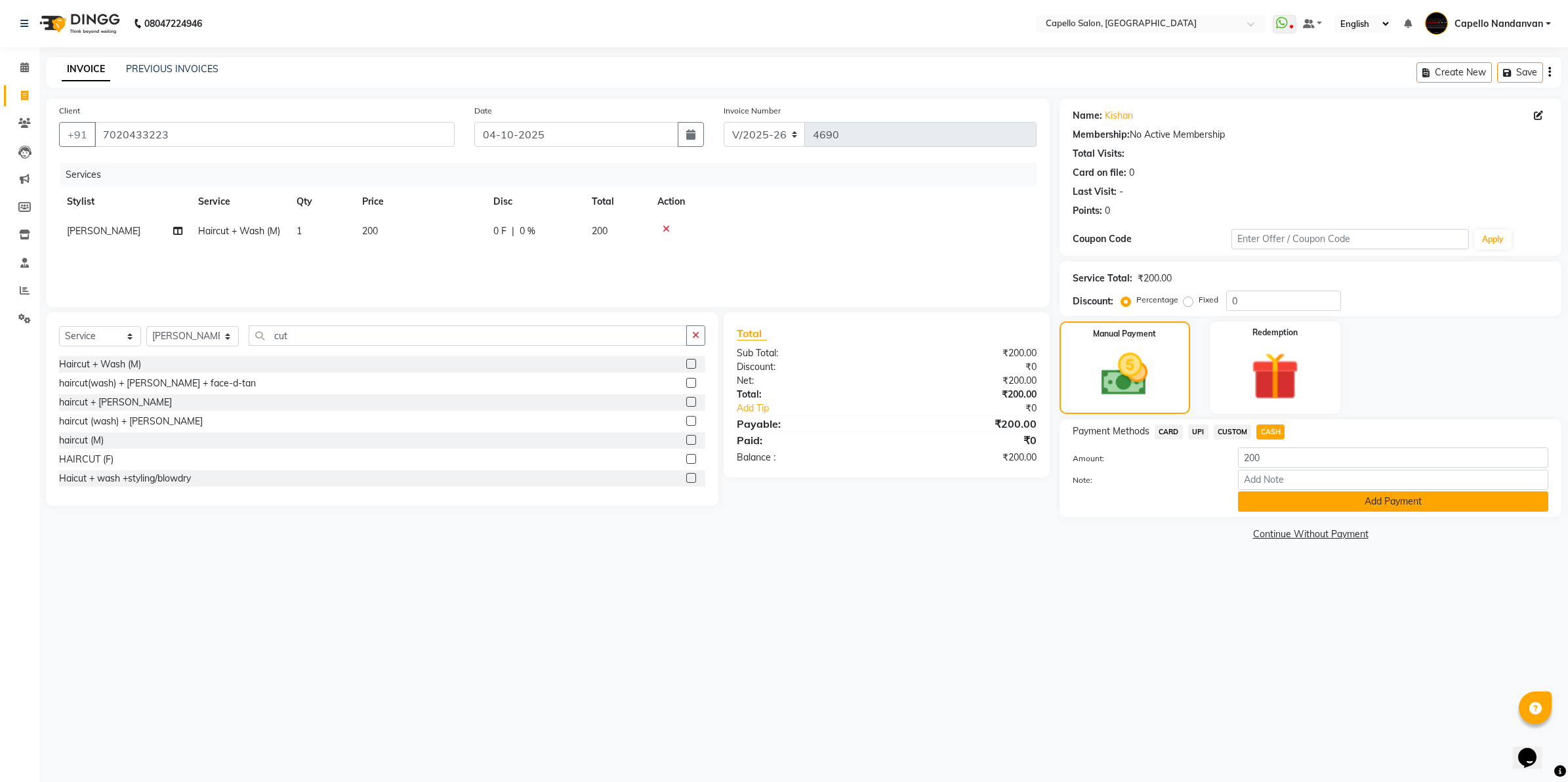
click at [1278, 500] on button "Add Payment" at bounding box center [1393, 501] width 311 height 20
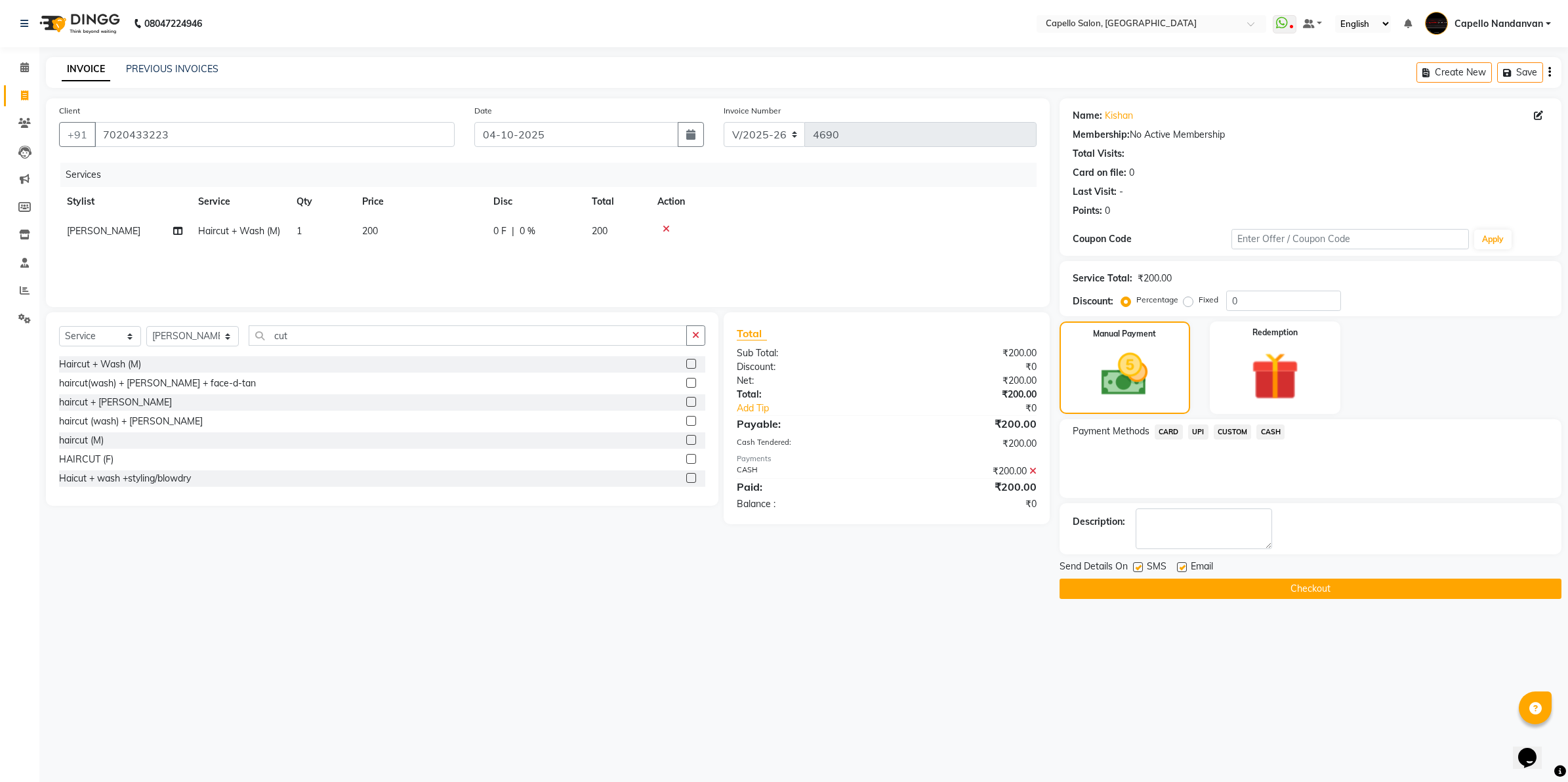
click at [1268, 584] on button "Checkout" at bounding box center [1311, 589] width 502 height 20
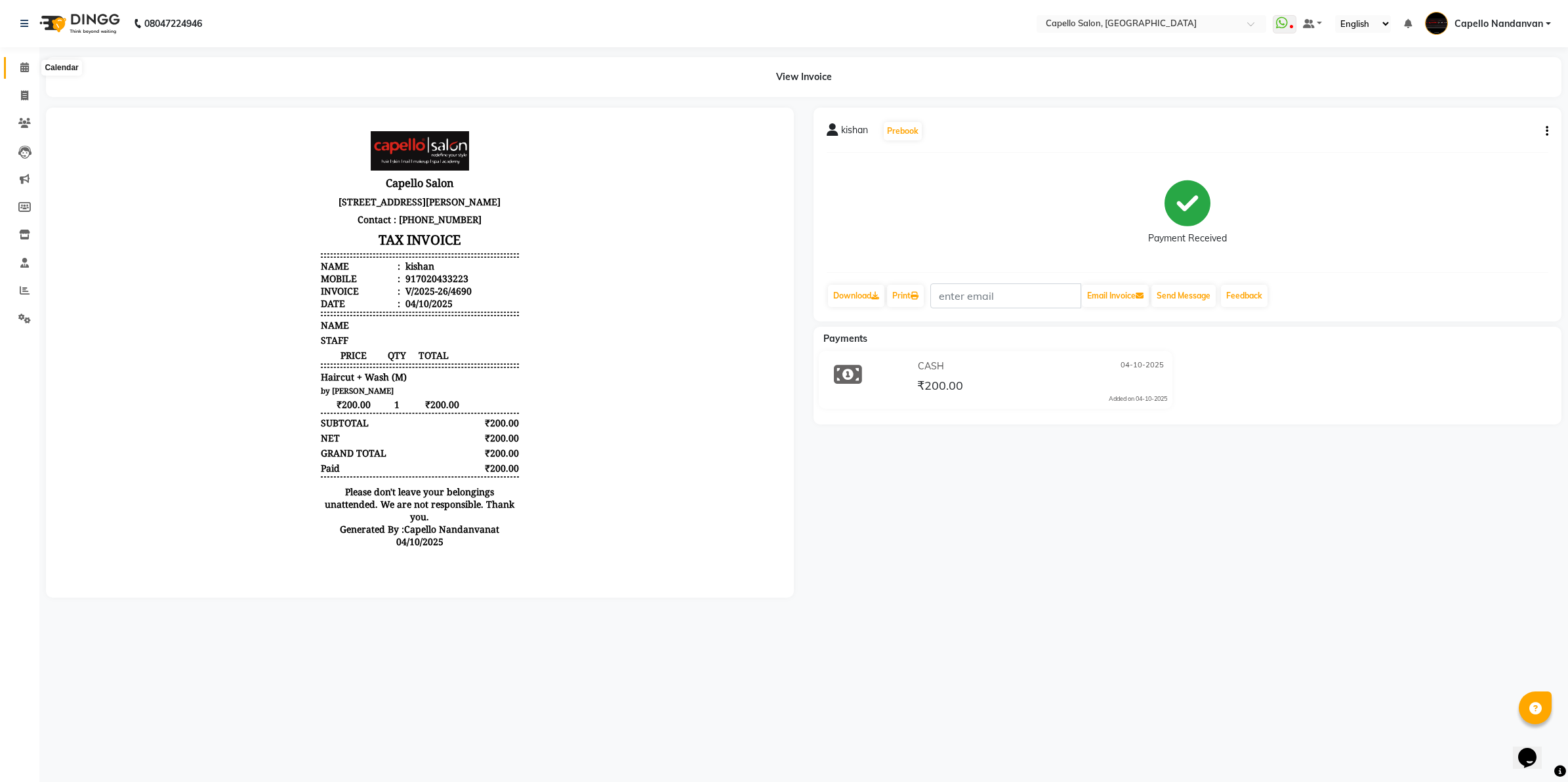
click at [17, 69] on span at bounding box center [25, 68] width 23 height 15
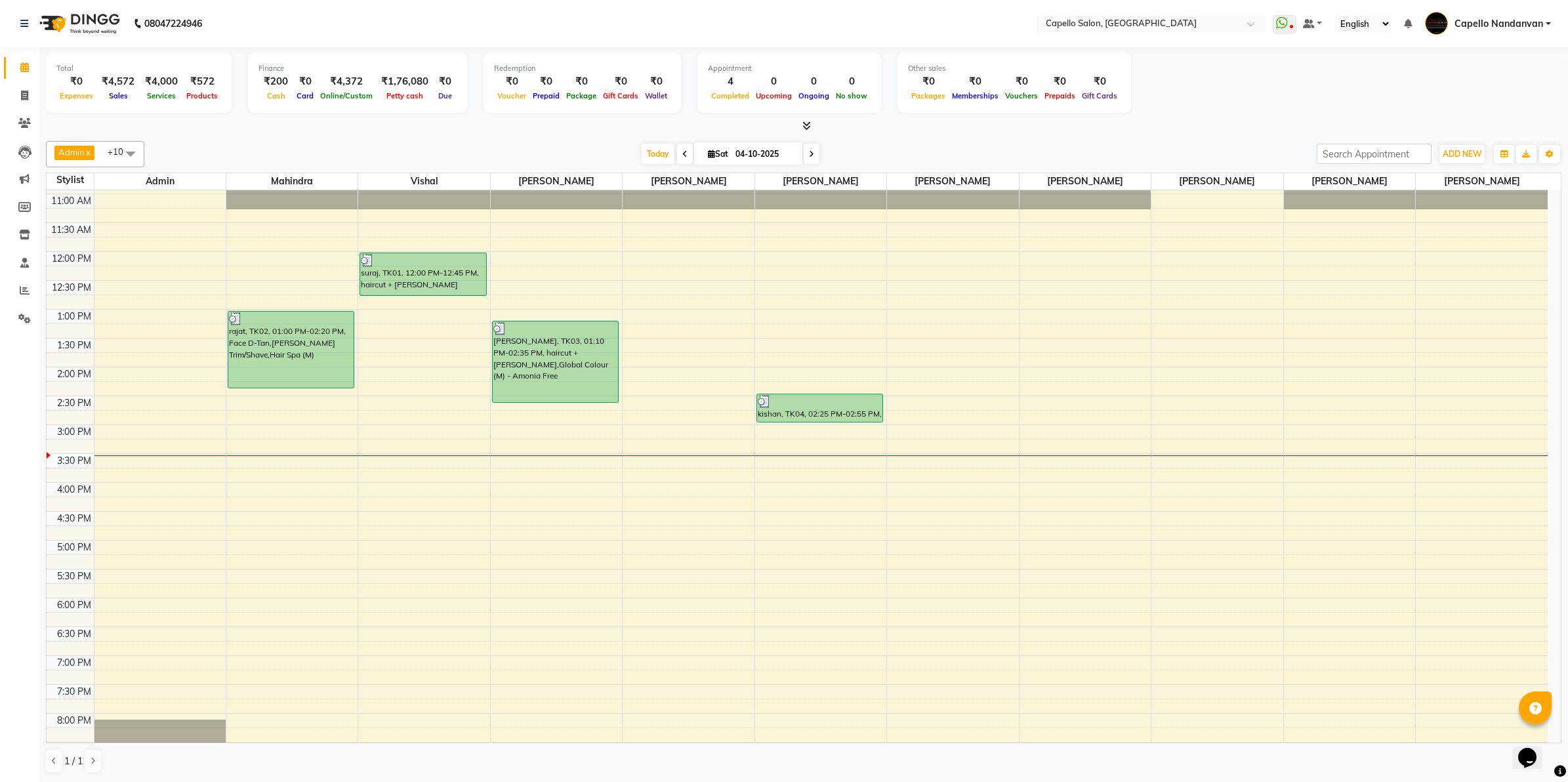
scroll to position [82, 0]
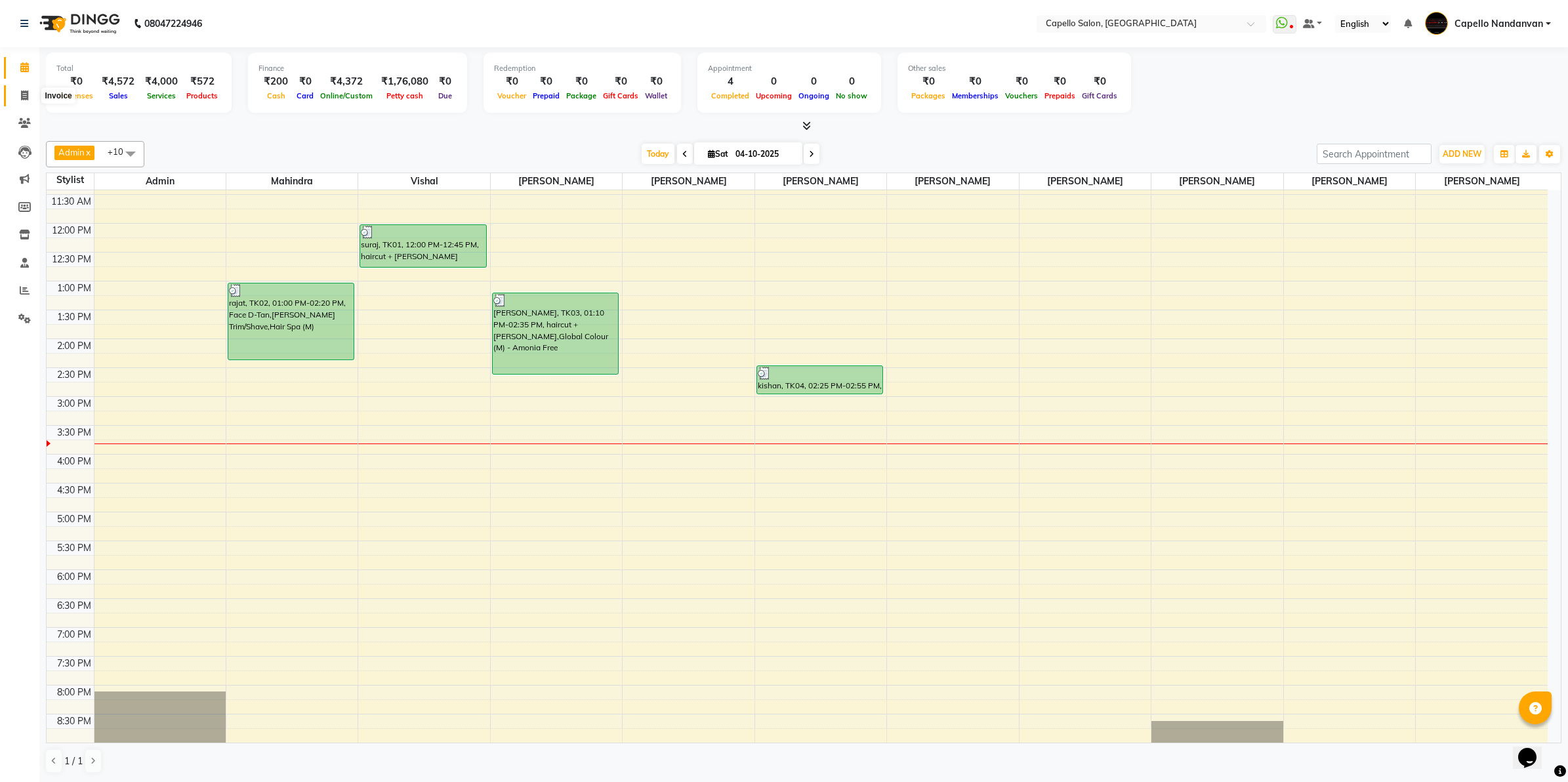
drag, startPoint x: 333, startPoint y: 195, endPoint x: 15, endPoint y: 99, distance: 332.2
click at [15, 99] on span at bounding box center [25, 96] width 23 height 15
select select "service"
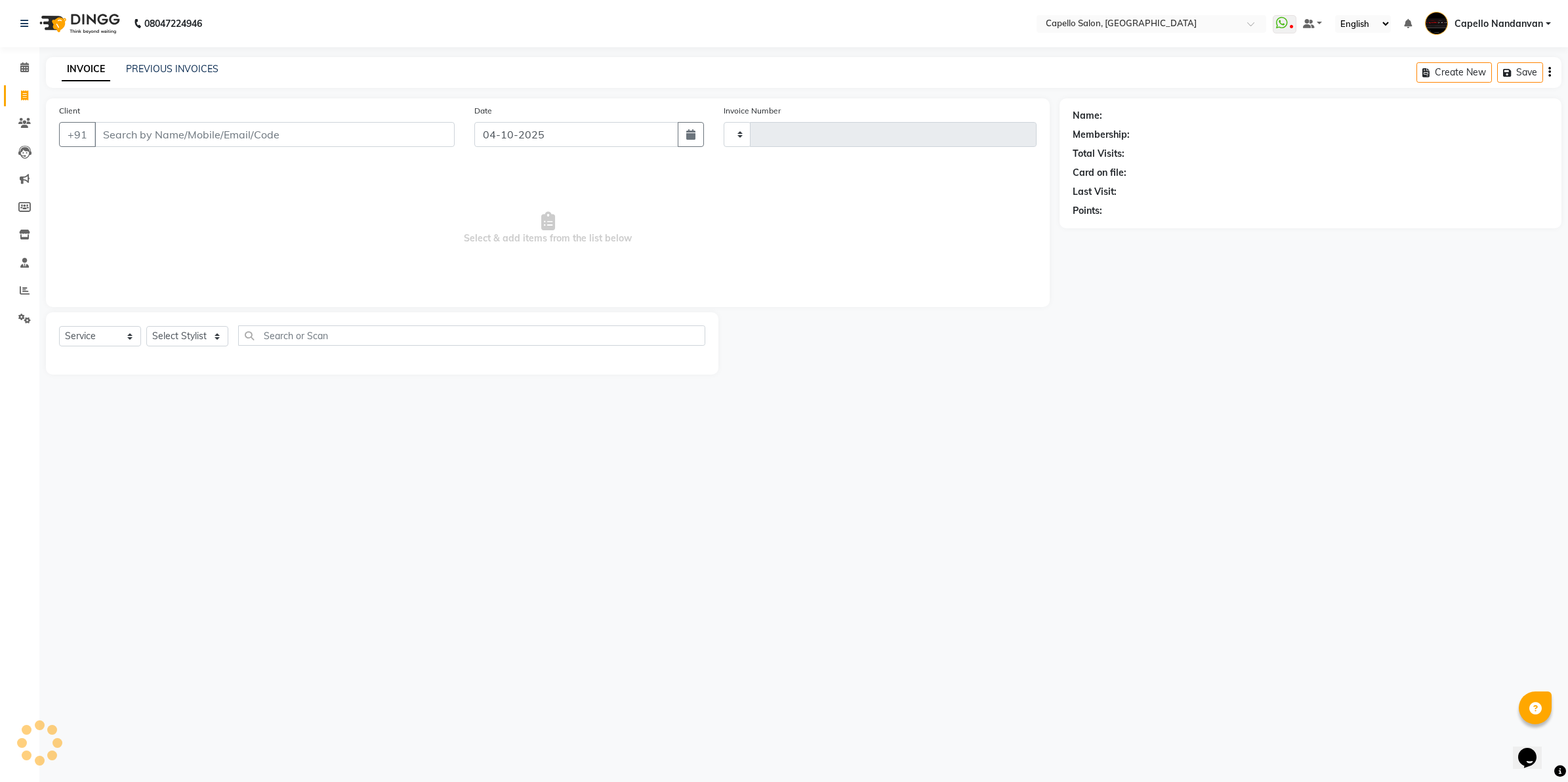
type input "4691"
select select "830"
click at [145, 133] on input "Client" at bounding box center [275, 134] width 360 height 25
type input "9421263634"
click at [423, 129] on span "Add Client" at bounding box center [420, 135] width 52 height 13
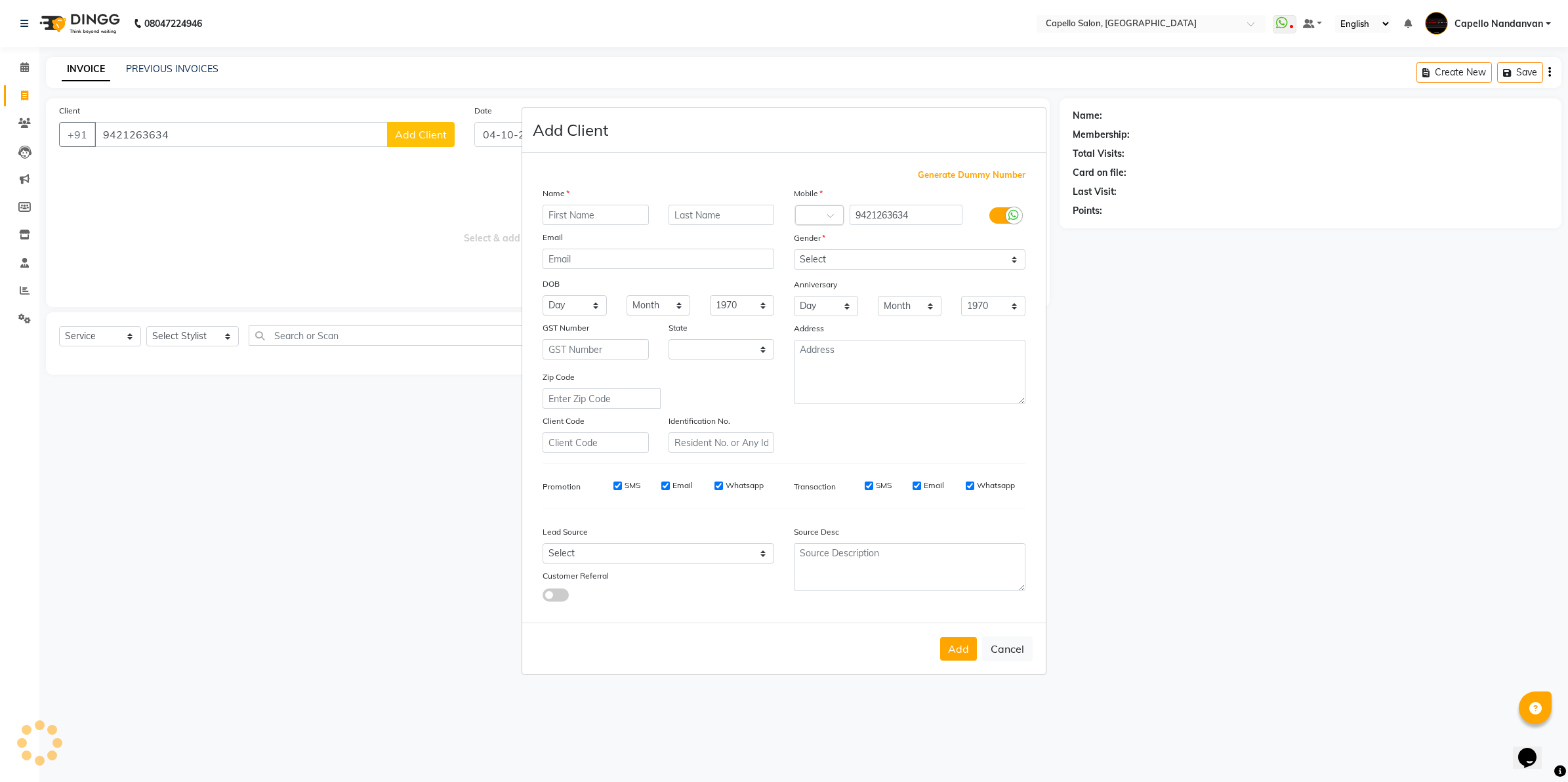
select select "22"
click at [607, 208] on input "text" at bounding box center [595, 215] width 106 height 20
type input "[PERSON_NAME]"
click at [889, 269] on select "Select [DEMOGRAPHIC_DATA] [DEMOGRAPHIC_DATA] Other Prefer Not To Say" at bounding box center [910, 259] width 232 height 20
select select "[DEMOGRAPHIC_DATA]"
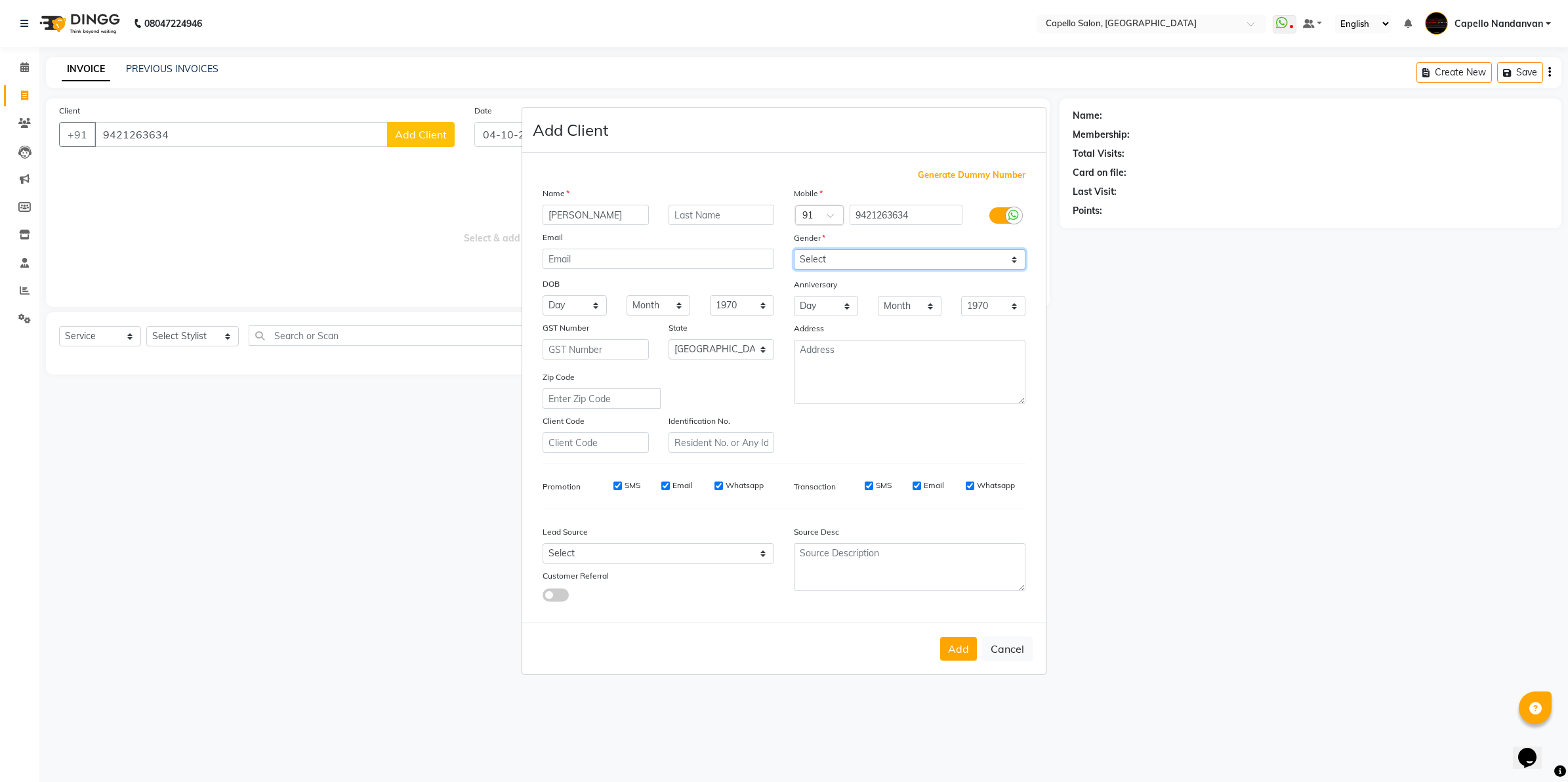
click at [794, 250] on select "Select [DEMOGRAPHIC_DATA] [DEMOGRAPHIC_DATA] Other Prefer Not To Say" at bounding box center [910, 259] width 232 height 20
click at [952, 644] on button "Add" at bounding box center [958, 649] width 37 height 23
select select
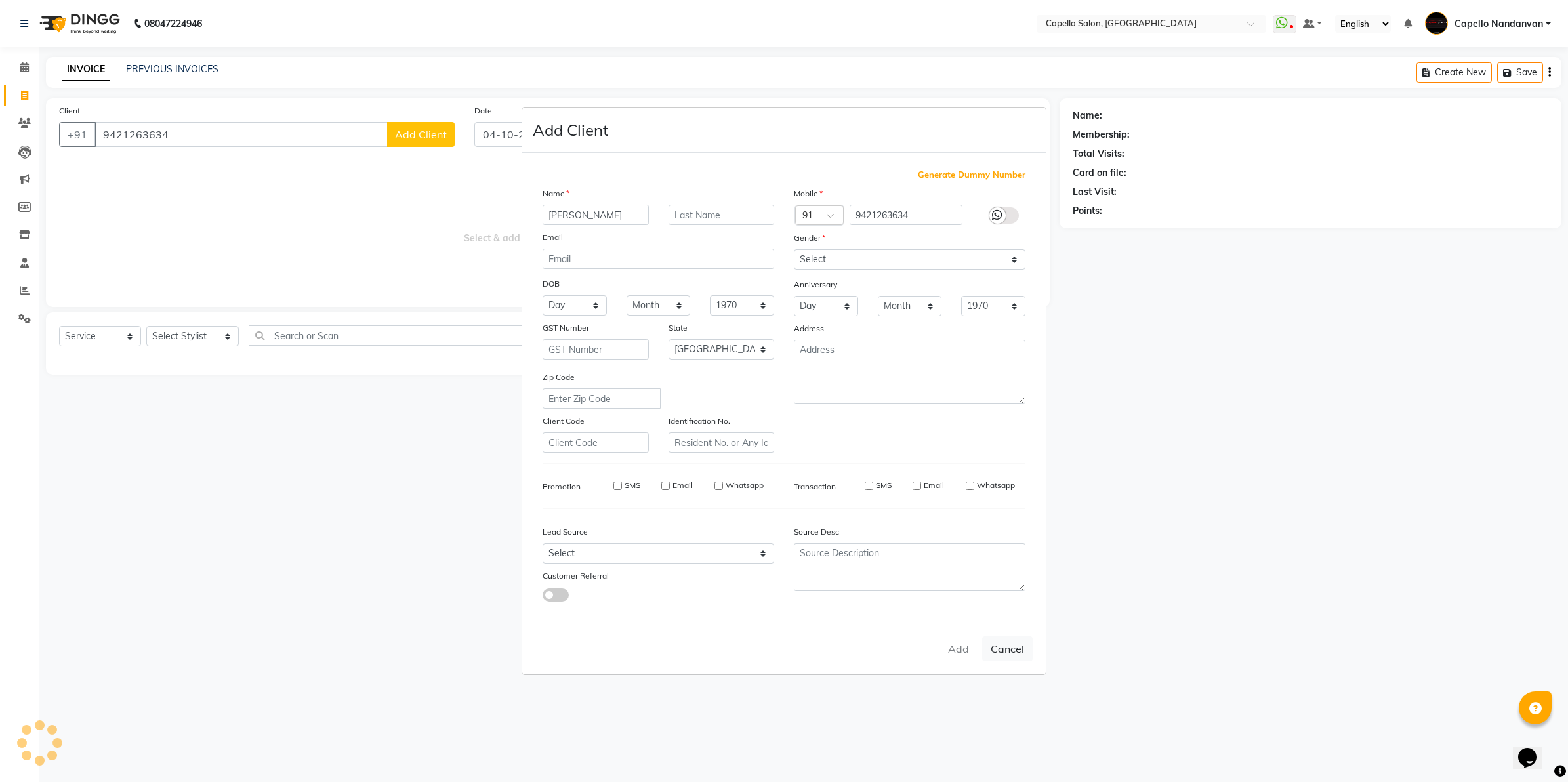
select select "null"
select select
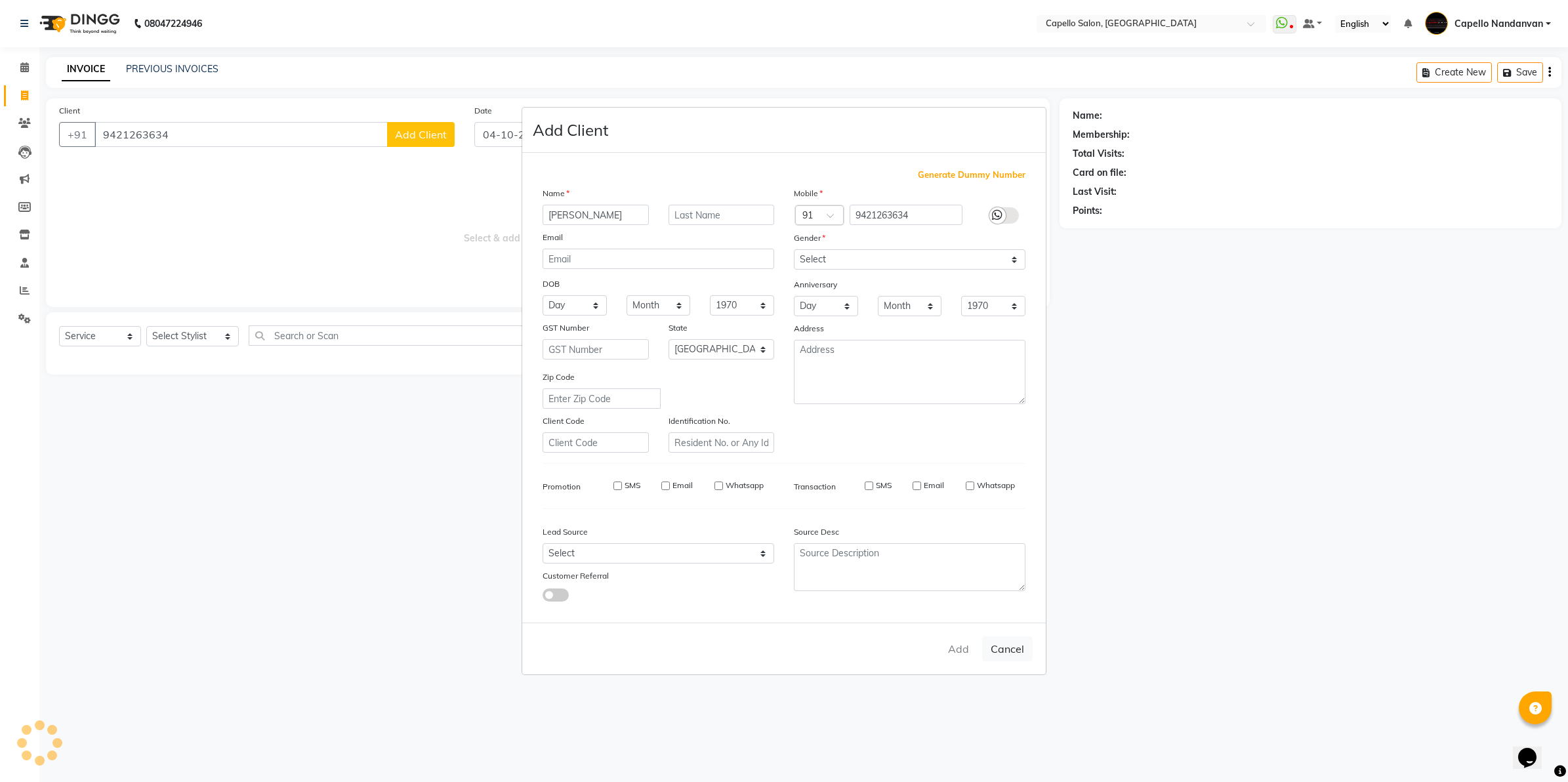
checkbox input "false"
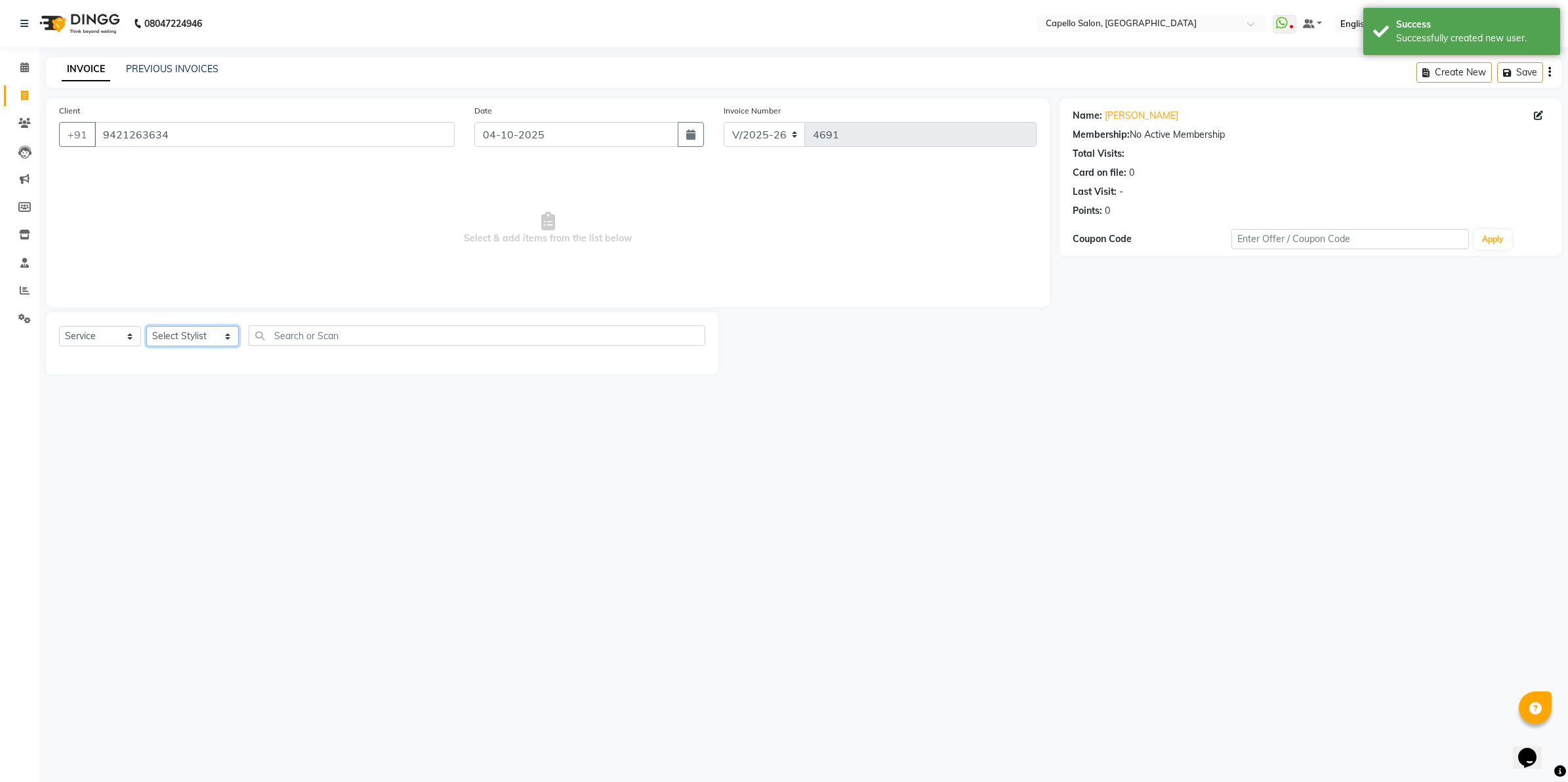
click at [191, 332] on select "Select Stylist Admin [PERSON_NAME] [PERSON_NAME] [PERSON_NAME] [PERSON_NAME] Ow…" at bounding box center [193, 336] width 92 height 20
select select "42453"
click at [147, 326] on select "Select Stylist Admin [PERSON_NAME] [PERSON_NAME] [PERSON_NAME] [PERSON_NAME] Ow…" at bounding box center [193, 336] width 92 height 20
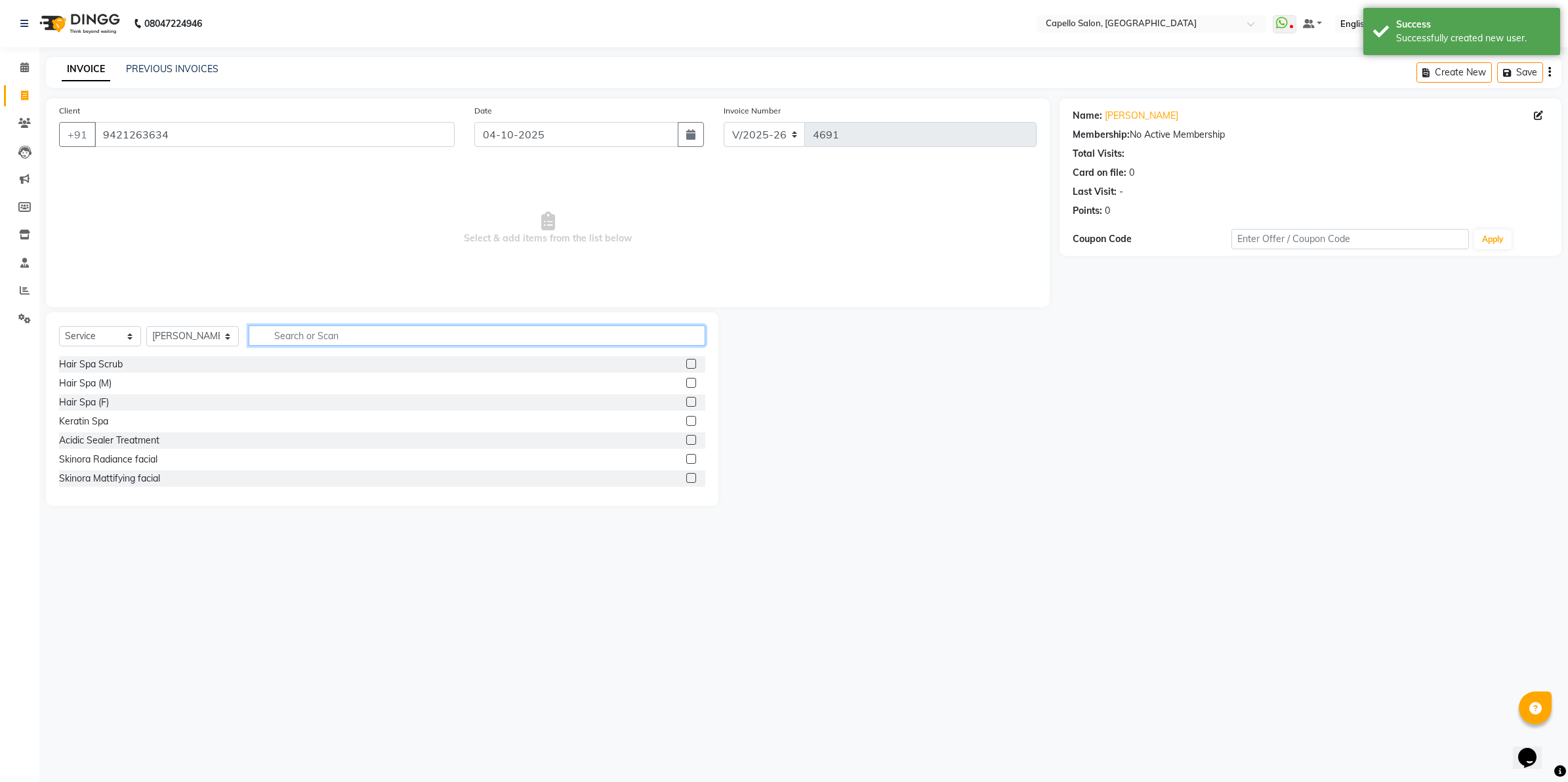
click at [474, 326] on input "text" at bounding box center [477, 335] width 457 height 20
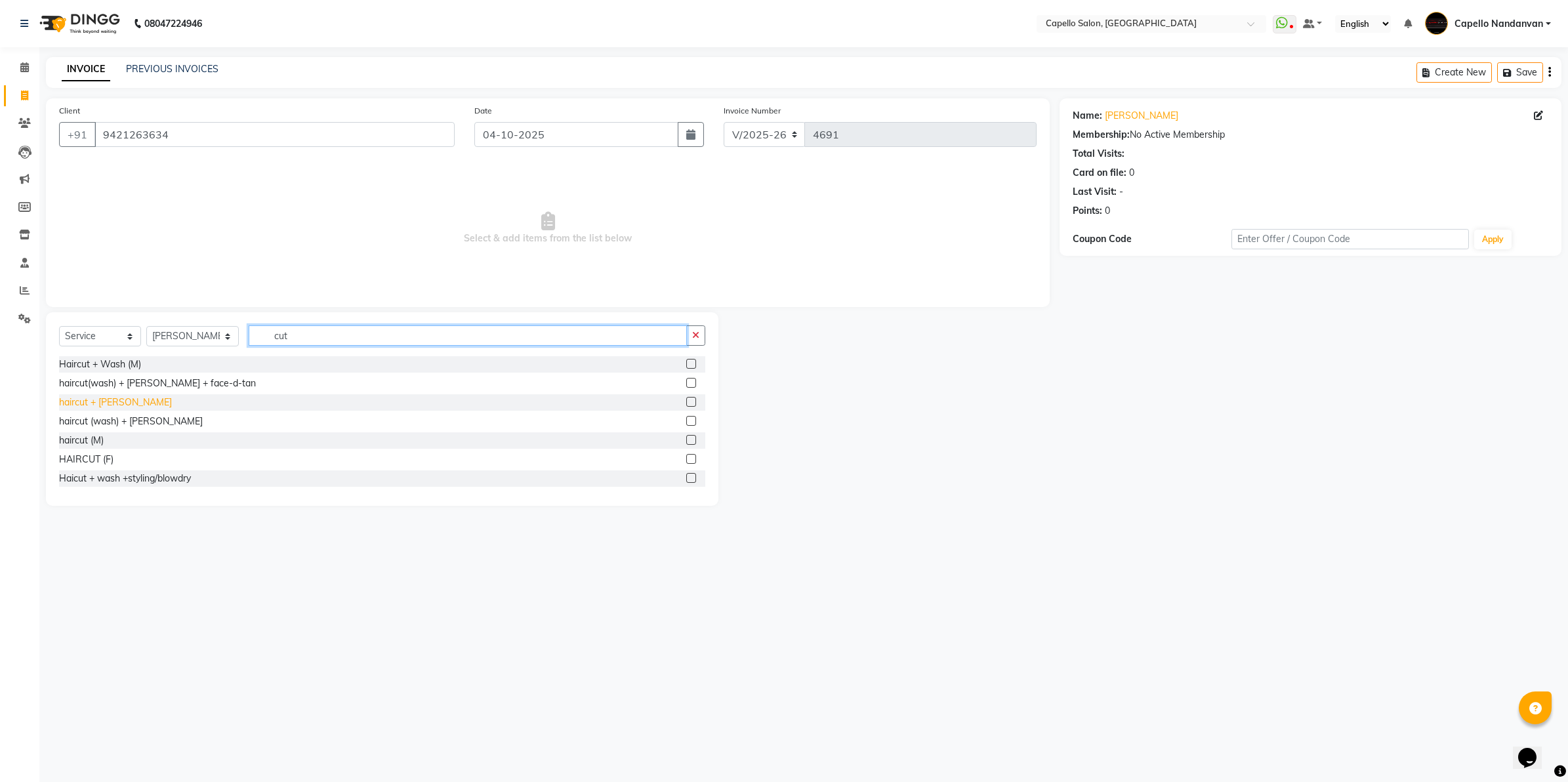
type input "cut"
drag, startPoint x: 116, startPoint y: 407, endPoint x: 222, endPoint y: 368, distance: 112.9
click at [118, 405] on div "haircut + [PERSON_NAME]" at bounding box center [115, 402] width 113 height 14
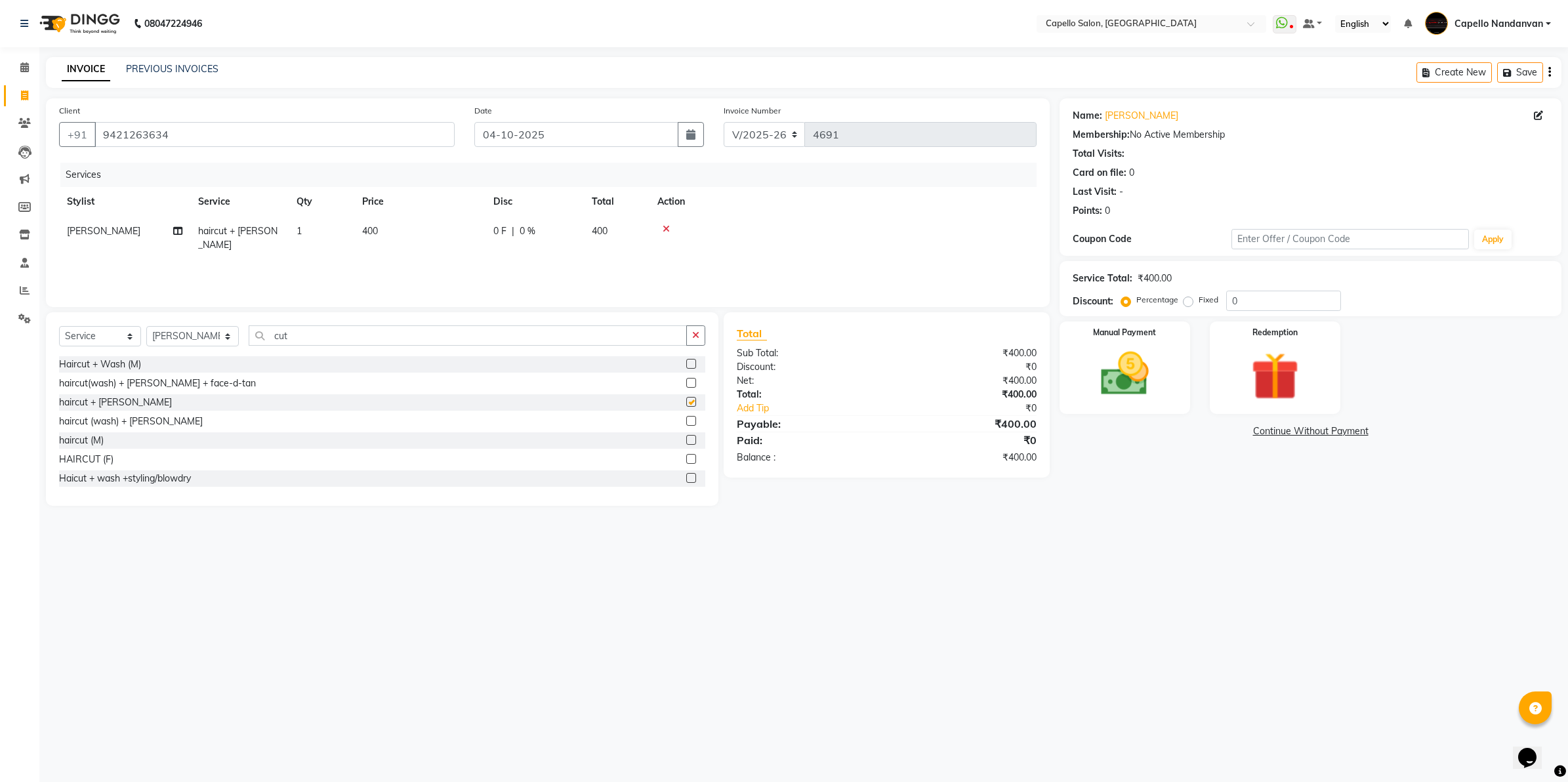
checkbox input "false"
click at [1182, 397] on div "Manual Payment" at bounding box center [1125, 368] width 136 height 96
click at [1267, 428] on span "CASH" at bounding box center [1271, 432] width 28 height 15
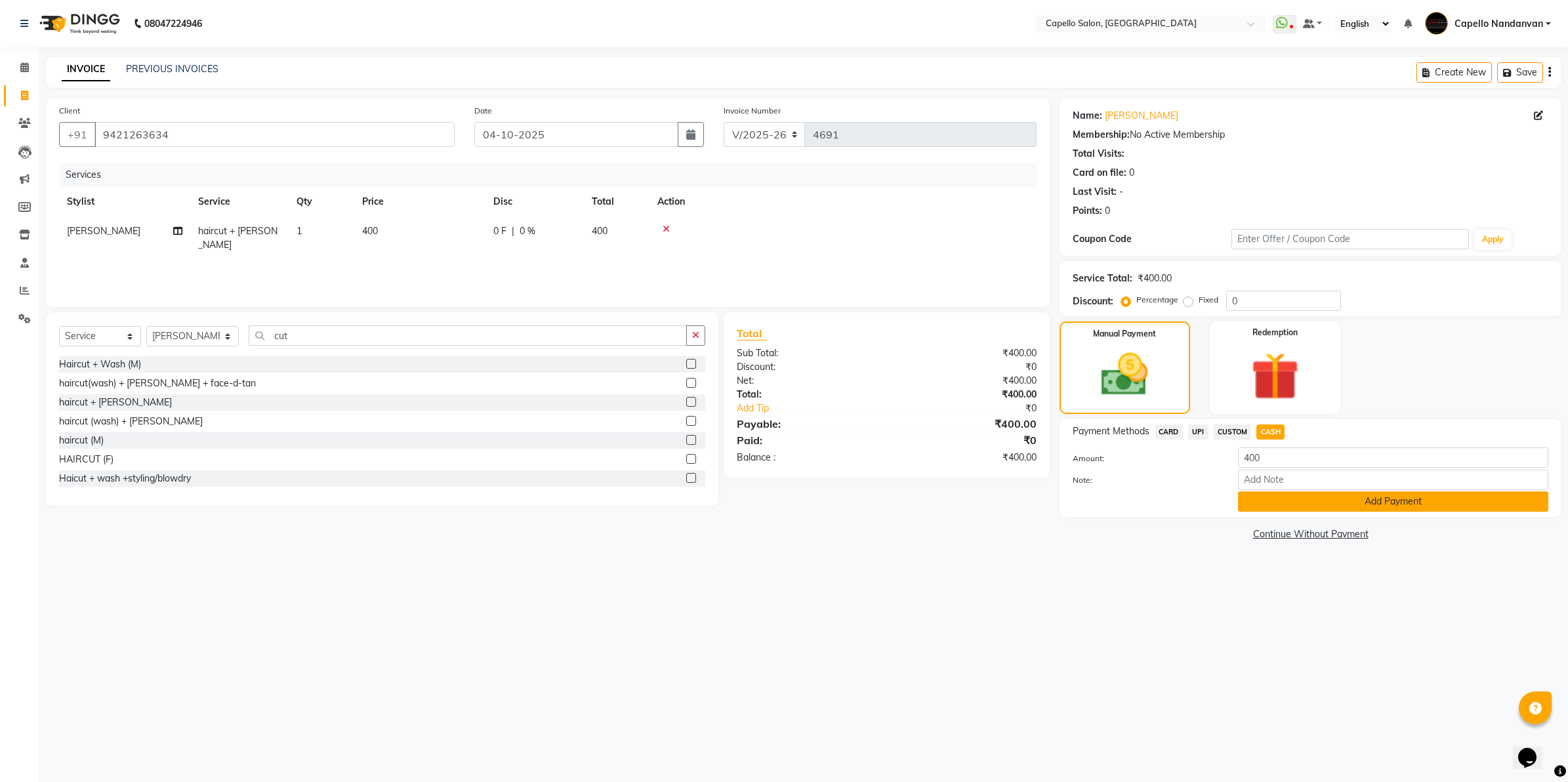
click at [1320, 503] on button "Add Payment" at bounding box center [1393, 501] width 311 height 20
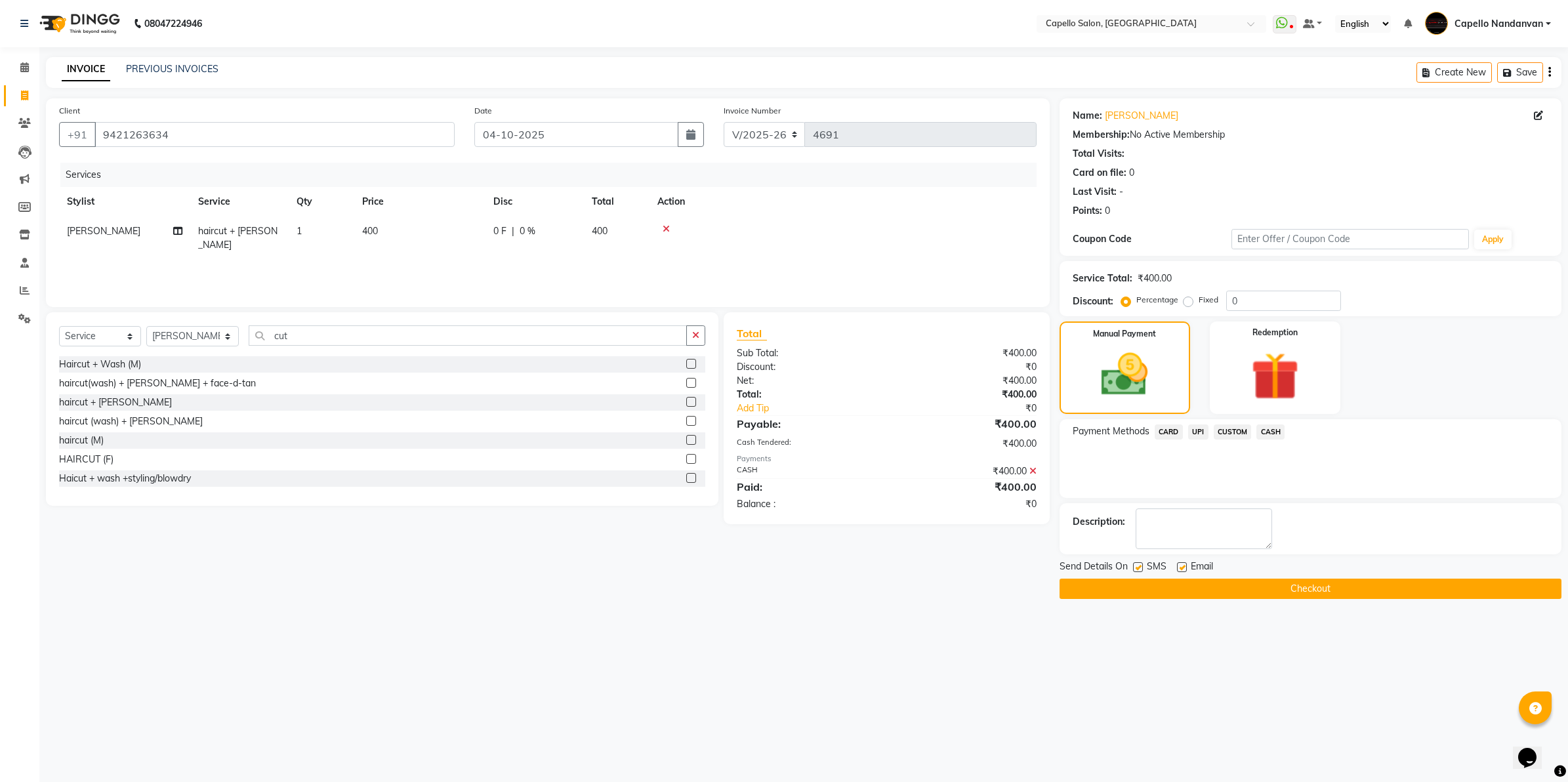
click at [1171, 594] on button "Checkout" at bounding box center [1311, 589] width 502 height 20
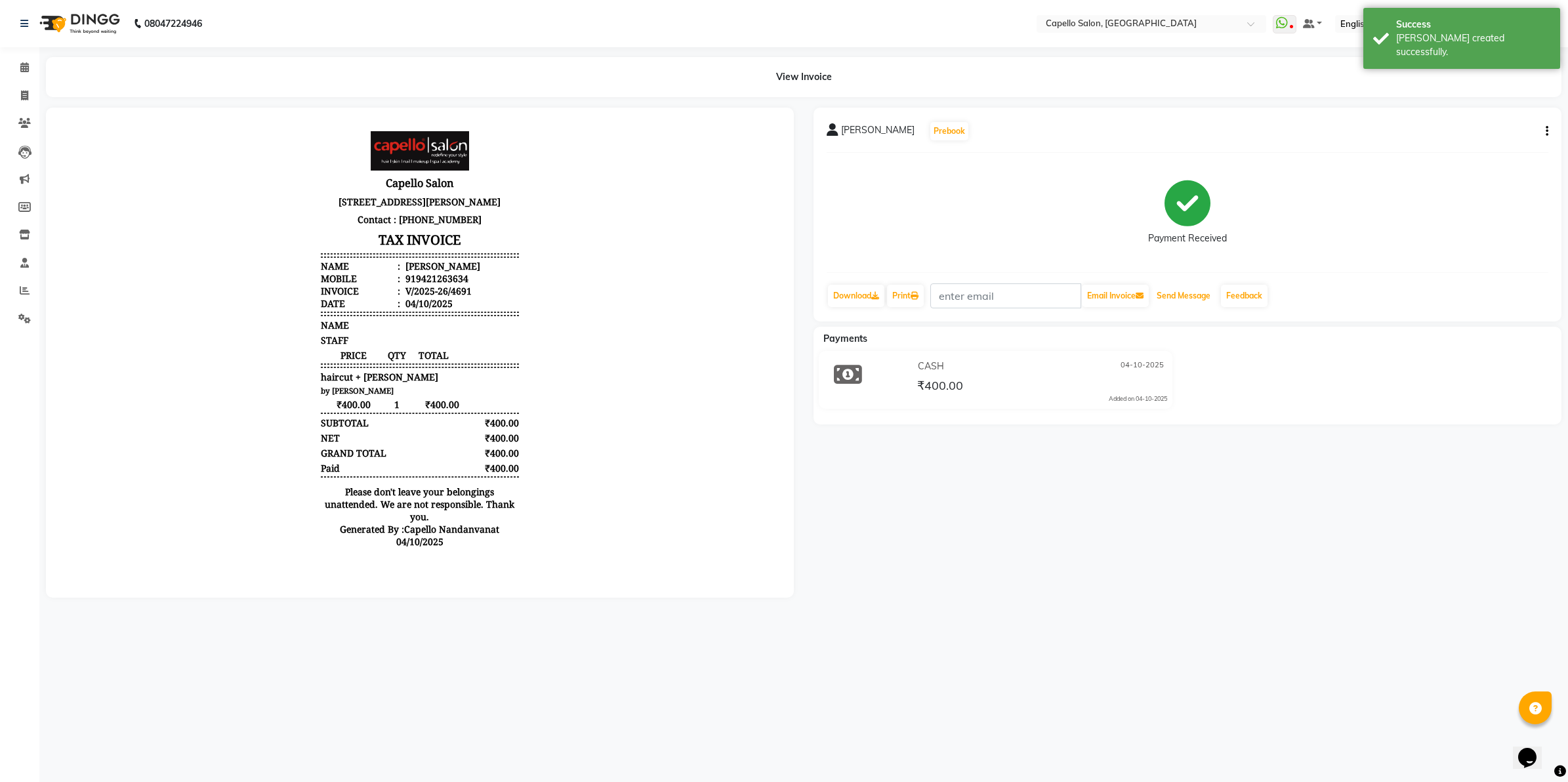
drag, startPoint x: 1186, startPoint y: 290, endPoint x: 1275, endPoint y: 303, distance: 89.9
click at [1217, 301] on div "Send Message" at bounding box center [1184, 295] width 67 height 25
click at [1241, 294] on link "Feedback" at bounding box center [1245, 295] width 47 height 22
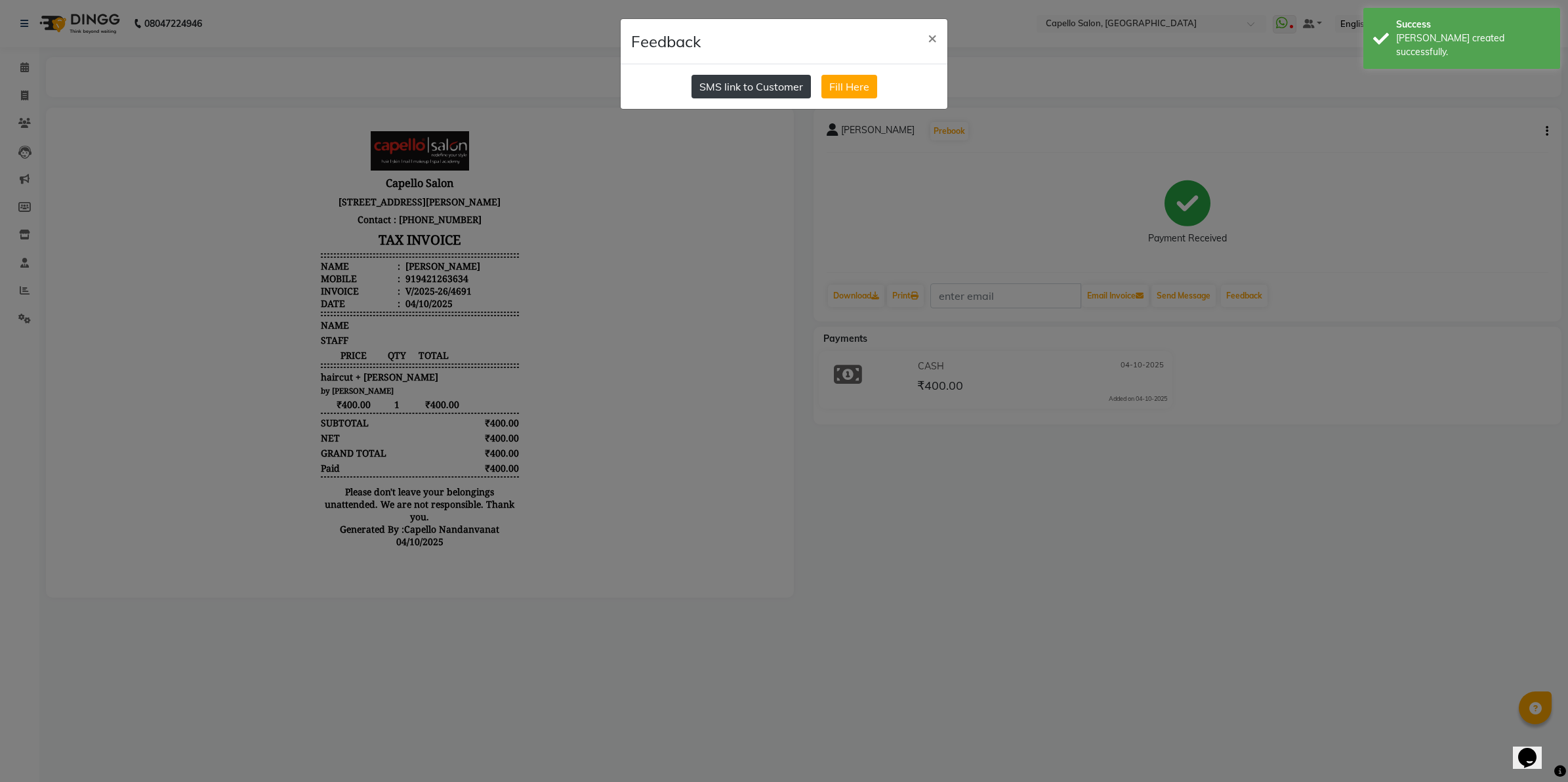
click at [771, 82] on button "SMS link to Customer" at bounding box center [751, 86] width 119 height 23
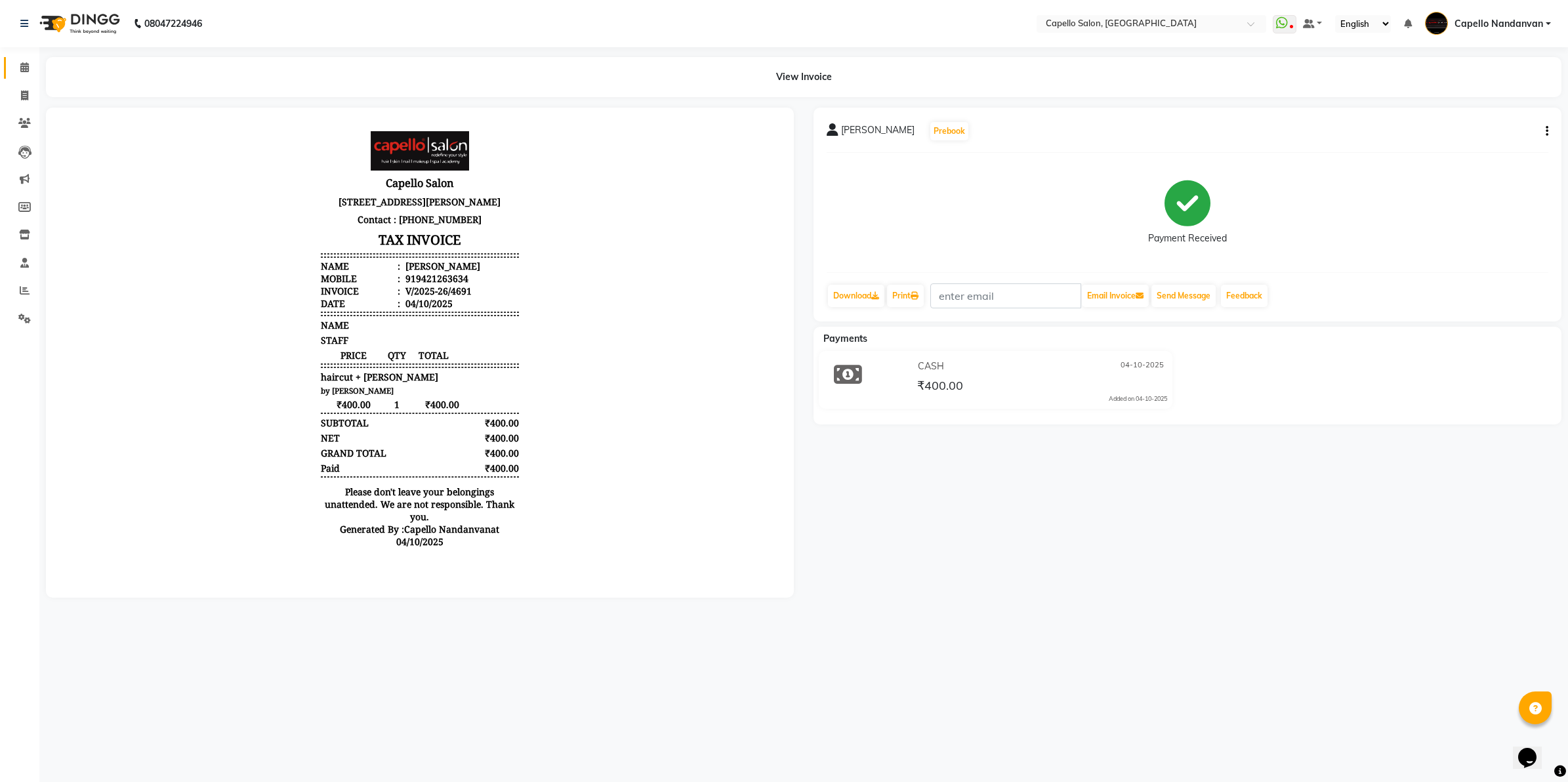
drag, startPoint x: 31, startPoint y: 100, endPoint x: 19, endPoint y: 74, distance: 28.6
click at [19, 74] on span at bounding box center [25, 68] width 23 height 15
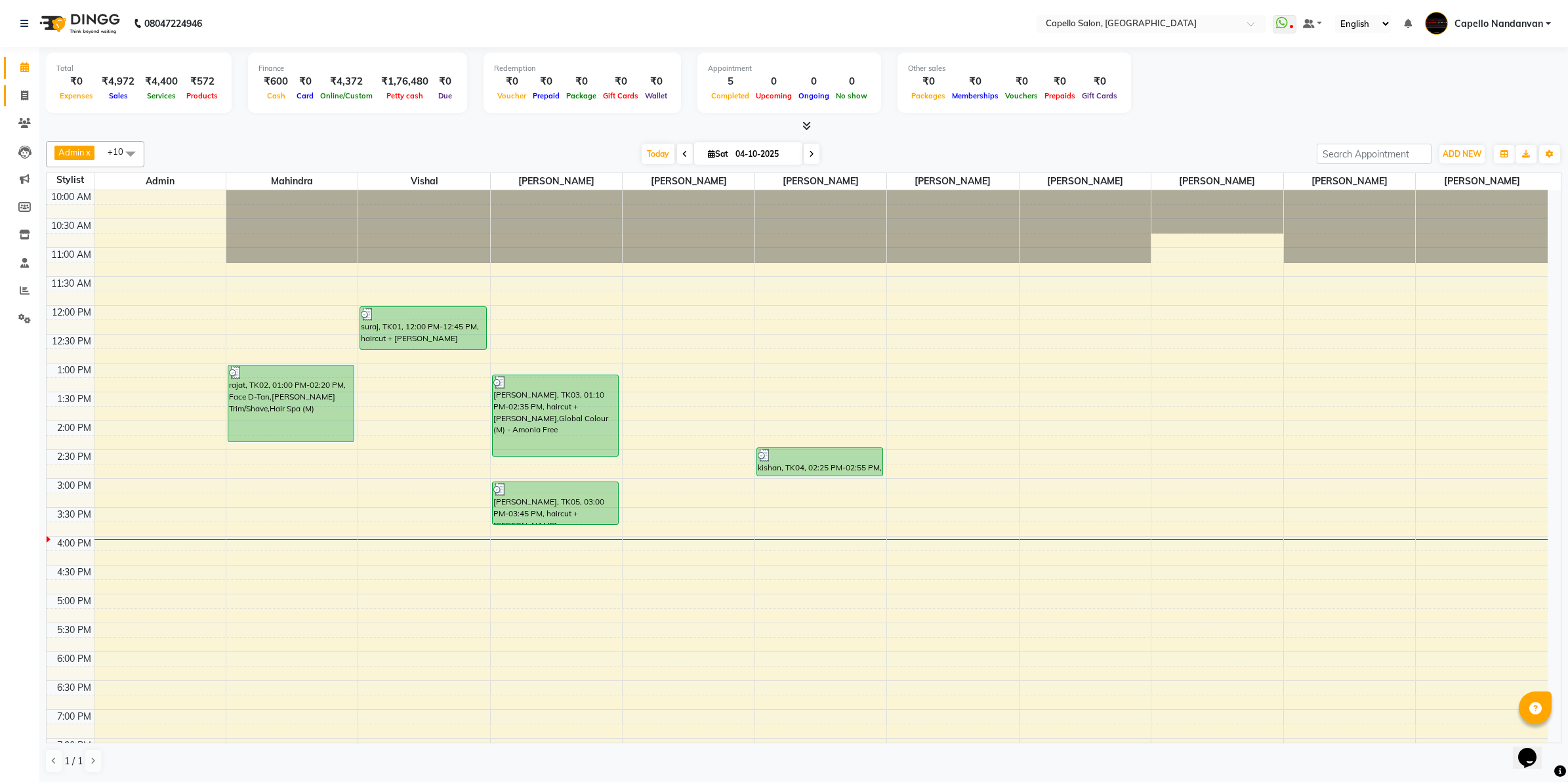
click at [30, 103] on link "Invoice" at bounding box center [19, 96] width 31 height 21
select select "service"
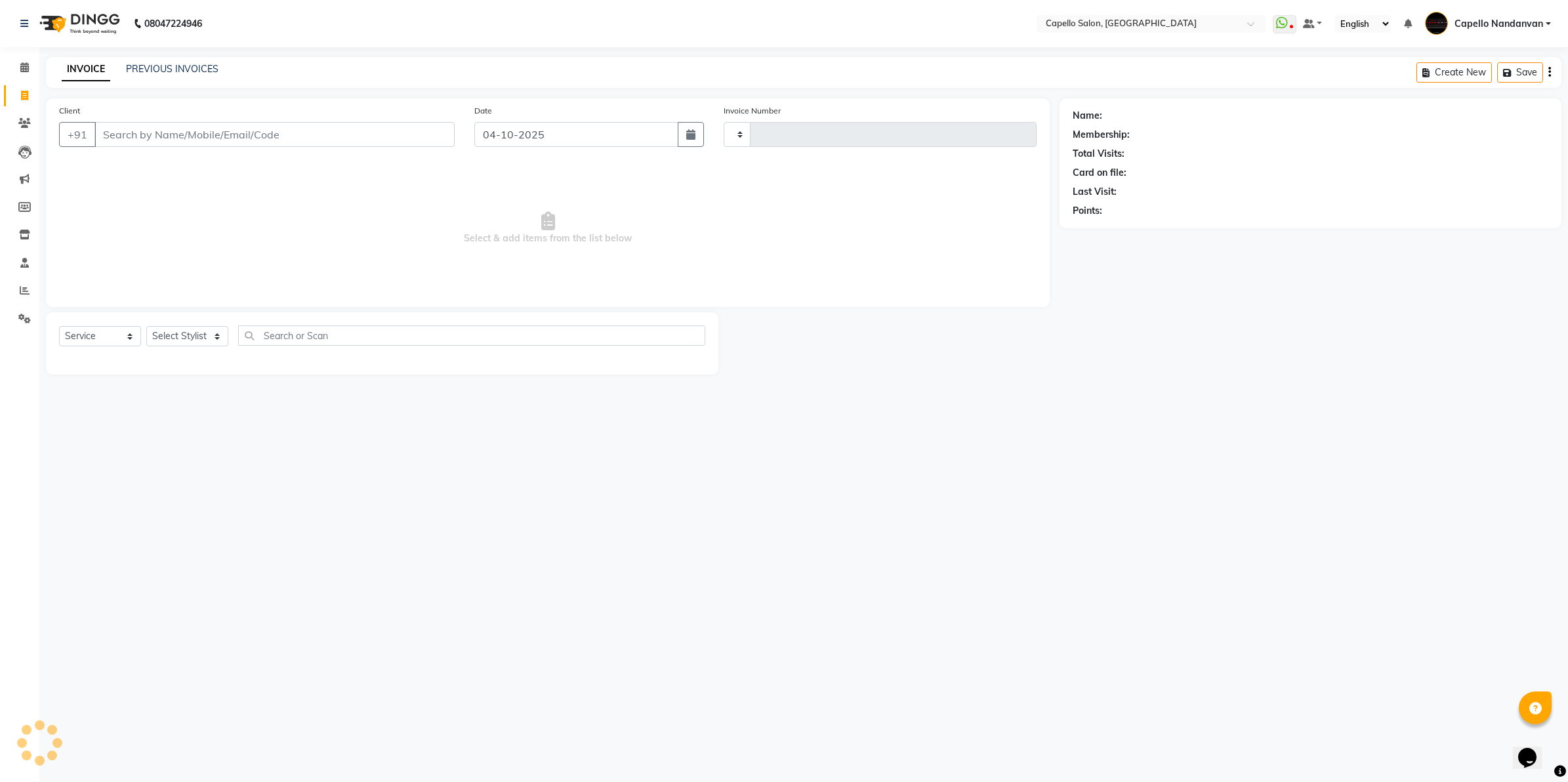
type input "4692"
select select "830"
click at [215, 337] on select "Select Stylist" at bounding box center [187, 336] width 82 height 20
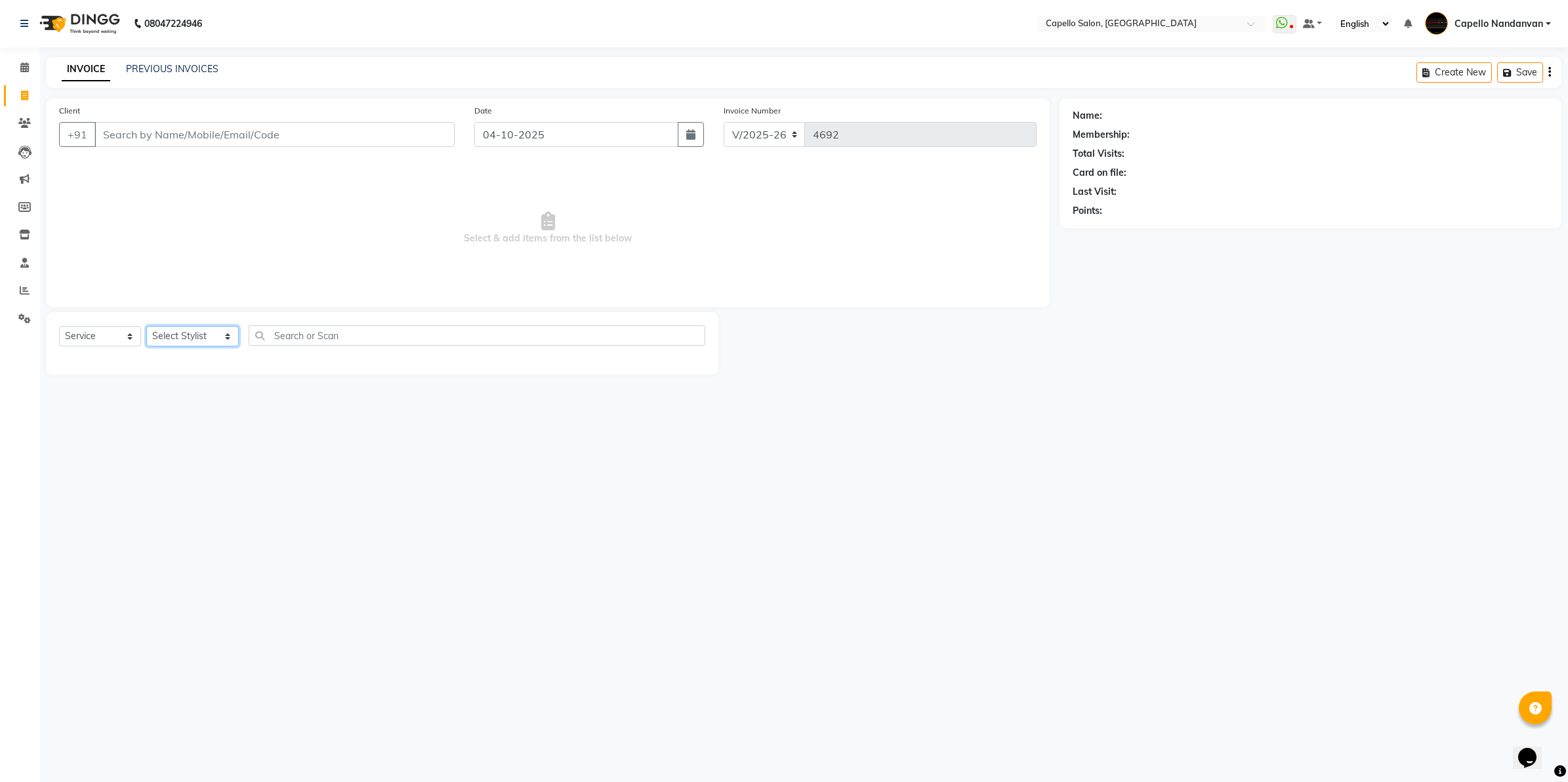
select select "36915"
click at [147, 326] on select "Select Stylist Admin [PERSON_NAME] [PERSON_NAME] [PERSON_NAME] [PERSON_NAME] Ow…" at bounding box center [193, 336] width 92 height 20
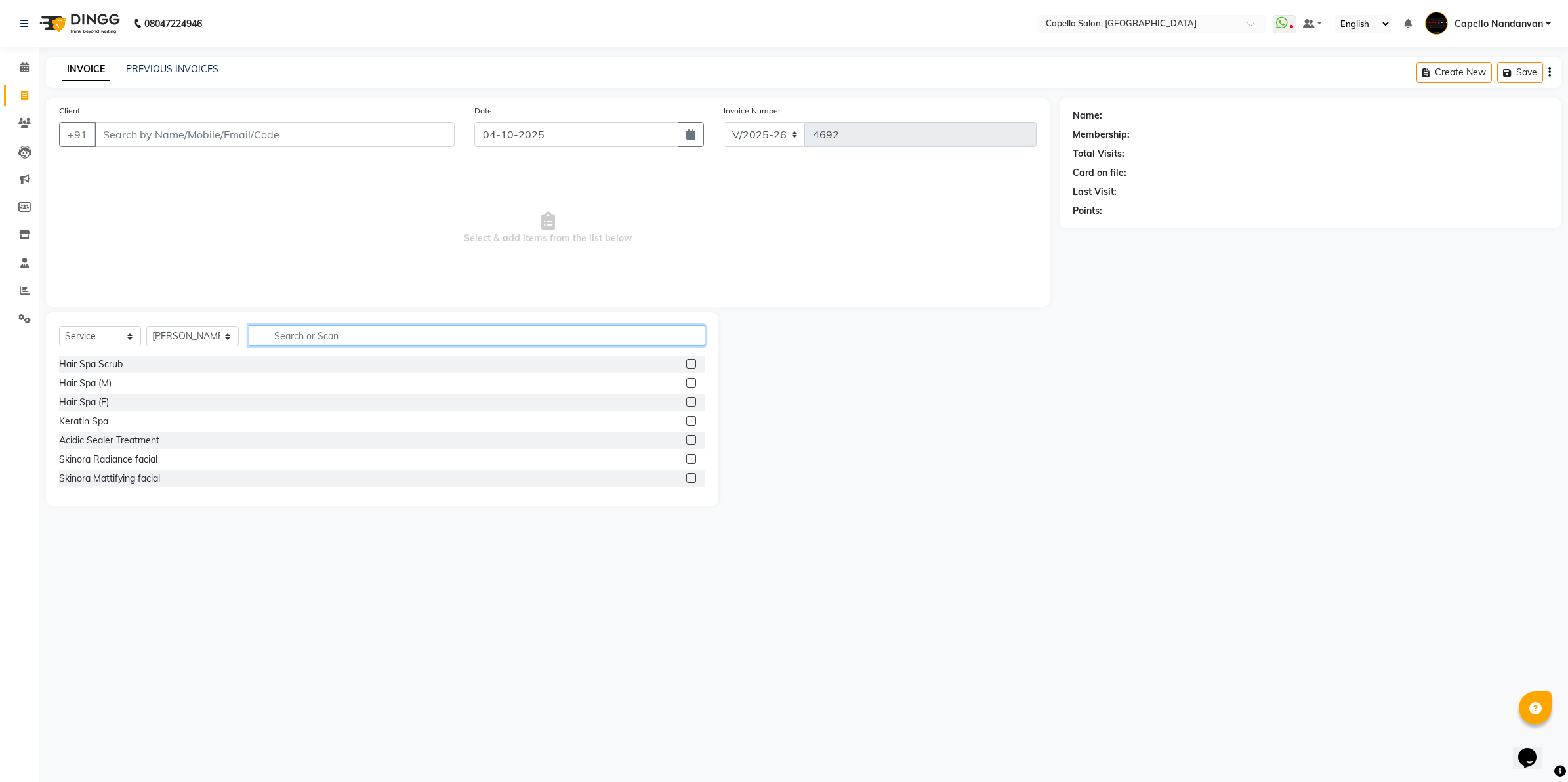
click at [323, 335] on input "text" at bounding box center [477, 335] width 457 height 20
type input "kera"
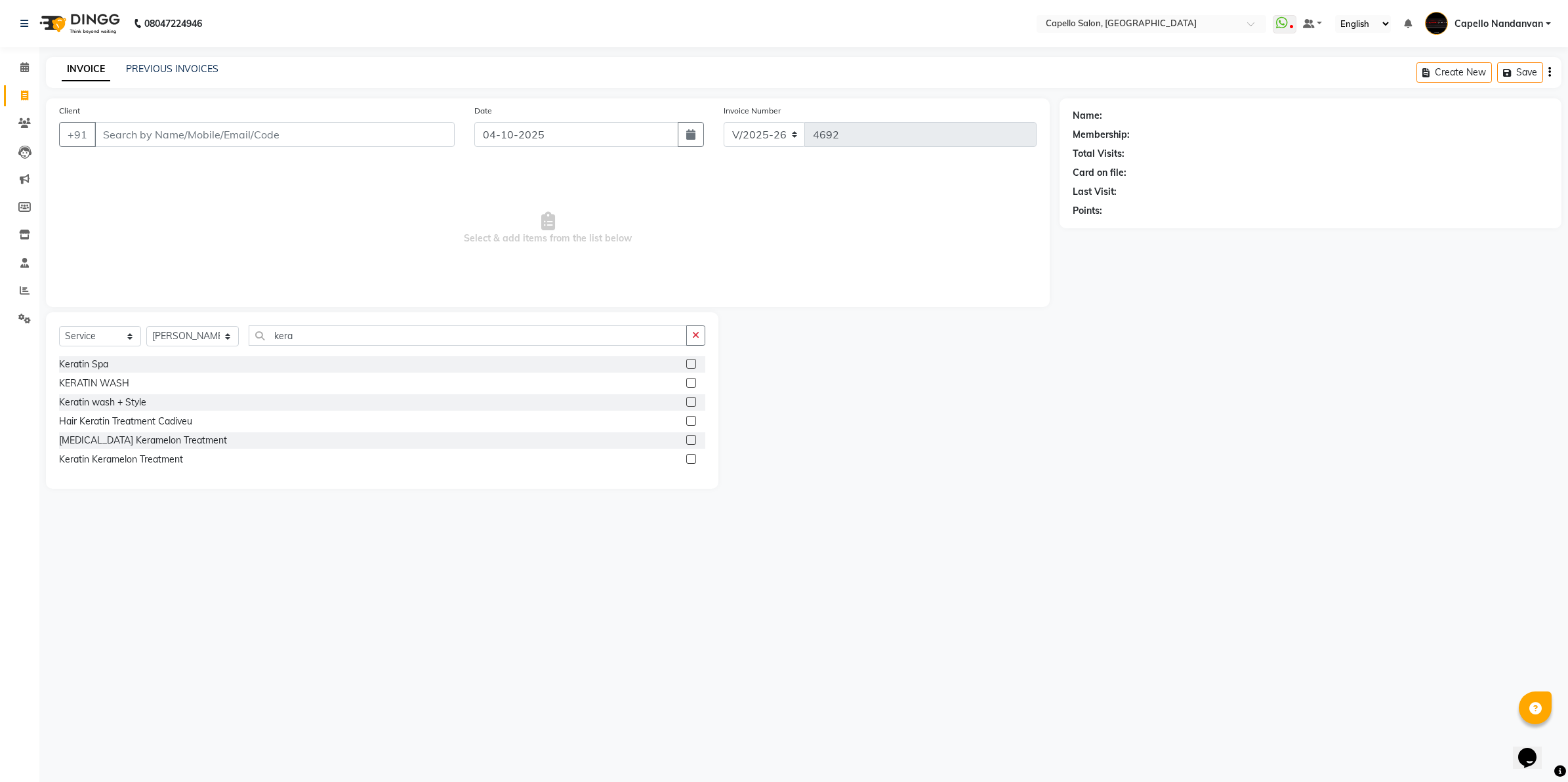
click at [687, 402] on label at bounding box center [691, 402] width 10 height 10
click at [687, 402] on input "checkbox" at bounding box center [690, 402] width 9 height 9
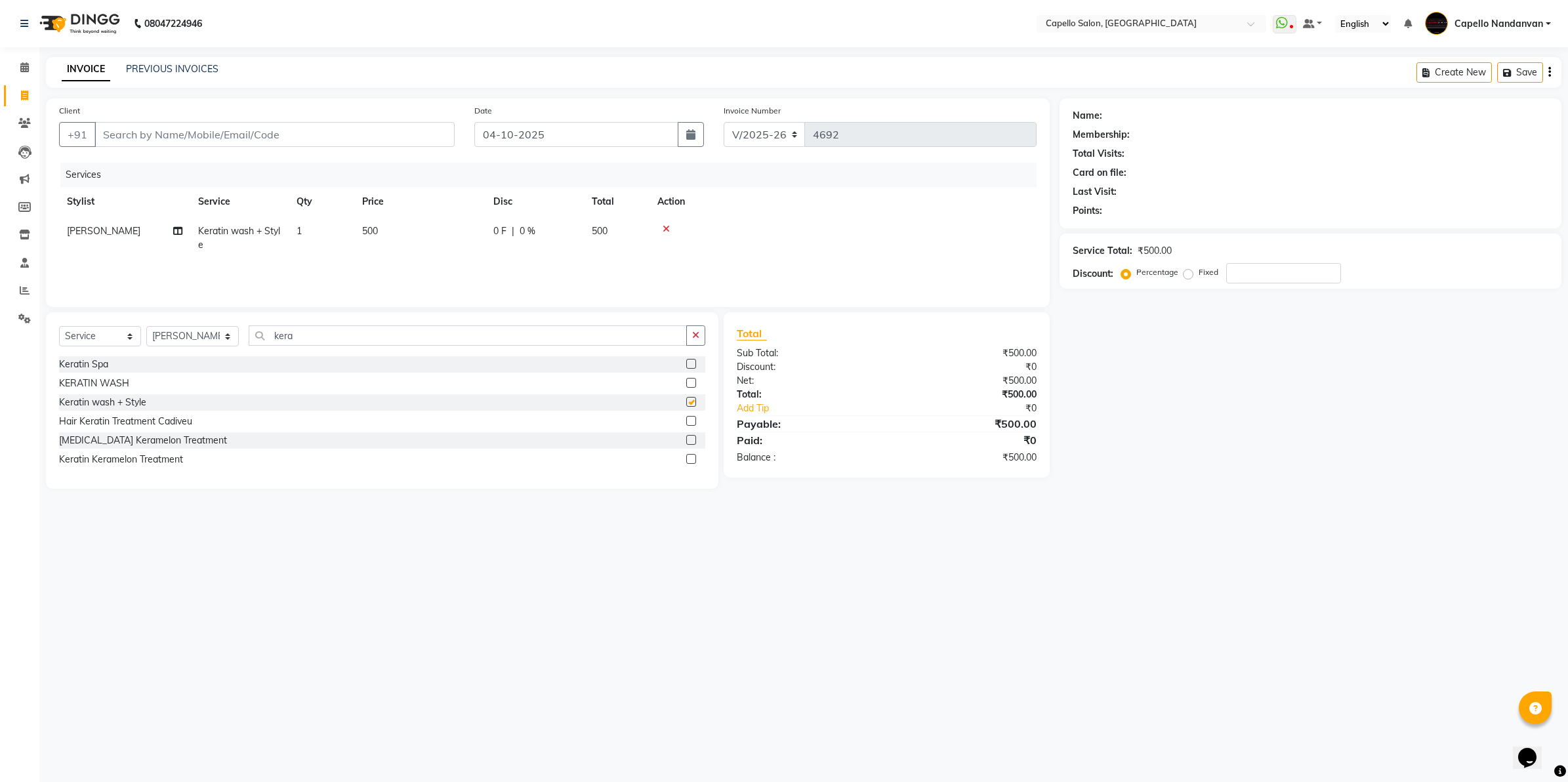
checkbox input "false"
click at [312, 136] on input "Client" at bounding box center [275, 134] width 360 height 25
type input "7"
type input "0"
type input "7385722897"
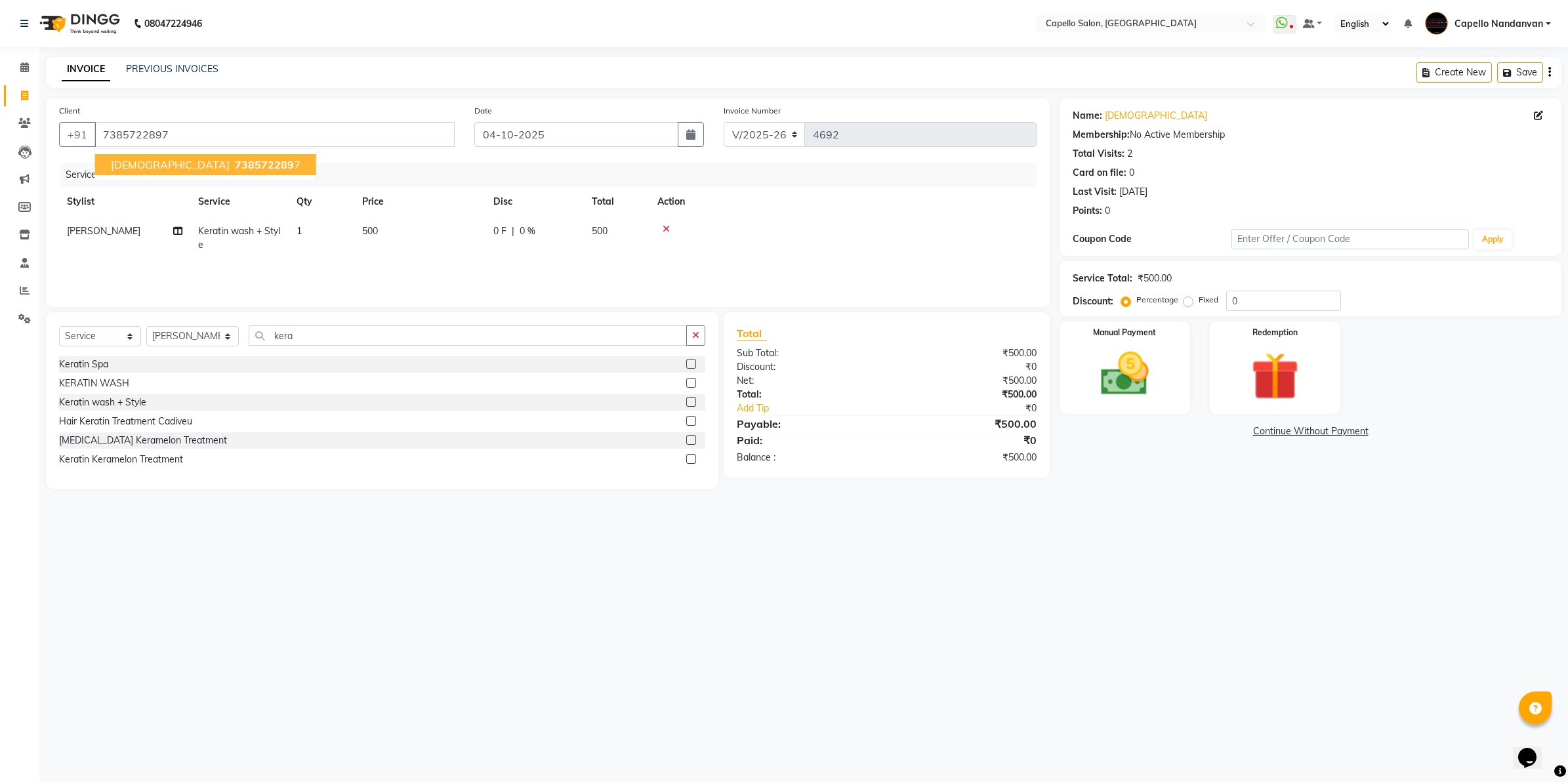
click at [834, 240] on td at bounding box center [843, 238] width 387 height 44
click at [1109, 351] on img at bounding box center [1125, 374] width 82 height 58
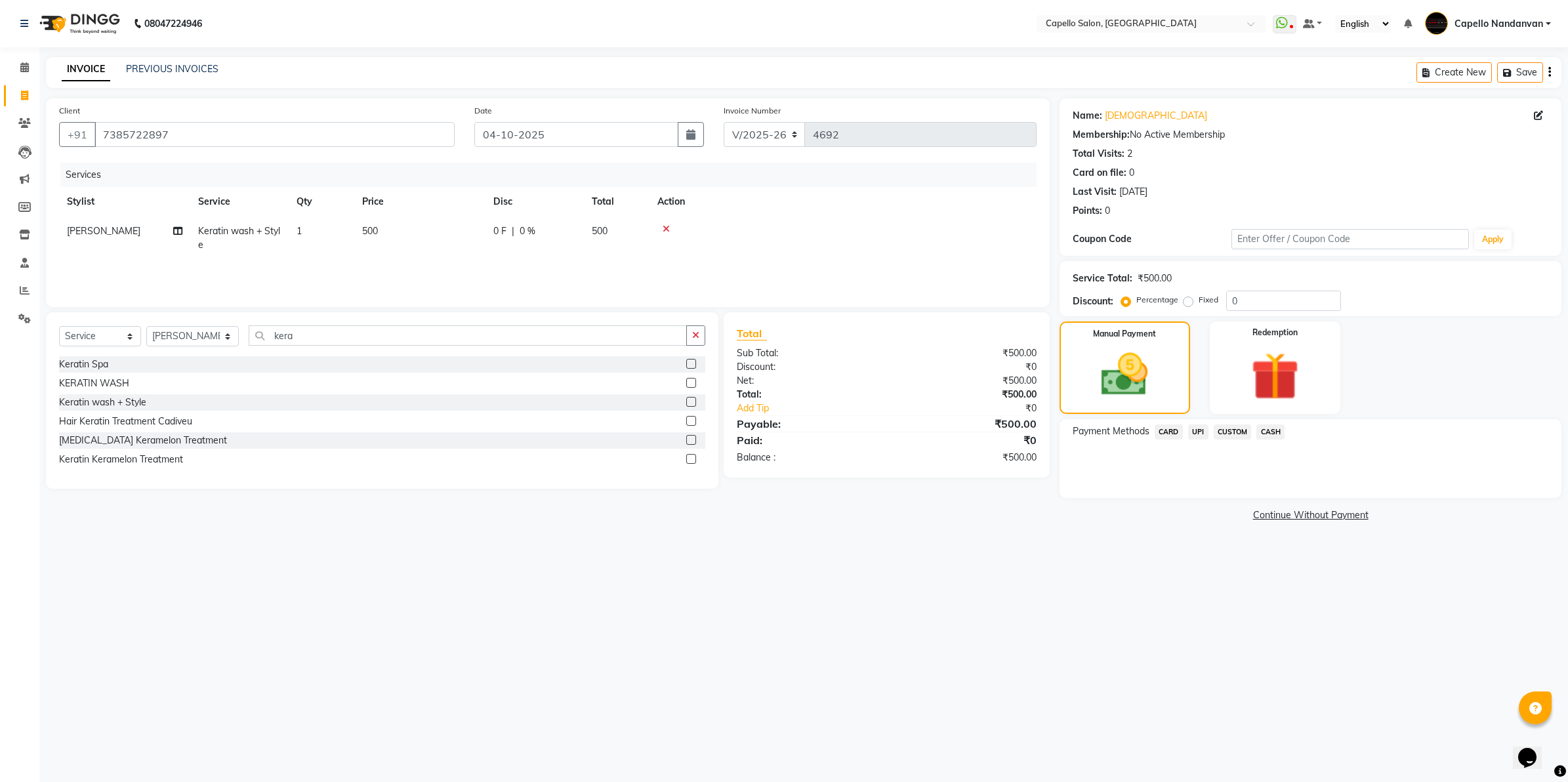
click at [1197, 433] on span "UPI" at bounding box center [1198, 432] width 20 height 15
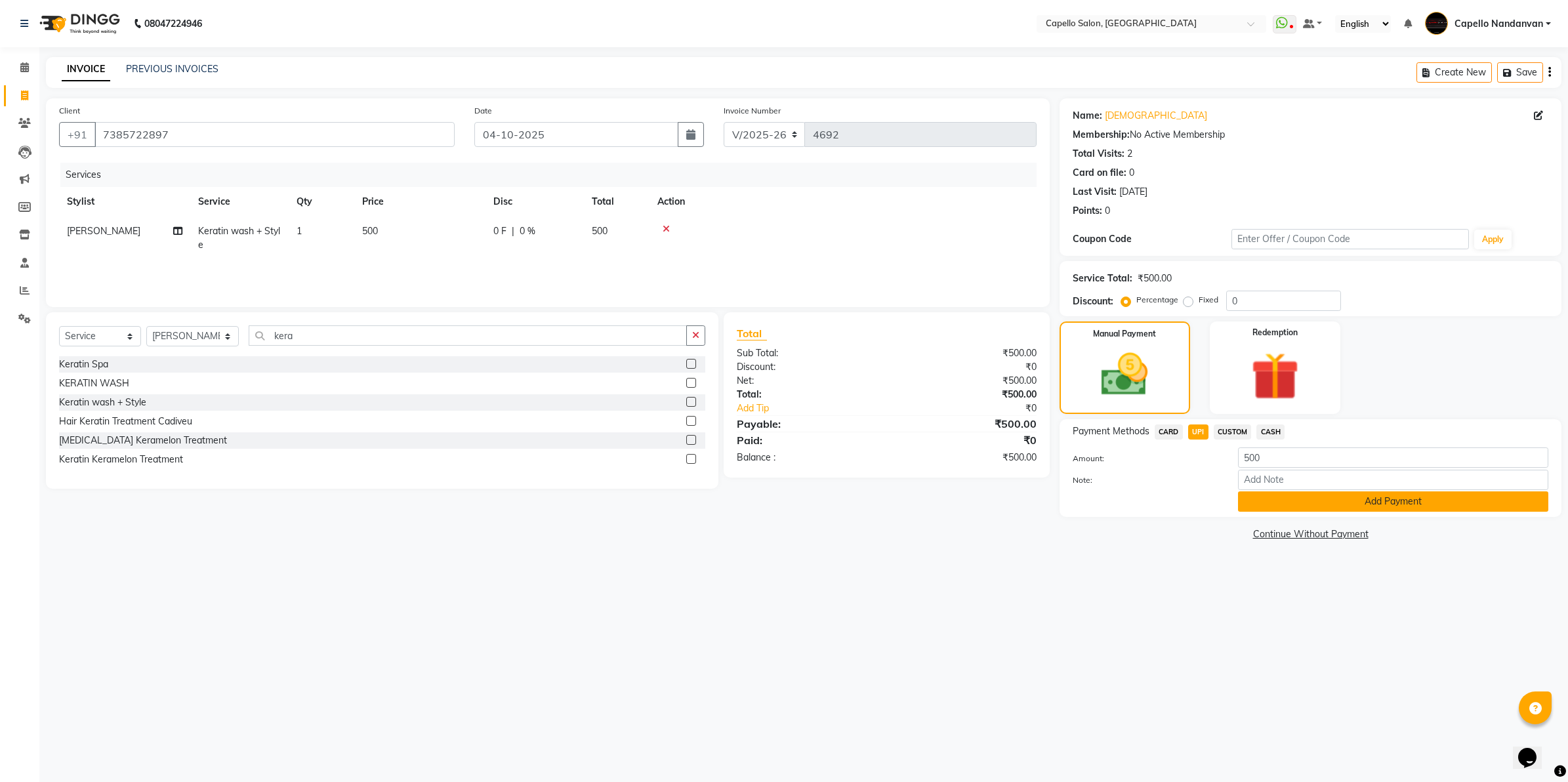
click at [1307, 499] on button "Add Payment" at bounding box center [1393, 501] width 311 height 20
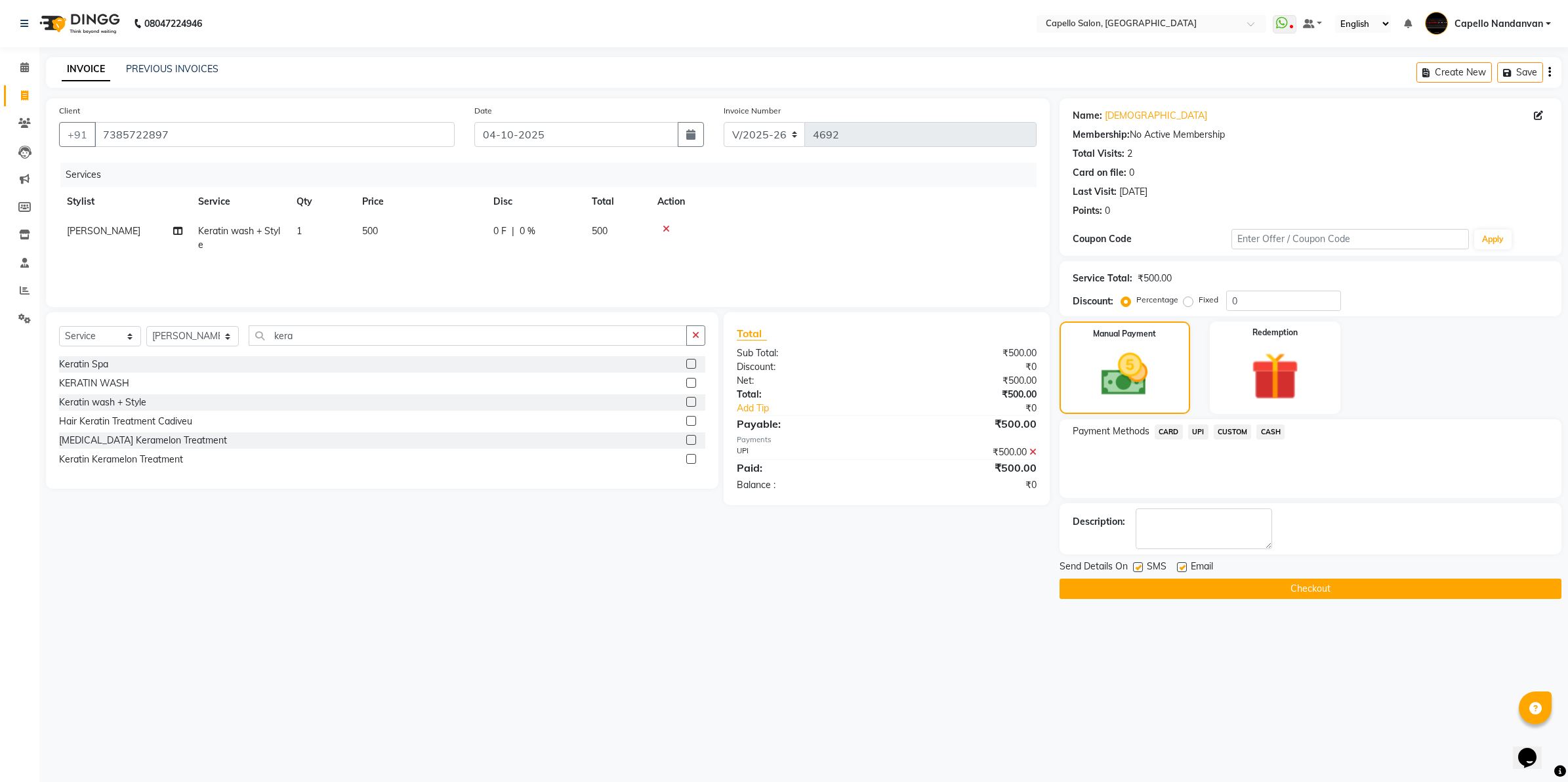
click at [1121, 589] on button "Checkout" at bounding box center [1311, 589] width 502 height 20
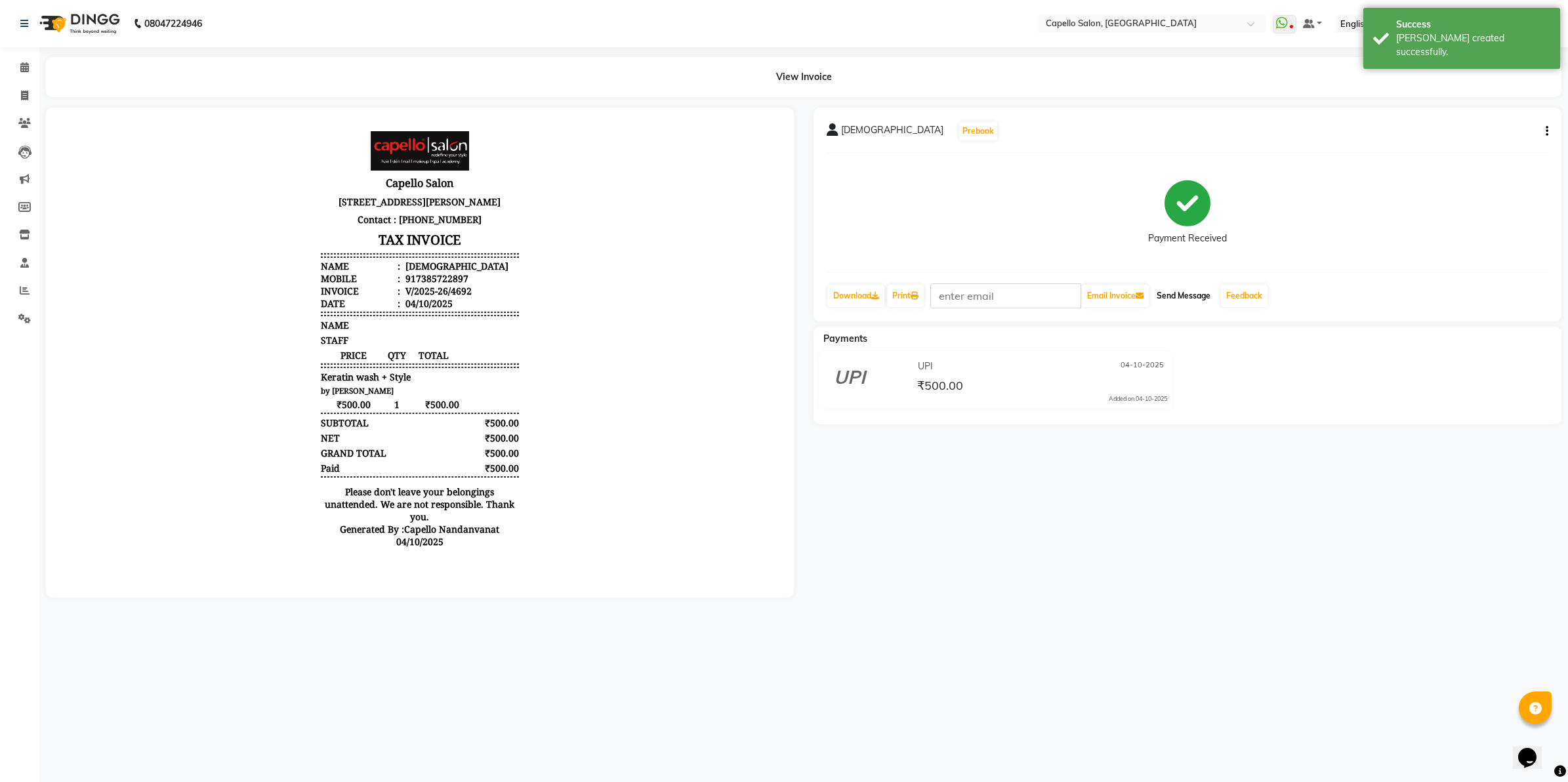
click at [1190, 303] on button "Send Message" at bounding box center [1184, 295] width 64 height 22
click at [1229, 295] on link "Feedback" at bounding box center [1245, 295] width 47 height 22
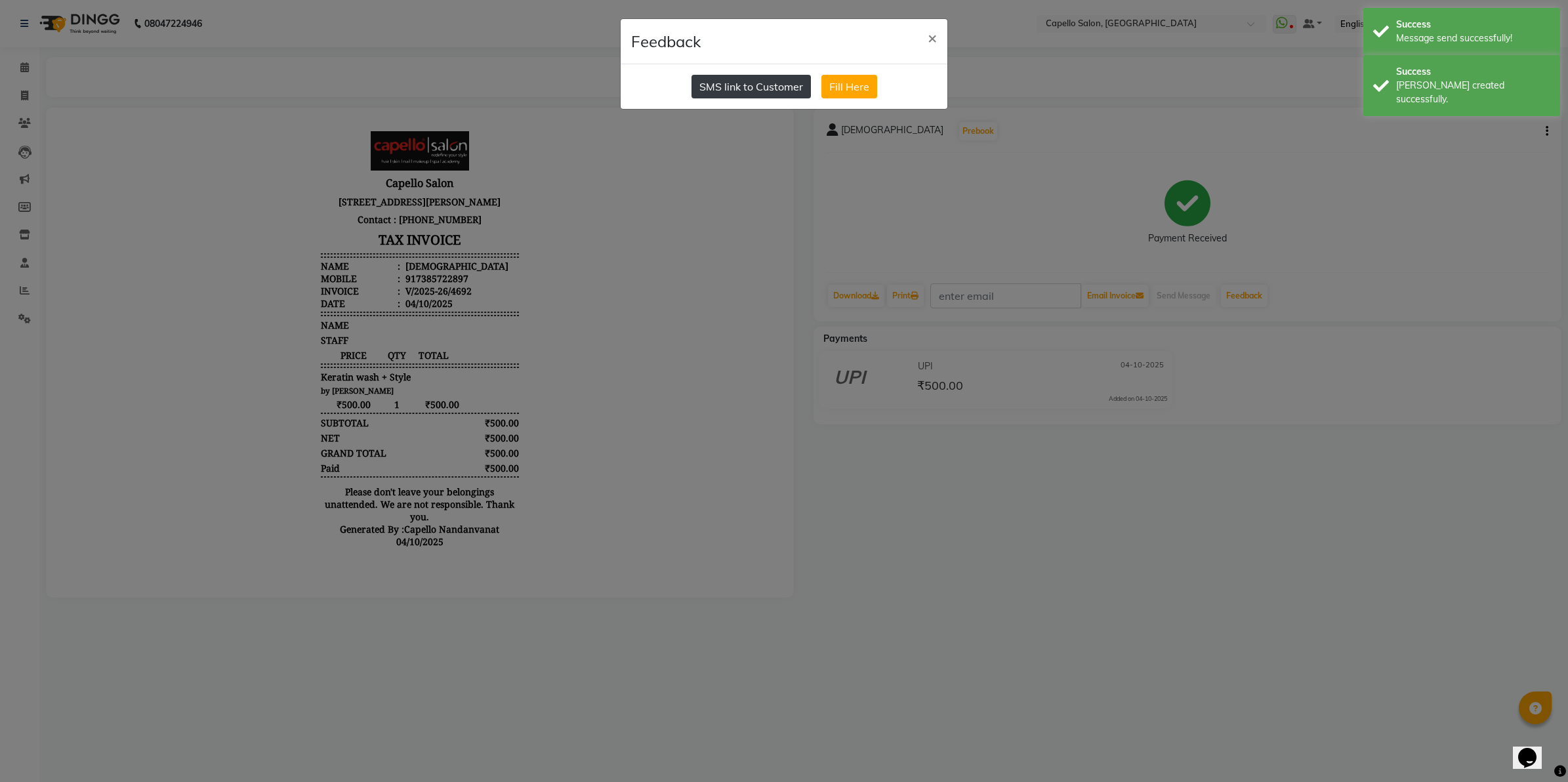
click at [775, 80] on button "SMS link to Customer" at bounding box center [751, 86] width 119 height 23
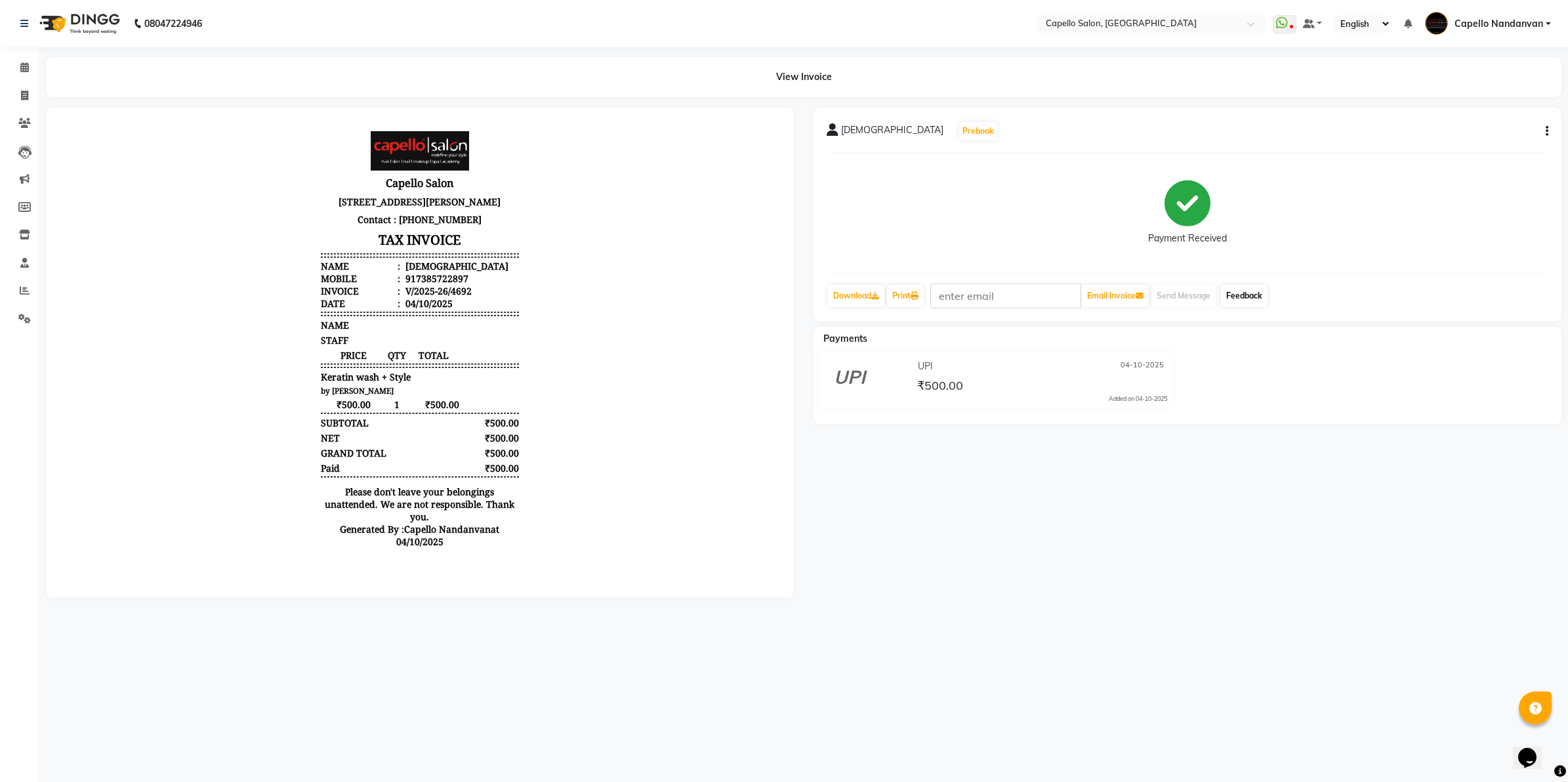
click at [1255, 293] on link "Feedback" at bounding box center [1245, 295] width 47 height 22
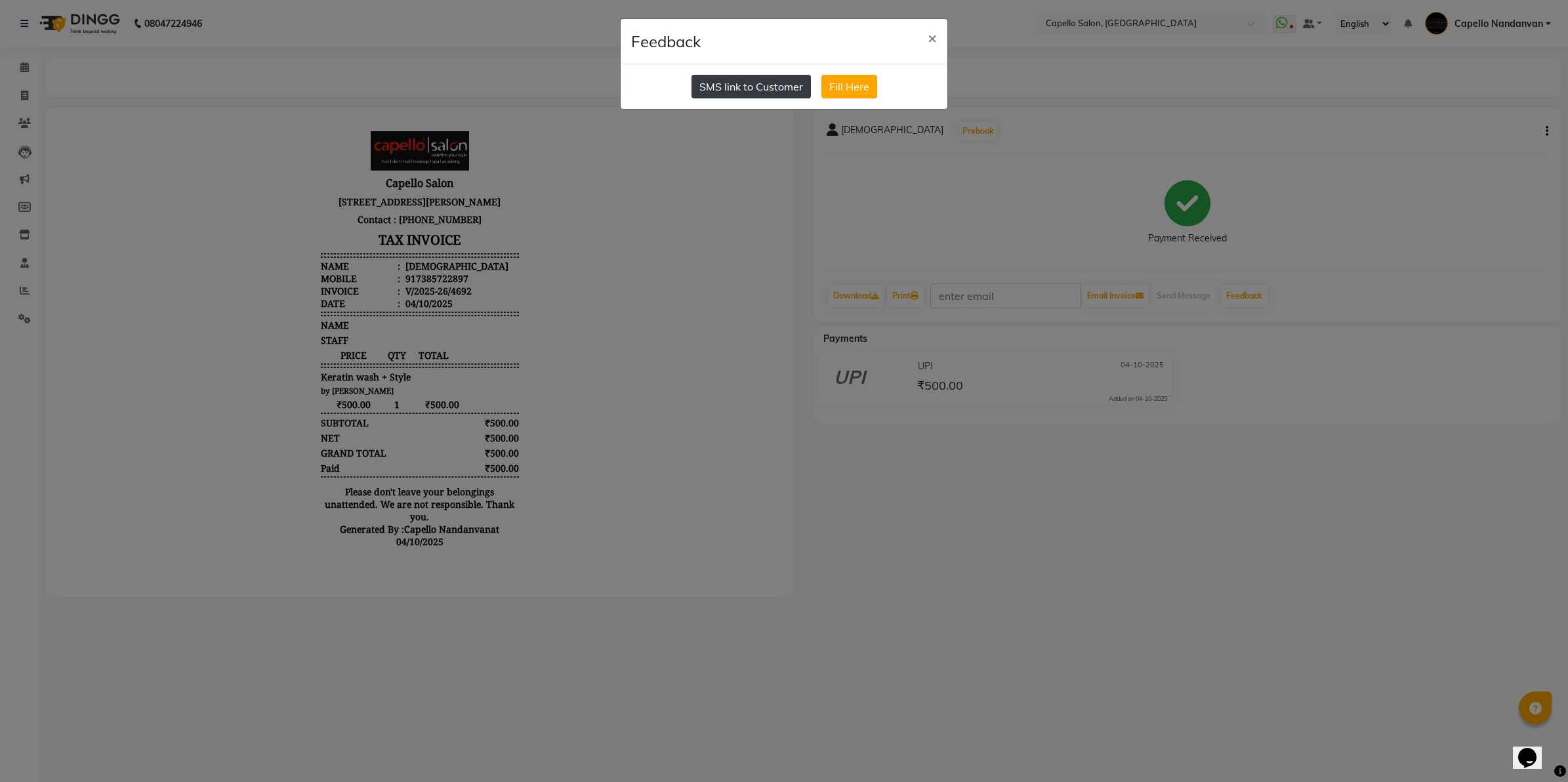
click at [779, 87] on button "SMS link to Customer" at bounding box center [751, 86] width 119 height 23
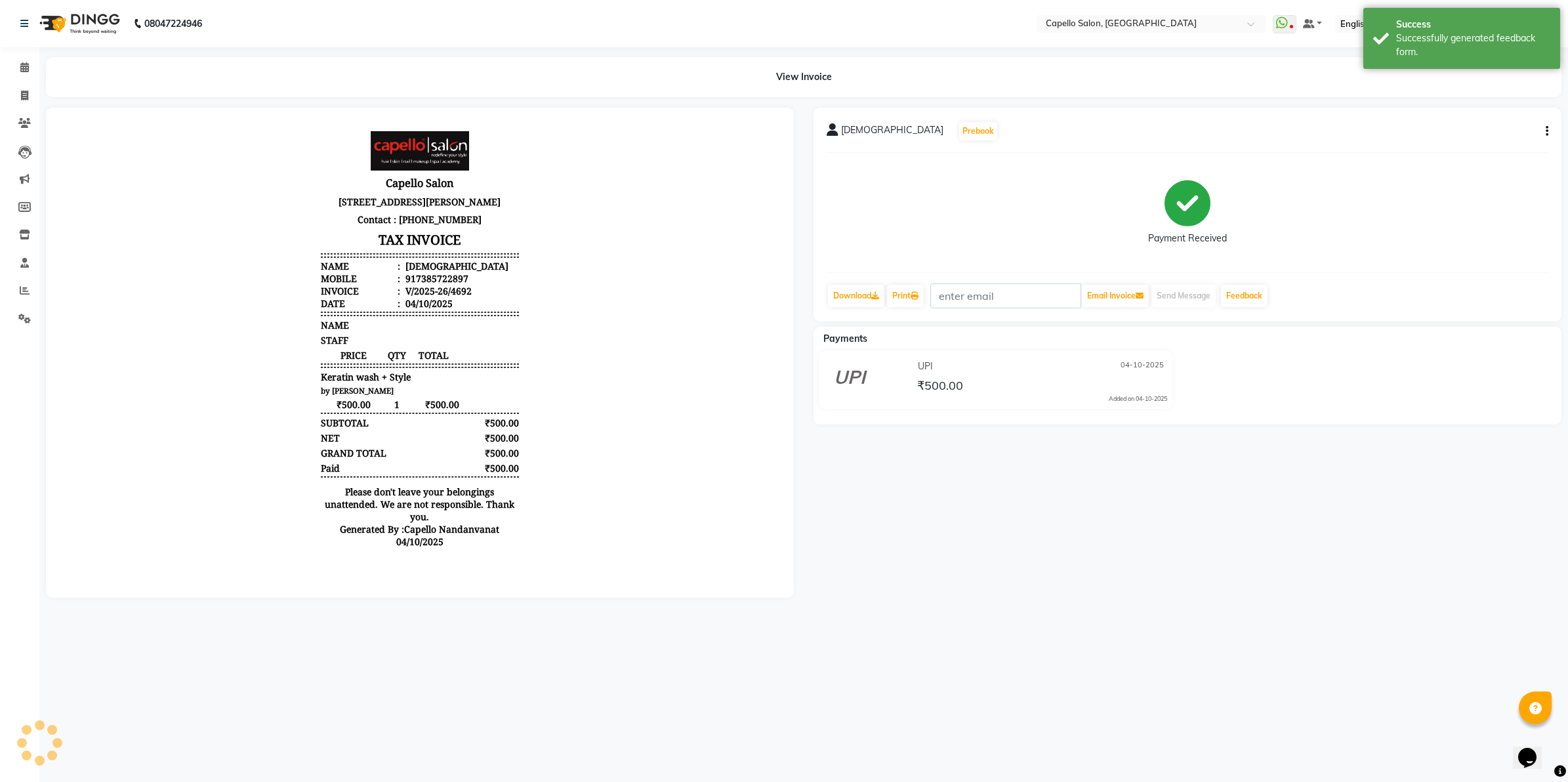
select select "service"
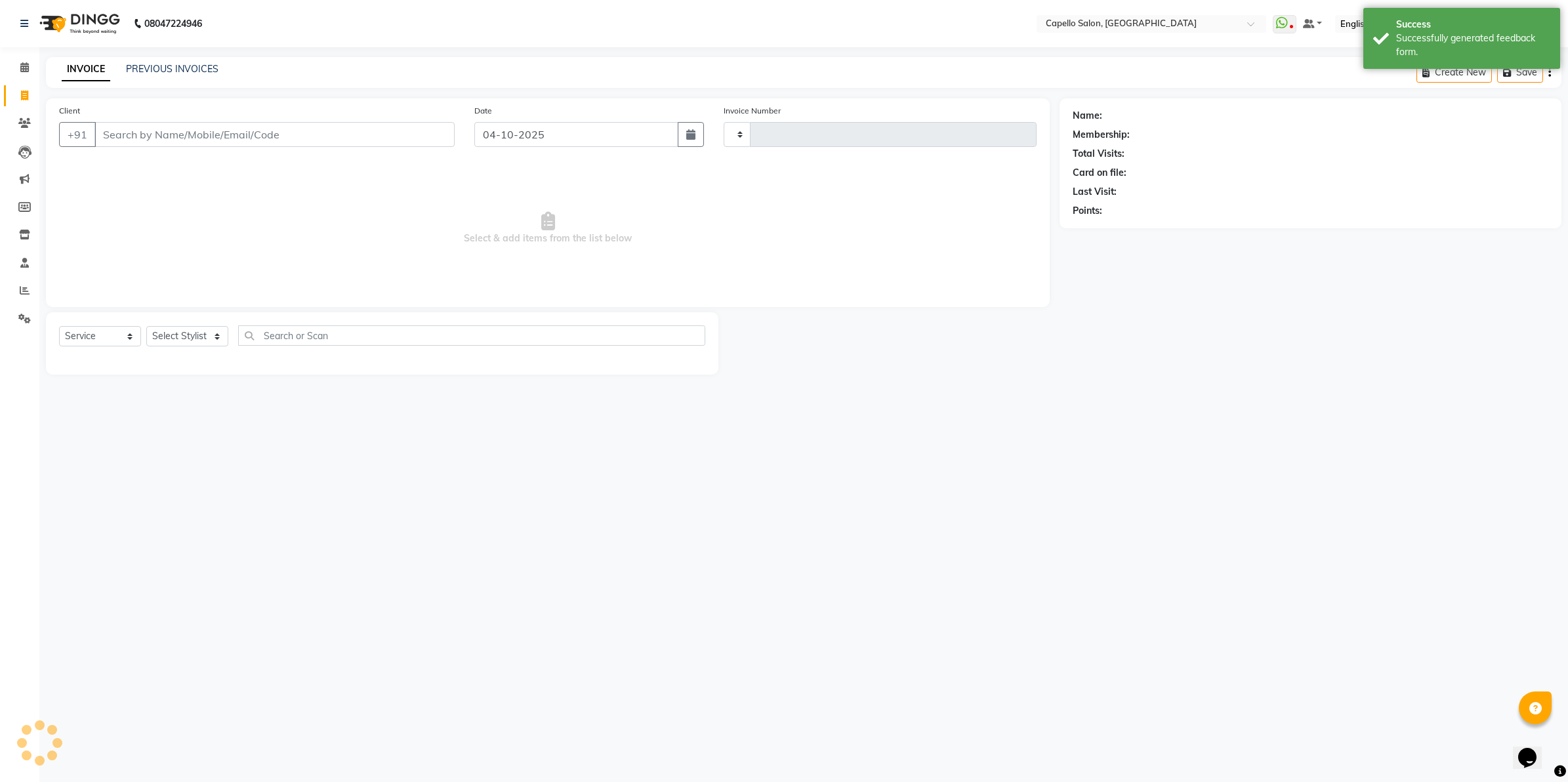
type input "4693"
select select "830"
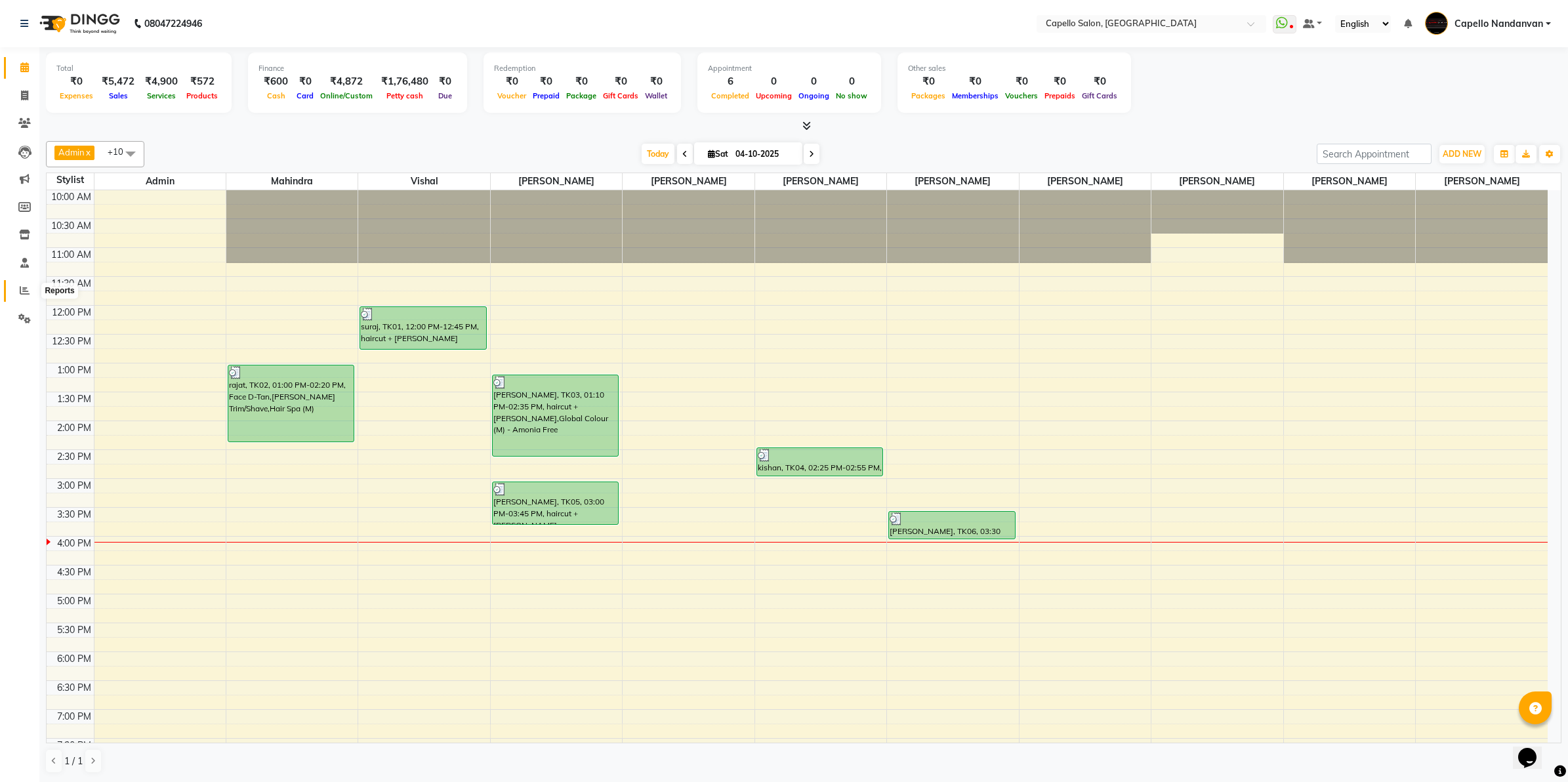
click at [21, 292] on icon at bounding box center [24, 290] width 10 height 10
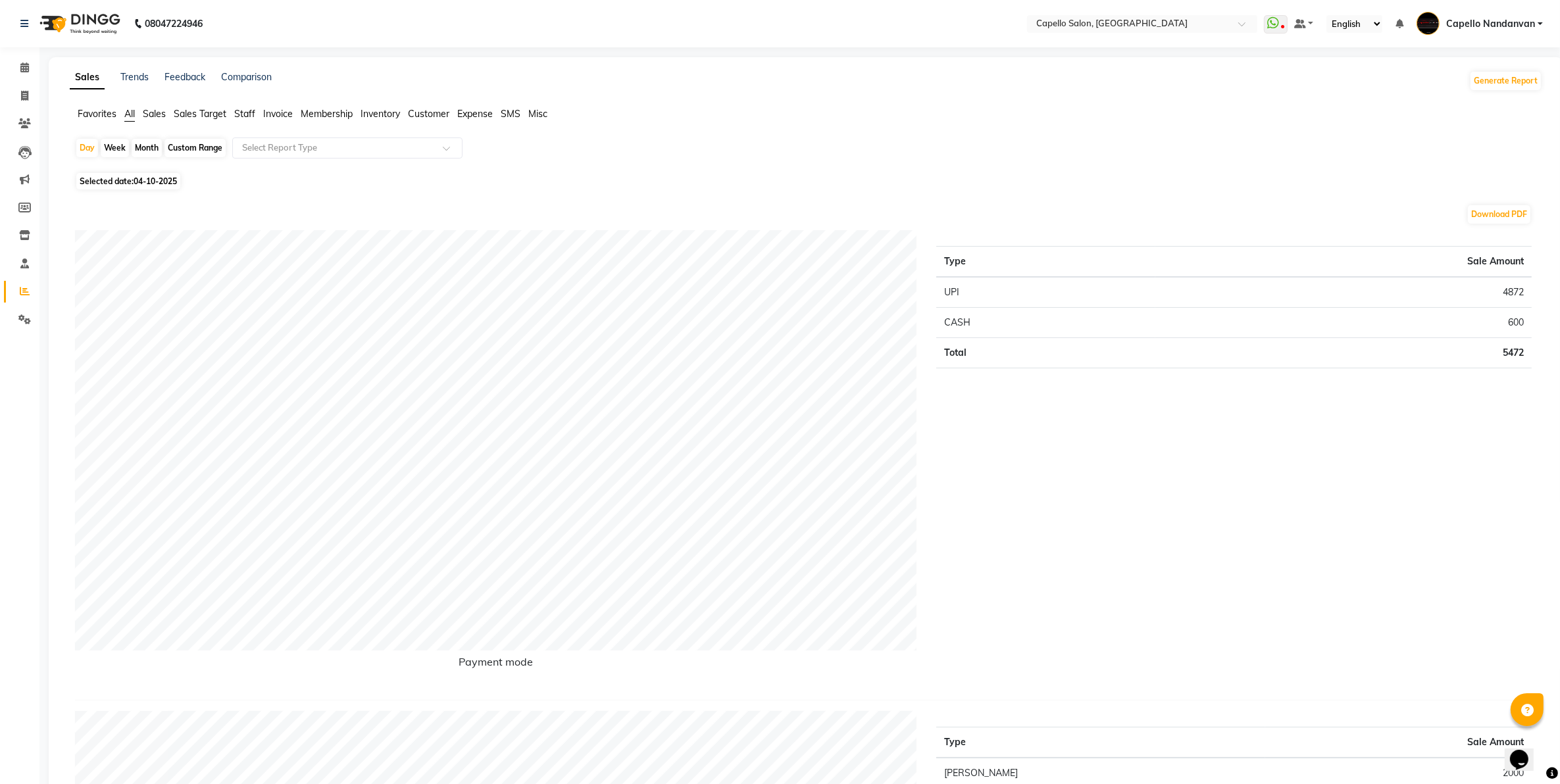
click at [155, 152] on div "Month" at bounding box center [146, 148] width 30 height 18
select select "10"
select select "2025"
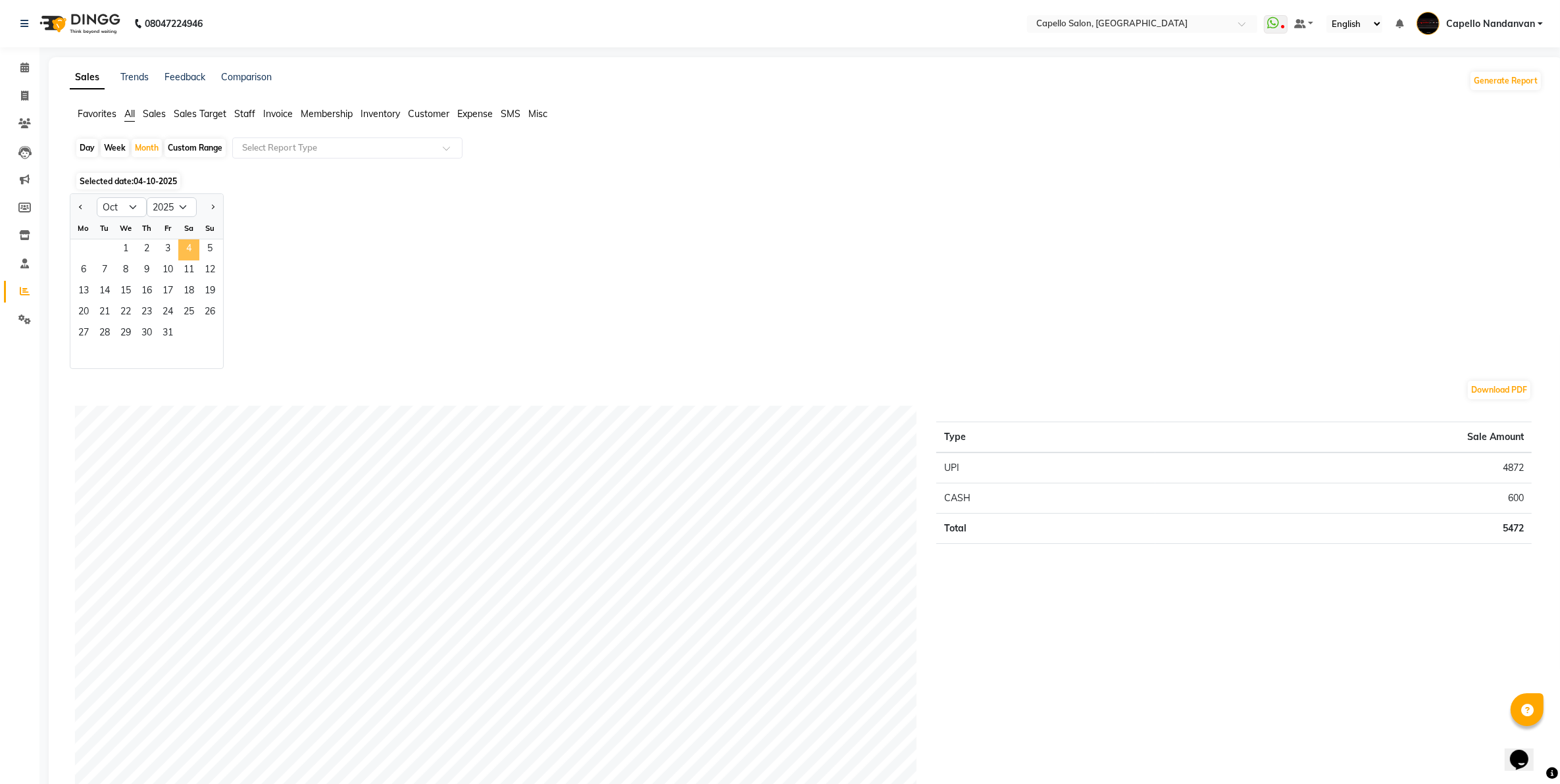
click at [179, 248] on span "4" at bounding box center [189, 250] width 21 height 21
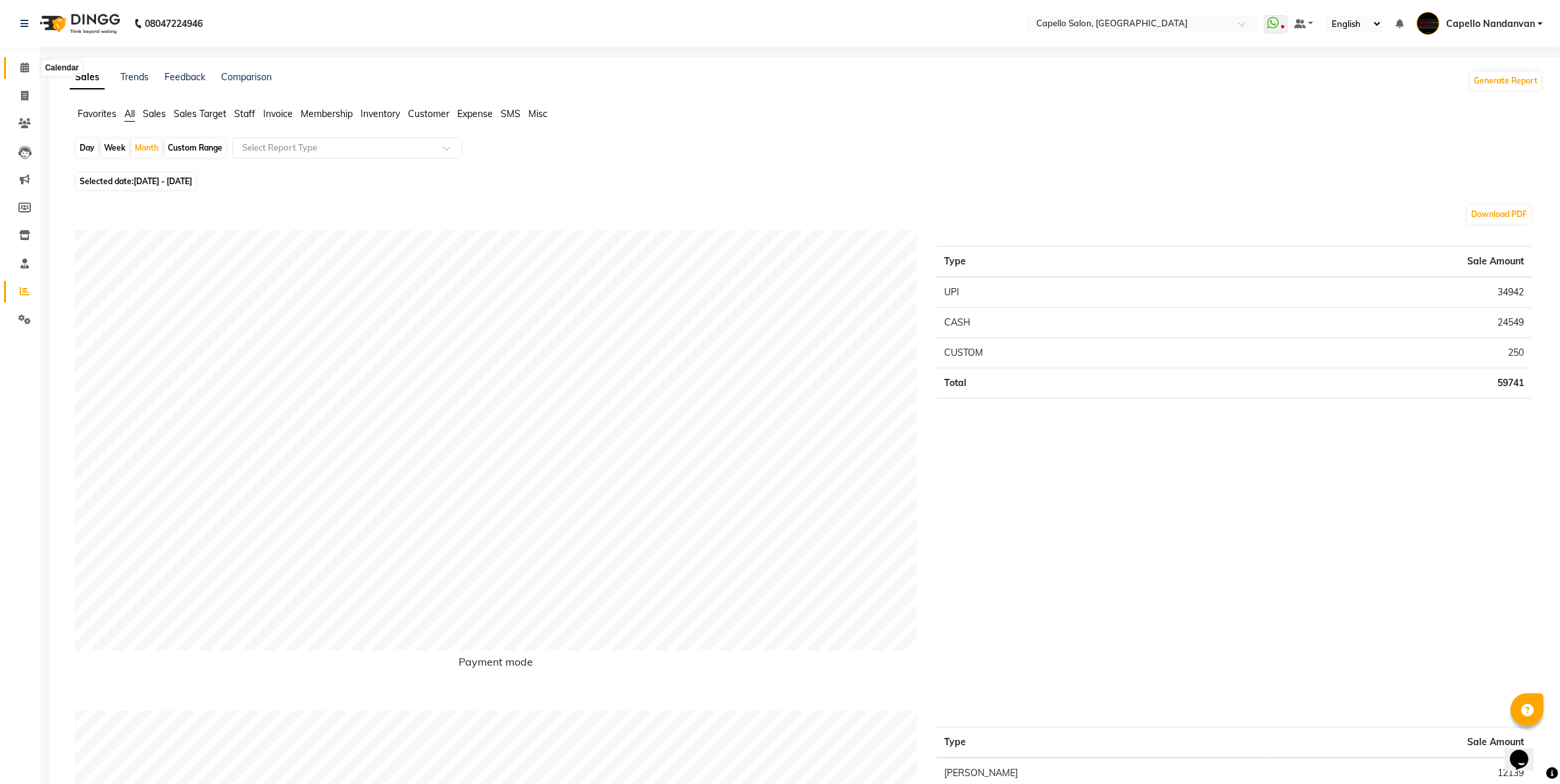
click at [24, 61] on span at bounding box center [25, 68] width 23 height 15
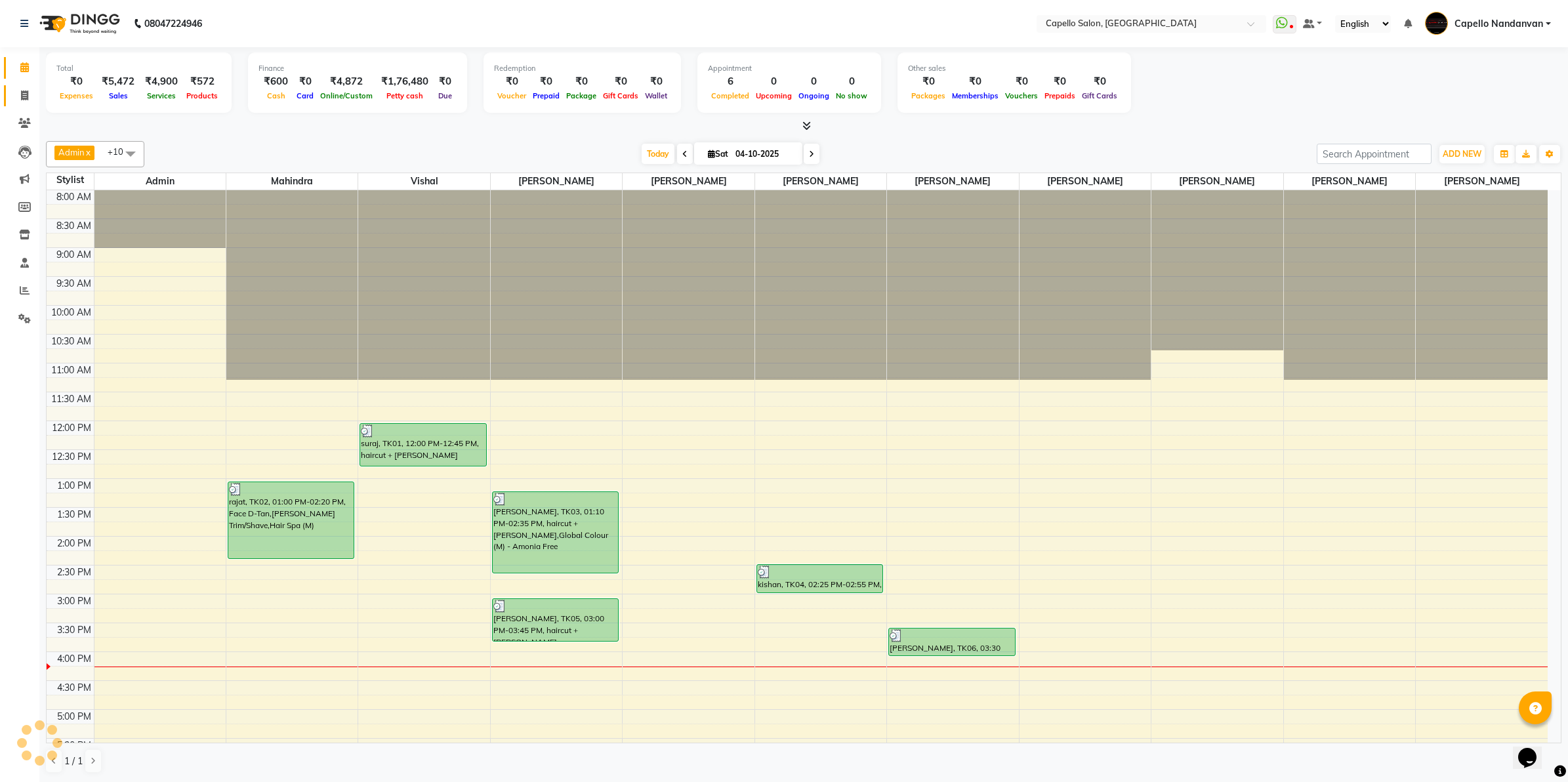
click at [21, 86] on link "Invoice" at bounding box center [19, 96] width 31 height 21
select select "service"
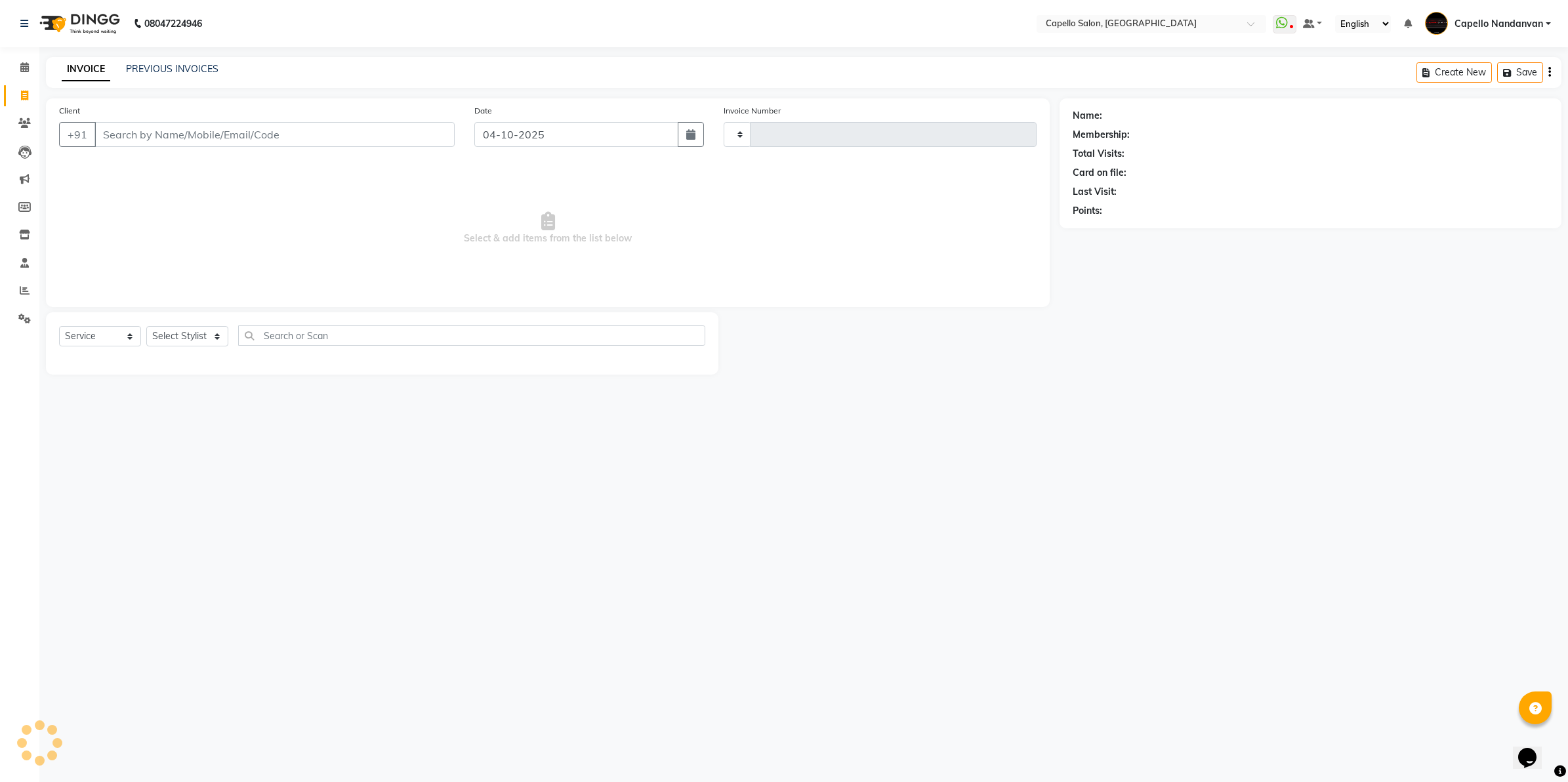
type input "4693"
click at [246, 139] on input "Client" at bounding box center [275, 134] width 360 height 25
click at [260, 145] on input "Client" at bounding box center [275, 134] width 360 height 25
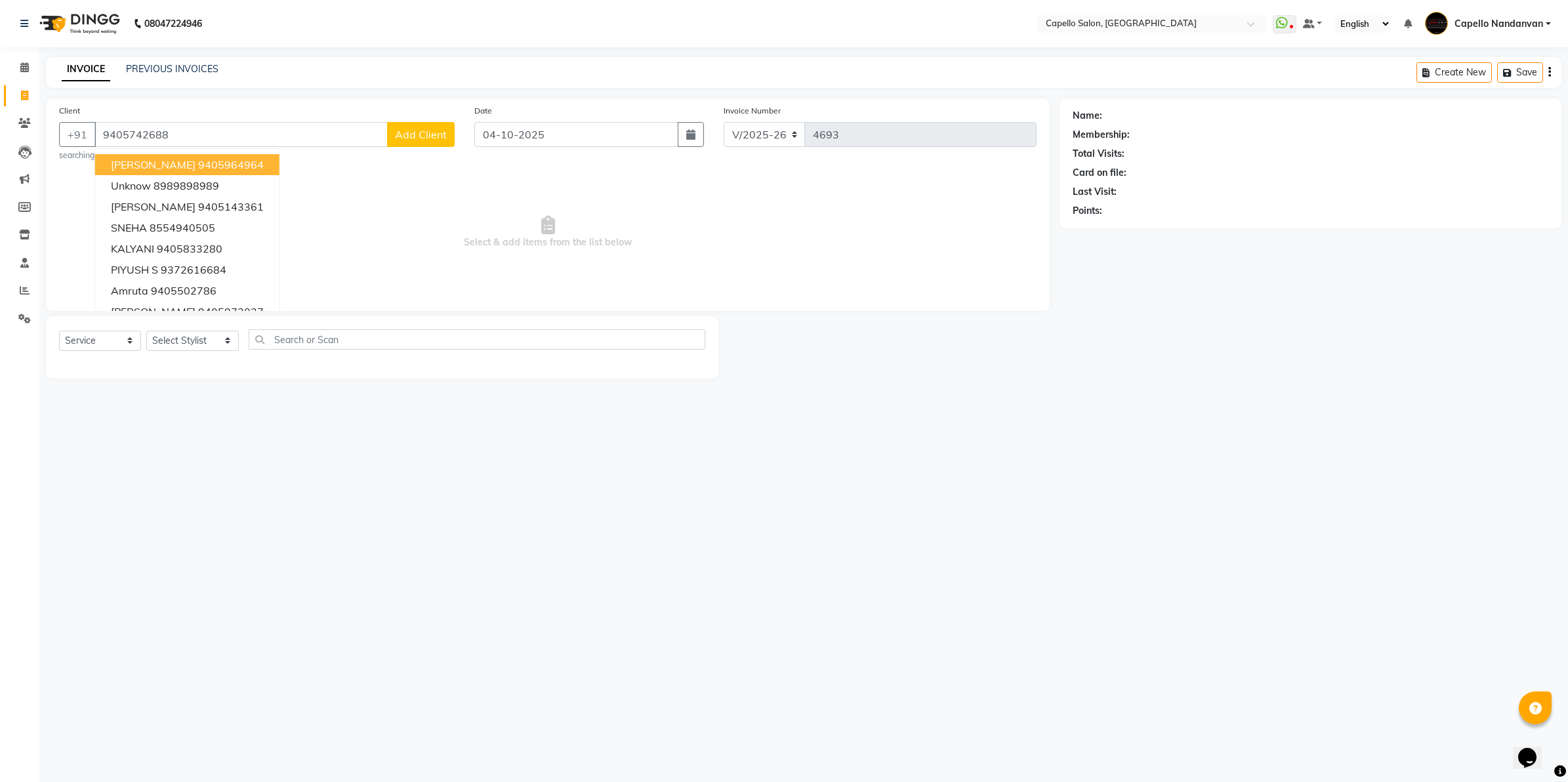
click at [430, 129] on span "Add Client" at bounding box center [420, 135] width 52 height 13
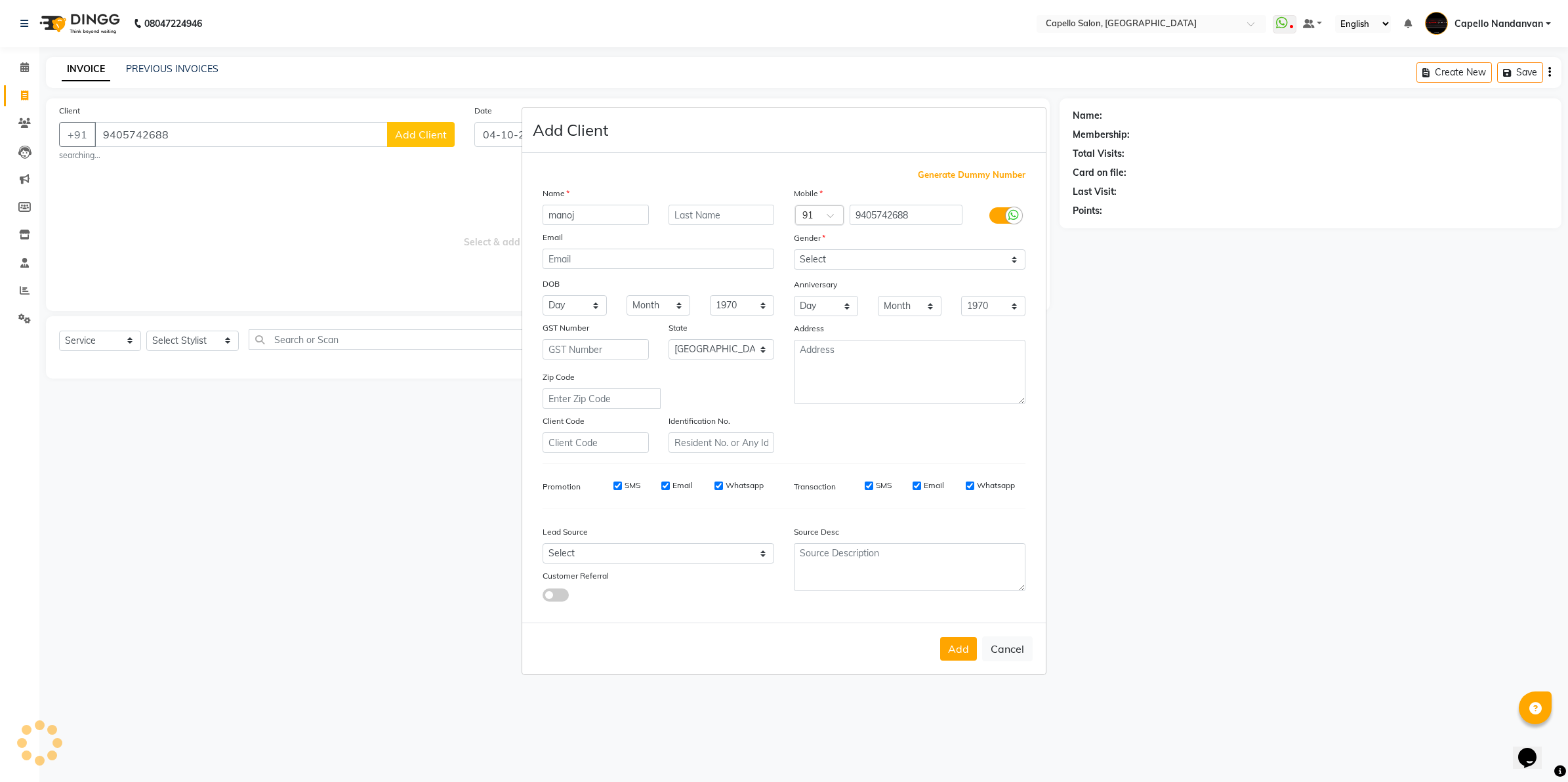
click at [963, 249] on div "Gender" at bounding box center [909, 240] width 251 height 18
click at [955, 261] on select "Select [DEMOGRAPHIC_DATA] [DEMOGRAPHIC_DATA] Other Prefer Not To Say" at bounding box center [910, 259] width 232 height 20
click at [794, 250] on select "Select [DEMOGRAPHIC_DATA] [DEMOGRAPHIC_DATA] Other Prefer Not To Say" at bounding box center [910, 259] width 232 height 20
click at [969, 638] on button "Add" at bounding box center [958, 649] width 37 height 23
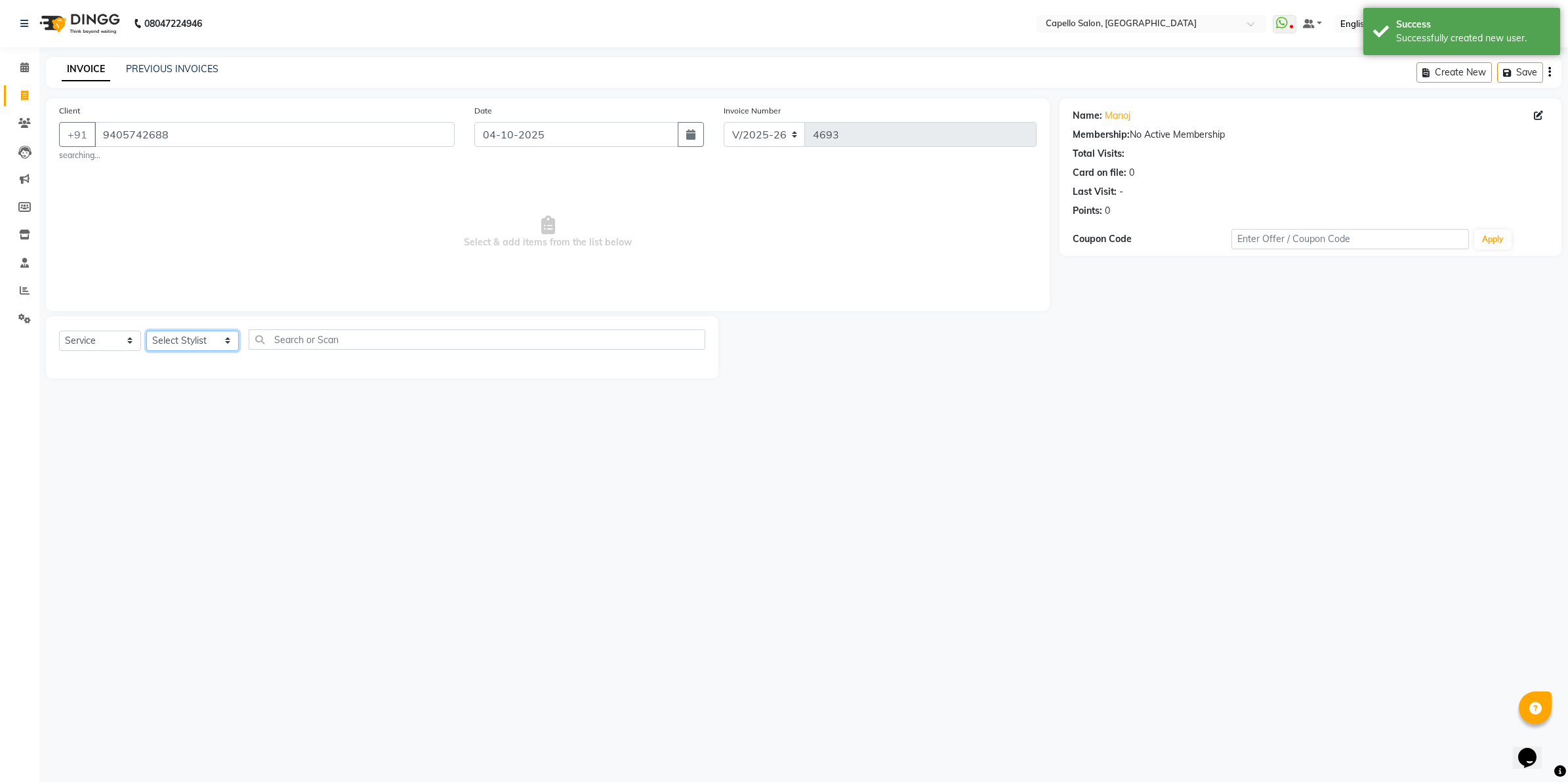
click at [209, 339] on select "Select Stylist Admin [PERSON_NAME] [PERSON_NAME] [PERSON_NAME] [PERSON_NAME] Ow…" at bounding box center [193, 341] width 92 height 20
click at [147, 331] on select "Select Stylist Admin [PERSON_NAME] [PERSON_NAME] [PERSON_NAME] [PERSON_NAME] Ow…" at bounding box center [193, 341] width 92 height 20
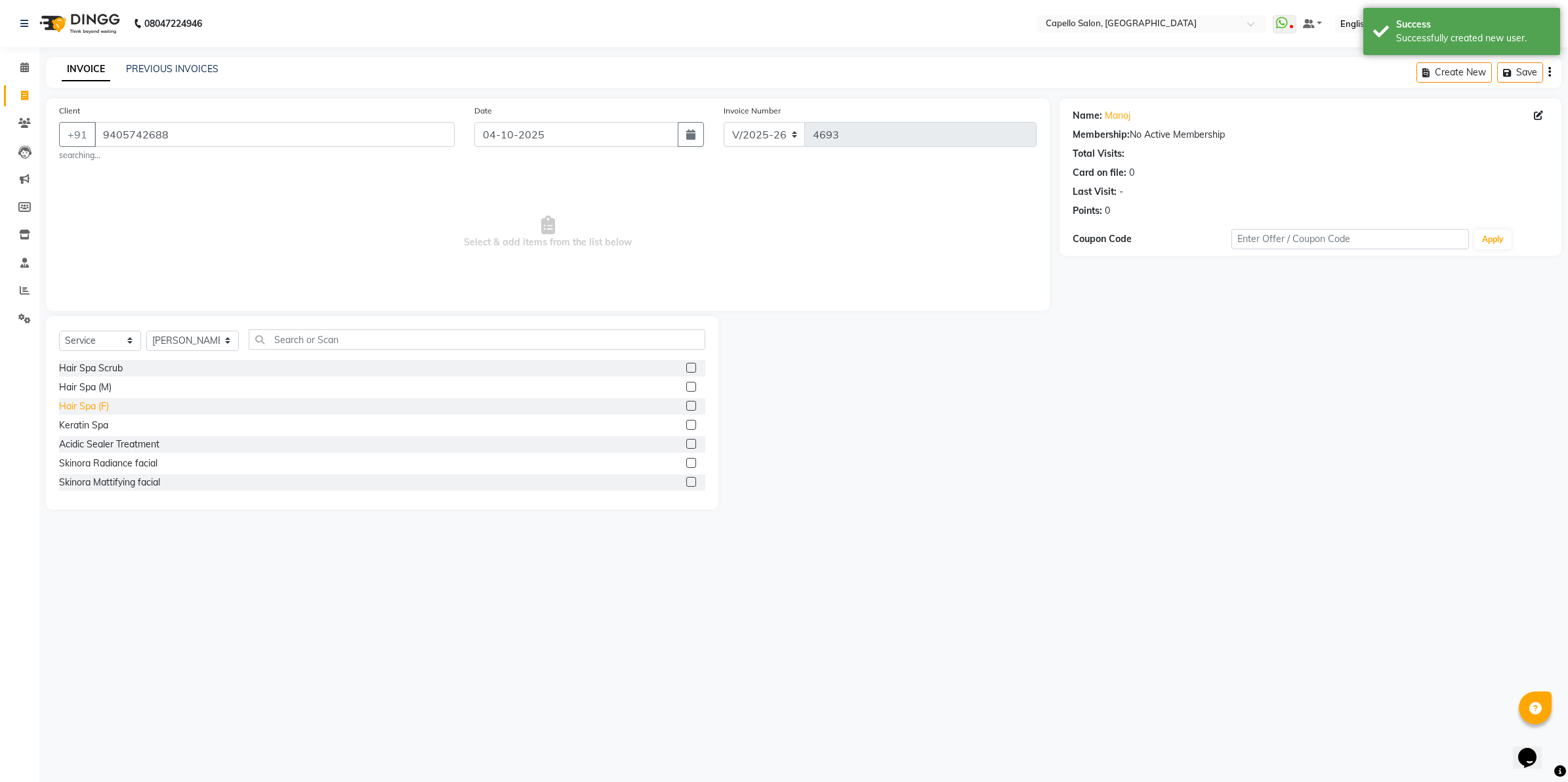
click at [70, 408] on div "Hair Spa (F)" at bounding box center [84, 406] width 50 height 14
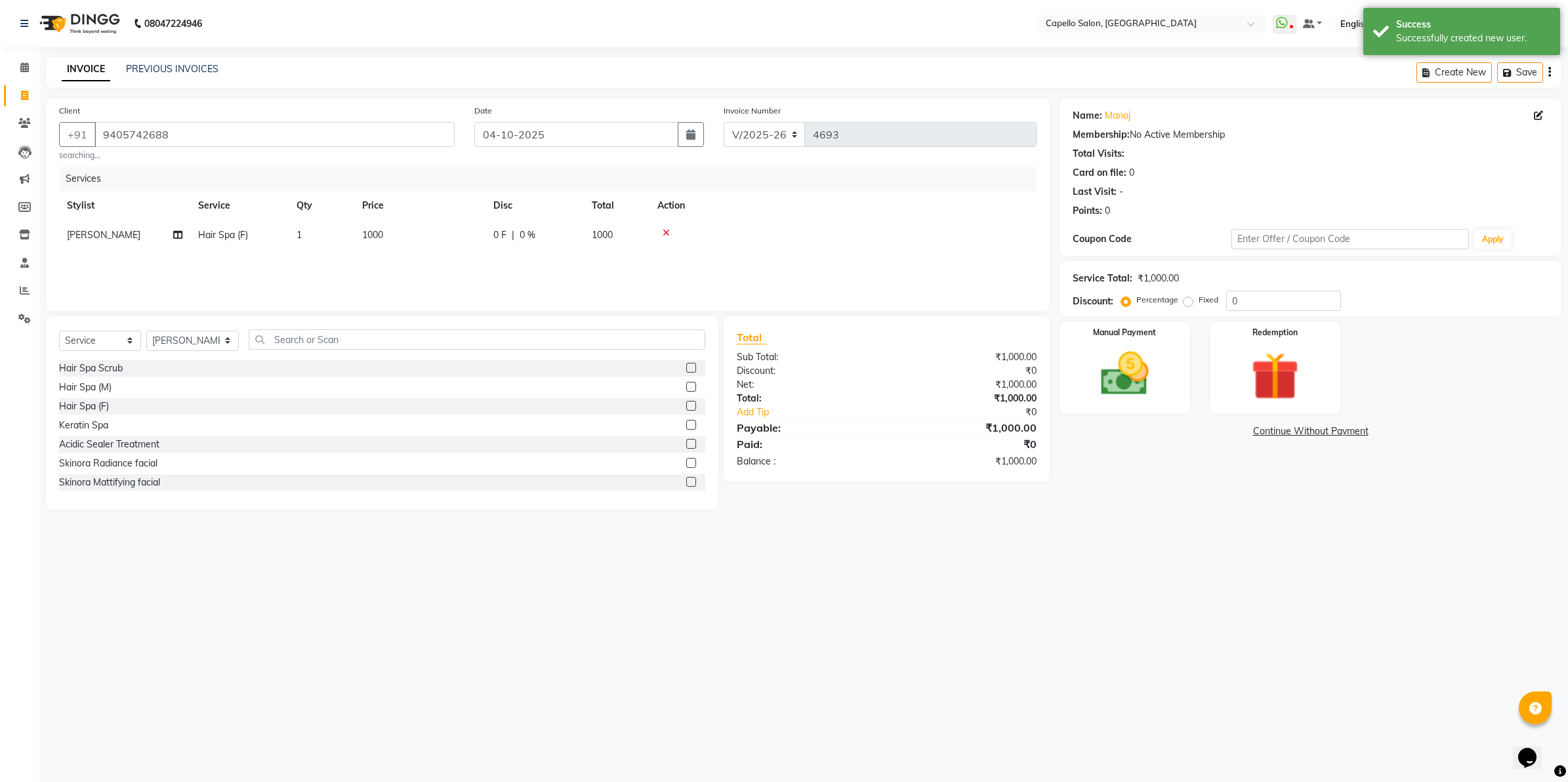
click at [396, 227] on td "1000" at bounding box center [420, 235] width 131 height 29
click at [441, 244] on input "1000" at bounding box center [481, 238] width 115 height 20
click at [1399, 623] on div "08047224946 Select Location × [GEOGRAPHIC_DATA], [GEOGRAPHIC_DATA] WhatsApp Sta…" at bounding box center [784, 391] width 1568 height 782
click at [1162, 402] on img at bounding box center [1125, 374] width 82 height 58
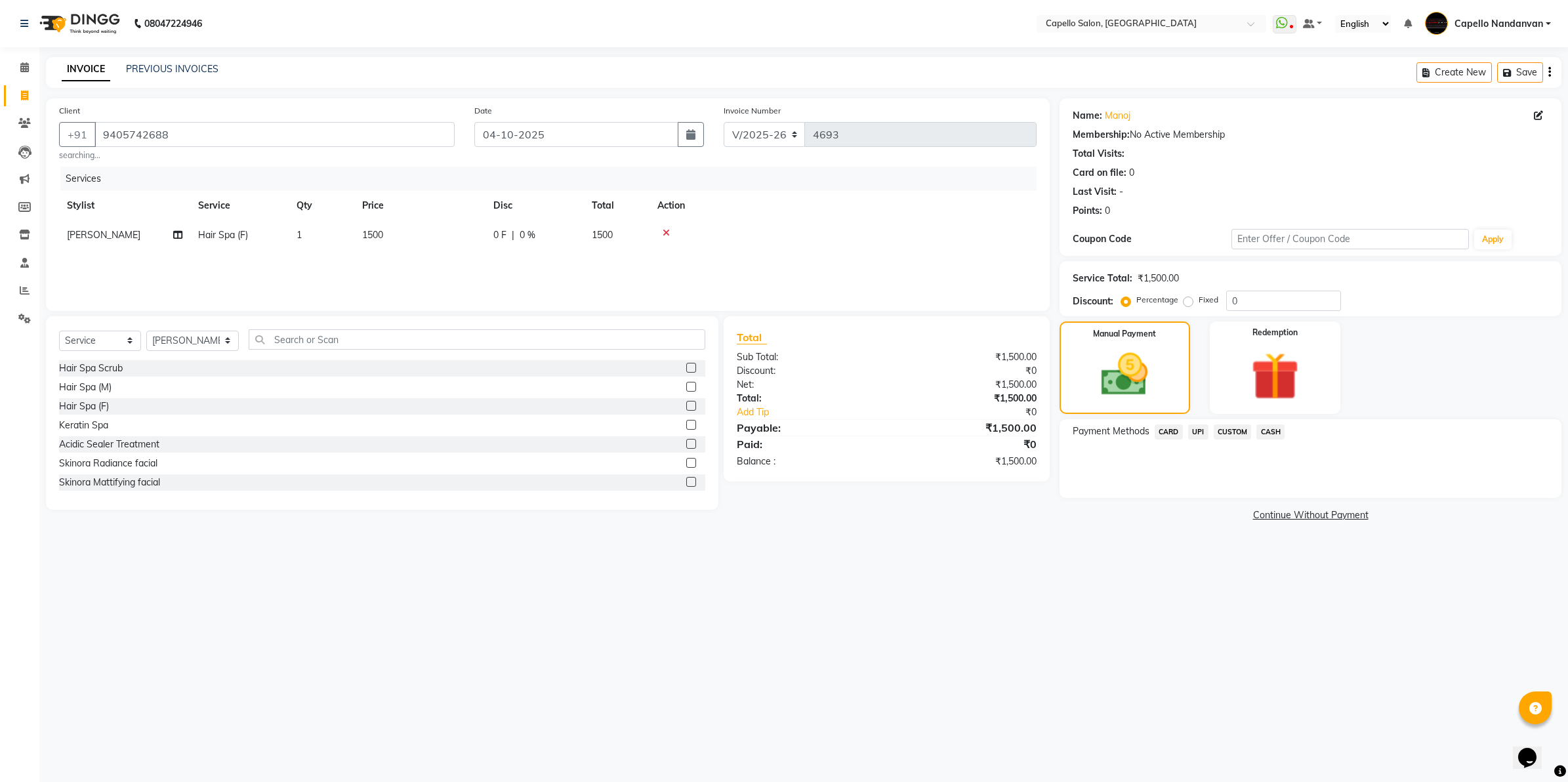
click at [1197, 430] on span "UPI" at bounding box center [1198, 432] width 20 height 15
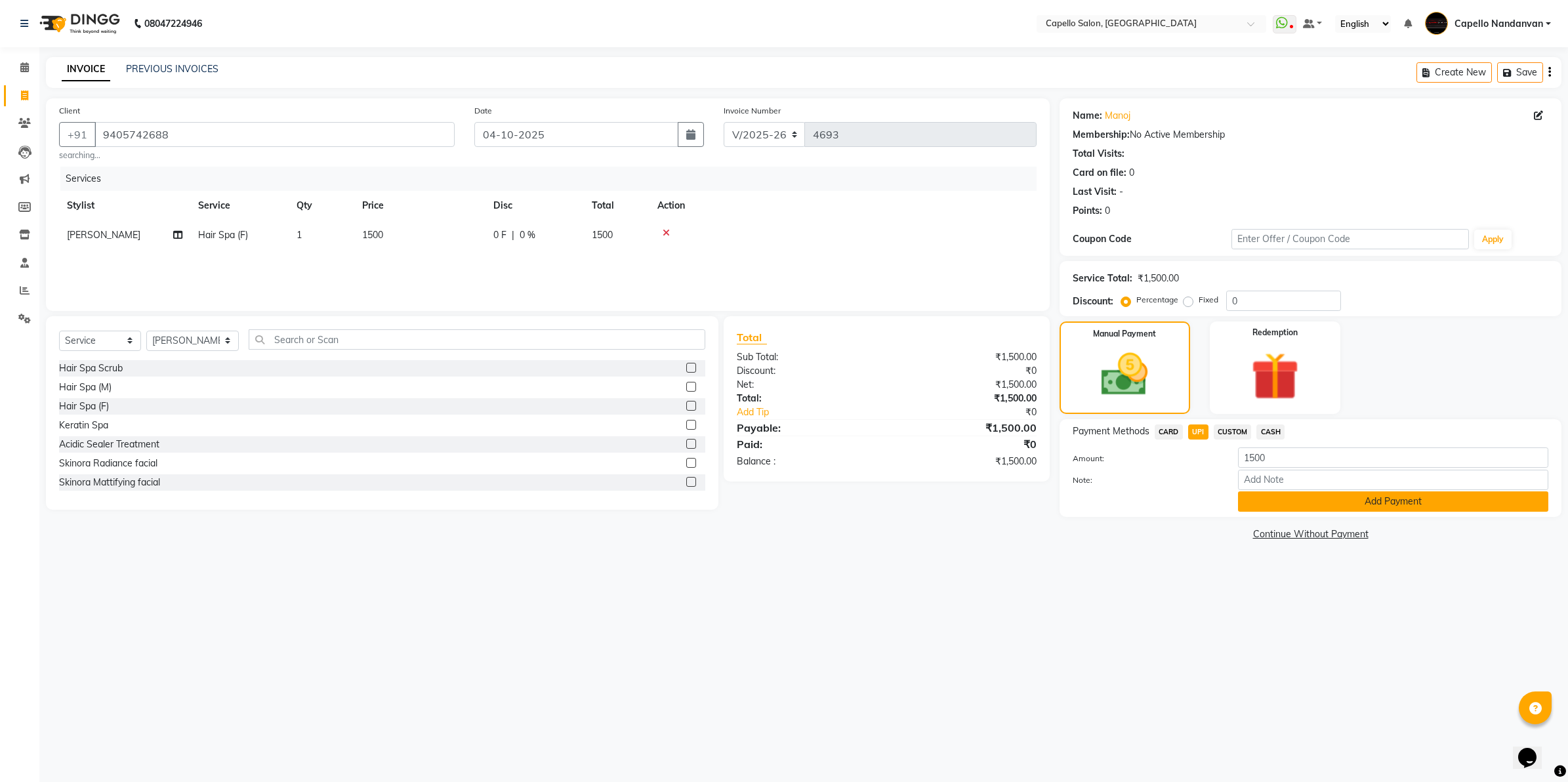
click at [1245, 503] on button "Add Payment" at bounding box center [1393, 501] width 311 height 20
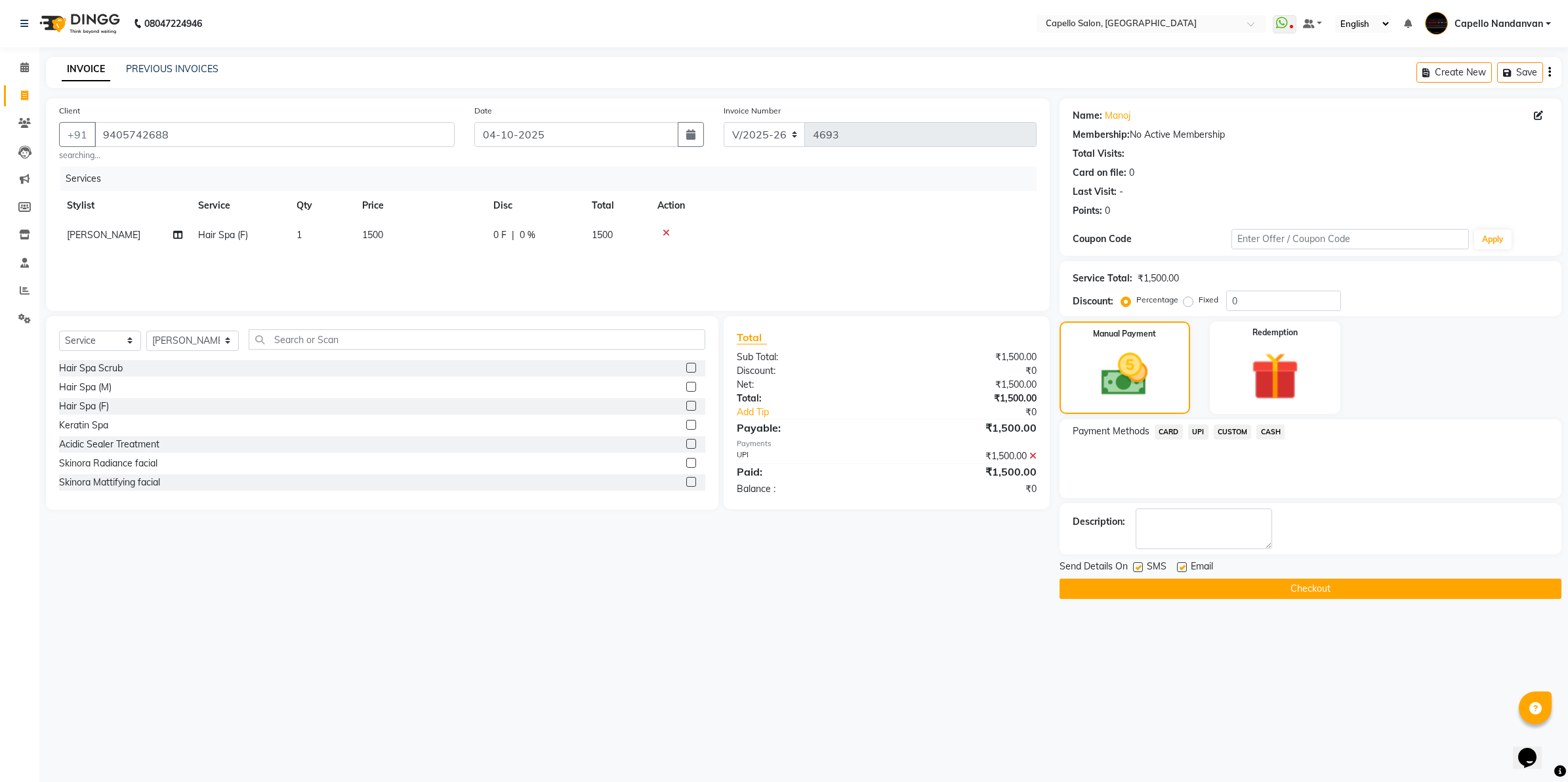
click at [1204, 582] on button "Checkout" at bounding box center [1311, 589] width 502 height 20
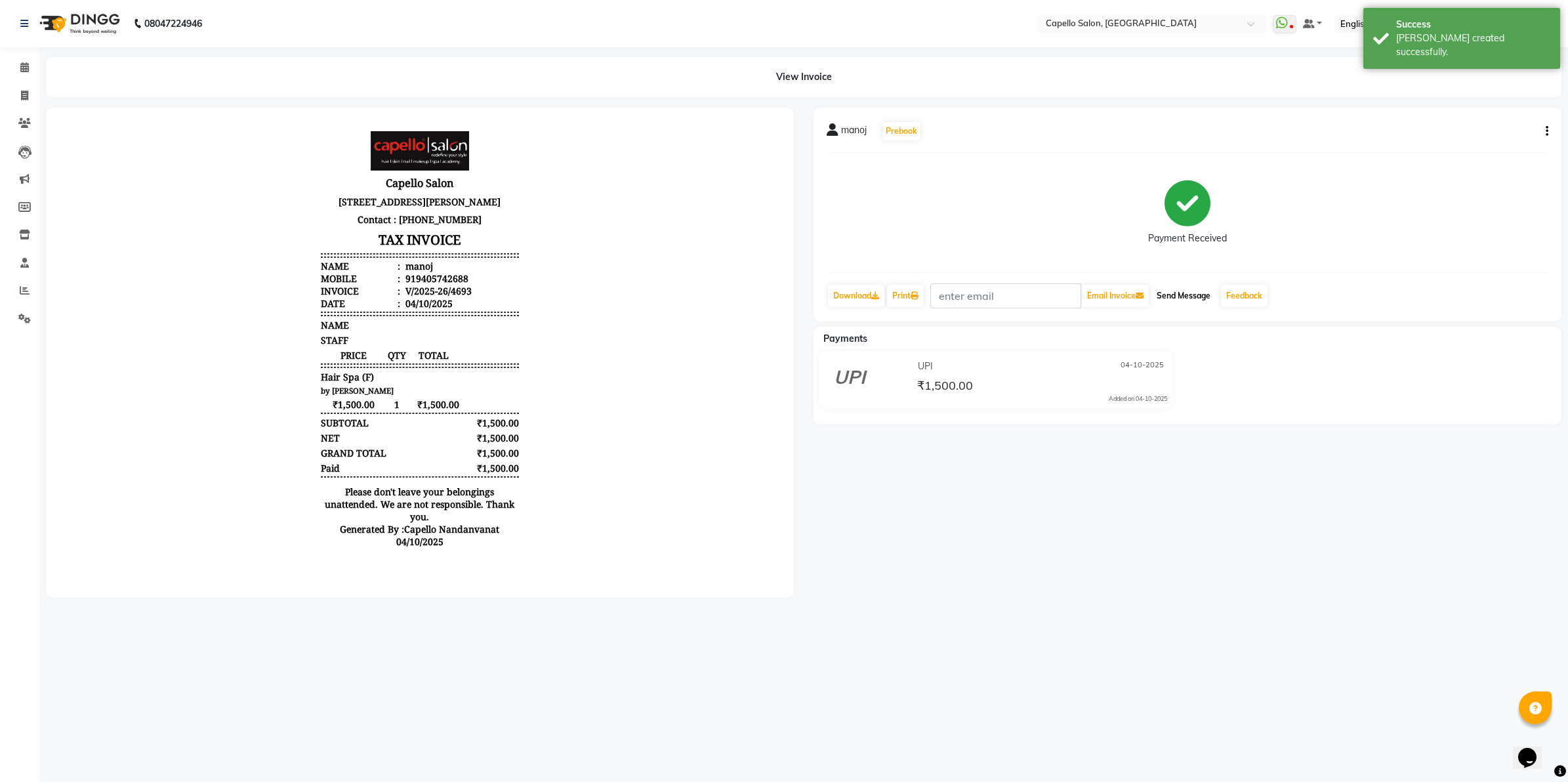
click at [1186, 293] on button "Send Message" at bounding box center [1184, 295] width 64 height 22
click at [27, 64] on icon at bounding box center [24, 67] width 9 height 10
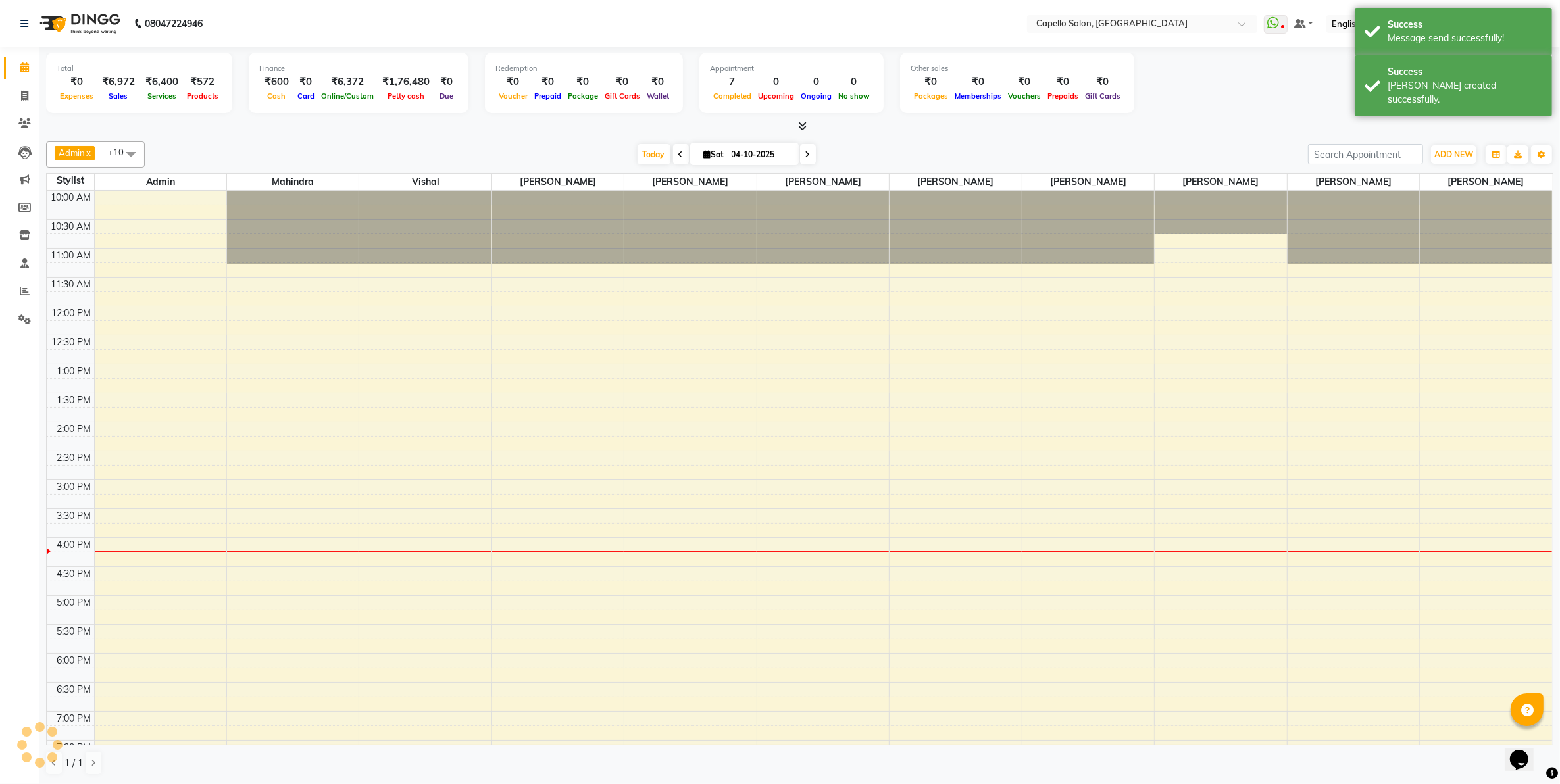
click at [28, 64] on icon at bounding box center [24, 67] width 9 height 10
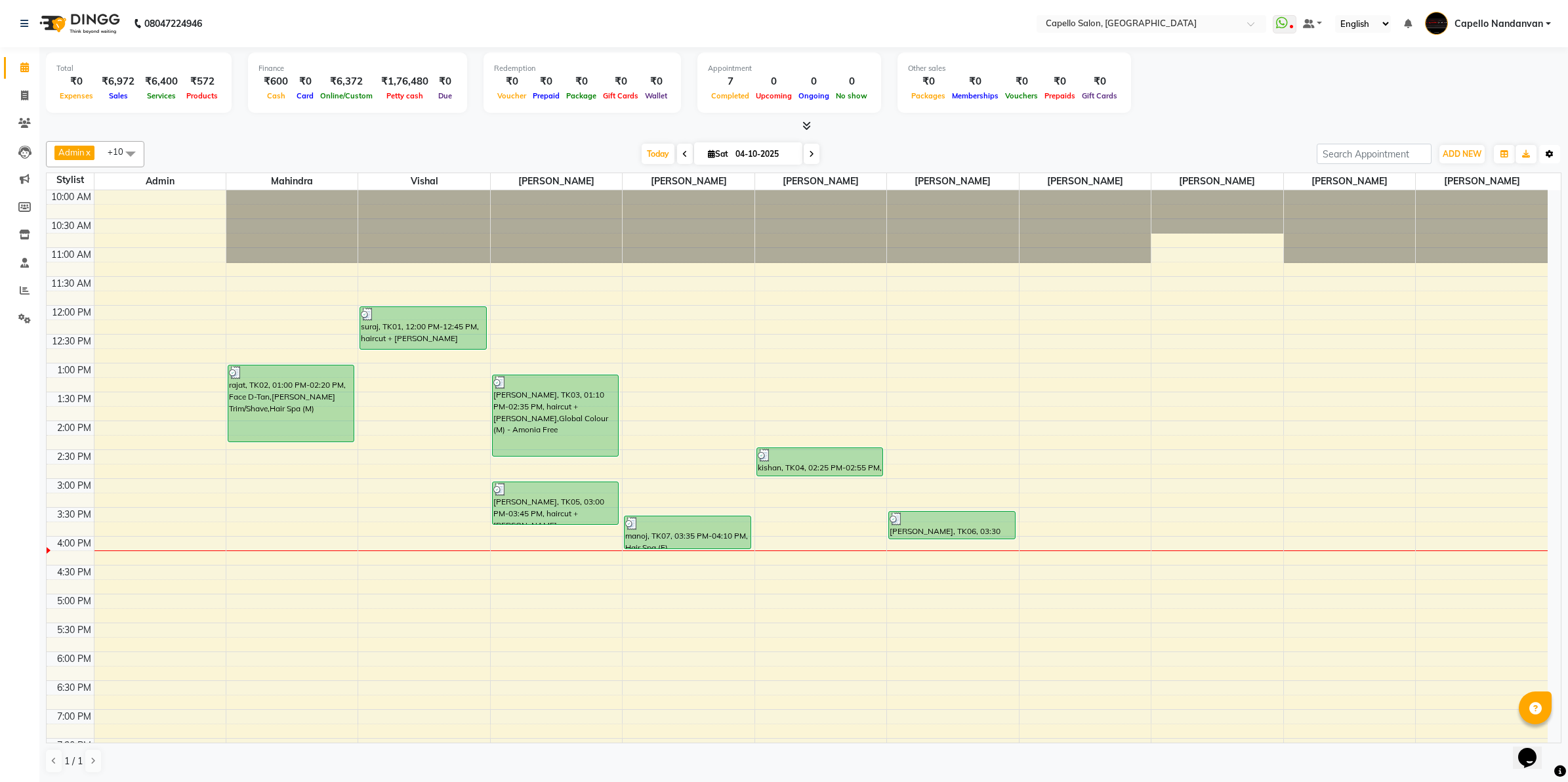
click at [1547, 155] on icon "button" at bounding box center [1550, 154] width 8 height 8
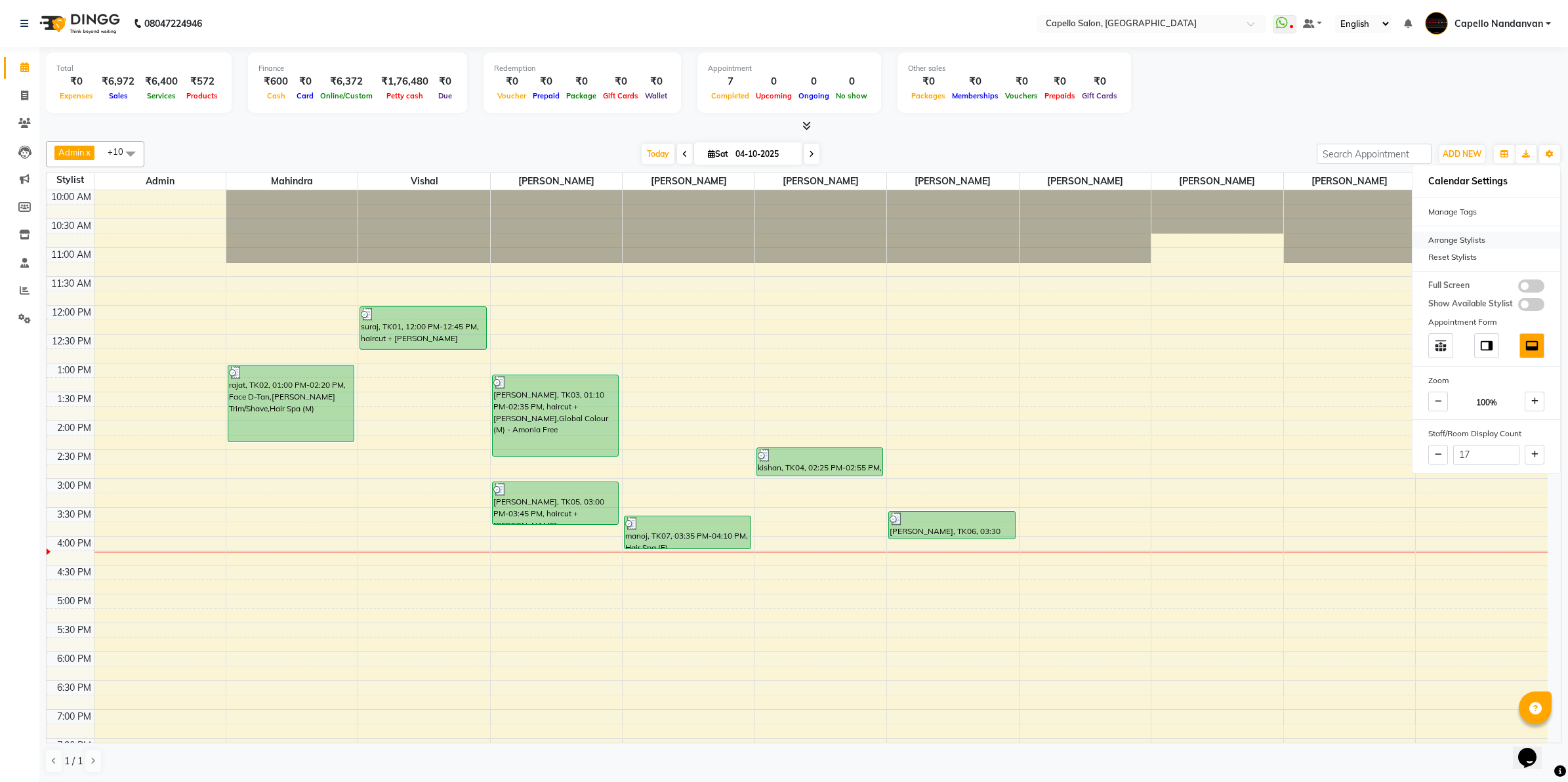
click at [1488, 240] on div "Arrange Stylists" at bounding box center [1486, 240] width 147 height 17
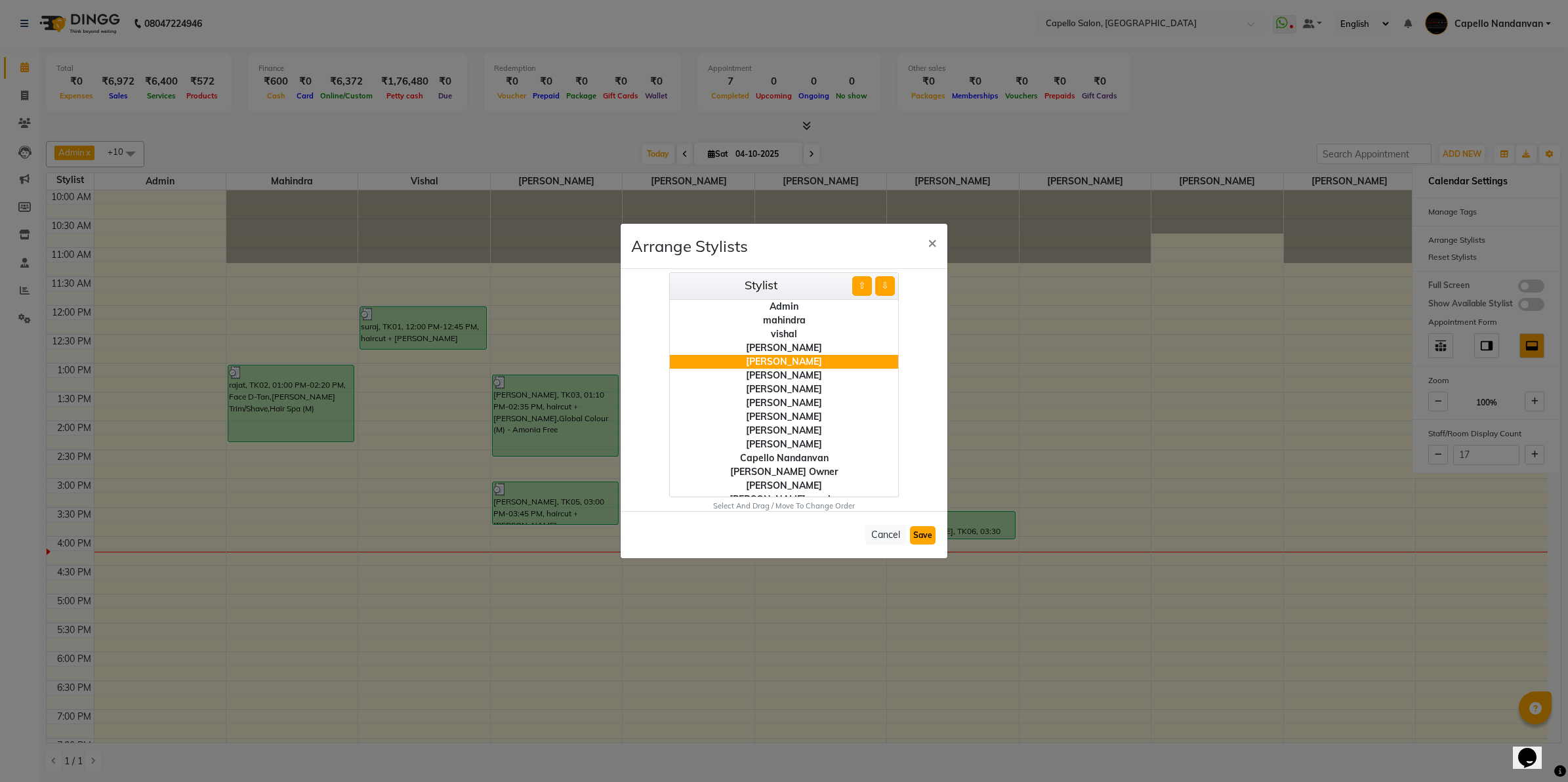
click at [924, 534] on button "Save" at bounding box center [923, 535] width 25 height 18
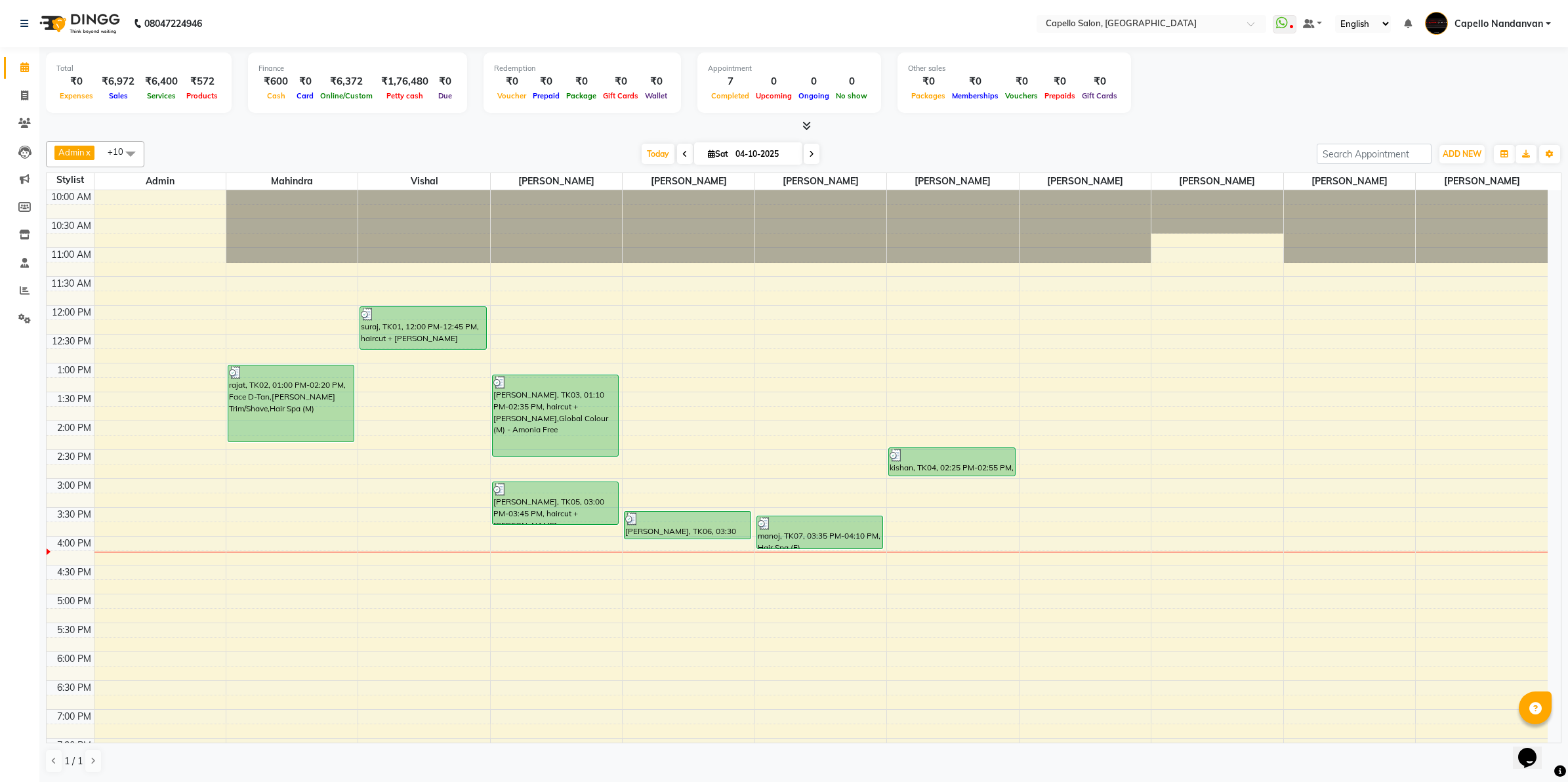
click at [1166, 139] on div "Admin x vishal x [PERSON_NAME] x [PERSON_NAME] x [PERSON_NAME] x [PERSON_NAME] …" at bounding box center [804, 457] width 1516 height 643
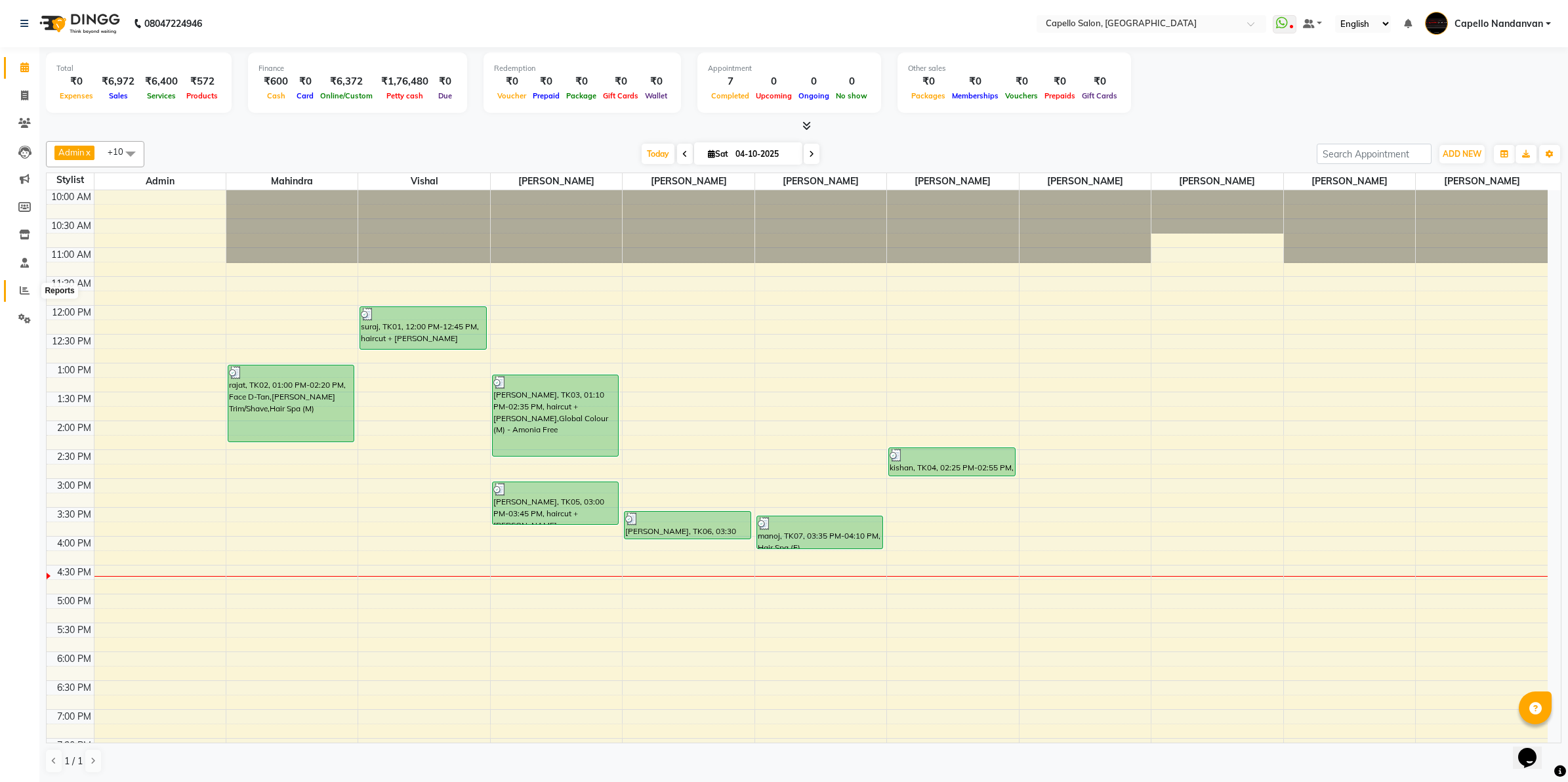
click at [23, 291] on icon at bounding box center [24, 290] width 10 height 10
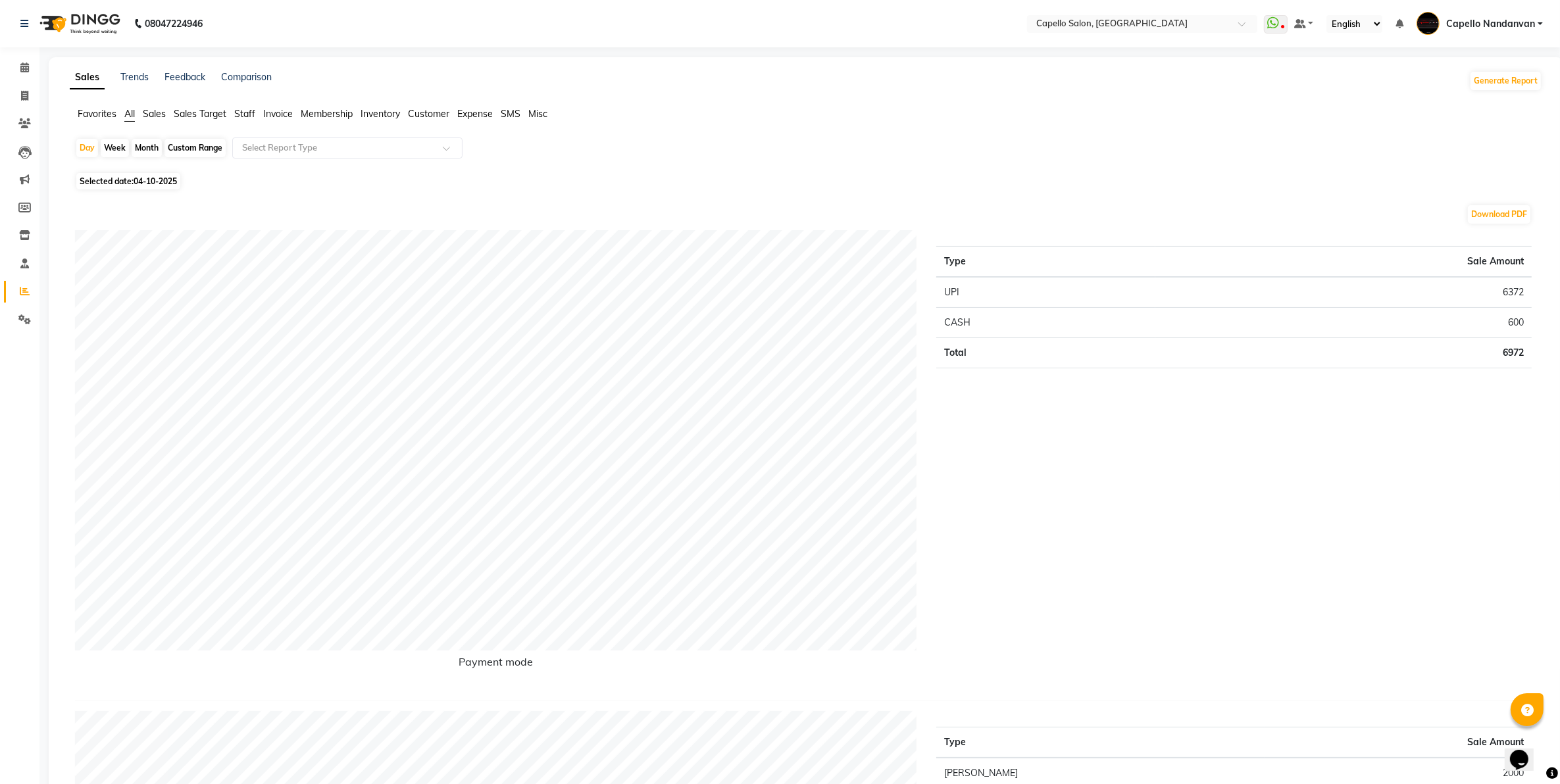
drag, startPoint x: 1130, startPoint y: 609, endPoint x: 798, endPoint y: 198, distance: 528.3
click at [25, 60] on span at bounding box center [25, 68] width 23 height 15
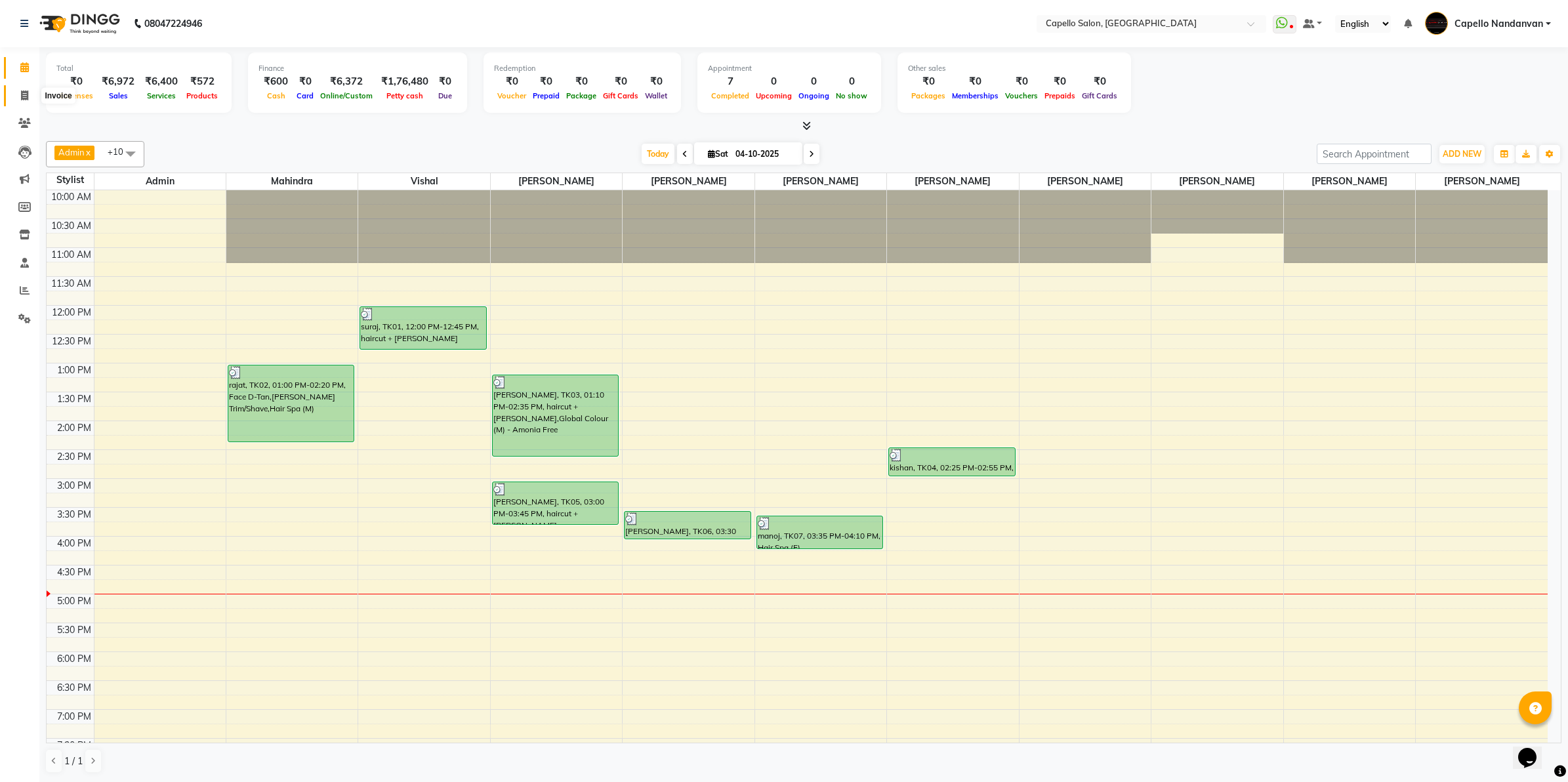
click at [21, 90] on icon at bounding box center [24, 95] width 7 height 10
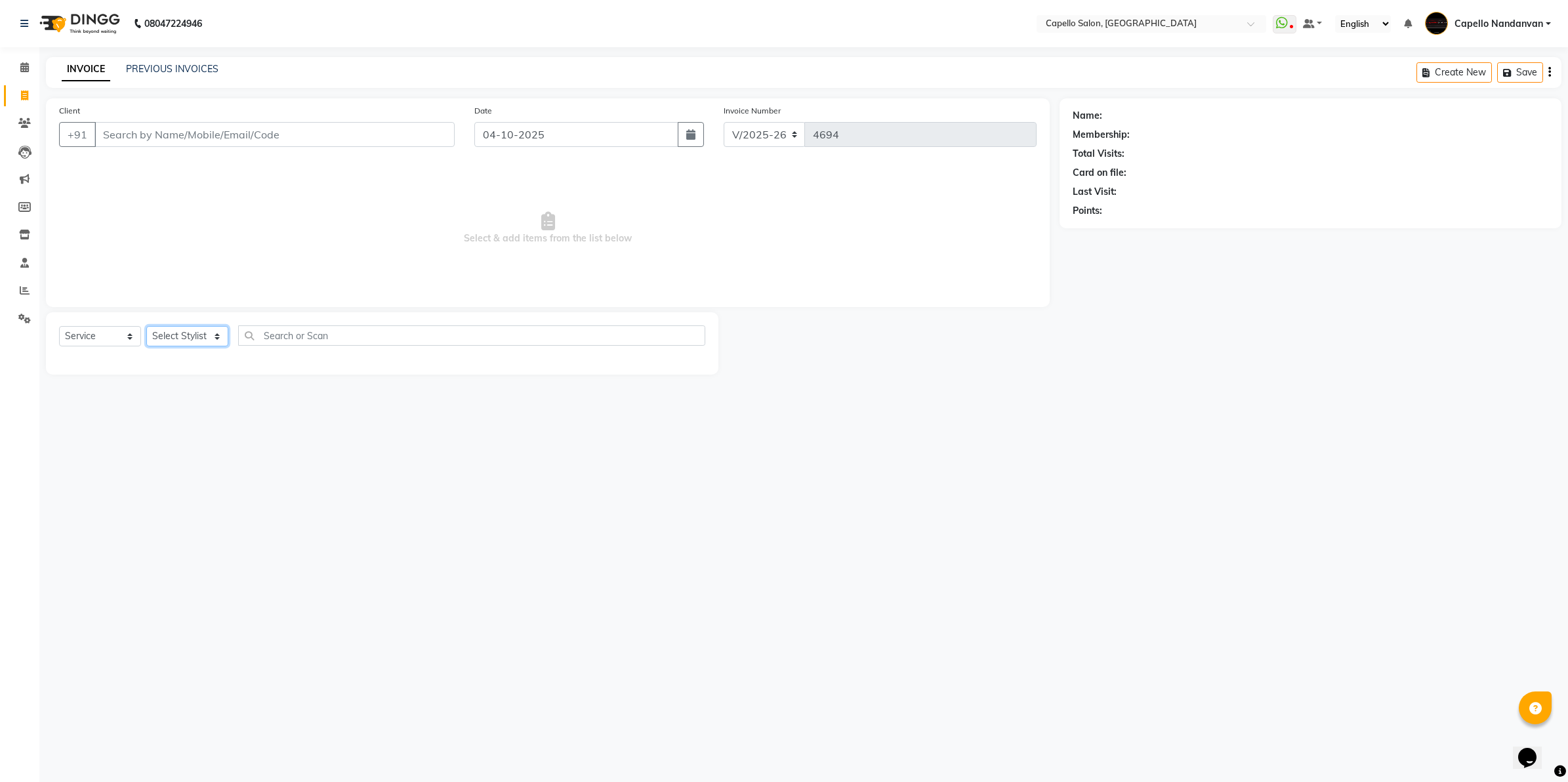
click at [221, 332] on select "Select Stylist" at bounding box center [187, 336] width 82 height 20
click at [147, 326] on select "Select Stylist Admin [PERSON_NAME] [PERSON_NAME] [PERSON_NAME] [PERSON_NAME] Ow…" at bounding box center [193, 336] width 92 height 20
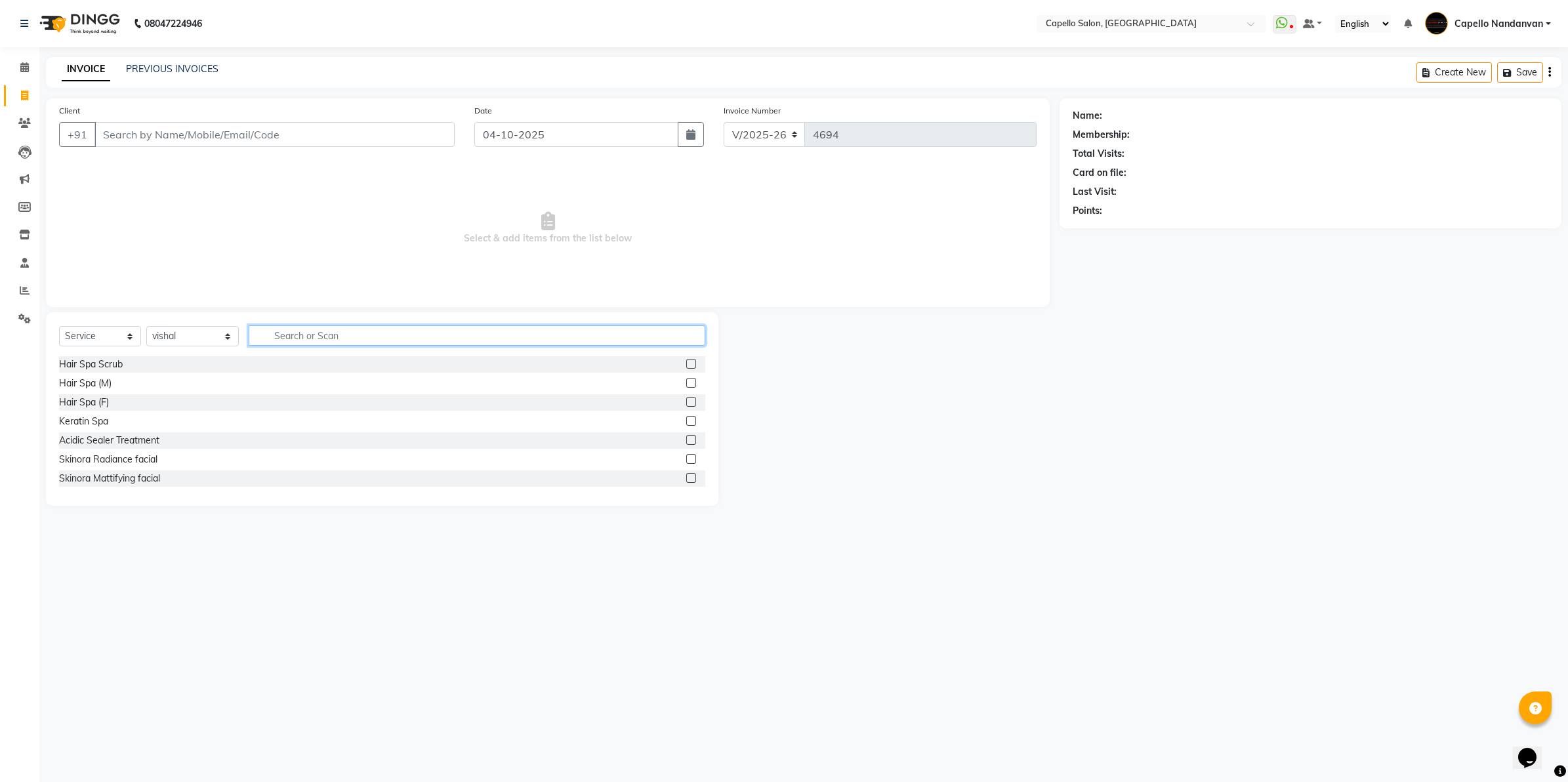
click at [317, 329] on input "text" at bounding box center [477, 335] width 457 height 20
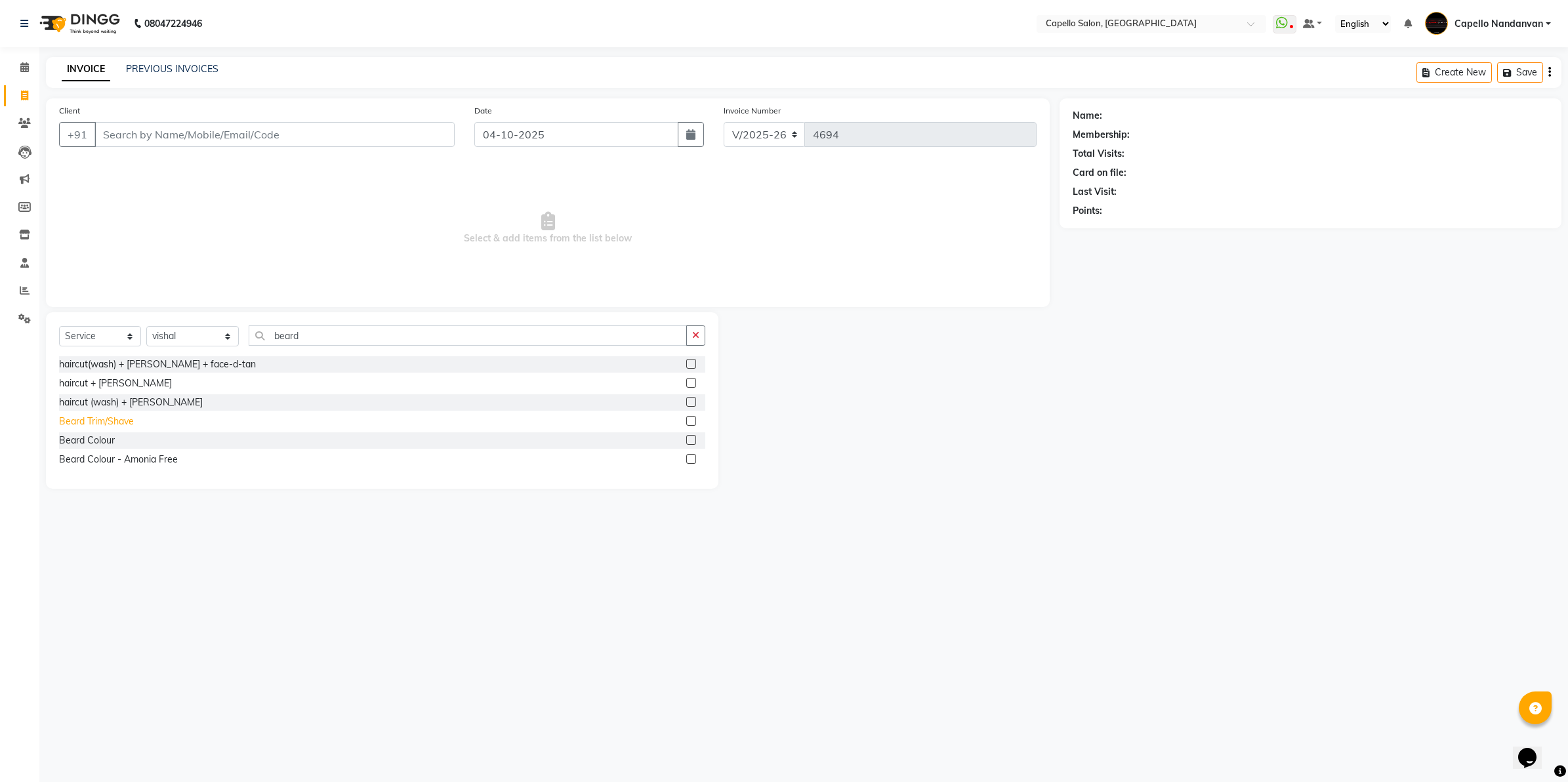
click at [94, 423] on div "Beard Trim/Shave" at bounding box center [96, 421] width 75 height 14
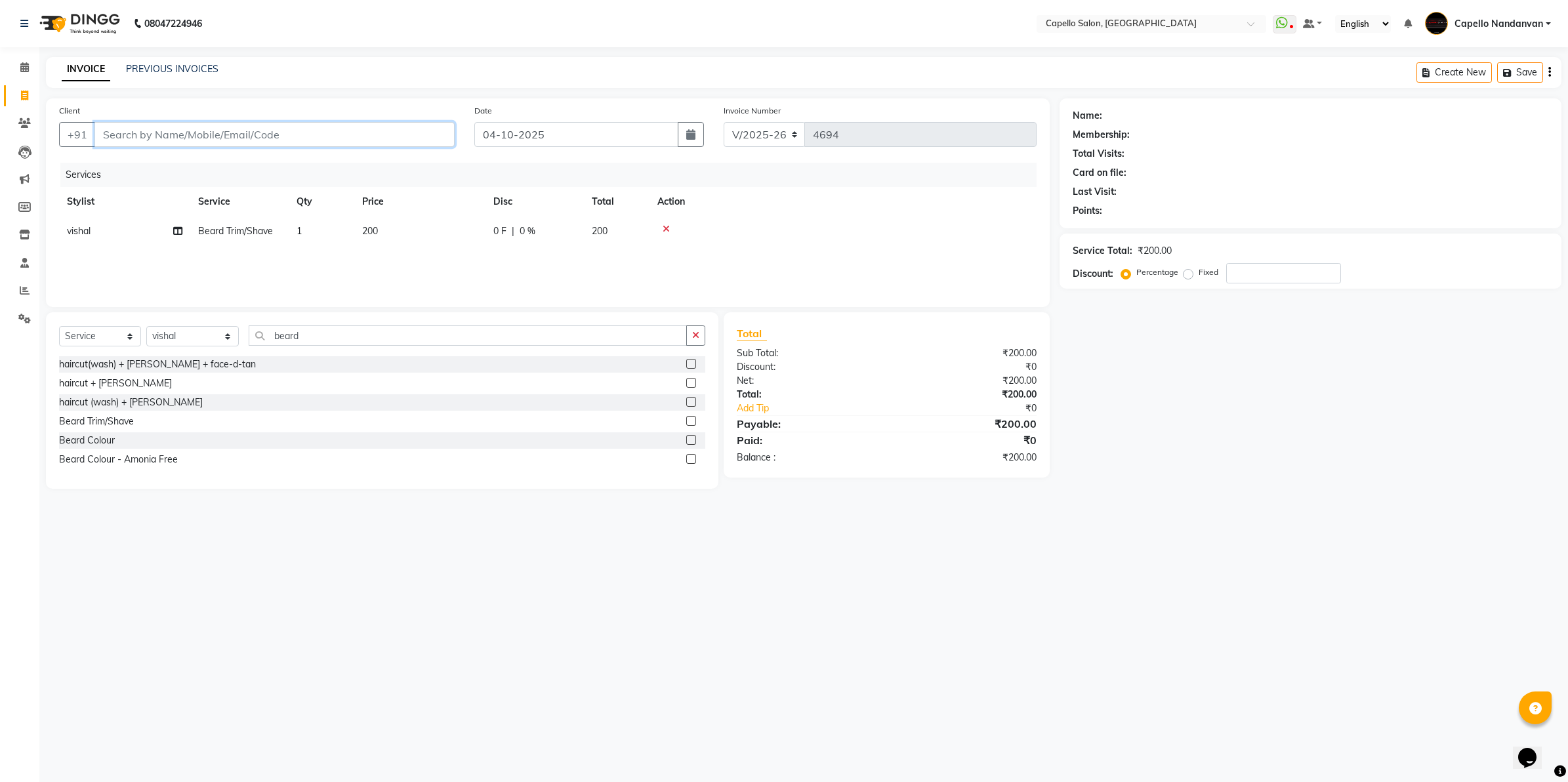
click at [279, 133] on input "Client" at bounding box center [275, 134] width 360 height 25
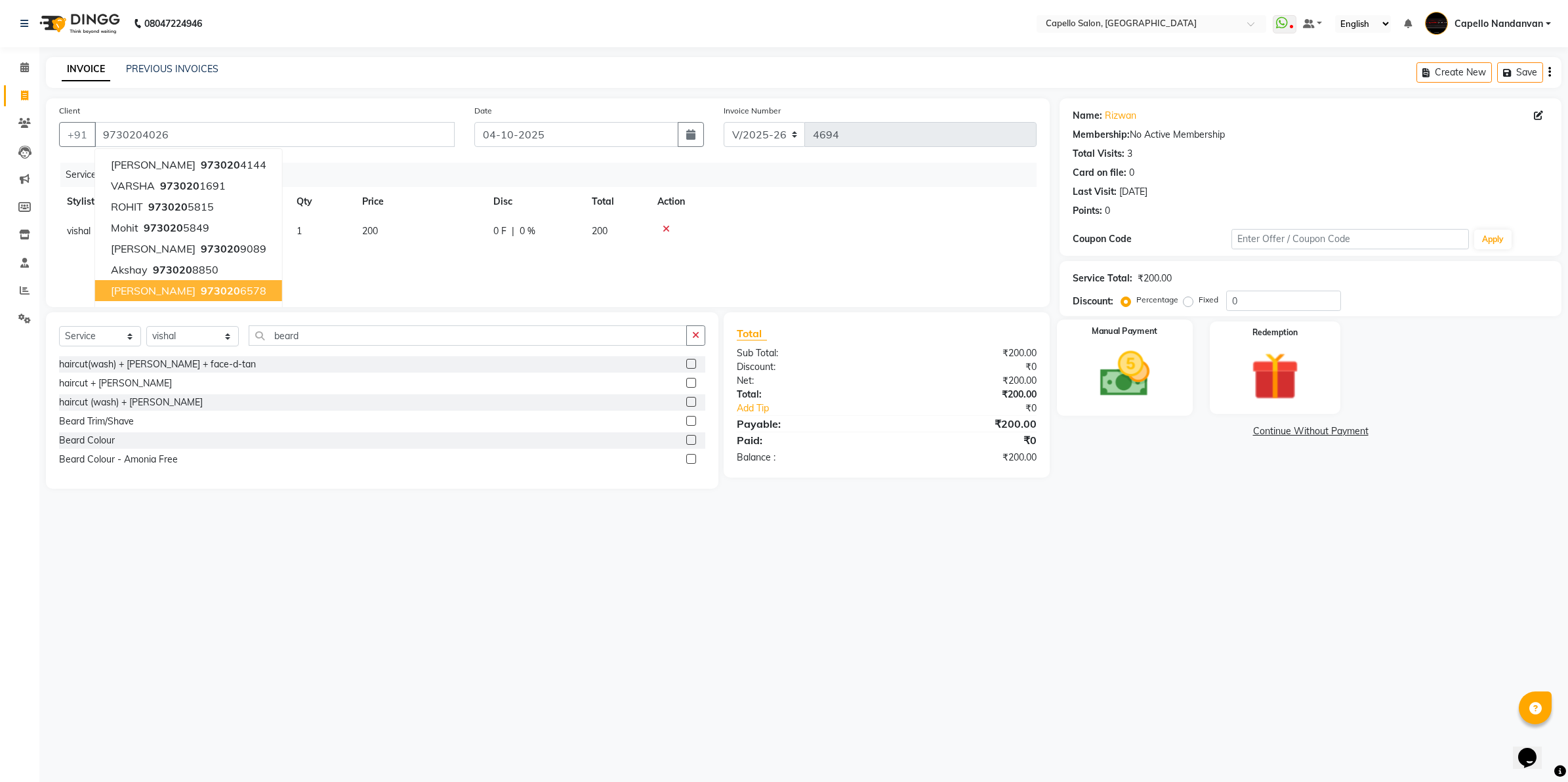
click at [1109, 376] on img at bounding box center [1125, 374] width 82 height 58
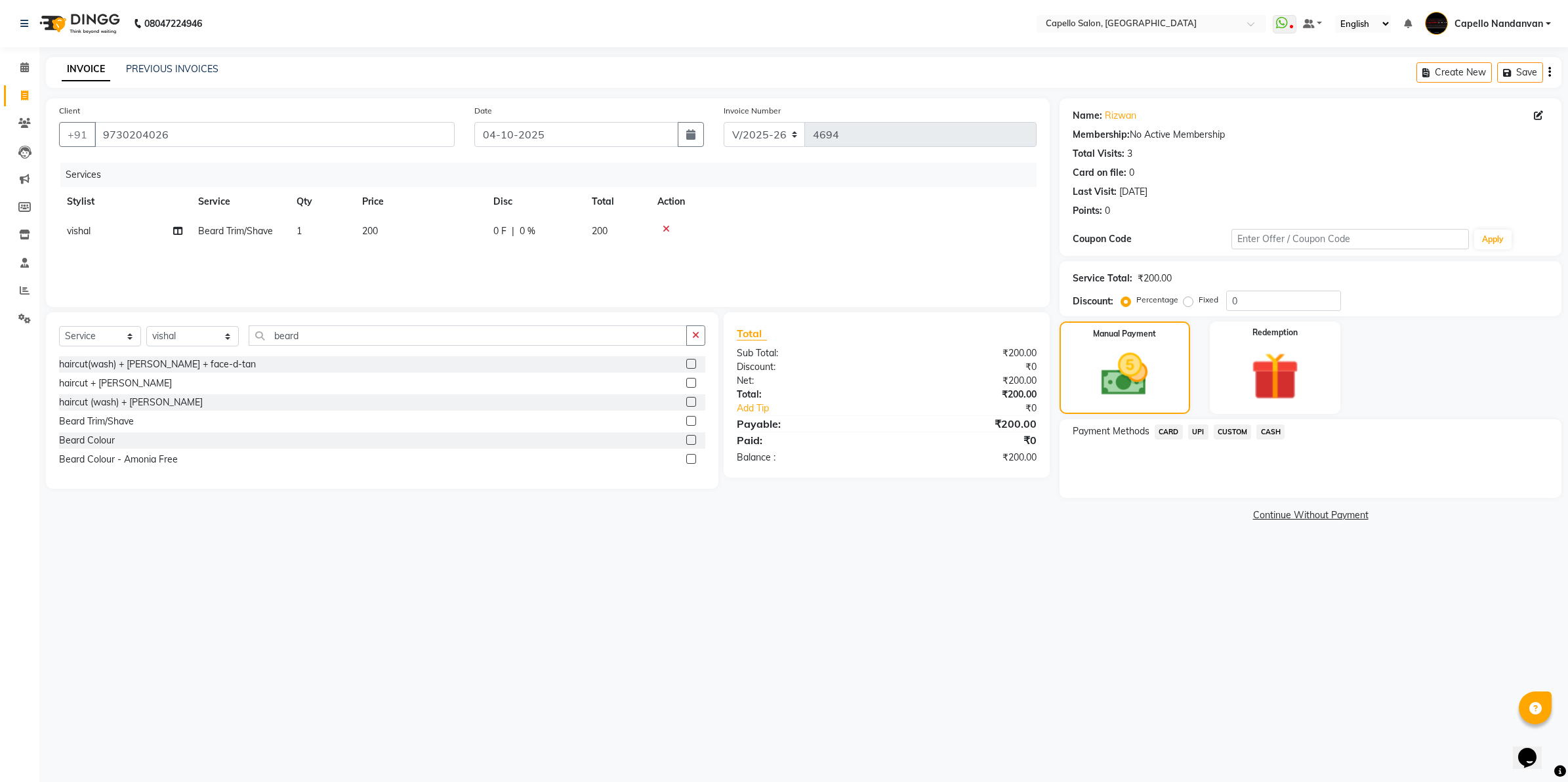
click at [1204, 434] on span "UPI" at bounding box center [1198, 432] width 20 height 15
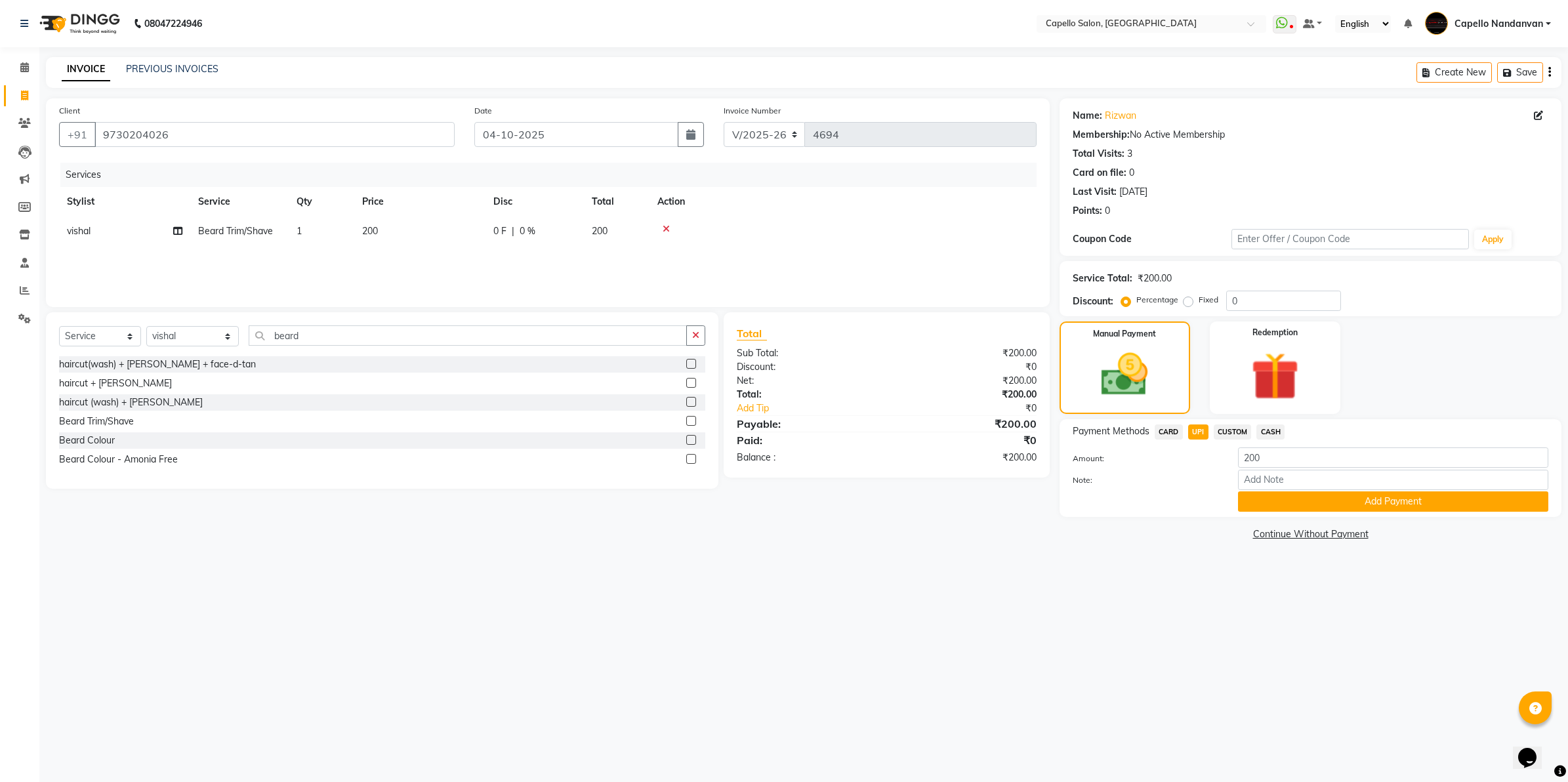
click at [1270, 507] on button "Add Payment" at bounding box center [1393, 501] width 311 height 20
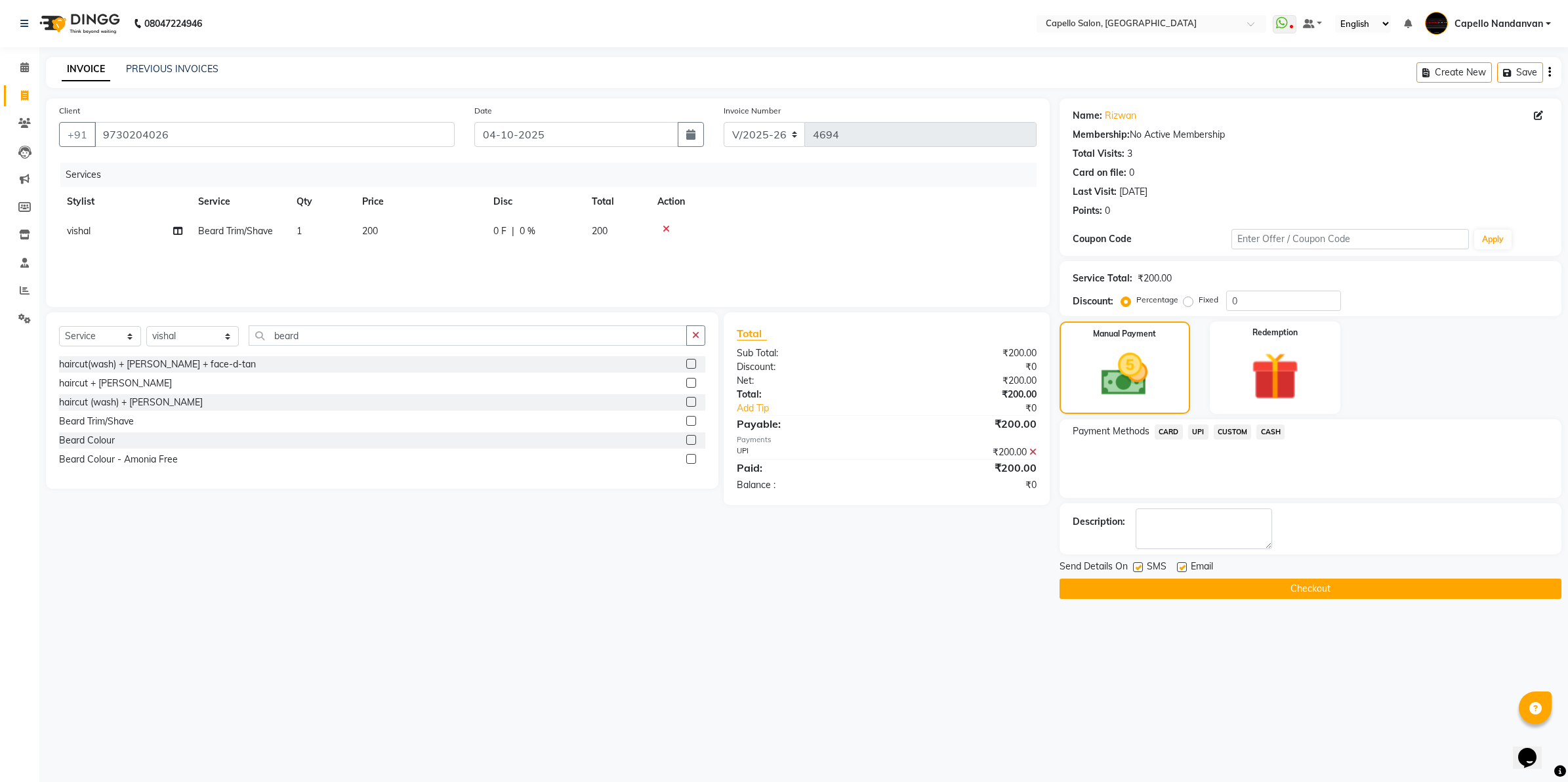
click at [1173, 587] on button "Checkout" at bounding box center [1311, 589] width 502 height 20
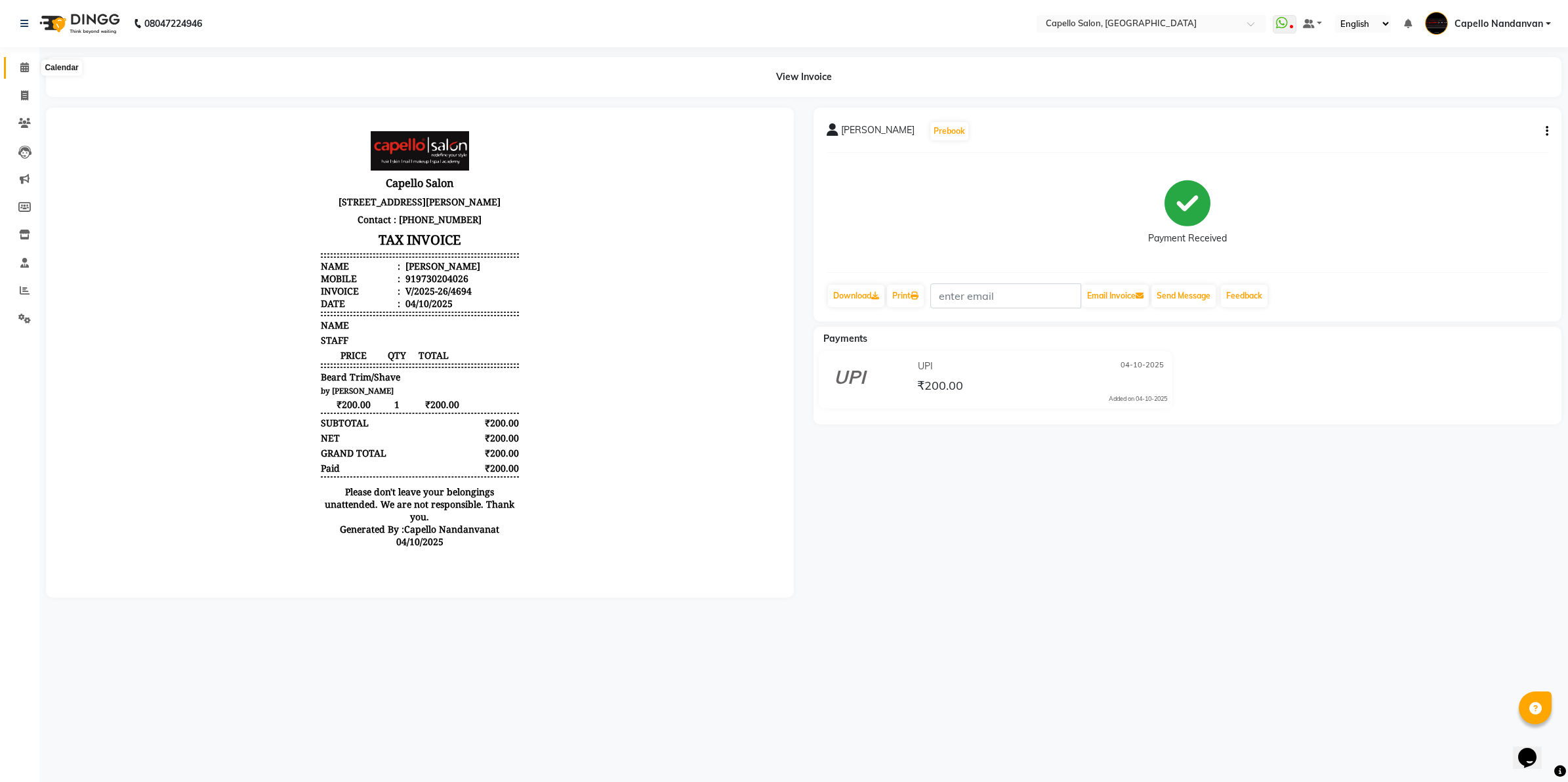
click at [23, 64] on icon at bounding box center [24, 67] width 9 height 10
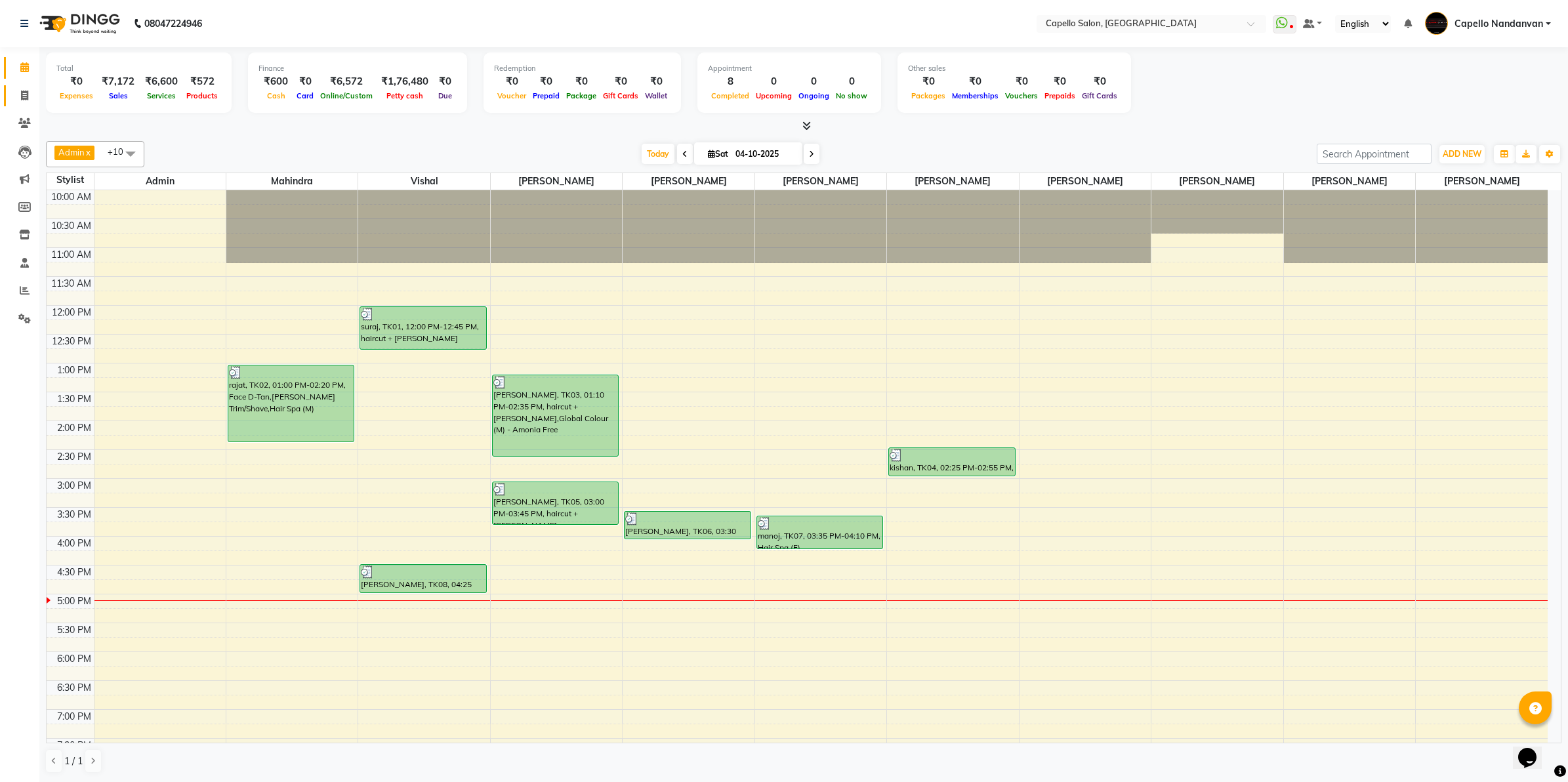
click at [18, 96] on span at bounding box center [25, 96] width 23 height 15
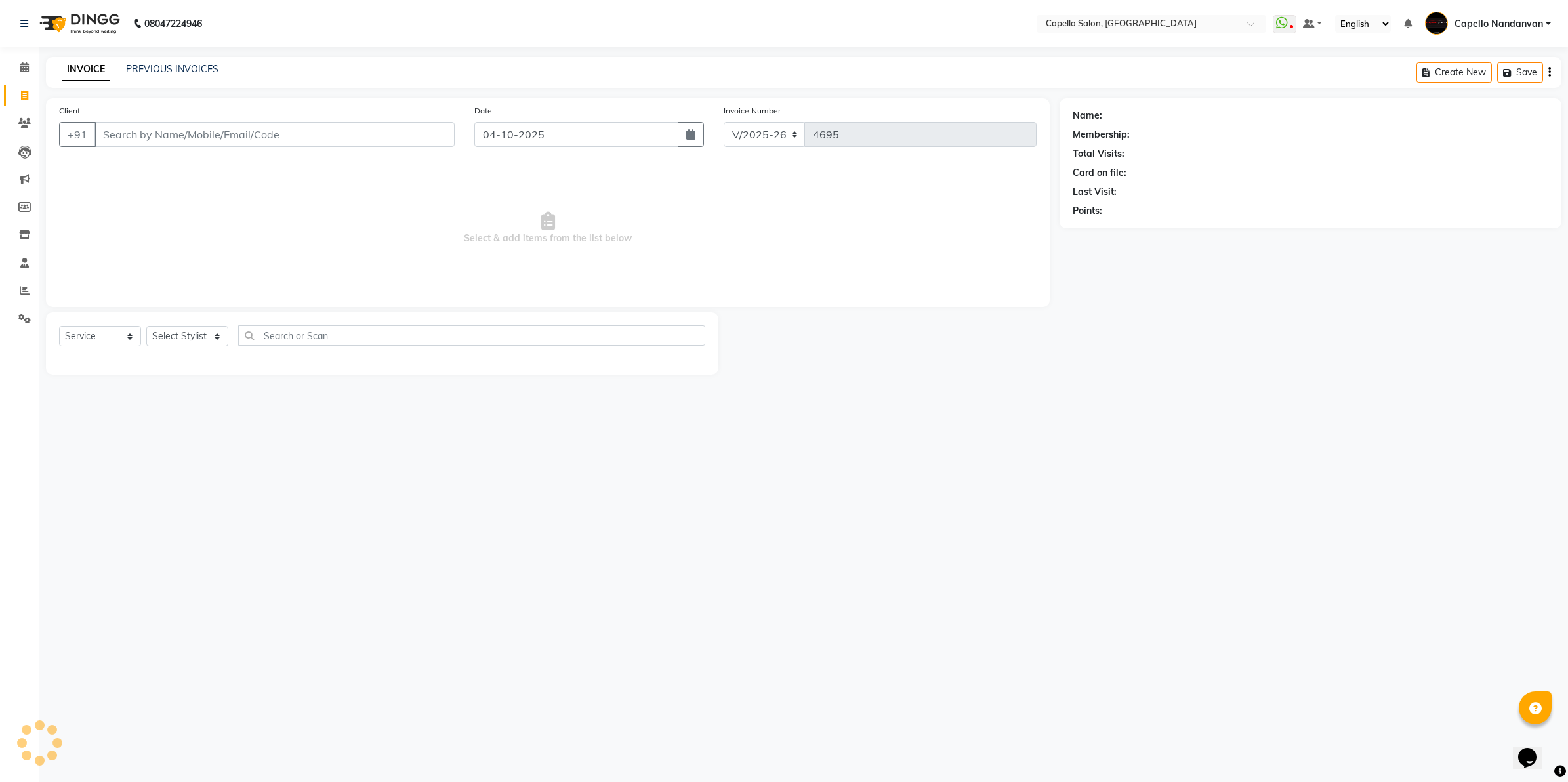
click at [162, 138] on input "Client" at bounding box center [275, 134] width 360 height 25
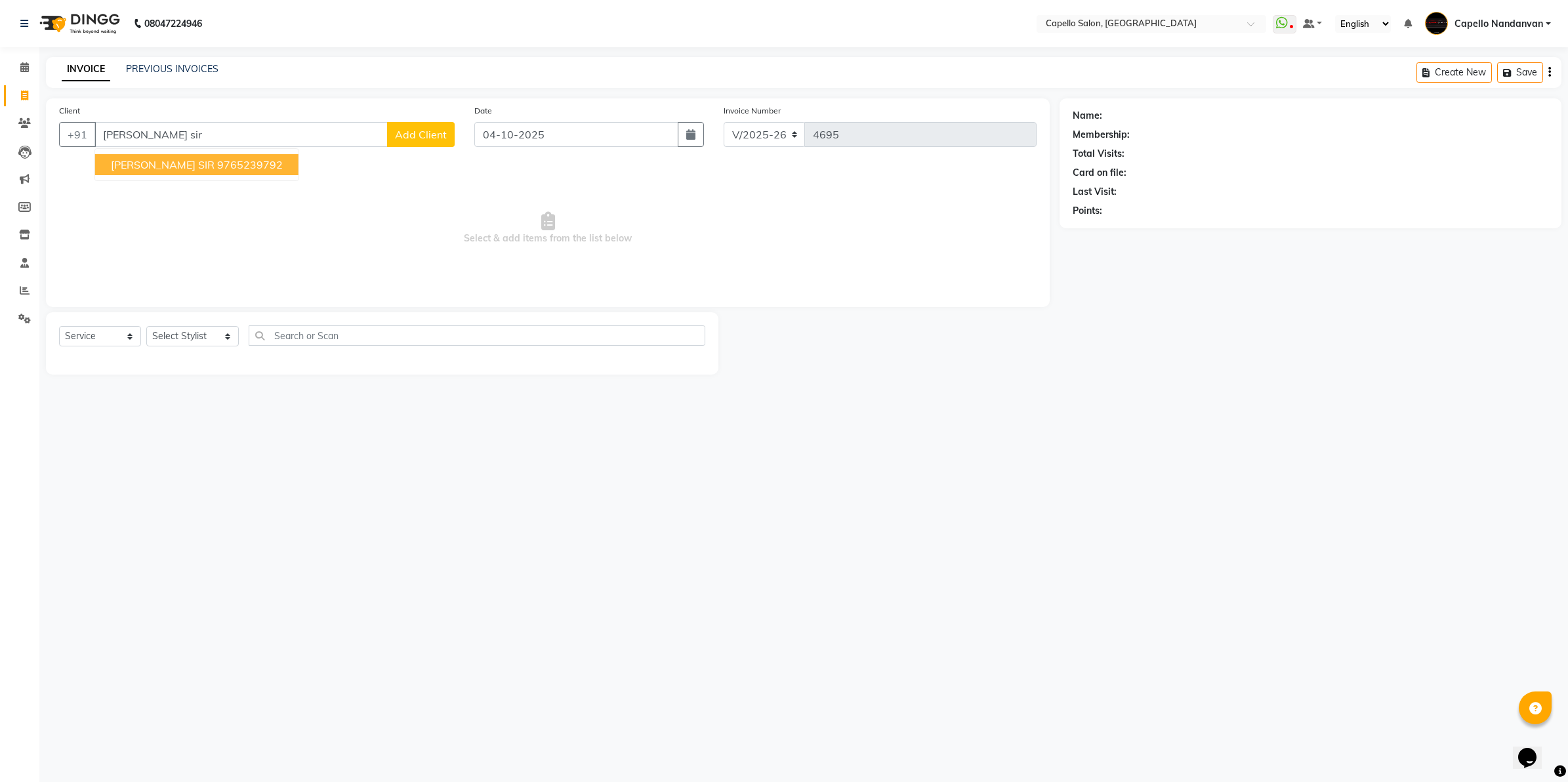
drag, startPoint x: 171, startPoint y: 151, endPoint x: 174, endPoint y: 158, distance: 7.6
click at [171, 151] on ngb-typeahead-window "[PERSON_NAME] SIR 9765239792" at bounding box center [197, 164] width 205 height 33
click at [171, 165] on span "[PERSON_NAME] SIR" at bounding box center [163, 165] width 104 height 13
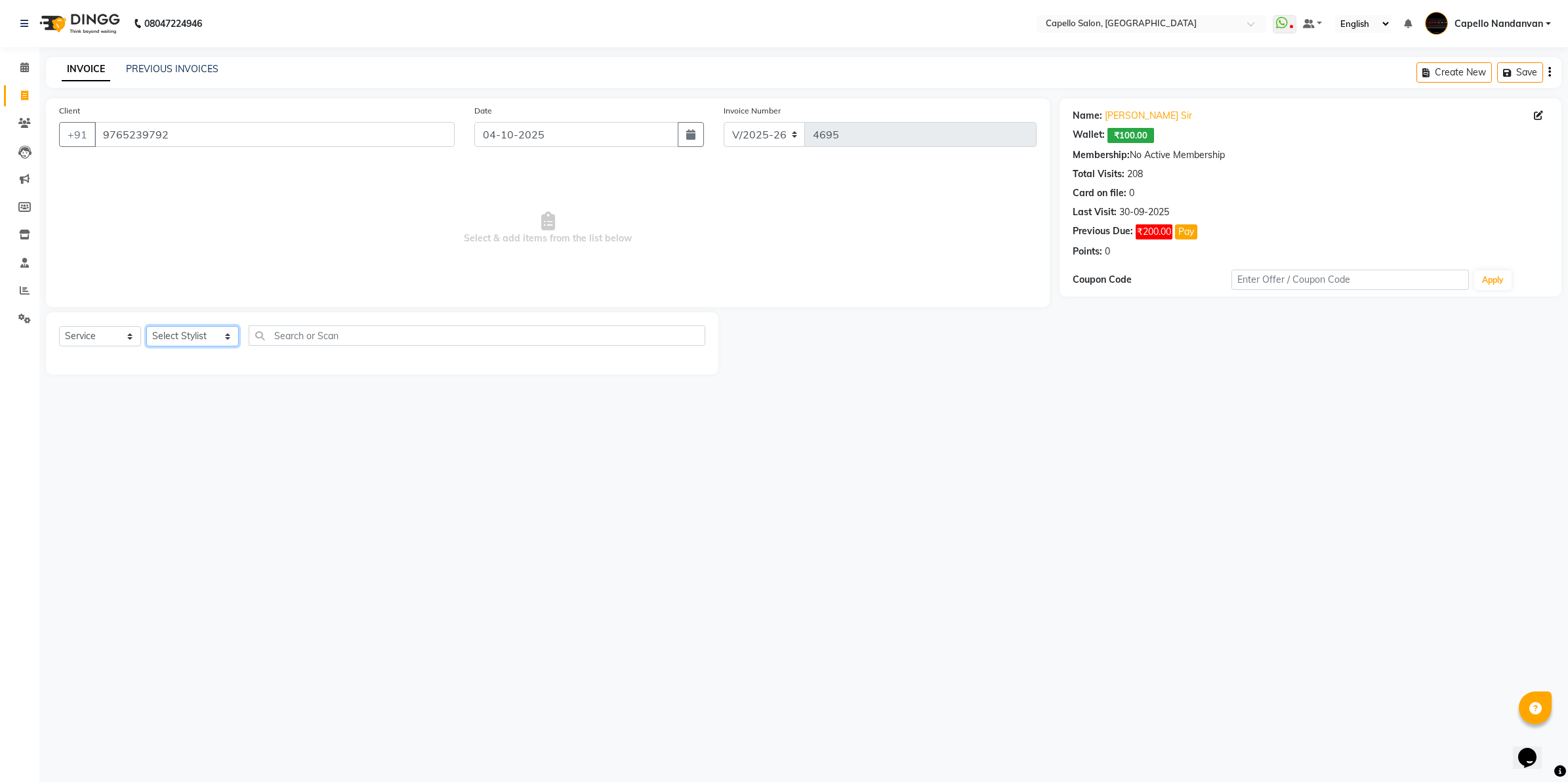
click at [212, 333] on select "Select Stylist Admin [PERSON_NAME] [PERSON_NAME] [PERSON_NAME] [PERSON_NAME] Ow…" at bounding box center [193, 336] width 92 height 20
click at [147, 326] on select "Select Stylist Admin [PERSON_NAME] [PERSON_NAME] [PERSON_NAME] [PERSON_NAME] Ow…" at bounding box center [193, 336] width 92 height 20
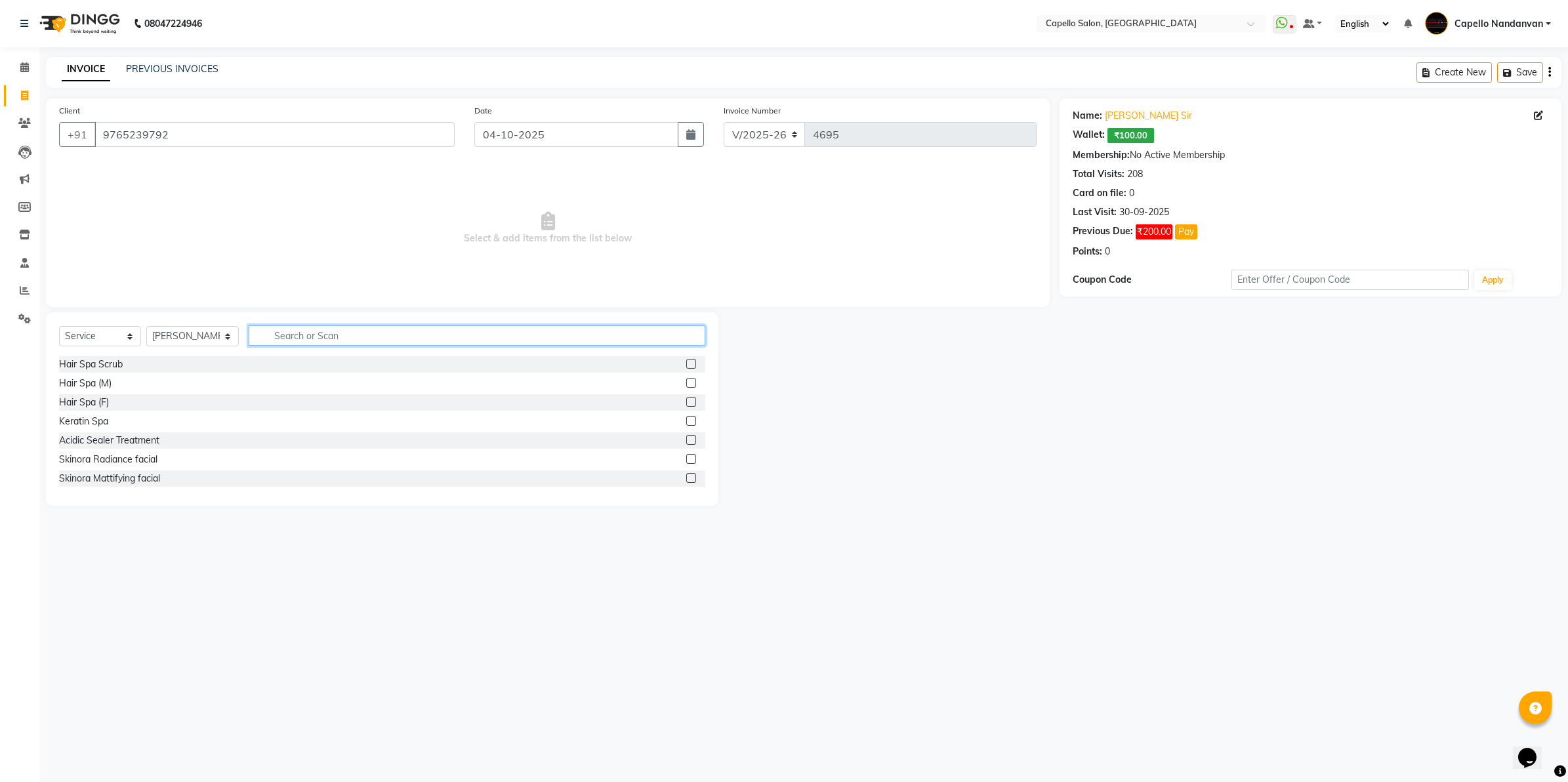
click at [290, 325] on input "text" at bounding box center [477, 335] width 457 height 20
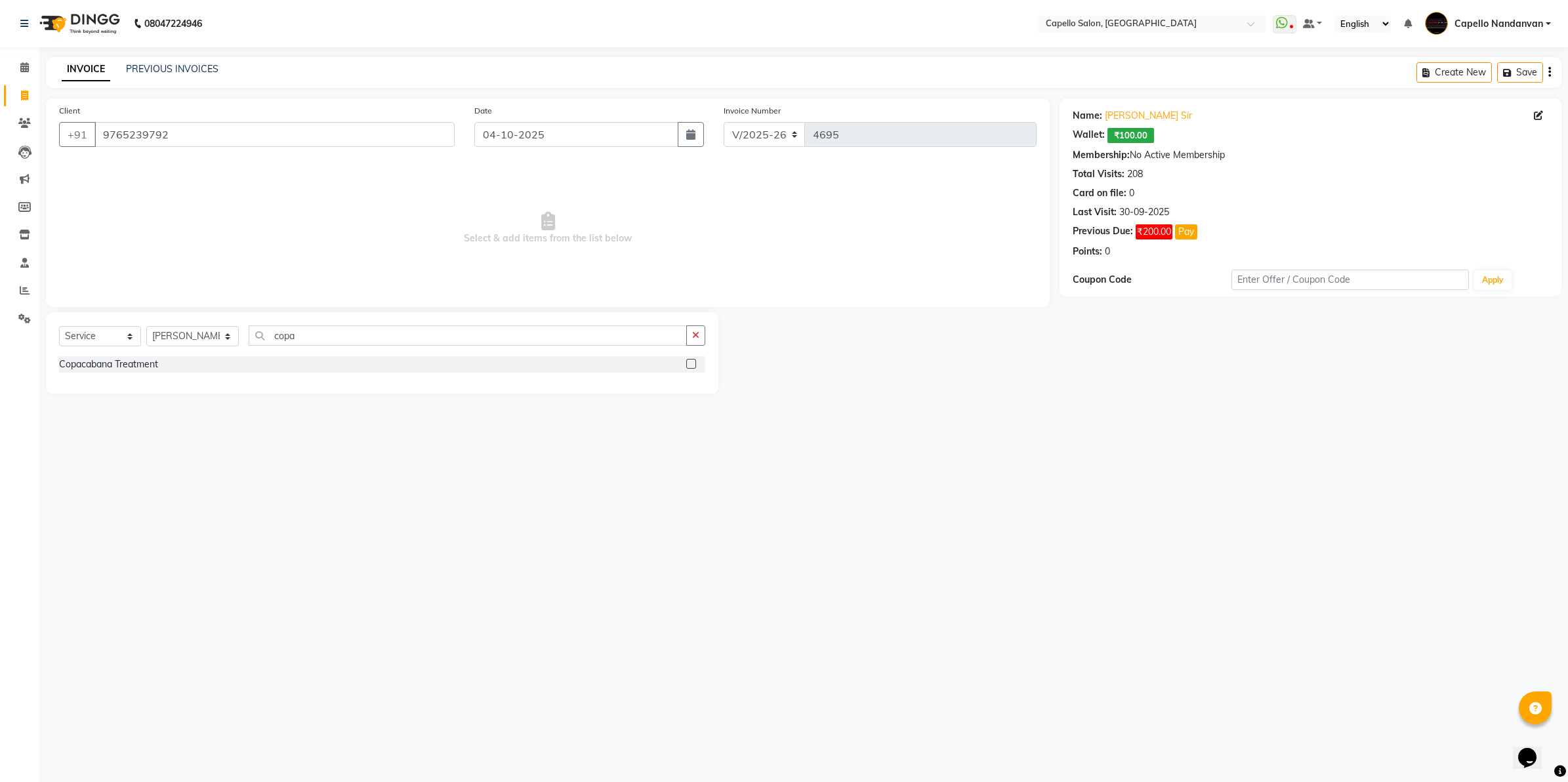
click at [114, 373] on div "Copacabana Treatment" at bounding box center [382, 366] width 646 height 19
click at [116, 366] on div "Copacabana Treatment" at bounding box center [108, 364] width 99 height 14
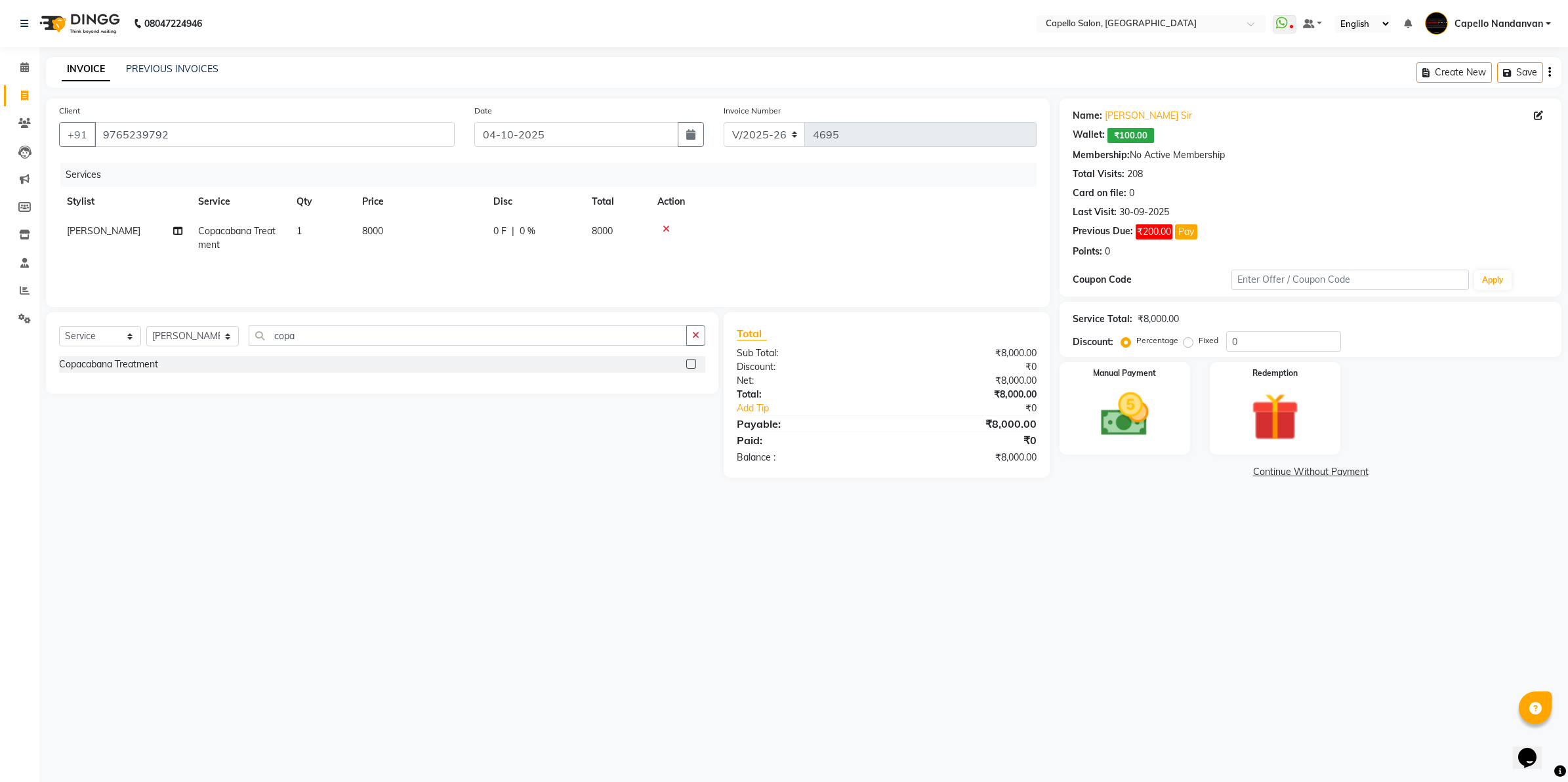
click at [404, 230] on td "8000" at bounding box center [420, 238] width 131 height 44
click at [435, 242] on input "8000" at bounding box center [481, 234] width 115 height 20
click at [398, 664] on div "08047224946 Select Location × [GEOGRAPHIC_DATA], [GEOGRAPHIC_DATA] WhatsApp Sta…" at bounding box center [784, 391] width 1568 height 782
click at [1255, 340] on input "0" at bounding box center [1283, 341] width 114 height 20
click at [1123, 553] on div "08047224946 Select Location × [GEOGRAPHIC_DATA], [GEOGRAPHIC_DATA] WhatsApp Sta…" at bounding box center [784, 391] width 1568 height 782
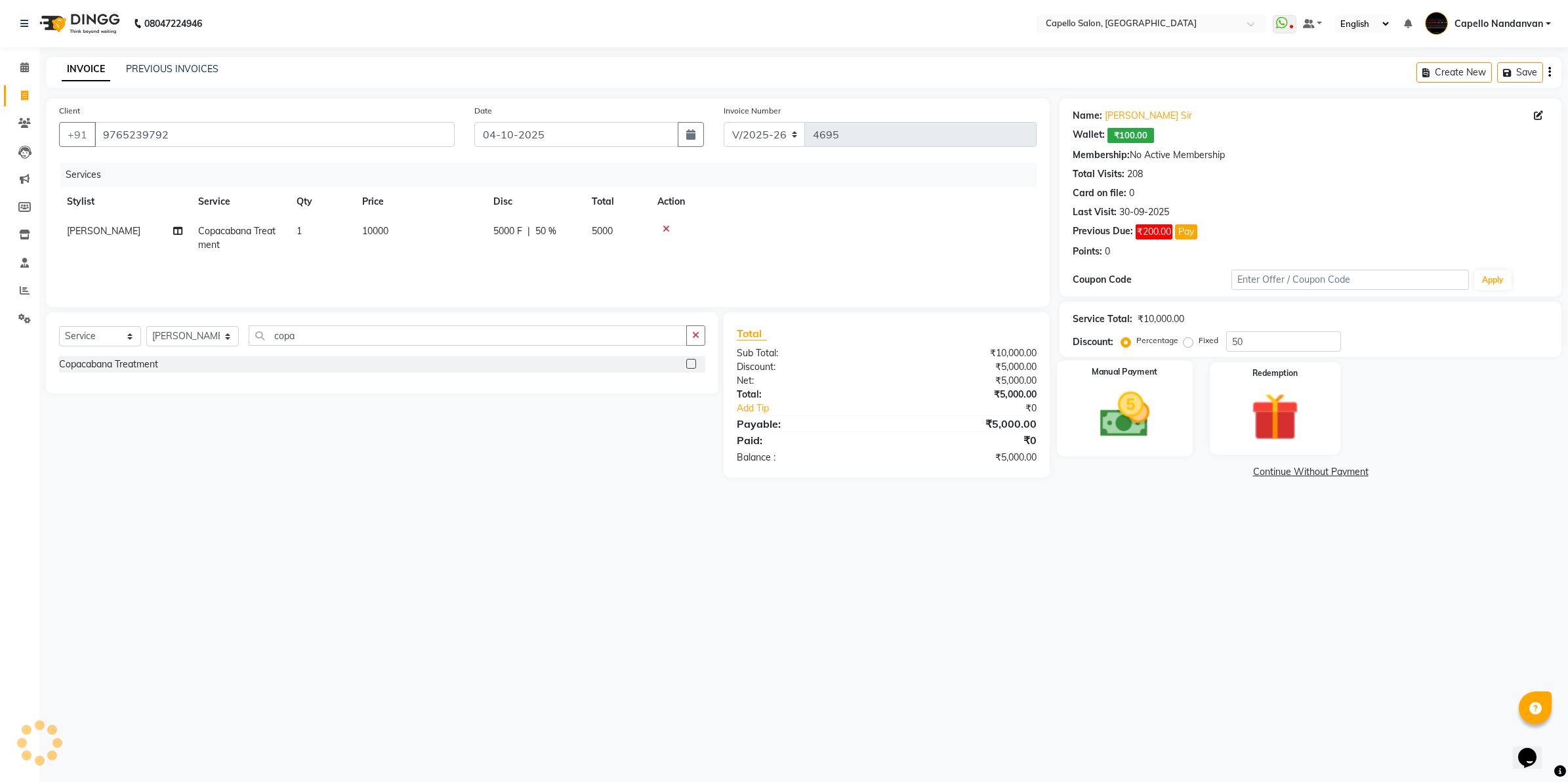
click at [1124, 404] on img at bounding box center [1125, 415] width 82 height 58
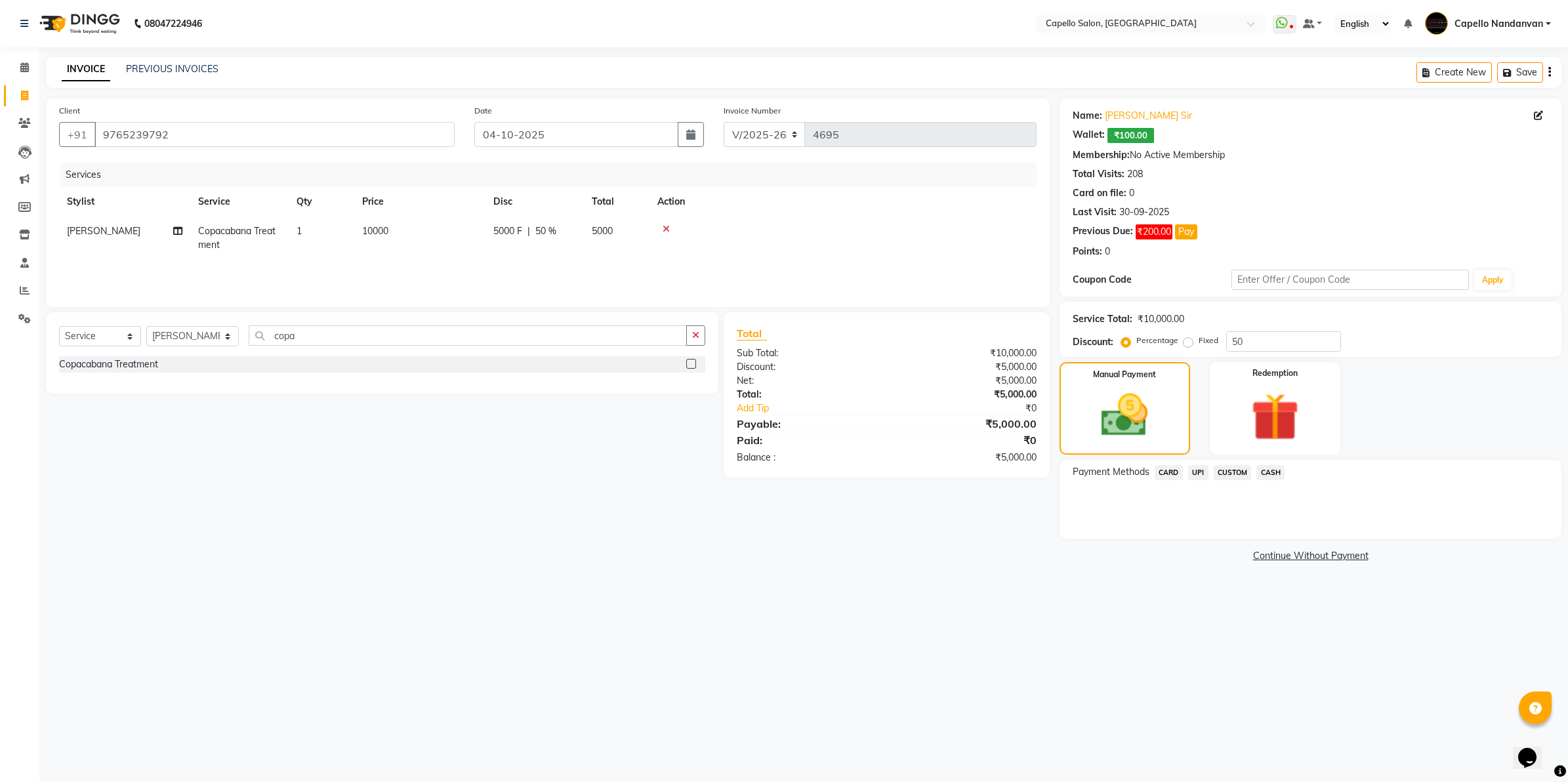
click at [1233, 467] on span "CUSTOM" at bounding box center [1233, 473] width 38 height 15
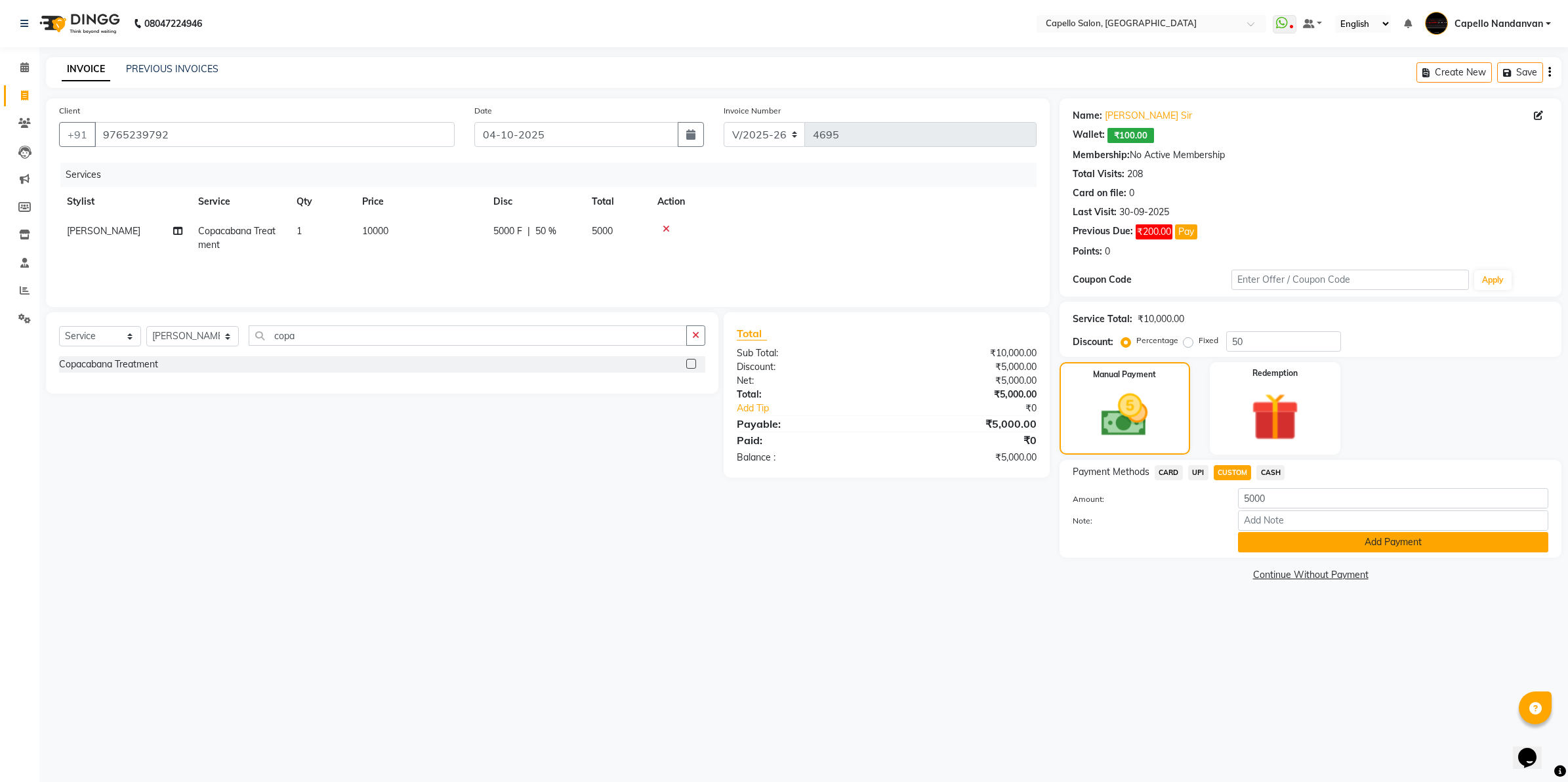
click at [1289, 539] on button "Add Payment" at bounding box center [1393, 542] width 311 height 20
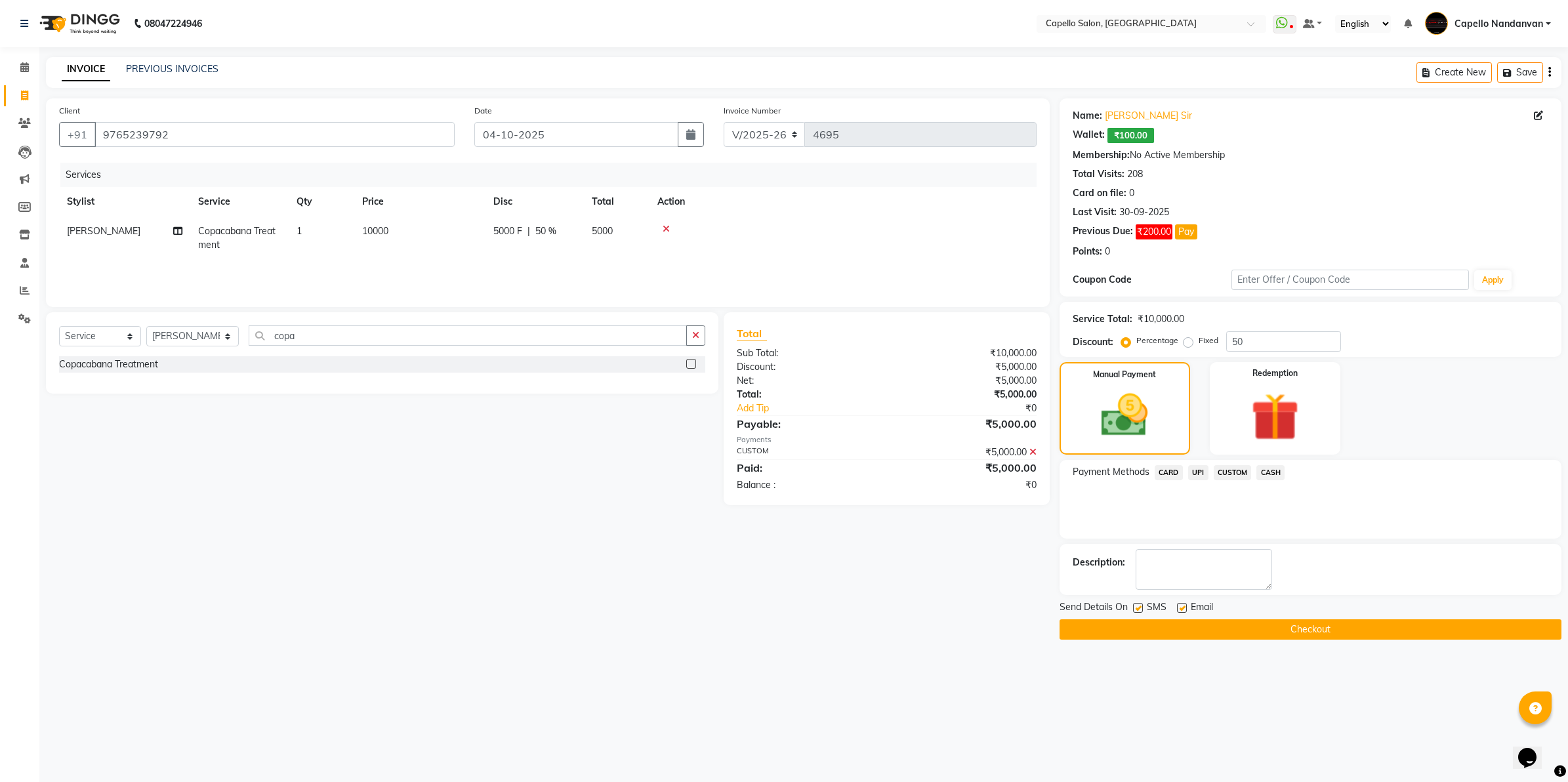
click at [1289, 628] on button "Checkout" at bounding box center [1311, 629] width 502 height 20
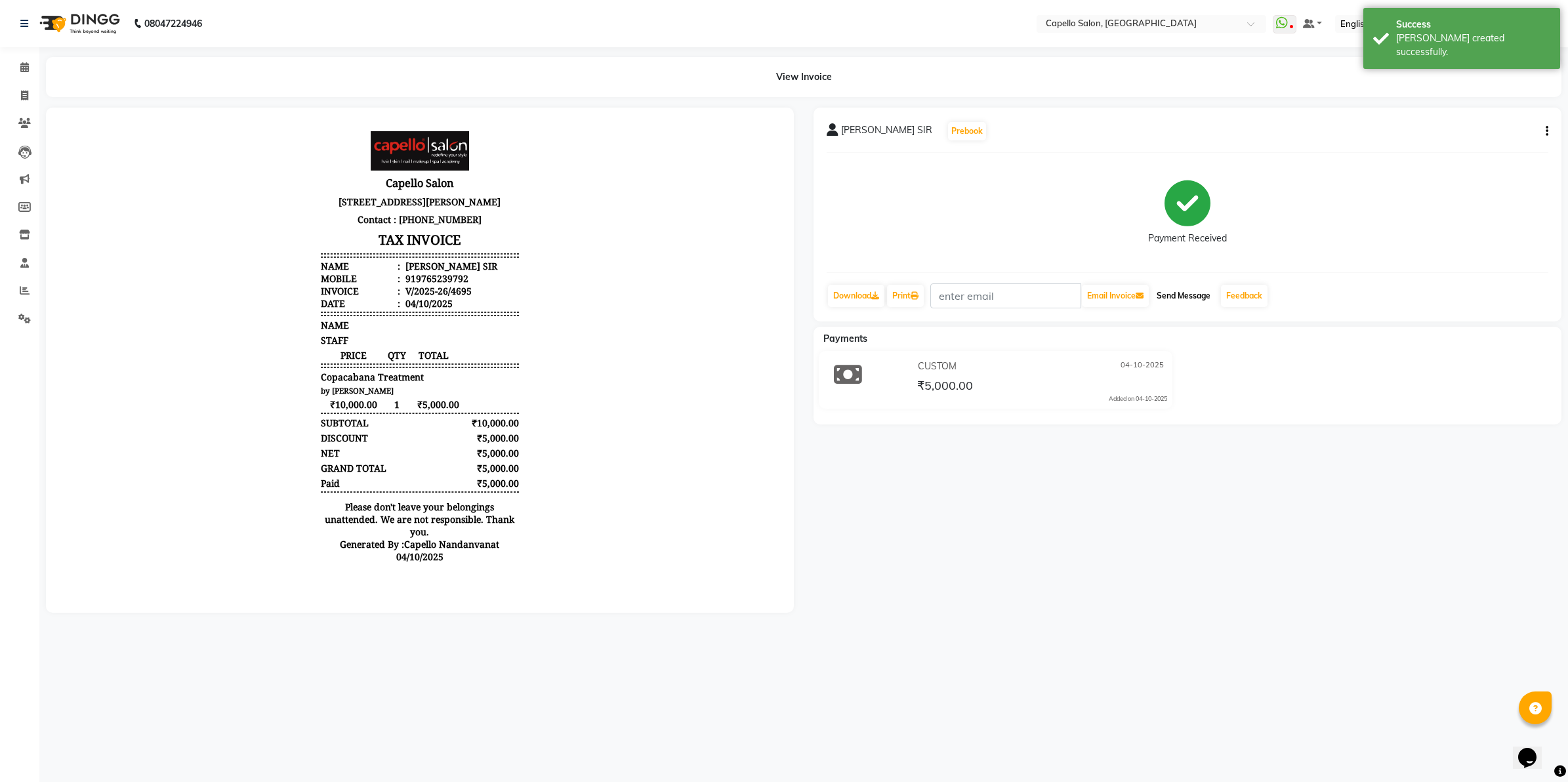
click at [1194, 293] on button "Send Message" at bounding box center [1184, 295] width 64 height 22
click at [27, 64] on icon at bounding box center [24, 67] width 9 height 10
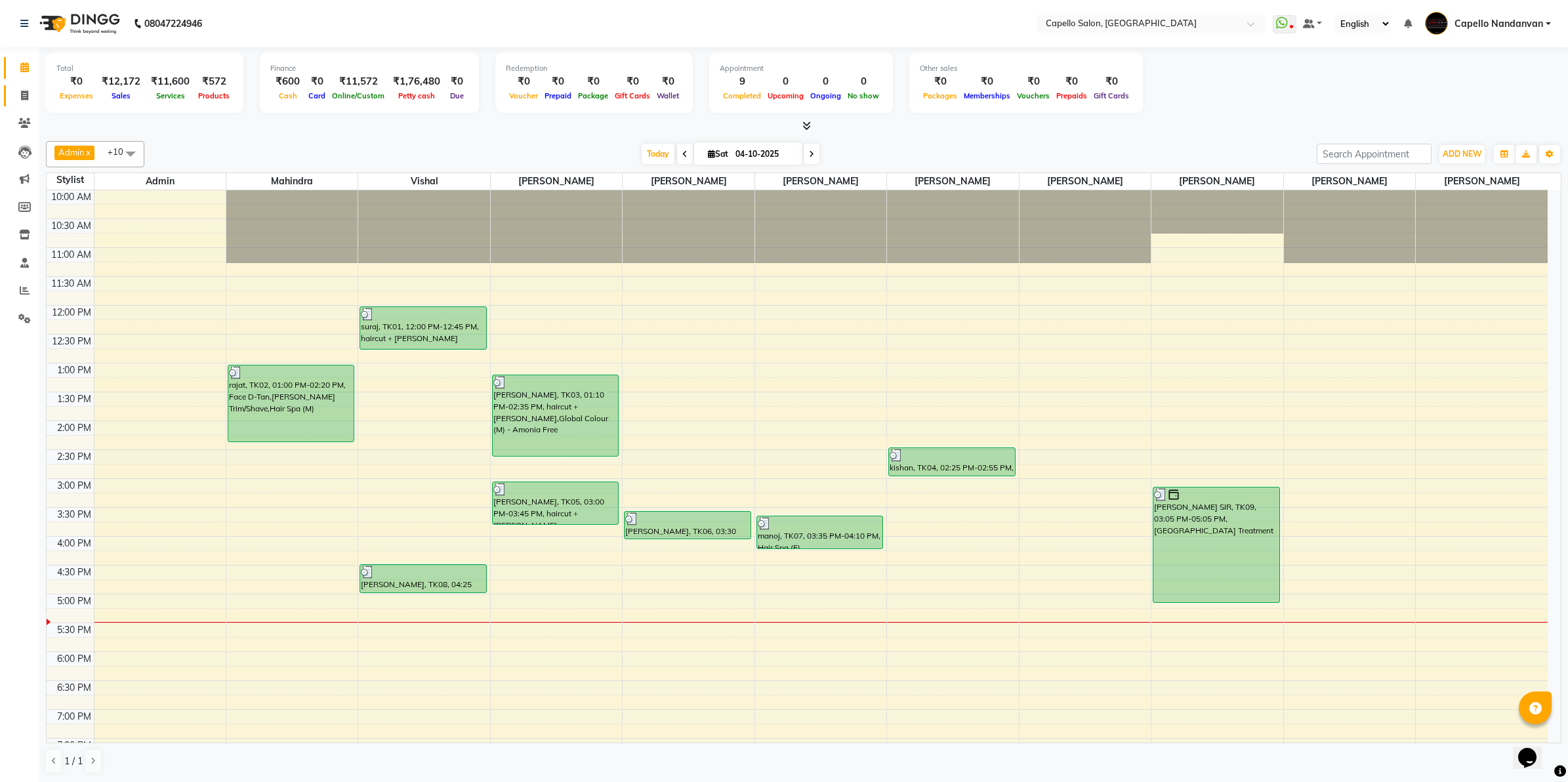
click at [20, 86] on link "Invoice" at bounding box center [19, 96] width 31 height 21
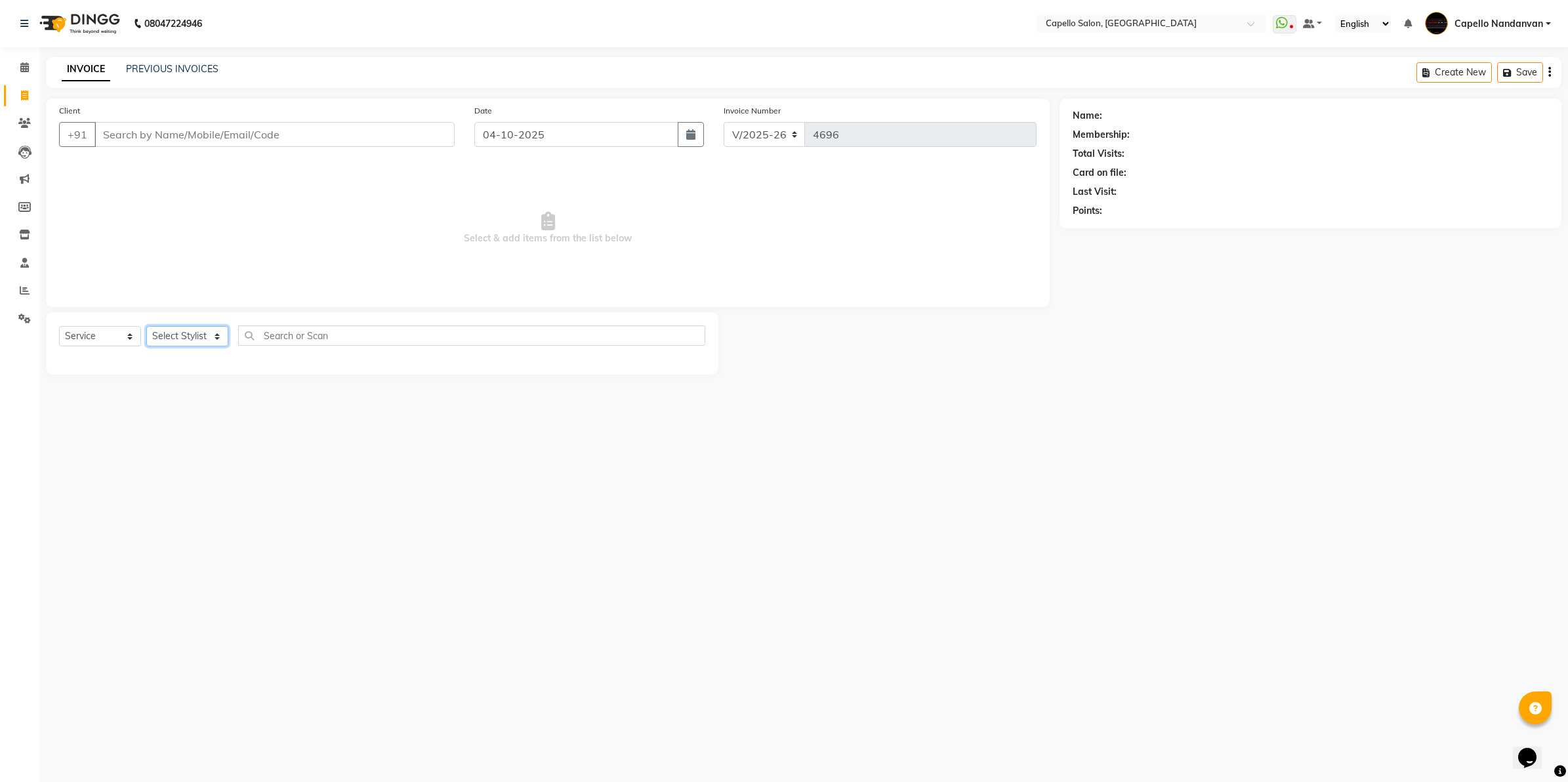
click at [227, 343] on select "Select Stylist" at bounding box center [187, 336] width 82 height 20
click at [147, 326] on select "Select Stylist Admin [PERSON_NAME] [PERSON_NAME] [PERSON_NAME] [PERSON_NAME] Ow…" at bounding box center [193, 336] width 92 height 20
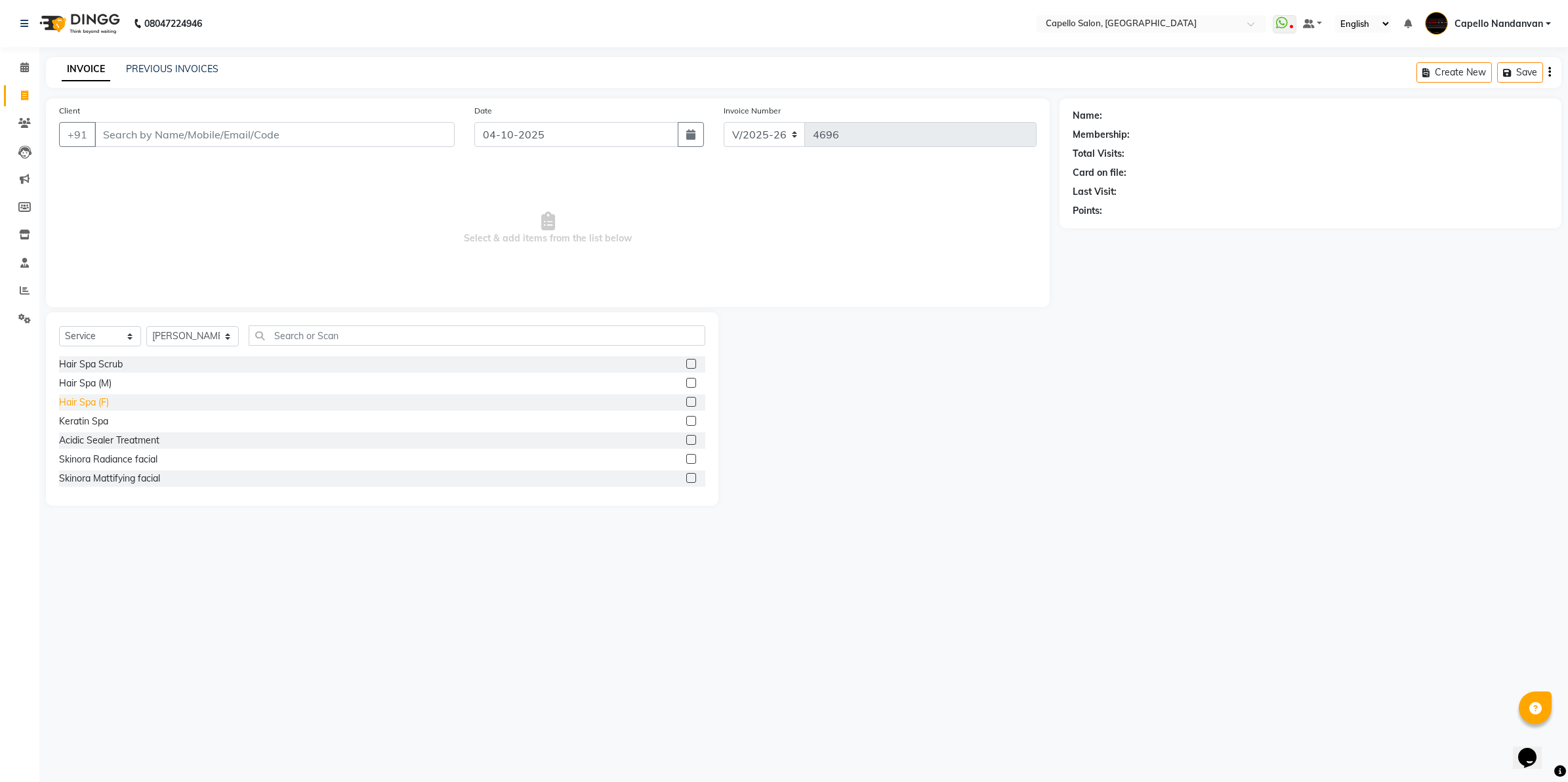
click at [96, 404] on div "Hair Spa (F)" at bounding box center [84, 402] width 50 height 14
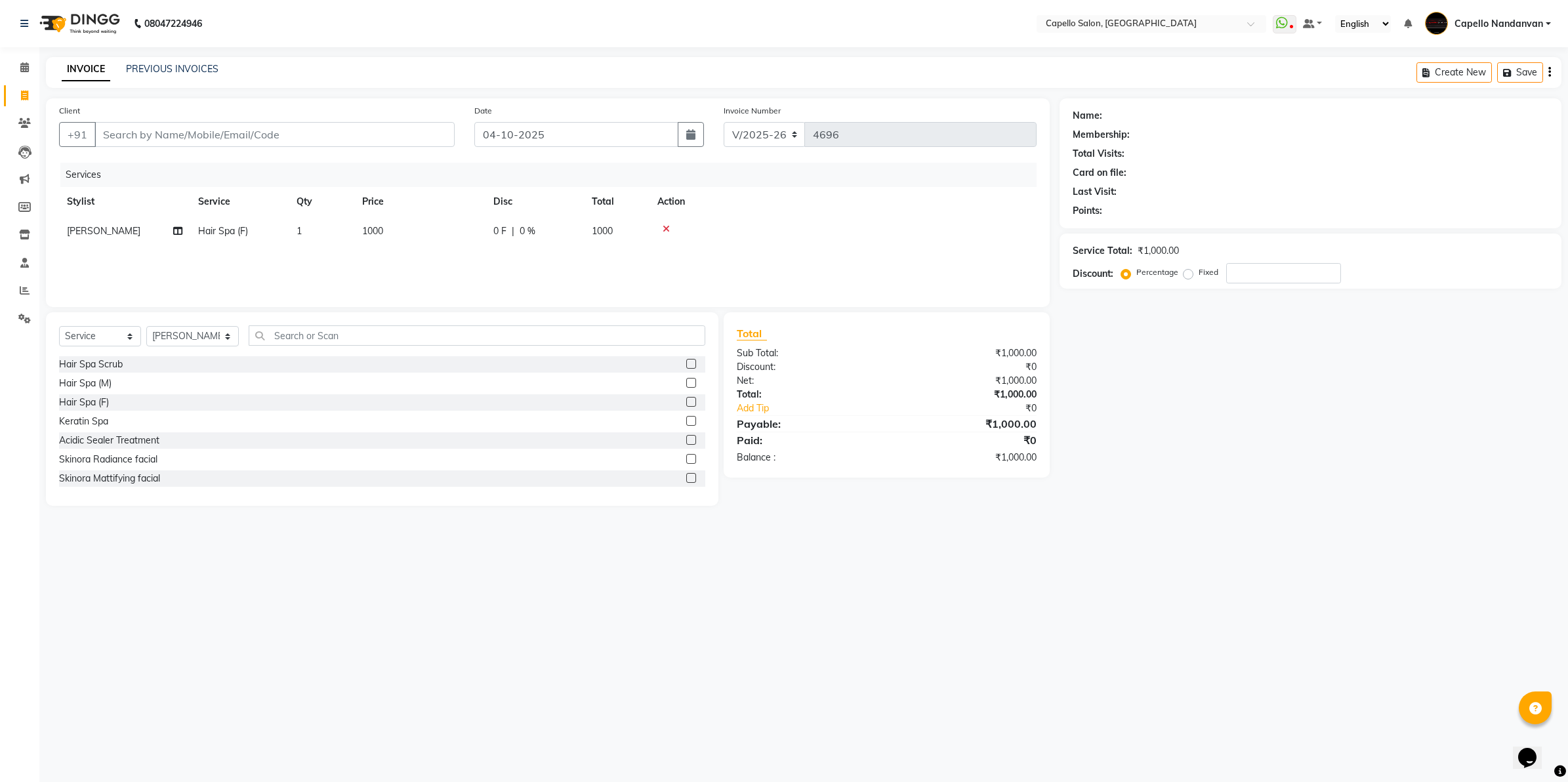
click at [415, 238] on td "1000" at bounding box center [420, 231] width 131 height 29
click at [438, 238] on input "1000" at bounding box center [481, 234] width 115 height 20
click at [441, 241] on input "1000" at bounding box center [481, 234] width 115 height 20
click at [1097, 499] on div "Name: Membership: Total Visits: Card on file: Last Visit: Points: Service Total…" at bounding box center [1316, 302] width 512 height 408
click at [352, 143] on input "Client" at bounding box center [275, 134] width 360 height 25
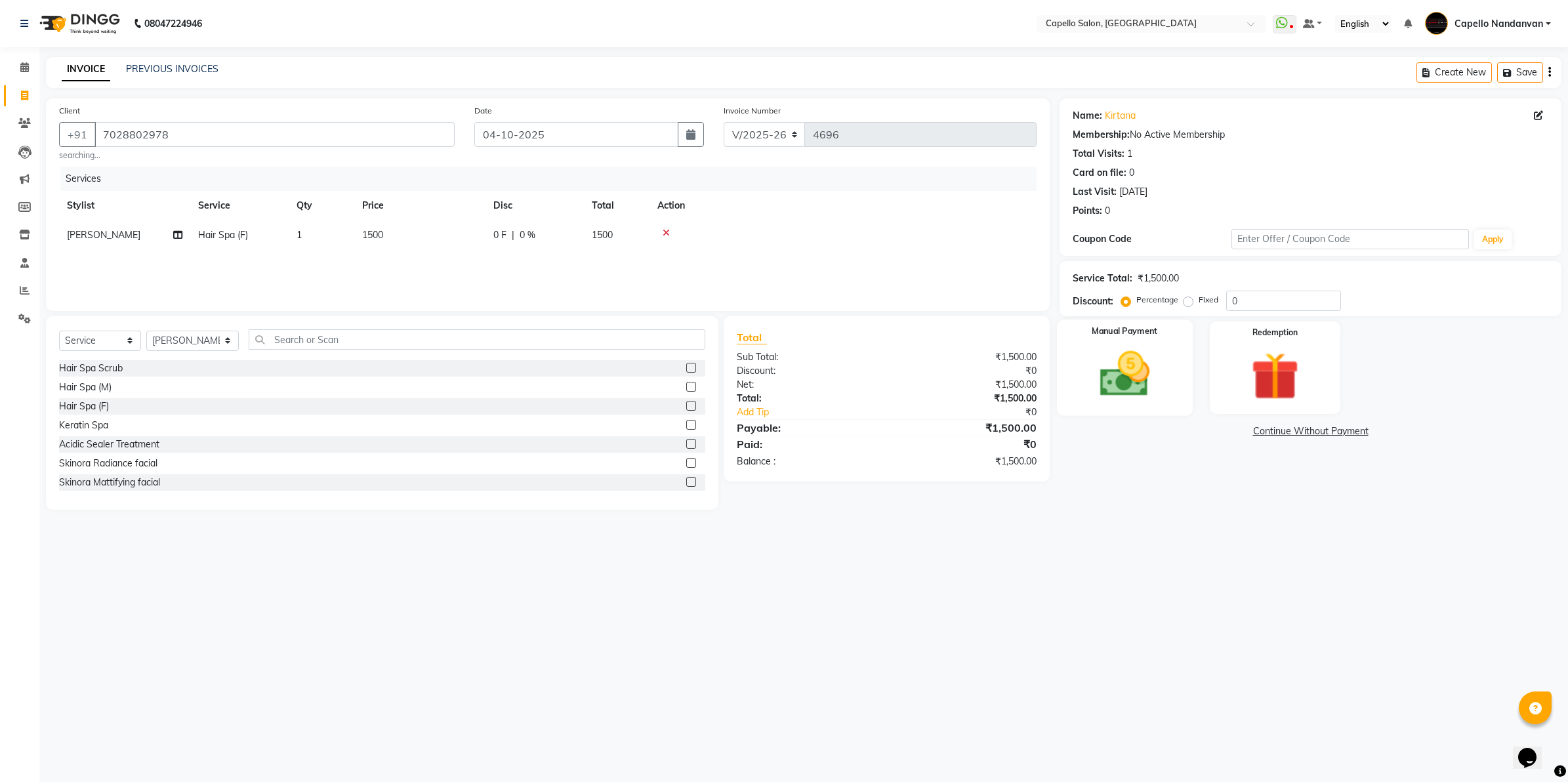
click at [1129, 381] on img at bounding box center [1125, 374] width 82 height 58
click at [1266, 427] on span "CASH" at bounding box center [1271, 432] width 28 height 15
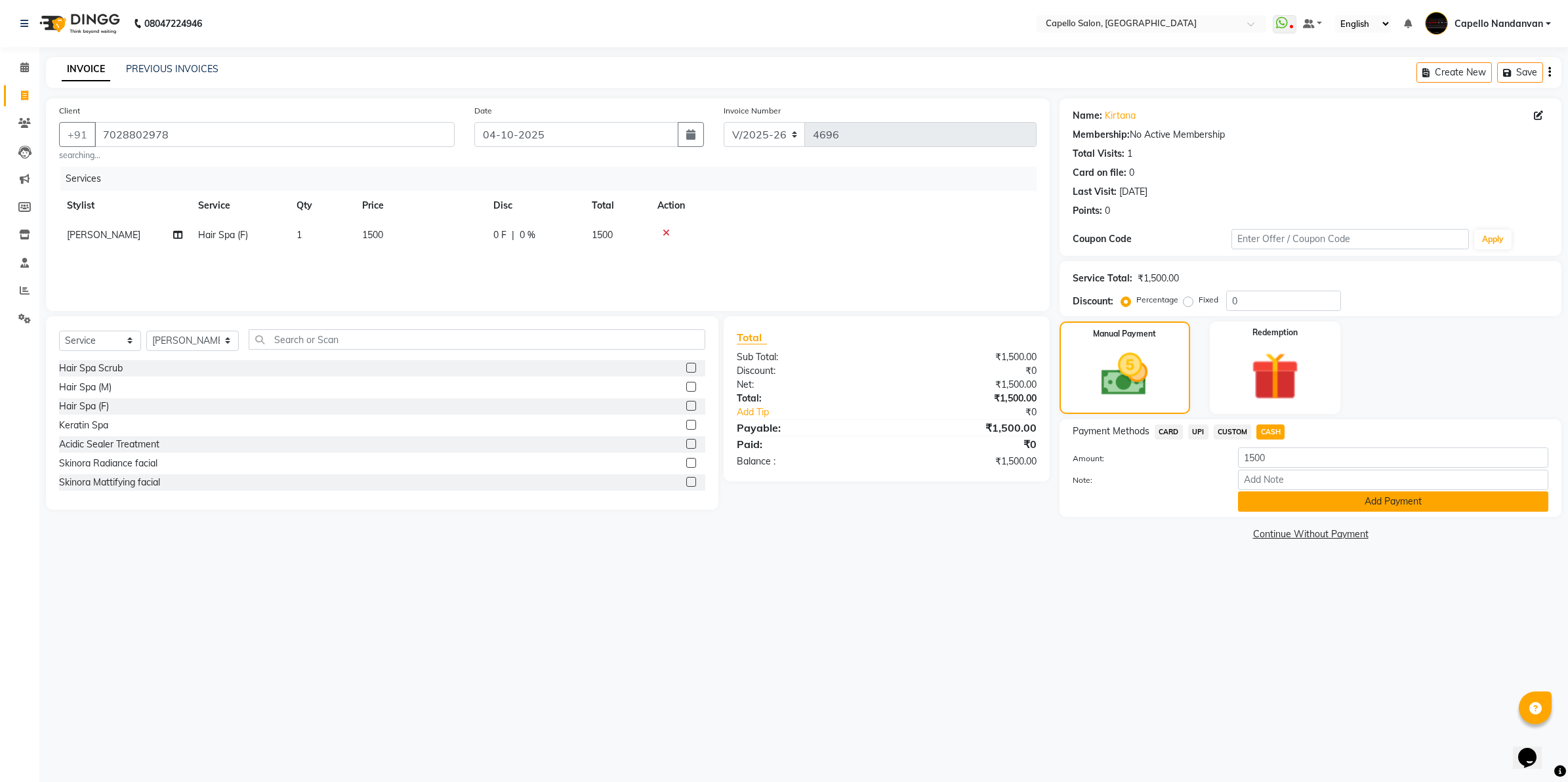
click at [1274, 507] on button "Add Payment" at bounding box center [1393, 501] width 311 height 20
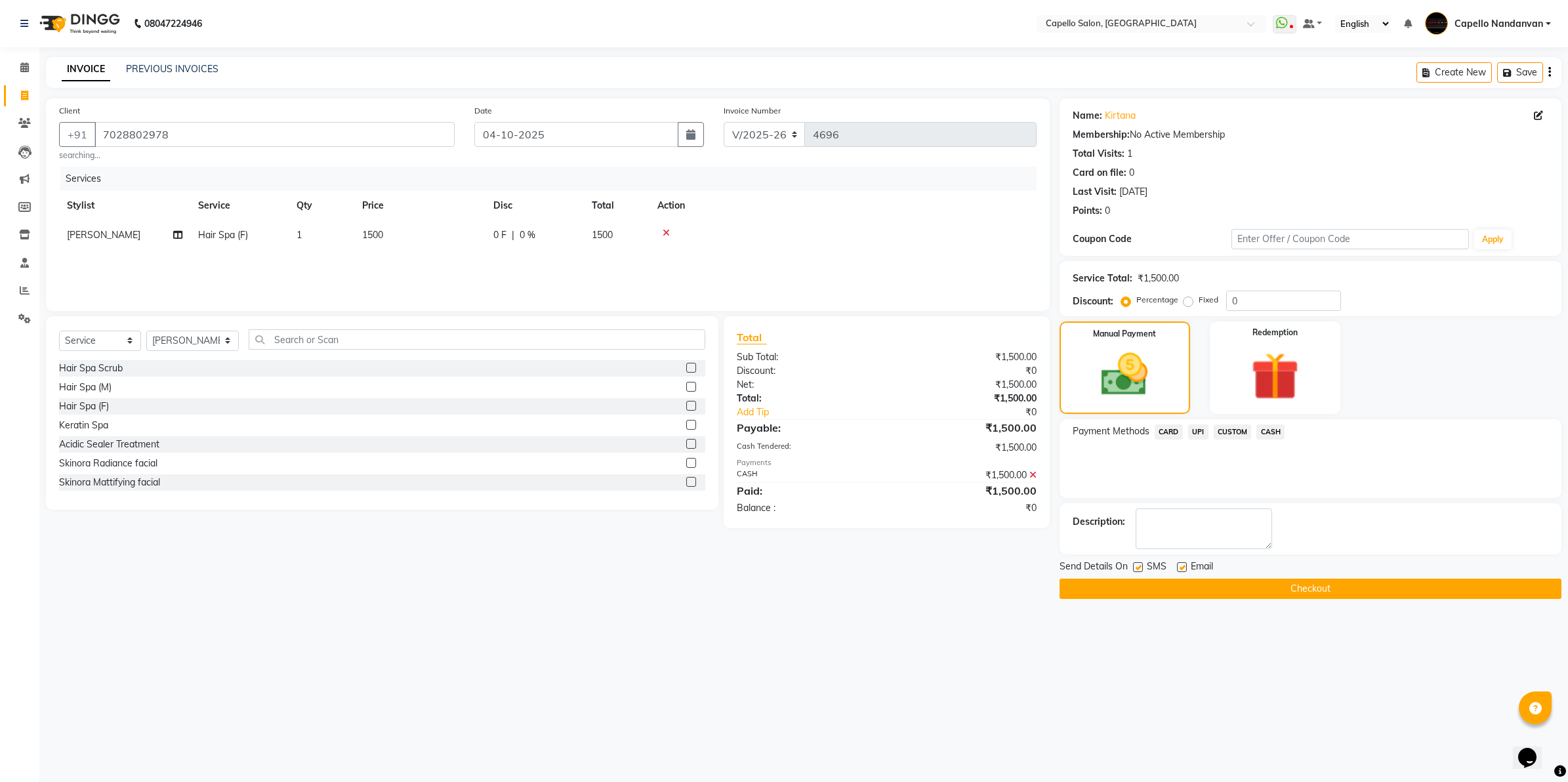
click at [1281, 587] on button "Checkout" at bounding box center [1311, 589] width 502 height 20
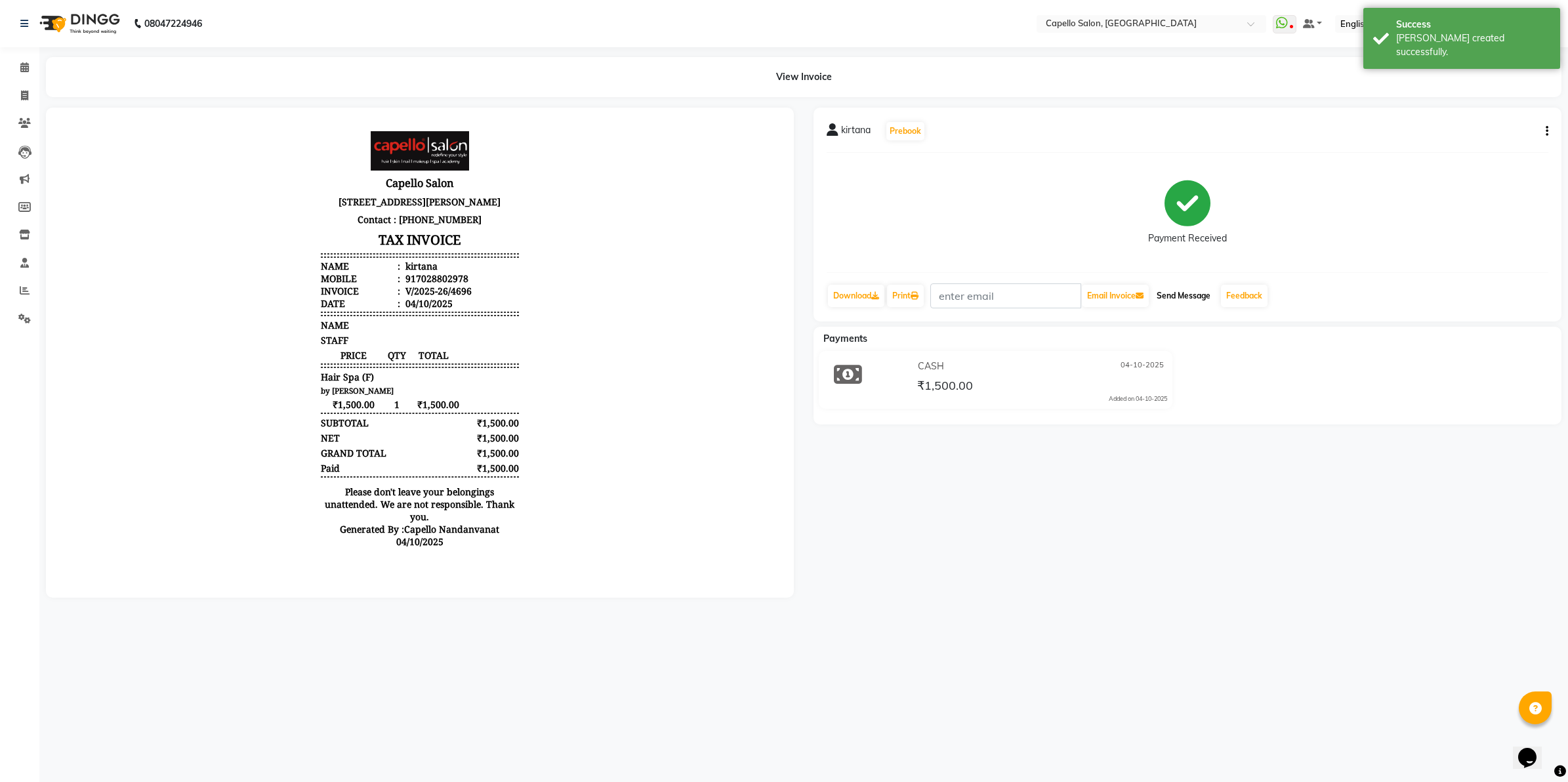
click at [1183, 290] on button "Send Message" at bounding box center [1184, 295] width 64 height 22
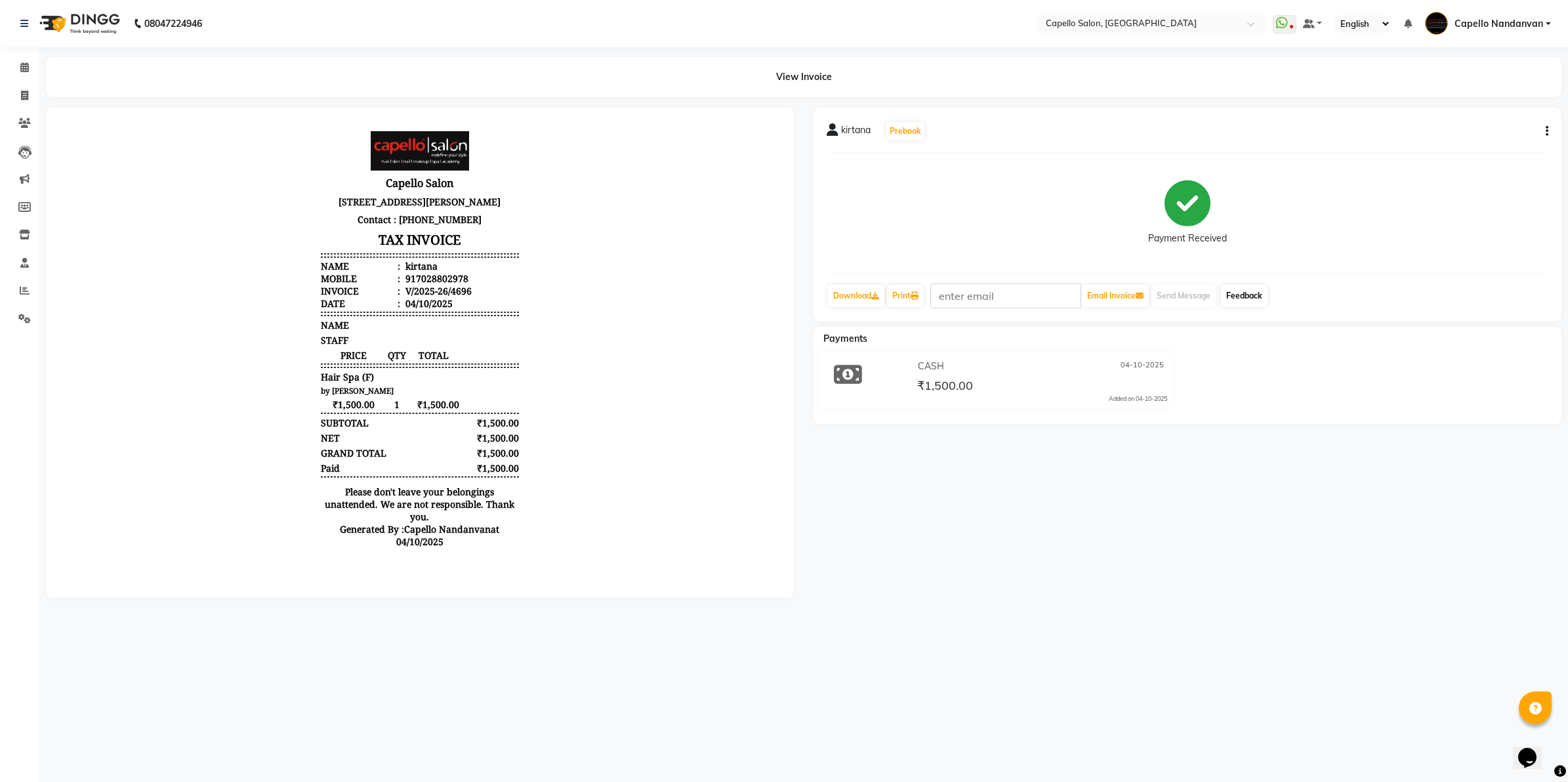
click at [1251, 294] on link "Feedback" at bounding box center [1245, 295] width 47 height 22
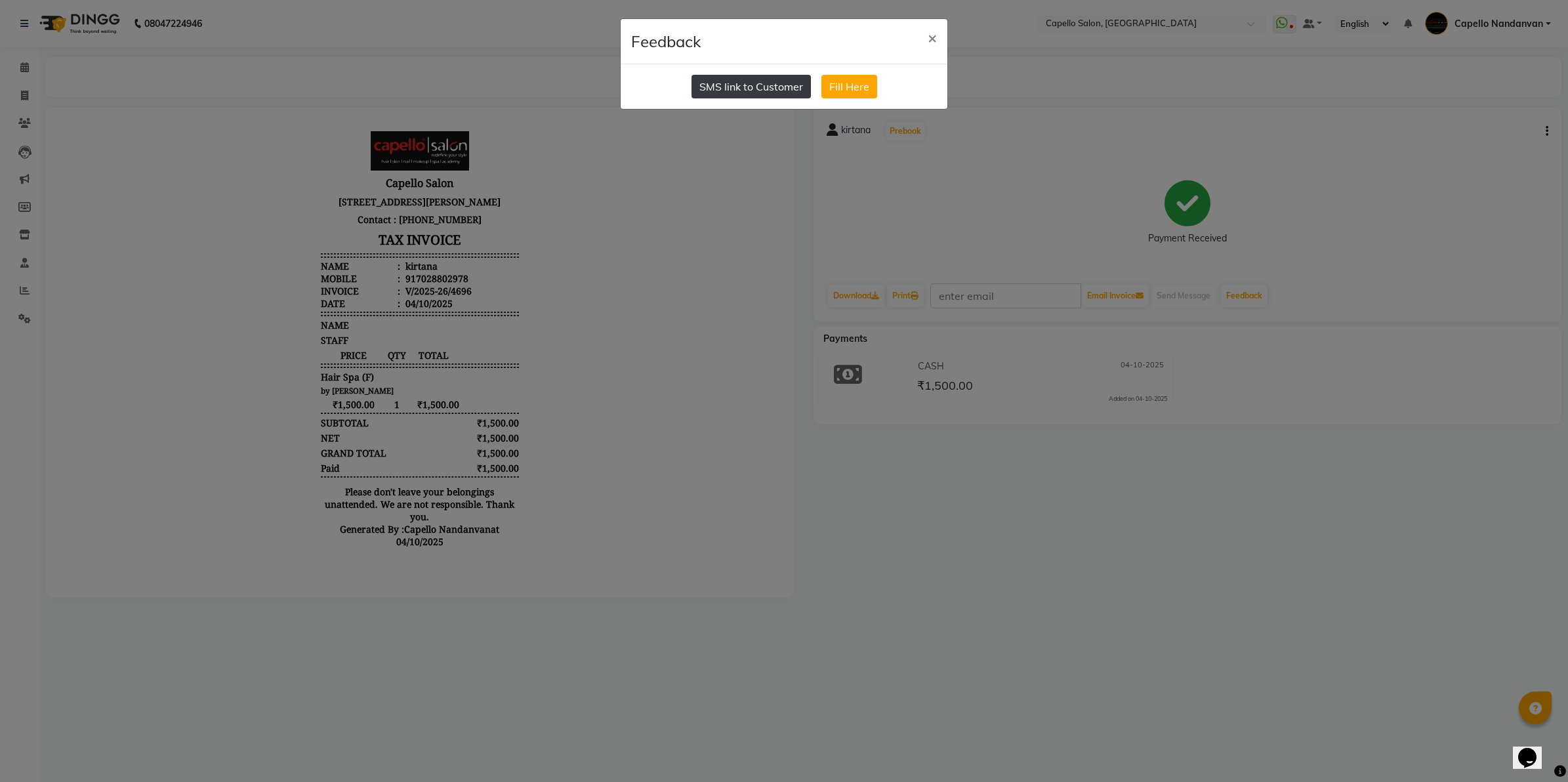
click at [719, 90] on button "SMS link to Customer" at bounding box center [751, 86] width 119 height 23
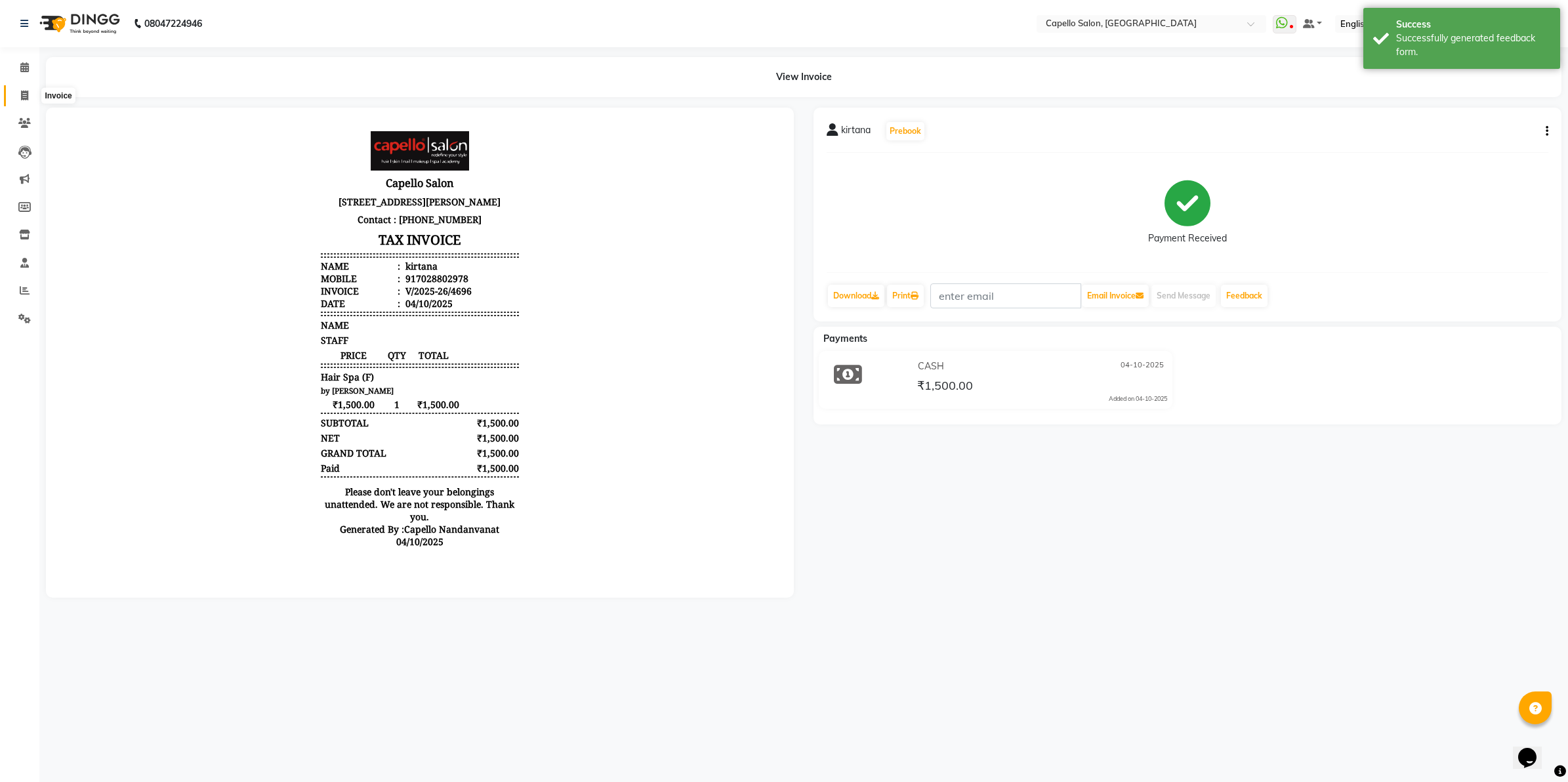
click at [24, 89] on span at bounding box center [25, 96] width 23 height 15
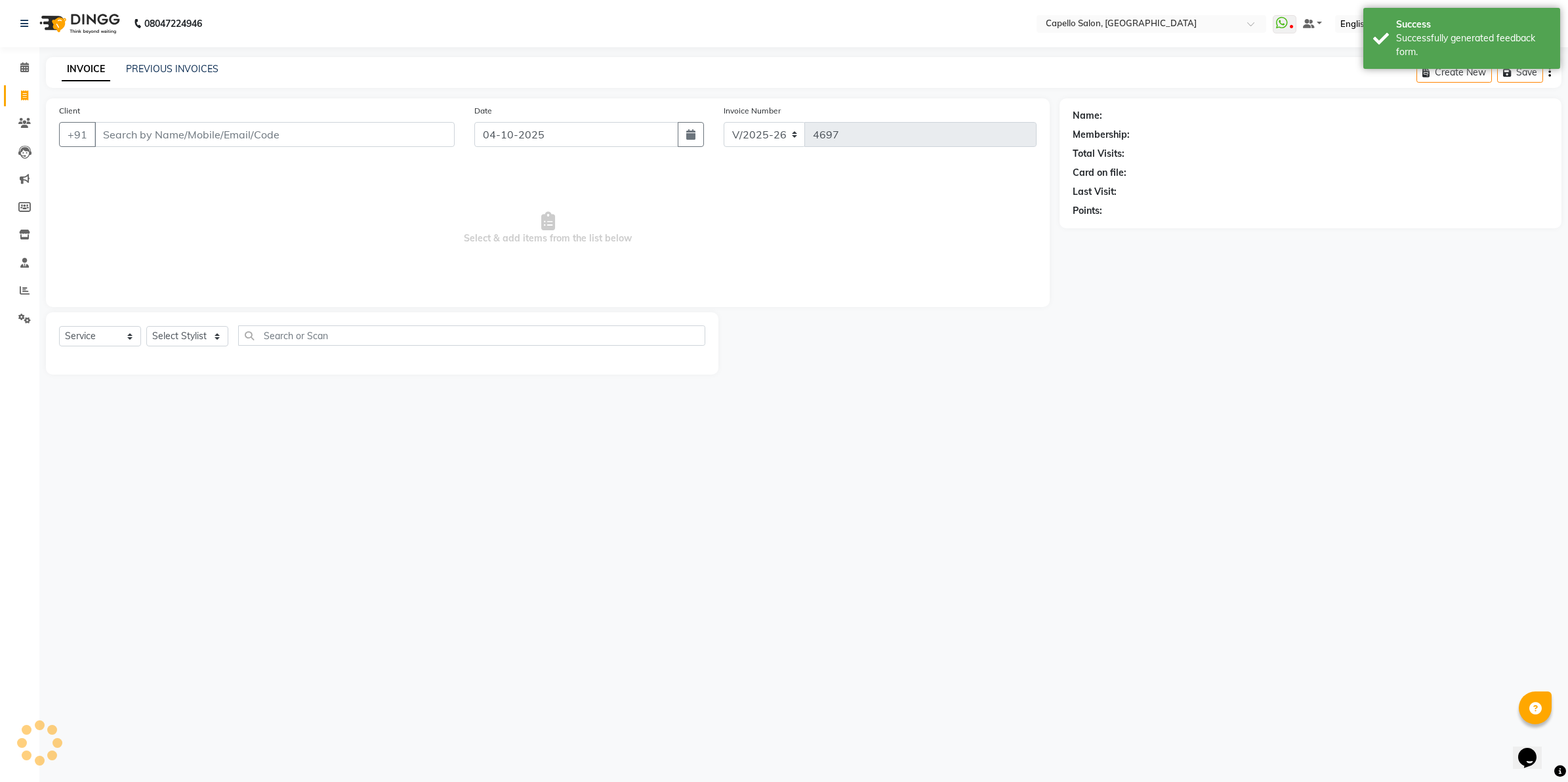
click at [171, 135] on input "Client" at bounding box center [275, 134] width 360 height 25
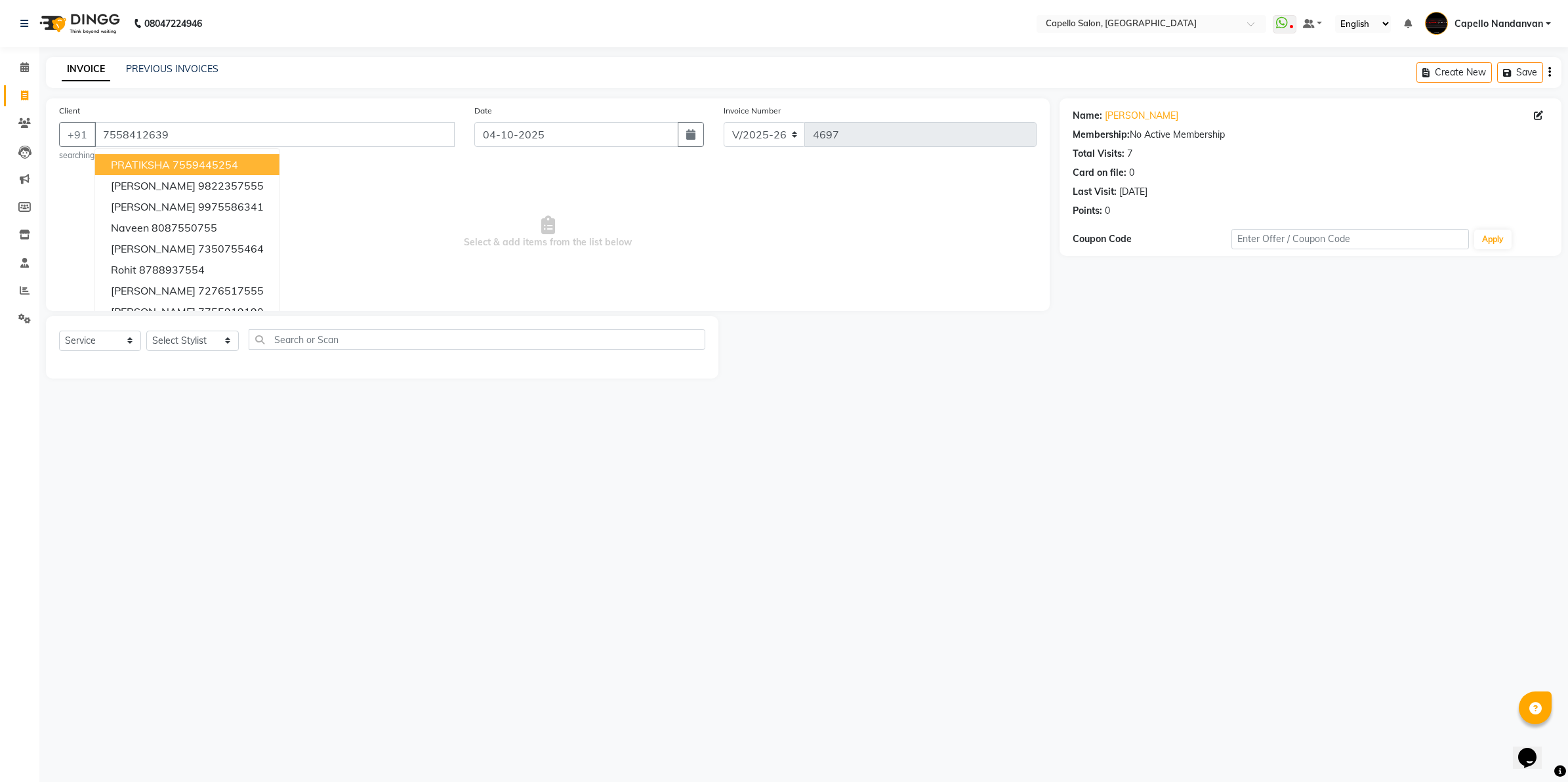
click at [416, 48] on div "08047224946 Select Location × [GEOGRAPHIC_DATA], [GEOGRAPHIC_DATA] WhatsApp Sta…" at bounding box center [784, 391] width 1568 height 782
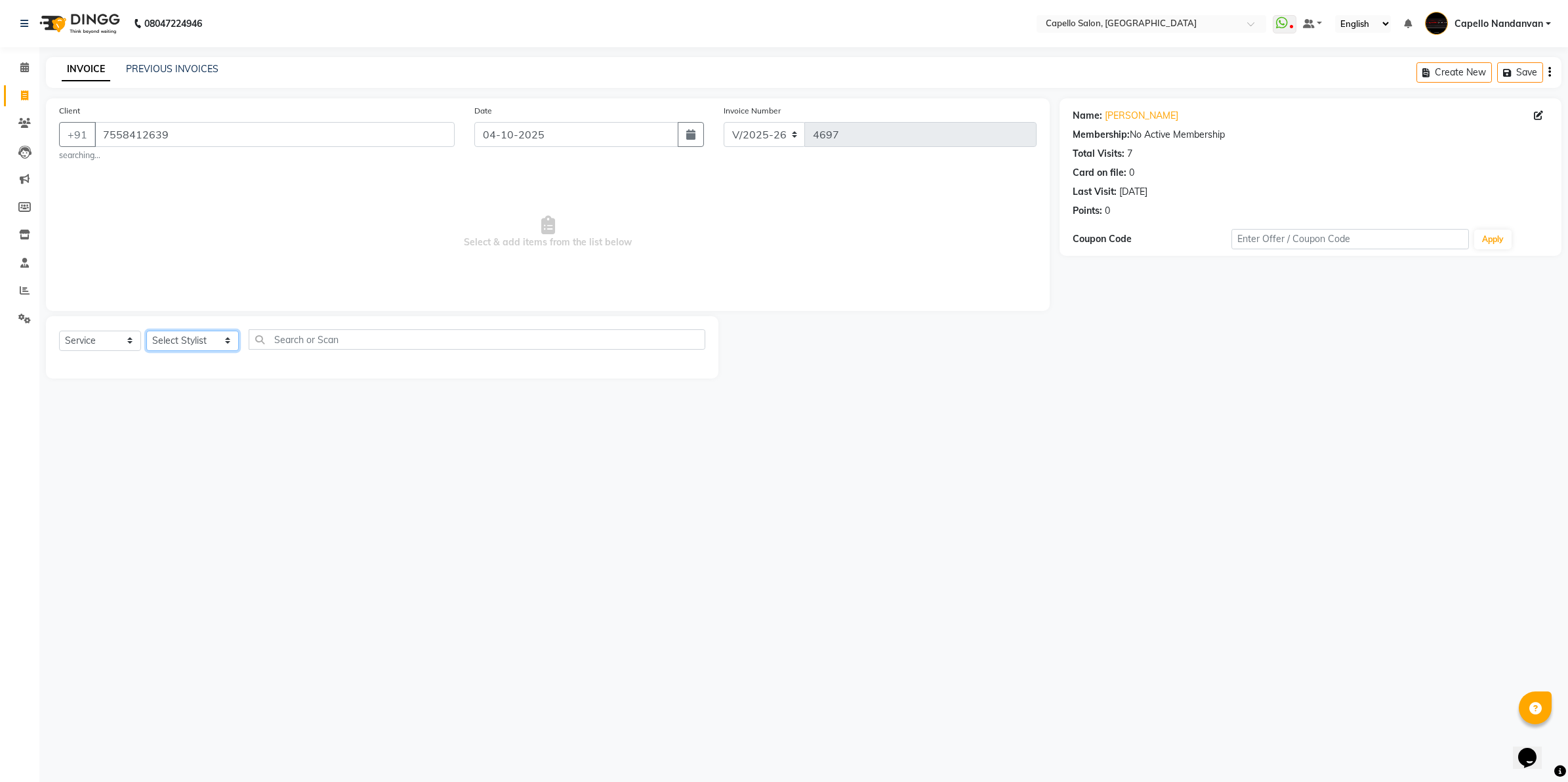
drag, startPoint x: 228, startPoint y: 335, endPoint x: 218, endPoint y: 342, distance: 12.2
click at [224, 338] on select "Select Stylist Admin [PERSON_NAME] [PERSON_NAME] [PERSON_NAME] [PERSON_NAME] Ow…" at bounding box center [193, 341] width 92 height 20
click at [147, 331] on select "Select Stylist Admin [PERSON_NAME] [PERSON_NAME] [PERSON_NAME] [PERSON_NAME] Ow…" at bounding box center [193, 341] width 92 height 20
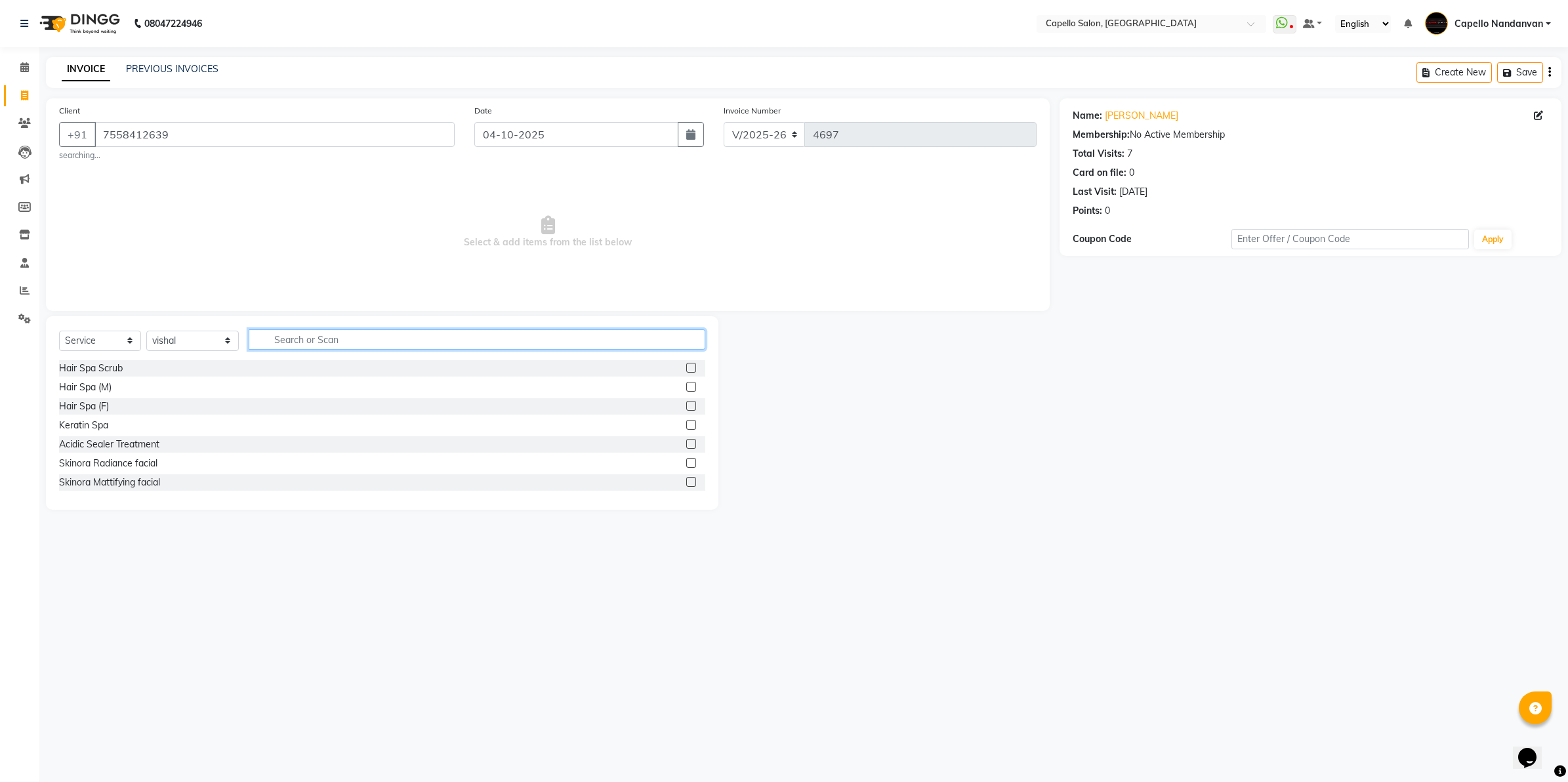
click at [329, 339] on input "text" at bounding box center [477, 339] width 457 height 20
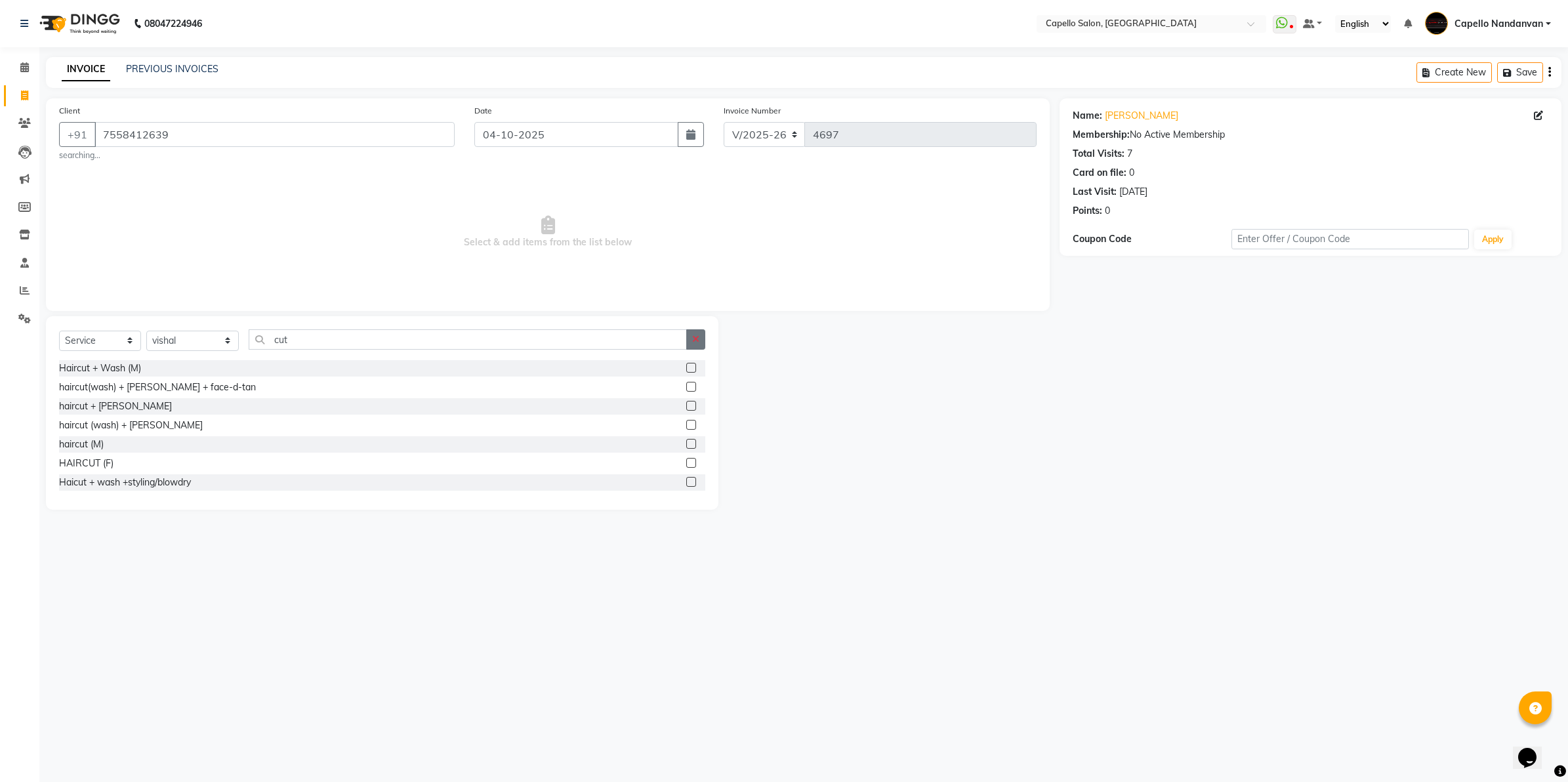
click at [700, 343] on button "button" at bounding box center [696, 339] width 19 height 20
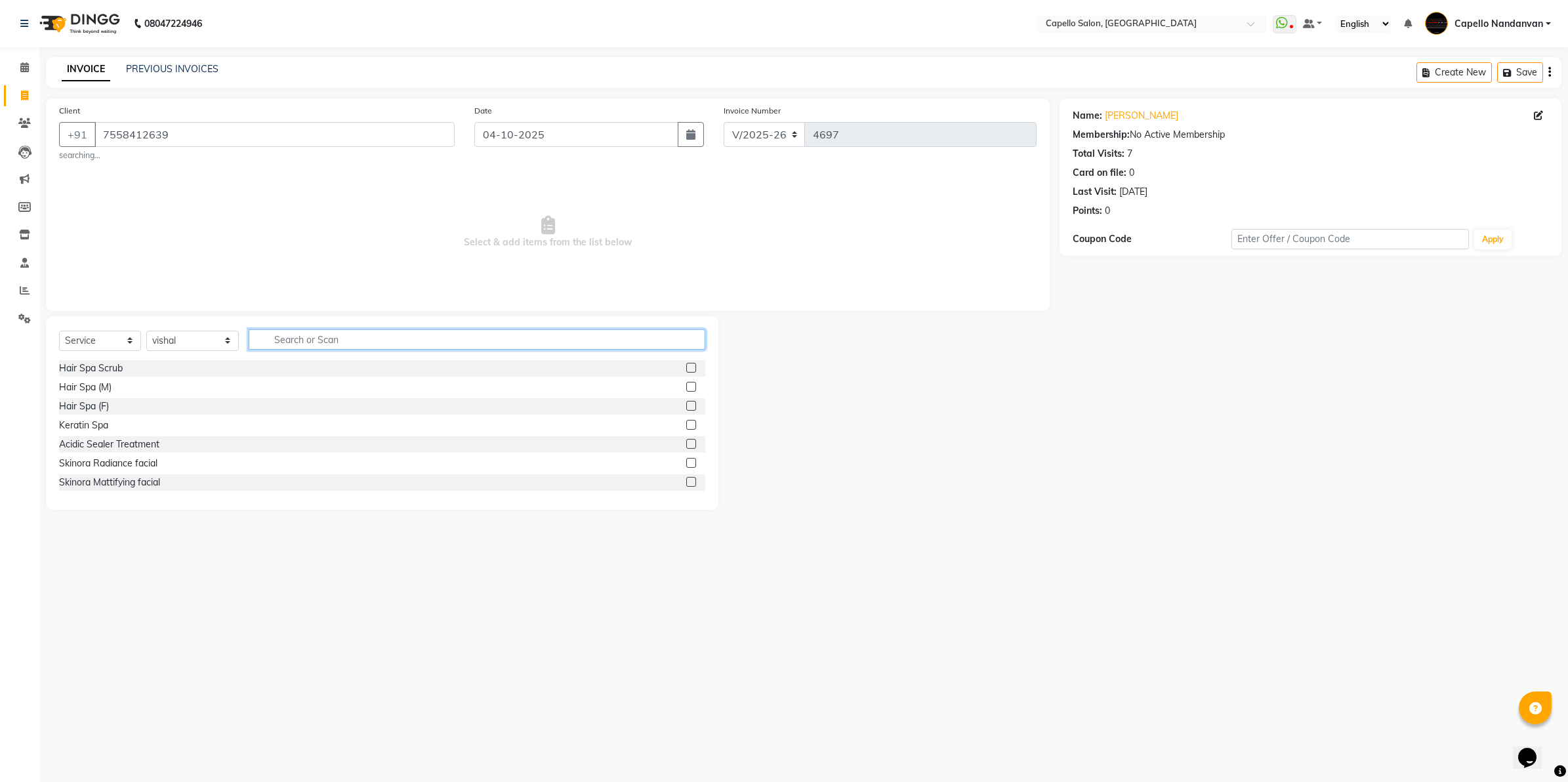
click at [310, 345] on input "text" at bounding box center [477, 339] width 457 height 20
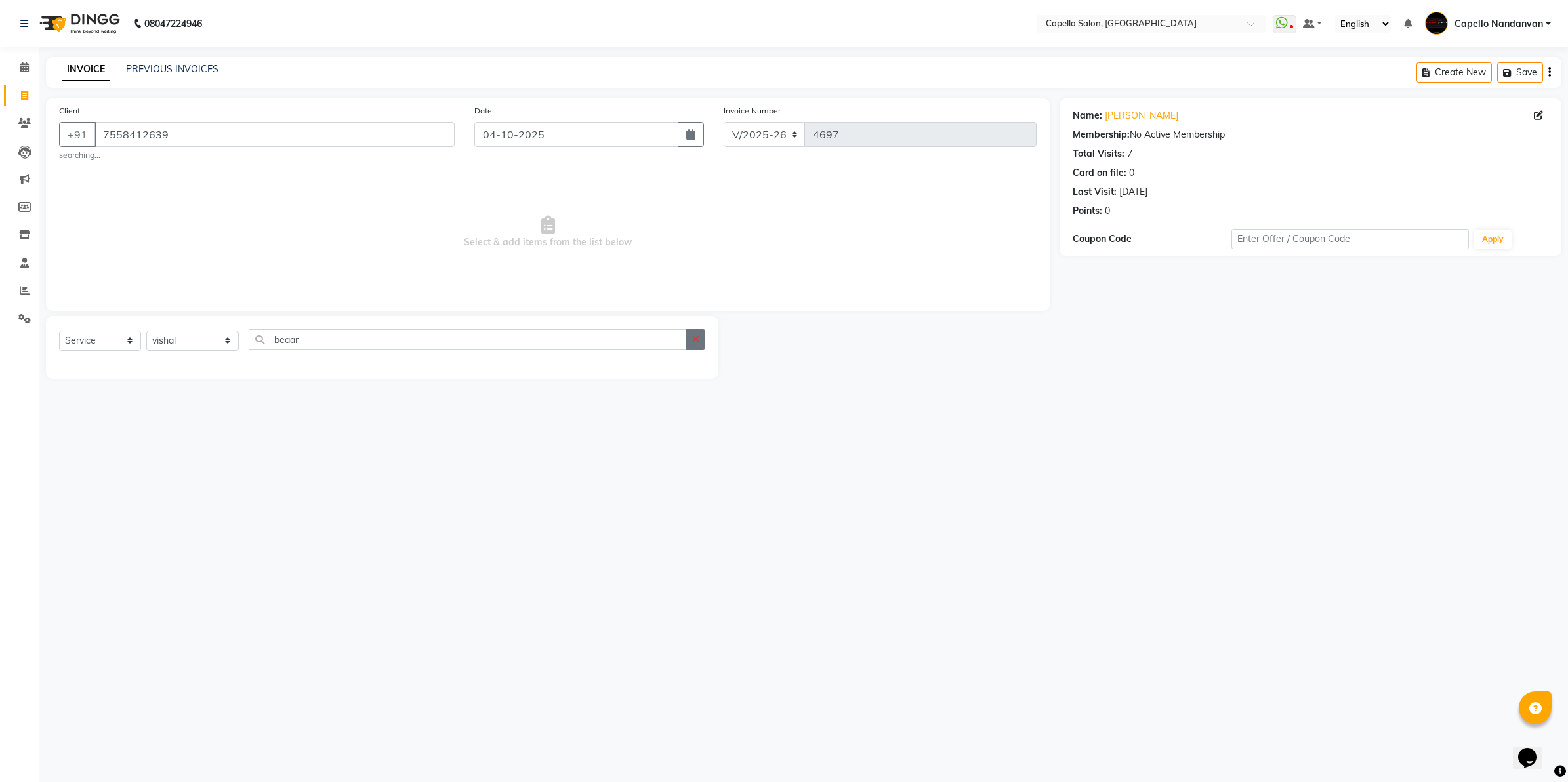
click at [688, 345] on button "button" at bounding box center [696, 339] width 19 height 20
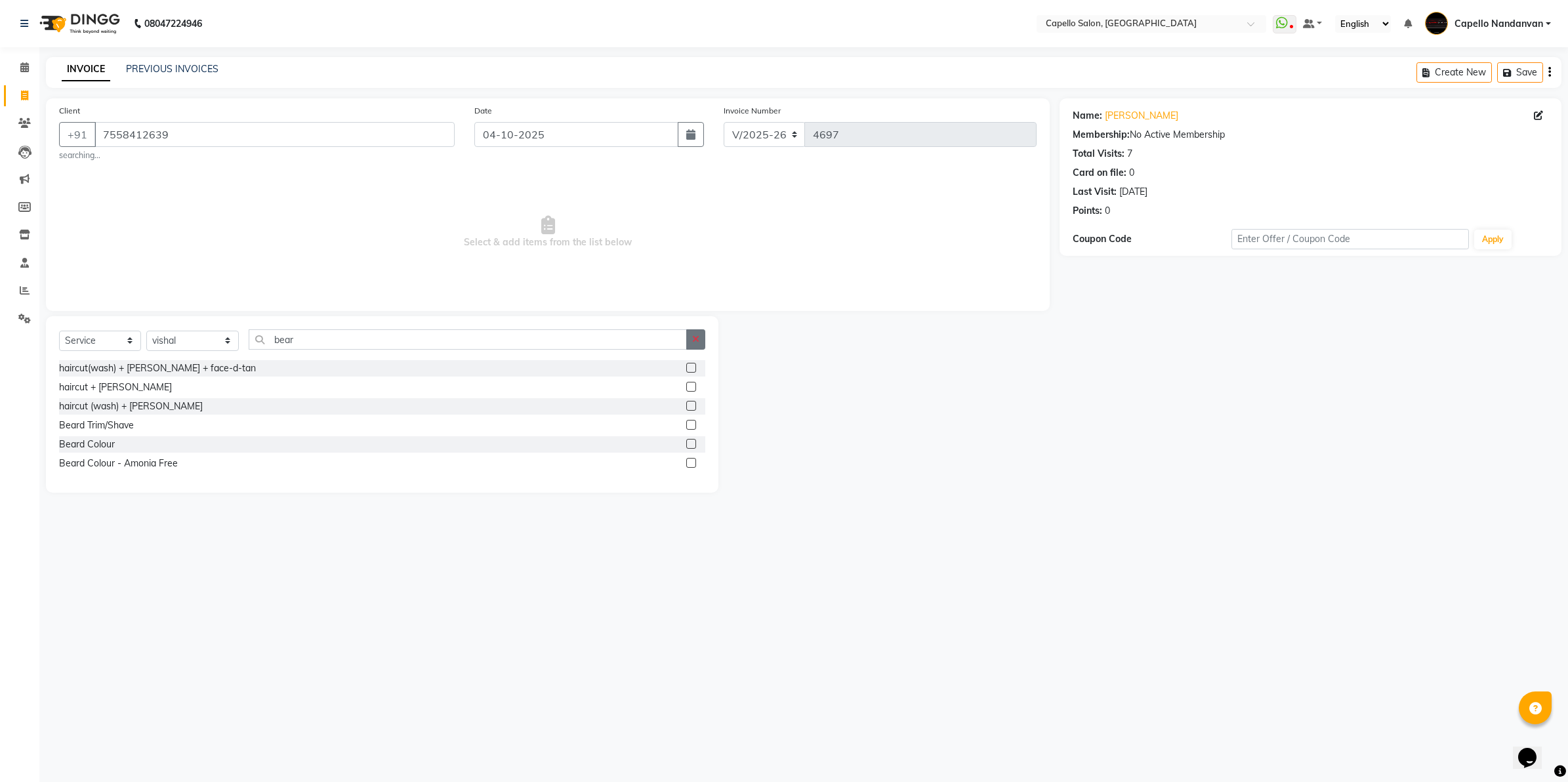
click at [696, 331] on button "button" at bounding box center [696, 339] width 19 height 20
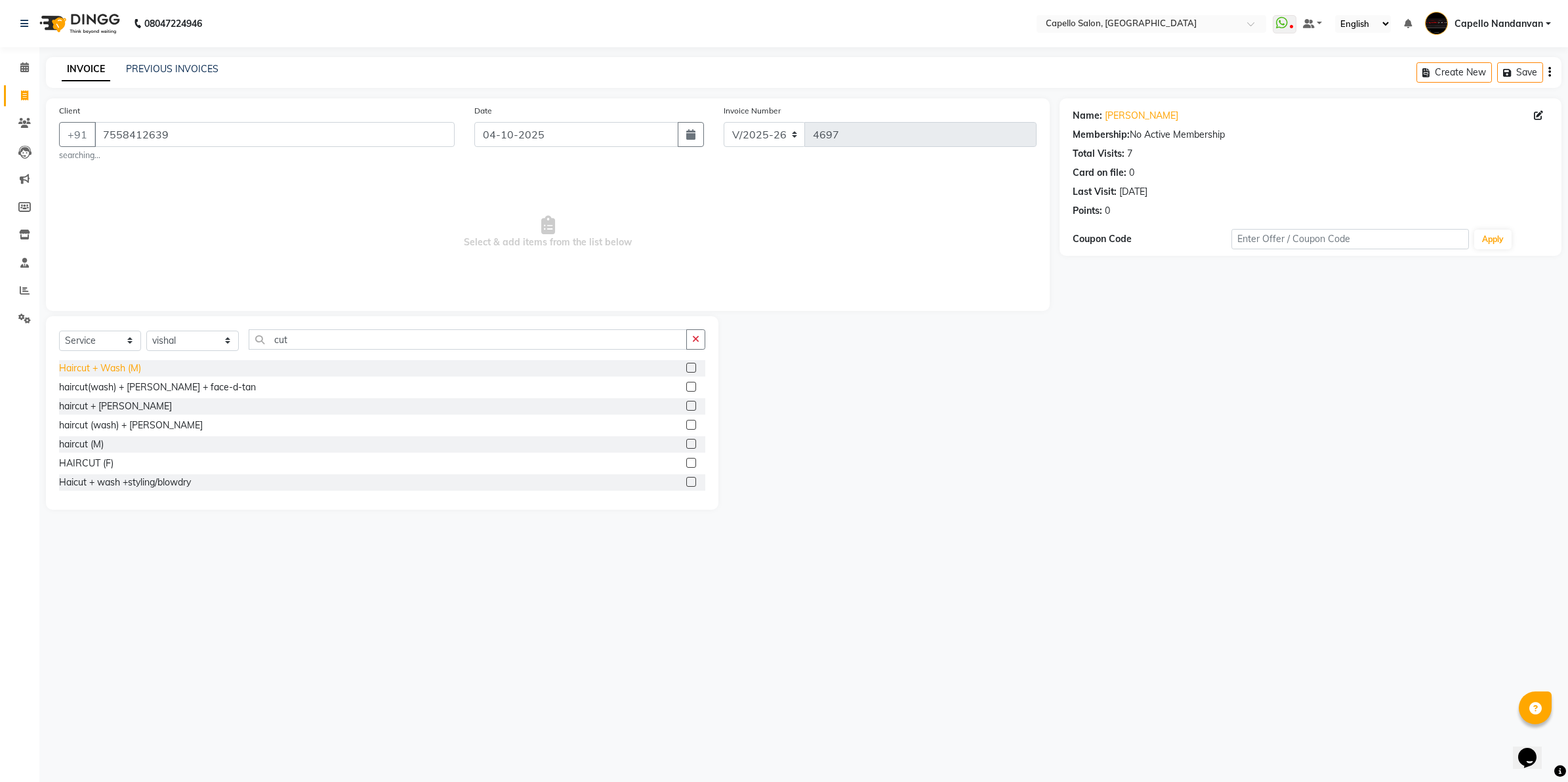
click at [110, 365] on div "Haircut + Wash (M)" at bounding box center [100, 368] width 82 height 14
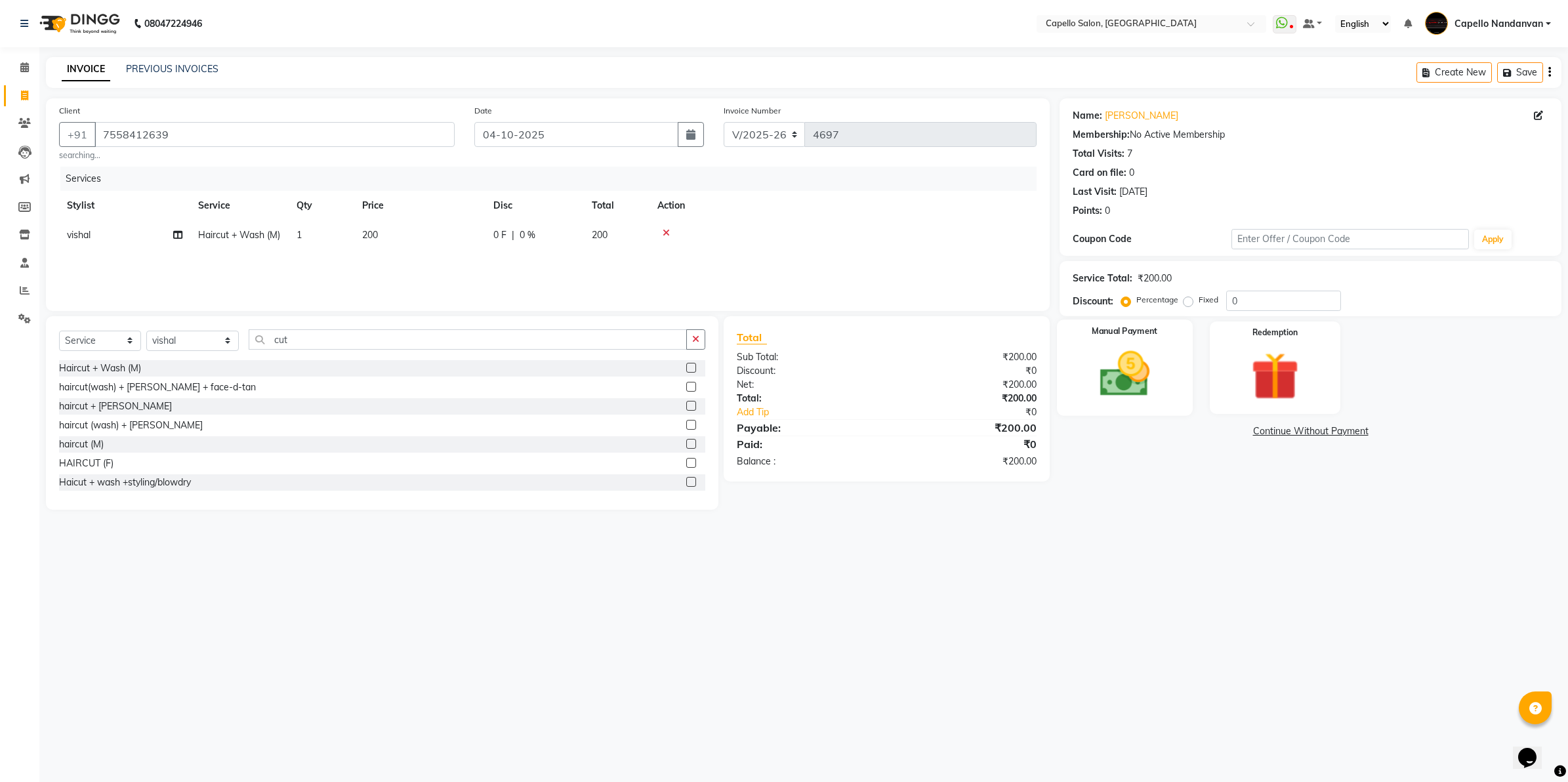
click at [1085, 347] on img at bounding box center [1125, 374] width 82 height 58
click at [1198, 432] on span "UPI" at bounding box center [1198, 432] width 20 height 15
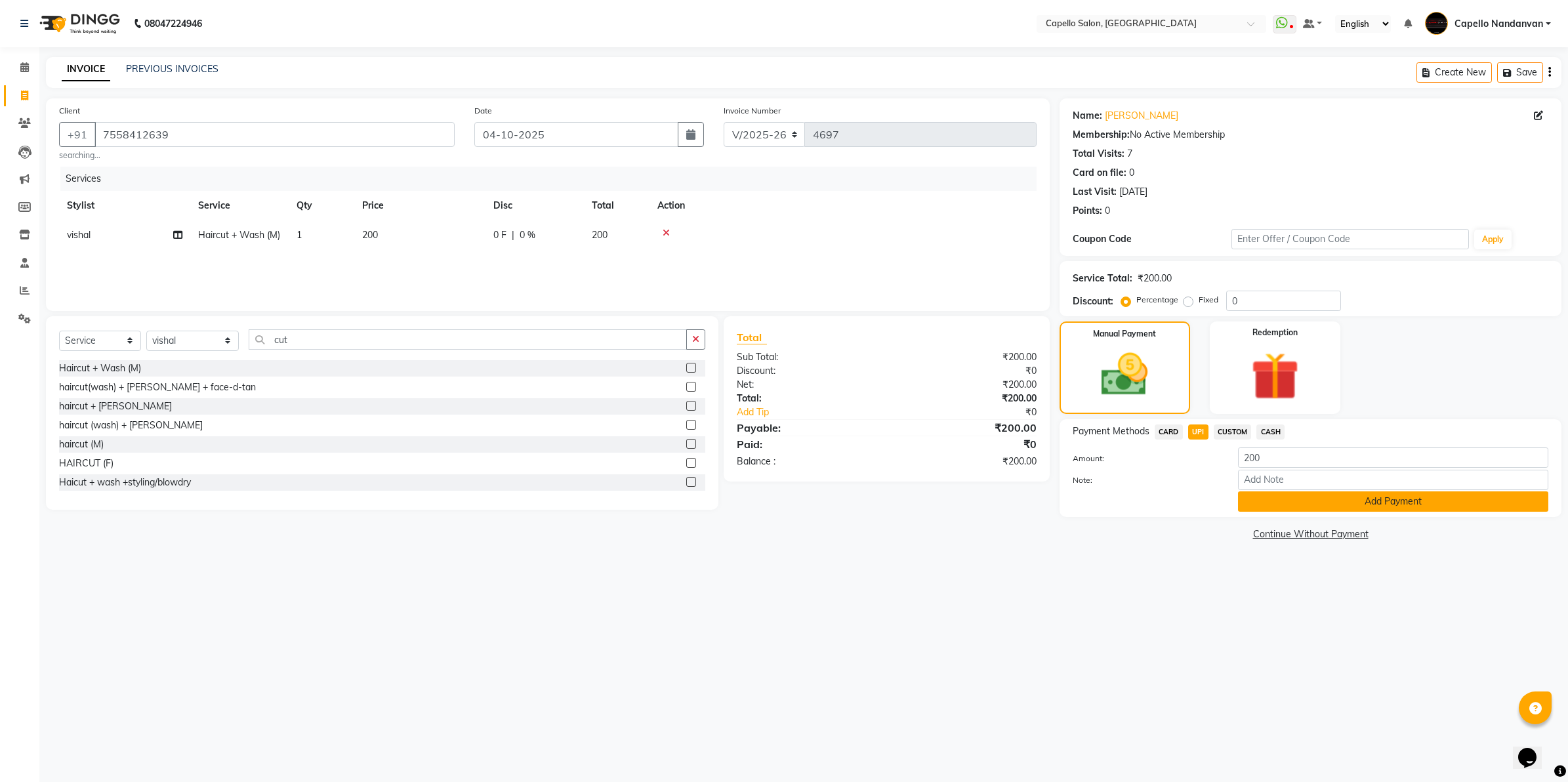
click at [1301, 500] on button "Add Payment" at bounding box center [1393, 501] width 311 height 20
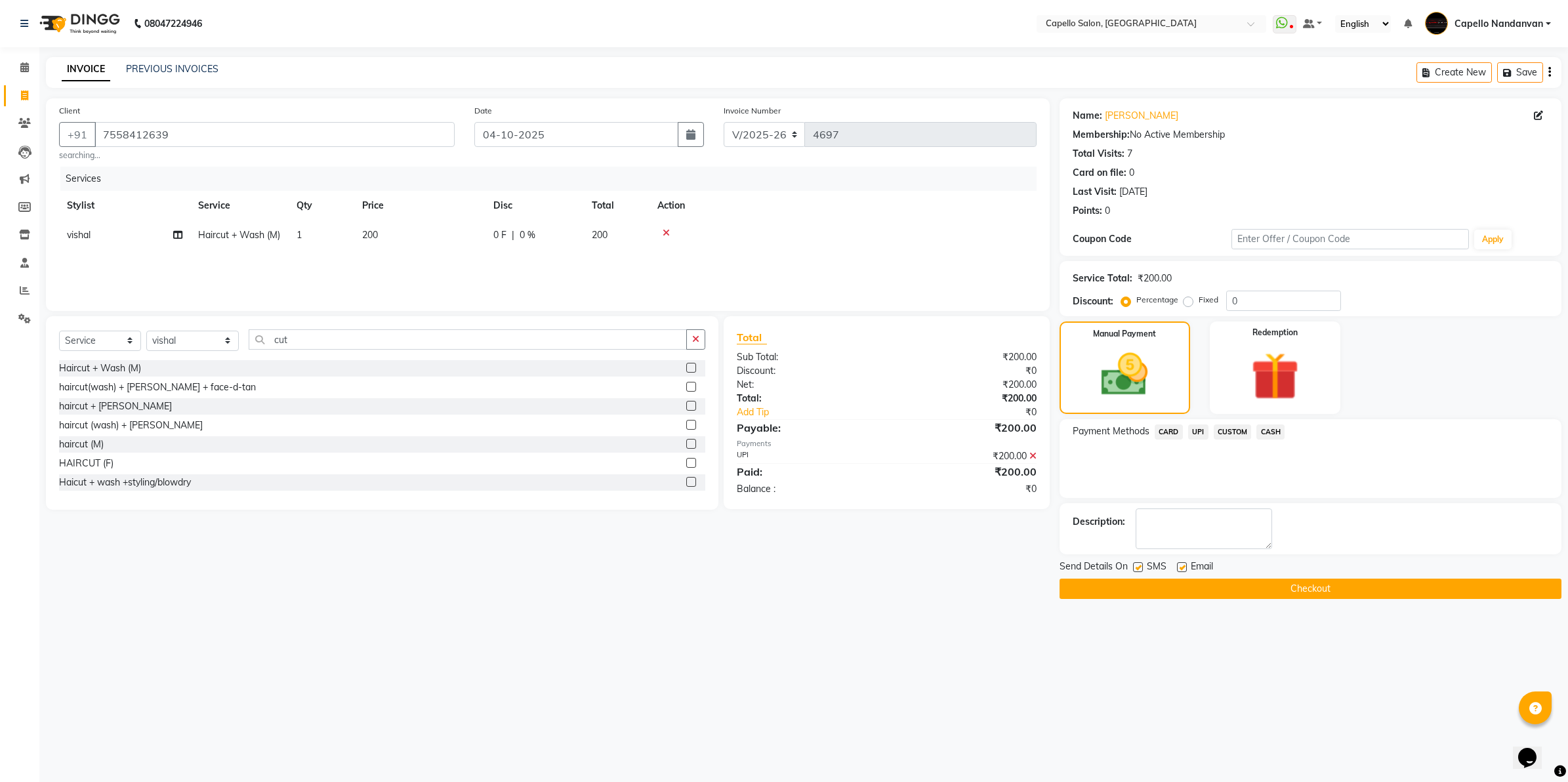
click at [1241, 586] on button "Checkout" at bounding box center [1311, 589] width 502 height 20
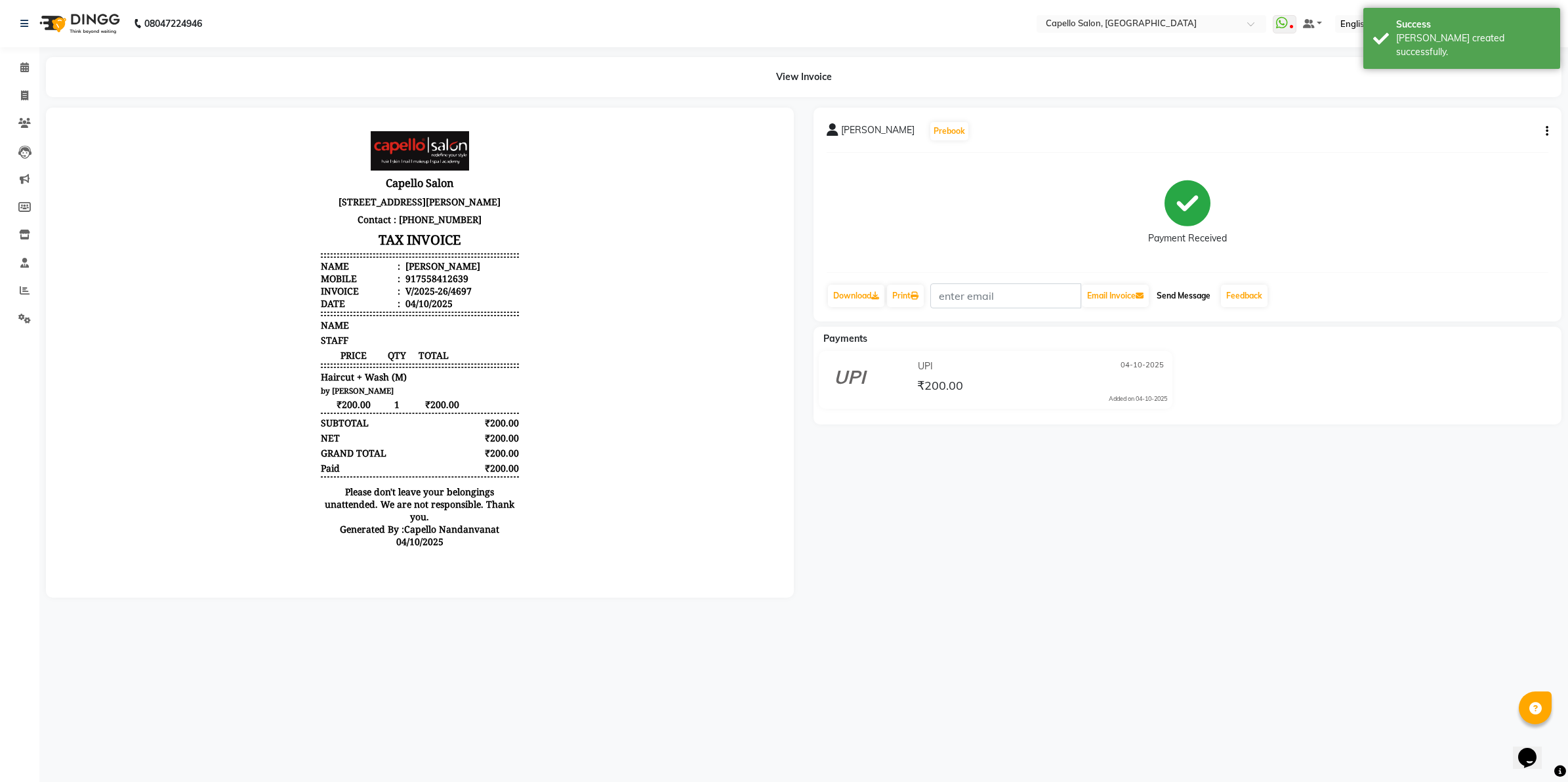
click at [1204, 305] on button "Send Message" at bounding box center [1184, 295] width 64 height 22
click at [1244, 300] on link "Feedback" at bounding box center [1245, 295] width 47 height 22
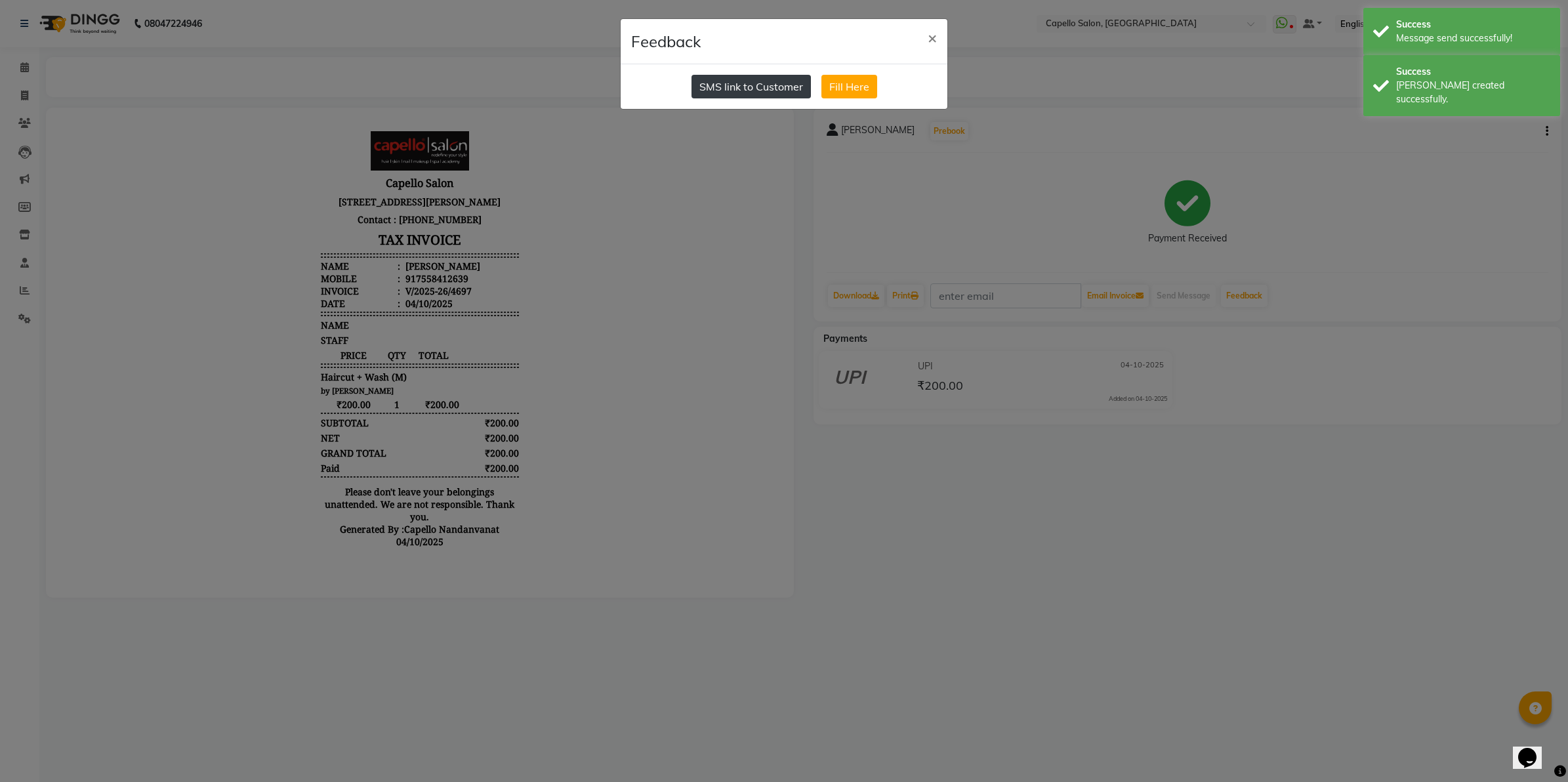
click at [718, 86] on button "SMS link to Customer" at bounding box center [751, 86] width 119 height 23
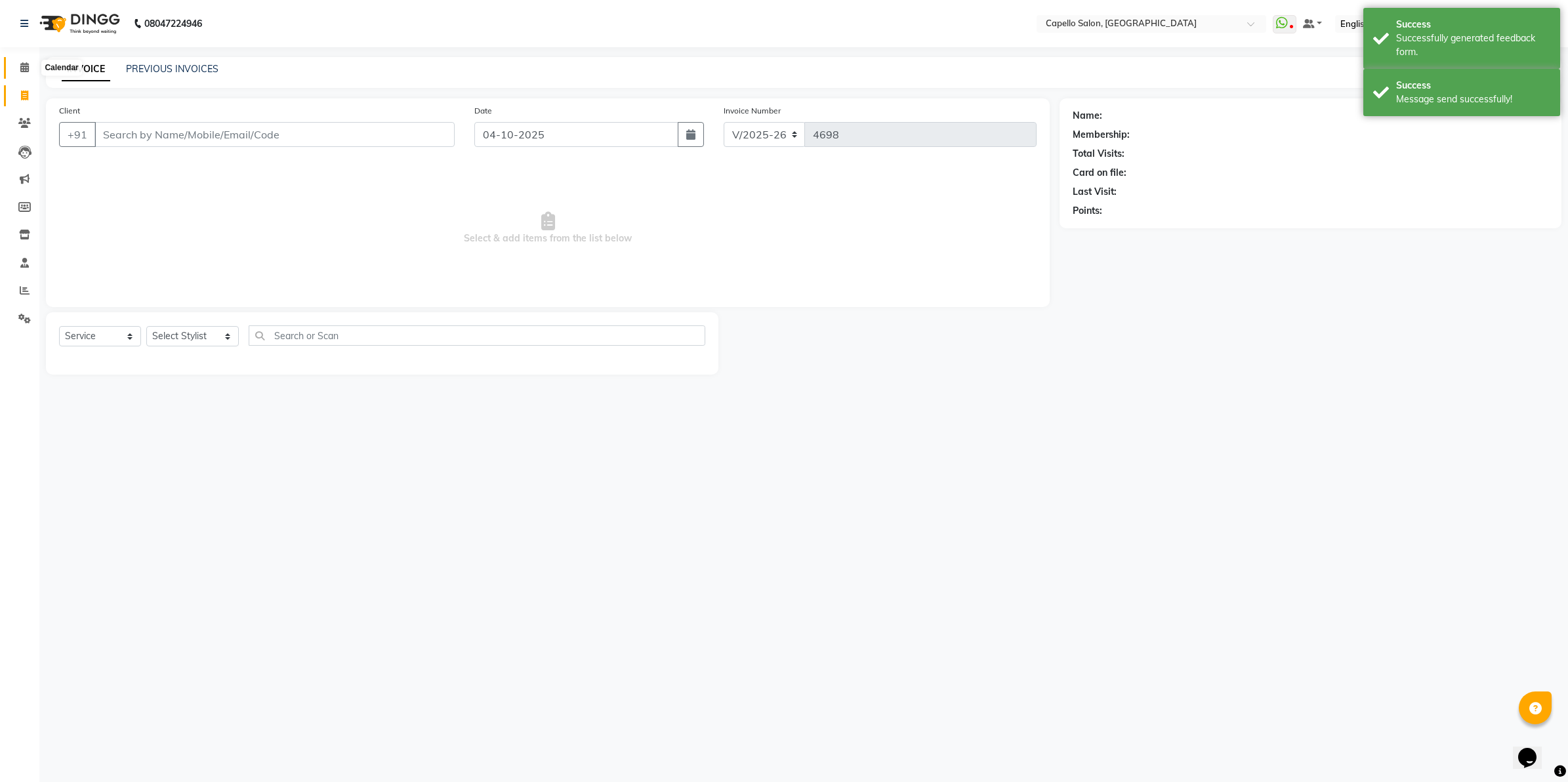
click at [20, 64] on icon at bounding box center [24, 67] width 9 height 10
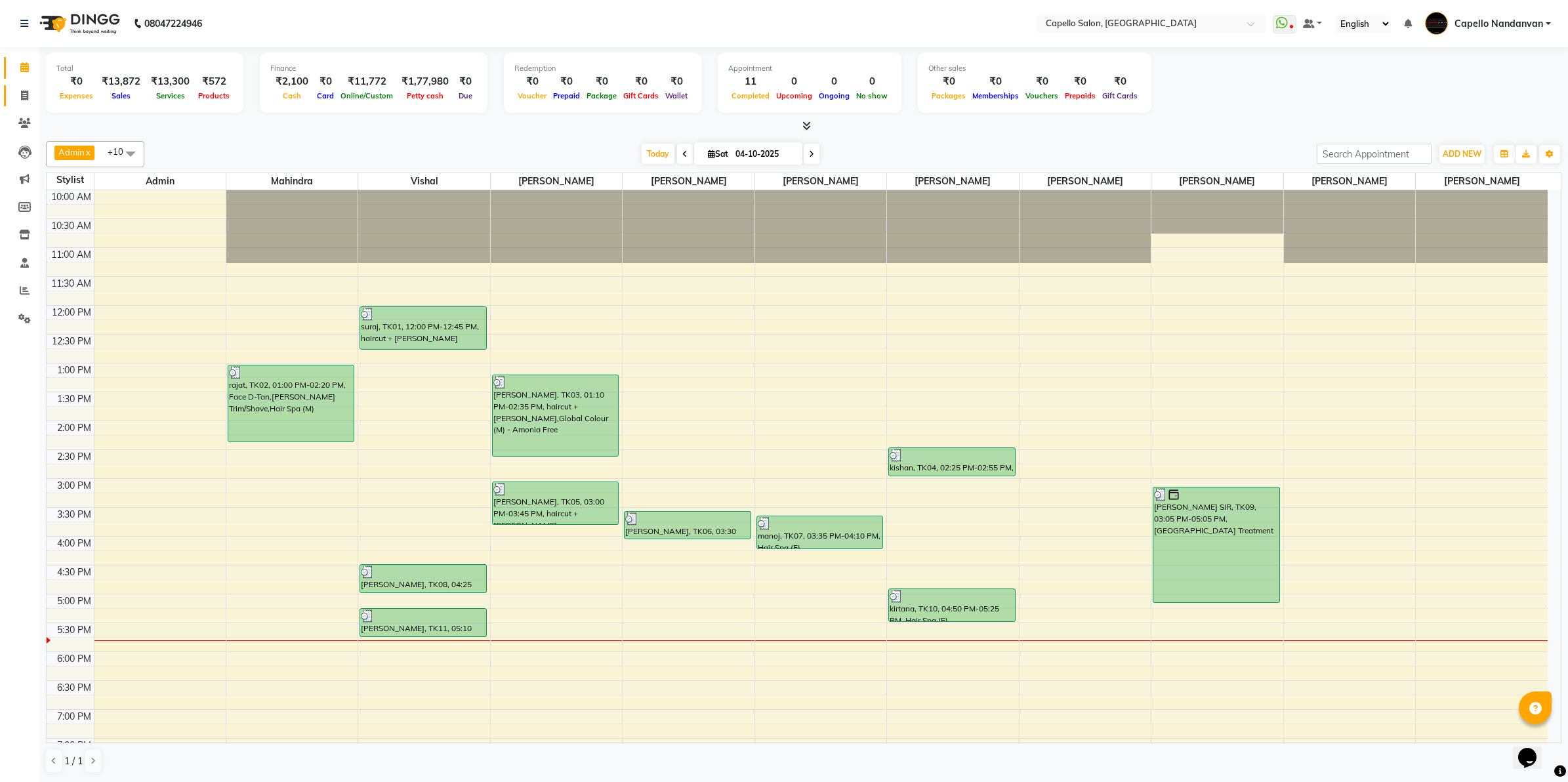
click at [21, 103] on link "Invoice" at bounding box center [19, 96] width 31 height 21
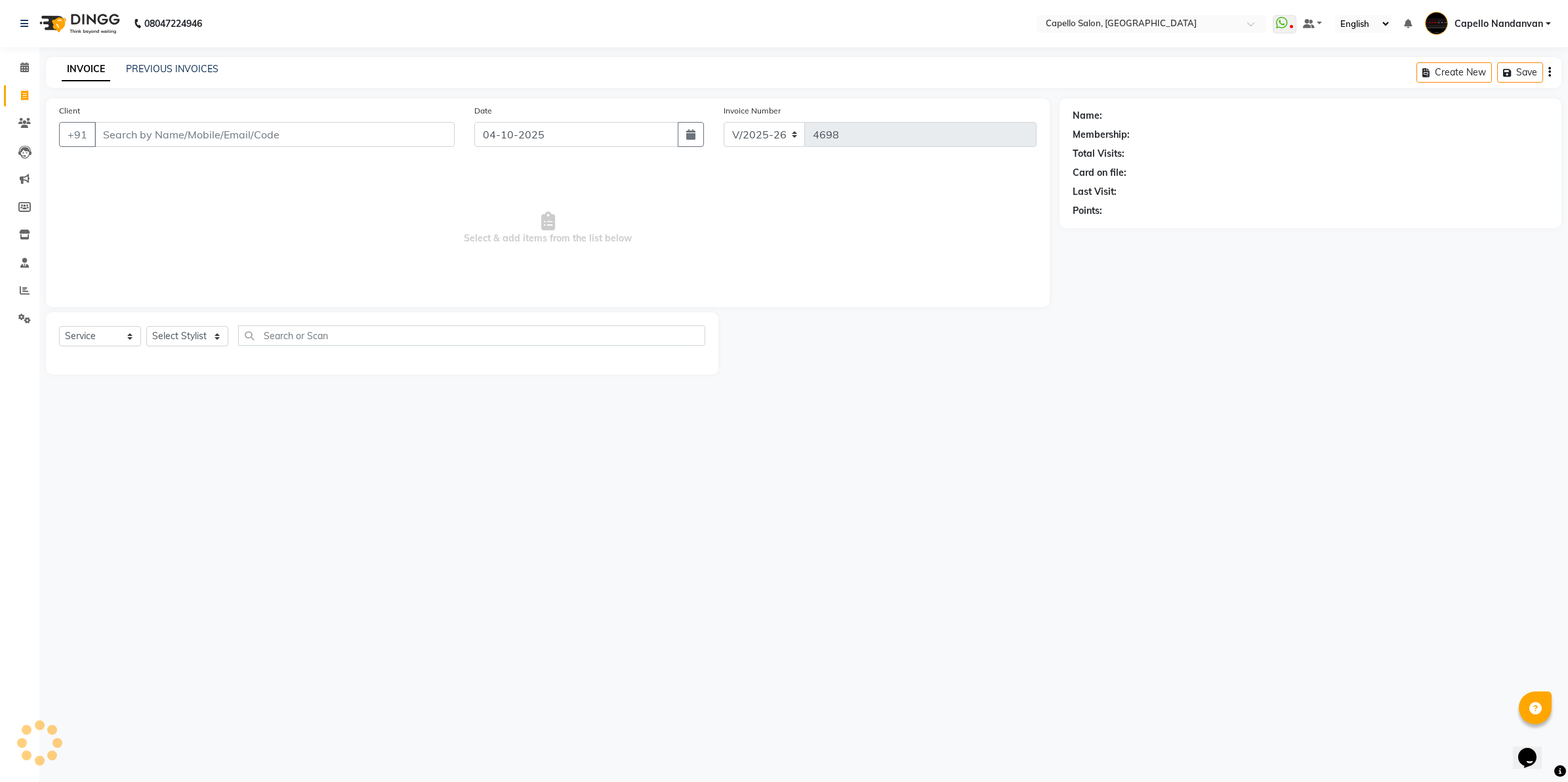
click at [248, 143] on input "Client" at bounding box center [275, 134] width 360 height 25
click at [222, 342] on select "Select Stylist Admin [PERSON_NAME] [PERSON_NAME] [PERSON_NAME] [PERSON_NAME] Ow…" at bounding box center [193, 341] width 92 height 20
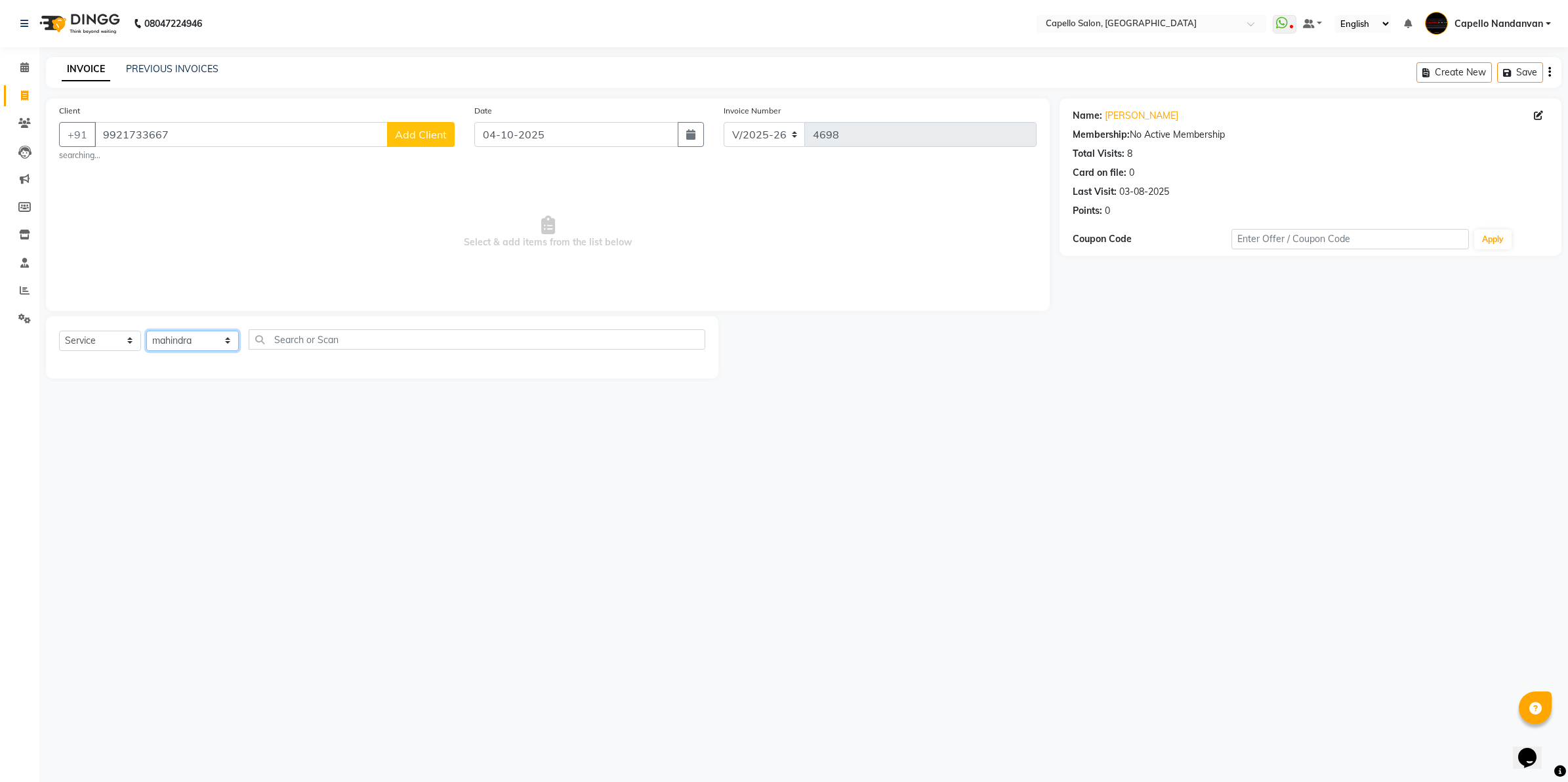
click at [147, 331] on select "Select Stylist Admin [PERSON_NAME] [PERSON_NAME] [PERSON_NAME] [PERSON_NAME] Ow…" at bounding box center [193, 341] width 92 height 20
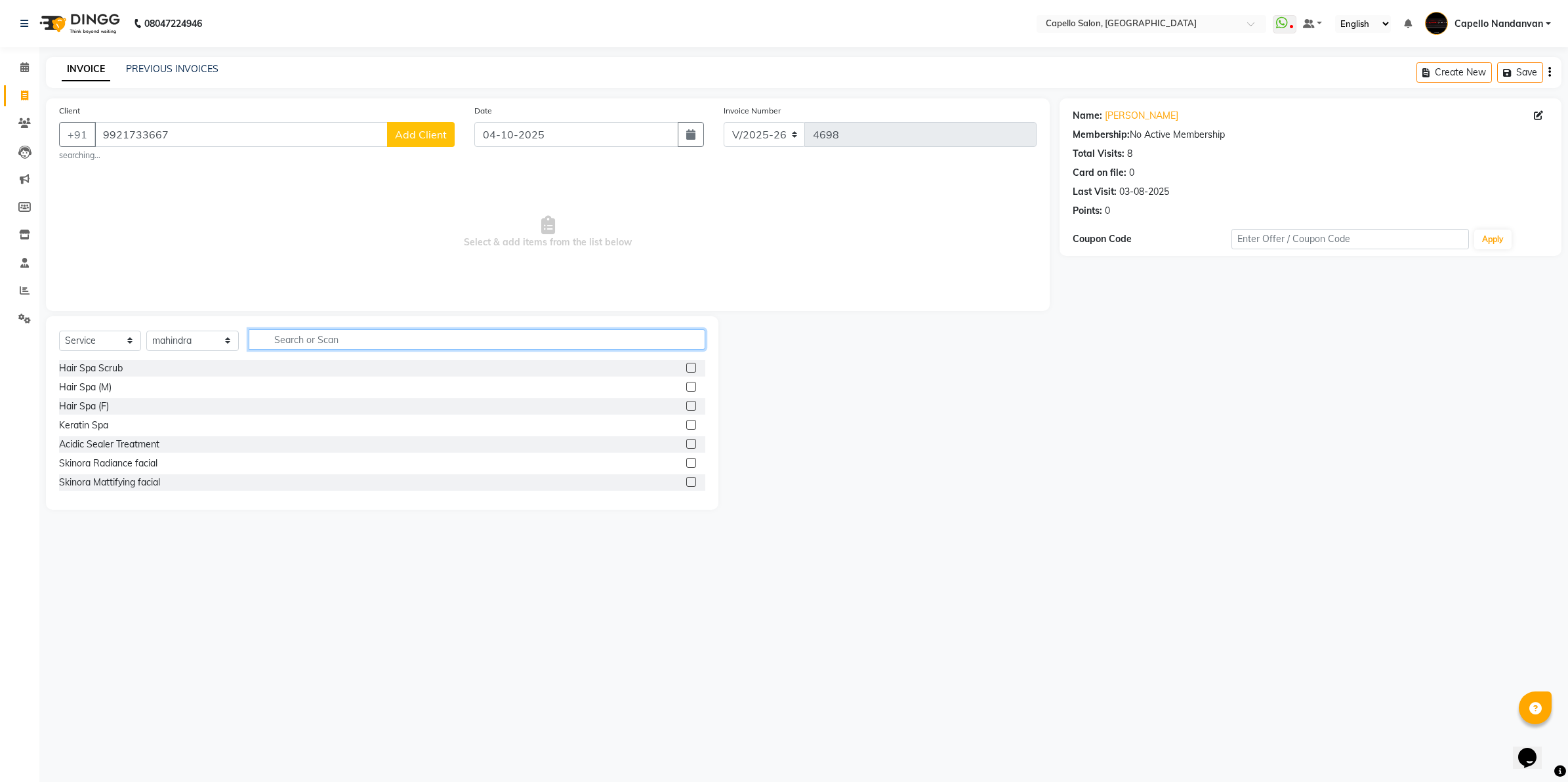
click at [282, 343] on input "text" at bounding box center [477, 339] width 457 height 20
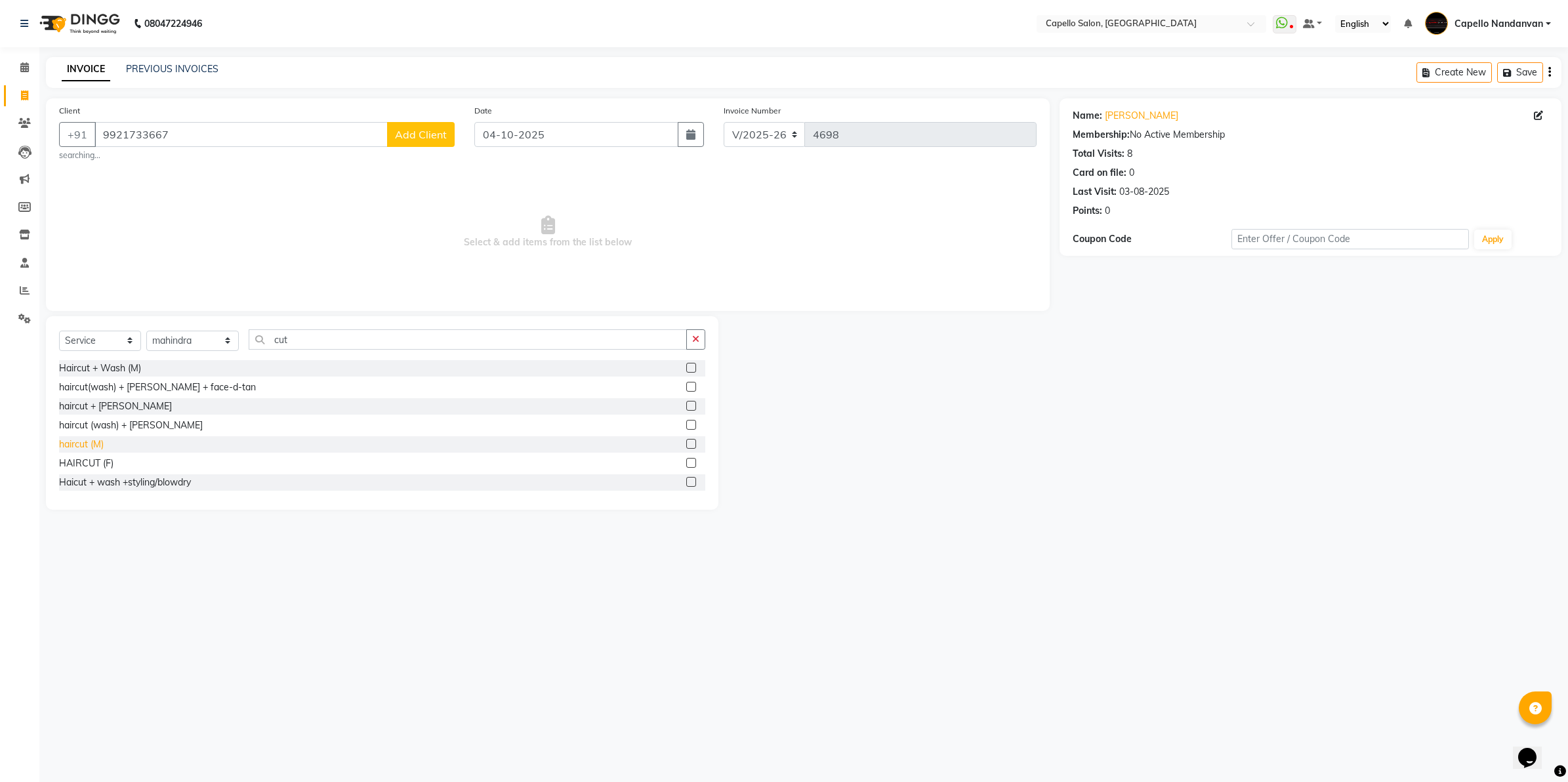
click at [99, 446] on div "haircut (M)" at bounding box center [81, 445] width 45 height 14
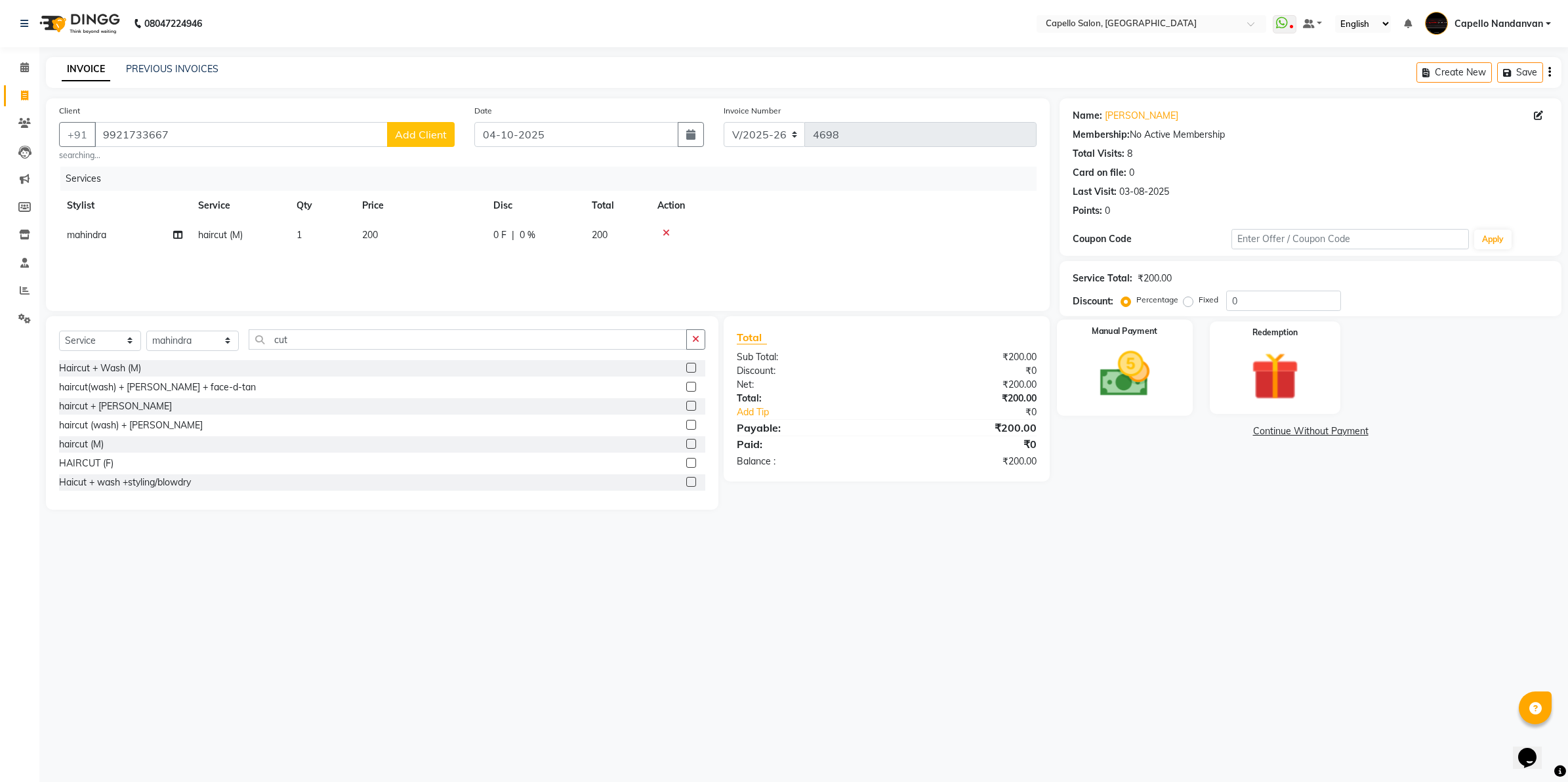
click at [1096, 355] on img at bounding box center [1125, 374] width 82 height 58
click at [1198, 431] on span "UPI" at bounding box center [1198, 432] width 20 height 15
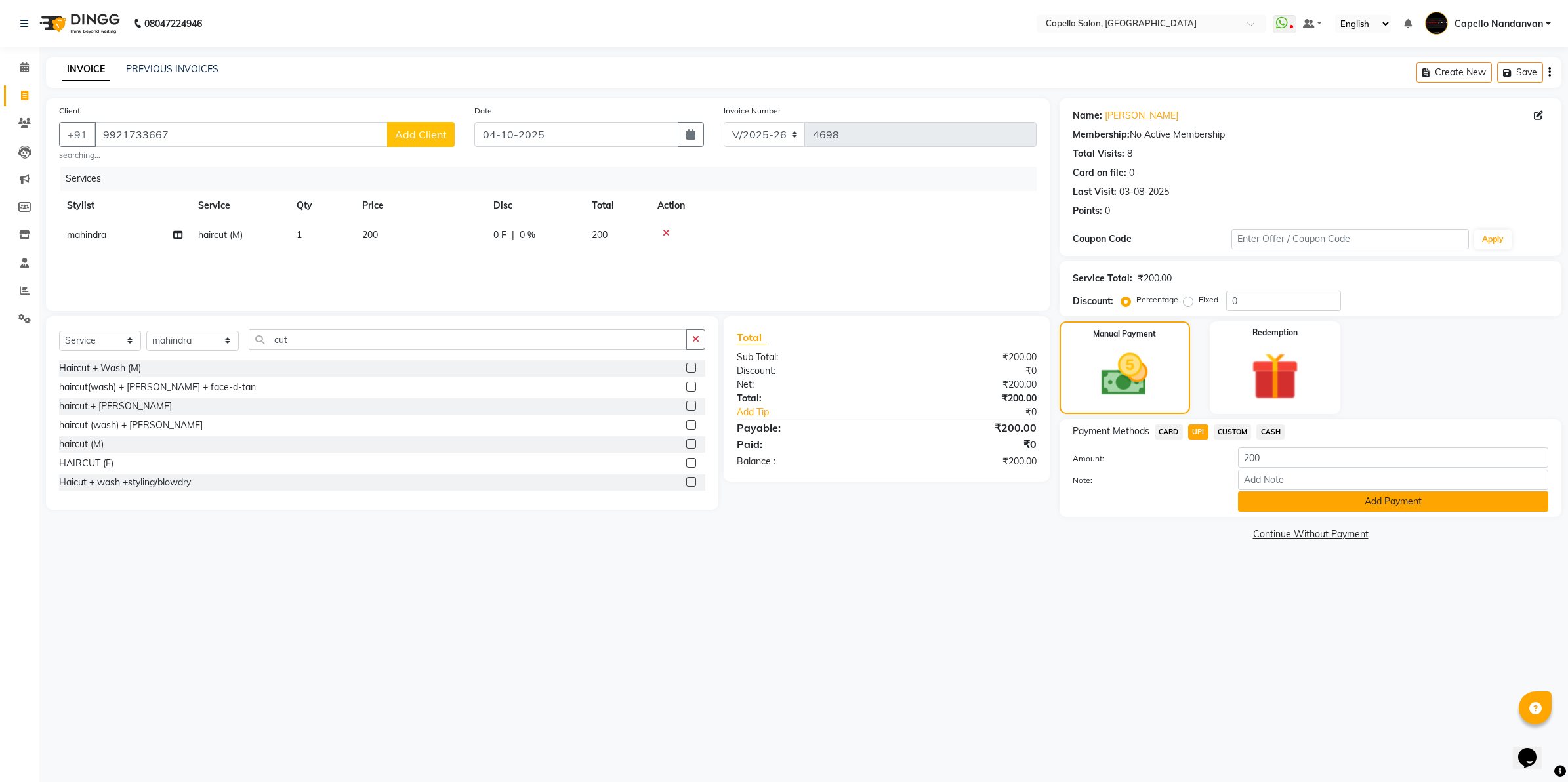
click at [1270, 499] on button "Add Payment" at bounding box center [1393, 501] width 311 height 20
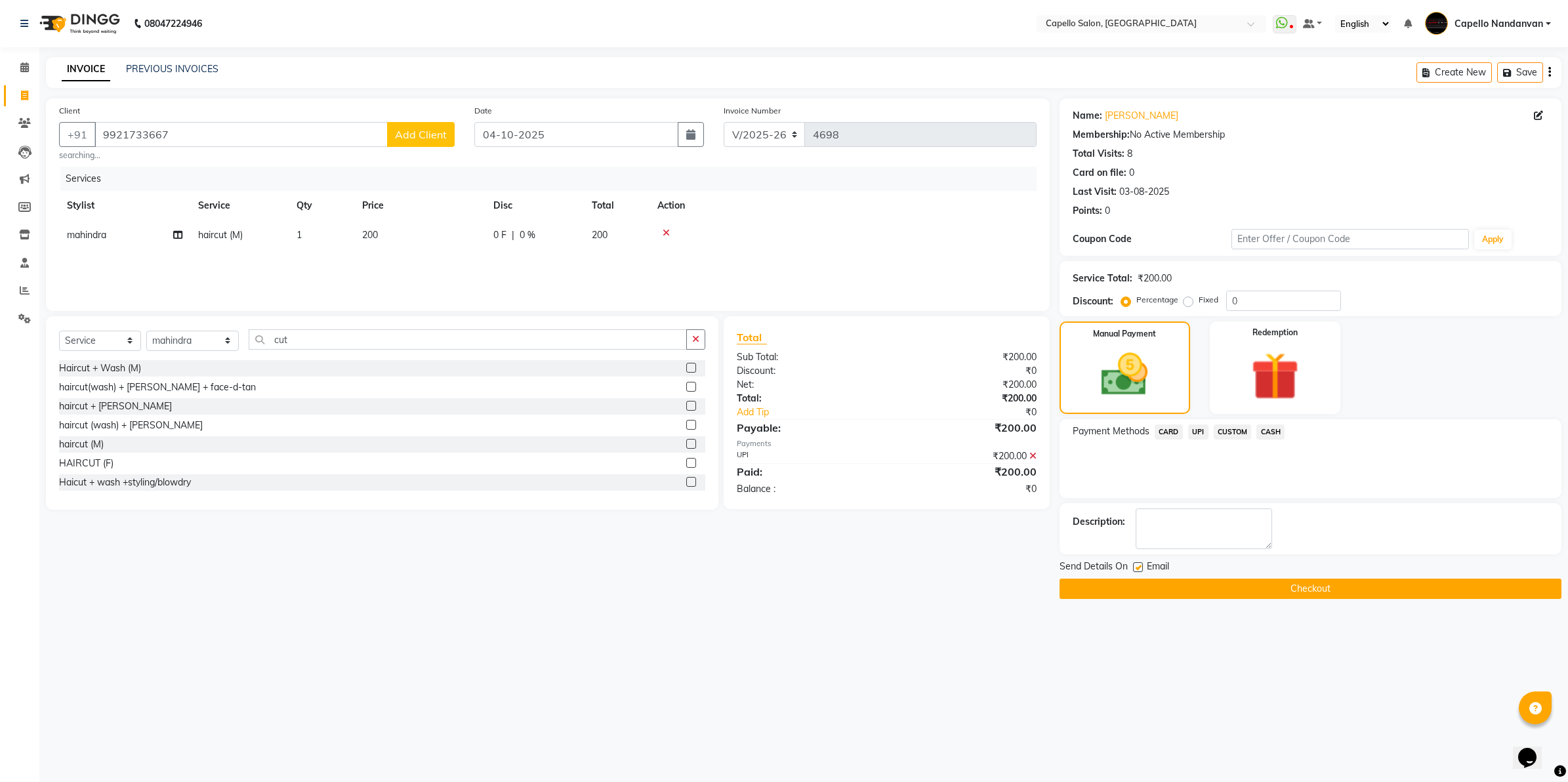
click at [1296, 593] on button "Checkout" at bounding box center [1311, 589] width 502 height 20
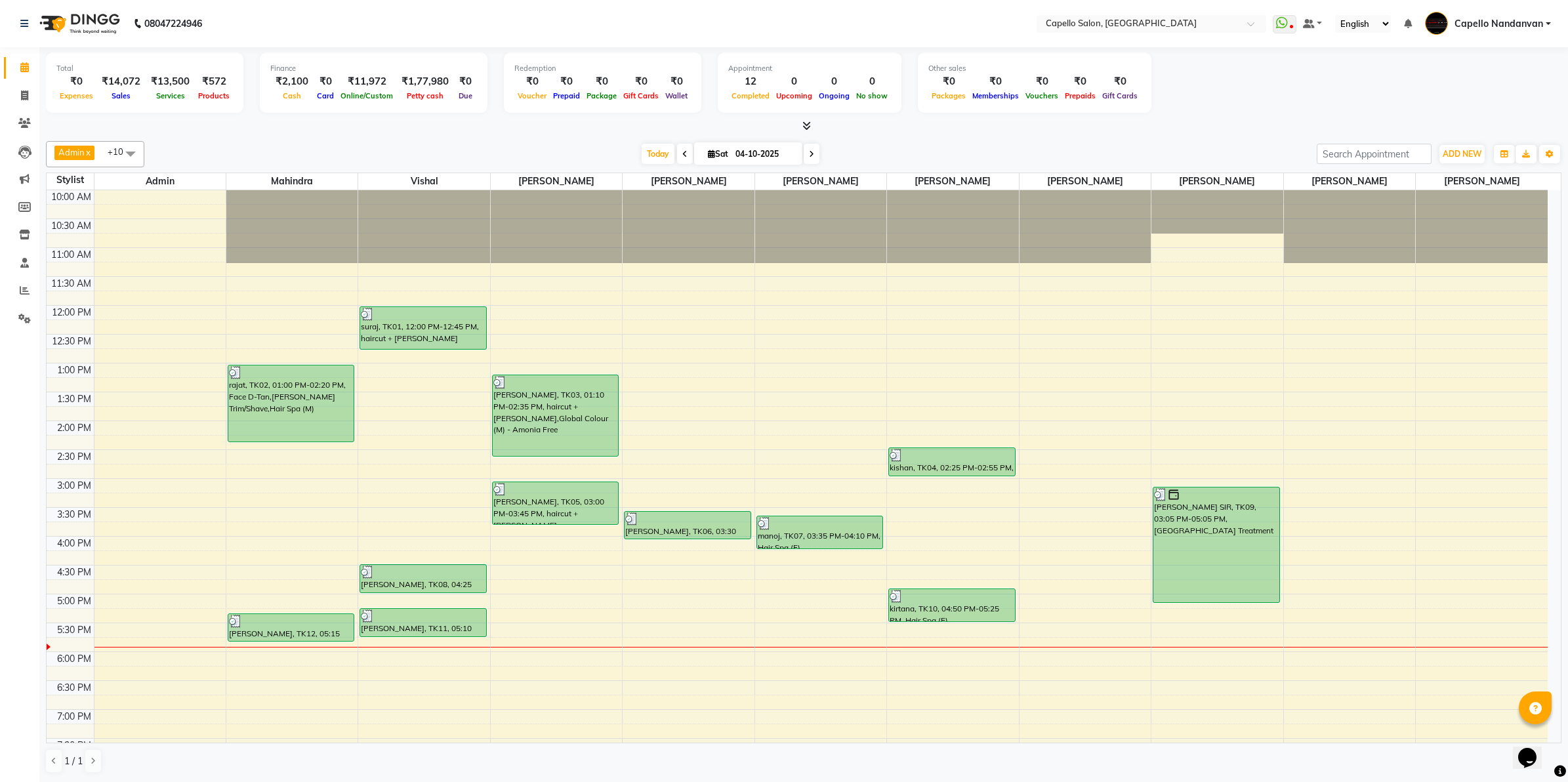
click at [1232, 125] on div at bounding box center [804, 126] width 1516 height 14
click at [17, 285] on span at bounding box center [25, 291] width 23 height 15
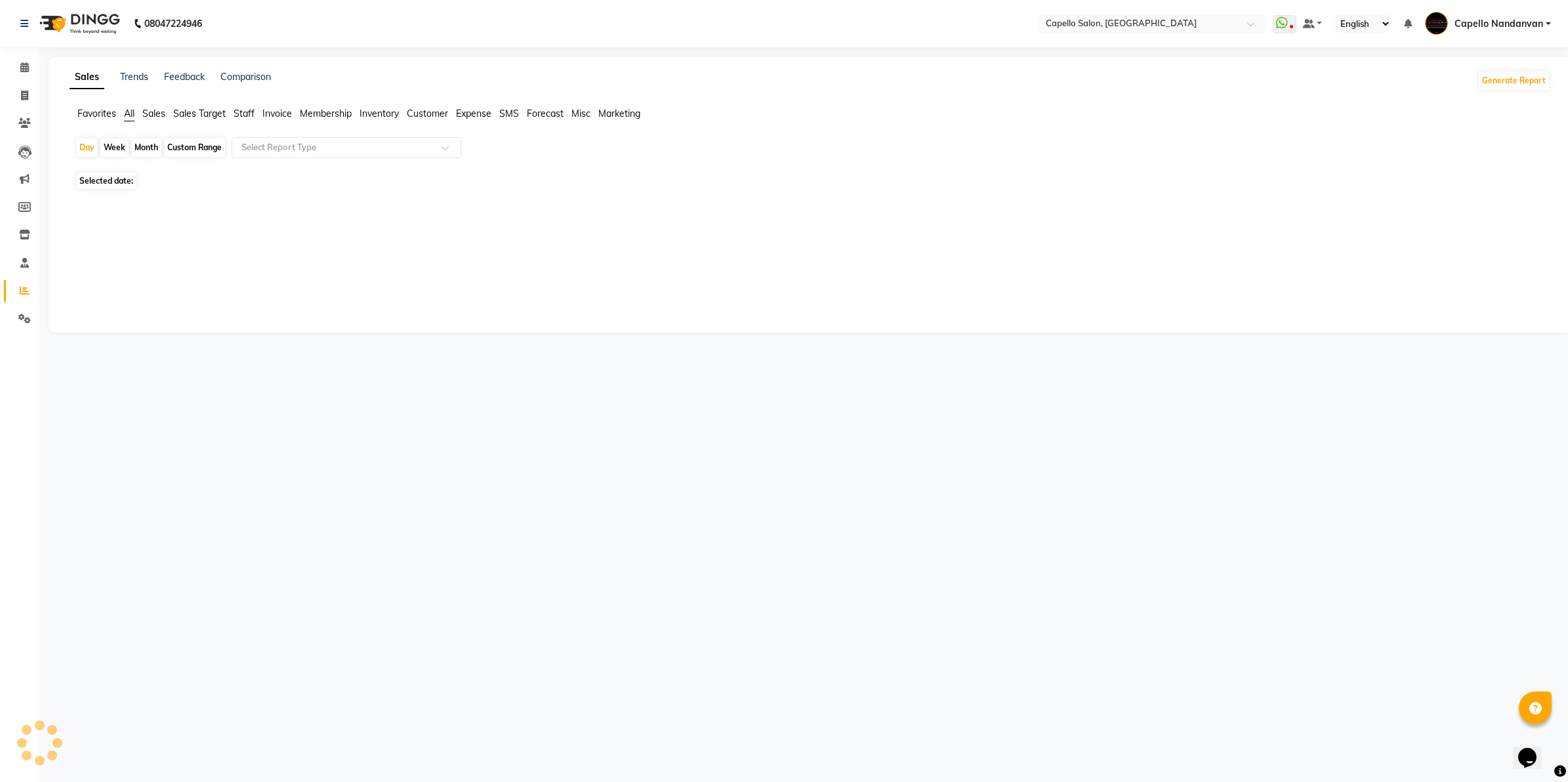
click at [143, 147] on div "Month" at bounding box center [146, 147] width 30 height 18
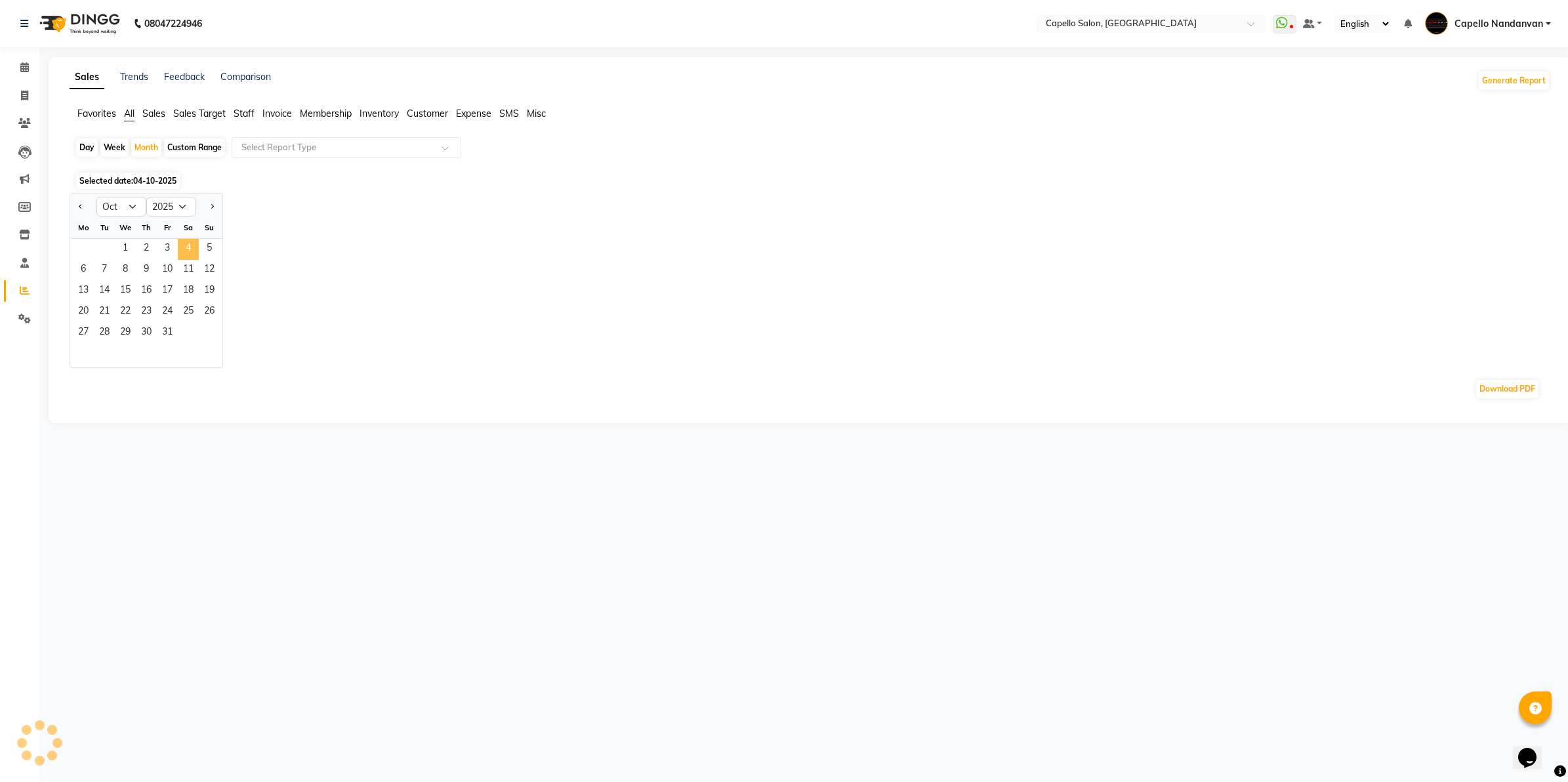
click at [182, 241] on span "4" at bounding box center [188, 249] width 21 height 21
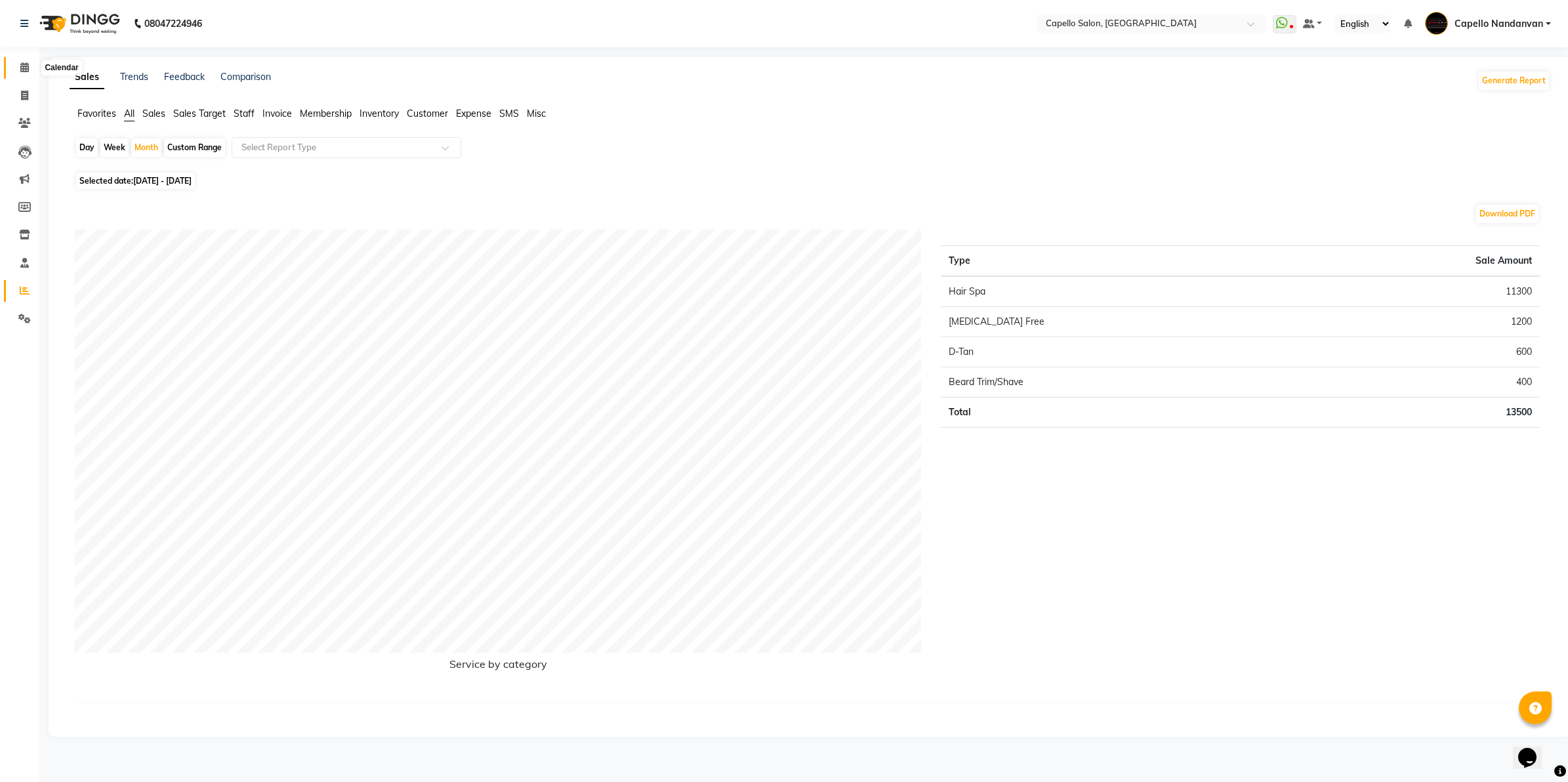
click at [23, 70] on icon at bounding box center [24, 67] width 9 height 10
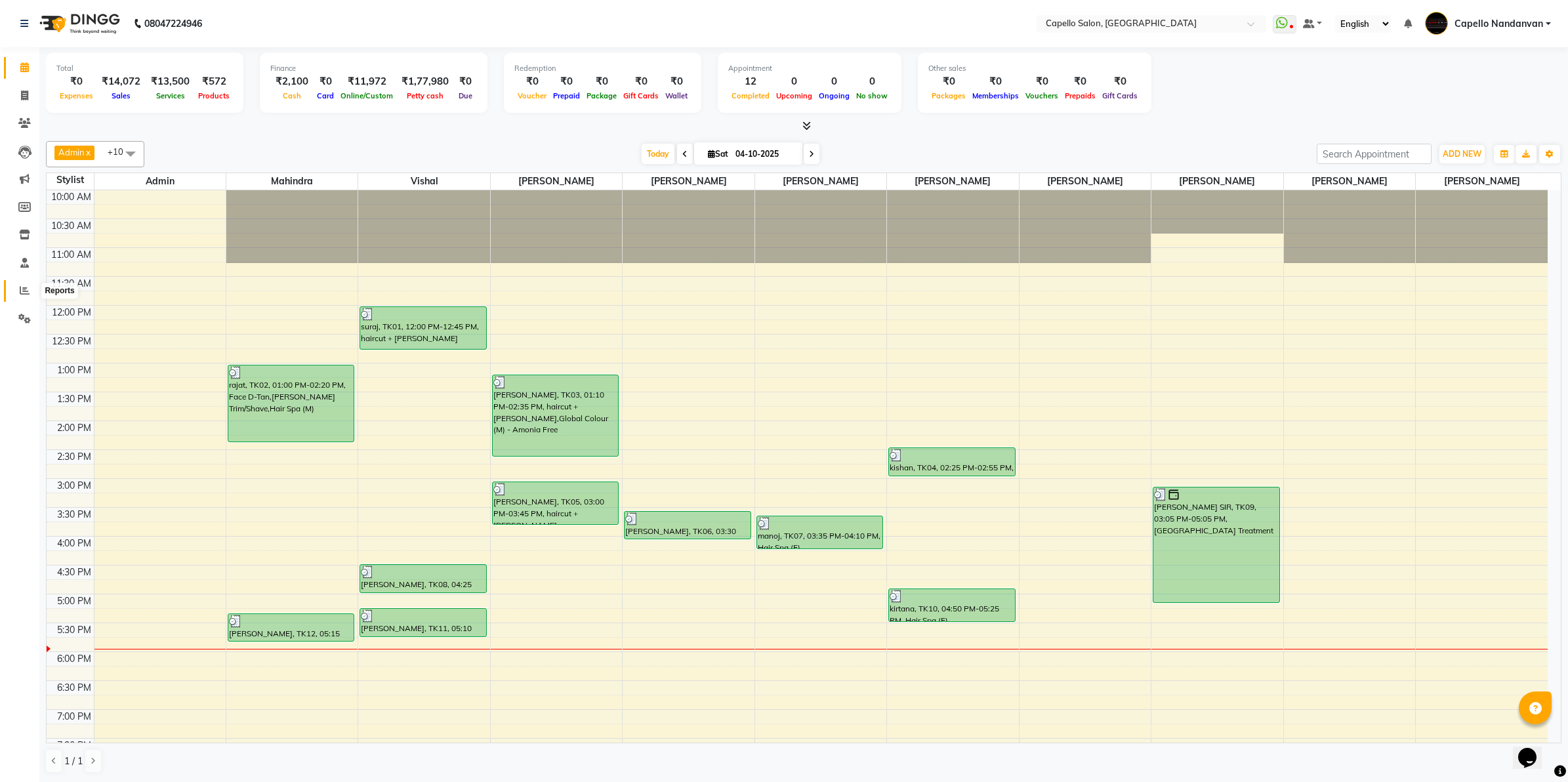
click at [21, 289] on icon at bounding box center [24, 290] width 10 height 10
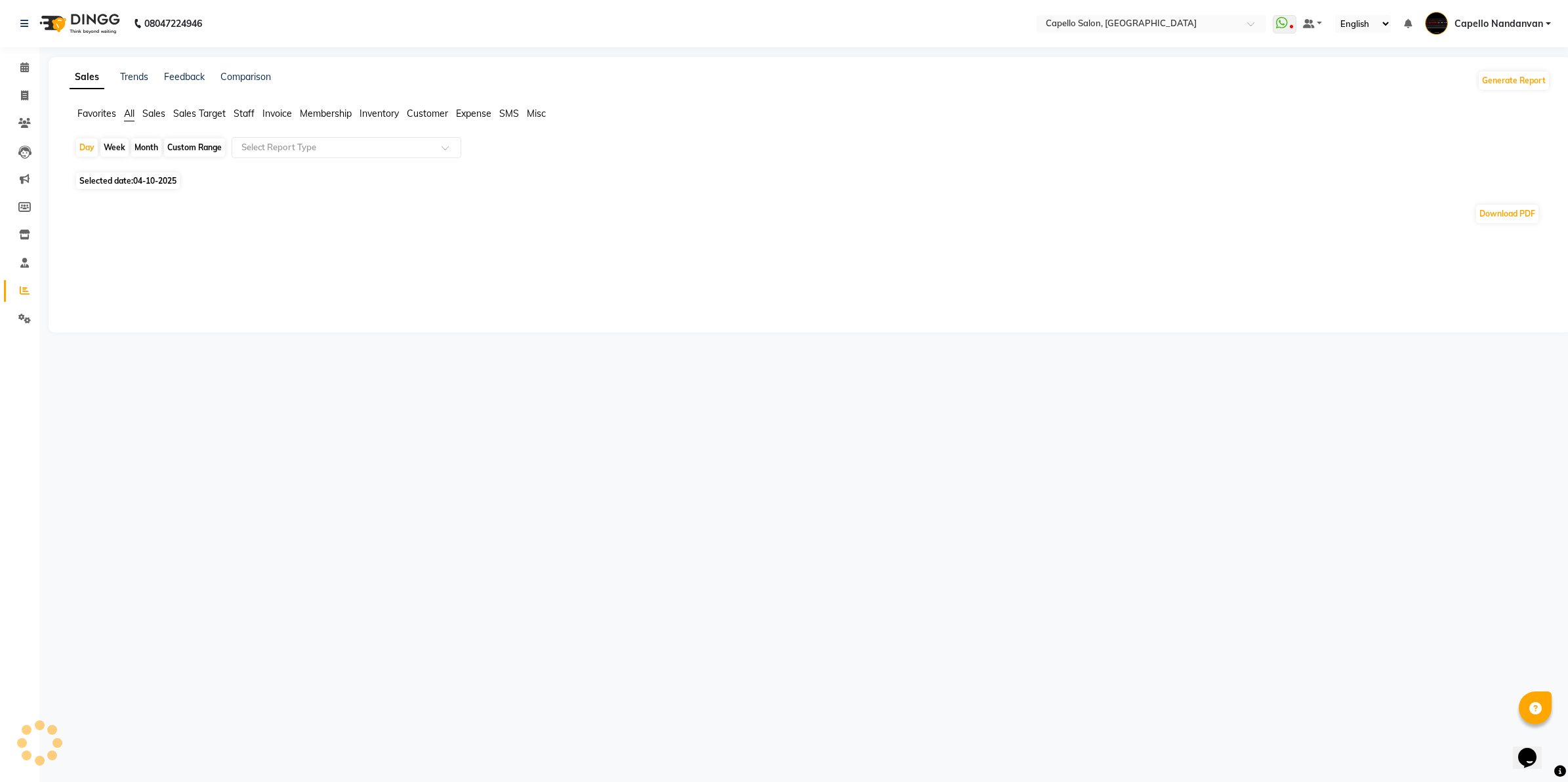
click at [149, 147] on div "Month" at bounding box center [146, 147] width 30 height 18
click at [148, 147] on div "Month" at bounding box center [146, 147] width 30 height 18
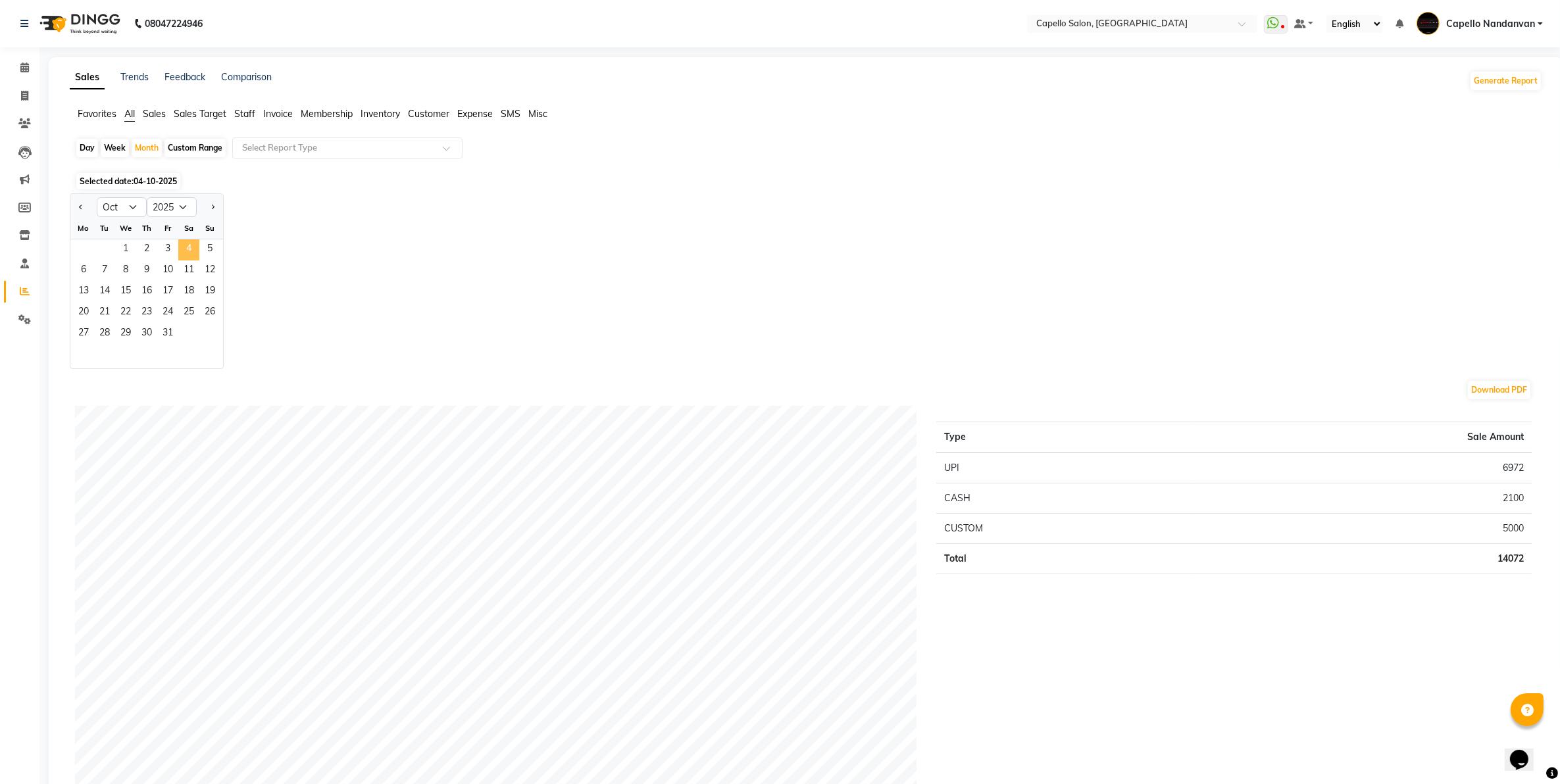
click at [185, 248] on span "4" at bounding box center [189, 250] width 21 height 21
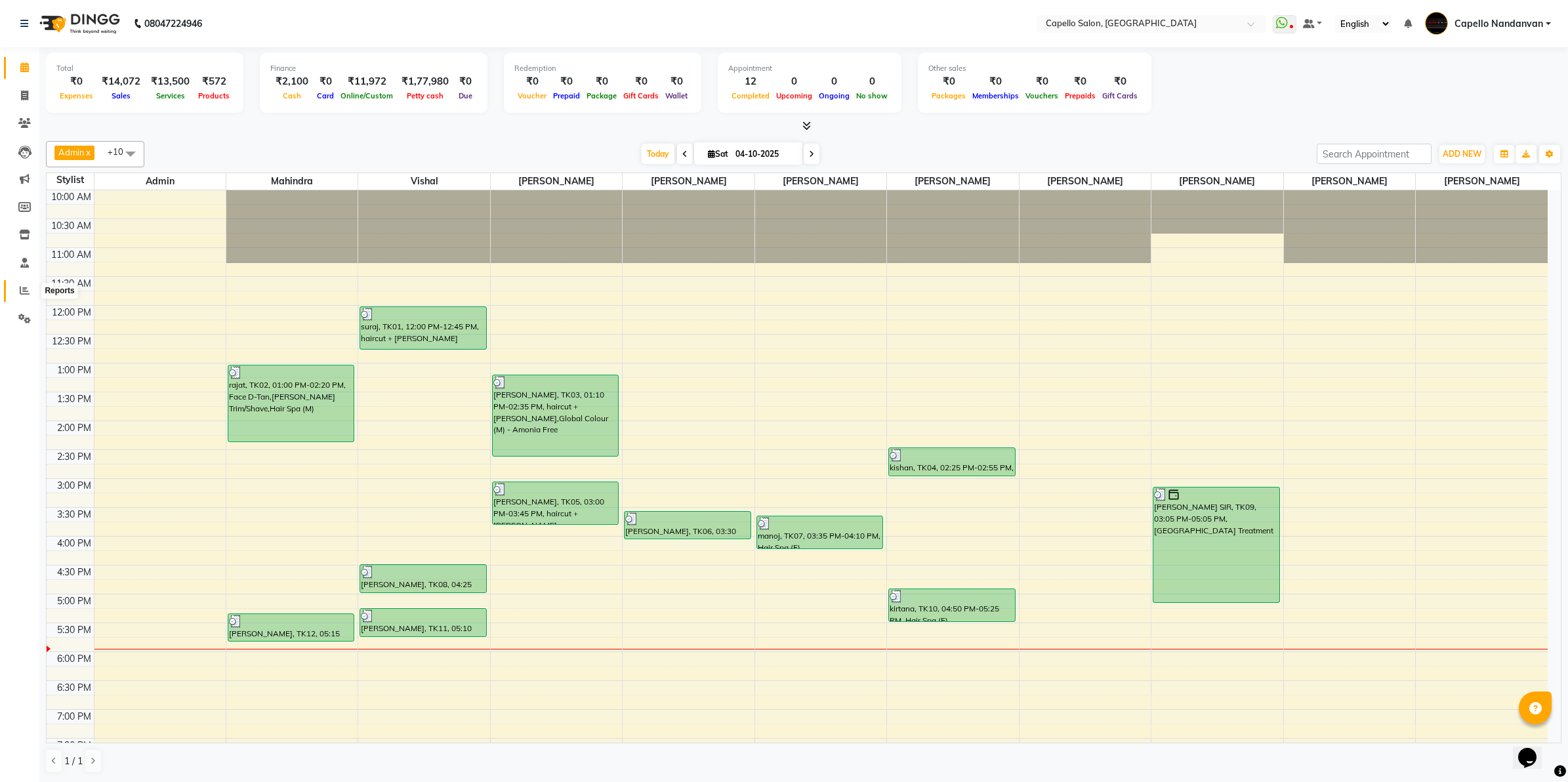
click at [24, 287] on icon at bounding box center [24, 290] width 10 height 10
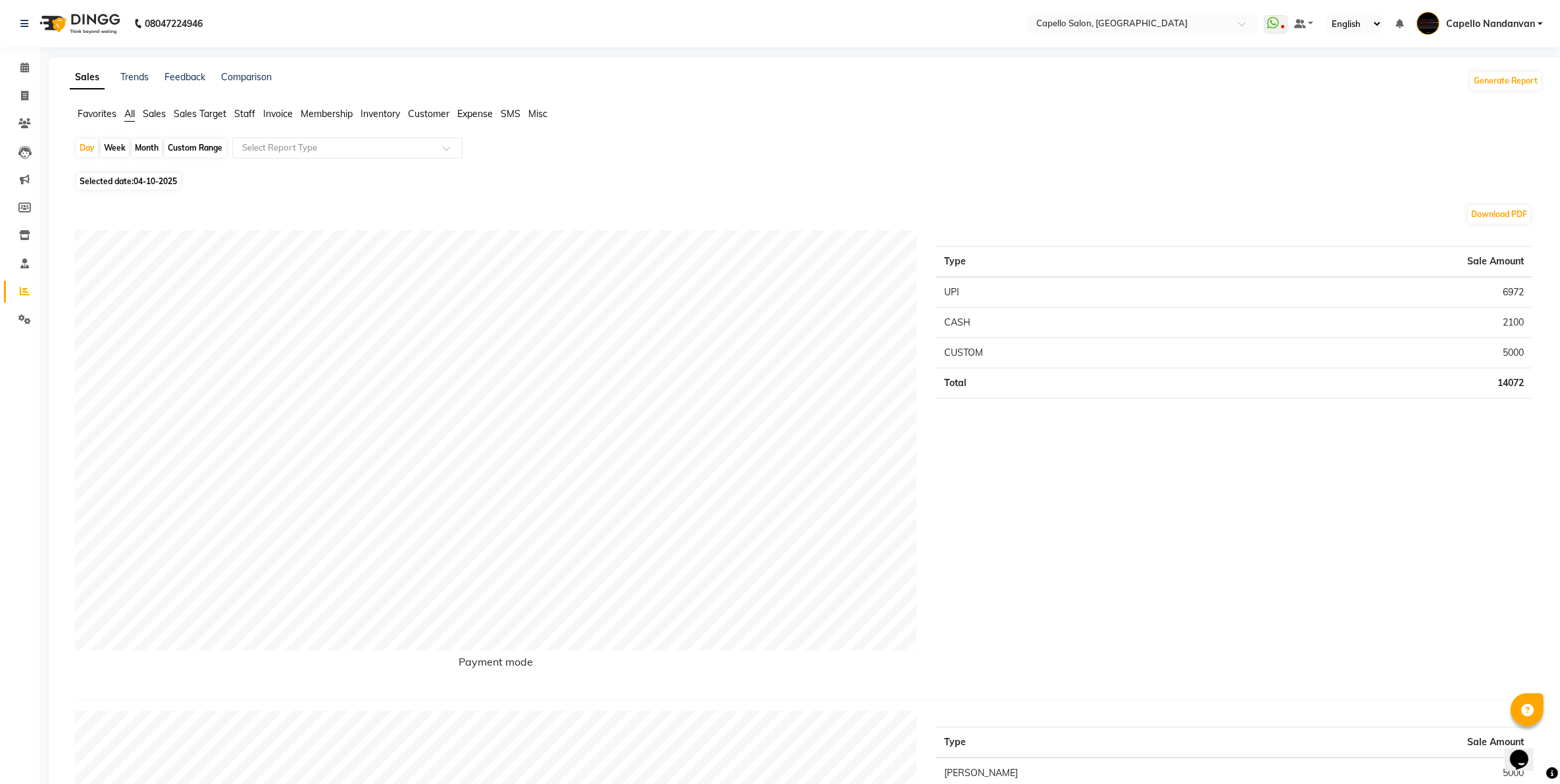
drag, startPoint x: 147, startPoint y: 152, endPoint x: 155, endPoint y: 166, distance: 16.1
click at [150, 152] on div "Month" at bounding box center [146, 148] width 30 height 18
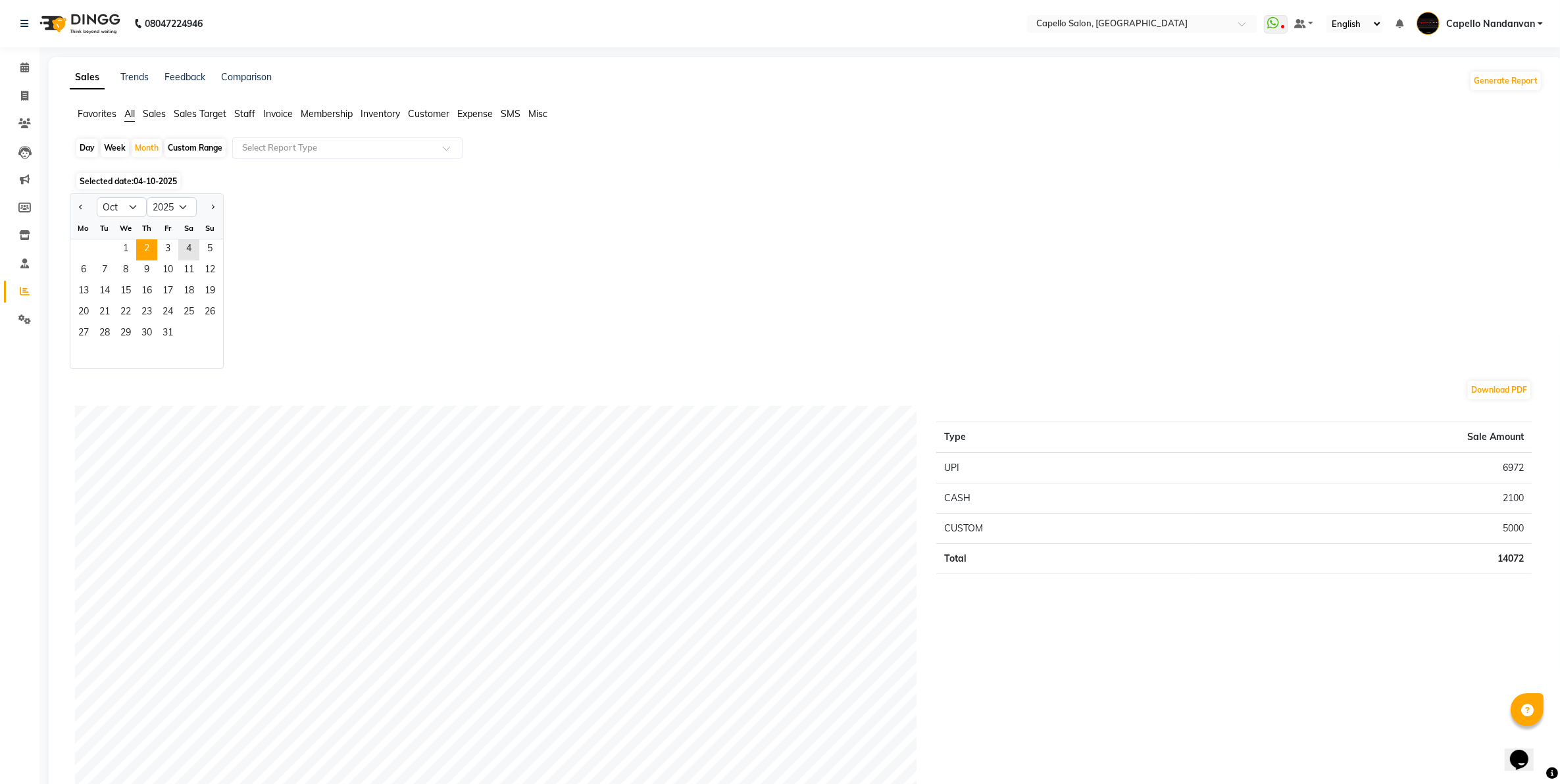
drag, startPoint x: 155, startPoint y: 166, endPoint x: 146, endPoint y: 255, distance: 89.5
click at [146, 255] on span "2" at bounding box center [146, 250] width 21 height 21
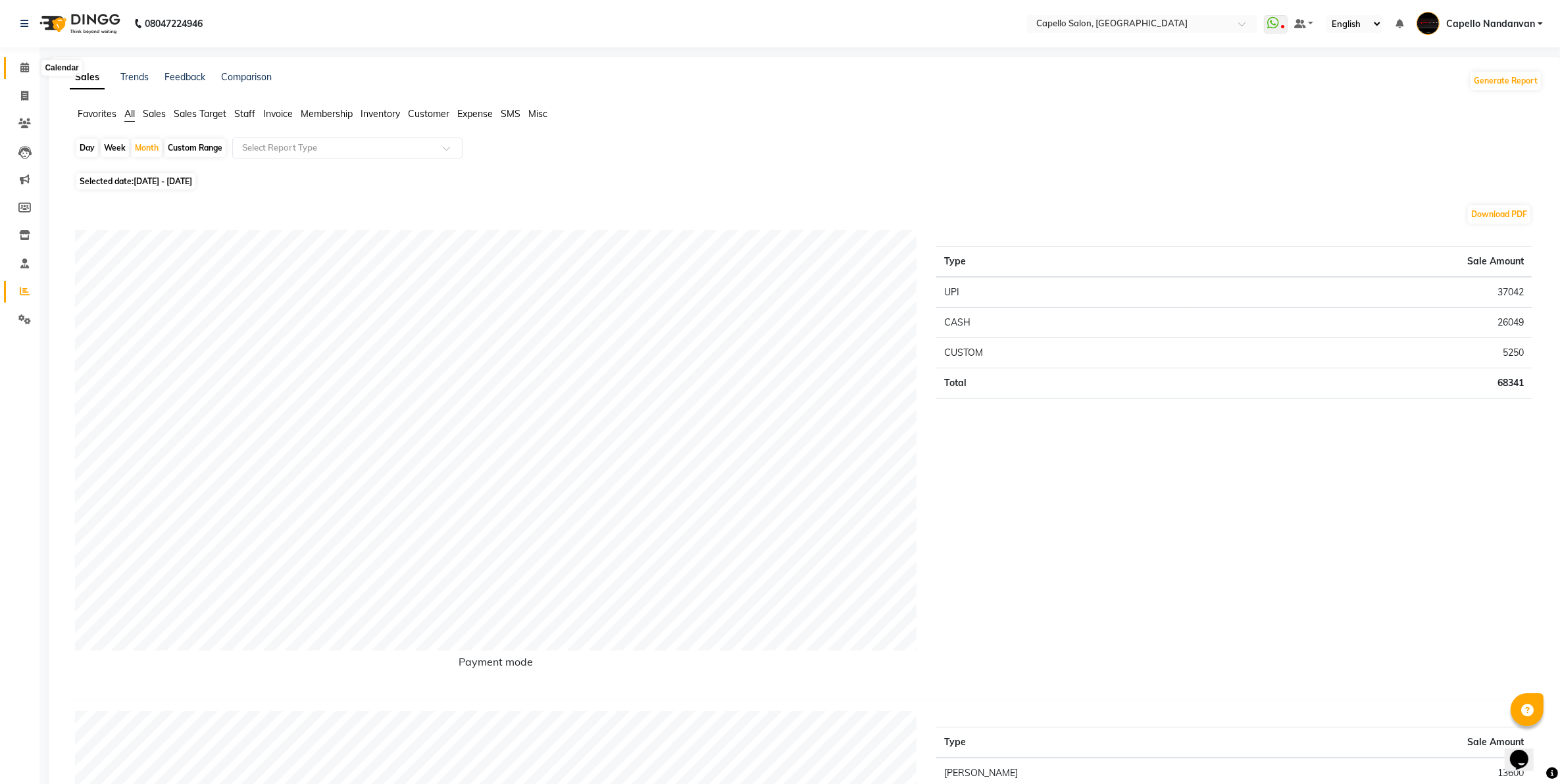
click at [34, 64] on span at bounding box center [25, 68] width 23 height 15
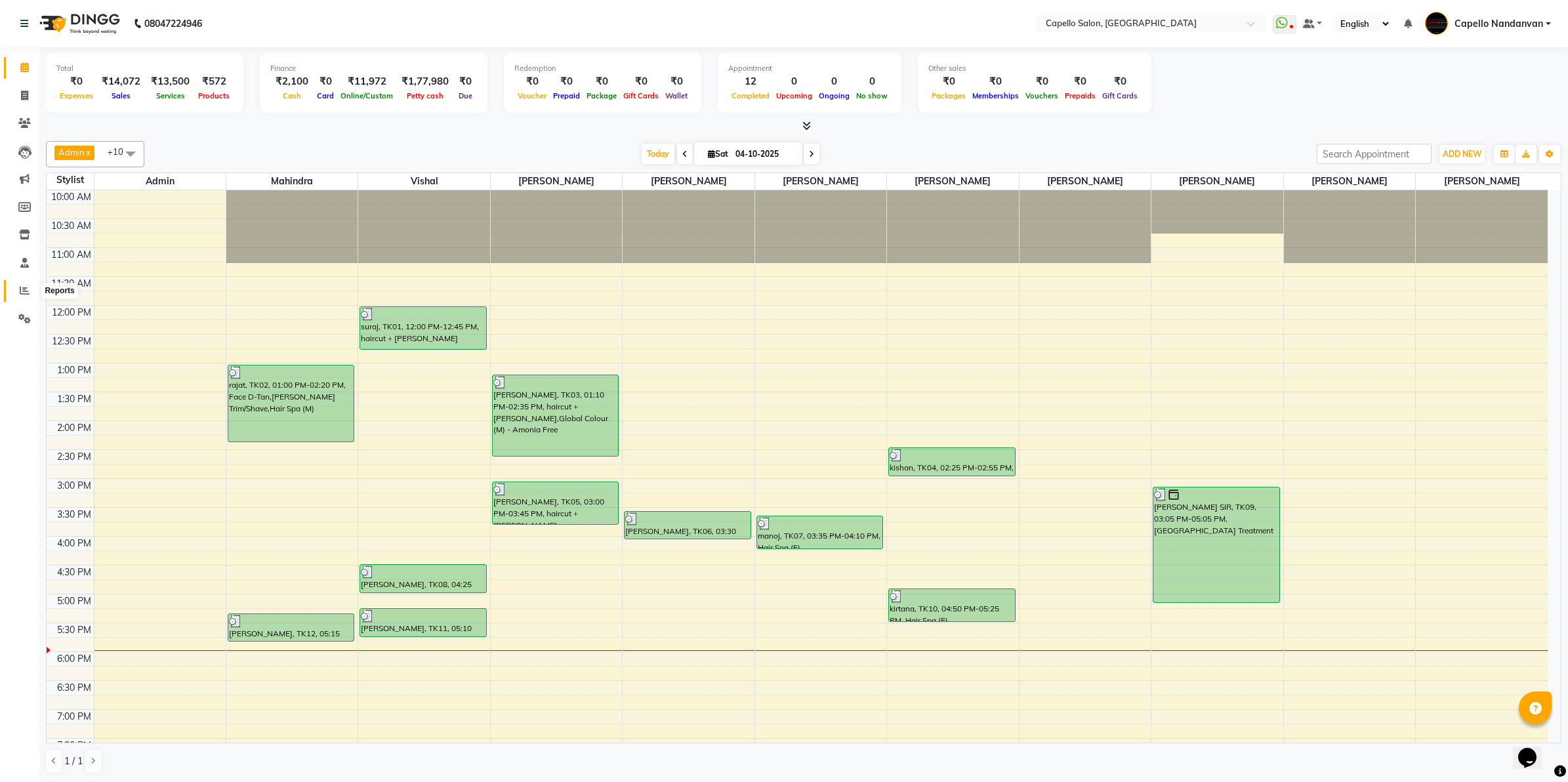
click at [23, 296] on span at bounding box center [25, 291] width 23 height 15
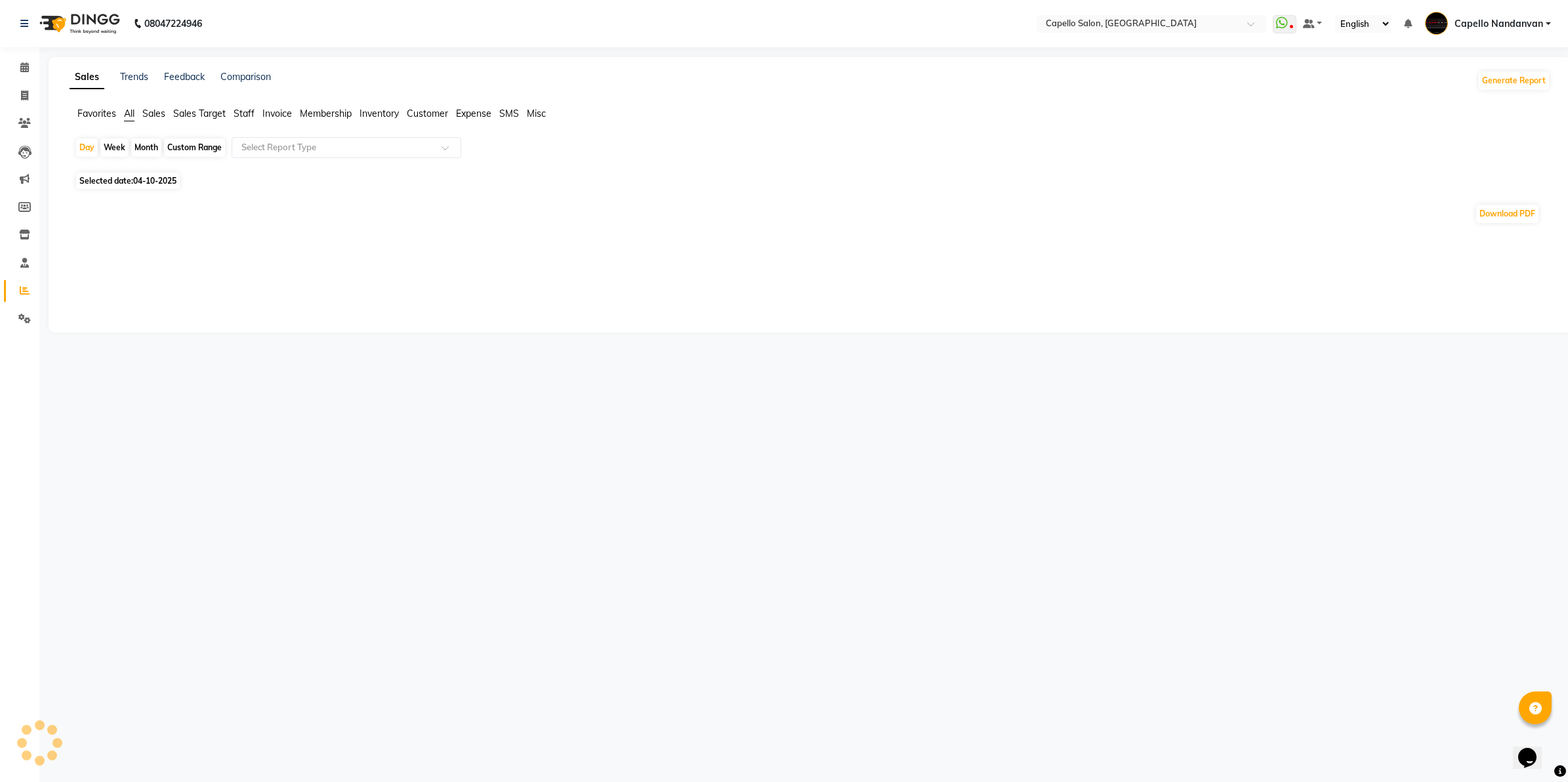
drag, startPoint x: 139, startPoint y: 146, endPoint x: 151, endPoint y: 147, distance: 12.0
click at [145, 147] on div "Month" at bounding box center [146, 147] width 30 height 18
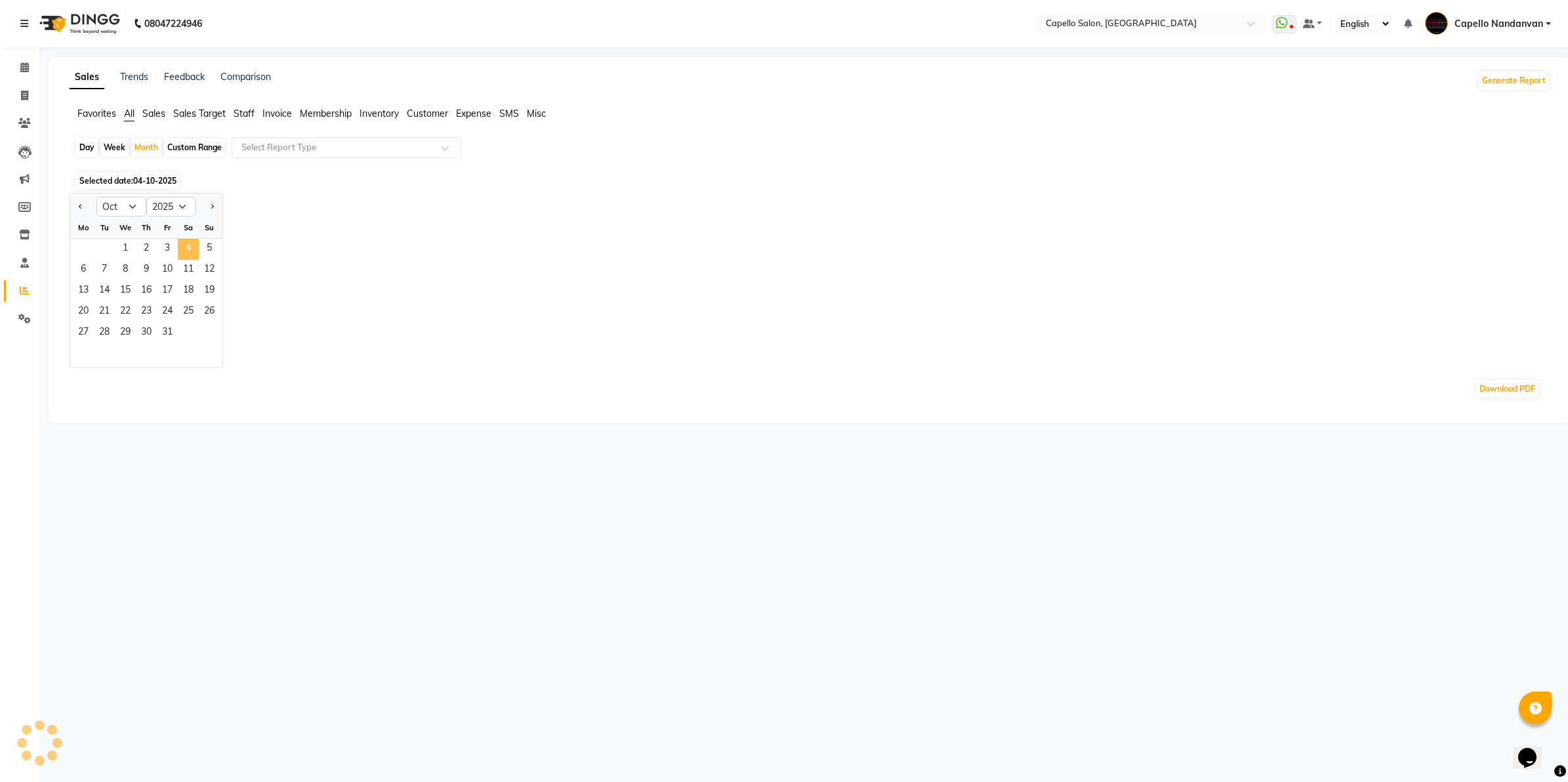
drag, startPoint x: 151, startPoint y: 147, endPoint x: 191, endPoint y: 260, distance: 119.9
click at [191, 260] on span "4" at bounding box center [188, 249] width 21 height 21
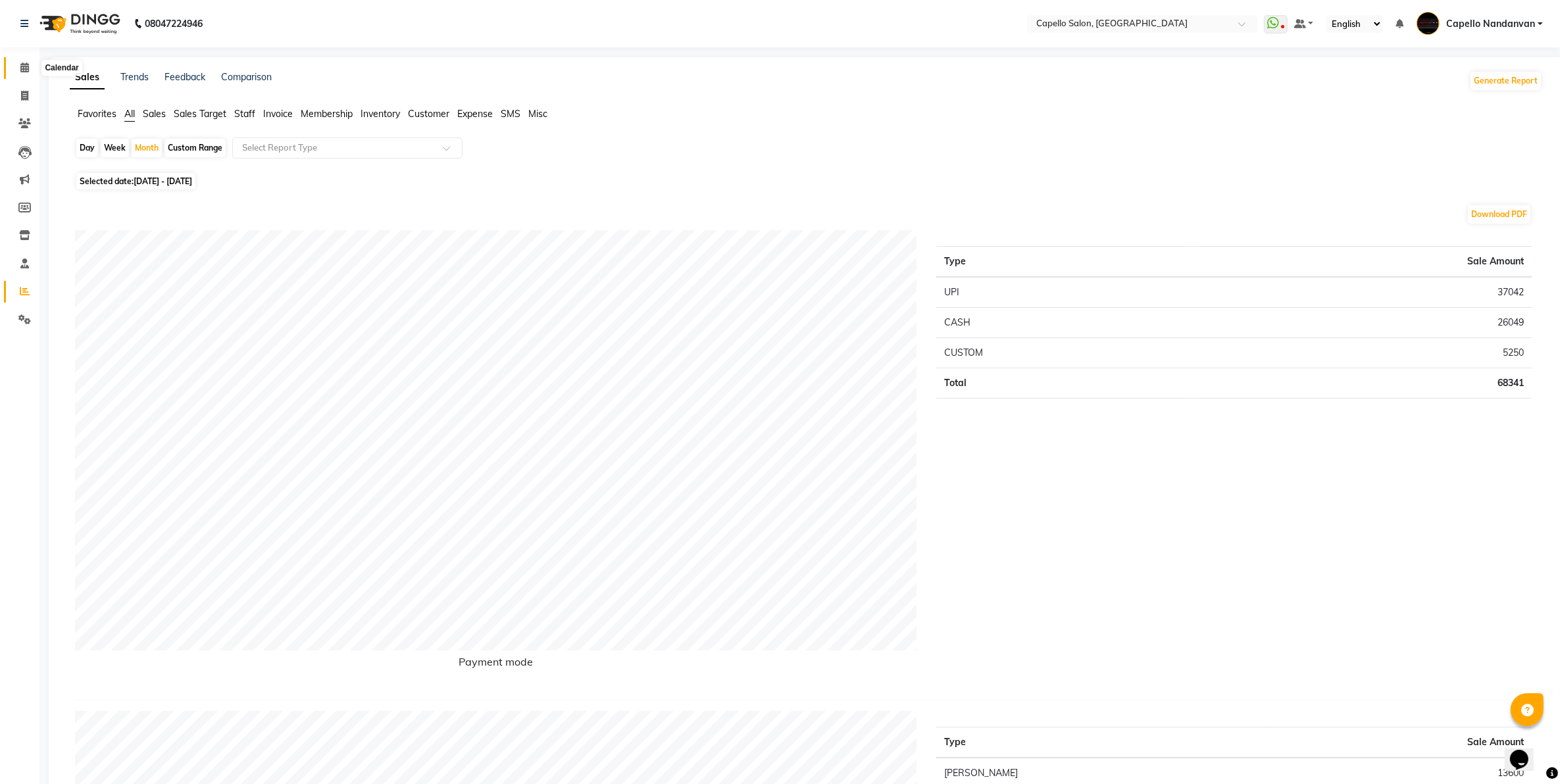
click at [33, 64] on span at bounding box center [25, 68] width 23 height 15
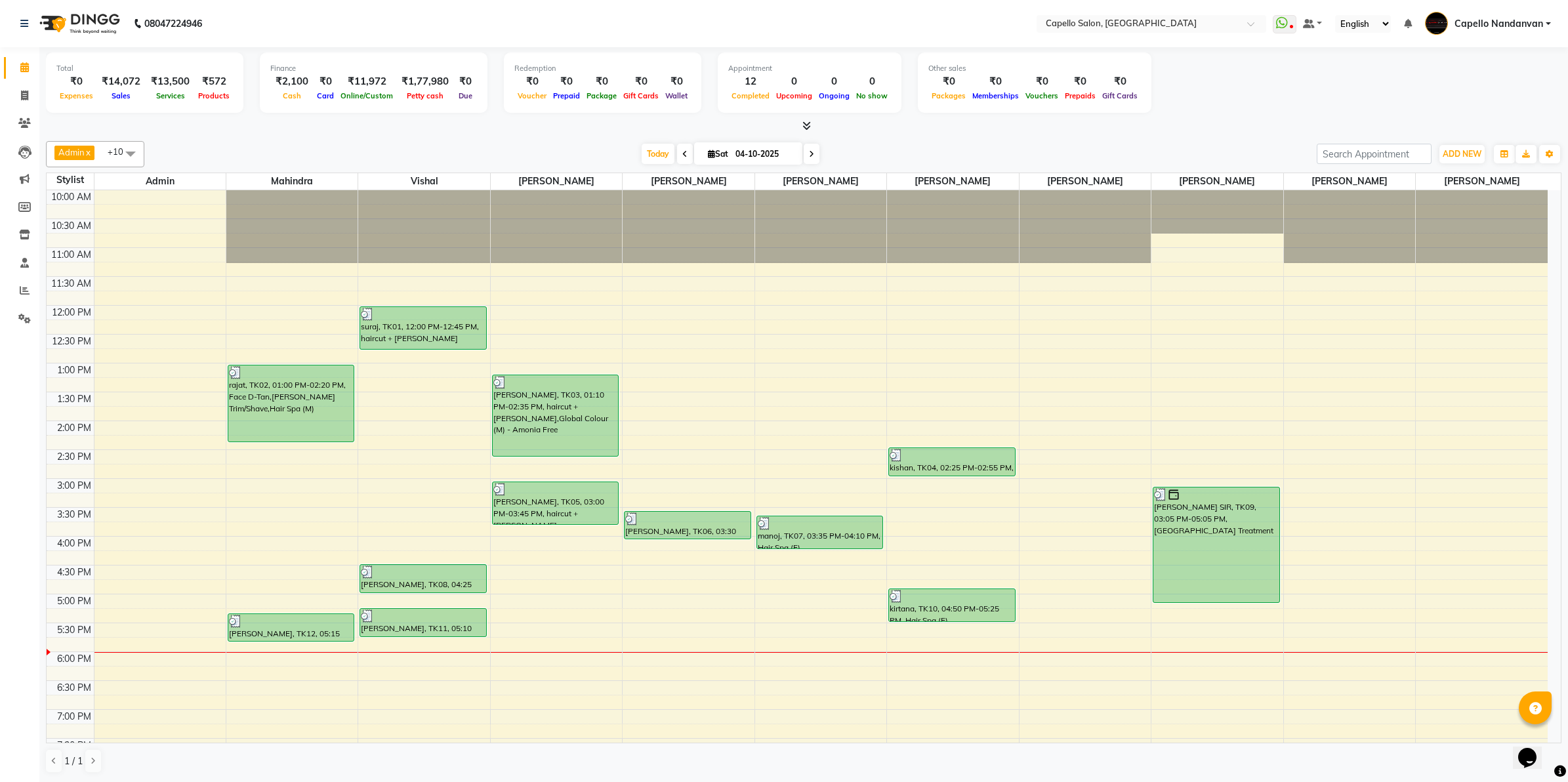
click at [1499, 103] on div "Total ₹0 Expenses ₹14,072 Sales ₹13,500 Services ₹572 Products Finance ₹2,100 C…" at bounding box center [804, 84] width 1516 height 64
click at [17, 88] on span at bounding box center [25, 96] width 23 height 15
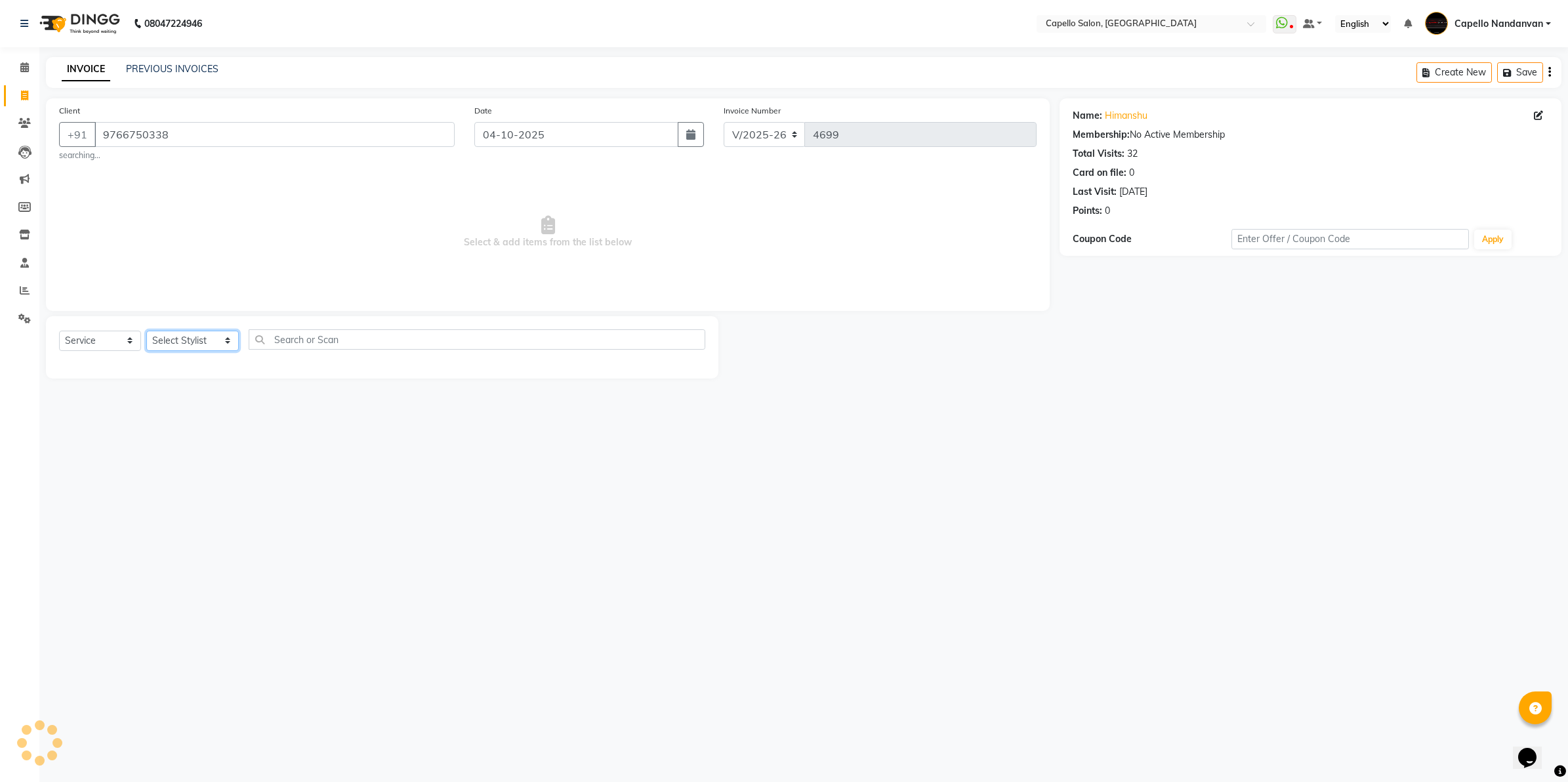
click at [179, 343] on select "Select Stylist Admin [PERSON_NAME] [PERSON_NAME] [PERSON_NAME] [PERSON_NAME] Ow…" at bounding box center [193, 341] width 92 height 20
click at [147, 331] on select "Select Stylist Admin [PERSON_NAME] [PERSON_NAME] [PERSON_NAME] [PERSON_NAME] Ow…" at bounding box center [193, 341] width 92 height 20
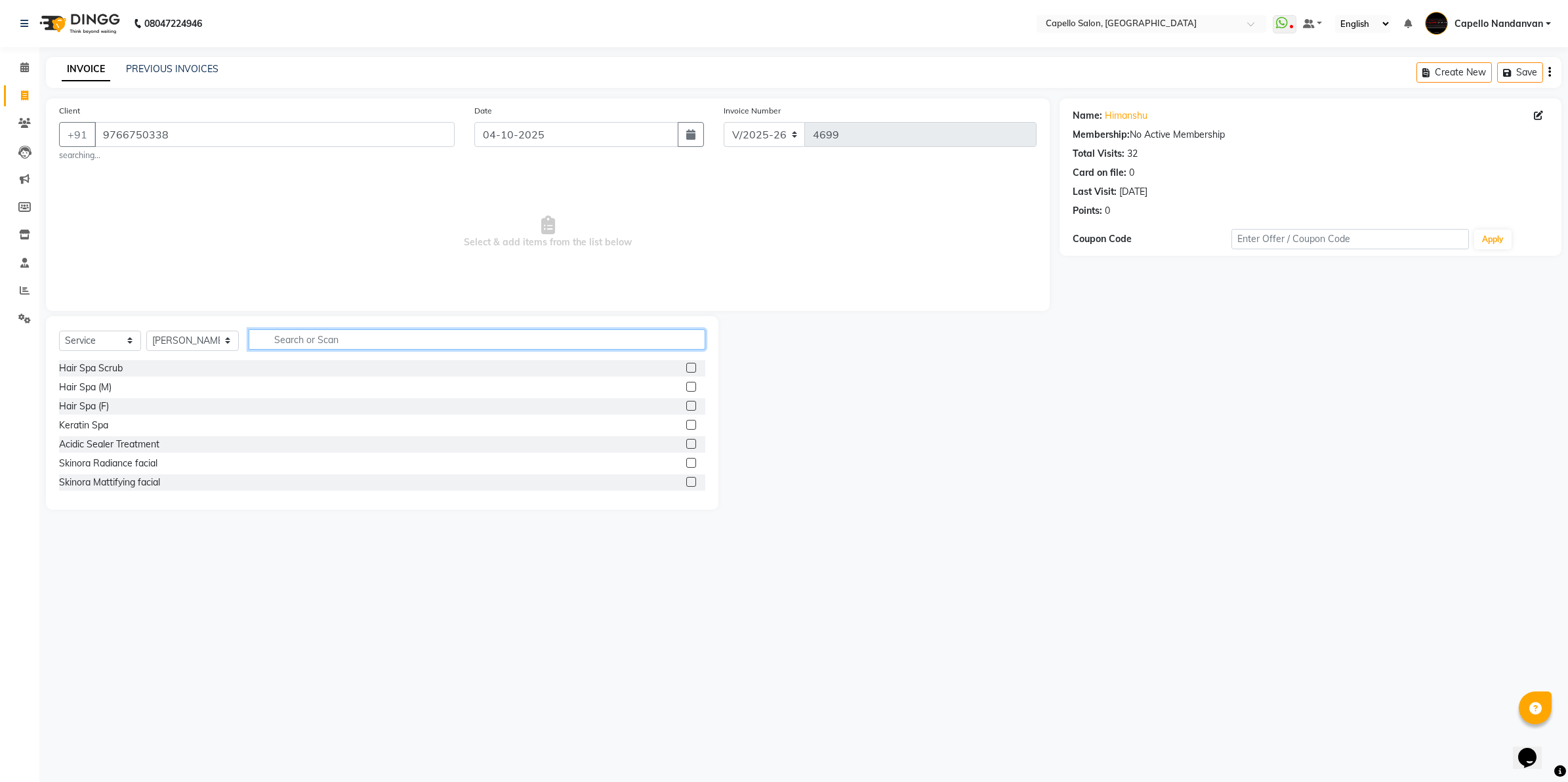
click at [312, 335] on input "text" at bounding box center [477, 339] width 457 height 20
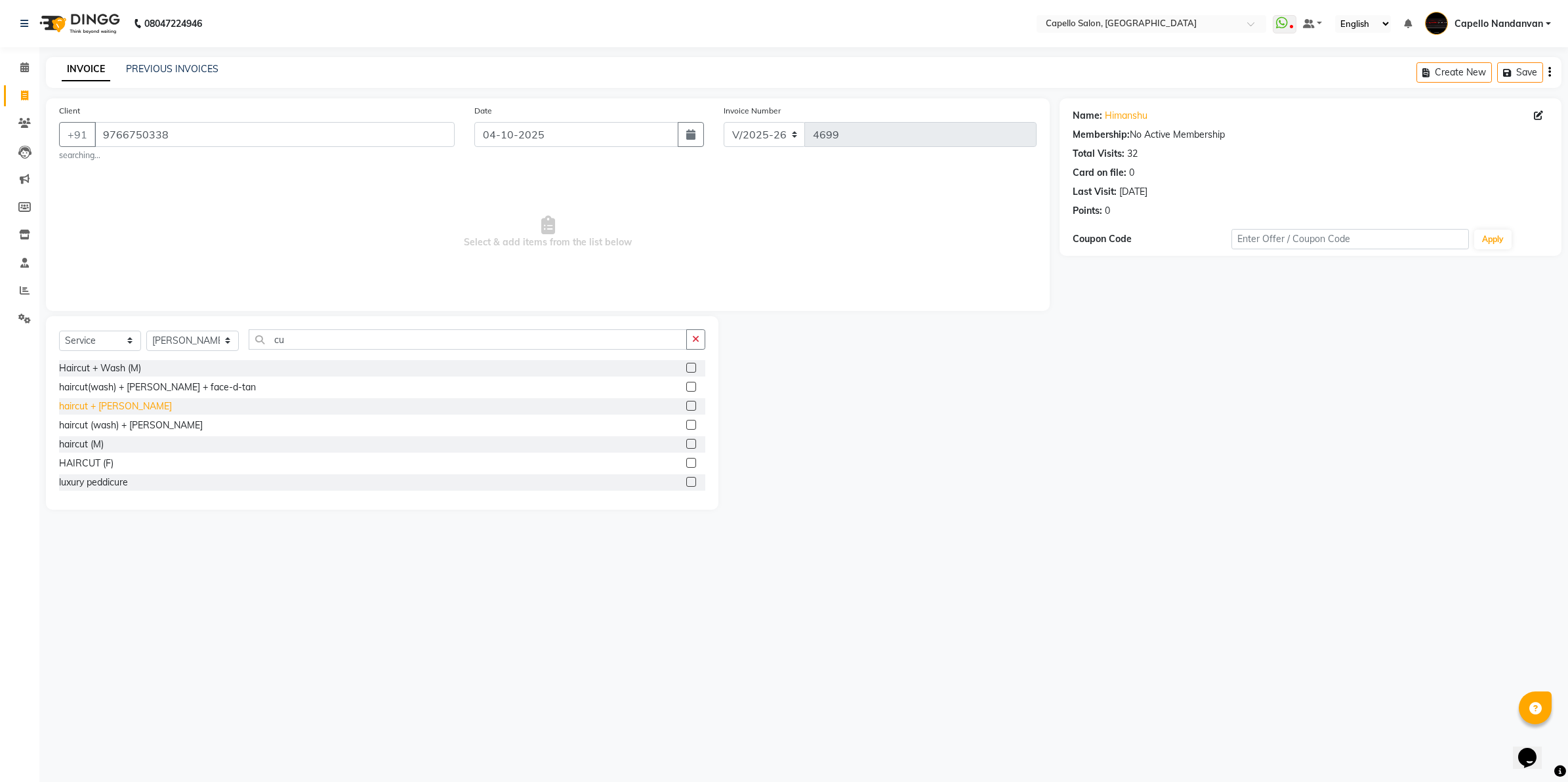
click at [76, 412] on div "haircut + [PERSON_NAME]" at bounding box center [115, 406] width 113 height 14
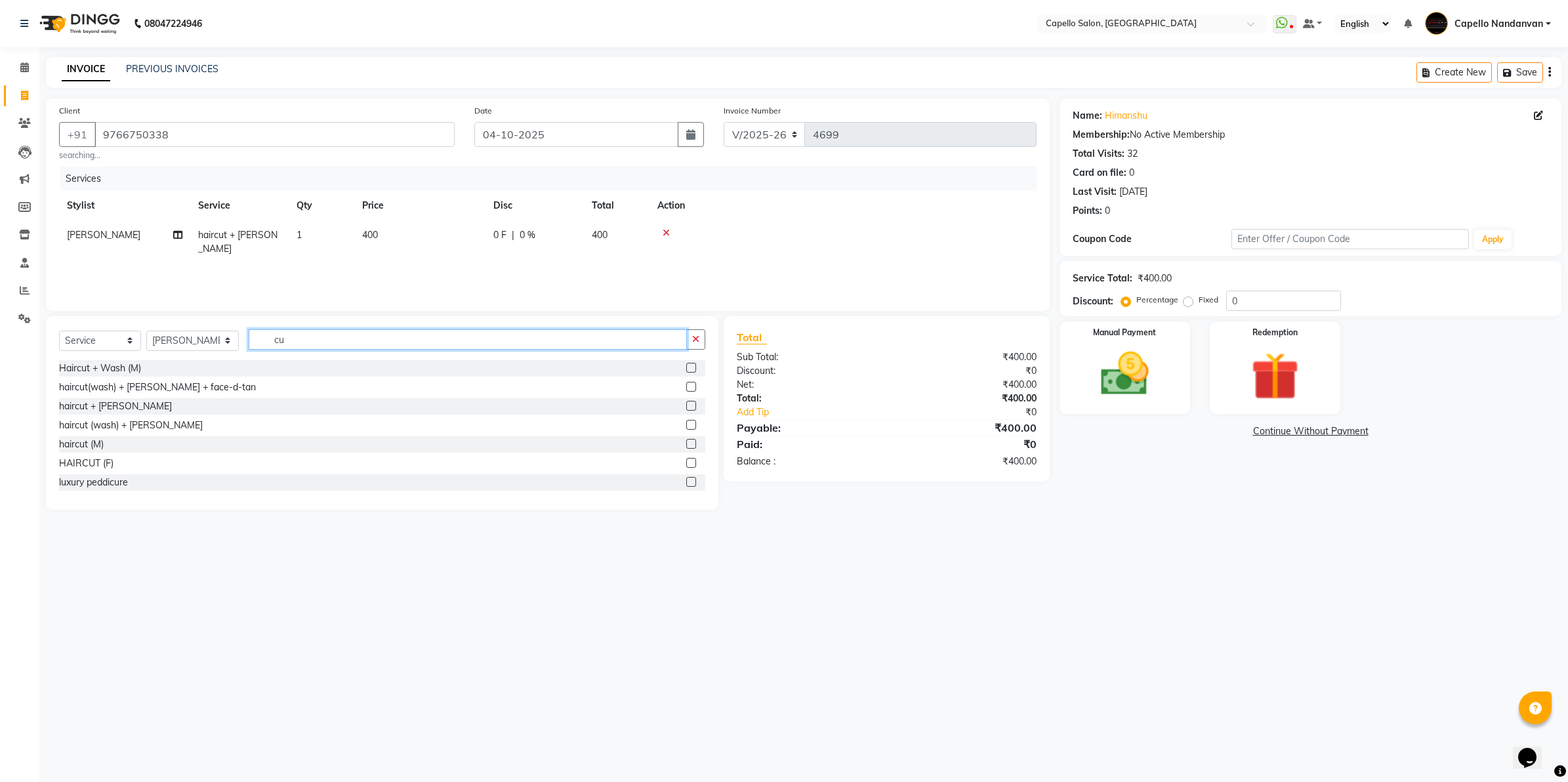
click at [328, 343] on input "cu" at bounding box center [467, 339] width 439 height 20
click at [97, 377] on div "Skinora Mattifying facial Skinora Mattifying Treatment ( Citron&Seabuck)" at bounding box center [382, 379] width 646 height 38
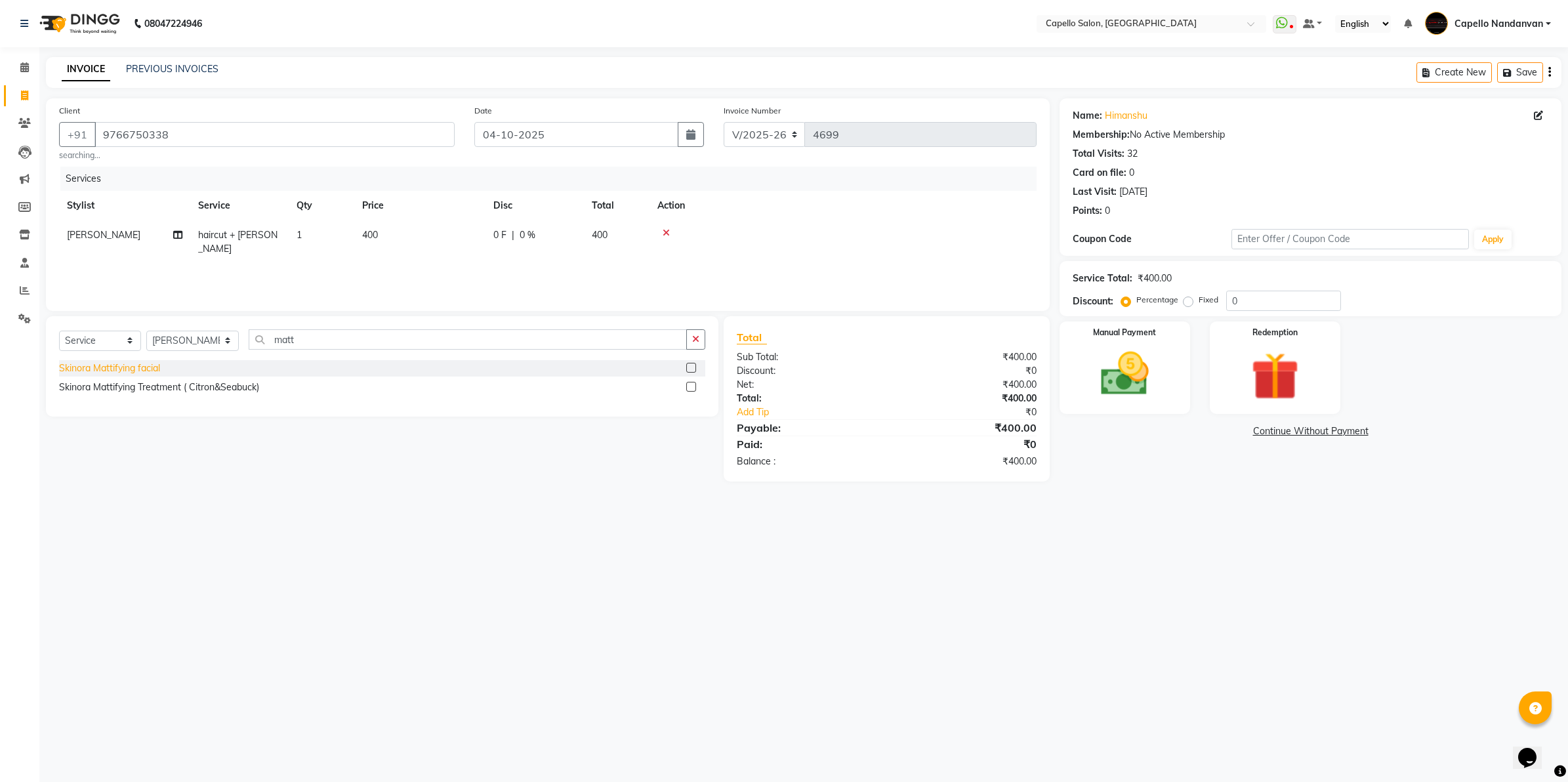
click at [103, 366] on div "Skinora Mattifying facial" at bounding box center [109, 368] width 101 height 14
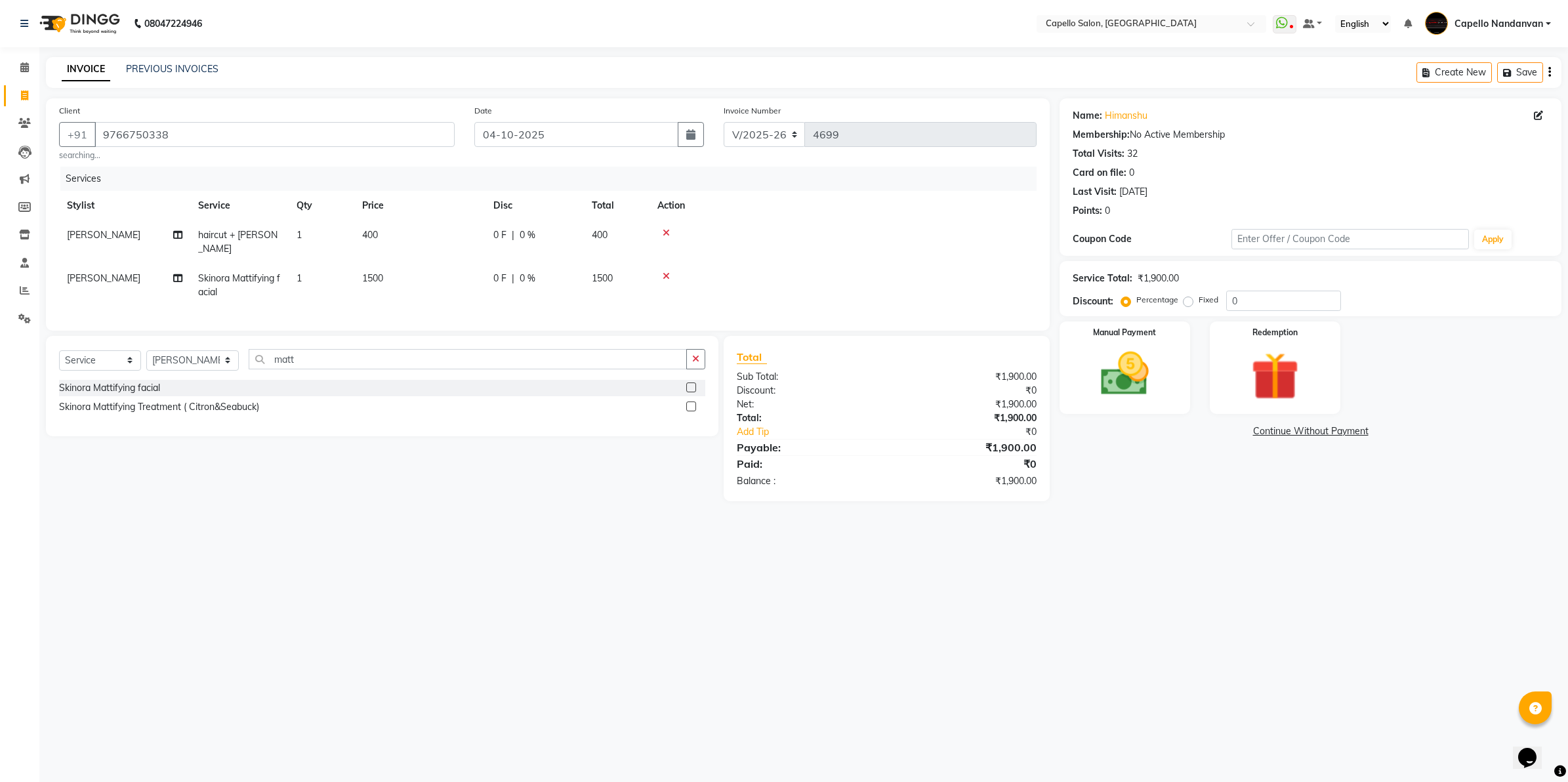
click at [667, 272] on icon at bounding box center [666, 277] width 7 height 9
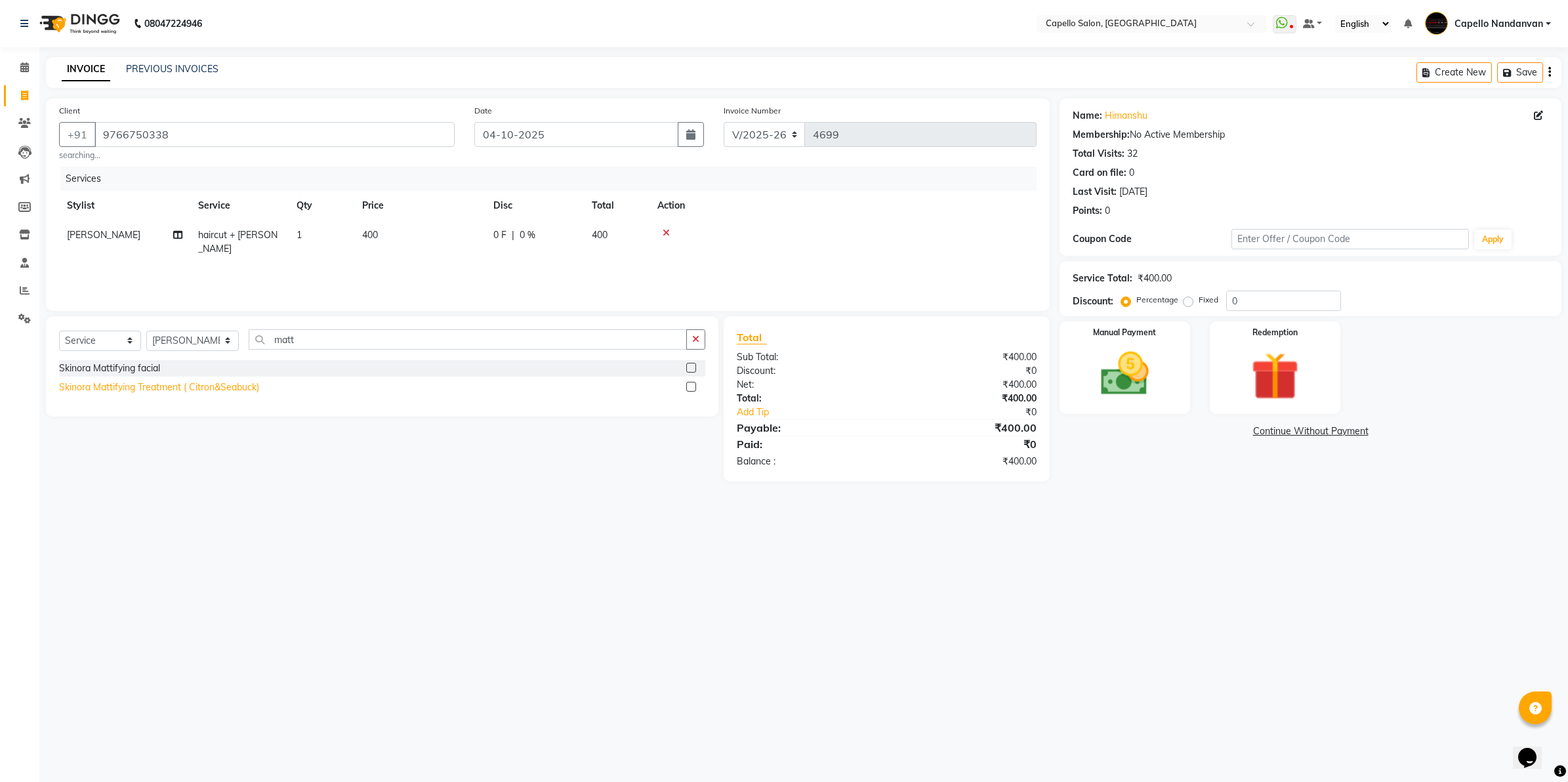
click at [227, 389] on div "Skinora Mattifying Treatment ( Citron&Seabuck)" at bounding box center [159, 387] width 200 height 14
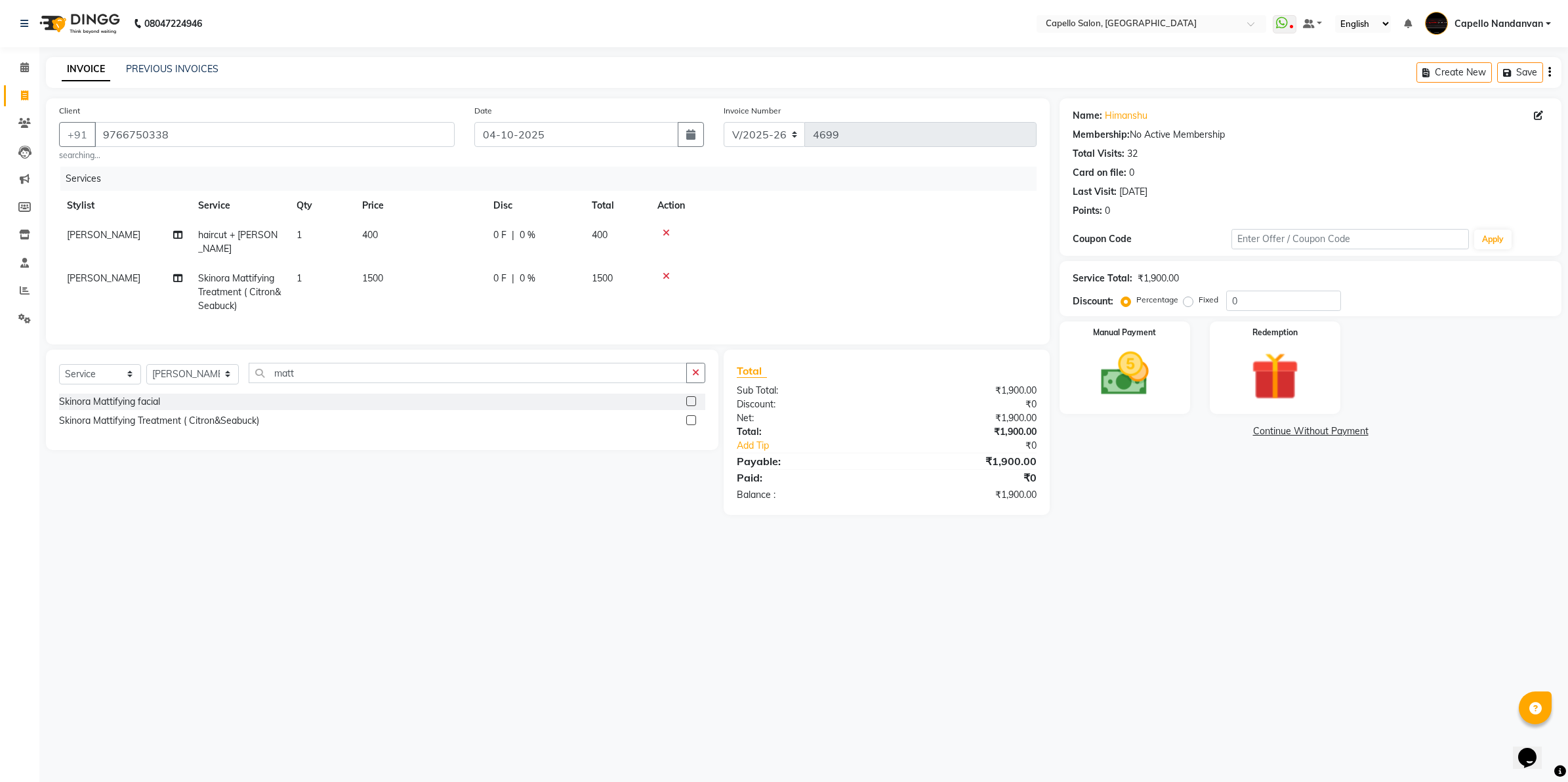
click at [373, 272] on span "1500" at bounding box center [372, 279] width 21 height 12
click at [439, 264] on input "1500" at bounding box center [481, 268] width 115 height 20
click at [487, 643] on div "08047224946 Select Location × [GEOGRAPHIC_DATA], [GEOGRAPHIC_DATA] WhatsApp Sta…" at bounding box center [784, 391] width 1568 height 782
click at [1142, 375] on img at bounding box center [1125, 374] width 82 height 58
click at [1264, 437] on span "CASH" at bounding box center [1271, 432] width 28 height 15
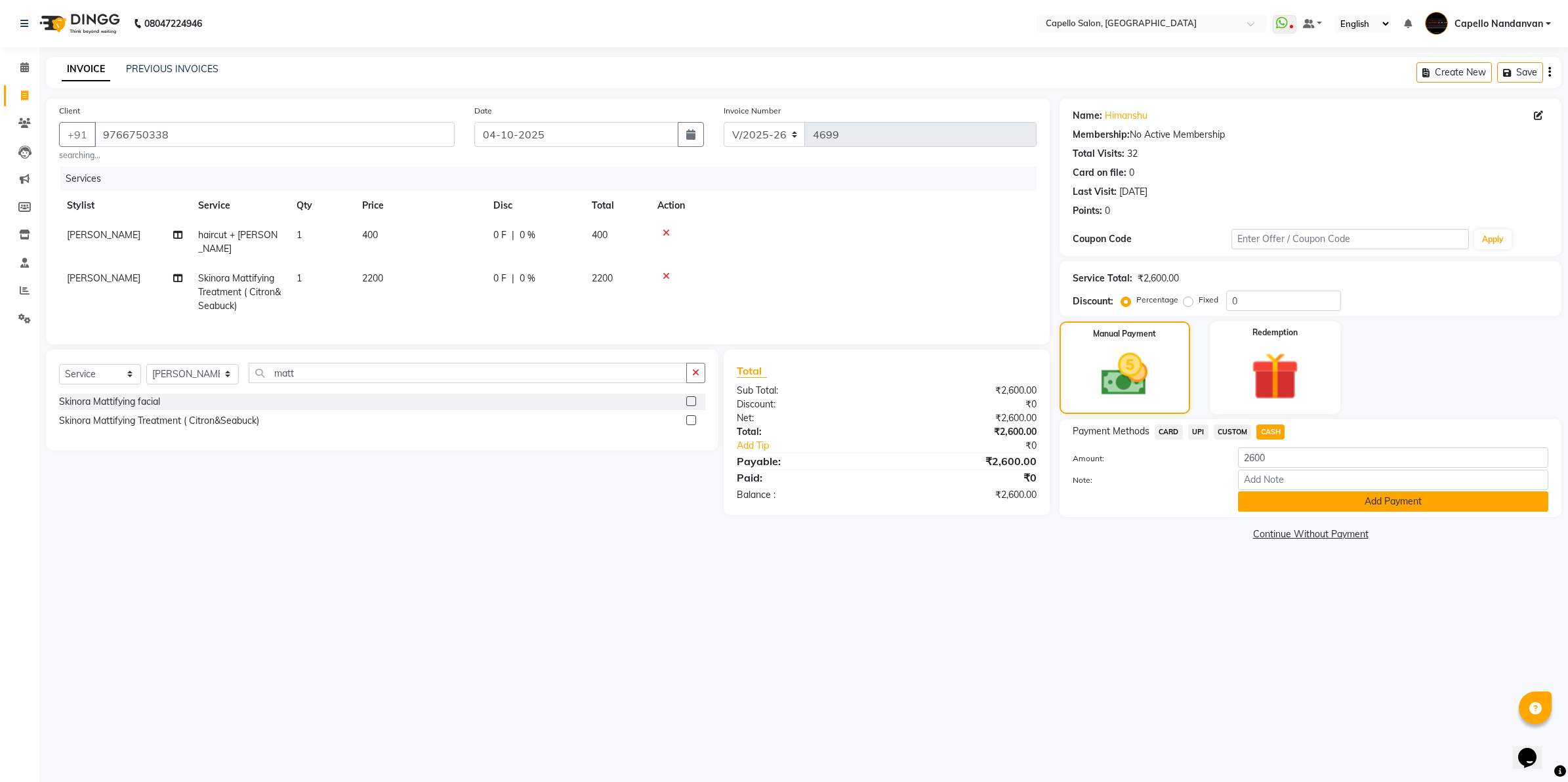
click at [1281, 493] on button "Add Payment" at bounding box center [1393, 501] width 311 height 20
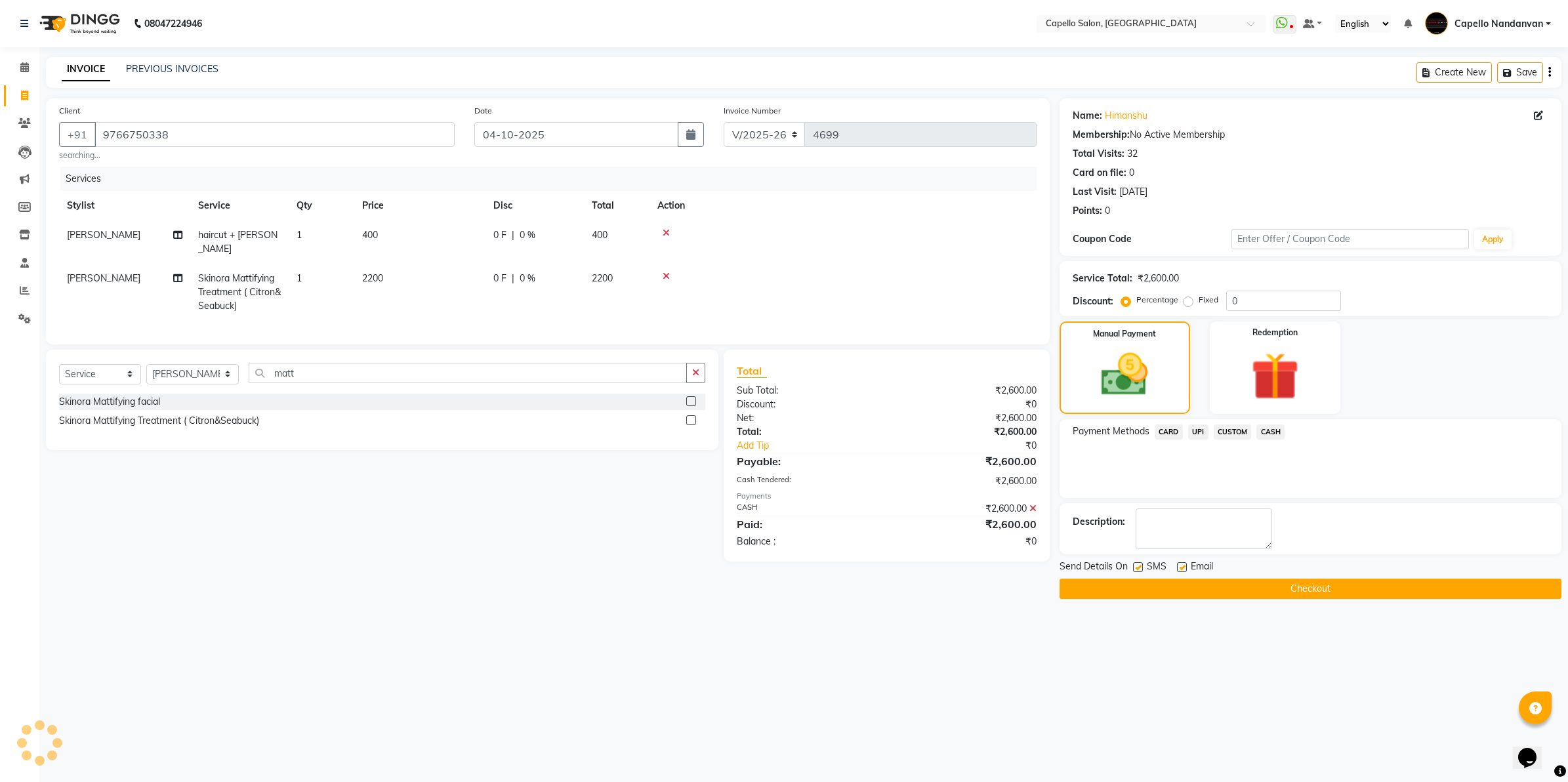
click at [1273, 582] on button "Checkout" at bounding box center [1311, 589] width 502 height 20
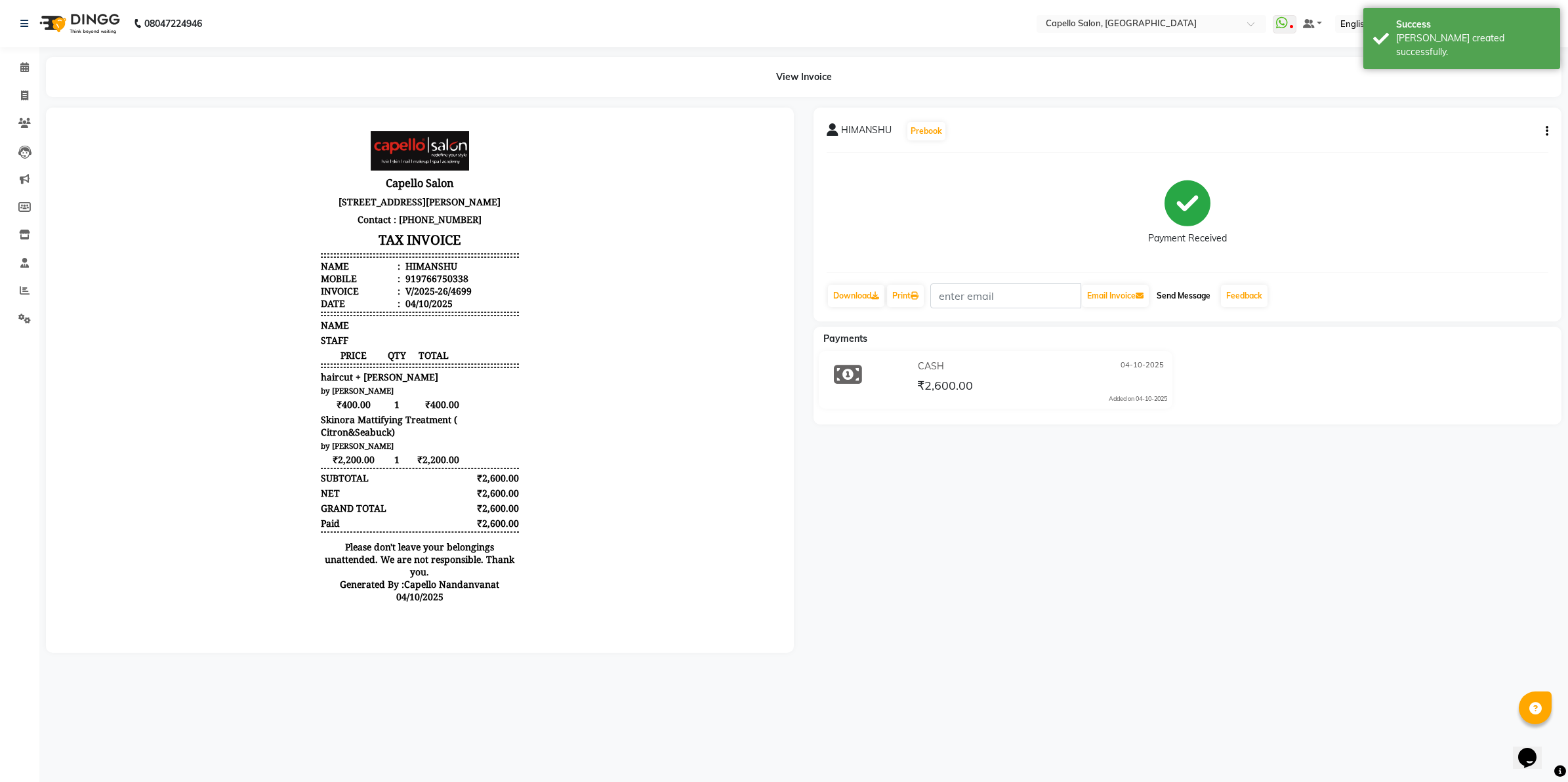
click at [1168, 300] on button "Send Message" at bounding box center [1184, 295] width 64 height 22
click at [13, 63] on span at bounding box center [25, 68] width 23 height 15
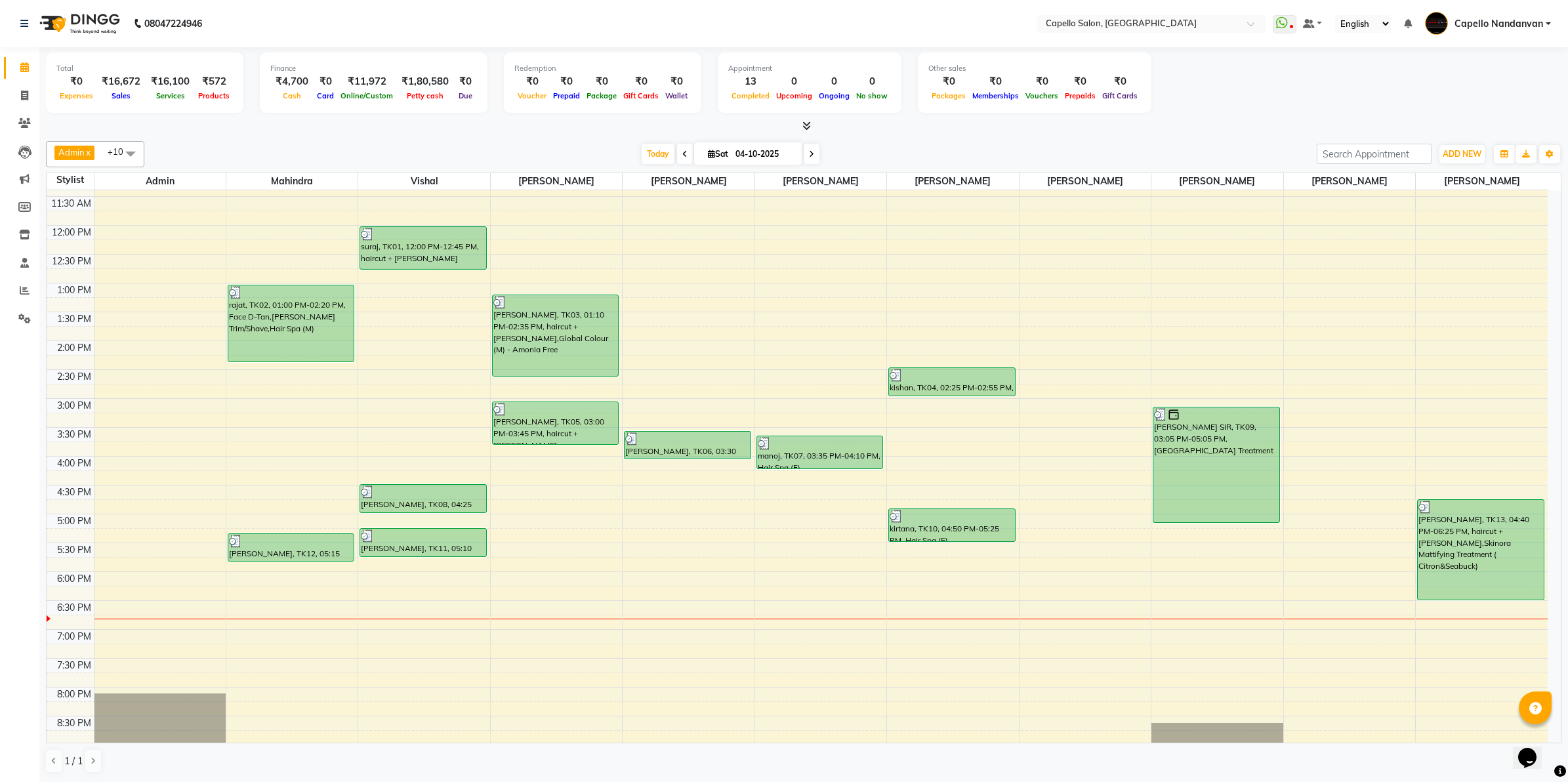
scroll to position [41, 0]
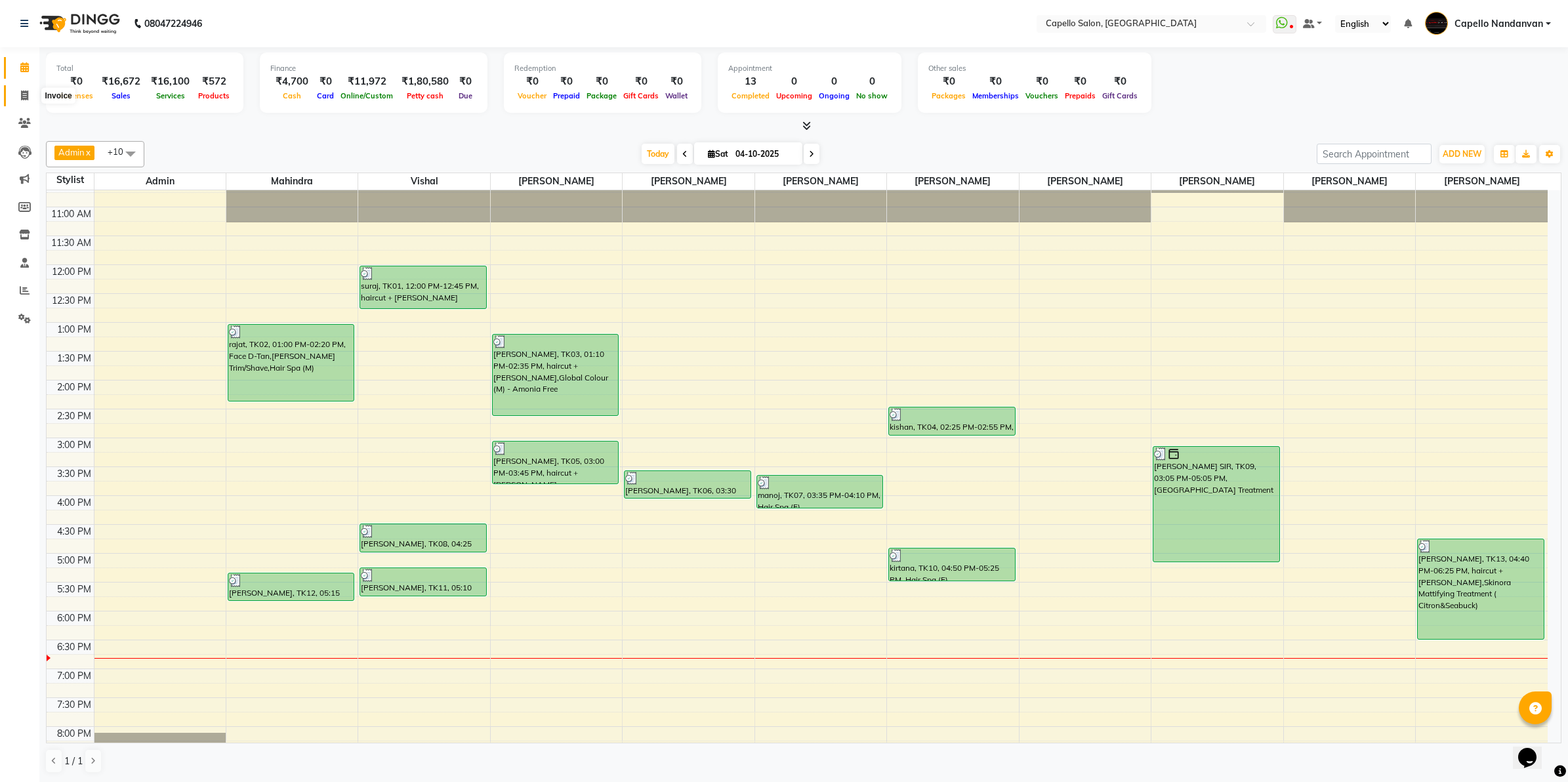
click at [21, 90] on icon at bounding box center [24, 95] width 7 height 10
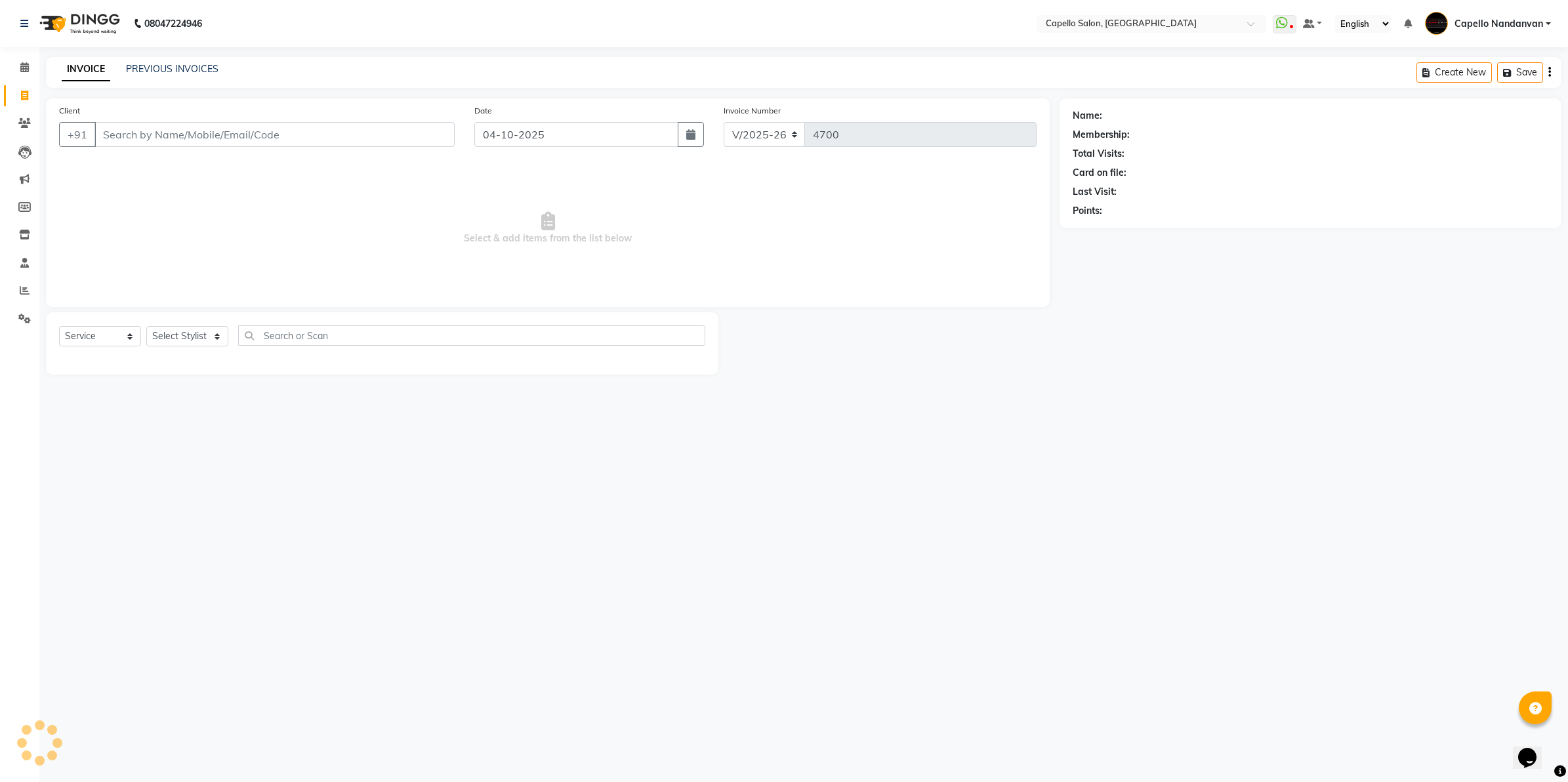
click at [167, 133] on input "Client" at bounding box center [275, 134] width 360 height 25
click at [216, 336] on select "Select Stylist Admin [PERSON_NAME] [PERSON_NAME] [PERSON_NAME] [PERSON_NAME] Ow…" at bounding box center [193, 336] width 92 height 20
click at [147, 326] on select "Select Stylist Admin [PERSON_NAME] [PERSON_NAME] [PERSON_NAME] [PERSON_NAME] Ow…" at bounding box center [193, 336] width 92 height 20
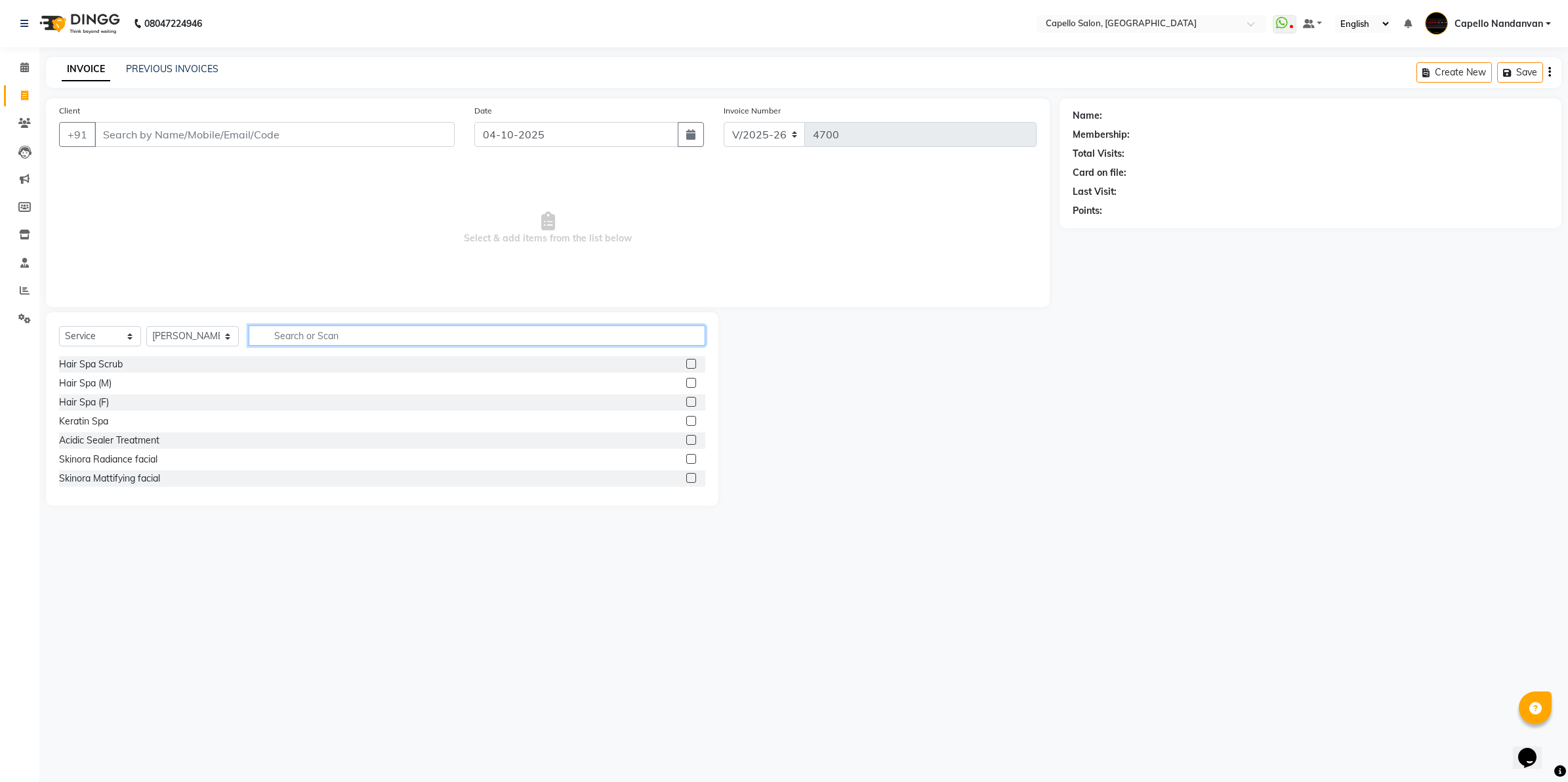
click at [359, 335] on input "text" at bounding box center [477, 335] width 457 height 20
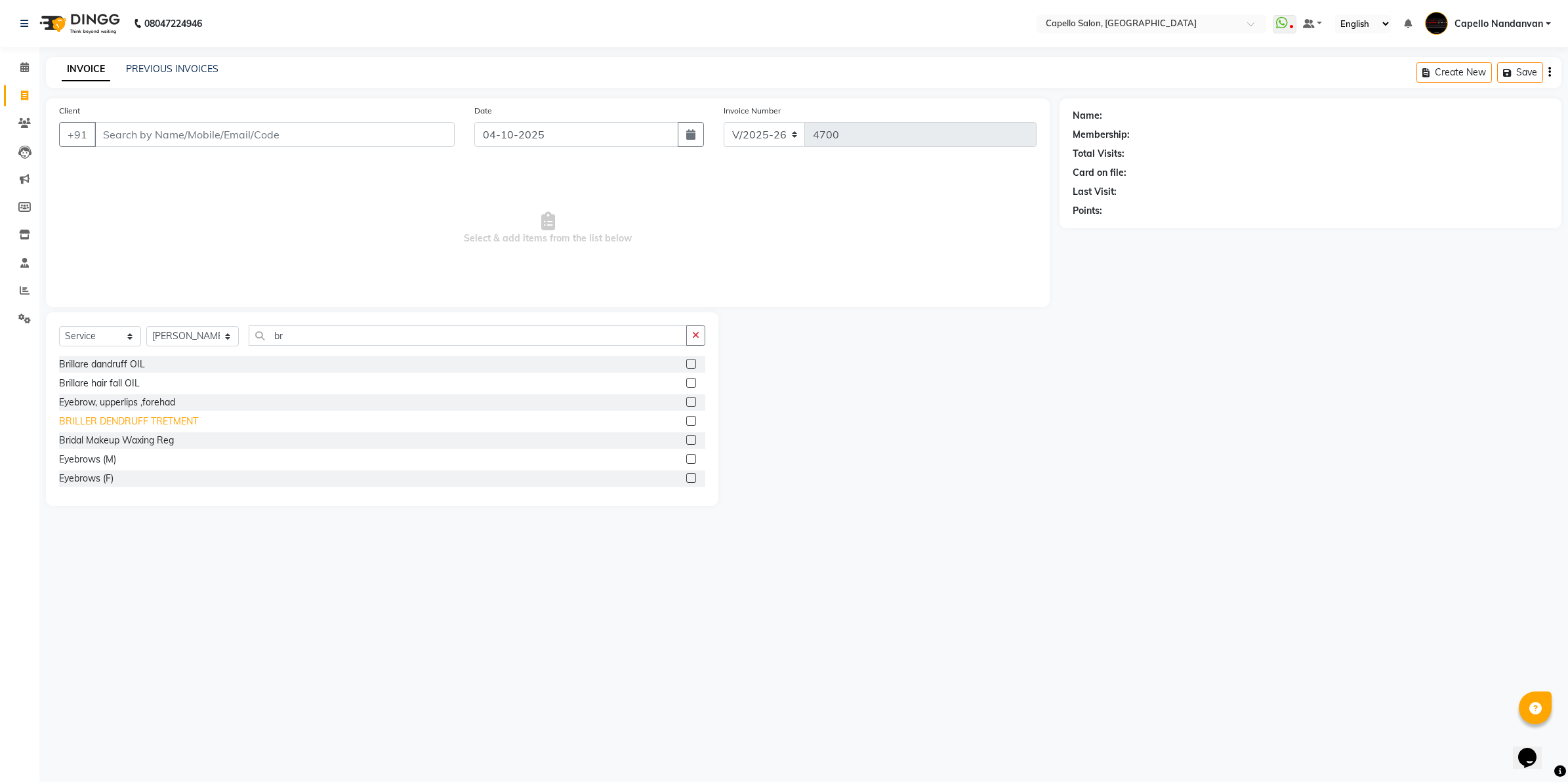
click at [133, 420] on div "BRILLER DENDRUFF TRETMENT" at bounding box center [129, 421] width 139 height 14
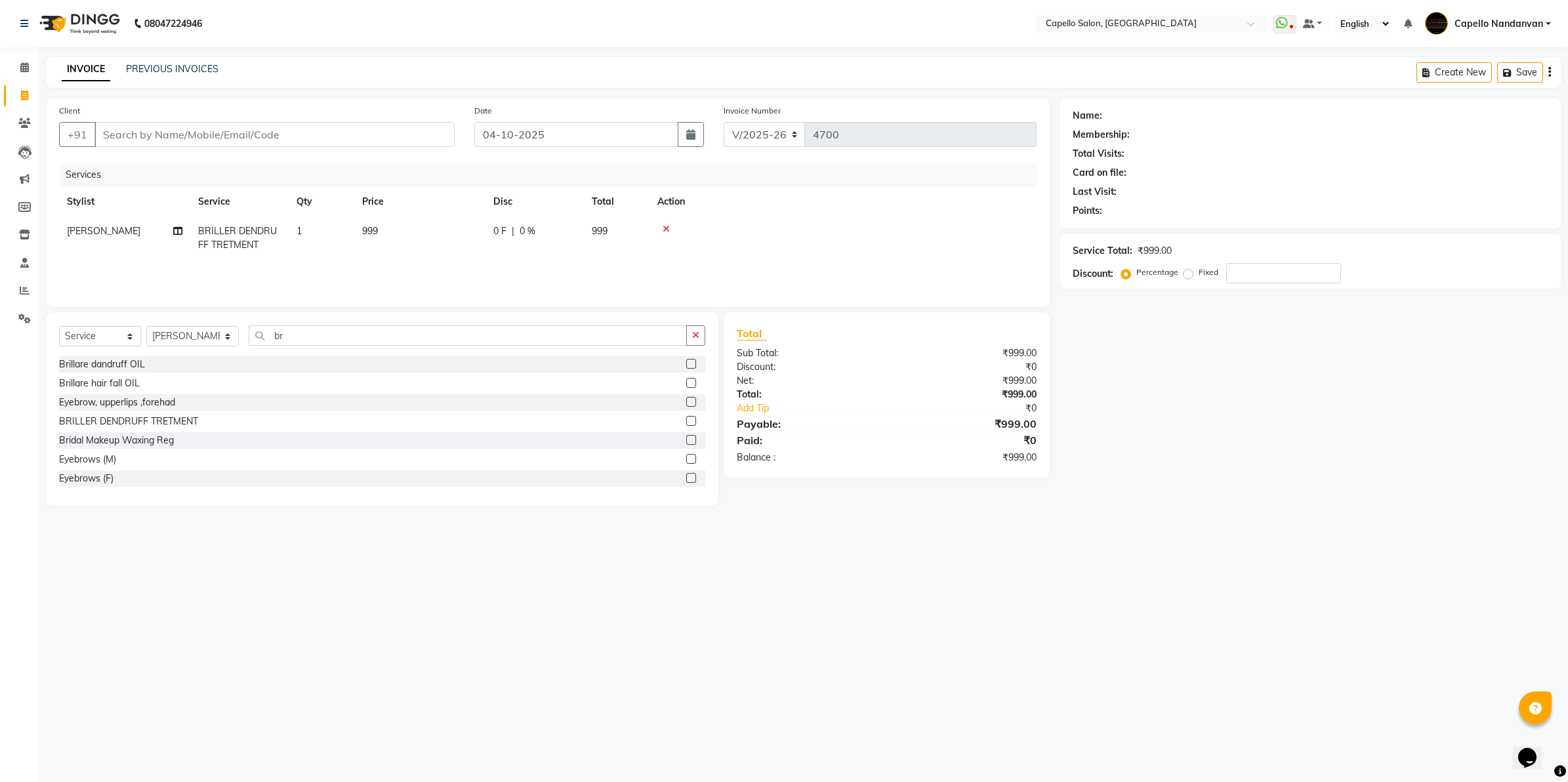
click at [372, 231] on span "999" at bounding box center [370, 231] width 16 height 12
click at [469, 234] on input "999" at bounding box center [481, 234] width 115 height 20
click at [181, 129] on input "Client" at bounding box center [275, 134] width 360 height 25
click at [442, 133] on span "Add Client" at bounding box center [420, 135] width 52 height 13
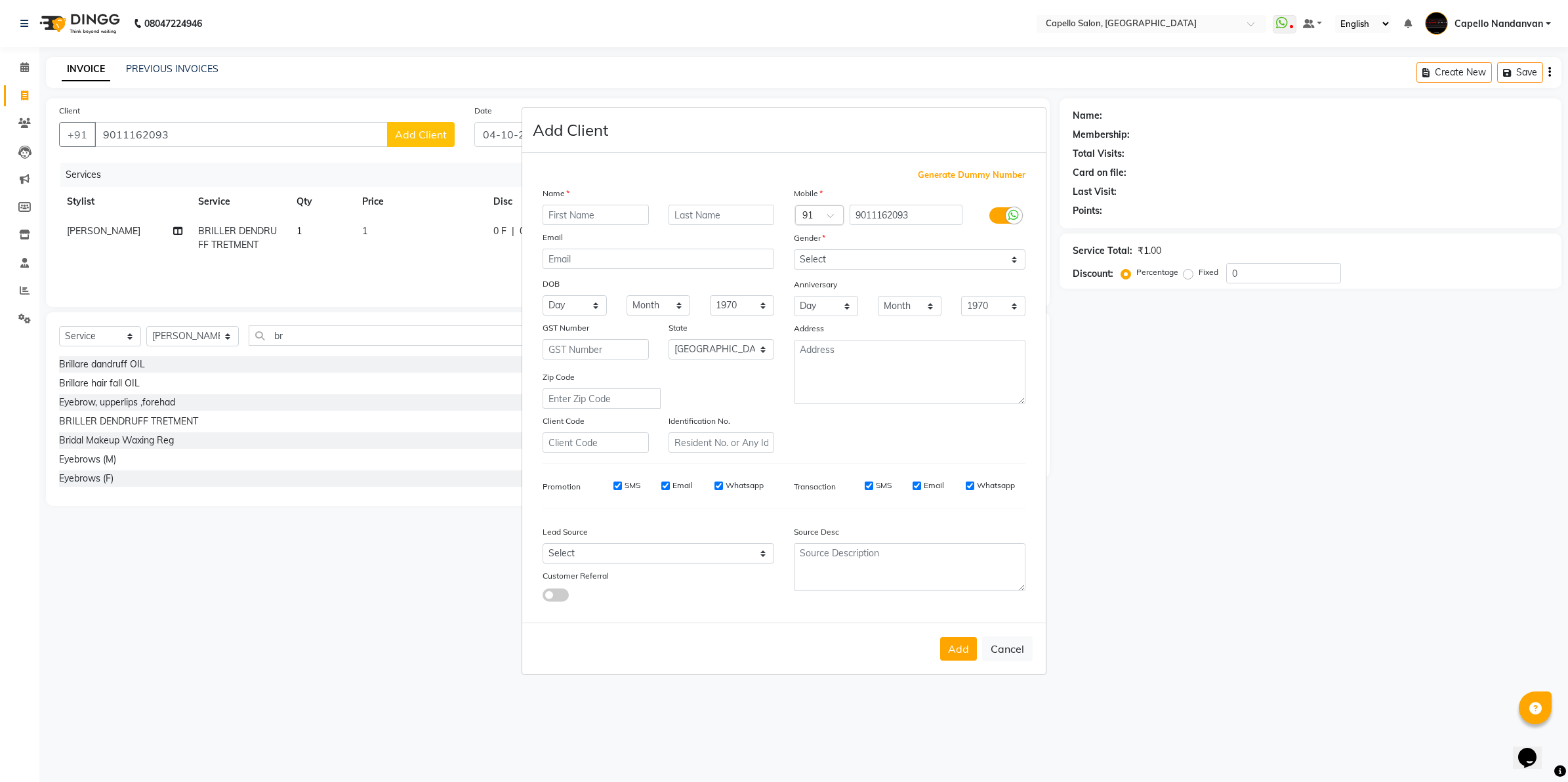
click at [404, 27] on ngb-modal-window "Add Client Generate Dummy Number Name Email DOB Day 01 02 03 04 05 06 07 08 09 …" at bounding box center [784, 391] width 1568 height 782
click at [584, 211] on input "text" at bounding box center [595, 215] width 106 height 20
click at [881, 256] on select "Select [DEMOGRAPHIC_DATA] [DEMOGRAPHIC_DATA] Other Prefer Not To Say" at bounding box center [910, 259] width 232 height 20
click at [794, 250] on select "Select [DEMOGRAPHIC_DATA] [DEMOGRAPHIC_DATA] Other Prefer Not To Say" at bounding box center [910, 259] width 232 height 20
click at [962, 640] on button "Add" at bounding box center [958, 649] width 37 height 23
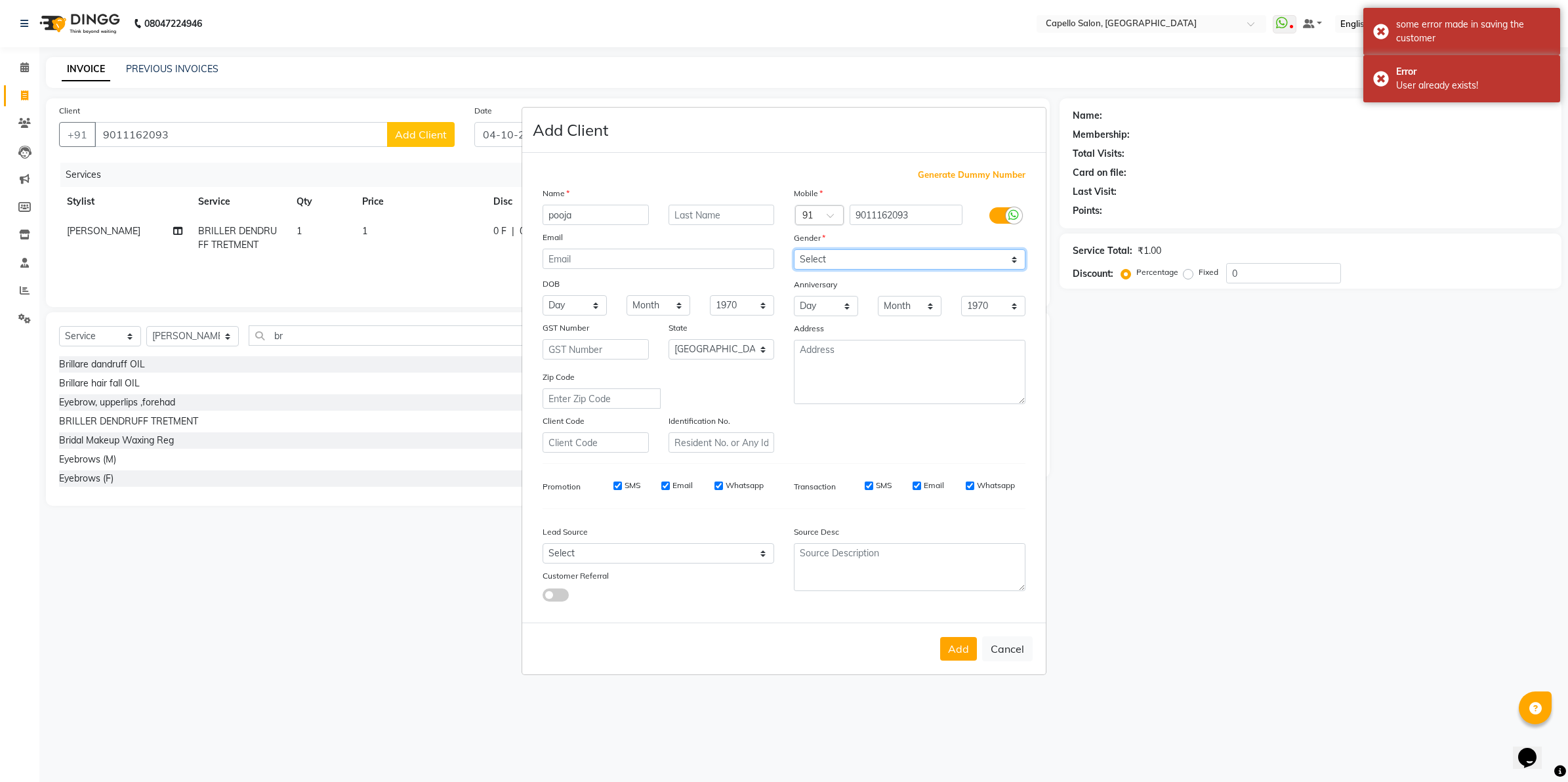
click at [854, 251] on select "Select [DEMOGRAPHIC_DATA] [DEMOGRAPHIC_DATA] Other Prefer Not To Say" at bounding box center [910, 259] width 232 height 20
click at [794, 250] on select "Select [DEMOGRAPHIC_DATA] [DEMOGRAPHIC_DATA] Other Prefer Not To Say" at bounding box center [910, 259] width 232 height 20
click at [949, 650] on button "Add" at bounding box center [958, 649] width 37 height 23
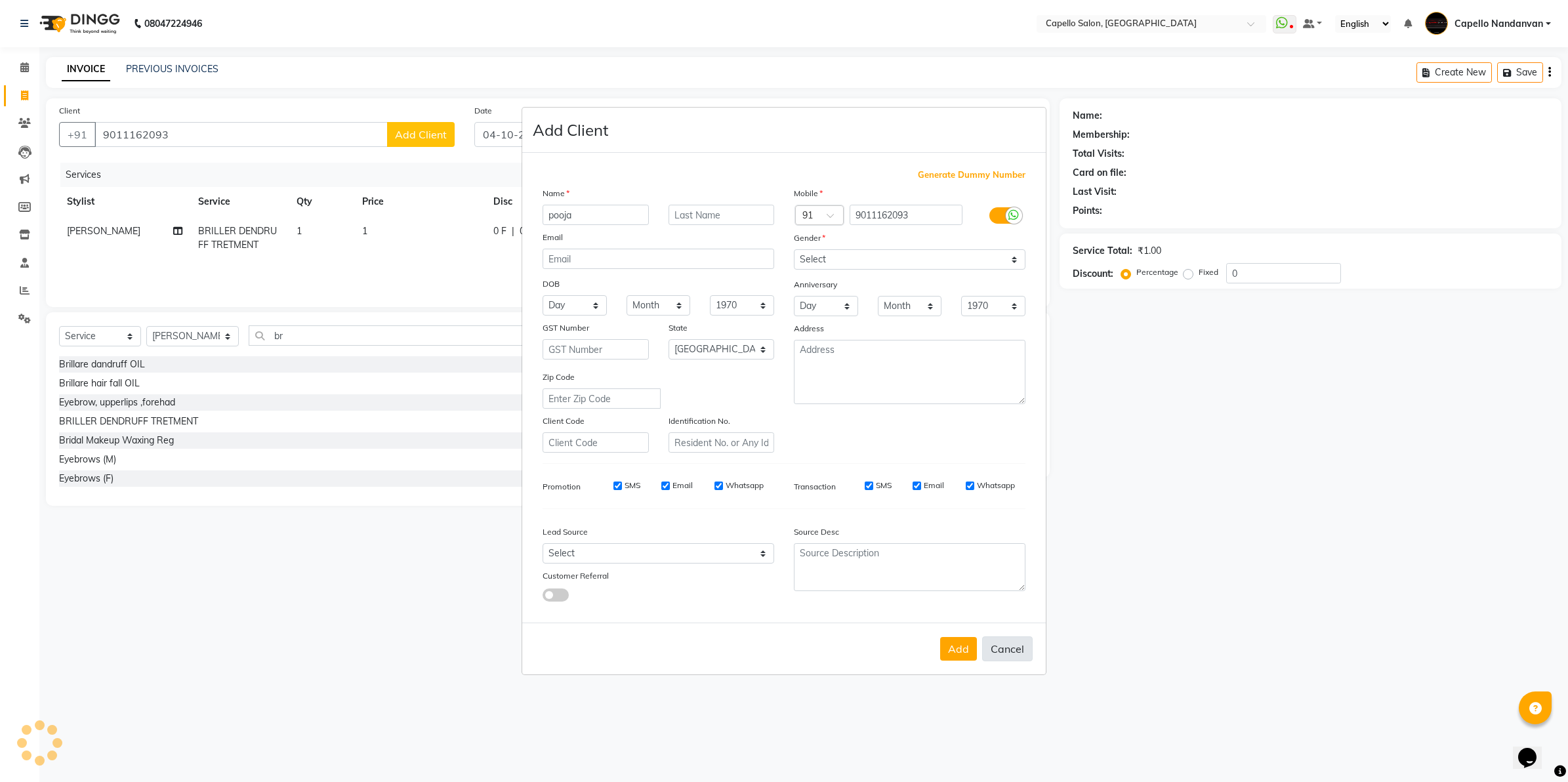
click at [1016, 637] on button "Cancel" at bounding box center [1007, 649] width 50 height 25
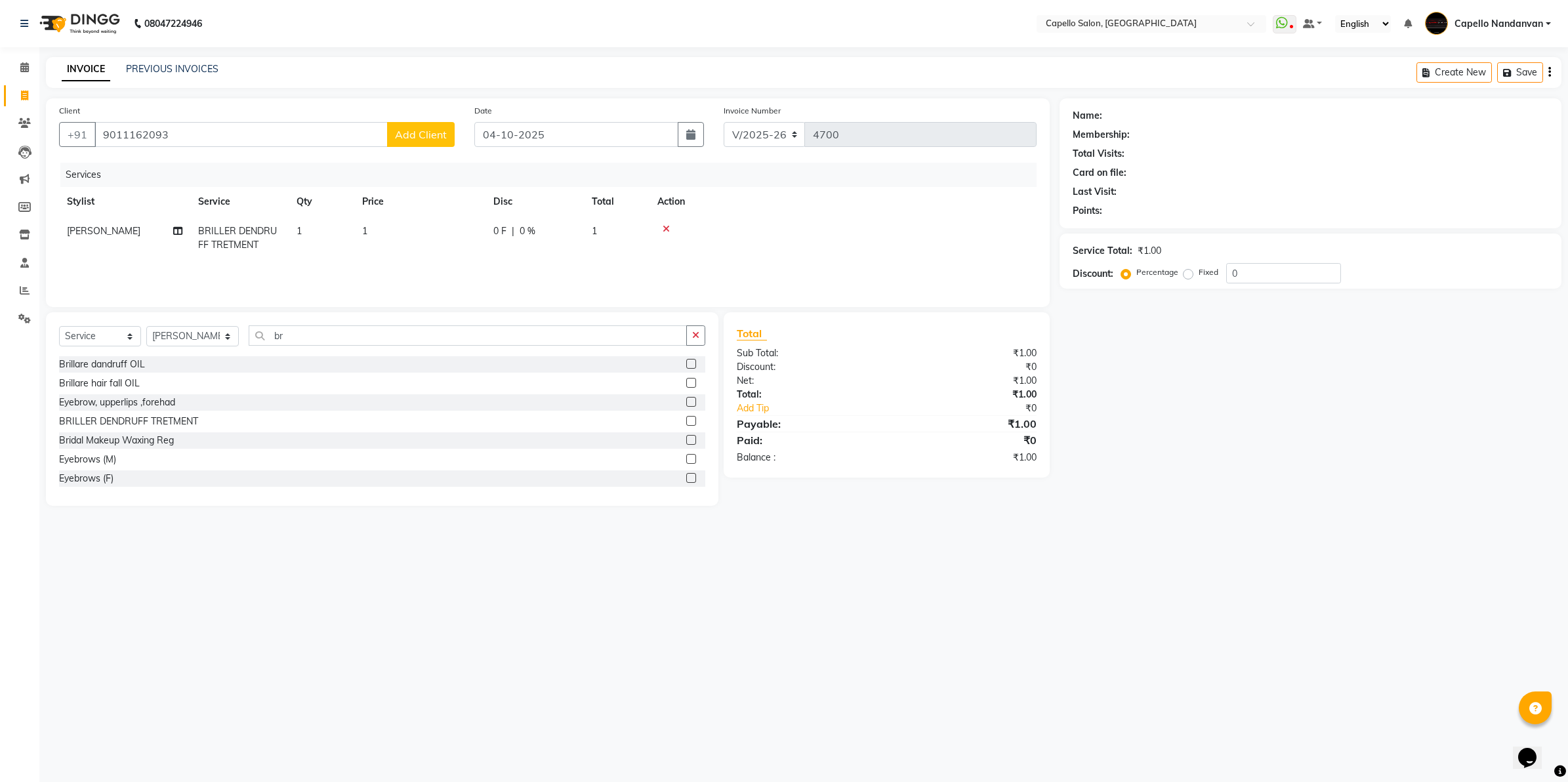
click at [372, 224] on td "1" at bounding box center [420, 238] width 131 height 44
click at [448, 237] on input "1" at bounding box center [481, 234] width 115 height 20
click at [856, 199] on th "Action" at bounding box center [843, 202] width 387 height 29
click at [438, 129] on span "Add Client" at bounding box center [420, 135] width 52 height 13
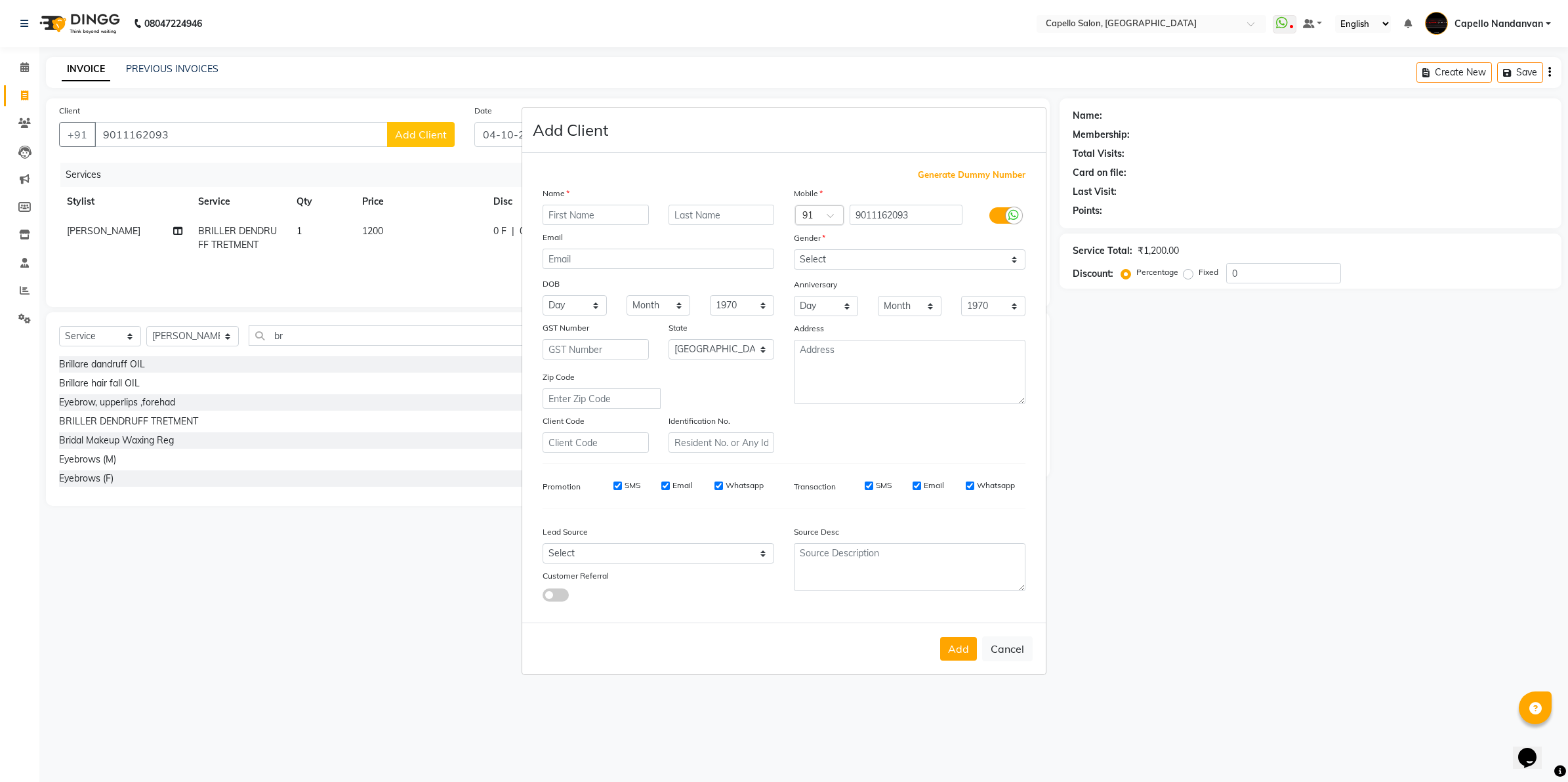
click at [610, 222] on input "text" at bounding box center [595, 215] width 106 height 20
click at [834, 260] on select "Select [DEMOGRAPHIC_DATA] [DEMOGRAPHIC_DATA] Other Prefer Not To Say" at bounding box center [910, 259] width 232 height 20
click at [794, 250] on select "Select [DEMOGRAPHIC_DATA] [DEMOGRAPHIC_DATA] Other Prefer Not To Say" at bounding box center [910, 259] width 232 height 20
click at [950, 644] on button "Add" at bounding box center [958, 649] width 37 height 23
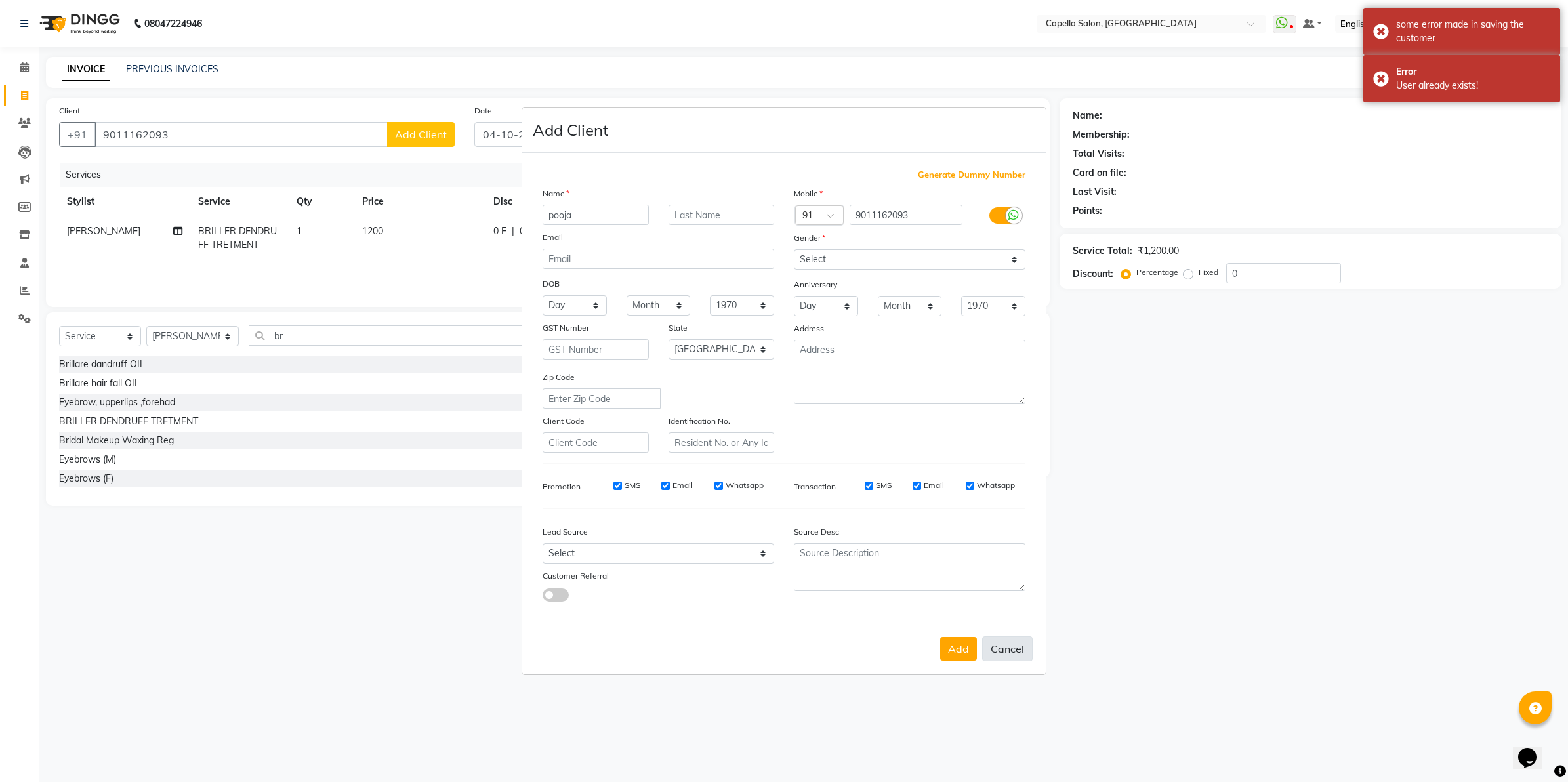
click at [1002, 643] on button "Cancel" at bounding box center [1007, 649] width 50 height 25
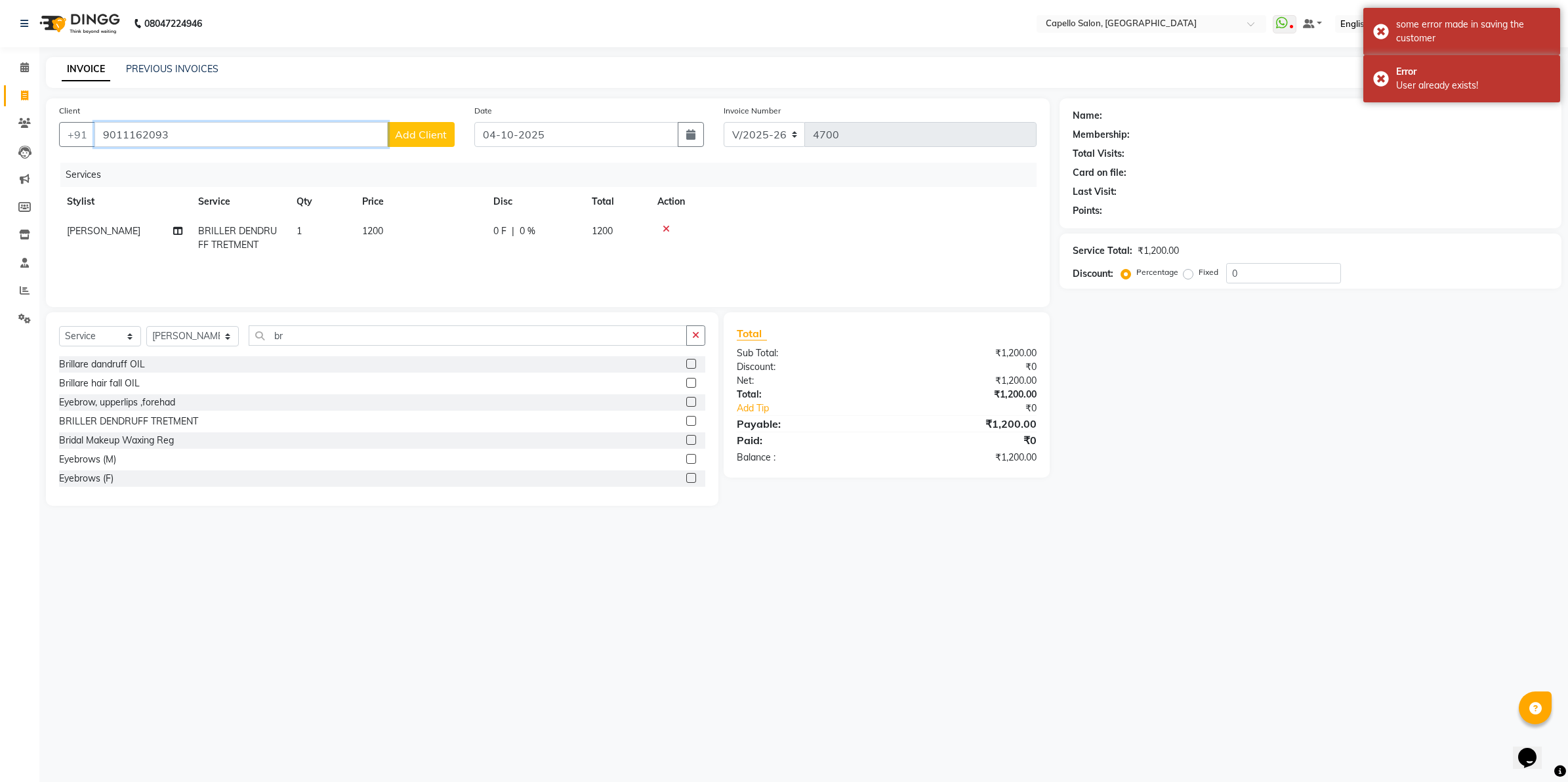
click at [195, 129] on input "9011162093" at bounding box center [241, 134] width 293 height 25
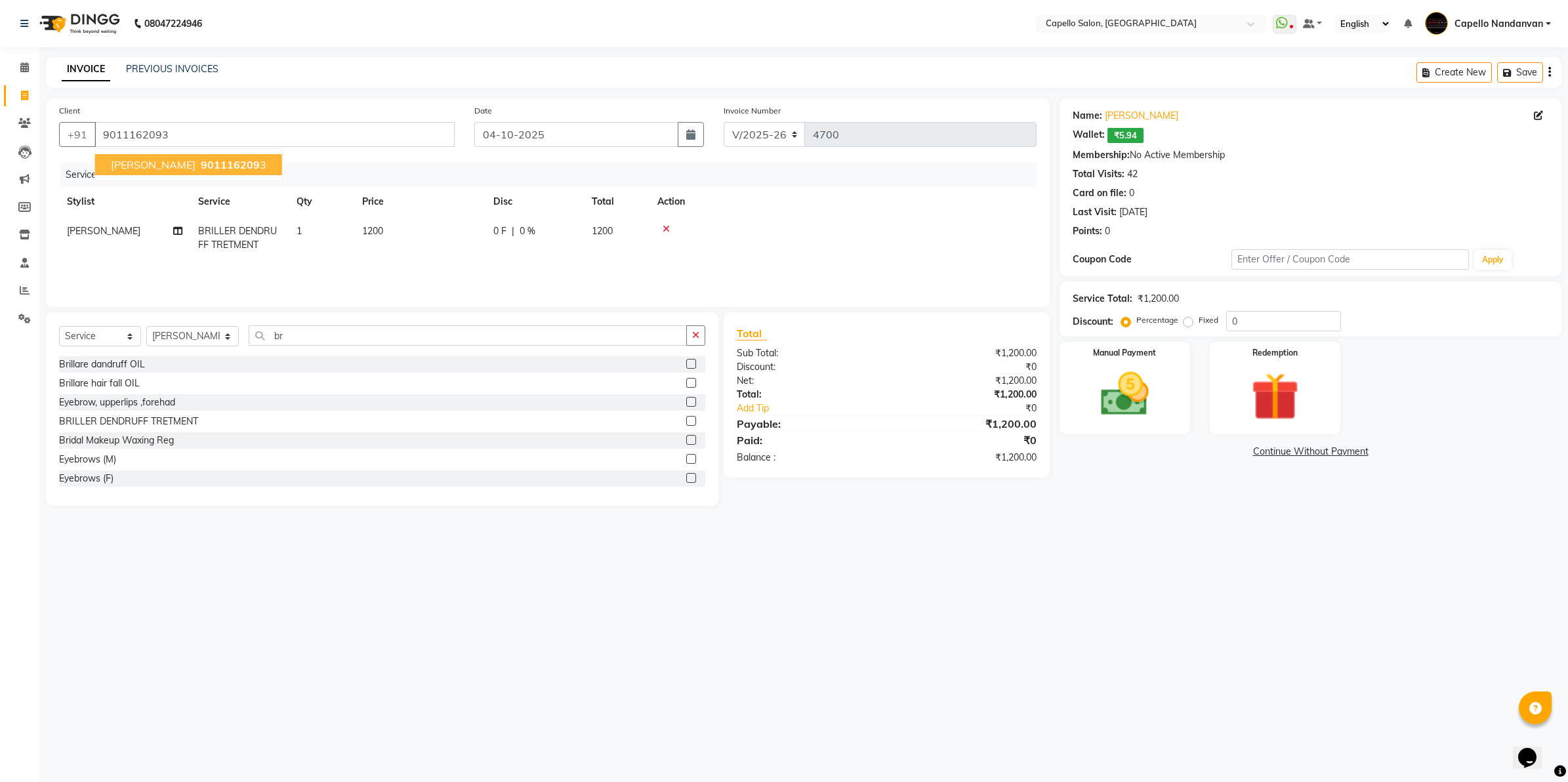
click at [246, 161] on span "901116209" at bounding box center [230, 165] width 59 height 13
click at [1113, 376] on img at bounding box center [1125, 395] width 82 height 58
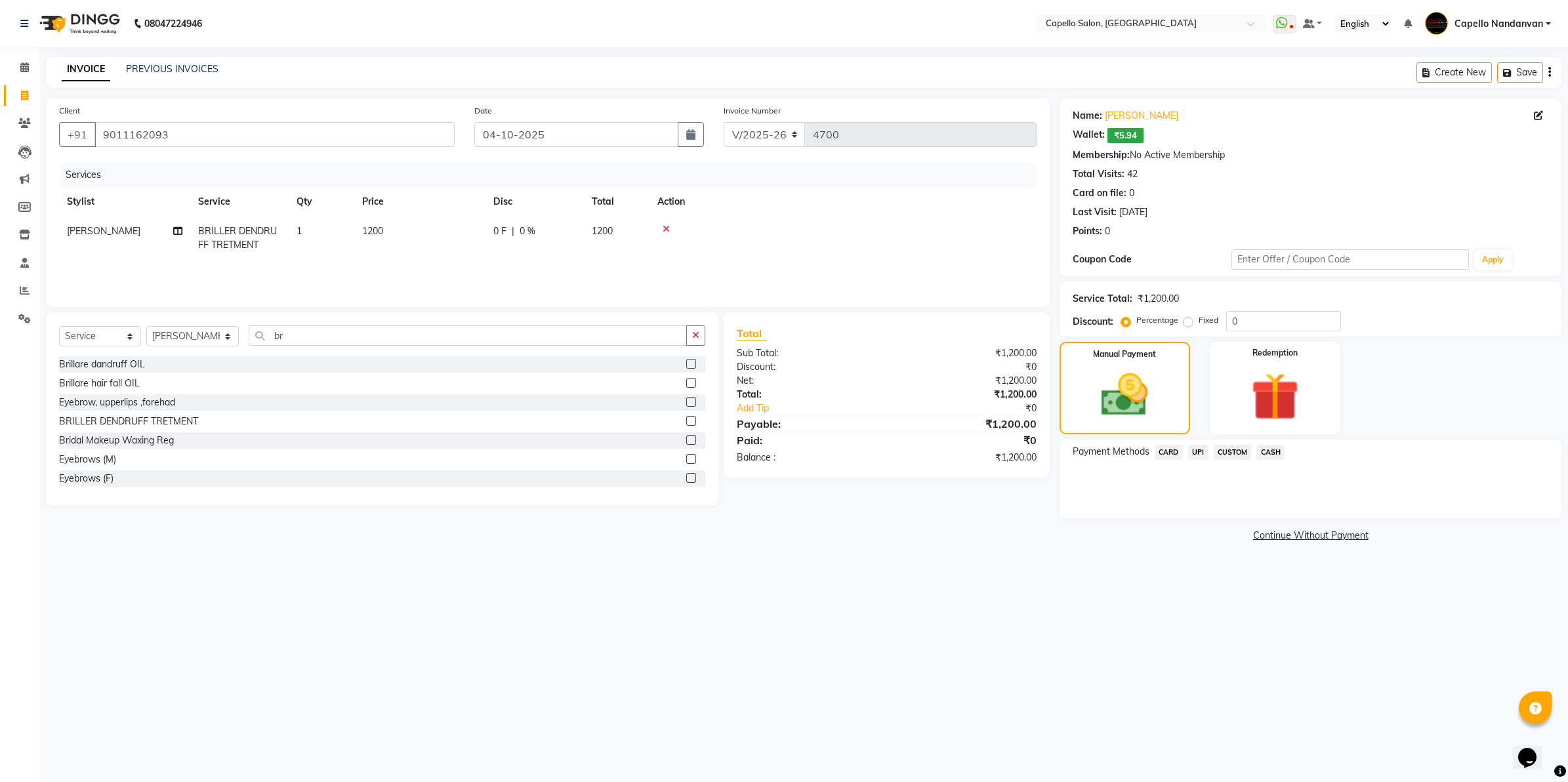
click at [1275, 451] on span "CASH" at bounding box center [1271, 452] width 28 height 15
click at [1289, 518] on button "Add Payment" at bounding box center [1393, 522] width 311 height 20
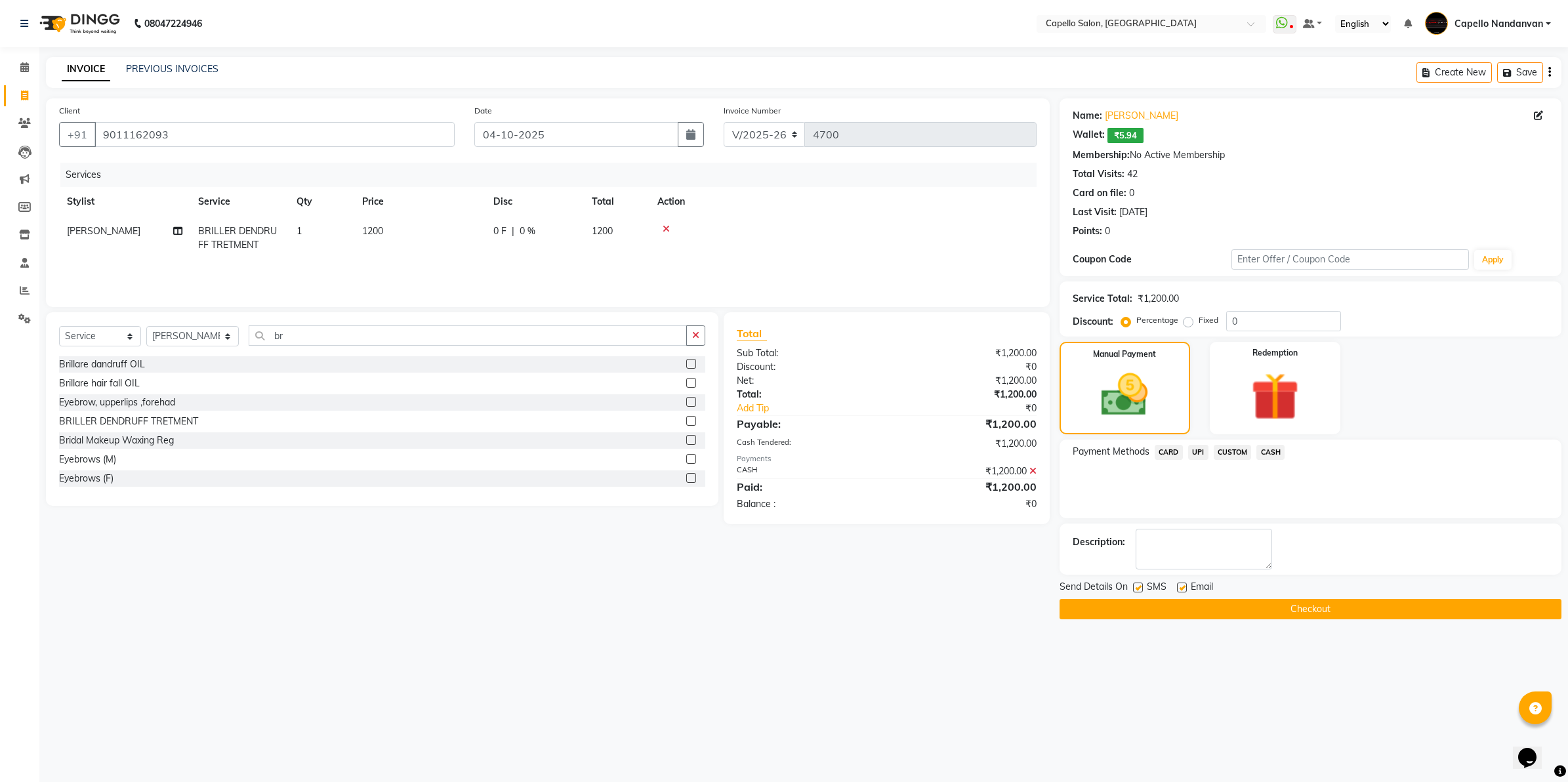
click at [1277, 607] on button "Checkout" at bounding box center [1311, 609] width 502 height 20
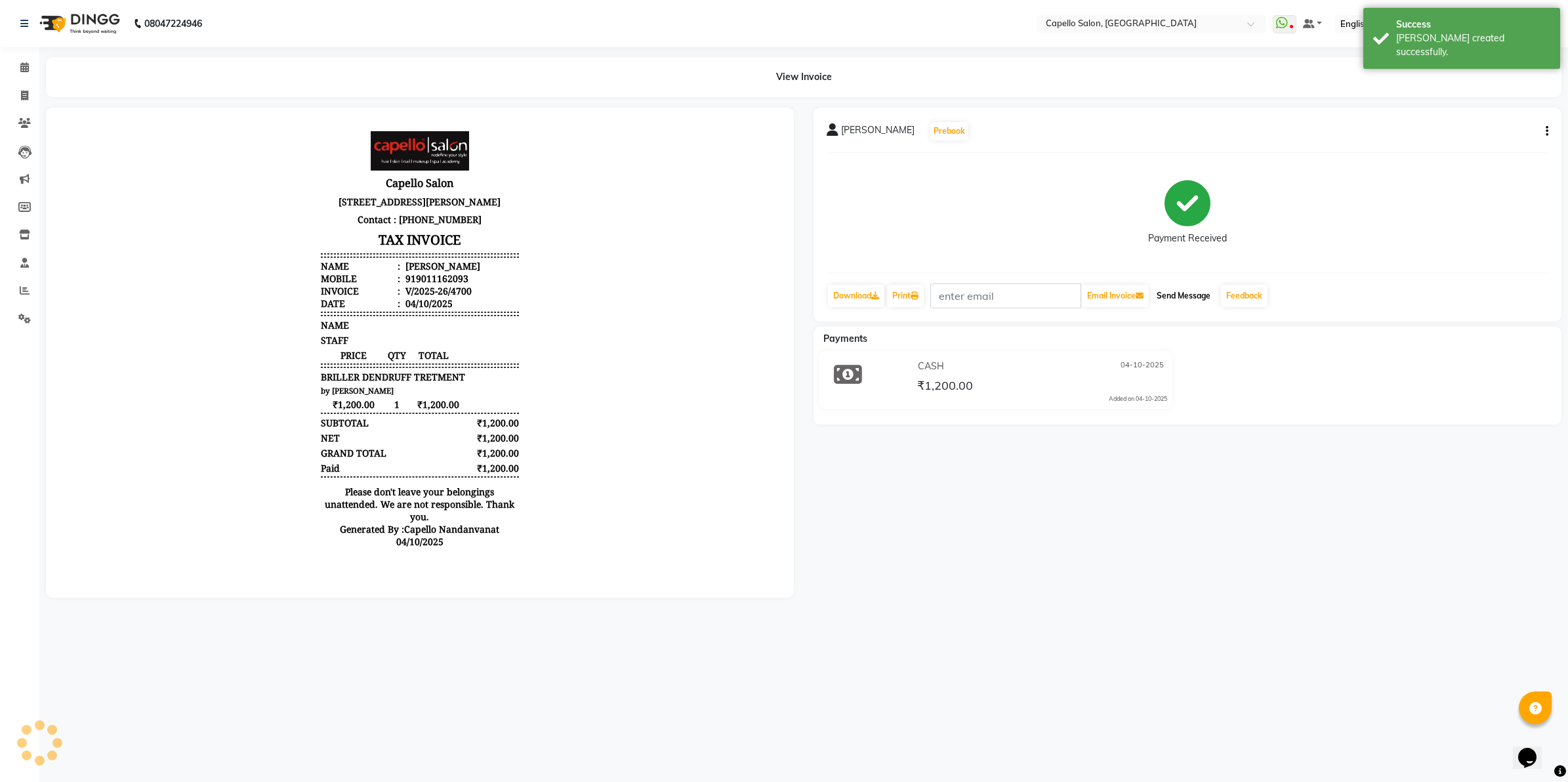
click at [1201, 297] on button "Send Message" at bounding box center [1184, 295] width 64 height 22
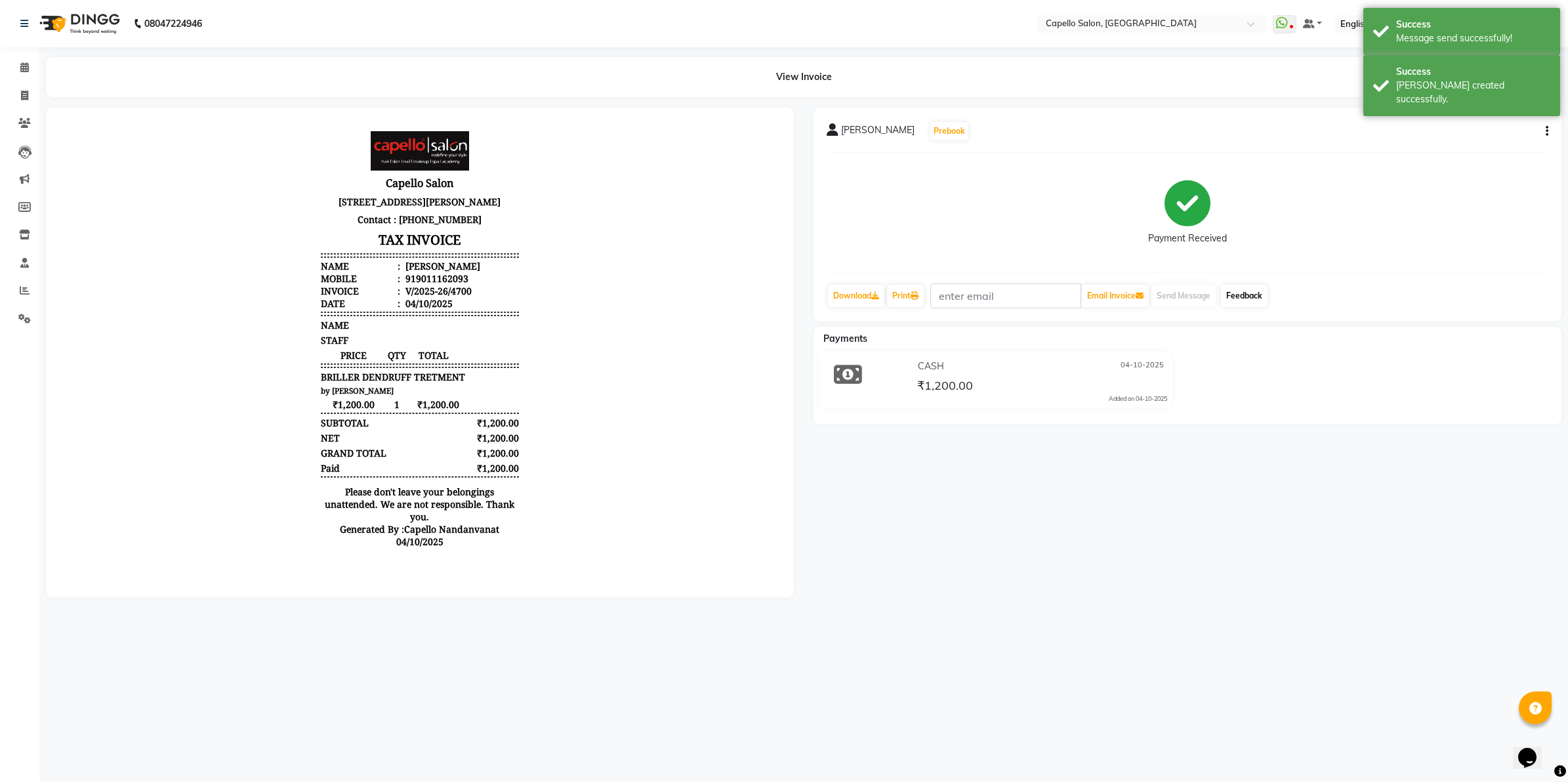
click at [1241, 292] on link "Feedback" at bounding box center [1245, 295] width 47 height 22
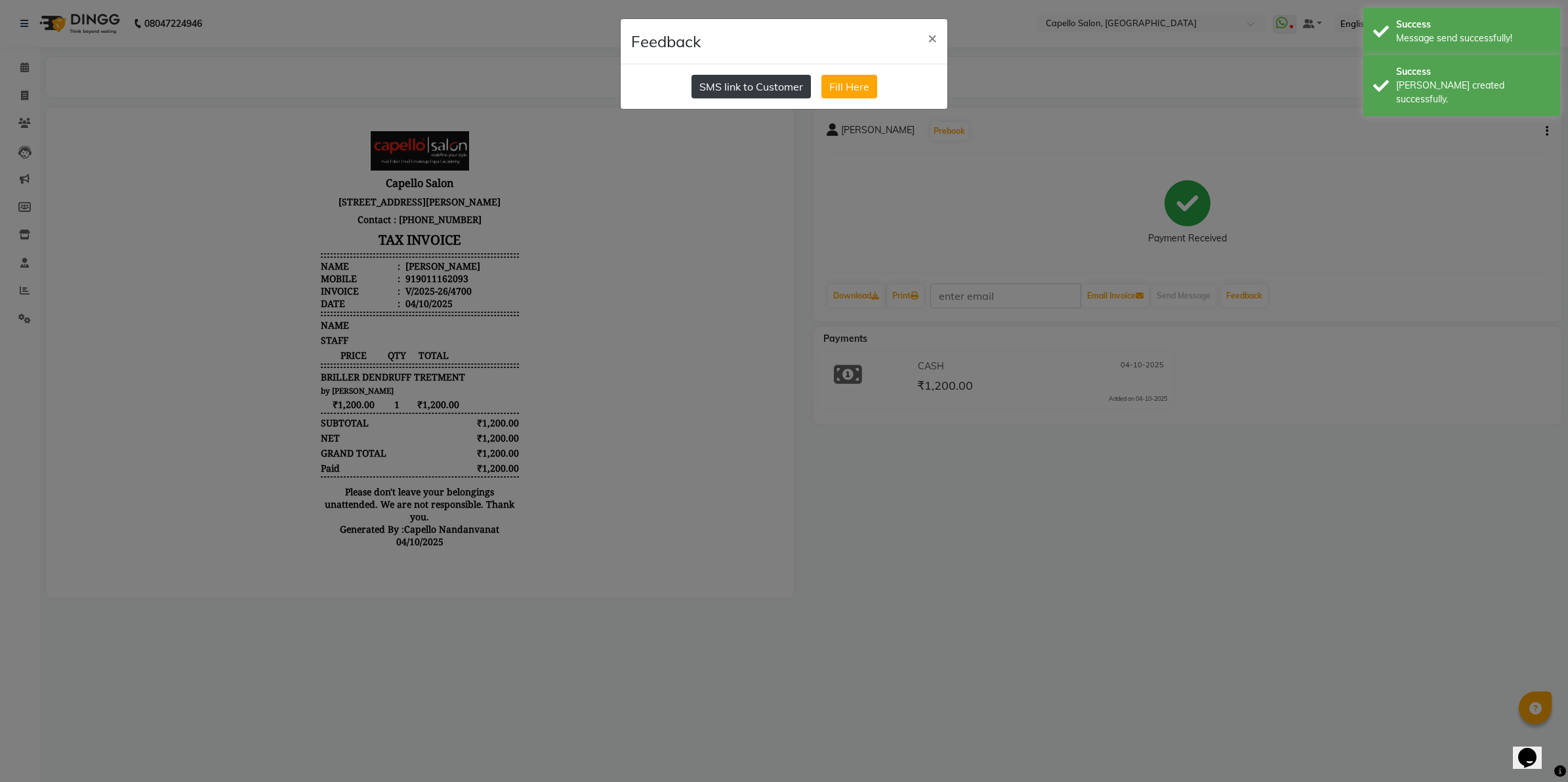
click at [797, 76] on button "SMS link to Customer" at bounding box center [751, 86] width 119 height 23
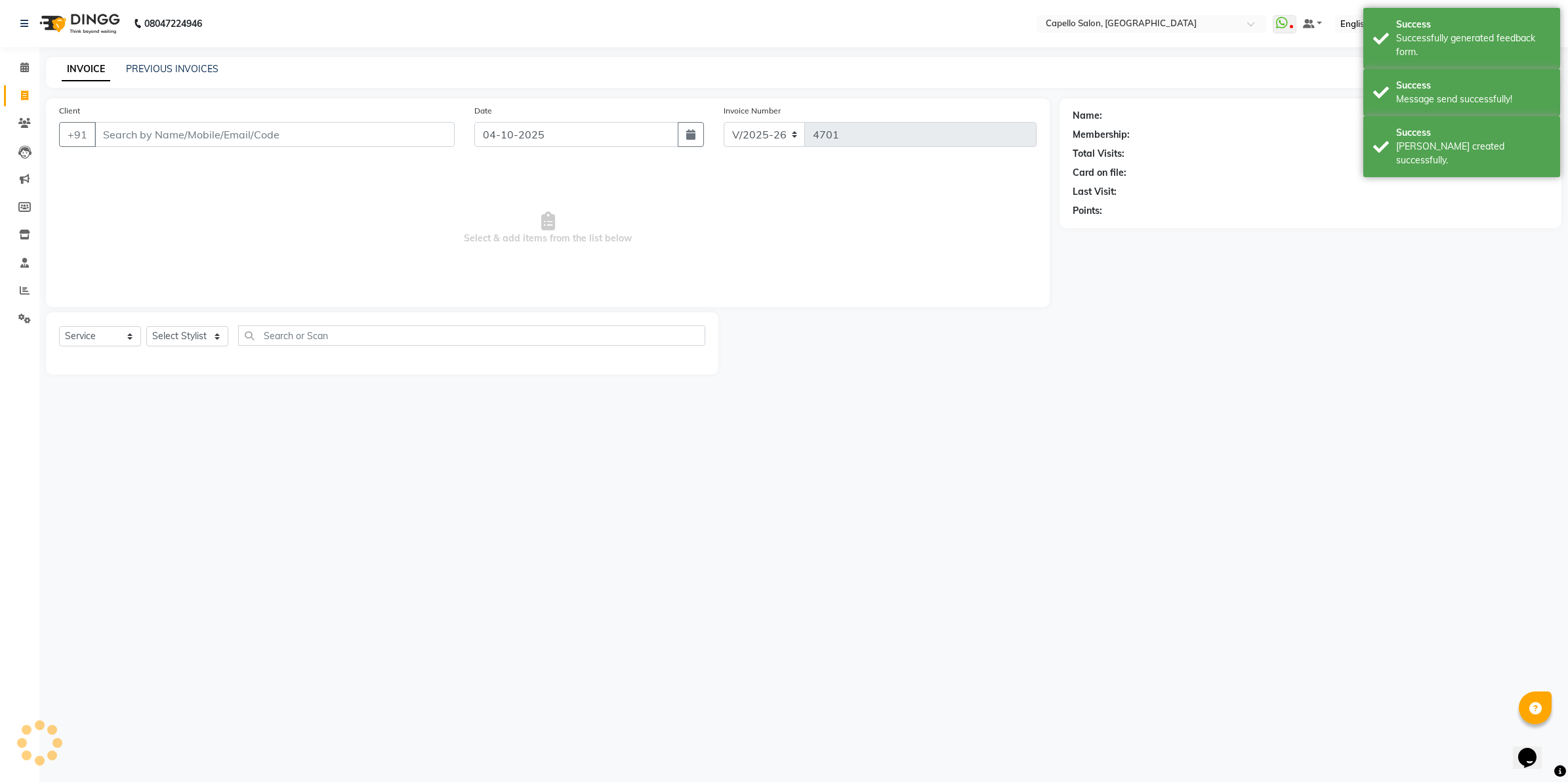
click at [192, 120] on div "Client +91" at bounding box center [256, 131] width 415 height 54
click at [184, 133] on input "Client" at bounding box center [275, 134] width 360 height 25
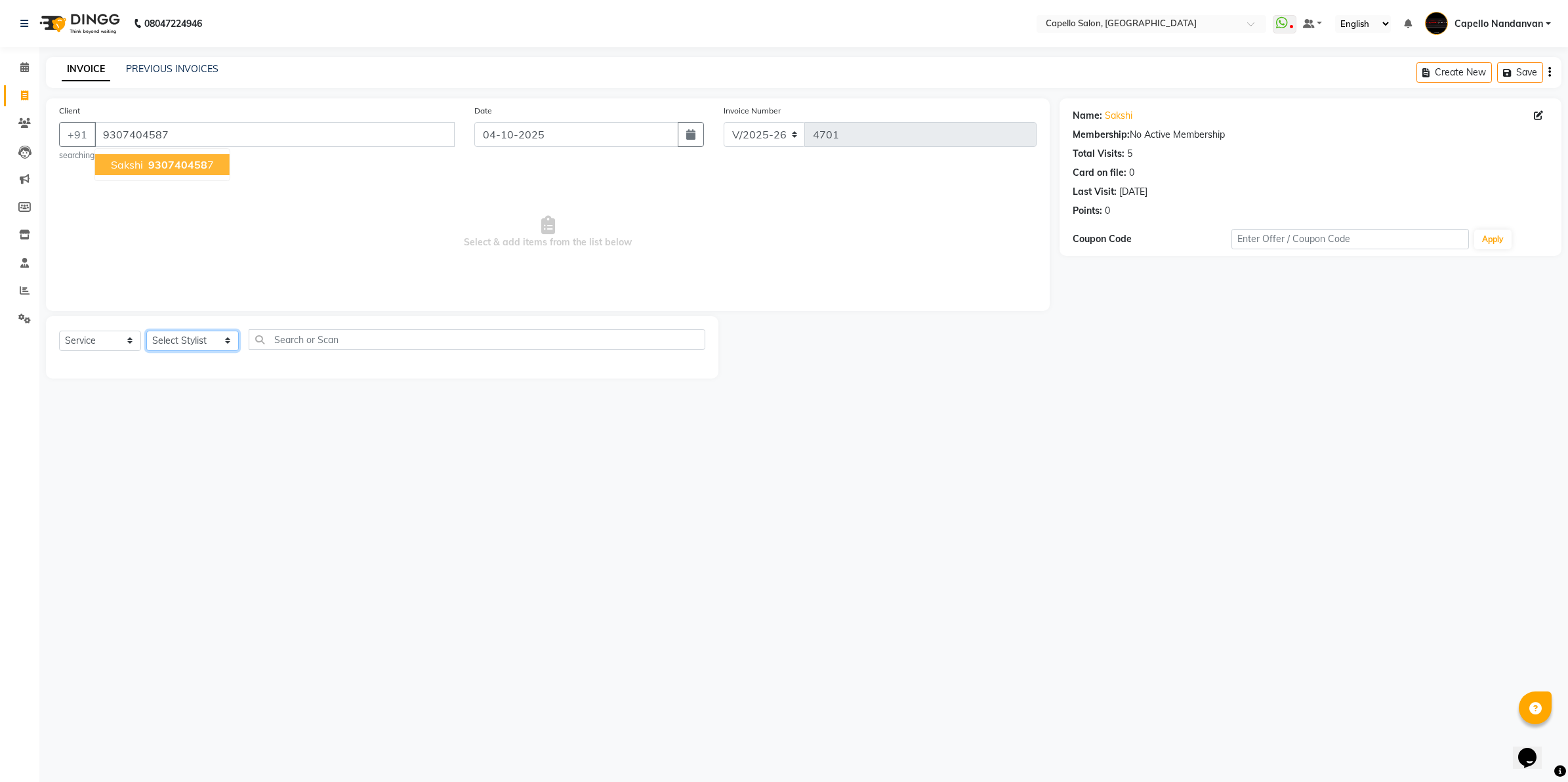
click at [187, 338] on select "Select Stylist Admin [PERSON_NAME] [PERSON_NAME] [PERSON_NAME] [PERSON_NAME] Ow…" at bounding box center [193, 341] width 92 height 20
click at [147, 331] on select "Select Stylist Admin [PERSON_NAME] [PERSON_NAME] [PERSON_NAME] [PERSON_NAME] Ow…" at bounding box center [193, 341] width 92 height 20
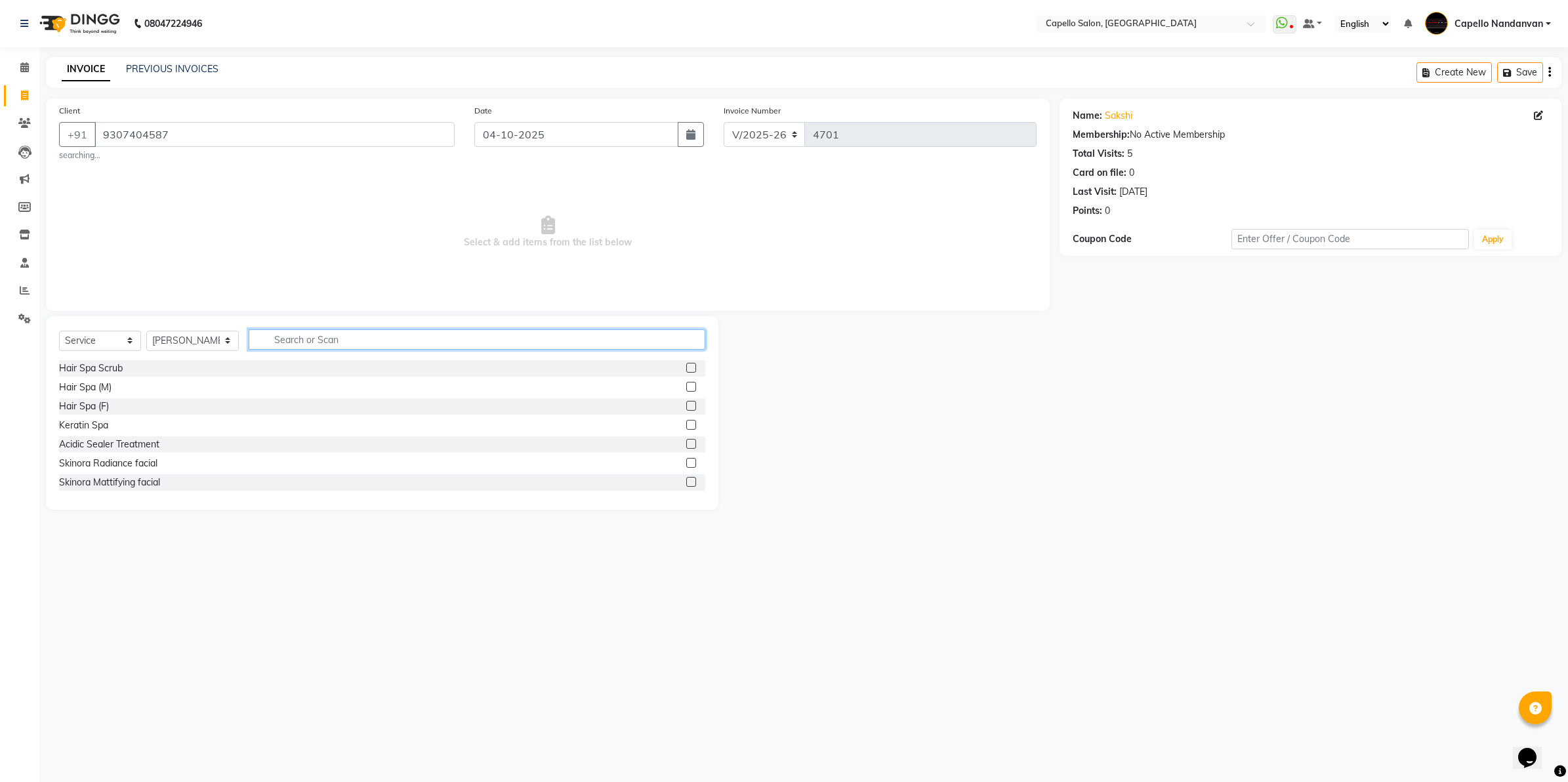
click at [304, 337] on input "text" at bounding box center [477, 339] width 457 height 20
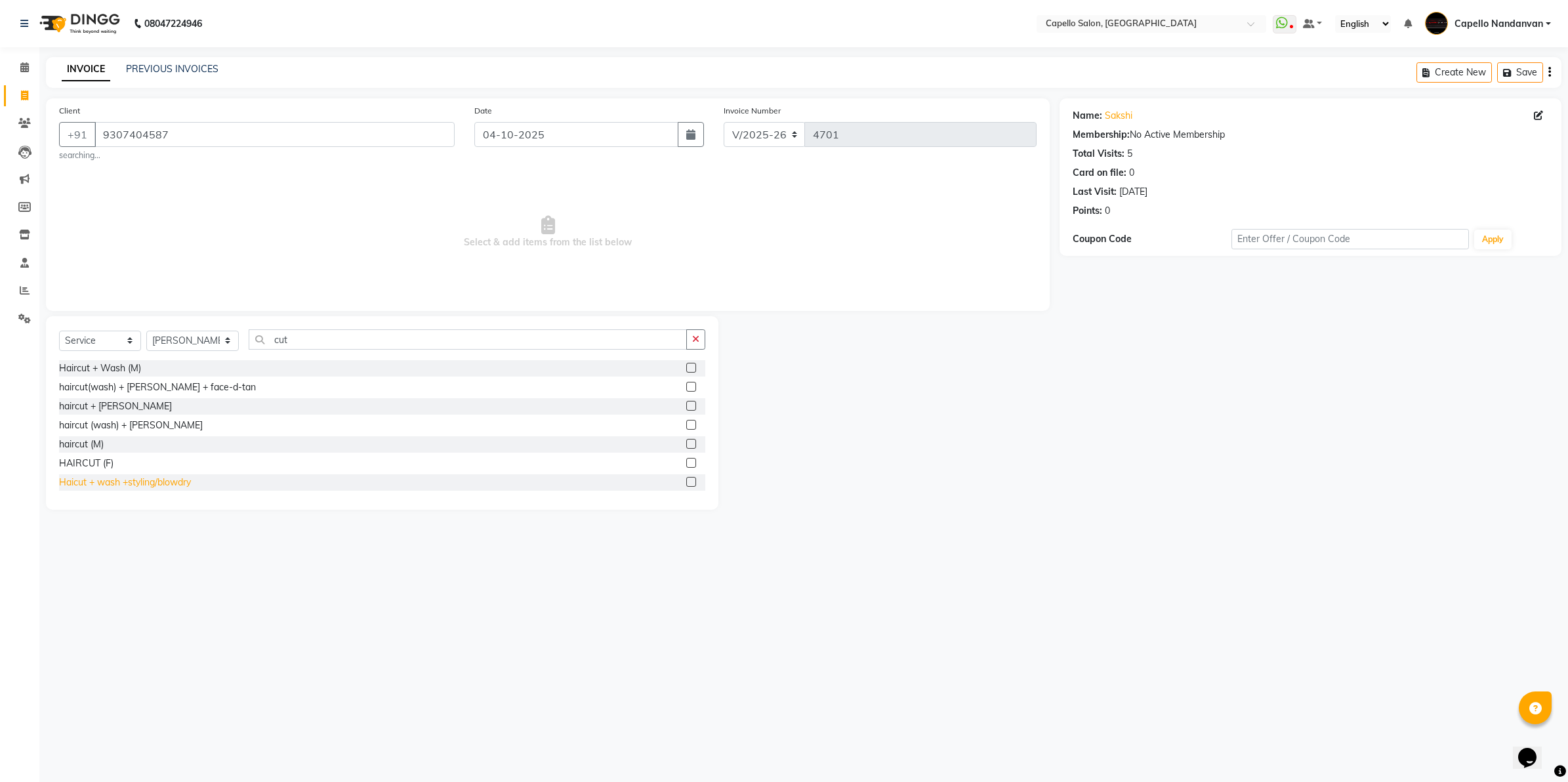
click at [123, 484] on div "Haicut + wash +styling/blowdry" at bounding box center [125, 482] width 132 height 14
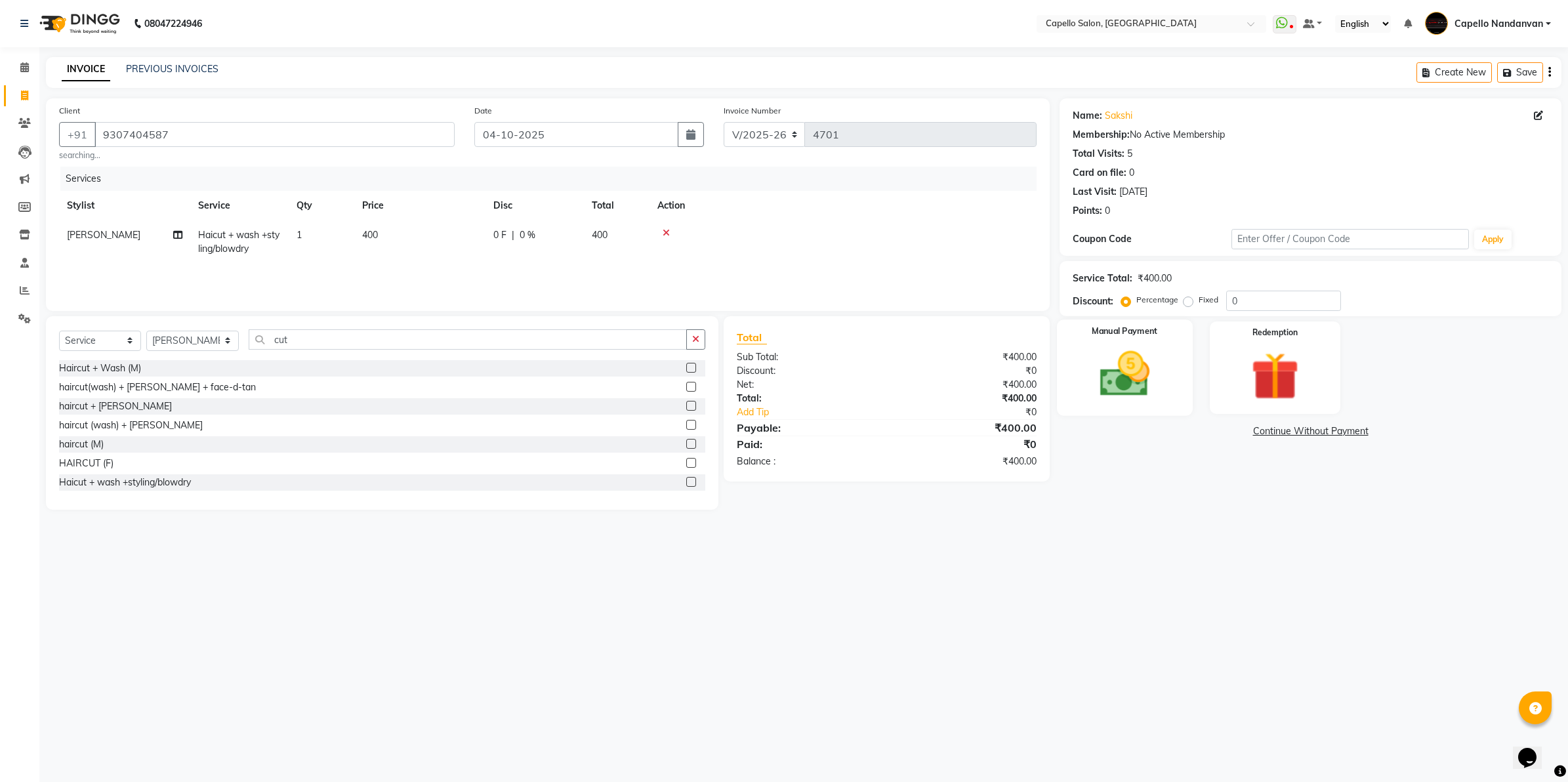
click at [1153, 378] on img at bounding box center [1125, 374] width 82 height 58
click at [1196, 435] on span "UPI" at bounding box center [1198, 432] width 20 height 15
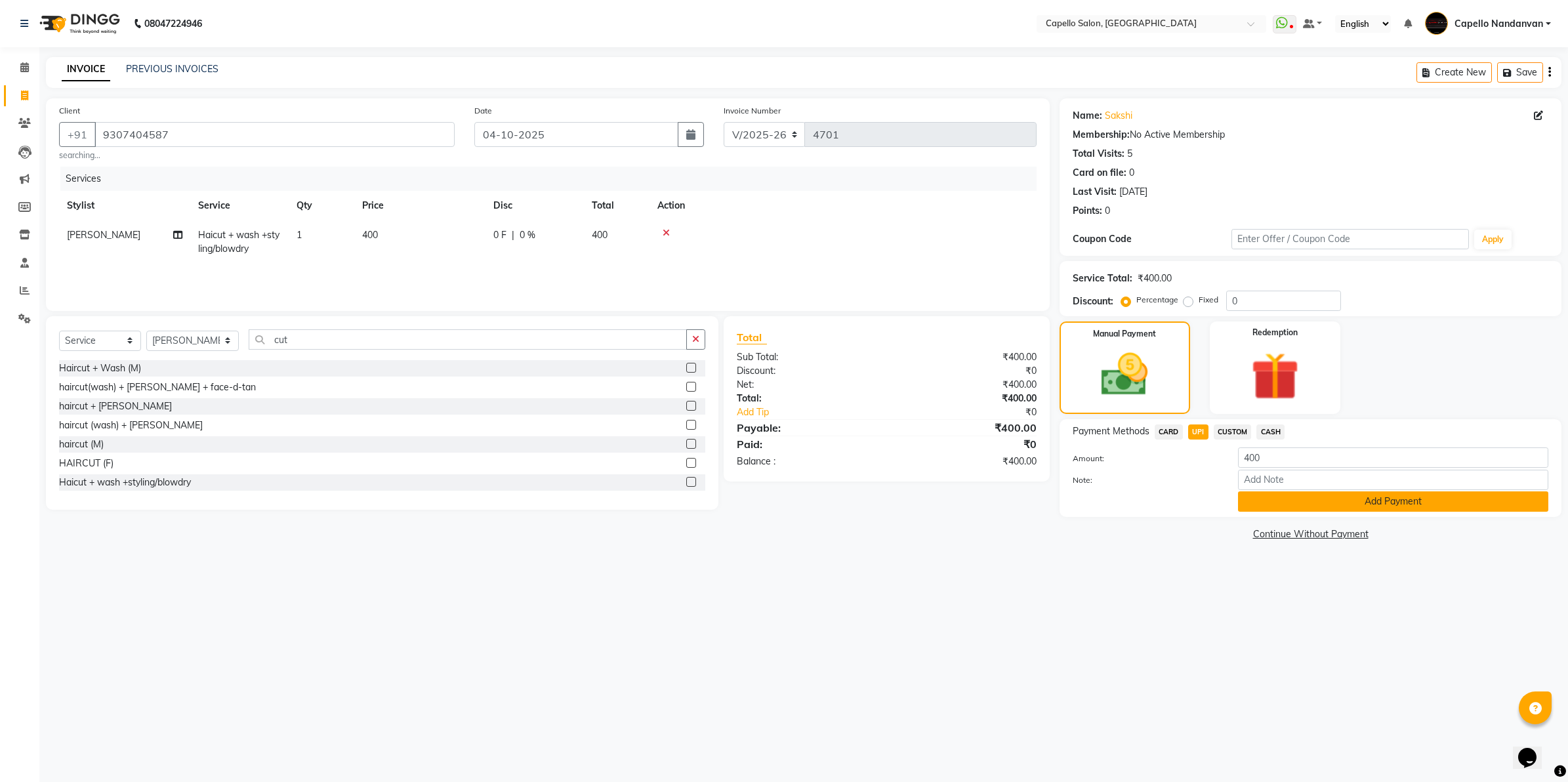
click at [1306, 494] on button "Add Payment" at bounding box center [1393, 501] width 311 height 20
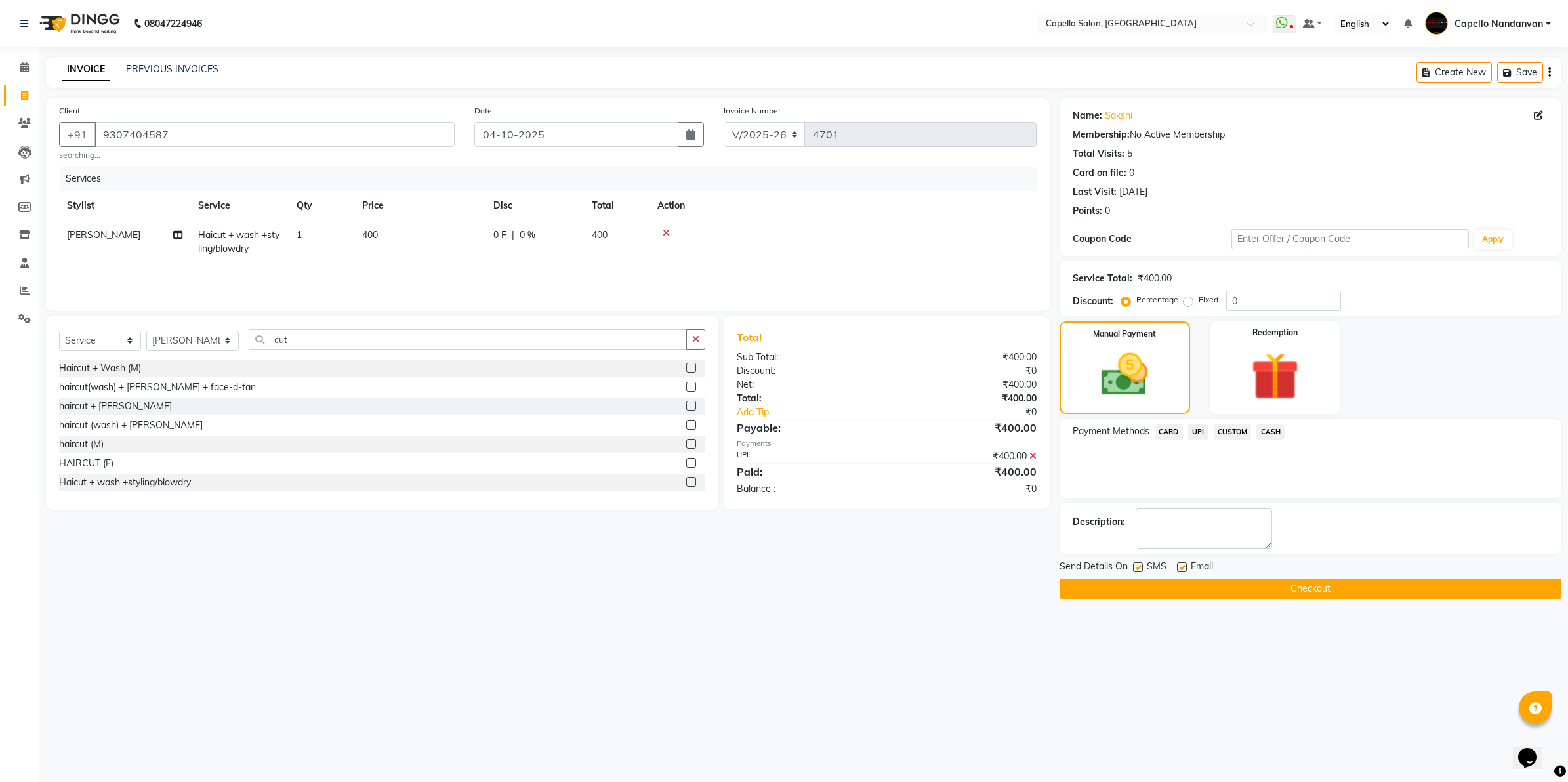
click at [1287, 588] on button "Checkout" at bounding box center [1311, 589] width 502 height 20
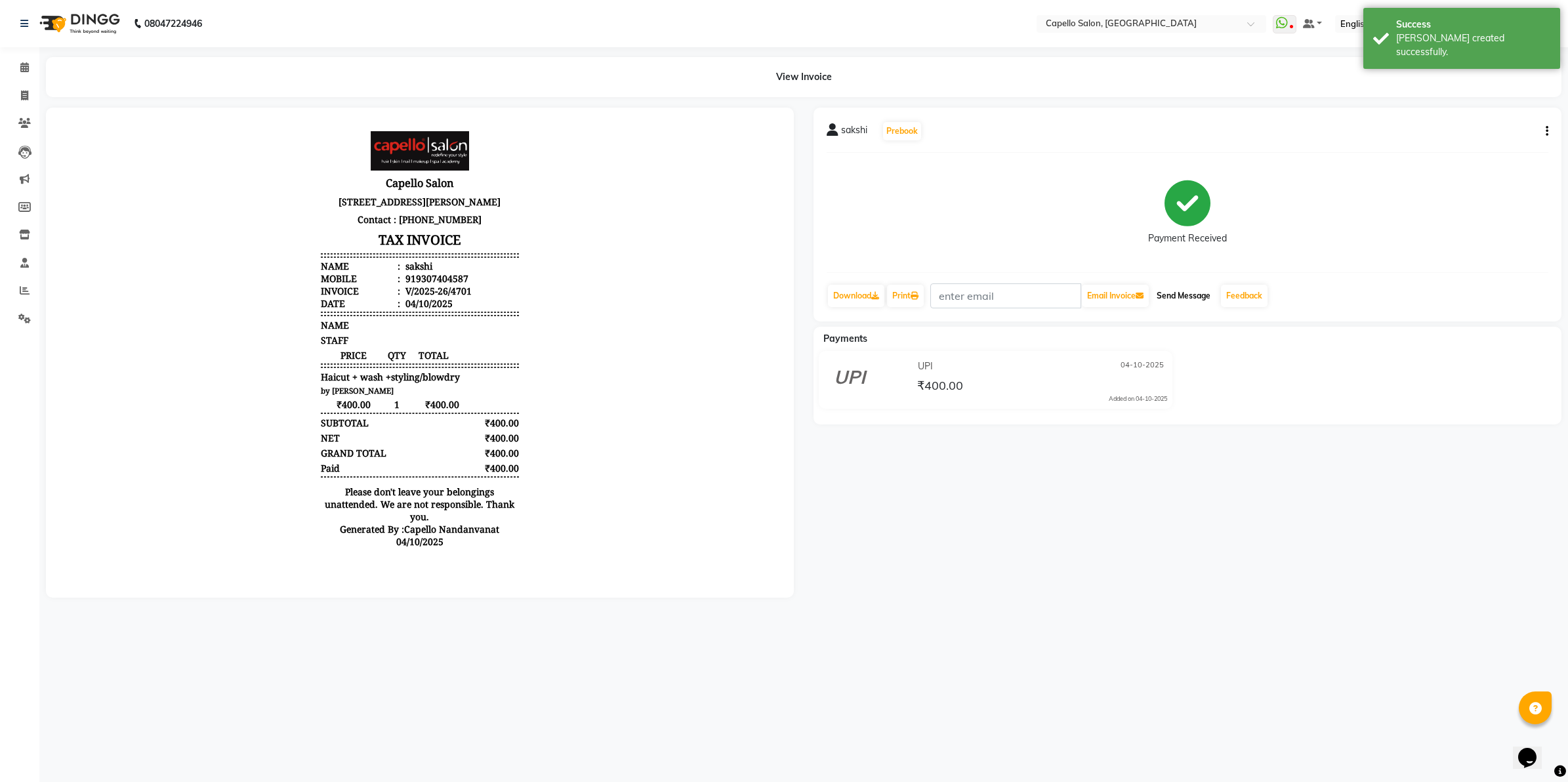
click at [1182, 301] on button "Send Message" at bounding box center [1184, 295] width 64 height 22
click at [1258, 292] on link "Feedback" at bounding box center [1245, 295] width 47 height 22
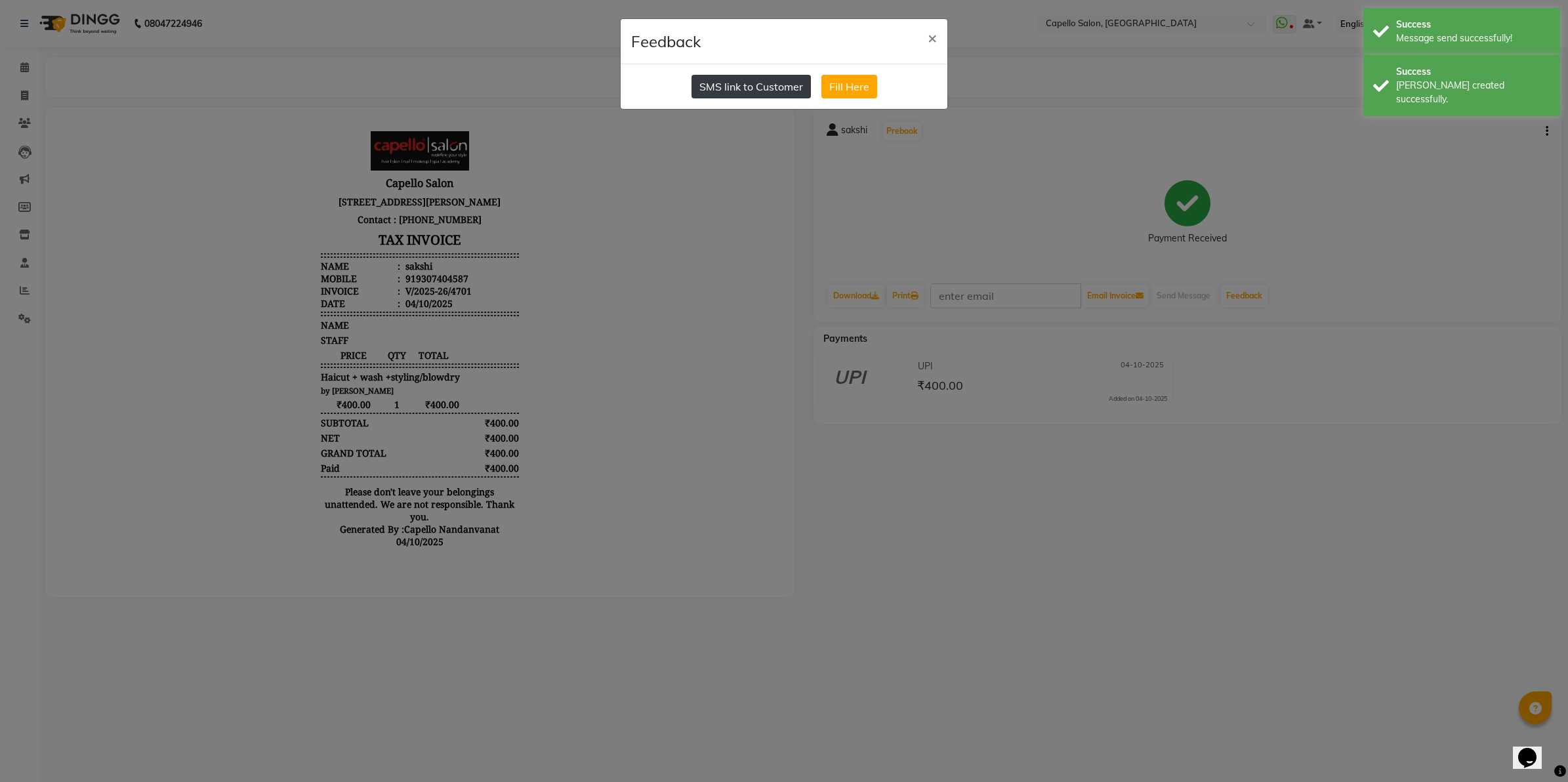
click at [755, 84] on button "SMS link to Customer" at bounding box center [751, 86] width 119 height 23
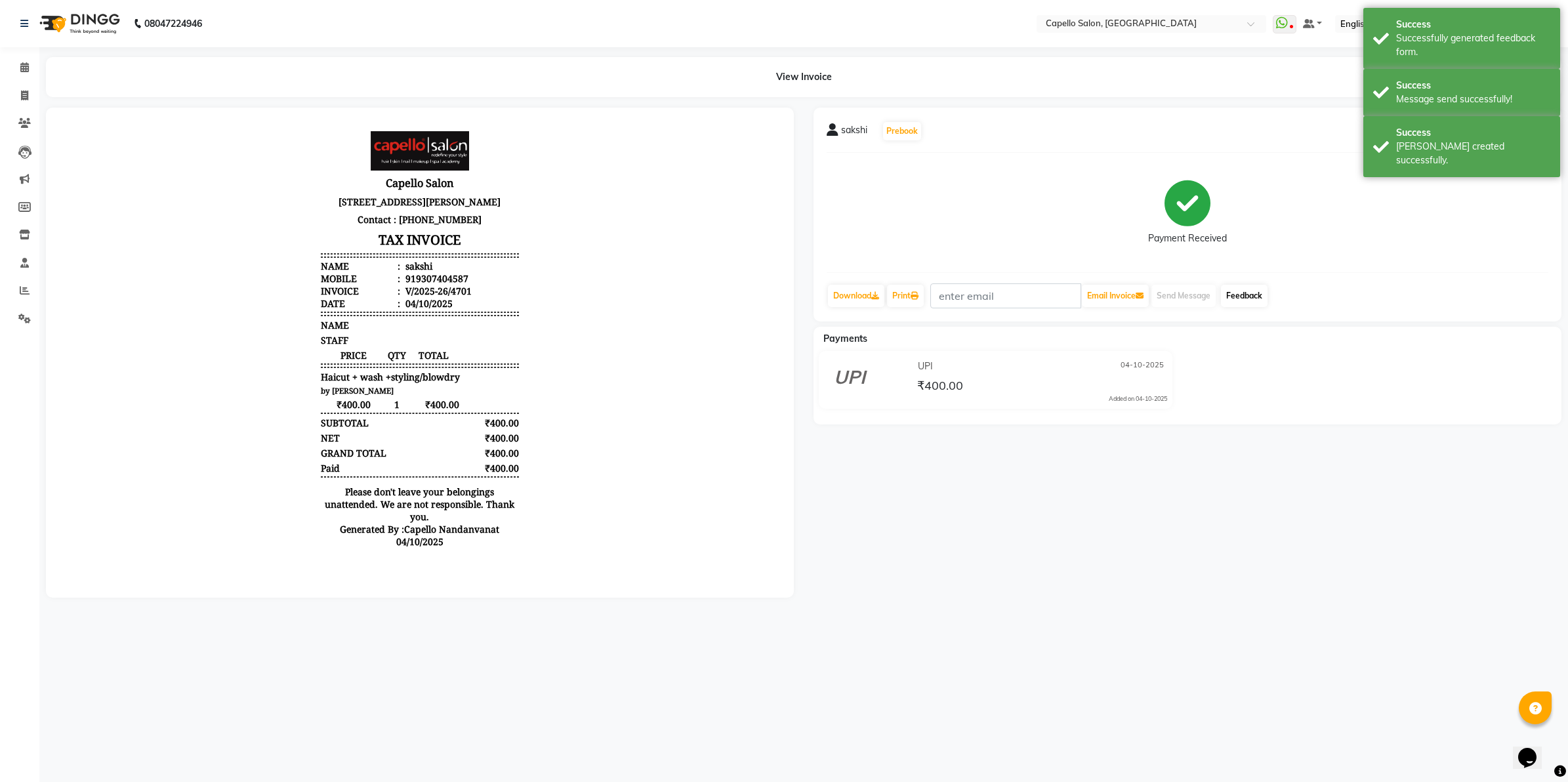
click at [1247, 287] on link "Feedback" at bounding box center [1245, 295] width 47 height 22
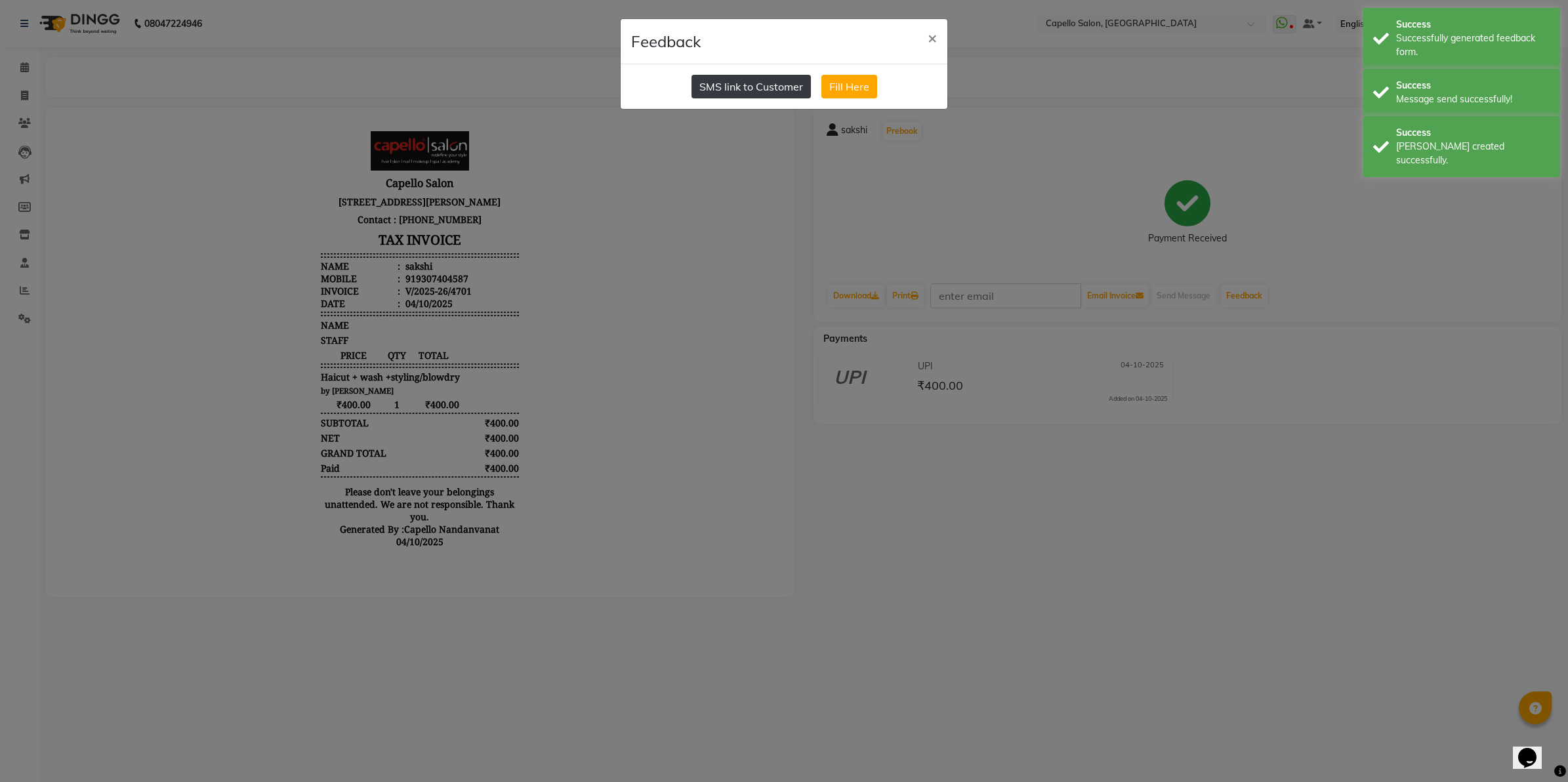
click at [753, 81] on button "SMS link to Customer" at bounding box center [751, 86] width 119 height 23
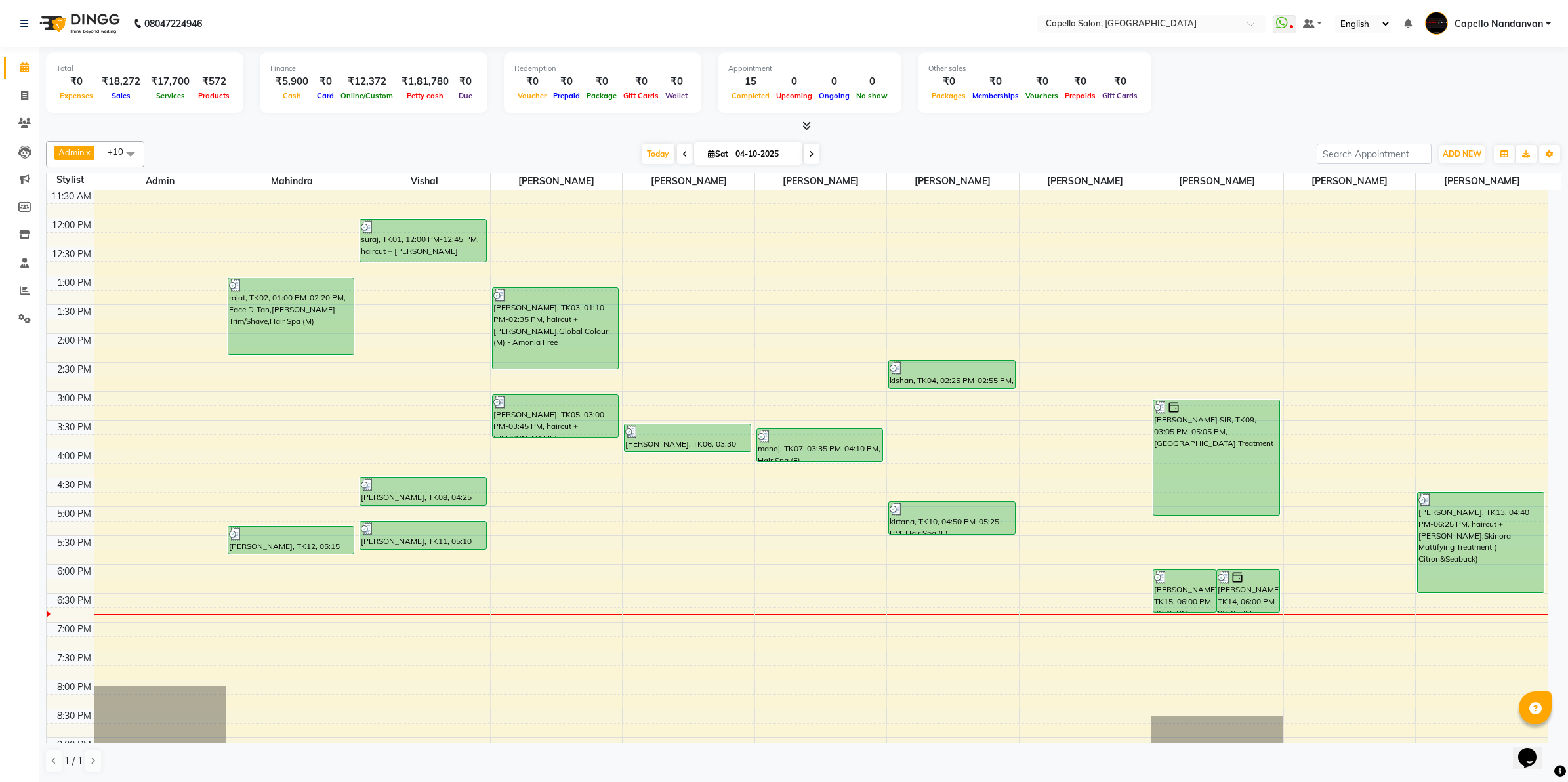
scroll to position [148, 0]
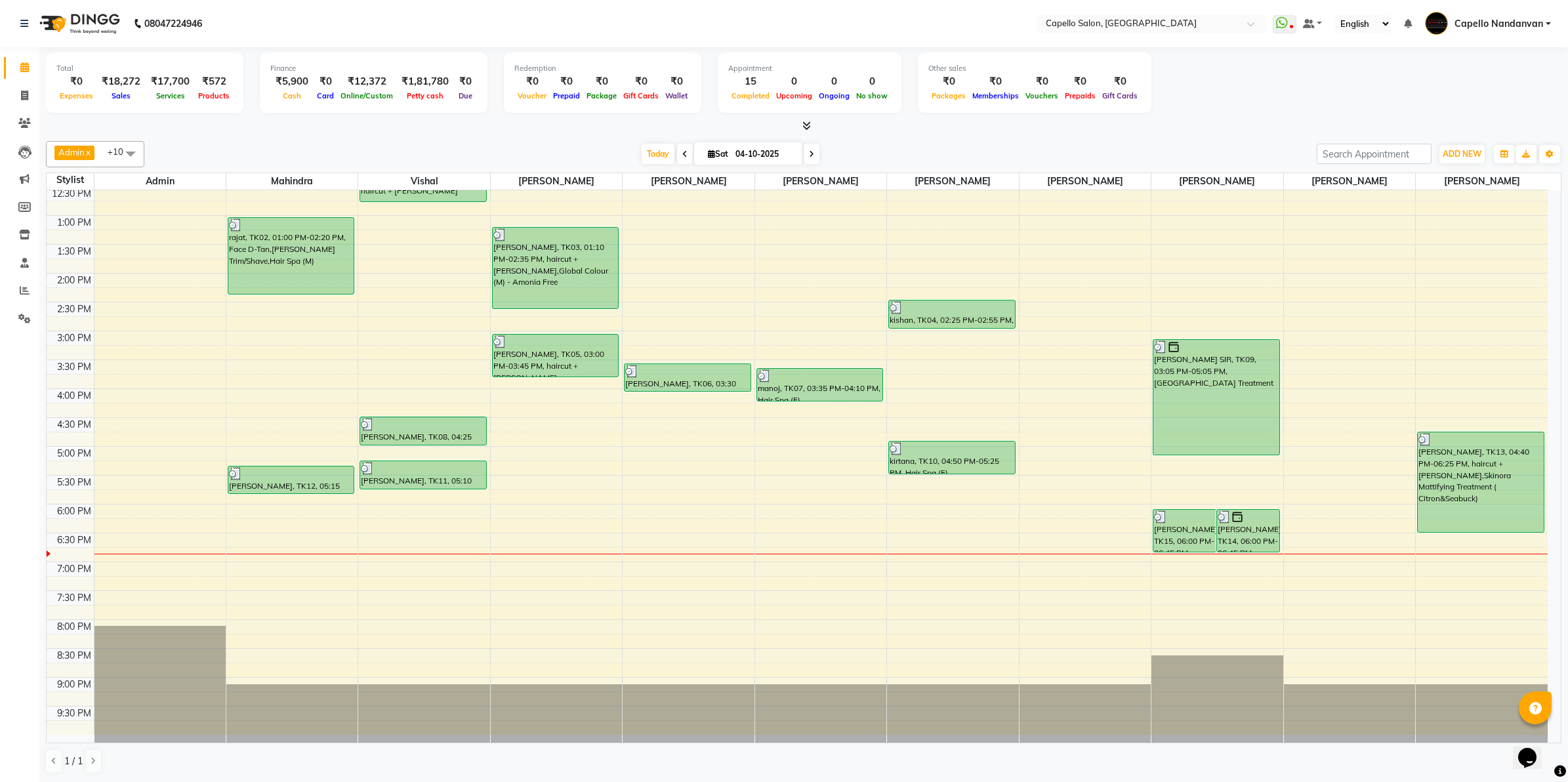
click at [942, 546] on div "10:00 AM 10:30 AM 11:00 AM 11:30 AM 12:00 PM 12:30 PM 1:00 PM 1:30 PM 2:00 PM 2…" at bounding box center [797, 389] width 1501 height 692
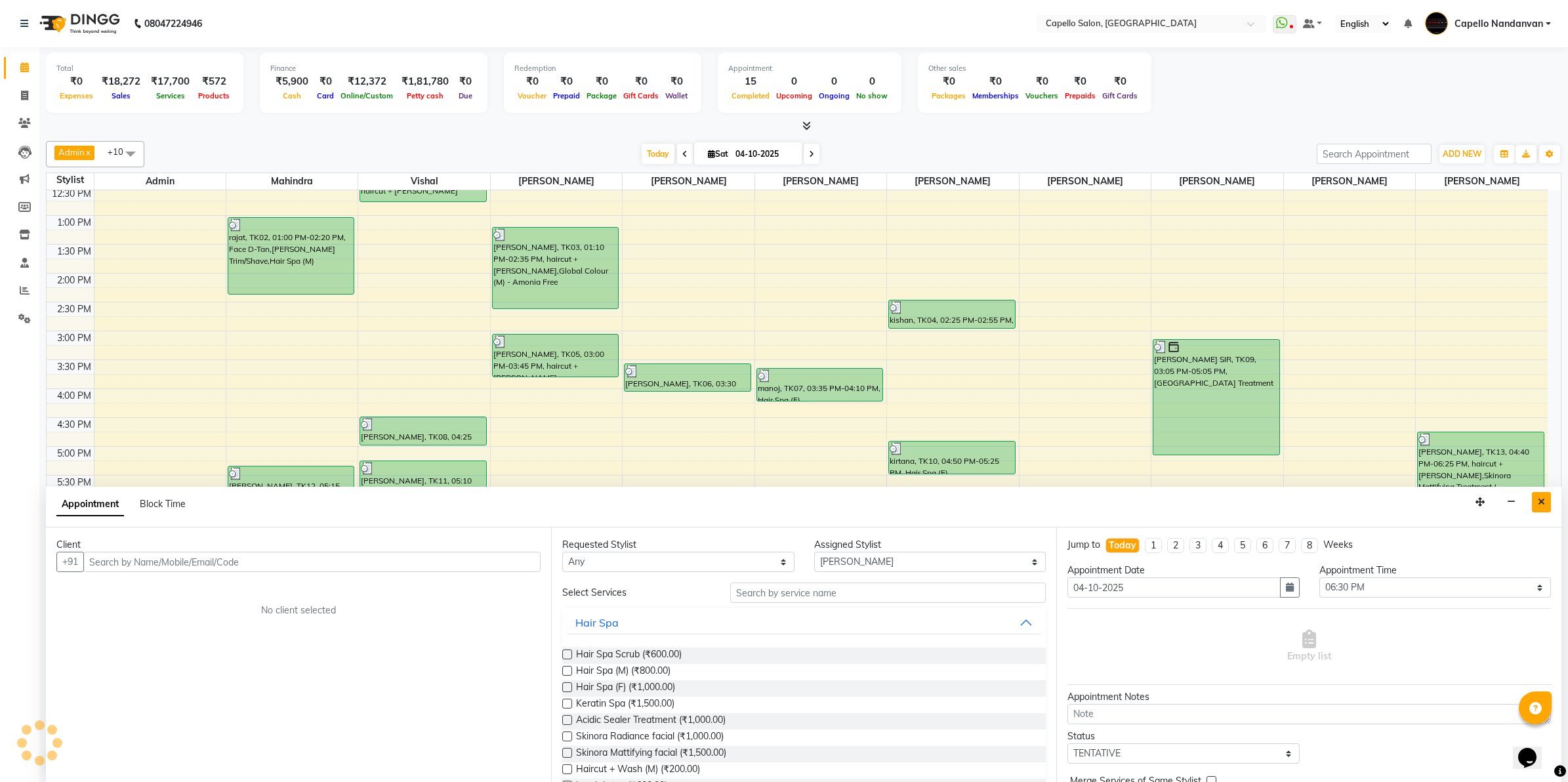
click at [1549, 500] on button "Close" at bounding box center [1541, 502] width 19 height 20
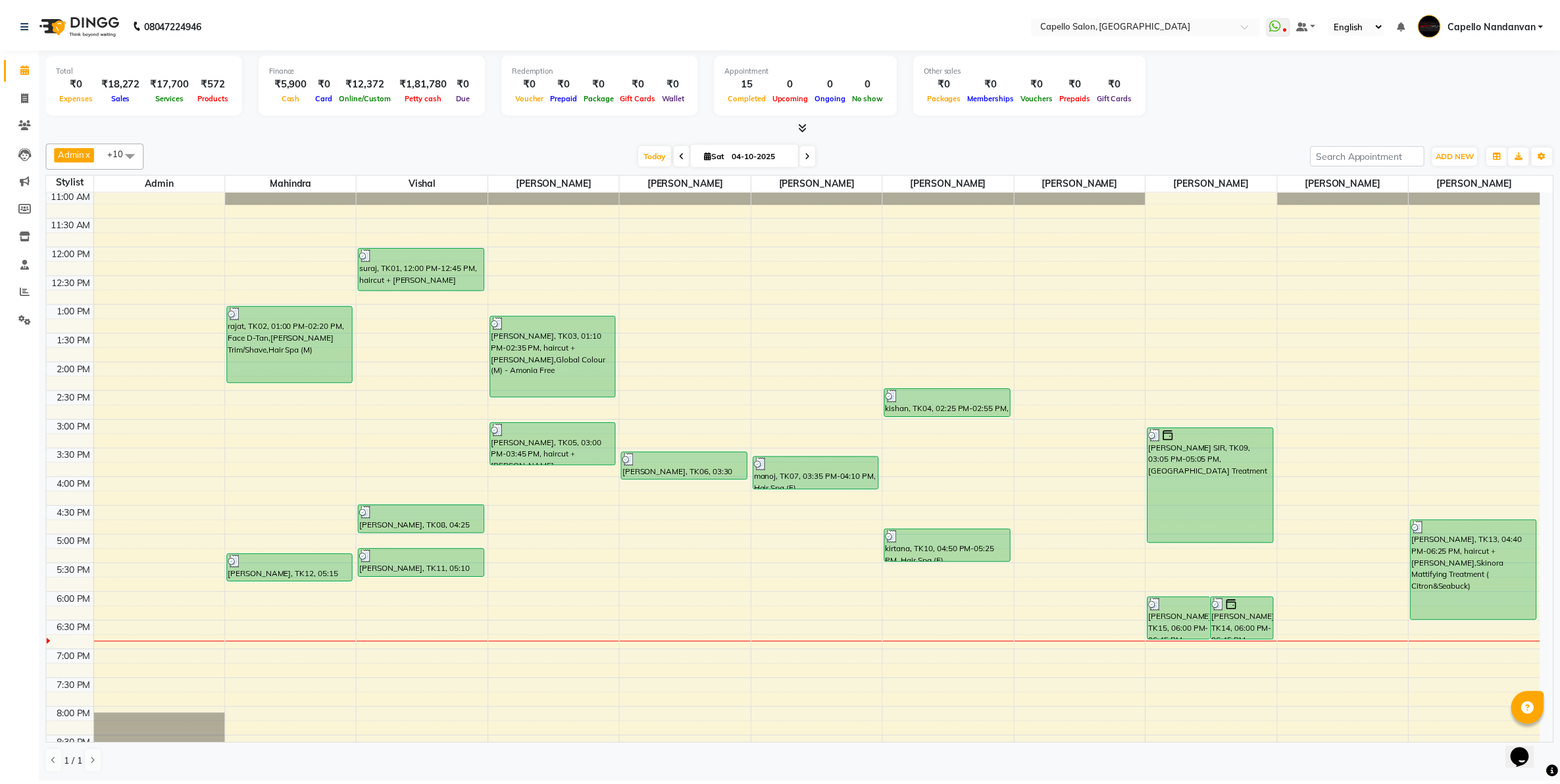
scroll to position [0, 0]
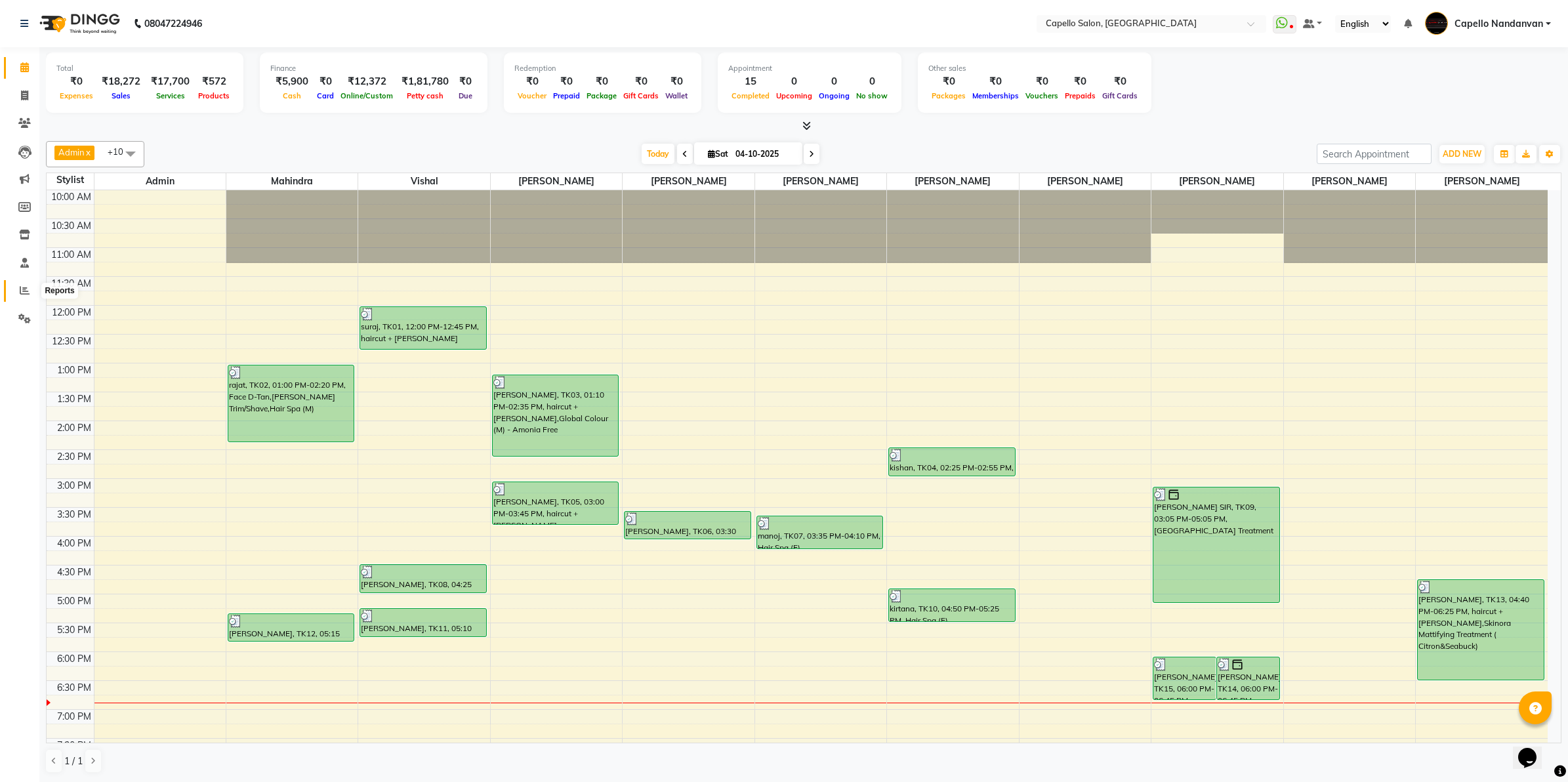
click at [19, 289] on icon at bounding box center [24, 290] width 10 height 10
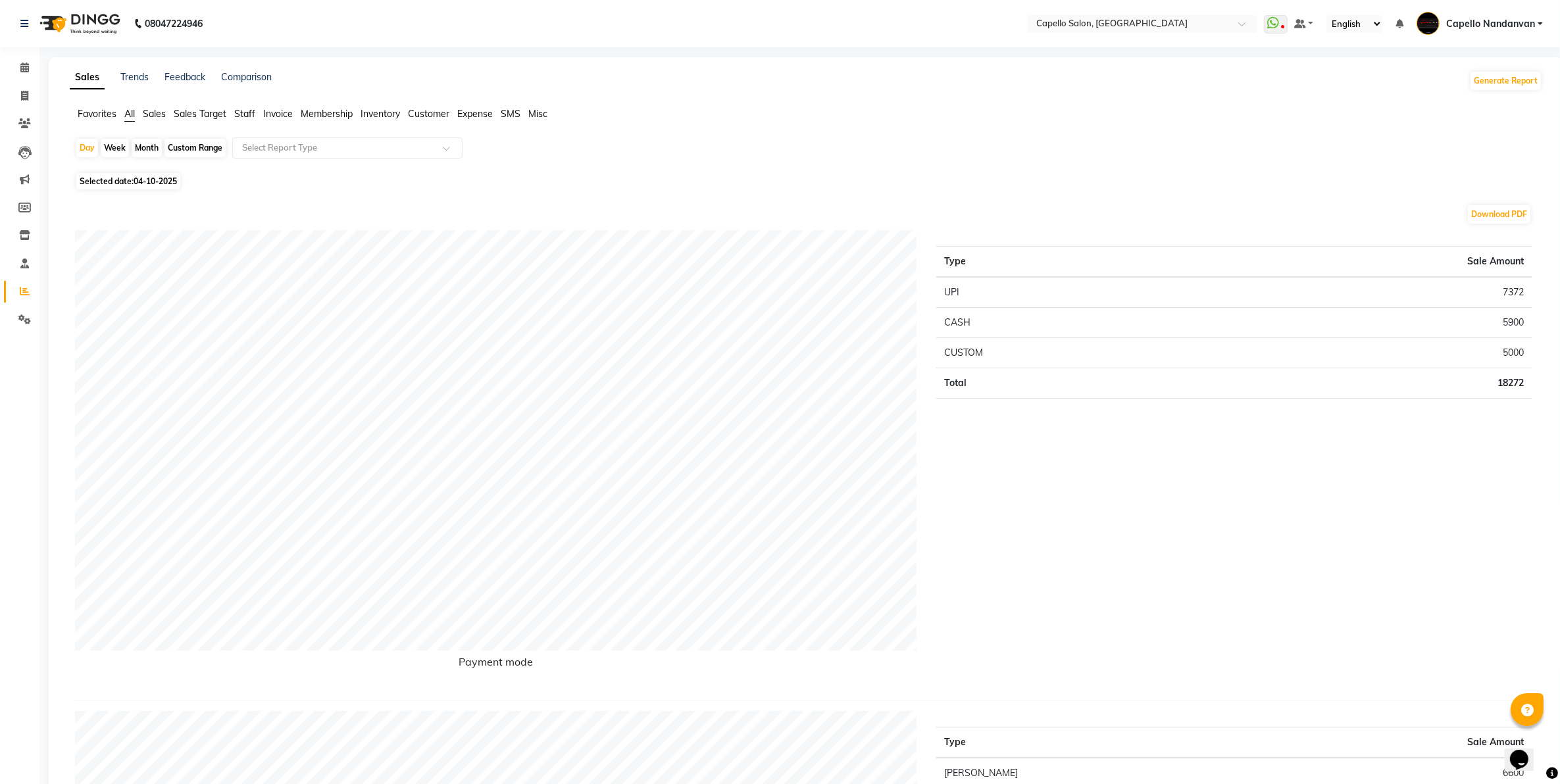
click at [142, 152] on div "Month" at bounding box center [146, 148] width 30 height 18
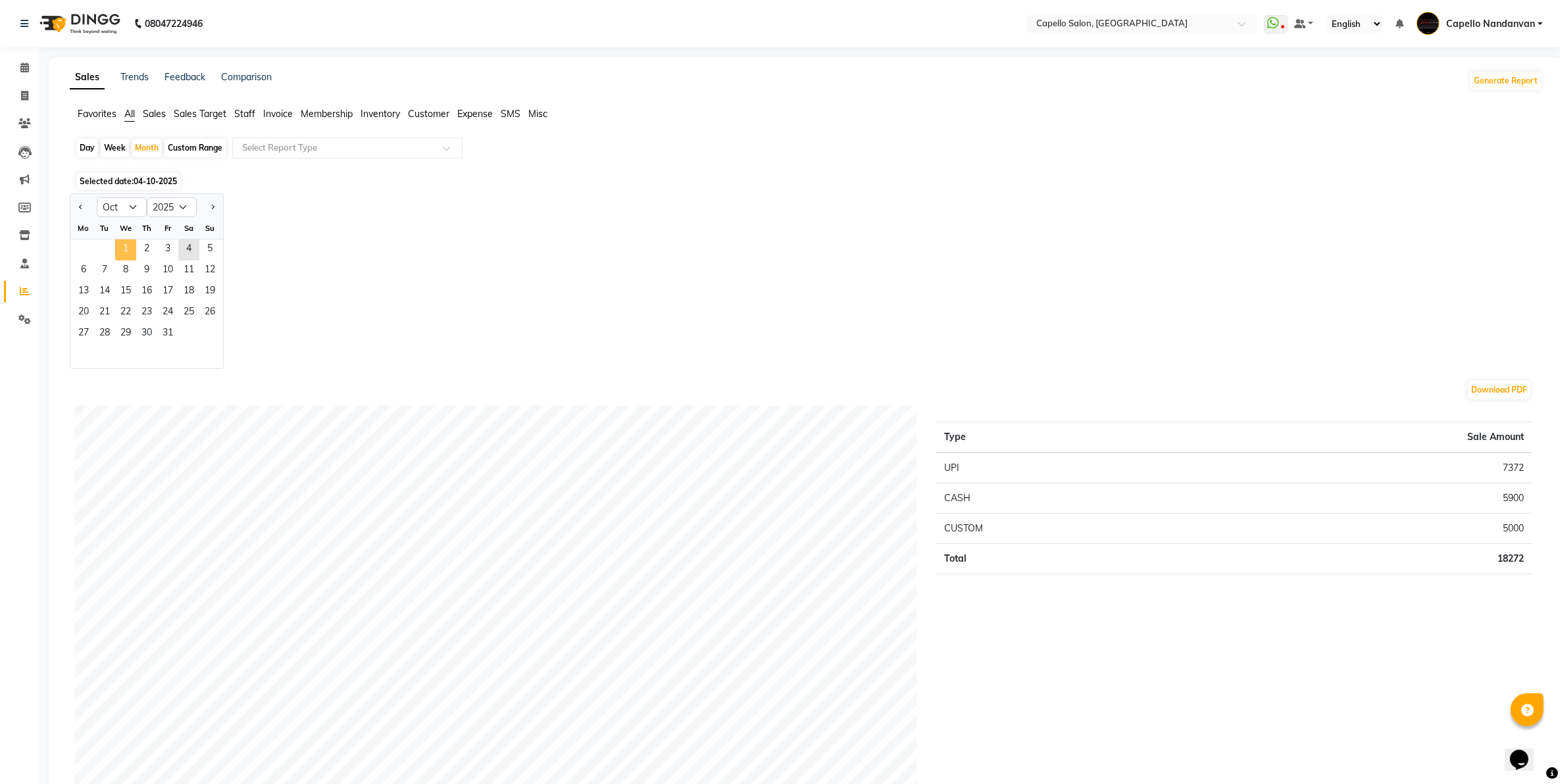
click at [125, 247] on span "1" at bounding box center [125, 250] width 21 height 21
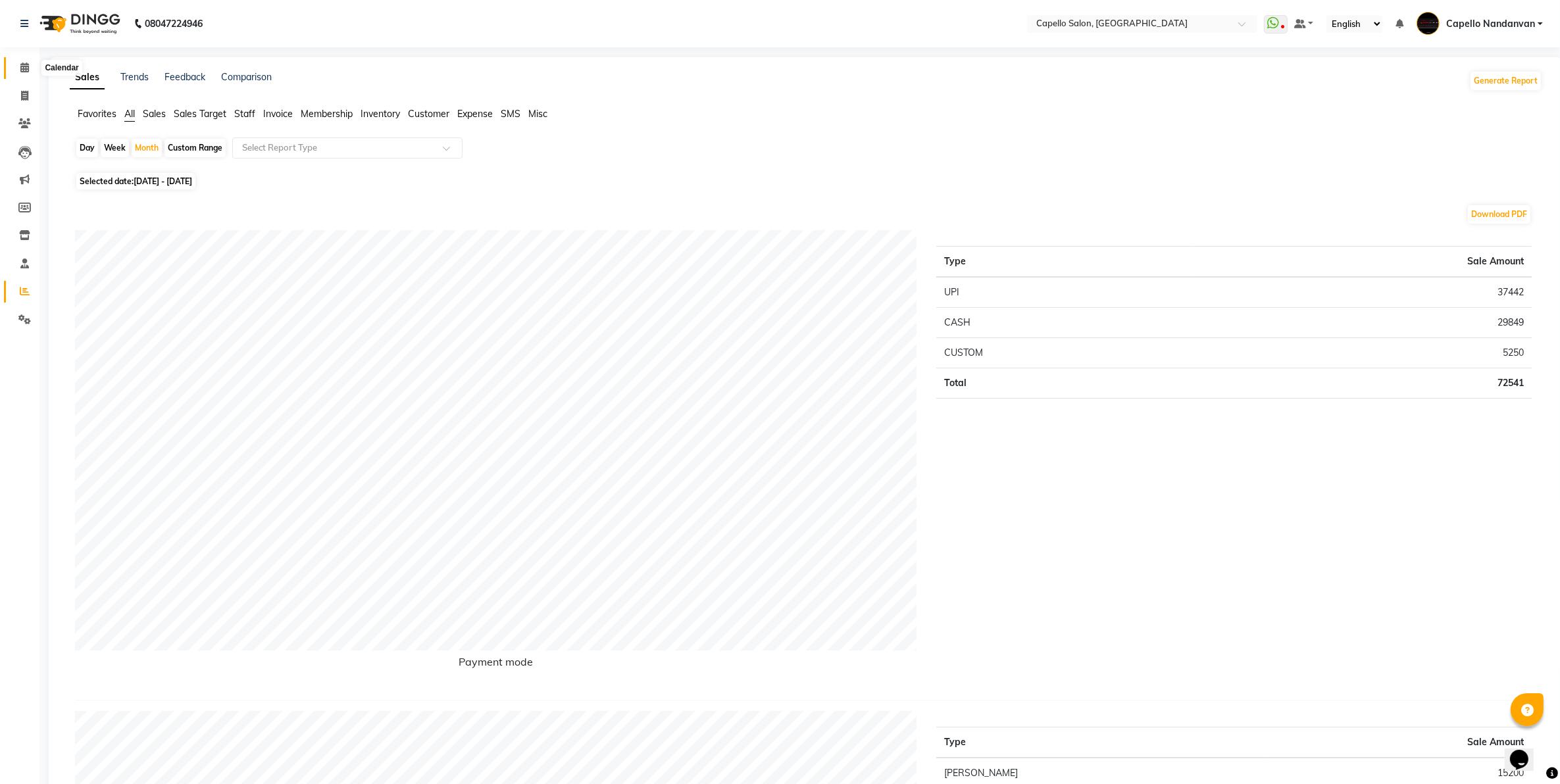
click at [21, 66] on icon at bounding box center [24, 67] width 9 height 10
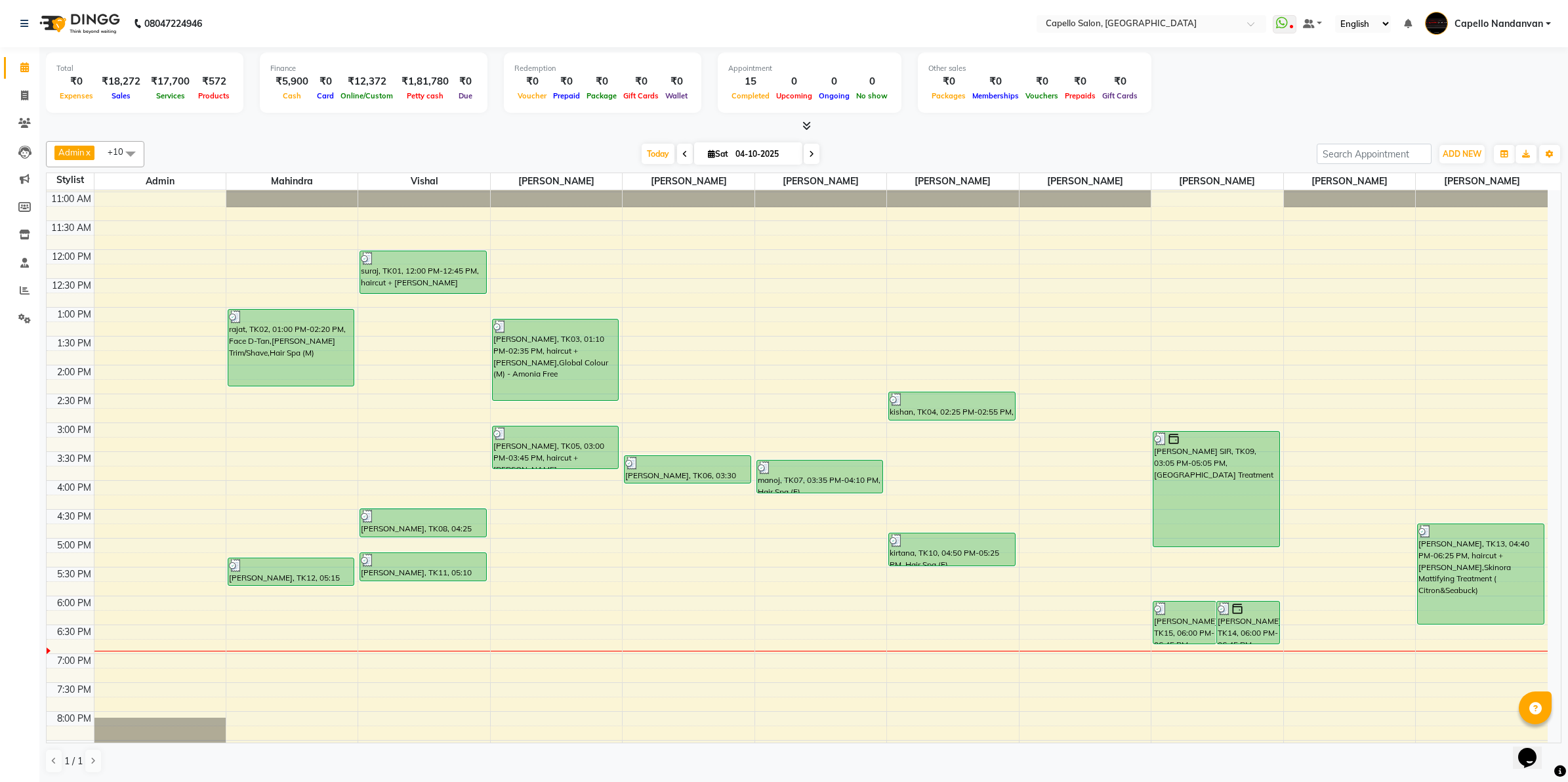
scroll to position [148, 0]
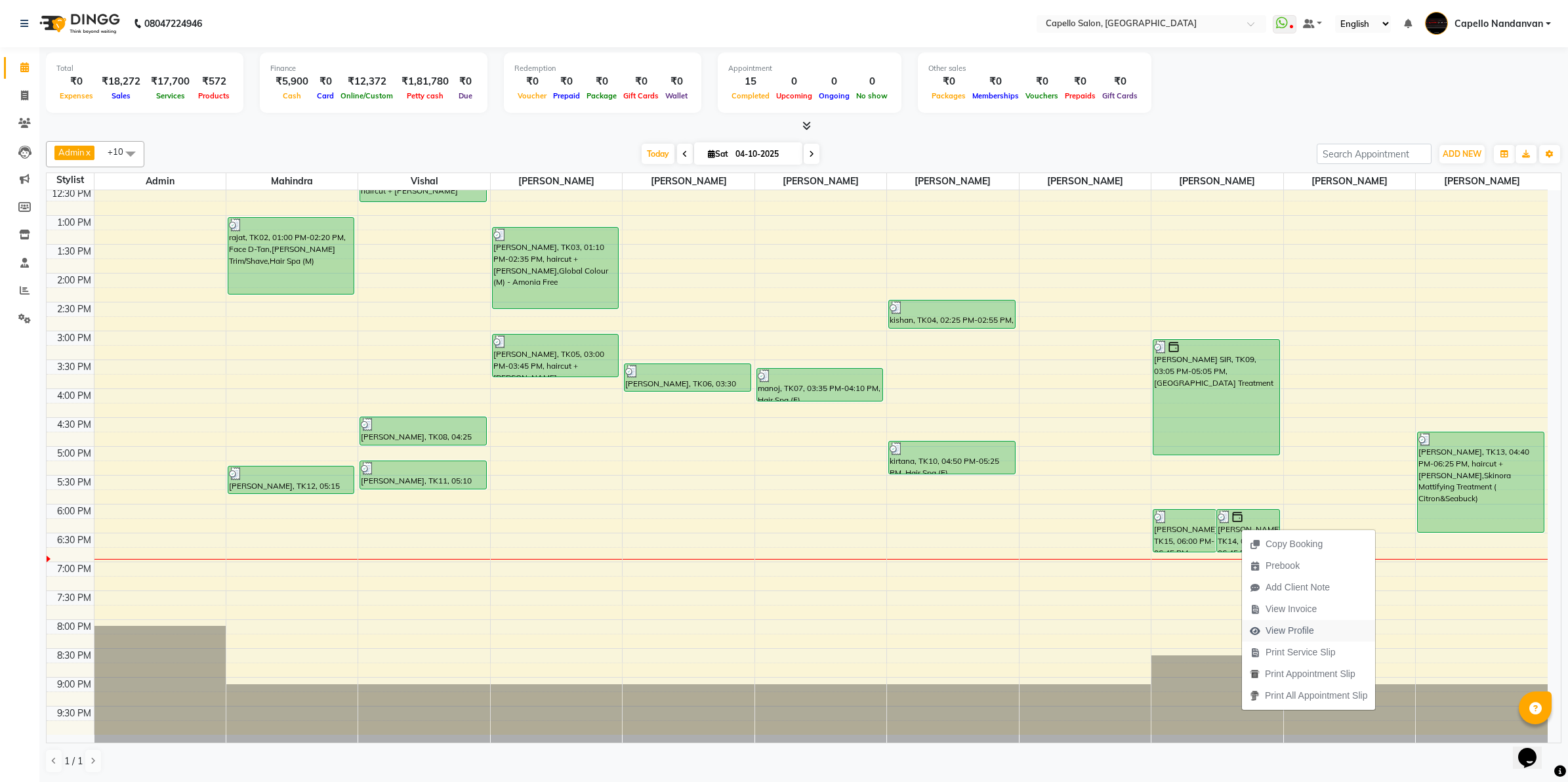
click at [1289, 638] on span "View Profile" at bounding box center [1282, 631] width 80 height 21
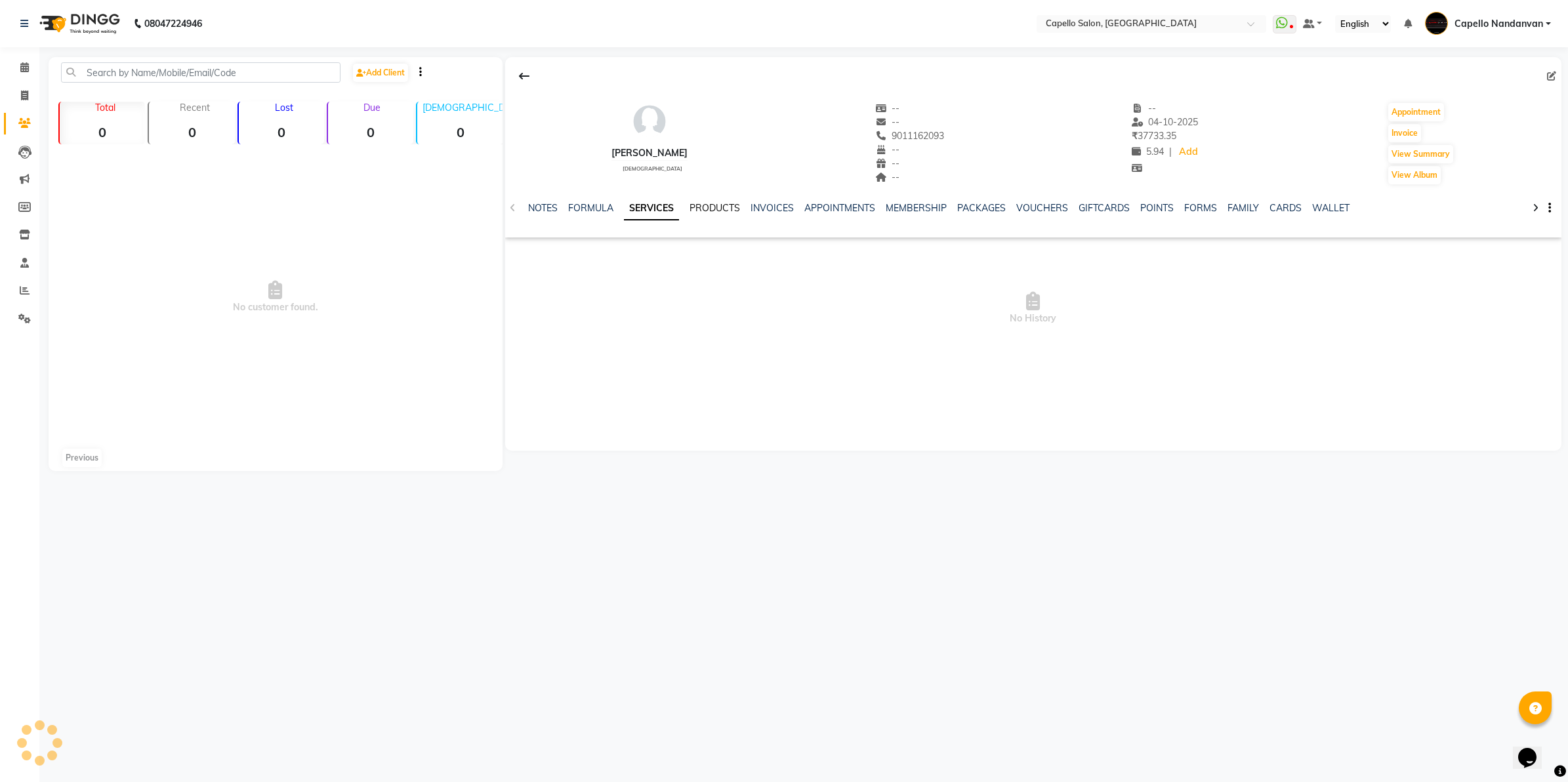
click at [705, 206] on link "PRODUCTS" at bounding box center [714, 208] width 50 height 12
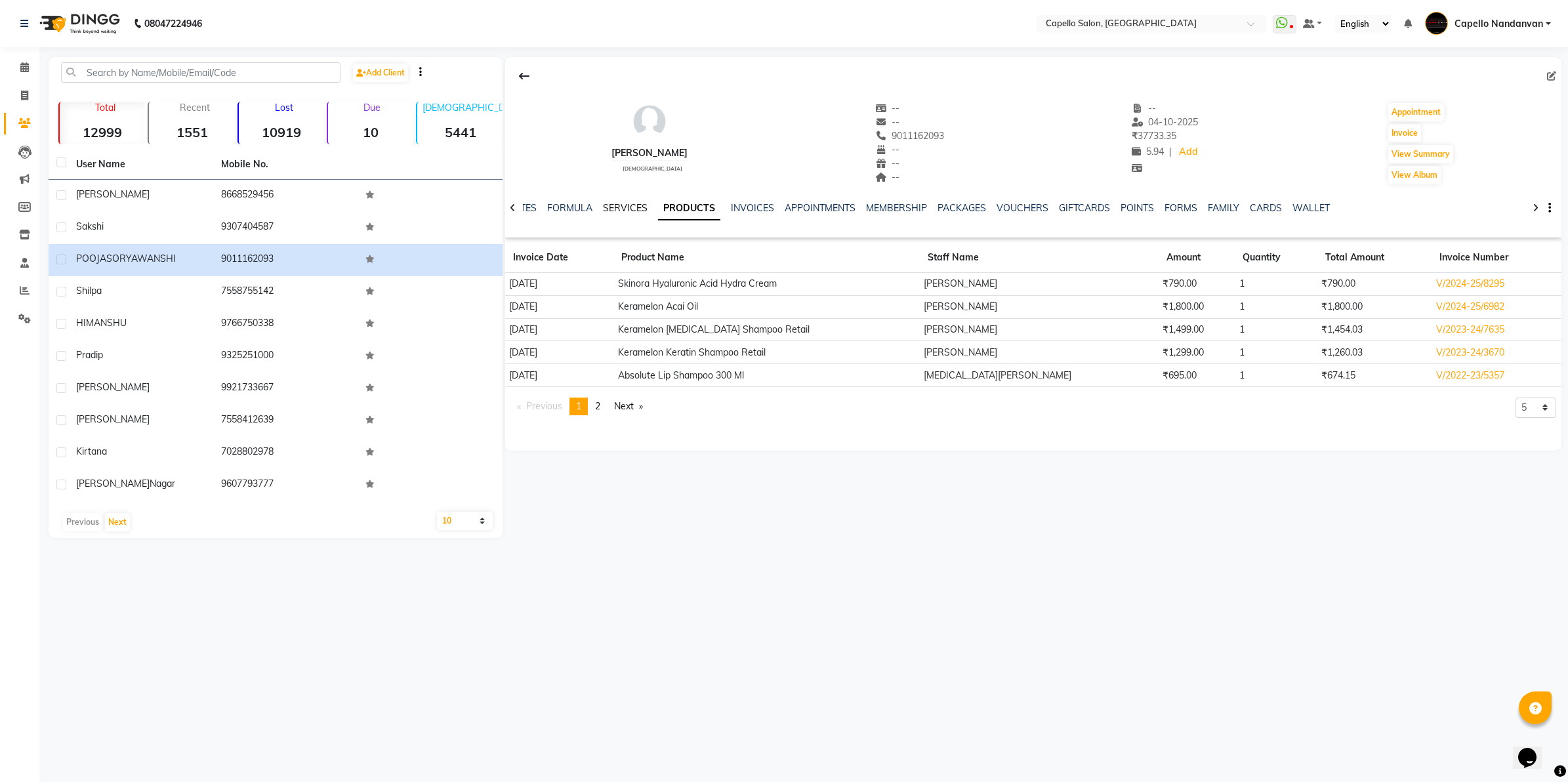
click at [631, 208] on link "SERVICES" at bounding box center [625, 208] width 45 height 12
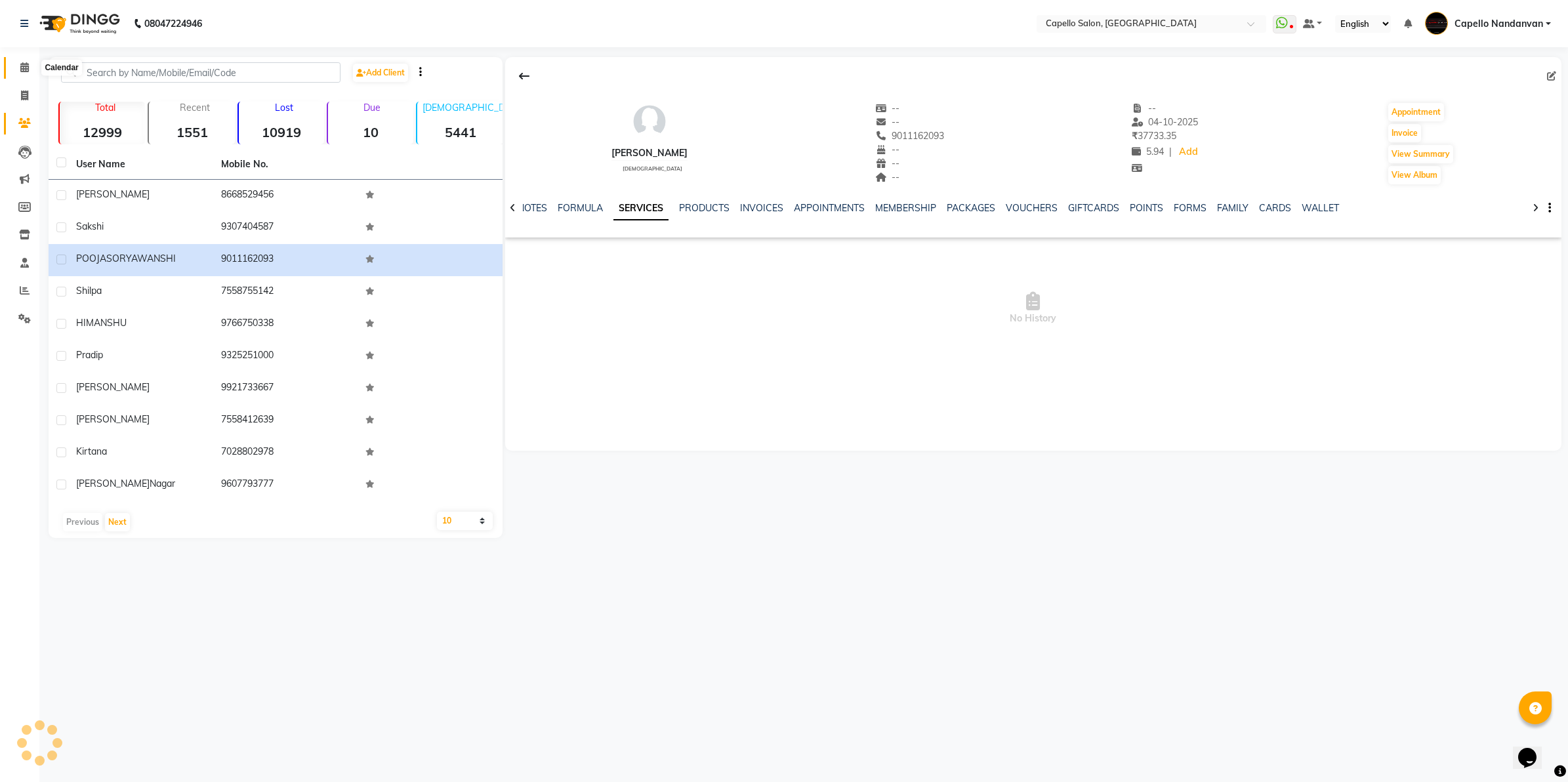
click at [16, 64] on span at bounding box center [25, 68] width 23 height 15
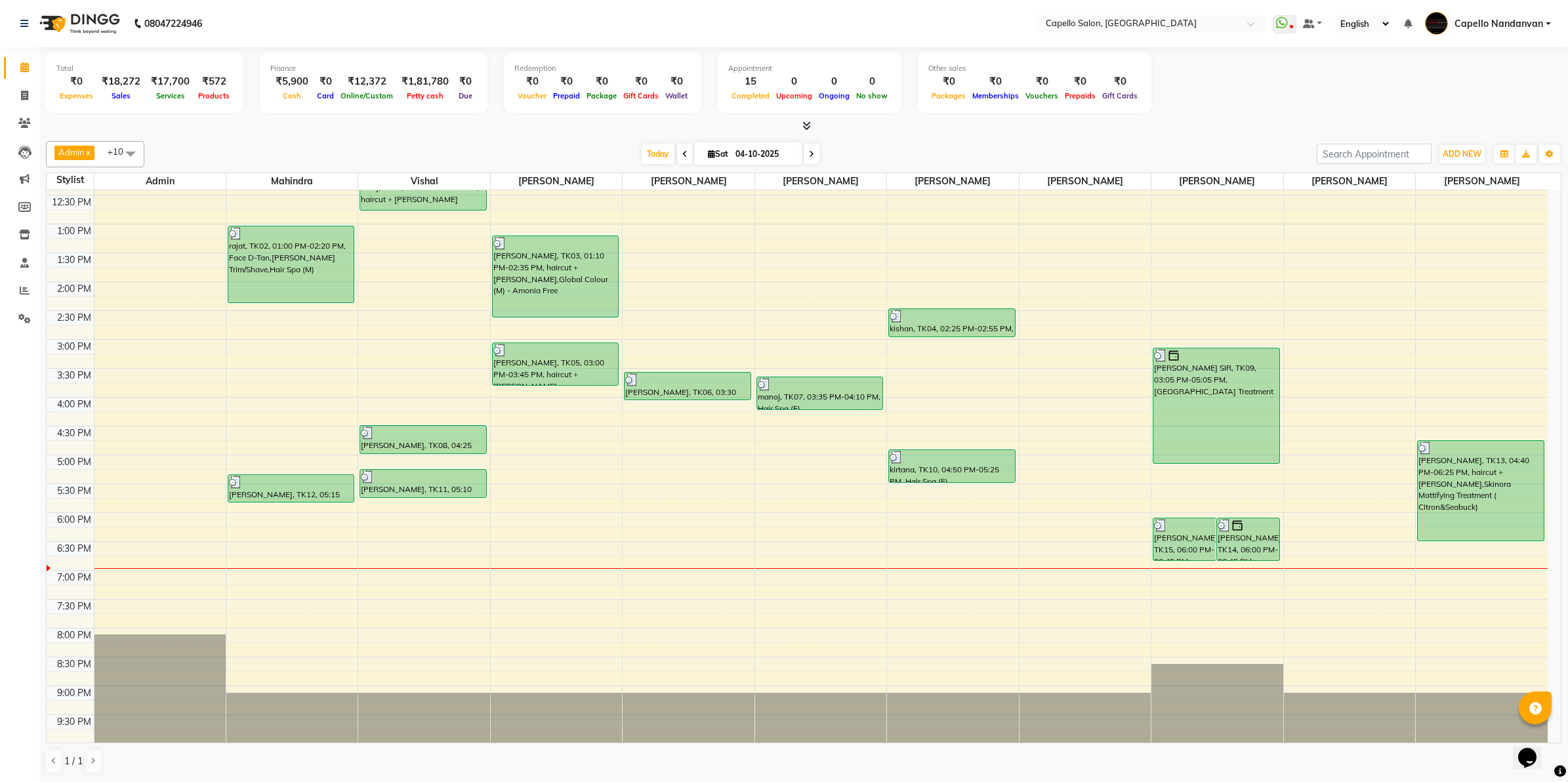
scroll to position [148, 0]
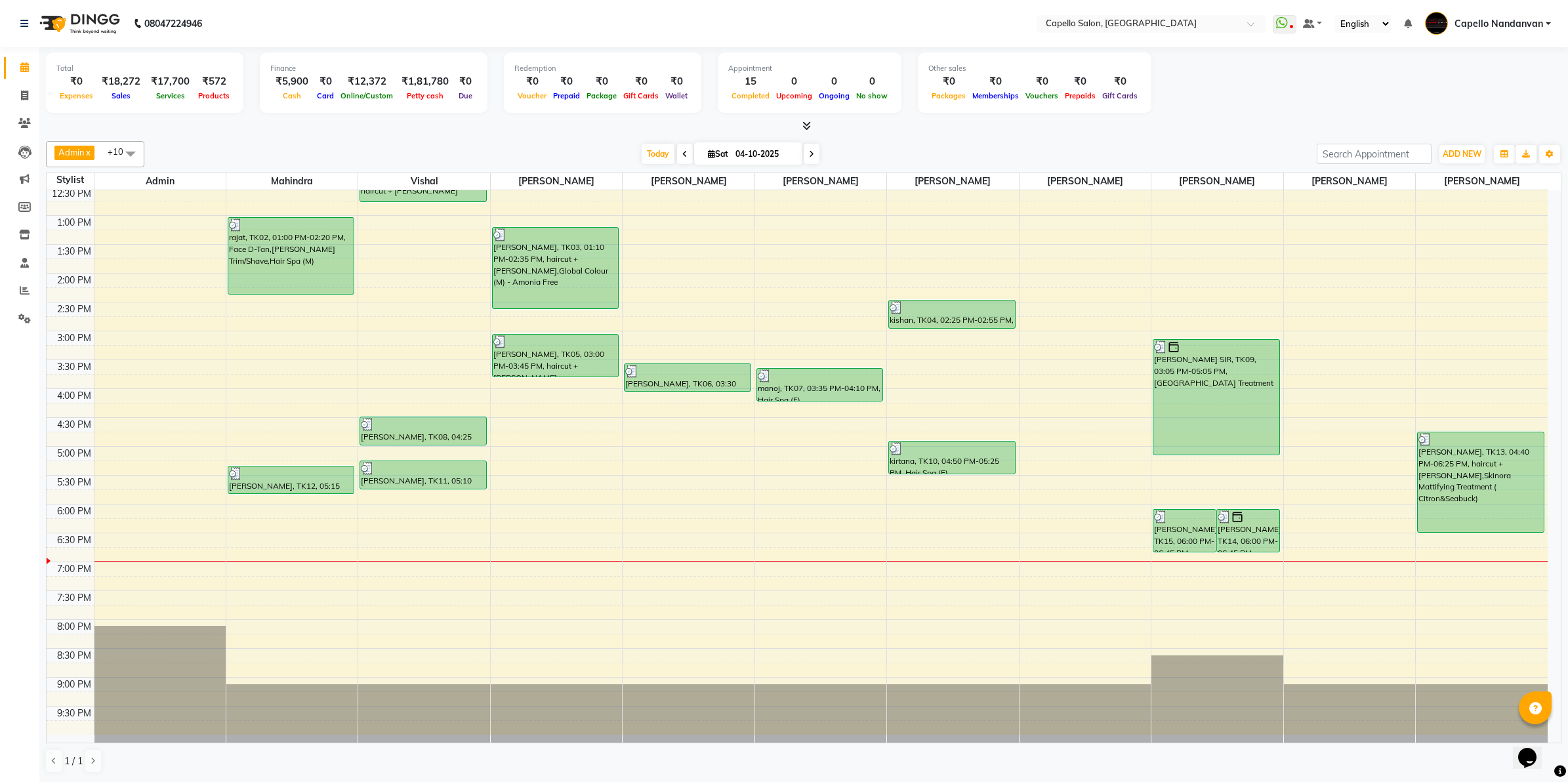
click at [1229, 105] on div "Total ₹0 Expenses ₹18,272 Sales ₹17,700 Services ₹572 Products Finance ₹5,900 C…" at bounding box center [804, 84] width 1516 height 64
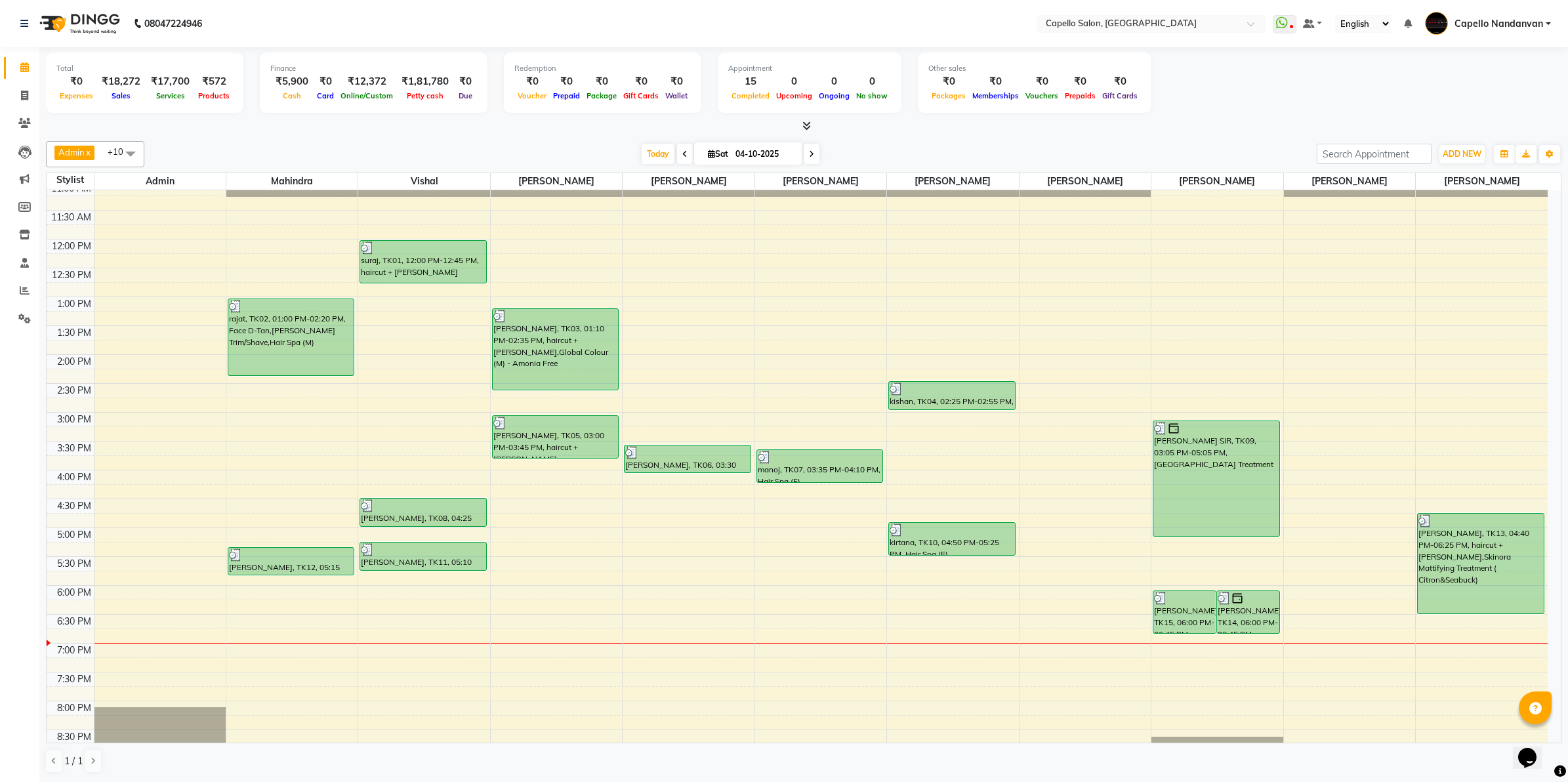
scroll to position [0, 0]
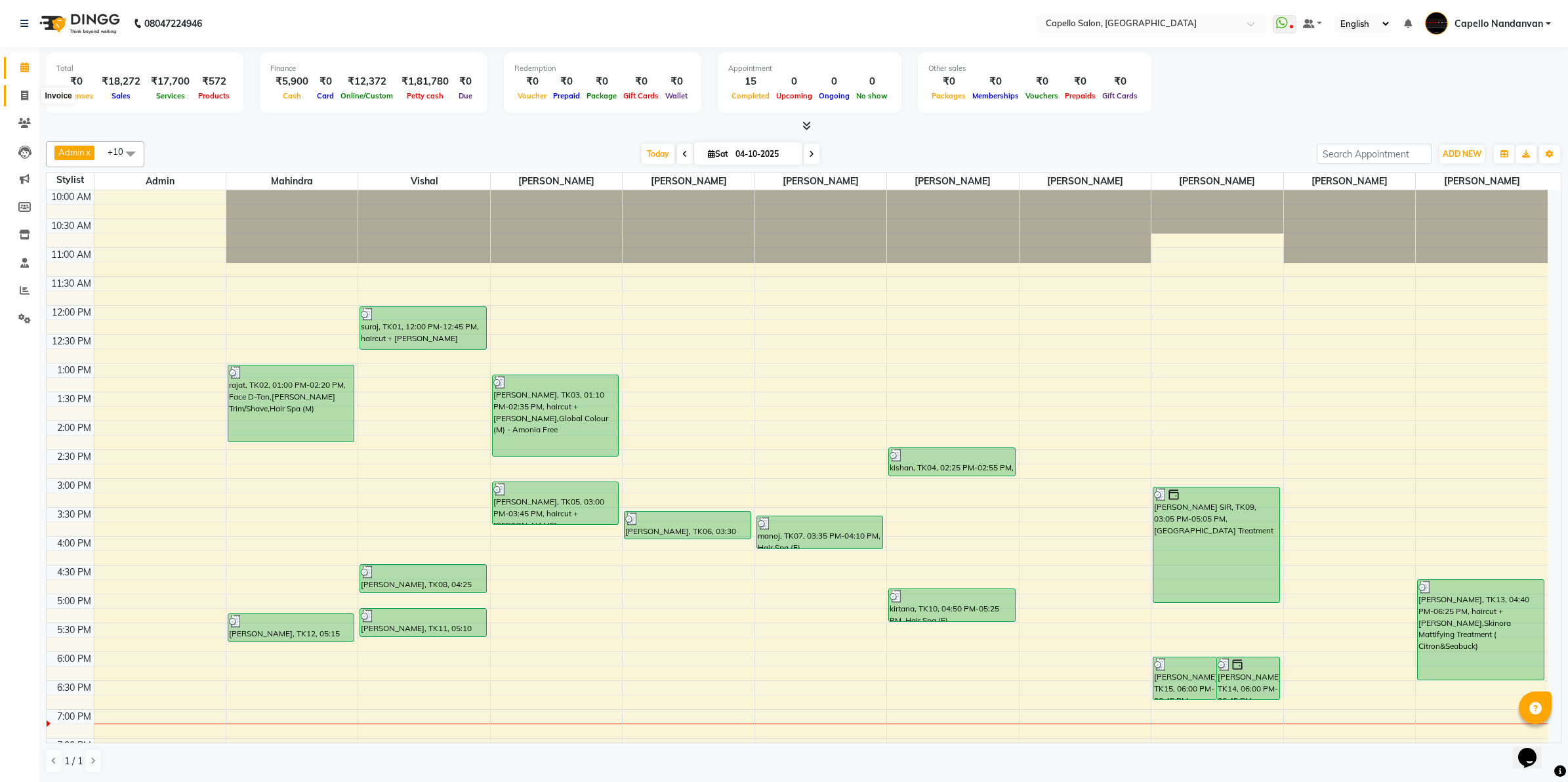
click at [31, 92] on span at bounding box center [25, 96] width 23 height 15
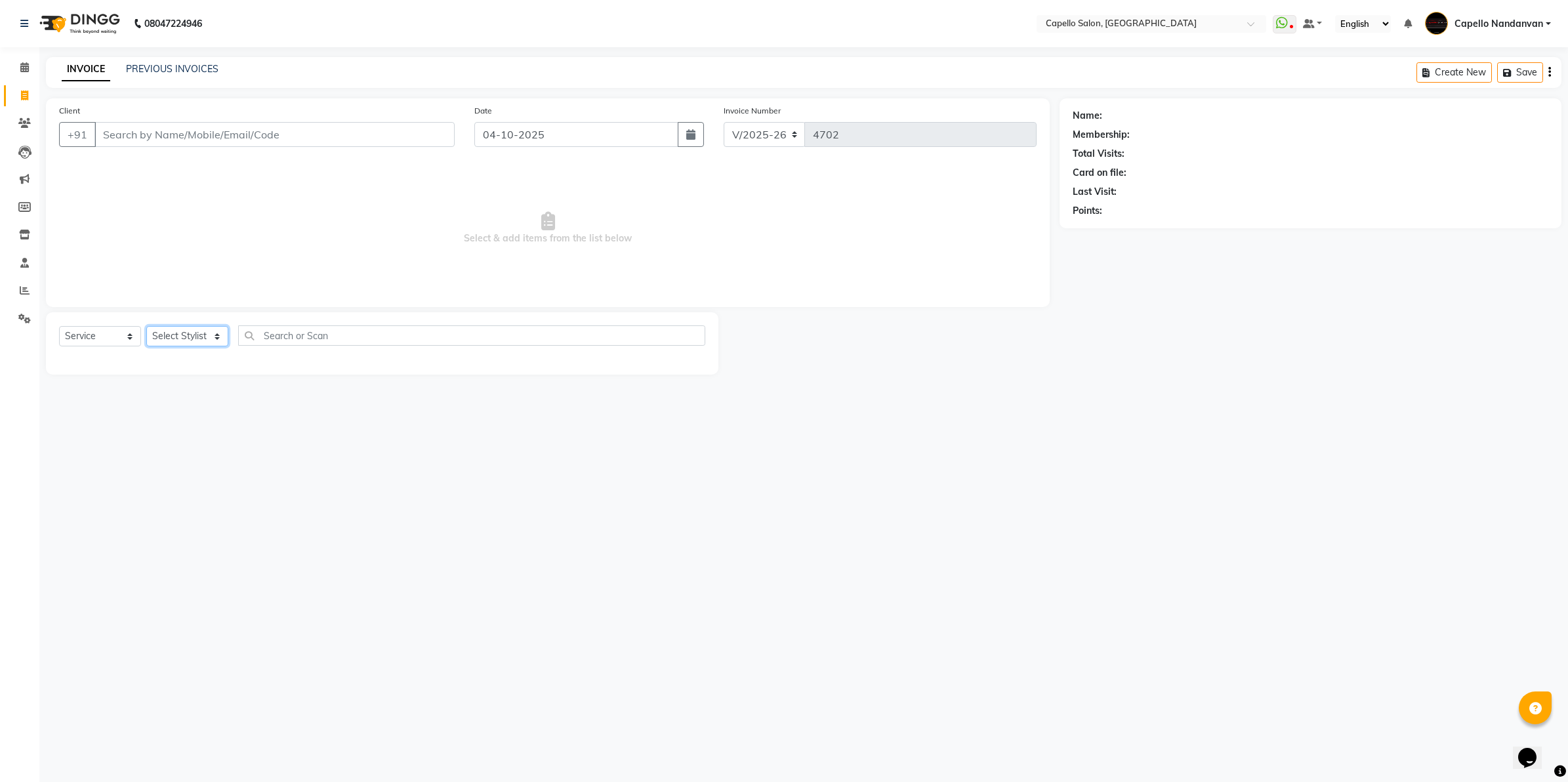
click at [220, 339] on select "Select Stylist" at bounding box center [187, 336] width 82 height 20
click at [147, 326] on select "Select Stylist Admin [PERSON_NAME] [PERSON_NAME] [PERSON_NAME] [PERSON_NAME] Ow…" at bounding box center [193, 336] width 92 height 20
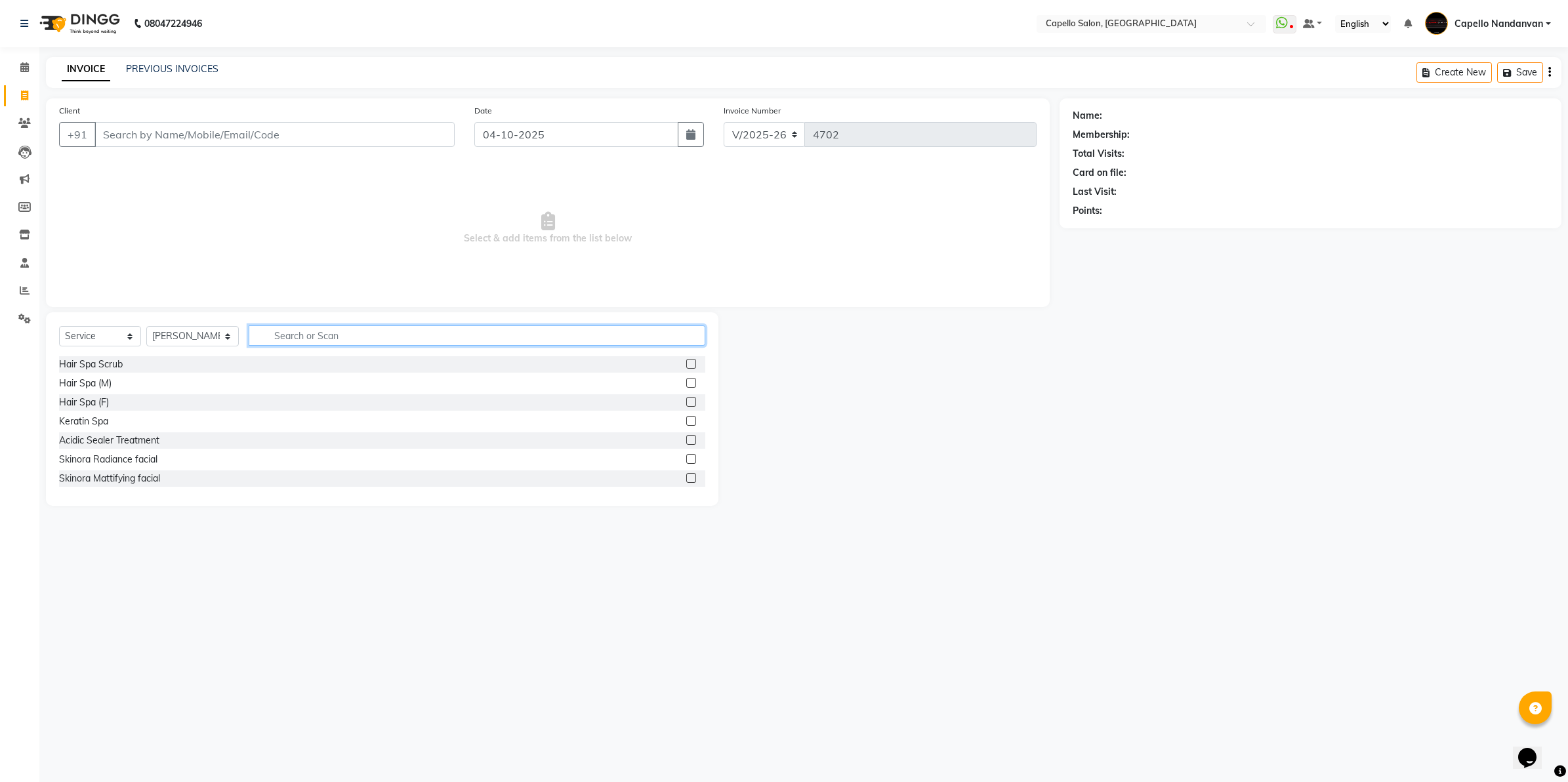
click at [287, 332] on input "text" at bounding box center [477, 335] width 457 height 20
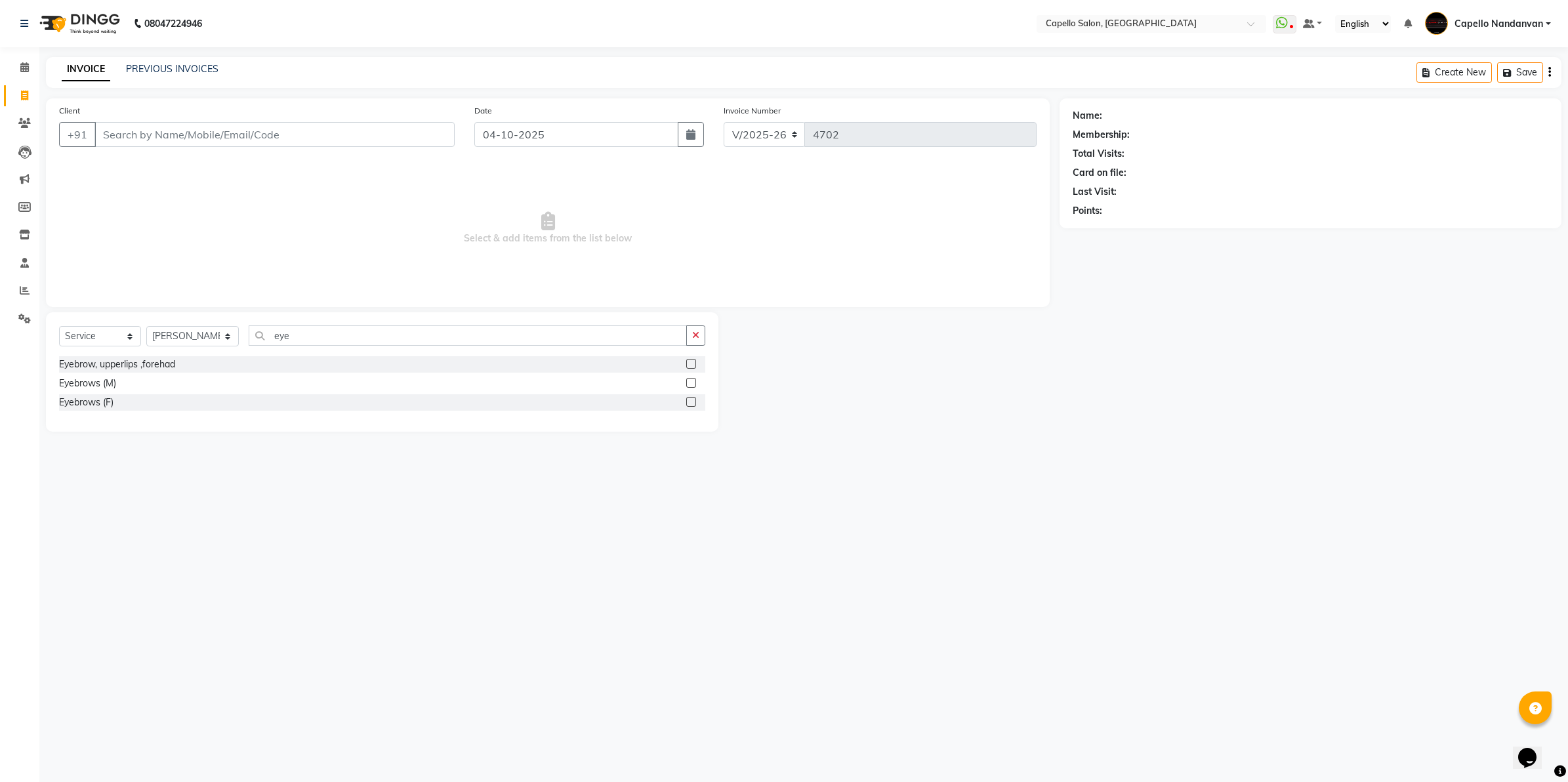
click at [693, 400] on label at bounding box center [691, 402] width 10 height 10
click at [693, 400] on input "checkbox" at bounding box center [690, 402] width 9 height 9
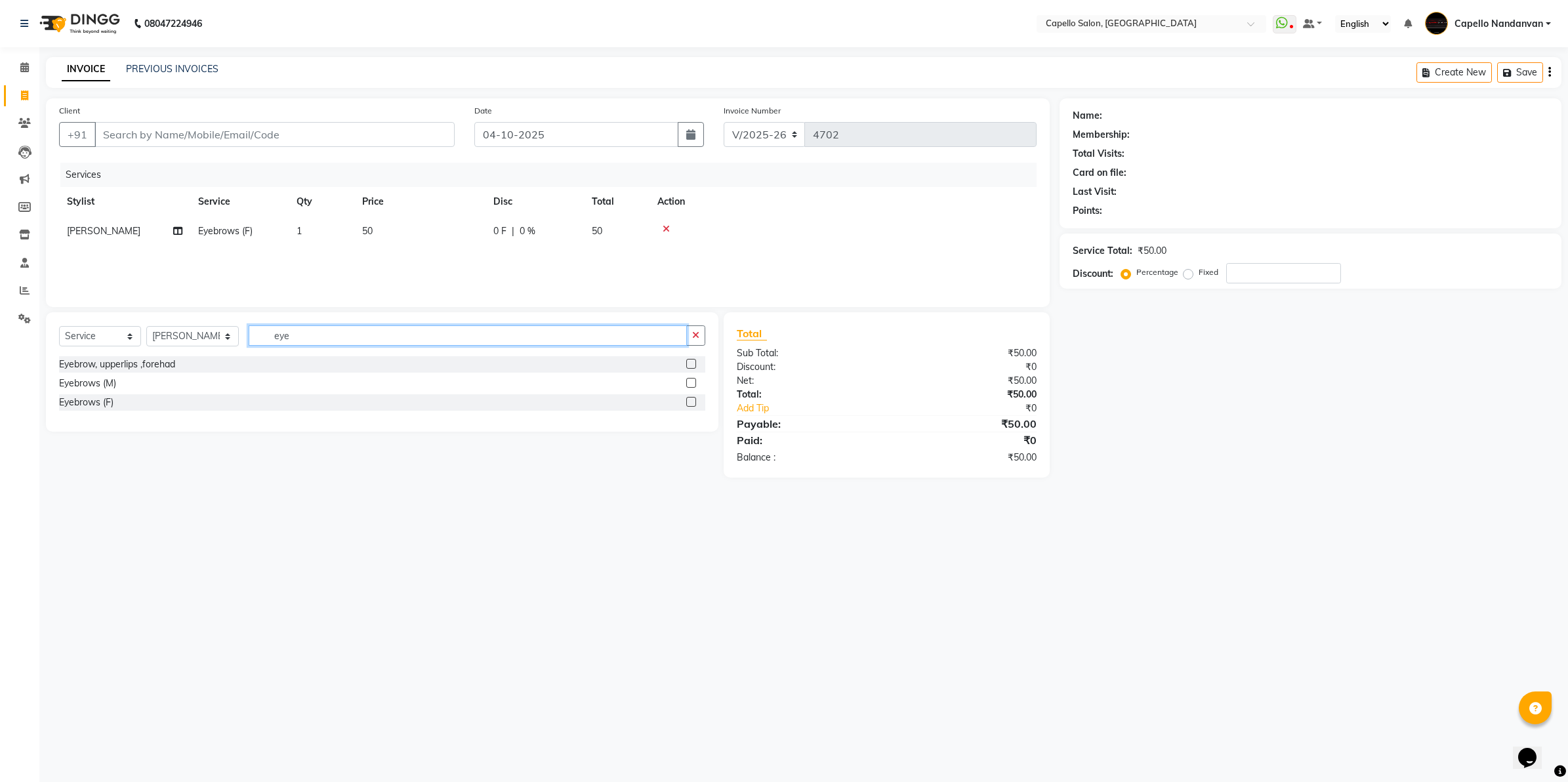
click at [512, 335] on input "eye" at bounding box center [467, 335] width 439 height 20
click at [693, 381] on label at bounding box center [691, 382] width 10 height 10
click at [693, 381] on input "checkbox" at bounding box center [690, 383] width 9 height 9
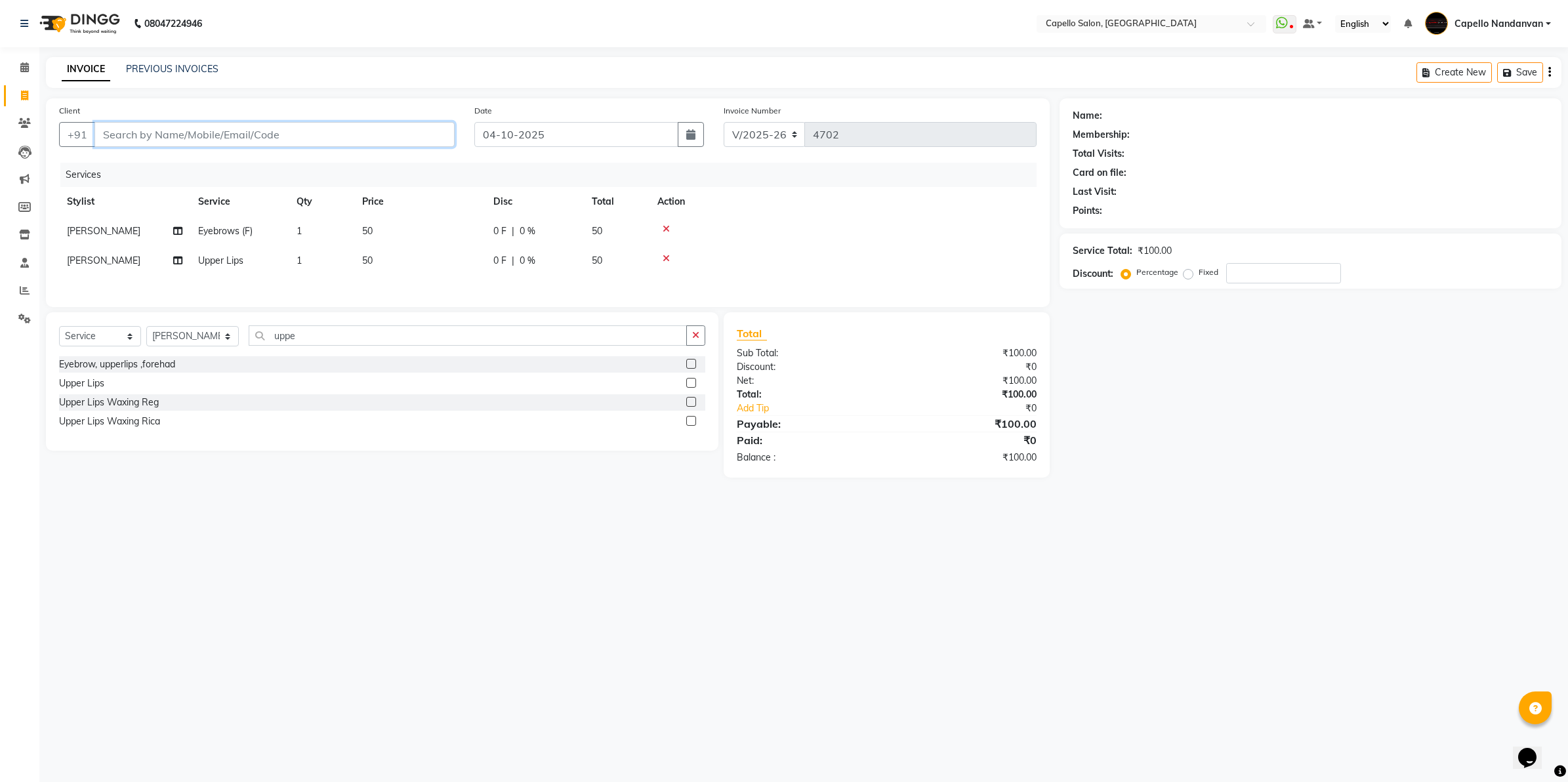
click at [242, 139] on input "Client" at bounding box center [275, 134] width 360 height 25
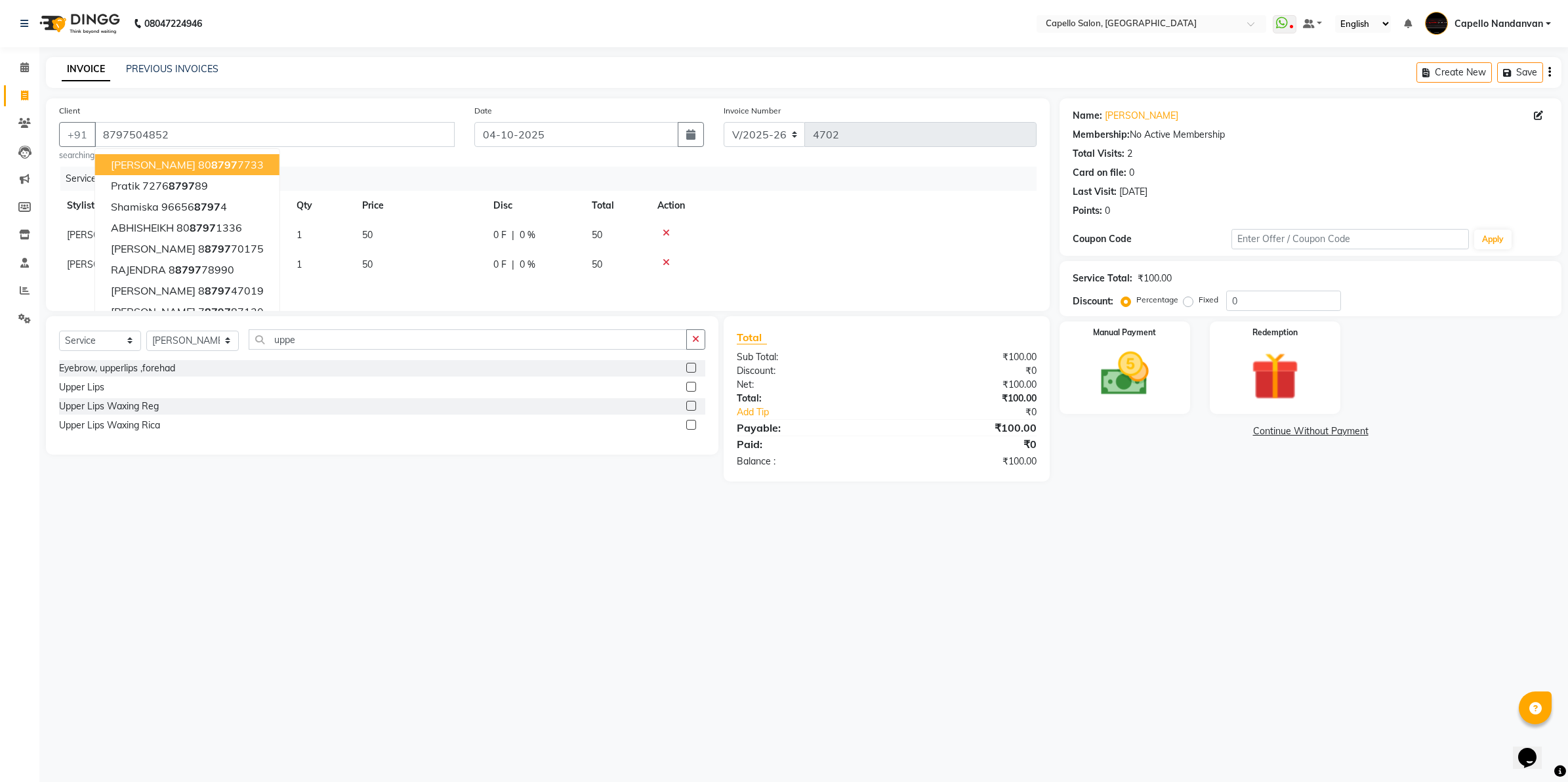
drag, startPoint x: 637, startPoint y: 285, endPoint x: 552, endPoint y: 384, distance: 130.5
click at [760, 228] on div at bounding box center [843, 233] width 372 height 9
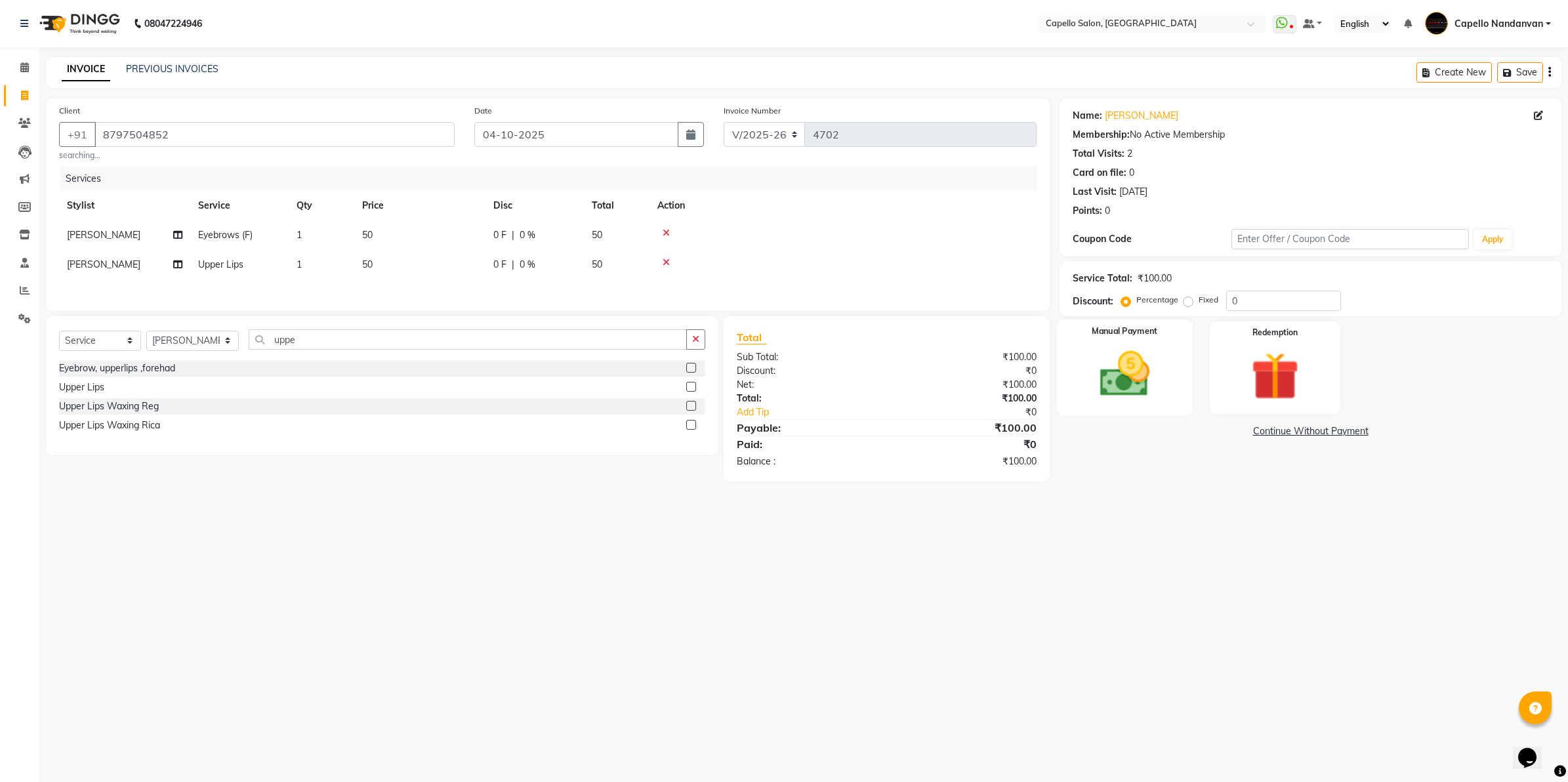
click at [1144, 378] on img at bounding box center [1125, 374] width 82 height 58
click at [1194, 431] on span "UPI" at bounding box center [1198, 432] width 20 height 15
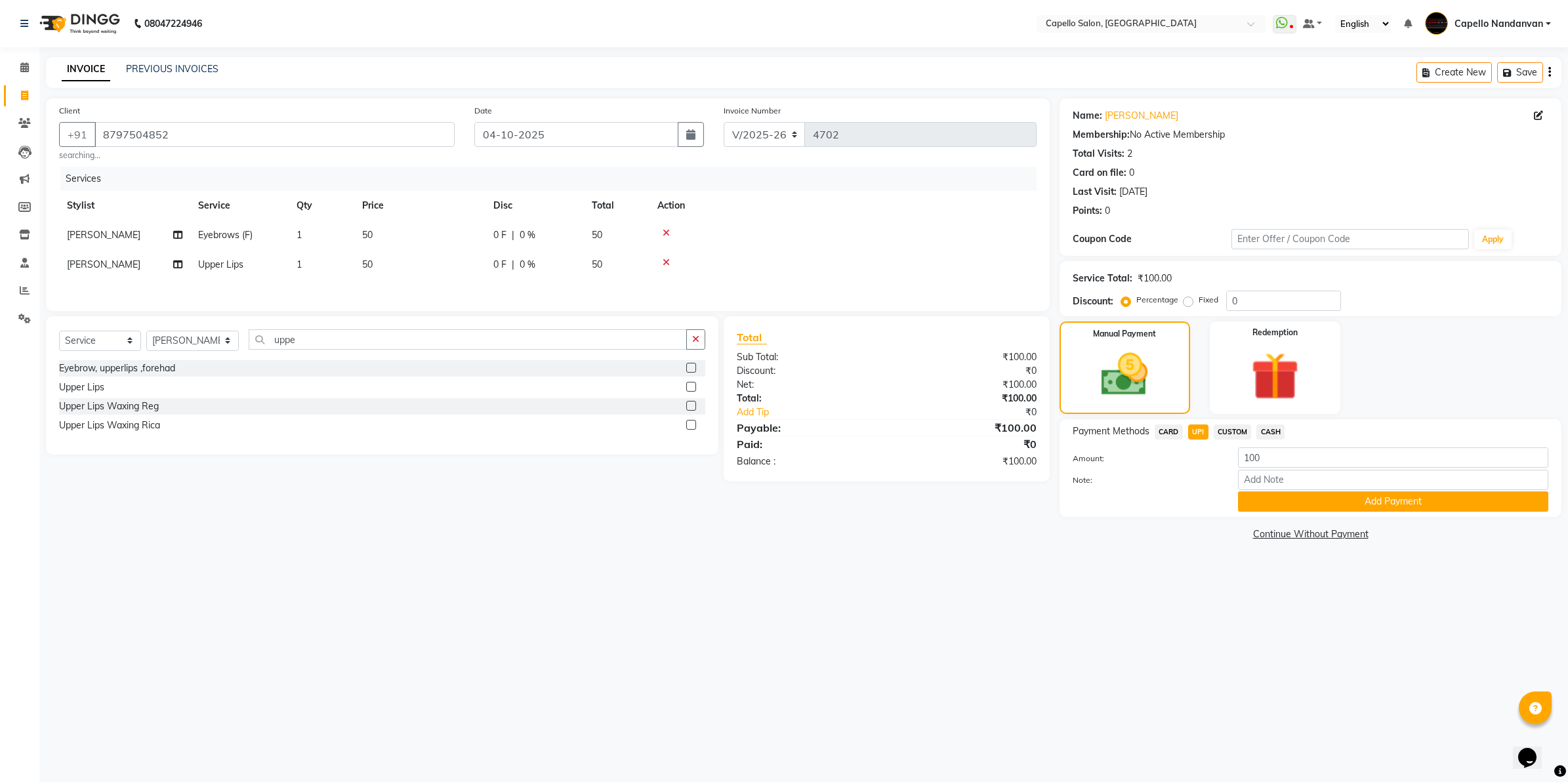
click at [1196, 427] on span "UPI" at bounding box center [1198, 432] width 20 height 15
click at [1399, 502] on button "Add Payment" at bounding box center [1393, 501] width 311 height 20
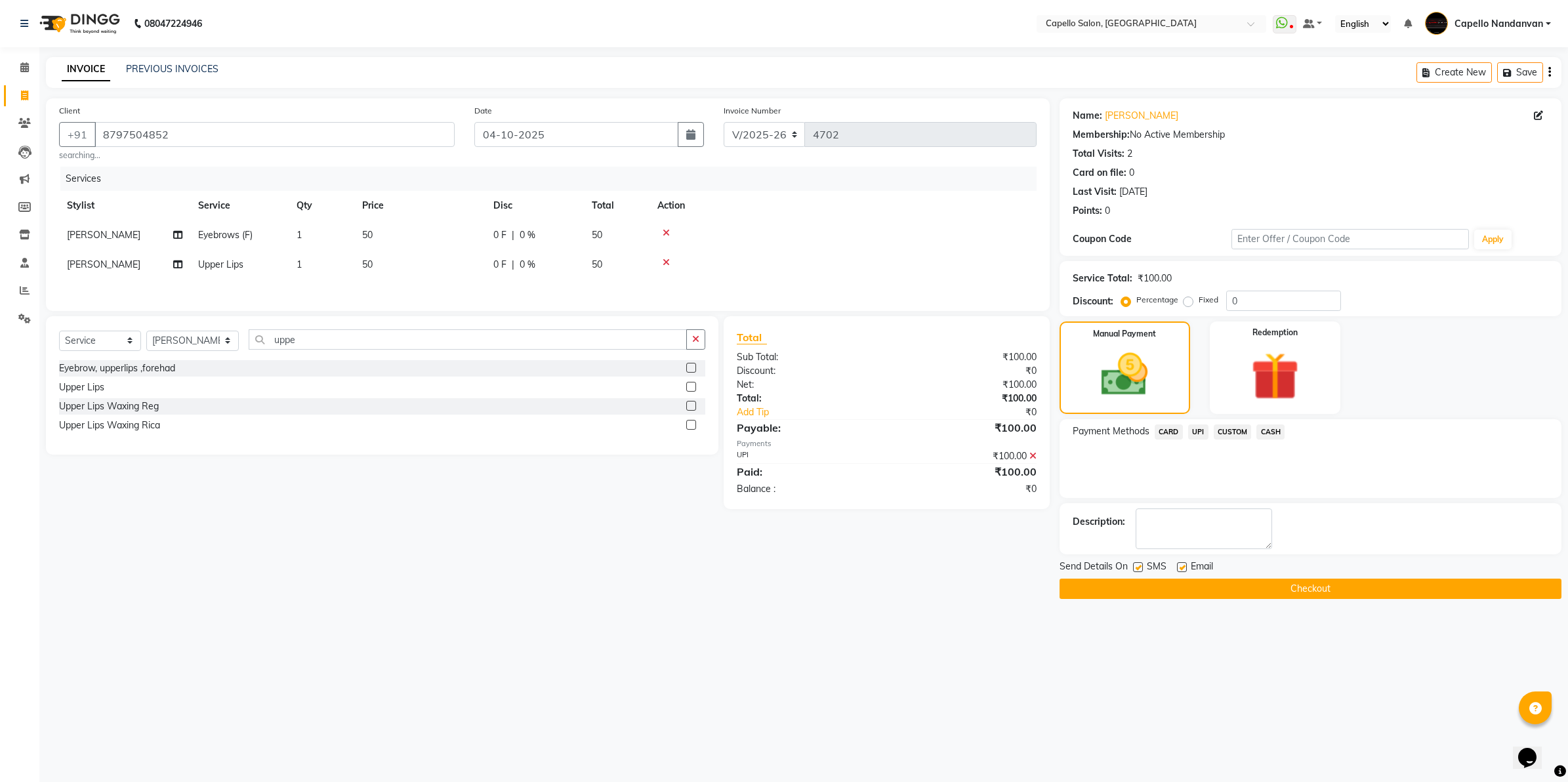
click at [1259, 584] on button "Checkout" at bounding box center [1311, 589] width 502 height 20
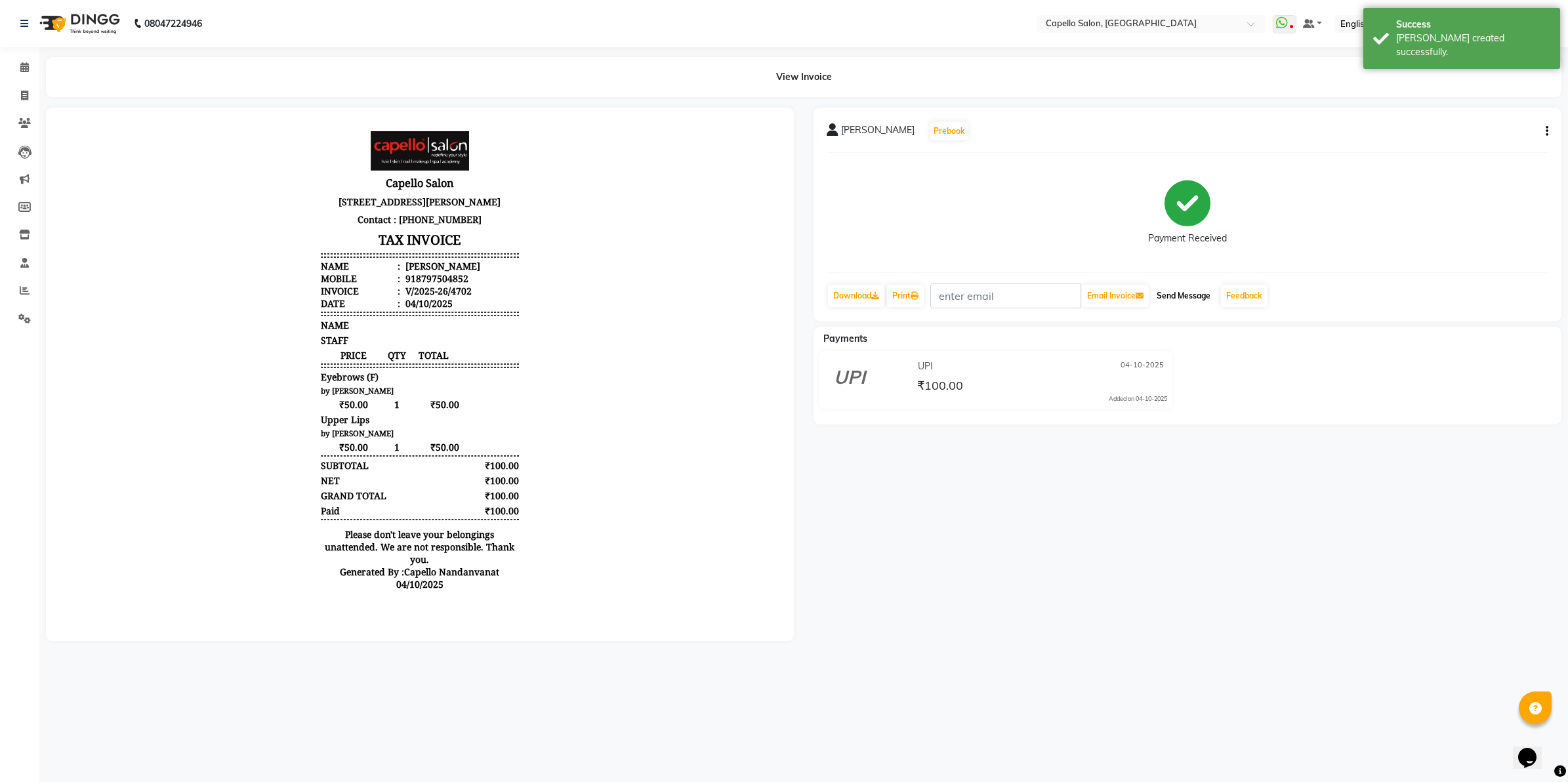
click at [1178, 290] on button "Send Message" at bounding box center [1184, 295] width 64 height 22
click at [1249, 299] on link "Feedback" at bounding box center [1245, 295] width 47 height 22
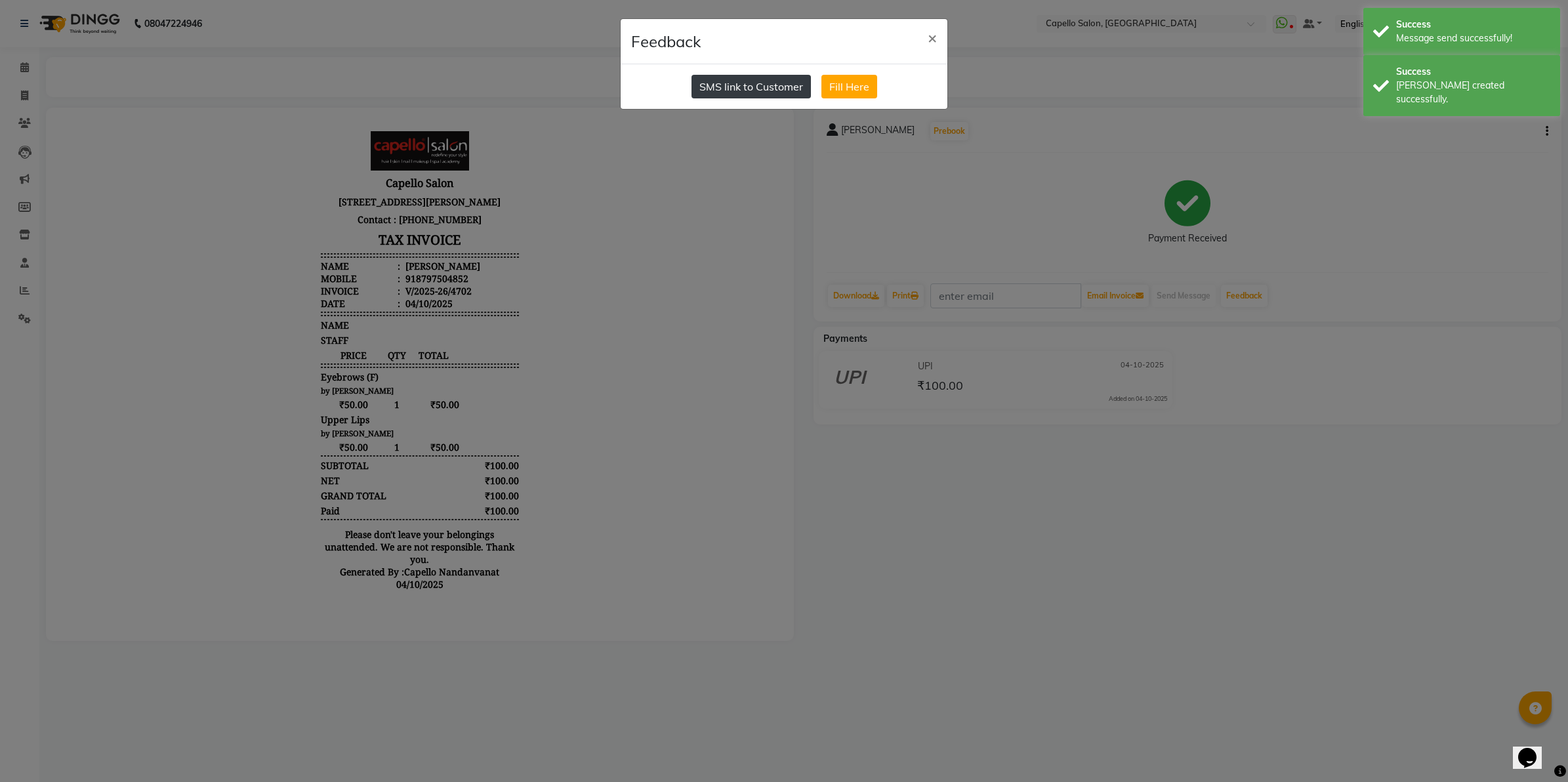
click at [789, 84] on button "SMS link to Customer" at bounding box center [751, 86] width 119 height 23
